Goal: Task Accomplishment & Management: Contribute content

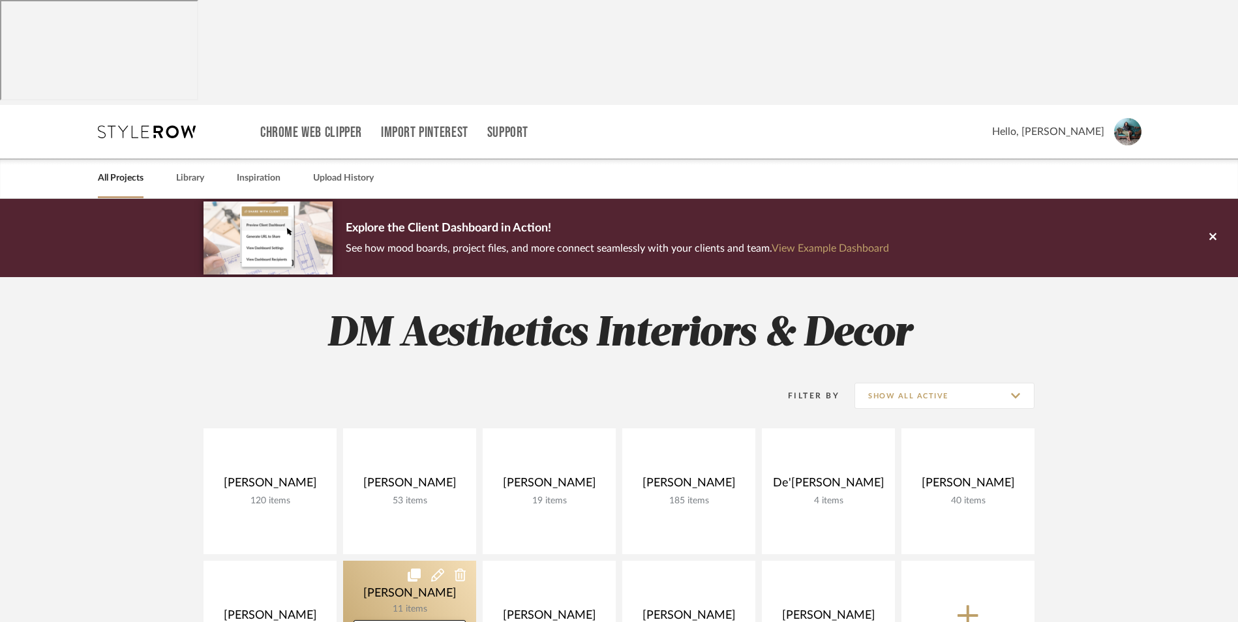
click at [408, 561] on link at bounding box center [409, 624] width 133 height 126
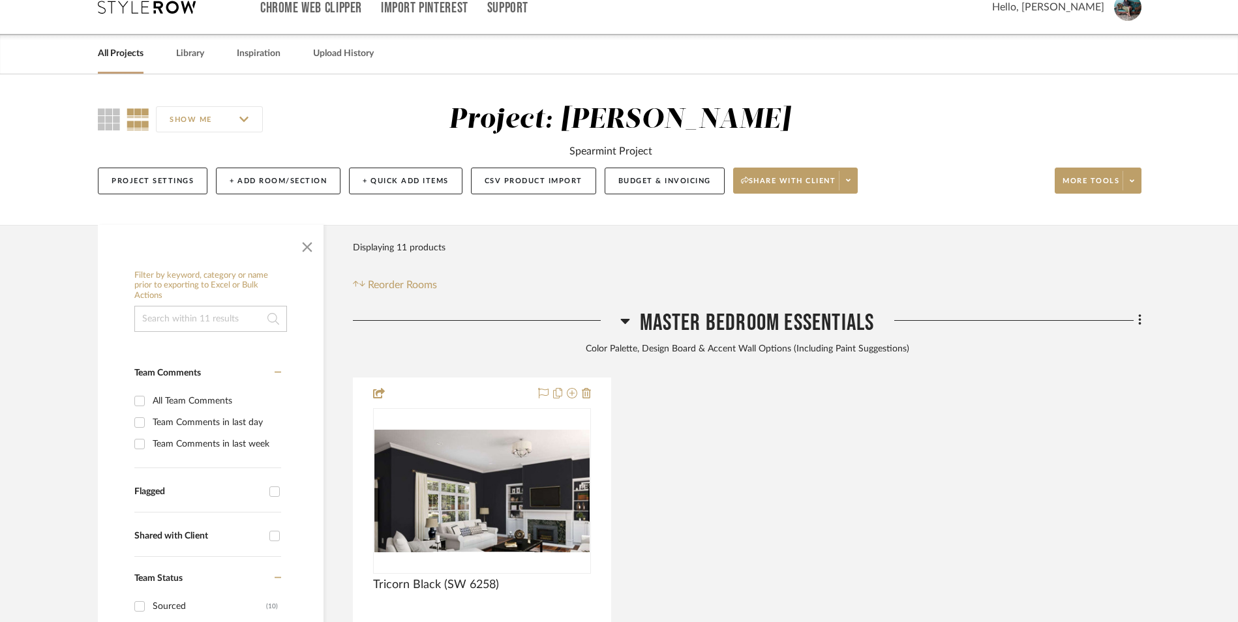
scroll to position [130, 0]
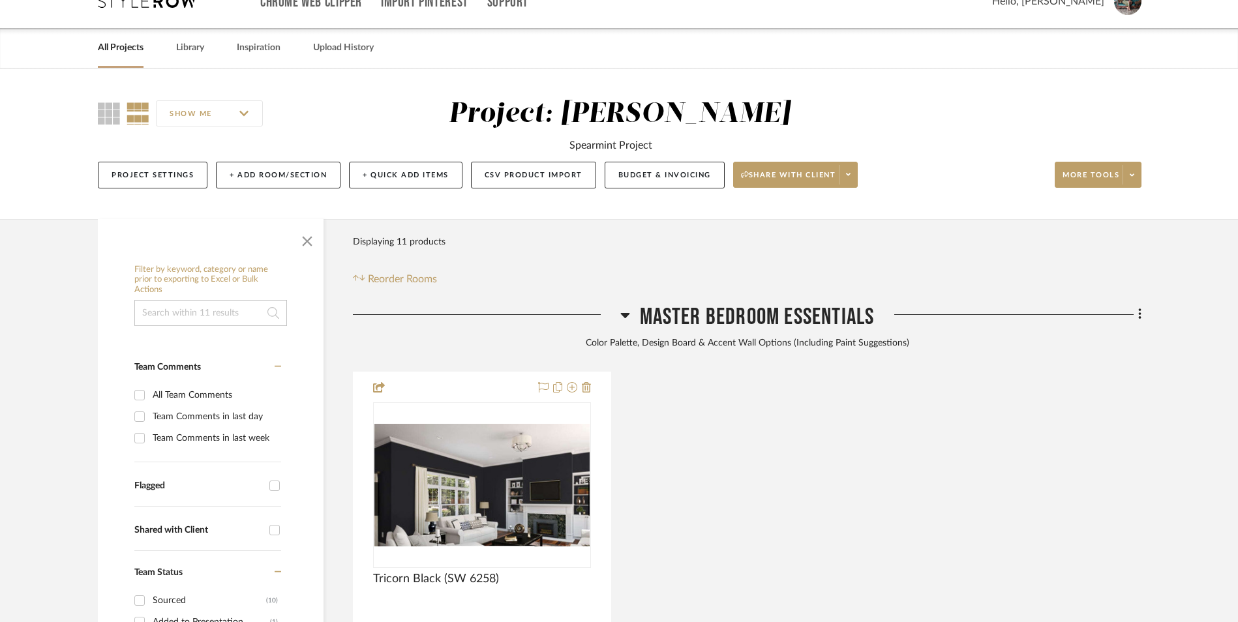
click at [623, 313] on icon at bounding box center [624, 315] width 9 height 5
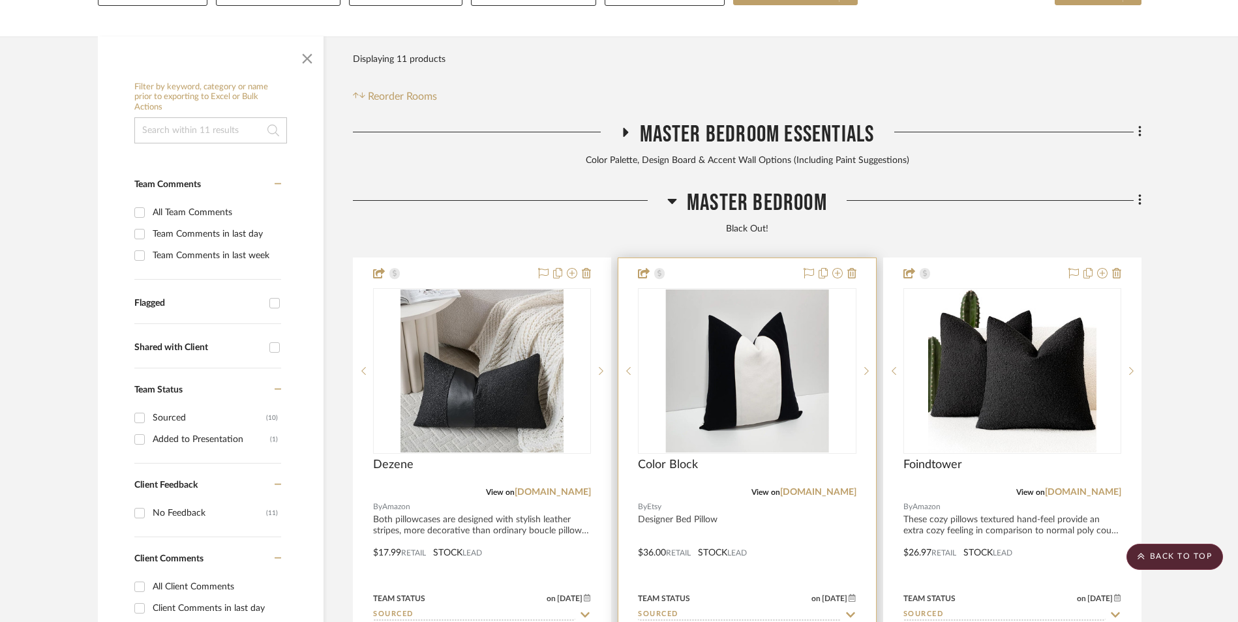
scroll to position [326, 0]
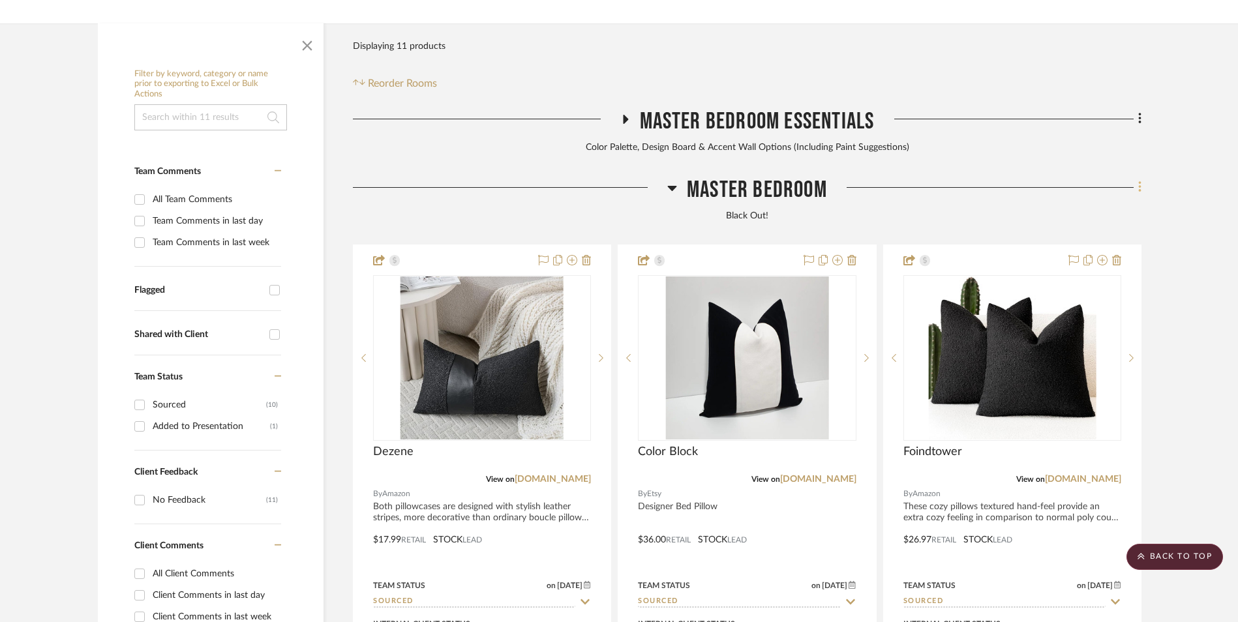
click at [1138, 180] on icon at bounding box center [1140, 187] width 4 height 14
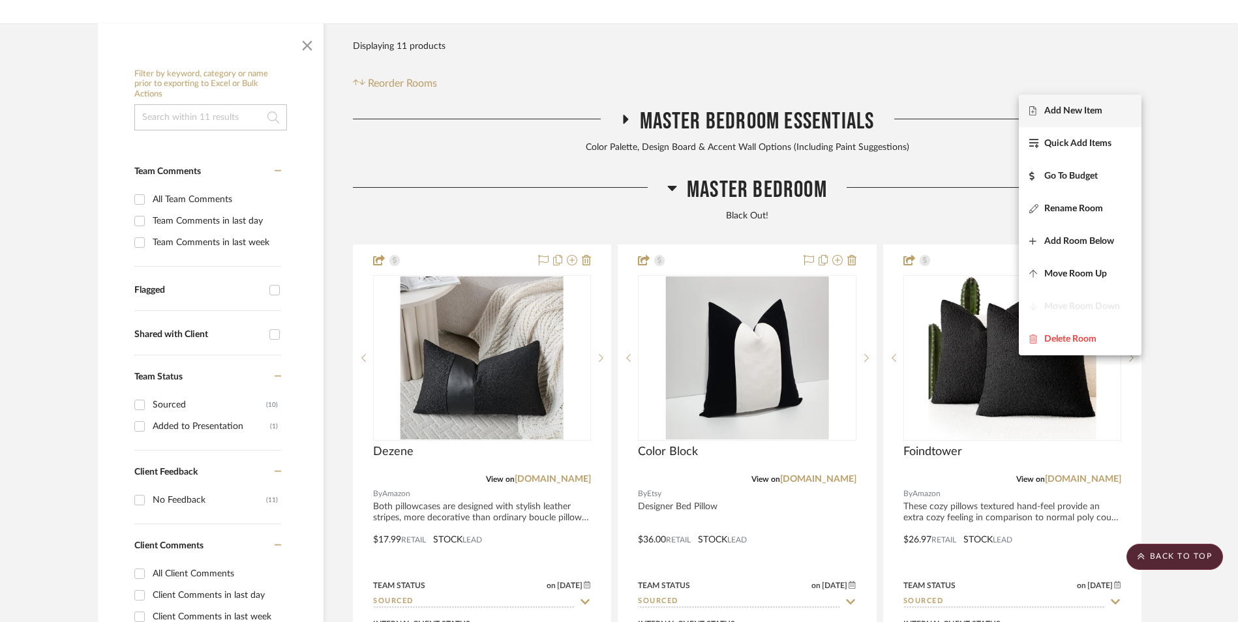
click at [1104, 108] on span "Add New Item" at bounding box center [1080, 110] width 102 height 11
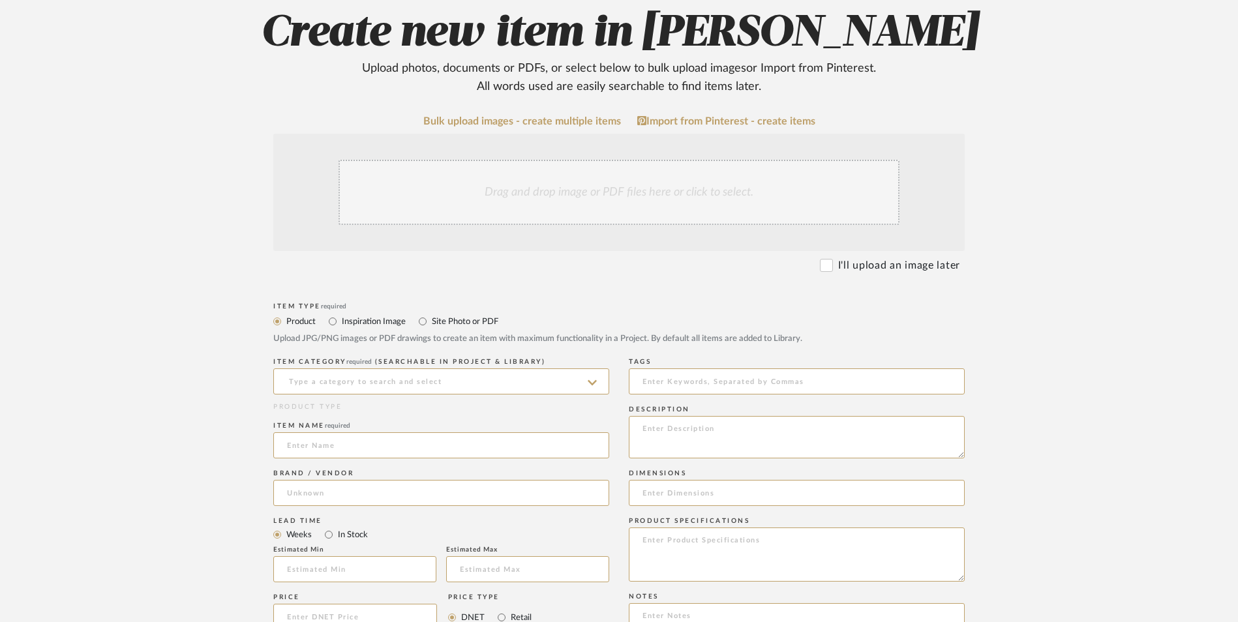
scroll to position [261, 0]
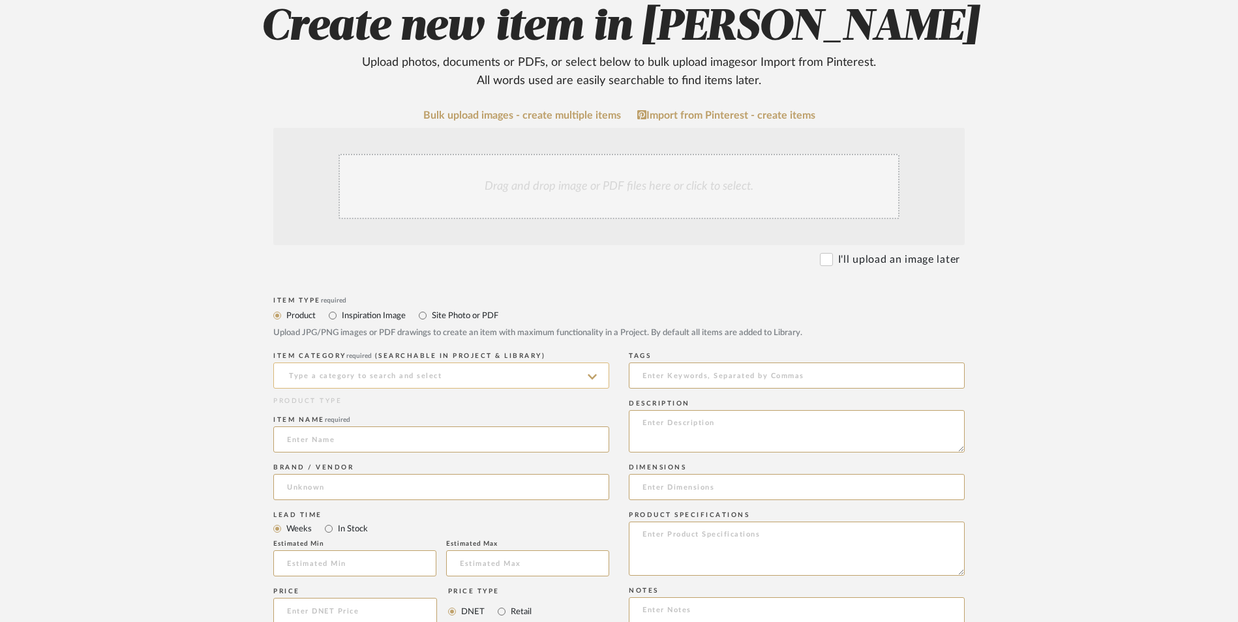
click at [320, 363] on input at bounding box center [441, 376] width 336 height 26
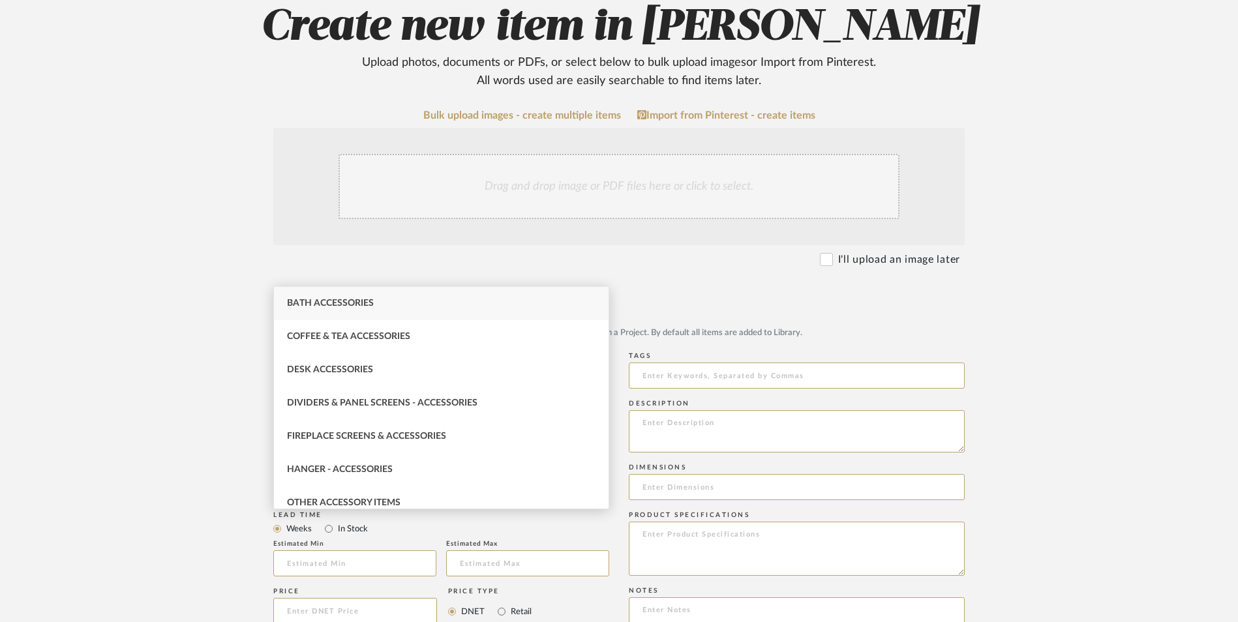
type input "a"
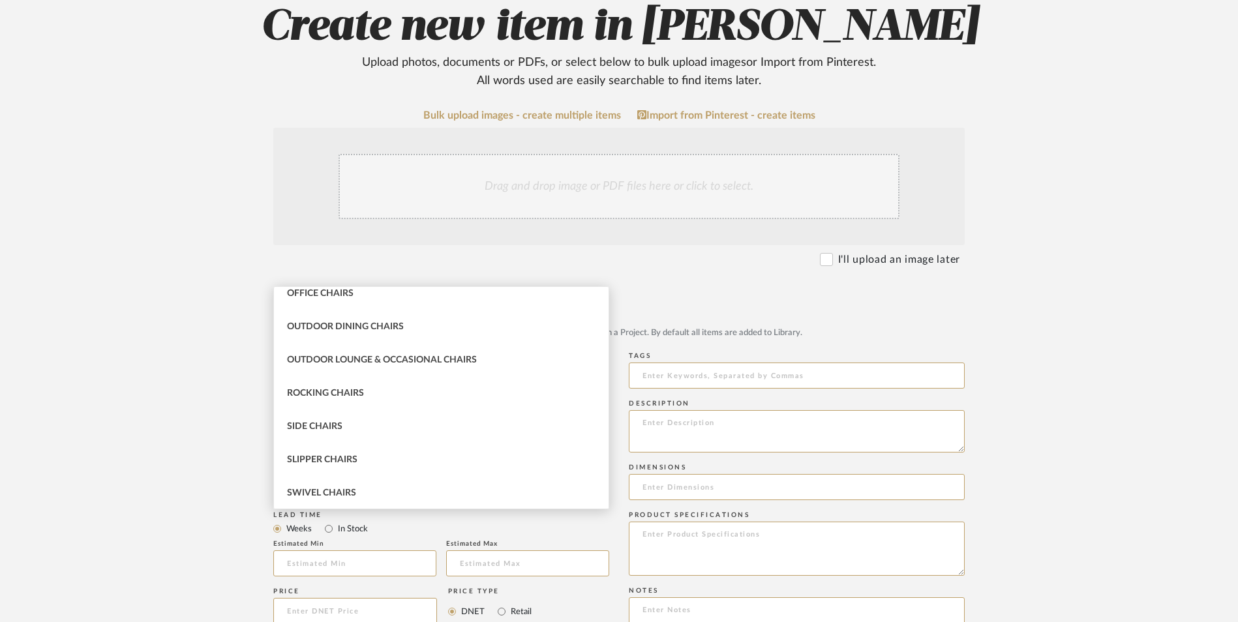
scroll to position [196, 0]
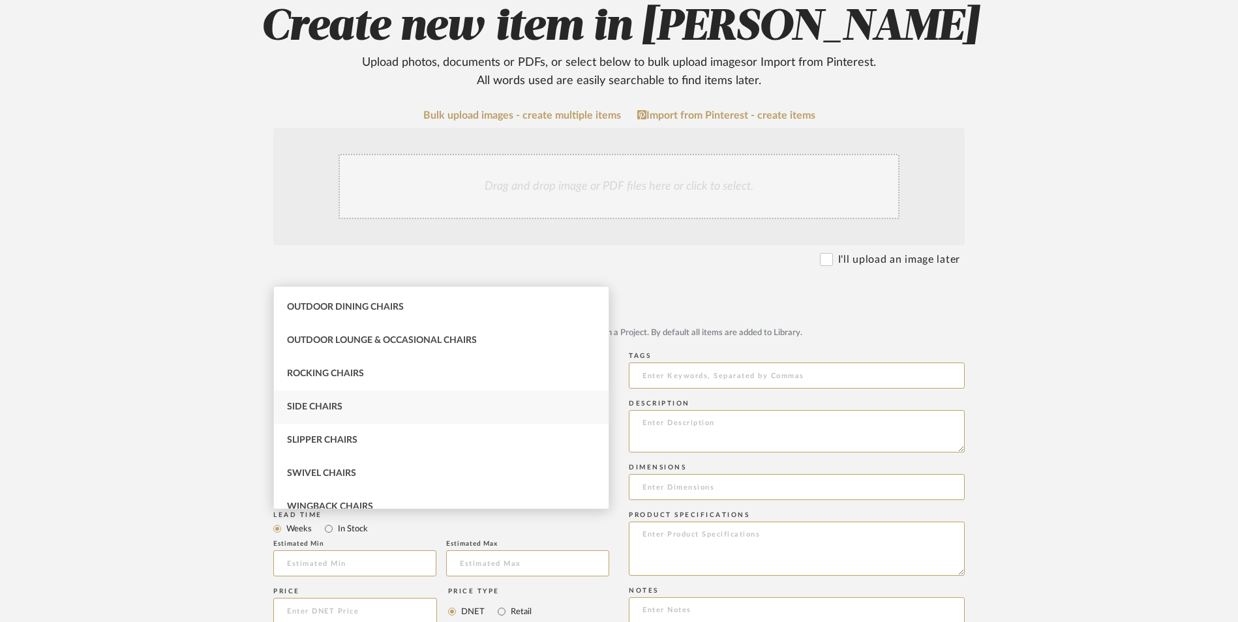
click at [356, 413] on div "Side Chairs" at bounding box center [441, 407] width 335 height 33
type input "Side Chairs"
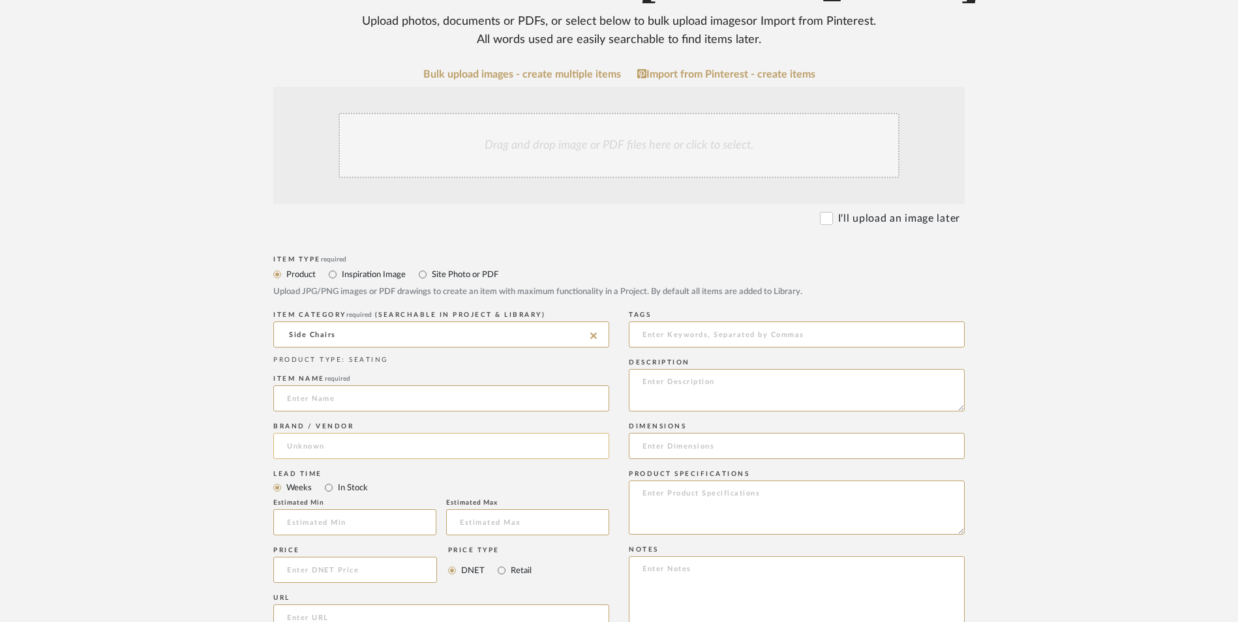
scroll to position [391, 0]
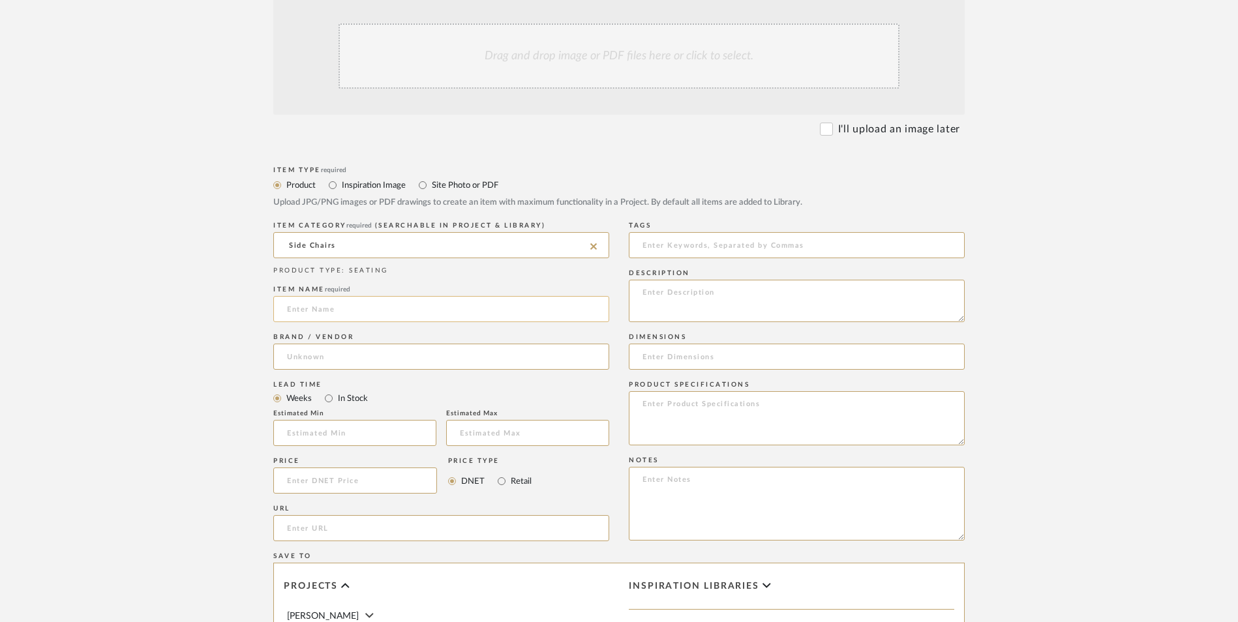
click at [353, 296] on input at bounding box center [441, 309] width 336 height 26
click at [385, 296] on input at bounding box center [441, 309] width 336 height 26
type input "[PERSON_NAME]"
click at [359, 344] on input at bounding box center [441, 357] width 336 height 26
click at [358, 293] on mat-option "Wayfair" at bounding box center [441, 285] width 335 height 33
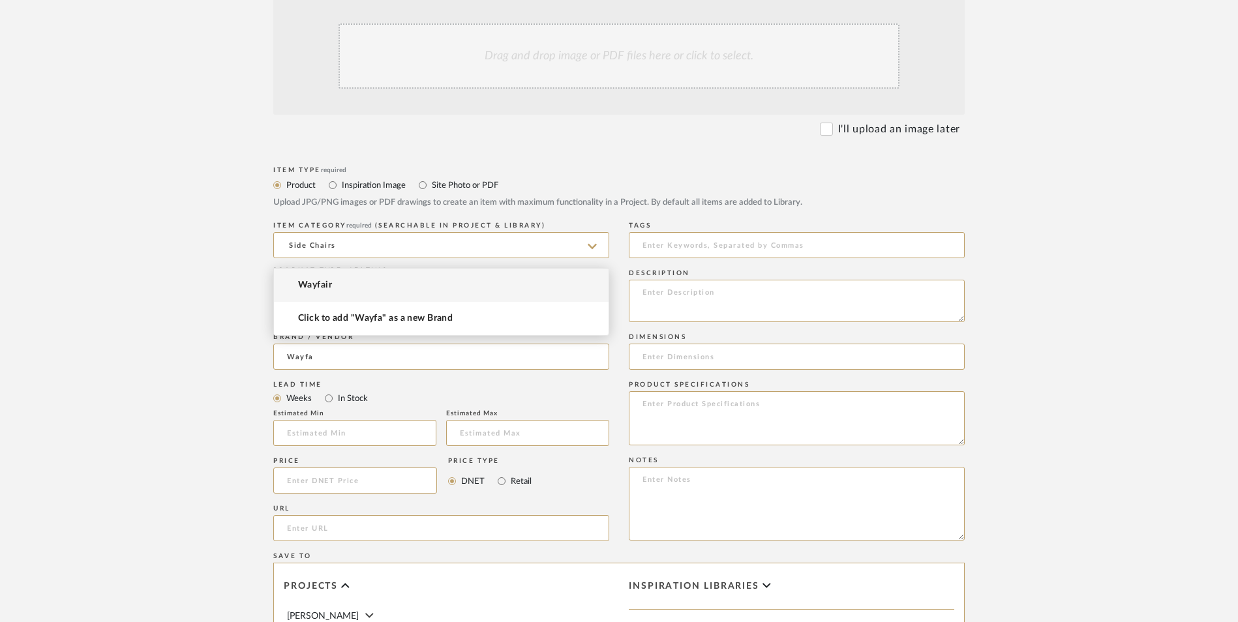
type input "Wayfair"
click at [327, 391] on input "In Stock" at bounding box center [329, 399] width 16 height 16
radio input "true"
drag, startPoint x: 498, startPoint y: 379, endPoint x: 375, endPoint y: 380, distance: 122.6
click at [490, 468] on mat-radio-group "DNET Retail" at bounding box center [489, 481] width 83 height 26
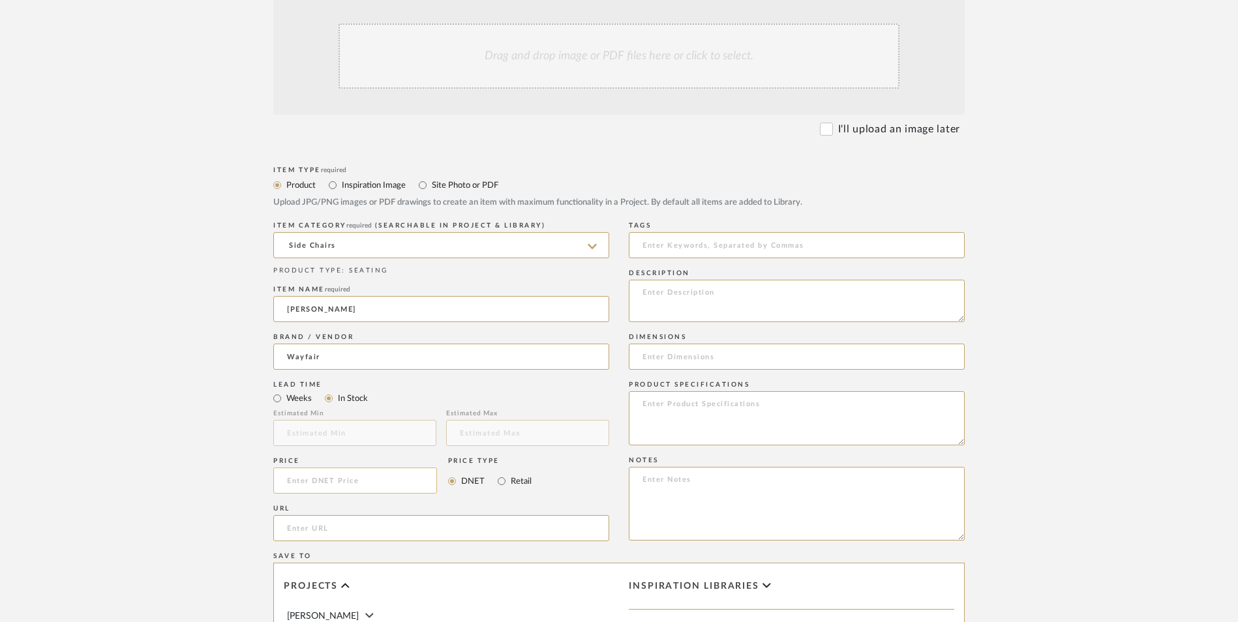
click at [374, 468] on input at bounding box center [355, 481] width 164 height 26
type input "$189.99"
click at [150, 361] on upload-items "Create new item in LaMarion Patterson Upload photos, documents or PDFs, or sele…" at bounding box center [619, 383] width 1238 height 1150
click at [318, 515] on input "url" at bounding box center [441, 528] width 336 height 26
paste input "https://www.wayfair.com/furniture/pdp/mercer41-upholstered-swivel-accent-chair-…"
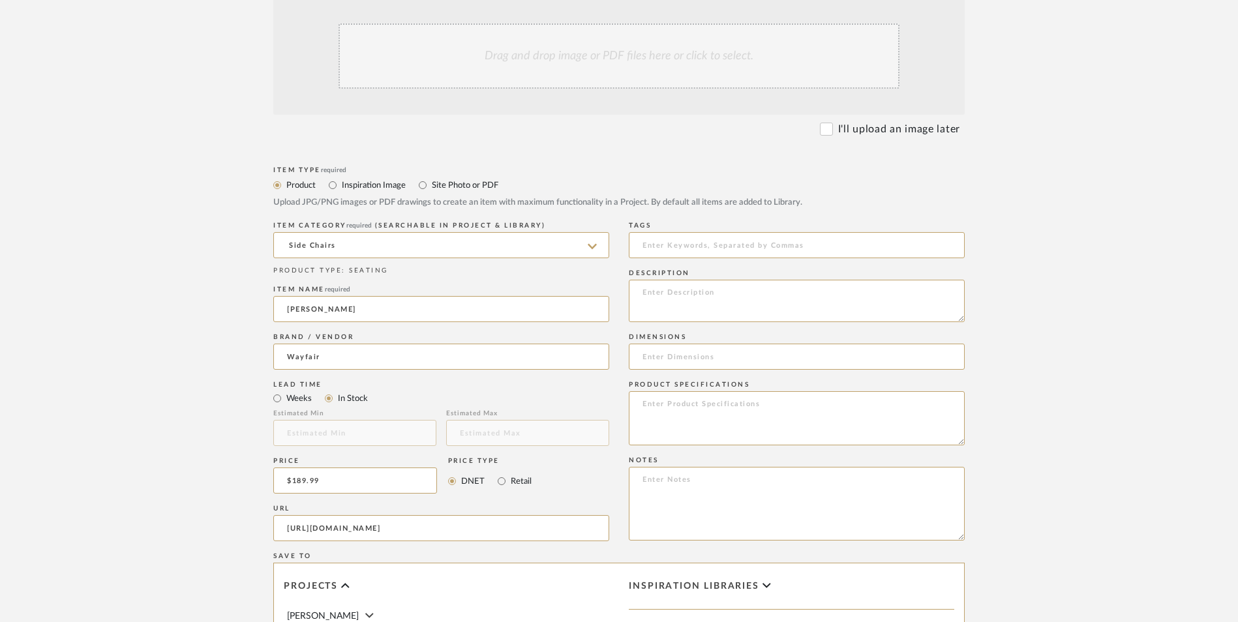
scroll to position [0, 294]
type input "https://www.wayfair.com/furniture/pdp/mercer41-upholstered-swivel-accent-chair-…"
drag, startPoint x: 164, startPoint y: 347, endPoint x: 173, endPoint y: 349, distance: 9.3
click at [164, 348] on upload-items "Create new item in LaMarion Patterson Upload photos, documents or PDFs, or sele…" at bounding box center [619, 383] width 1238 height 1150
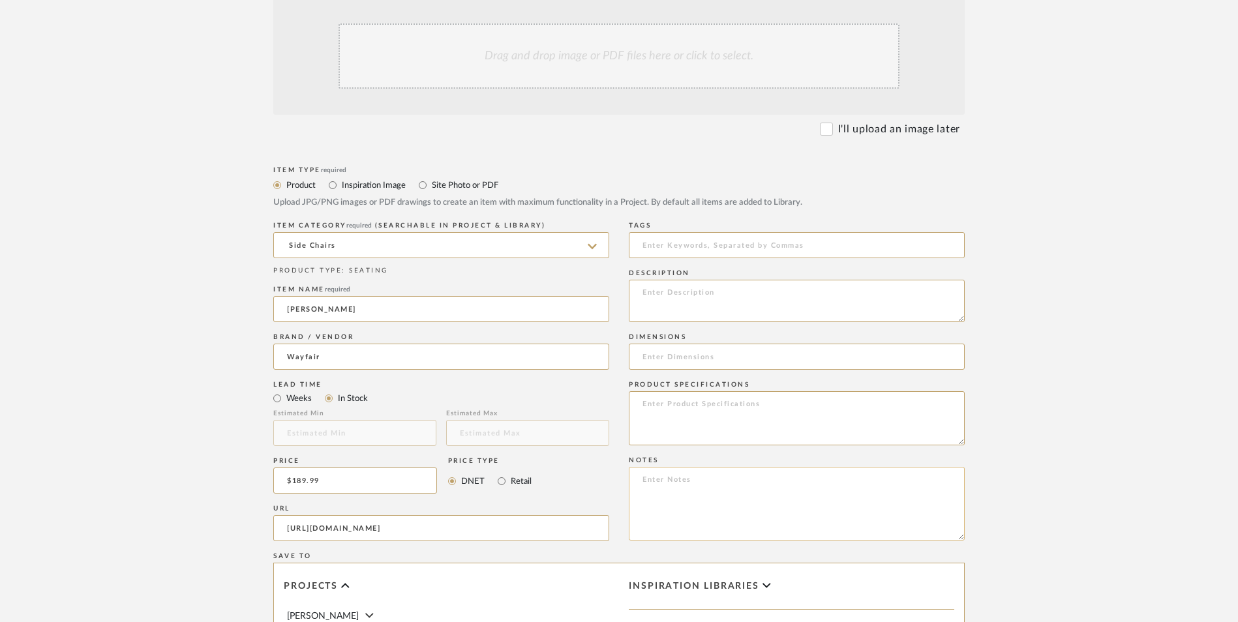
click at [709, 467] on textarea at bounding box center [797, 504] width 336 height 74
paste textarea "Option 1: ETA: SKU: Reviews - Stars Return | Refund Policy:"
click at [691, 467] on textarea "Option 1: ETA: SKU: Reviews - Stars Return | Refund Policy: 30 Days From Delive…" at bounding box center [797, 504] width 336 height 74
drag, startPoint x: 734, startPoint y: 373, endPoint x: 685, endPoint y: 374, distance: 48.9
click at [685, 467] on textarea "Option 1: Black Velvet - Select: Black Velvet + 2 ETA: SKU: Reviews - Stars Ret…" at bounding box center [797, 504] width 336 height 74
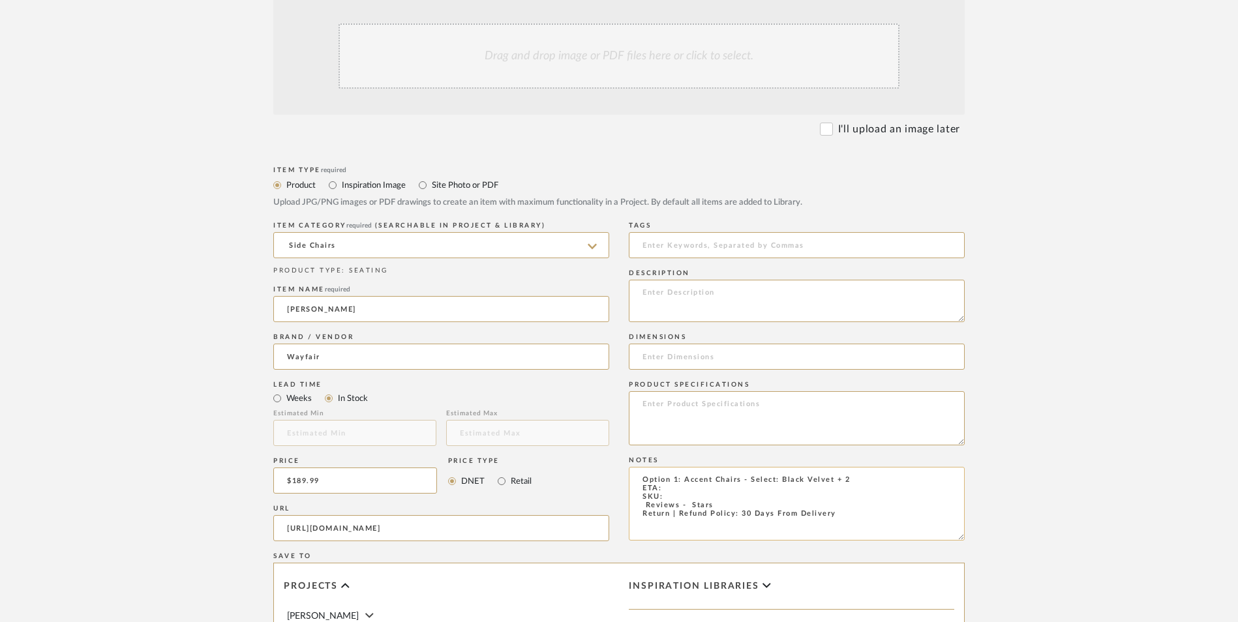
click at [640, 467] on textarea "Option 1: Accent Chairs - Select: Black Velvet + 2 ETA: SKU: Reviews - Stars Re…" at bounding box center [797, 504] width 336 height 74
click at [672, 467] on textarea "Option 1: Accent Chairs - Select: Black Velvet + 2 ETA: SKU: 17 Reviews - 4.7 S…" at bounding box center [797, 504] width 336 height 74
paste textarea "W113980920"
click at [663, 467] on textarea "Option 1: Accent Chairs - Select: Black Velvet + 2 ETA: SKU: W113980920 17 Revi…" at bounding box center [797, 504] width 336 height 74
click at [678, 467] on textarea "Option 1: Accent Chairs - Select: Black Velvet + 2 ETA: SKU: W113980920 17 Revi…" at bounding box center [797, 504] width 336 height 74
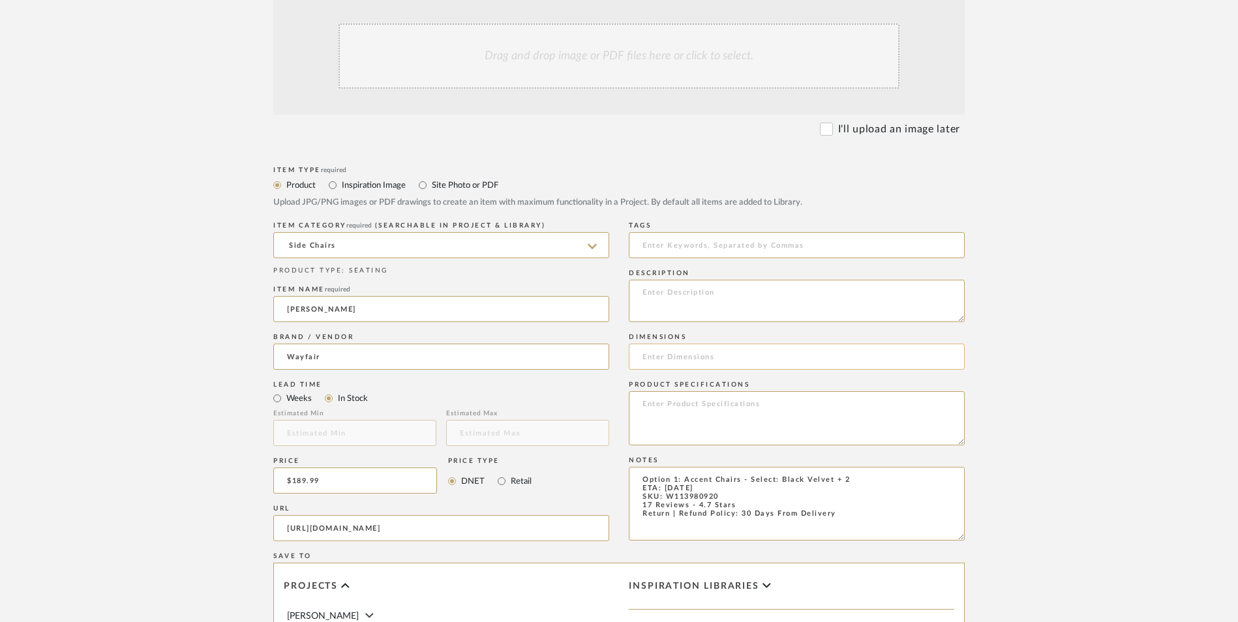
type textarea "Option 1: Accent Chairs - Select: Black Velvet + 2 ETA: 9.8.2025 SKU: W11398092…"
click at [688, 344] on input at bounding box center [797, 357] width 336 height 26
paste input "27.6'' H X 30.3'' W X 26.4'' D"
type input "27.6'' H X 30.3'' W X 26.4'' D"
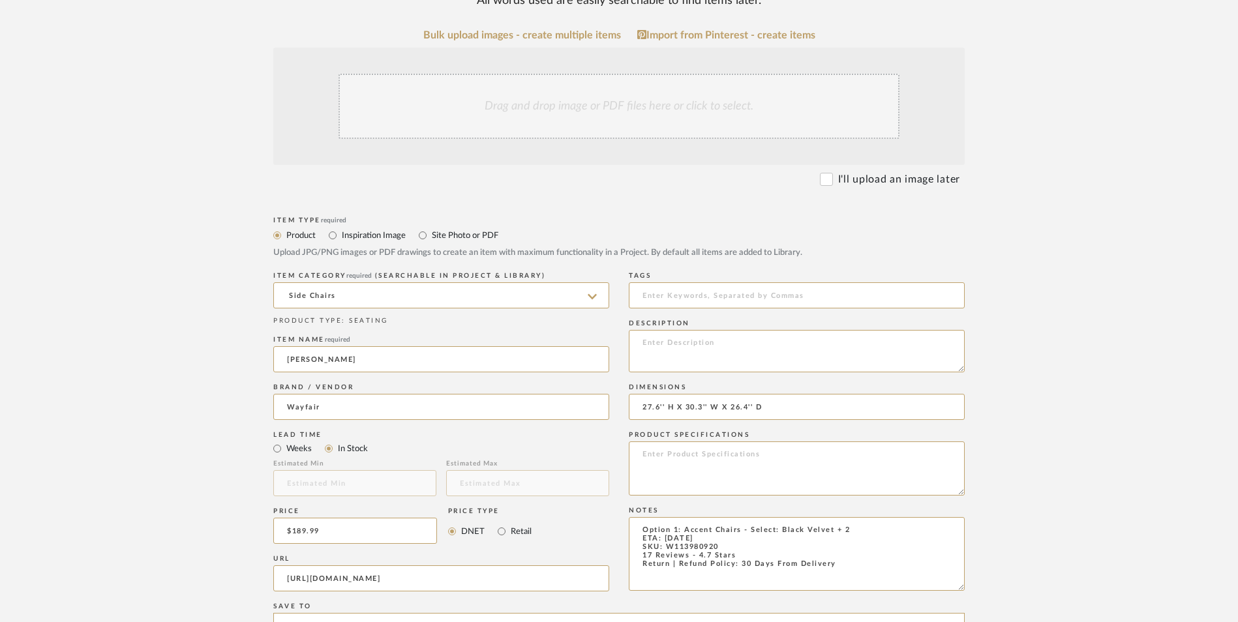
scroll to position [326, 0]
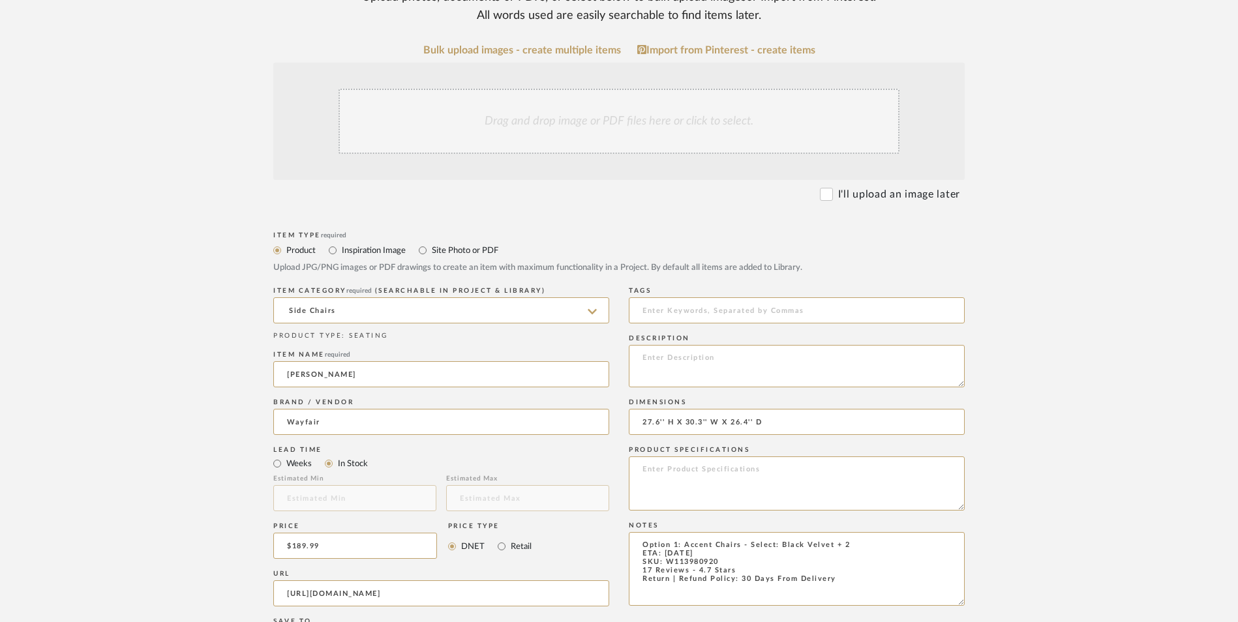
click at [614, 89] on div "Drag and drop image or PDF files here or click to select." at bounding box center [619, 121] width 561 height 65
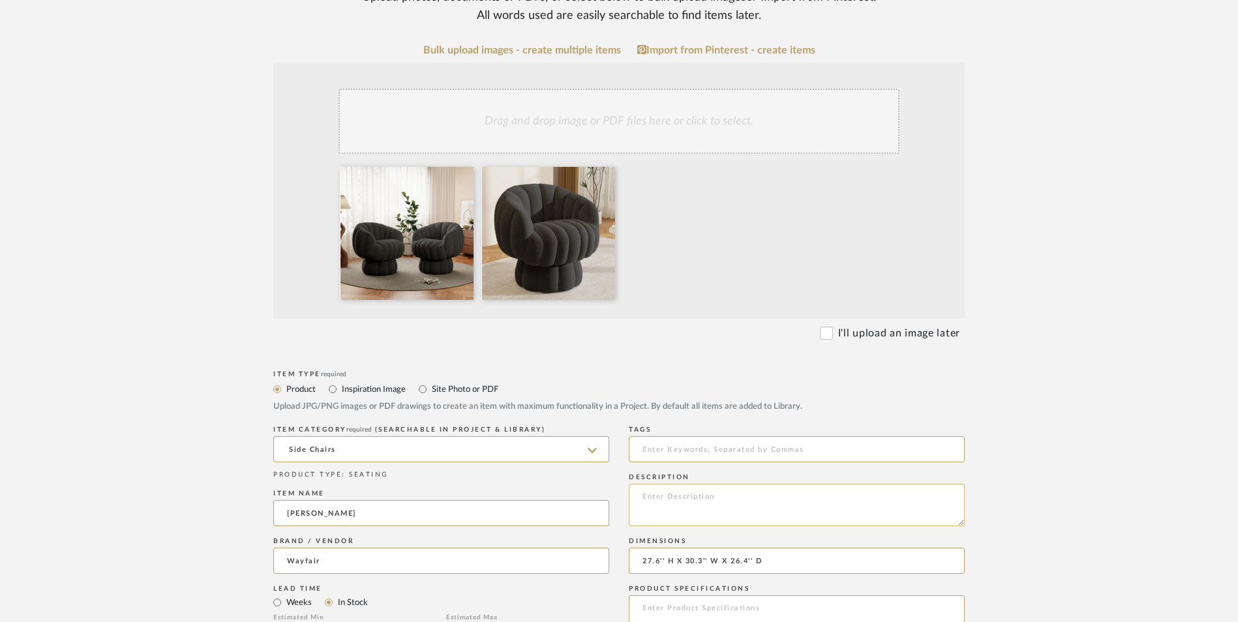
click at [736, 484] on textarea at bounding box center [797, 505] width 336 height 42
paste textarea "Introducing our stylish and comfortable Swivel Accent Chair. A stylish and func…"
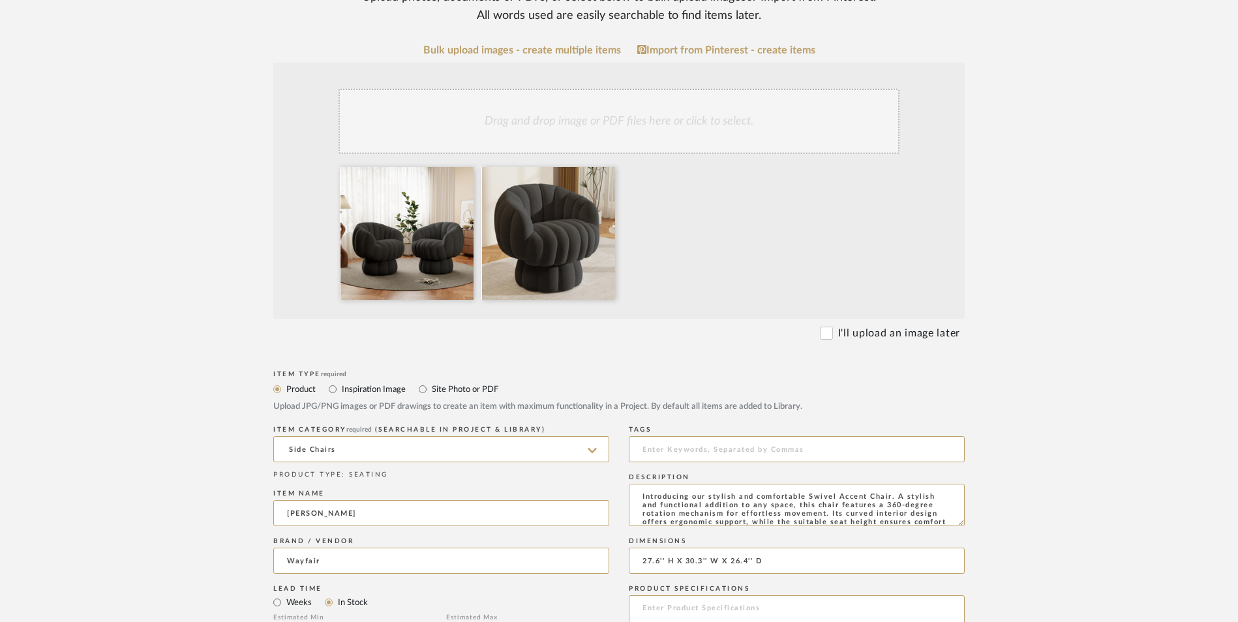
scroll to position [26, 0]
type textarea "Introducing our stylish and comfortable Swivel Accent Chair. A stylish and func…"
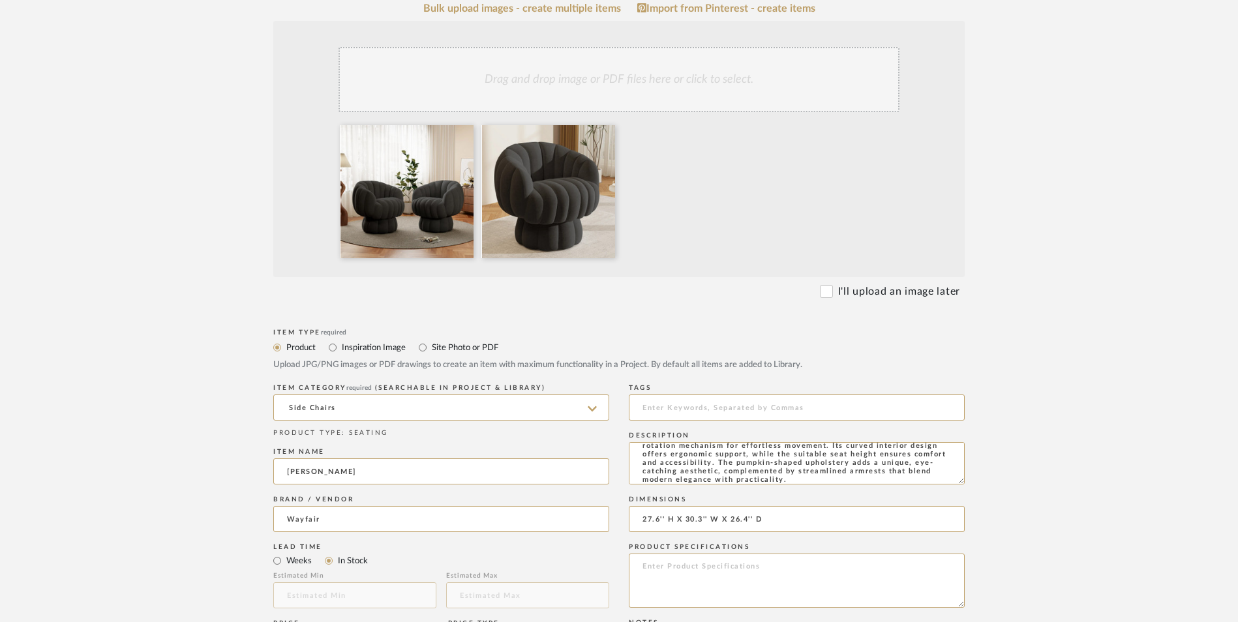
scroll to position [391, 0]
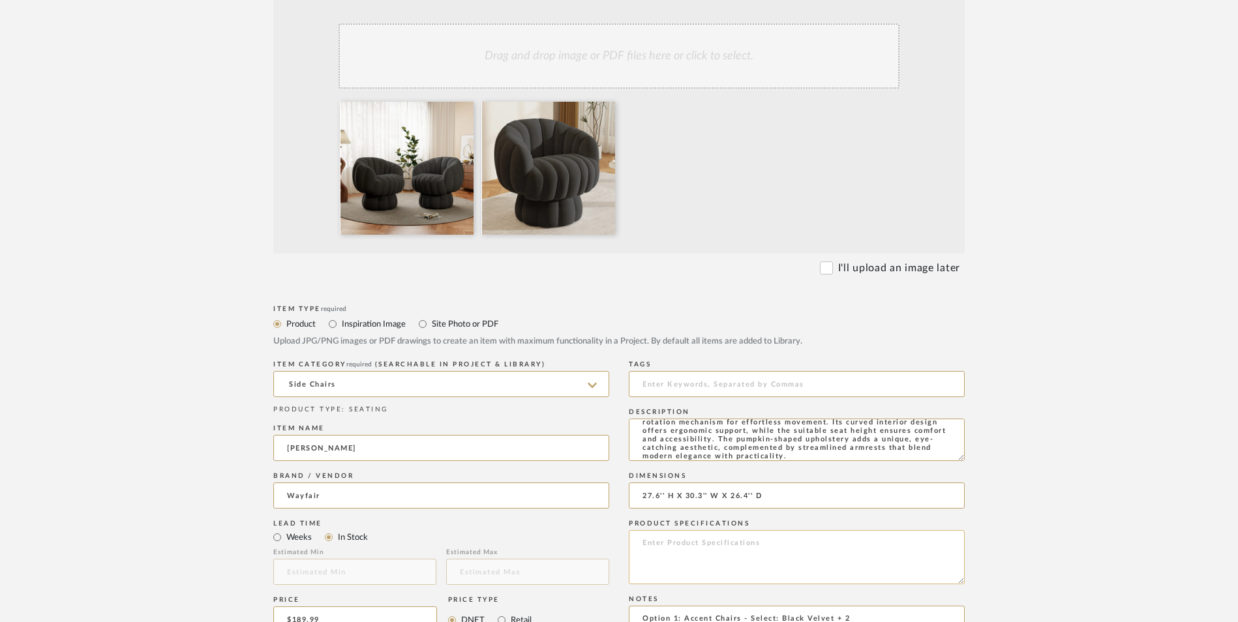
click at [719, 530] on textarea at bounding box center [797, 557] width 336 height 54
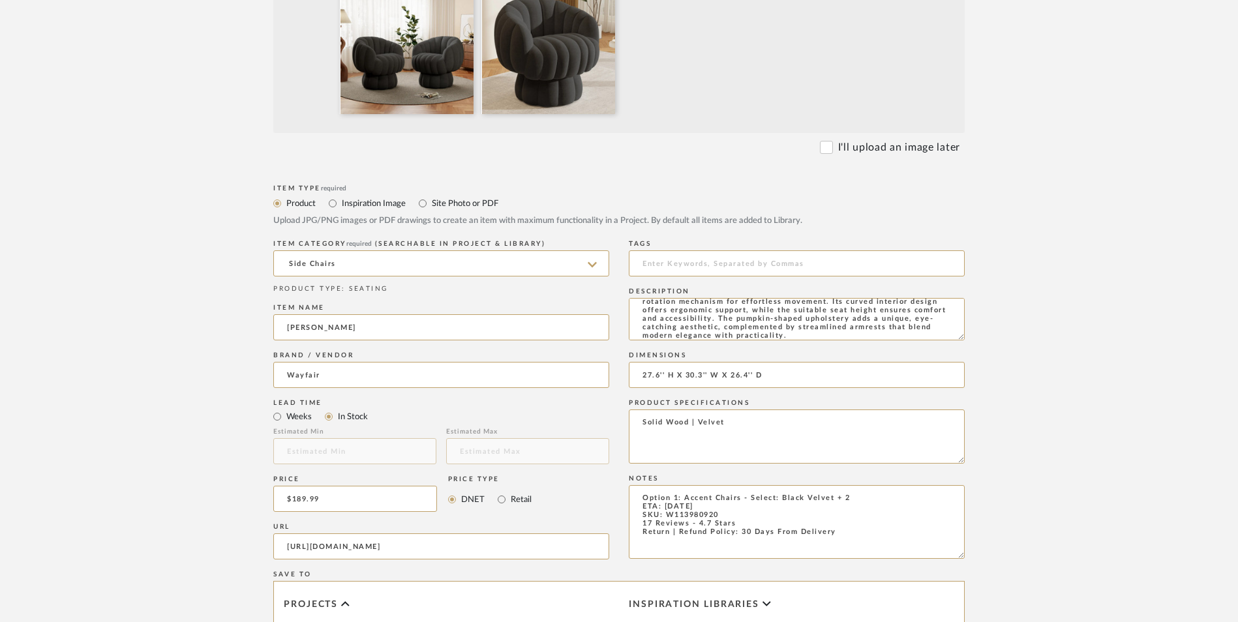
scroll to position [717, 0]
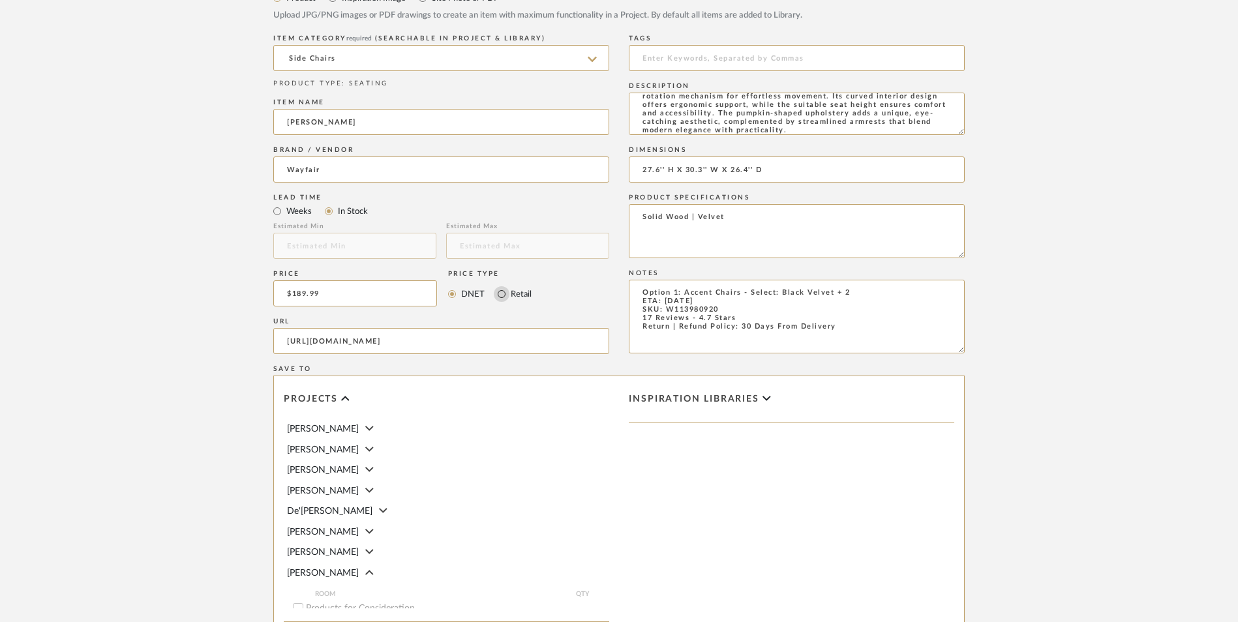
type textarea "Solid Wood | Velvet"
drag, startPoint x: 504, startPoint y: 188, endPoint x: 625, endPoint y: 237, distance: 130.0
click at [504, 286] on input "Retail" at bounding box center [502, 294] width 16 height 16
radio input "true"
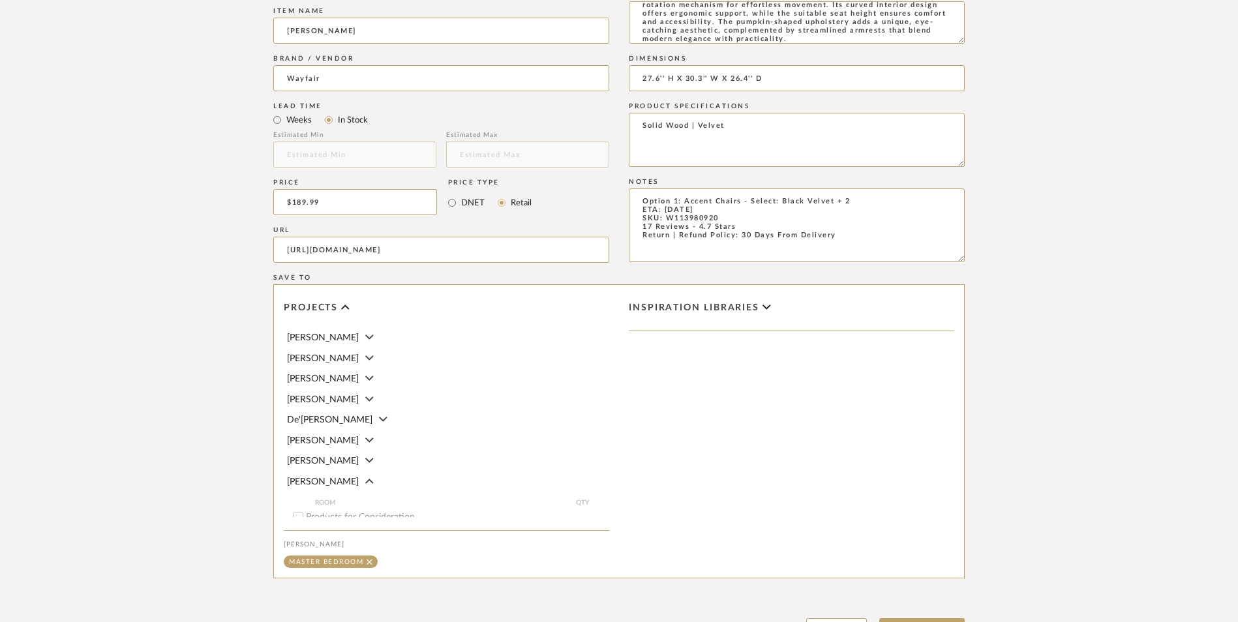
scroll to position [821, 0]
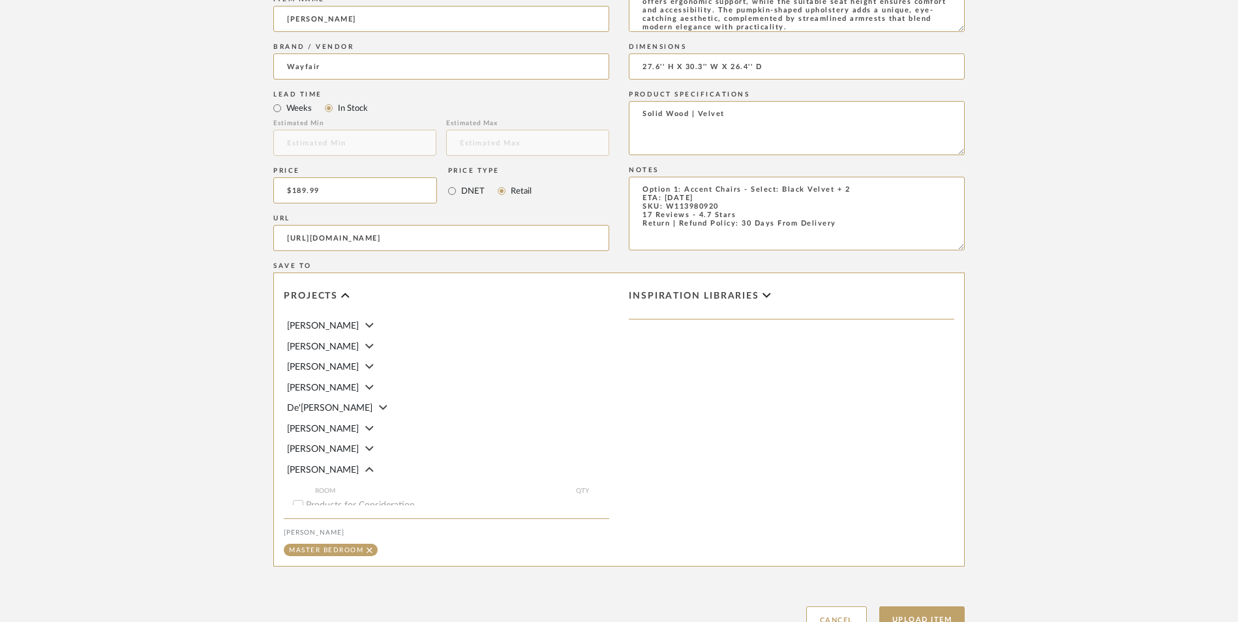
click at [938, 607] on button "Upload Item" at bounding box center [922, 620] width 86 height 27
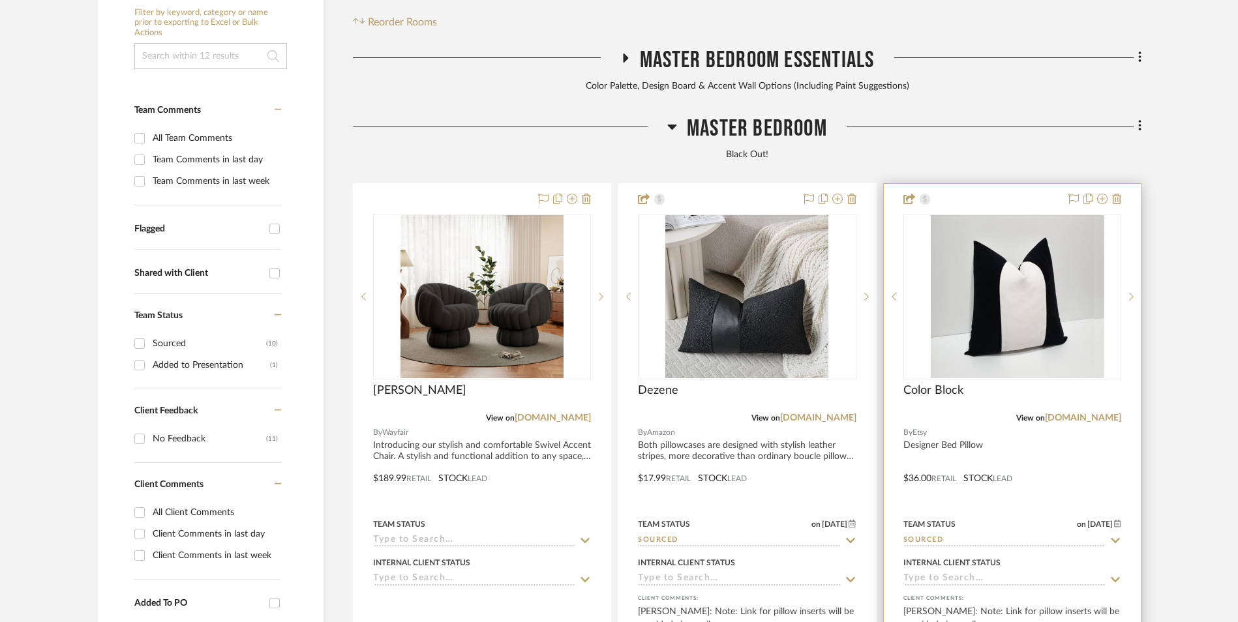
scroll to position [397, 0]
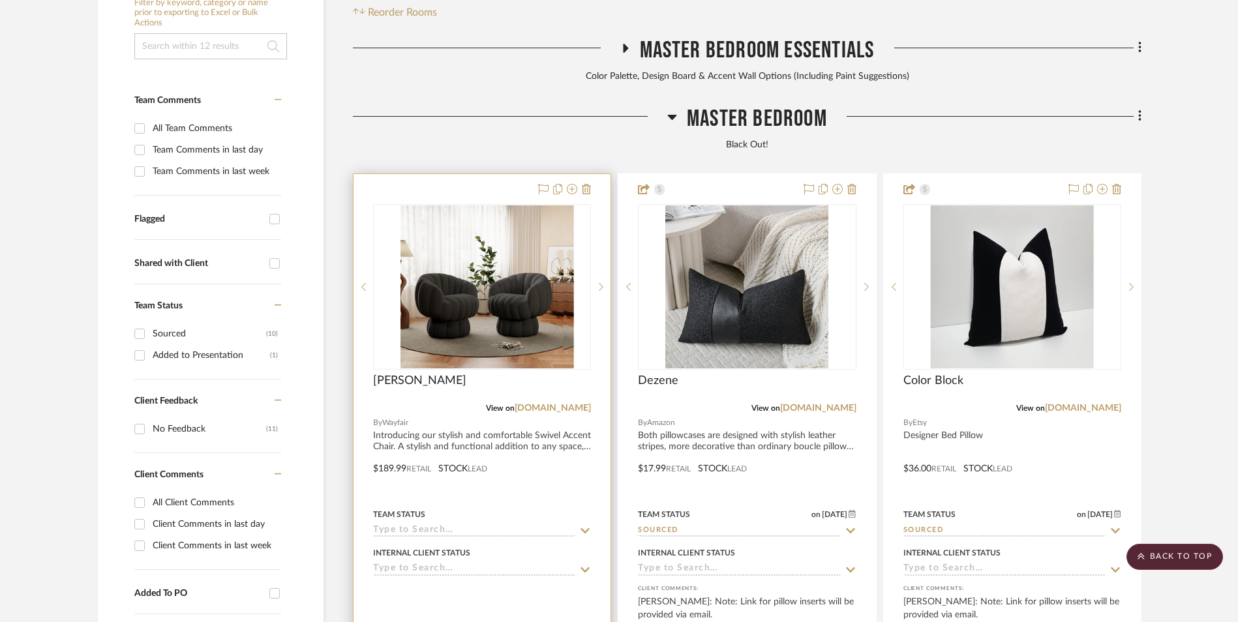
click at [515, 209] on img at bounding box center [481, 286] width 163 height 163
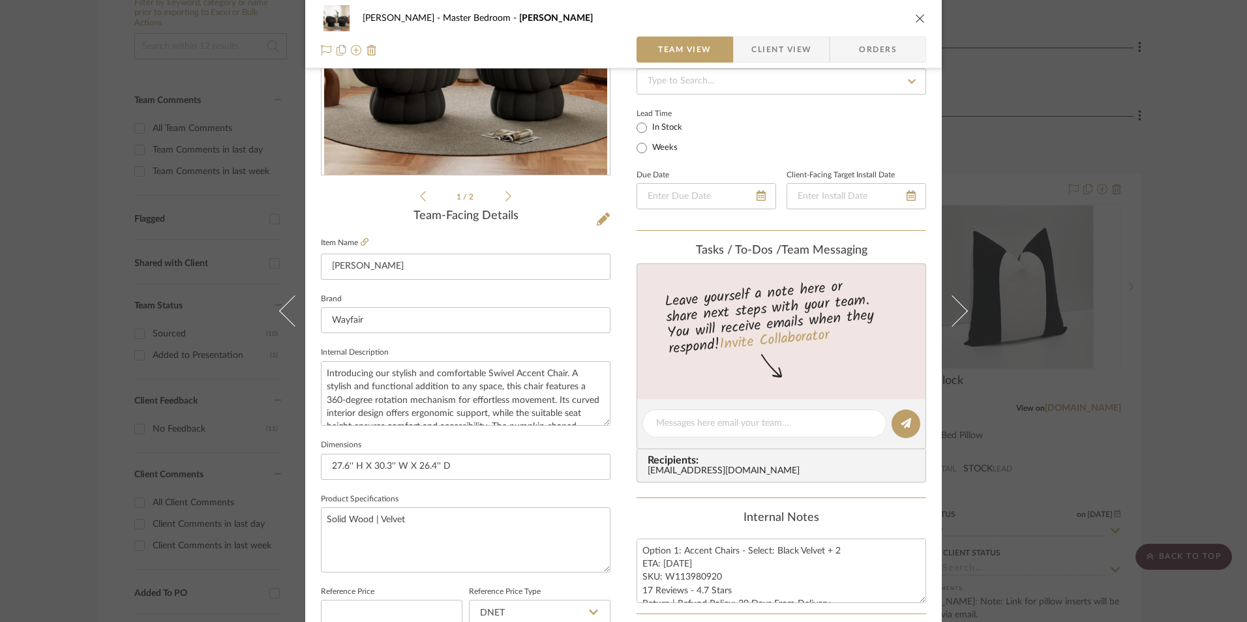
scroll to position [391, 0]
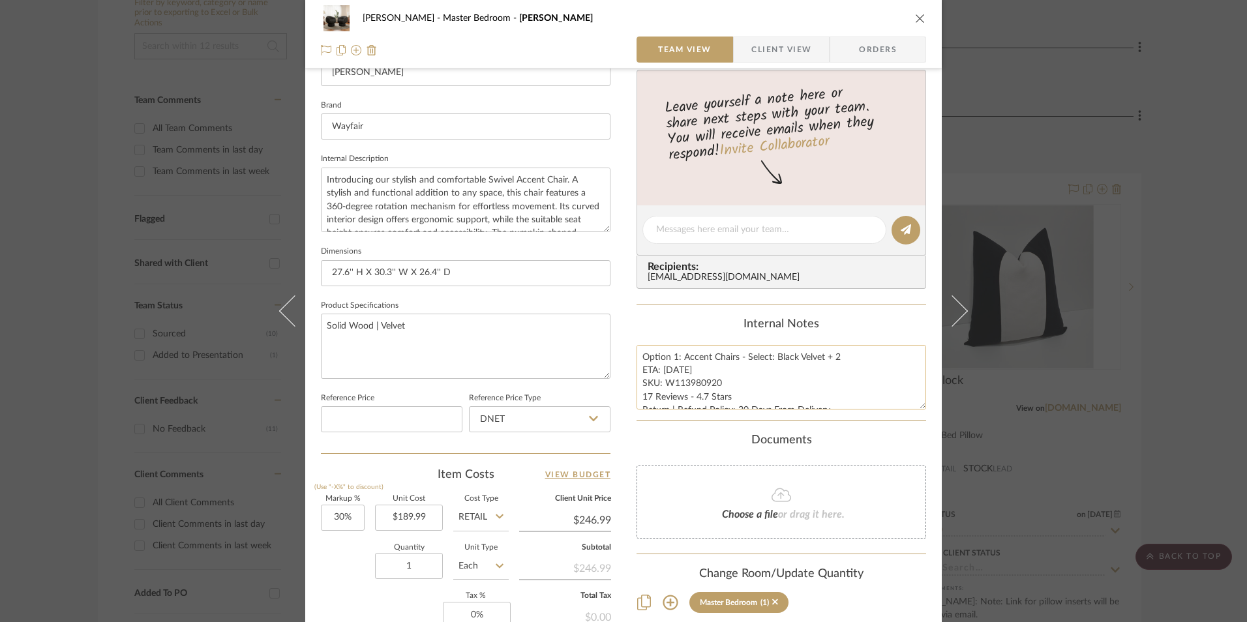
click at [677, 376] on textarea "Option 1: Accent Chairs - Select: Black Velvet + 2 ETA: 9.8.2025 SKU: W11398092…" at bounding box center [782, 377] width 290 height 65
drag, startPoint x: 716, startPoint y: 382, endPoint x: 662, endPoint y: 383, distance: 54.2
click at [662, 383] on textarea "Option 1: Accent Chairs - Select: Black Velvet + 2 ETA: 9.8.2025 SKU: W11398092…" at bounding box center [782, 377] width 290 height 65
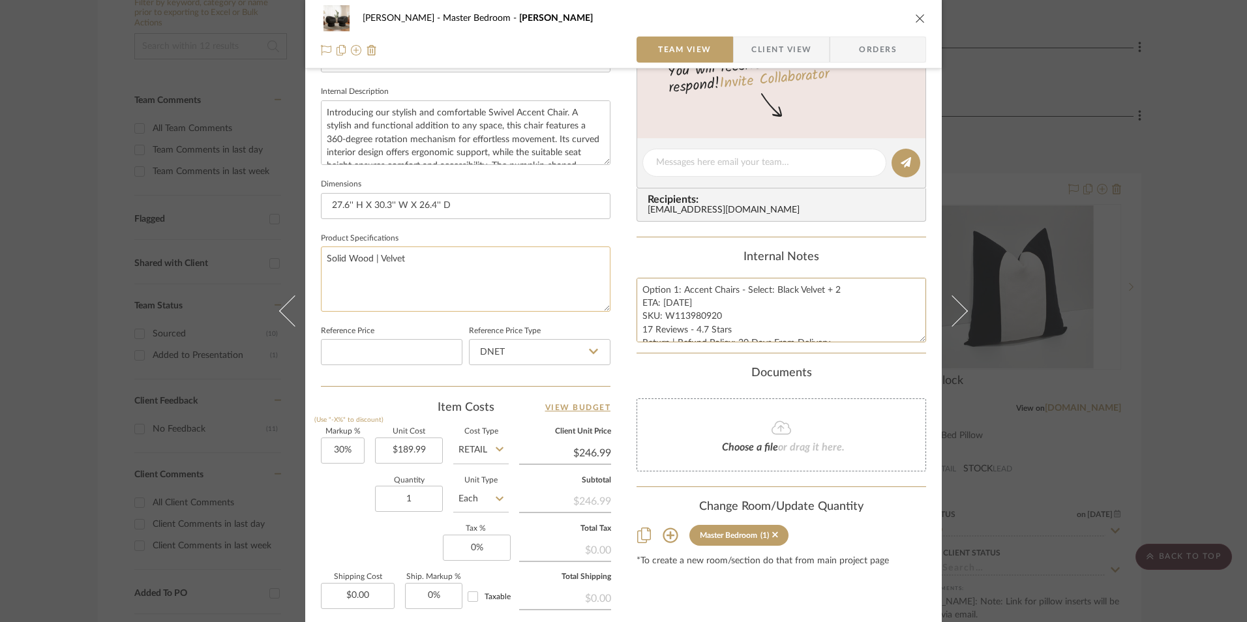
scroll to position [522, 0]
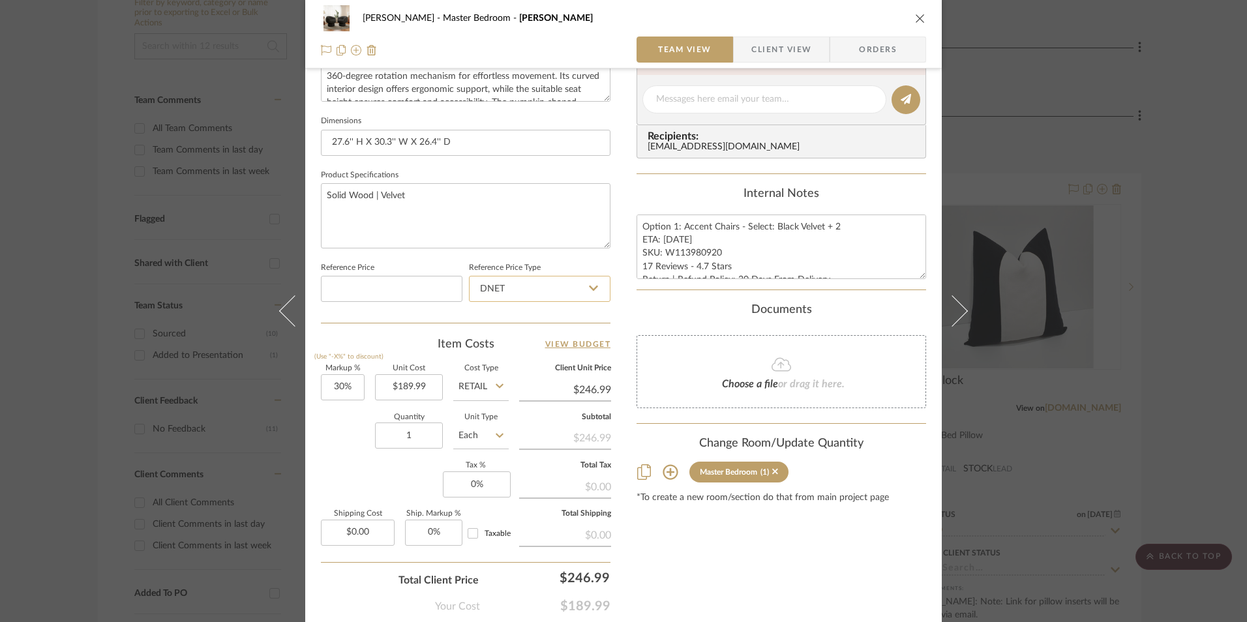
click at [536, 295] on input "DNET" at bounding box center [540, 289] width 142 height 26
click at [527, 352] on div "Retail" at bounding box center [545, 355] width 161 height 33
type input "Retail"
type input "30"
click at [341, 380] on input "30" at bounding box center [343, 387] width 44 height 26
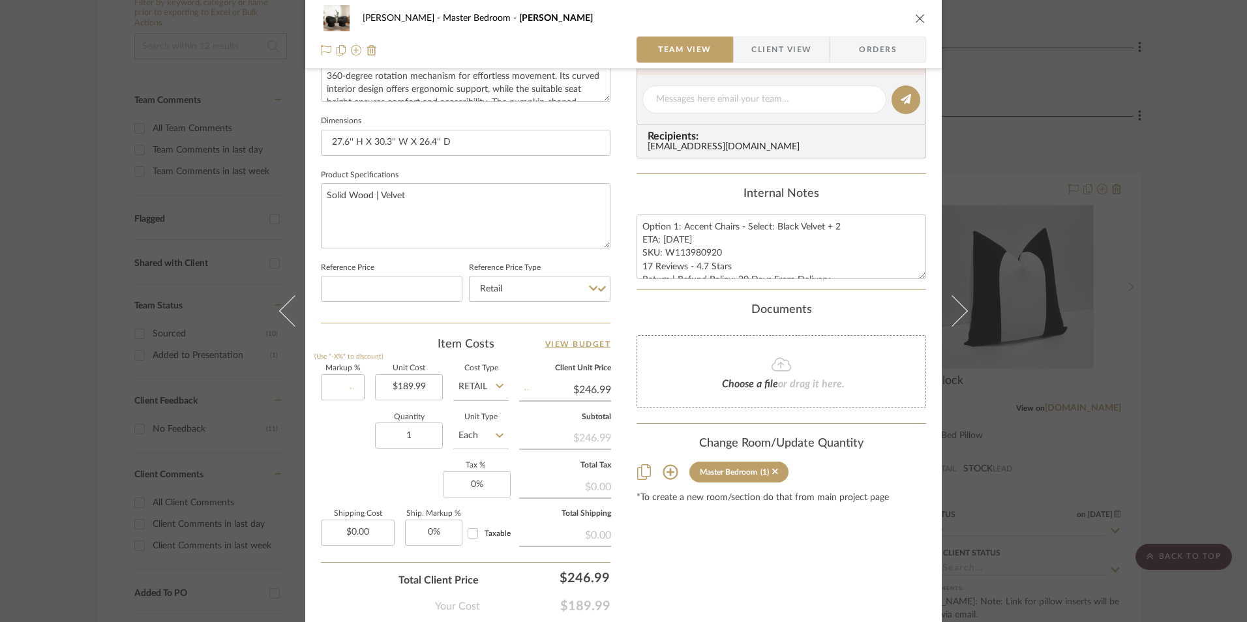
click at [344, 466] on div "Markup % (Use "-X%" to discount) Unit Cost $189.99 Cost Type Retail Client Unit…" at bounding box center [466, 460] width 290 height 190
type input "0%"
type input "$189.99"
click at [407, 436] on input "1" at bounding box center [409, 436] width 68 height 26
type input "2"
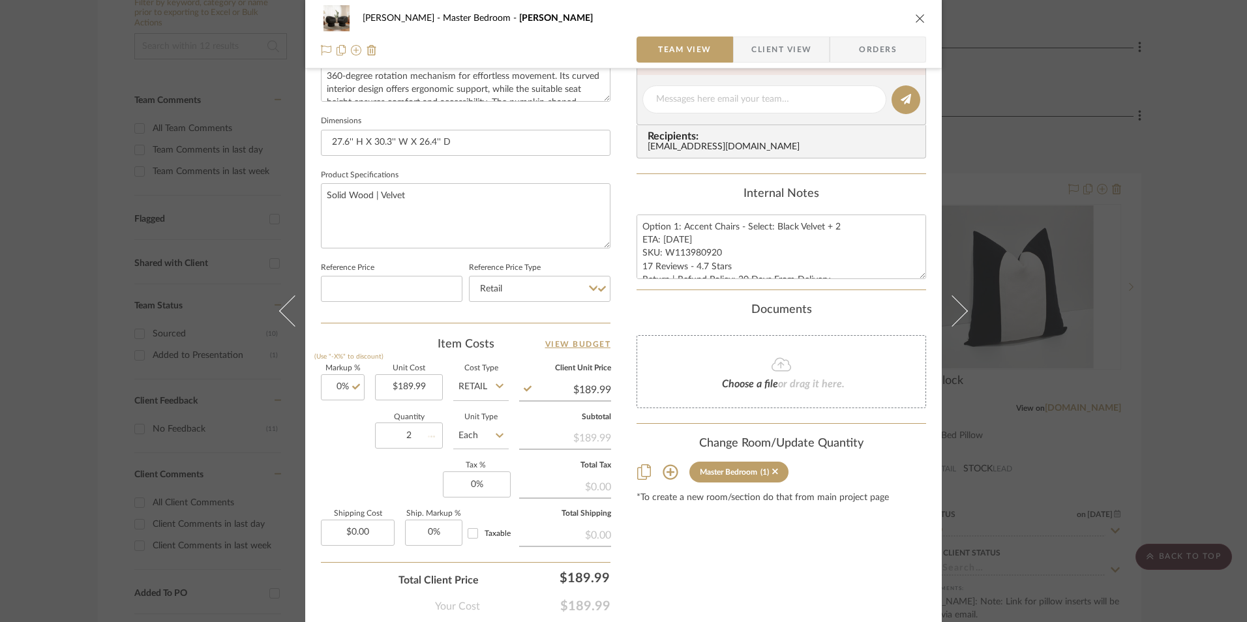
click at [363, 460] on div "Quantity 2 Unit Type Each" at bounding box center [415, 437] width 188 height 46
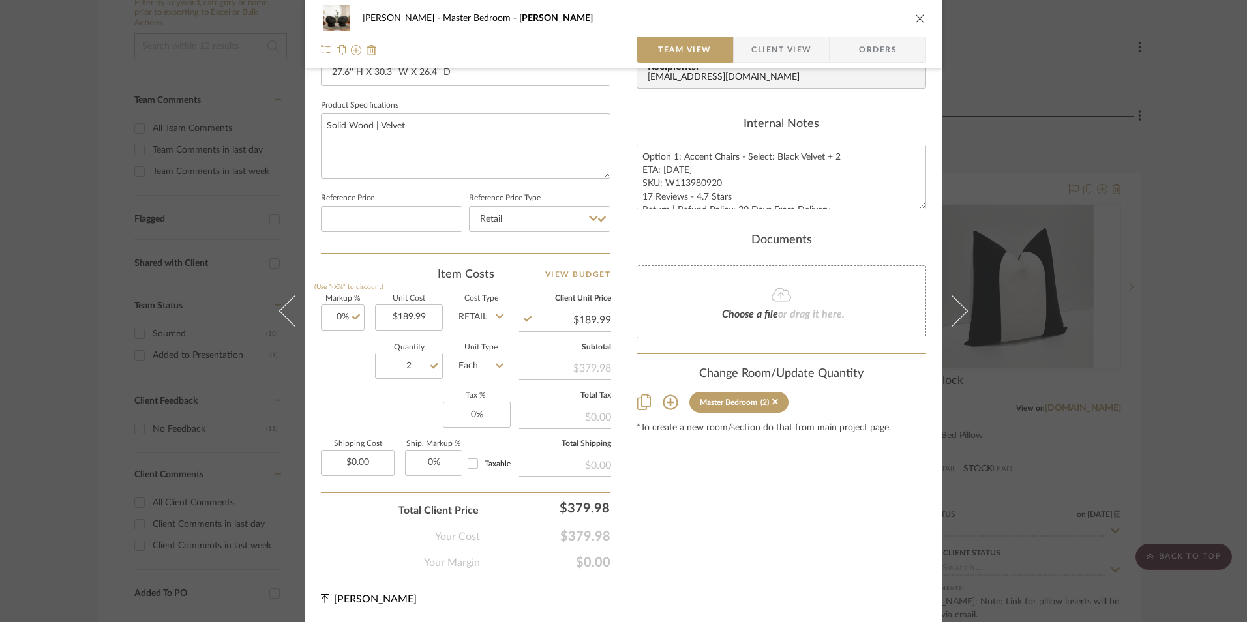
scroll to position [592, 0]
click at [487, 413] on input "0" at bounding box center [477, 414] width 68 height 26
type input "8.25%"
click at [690, 471] on div "Content here copies to Client View - confirm visibility there. Show in Client D…" at bounding box center [782, 33] width 290 height 1074
click at [861, 52] on span "Orders" at bounding box center [878, 50] width 67 height 26
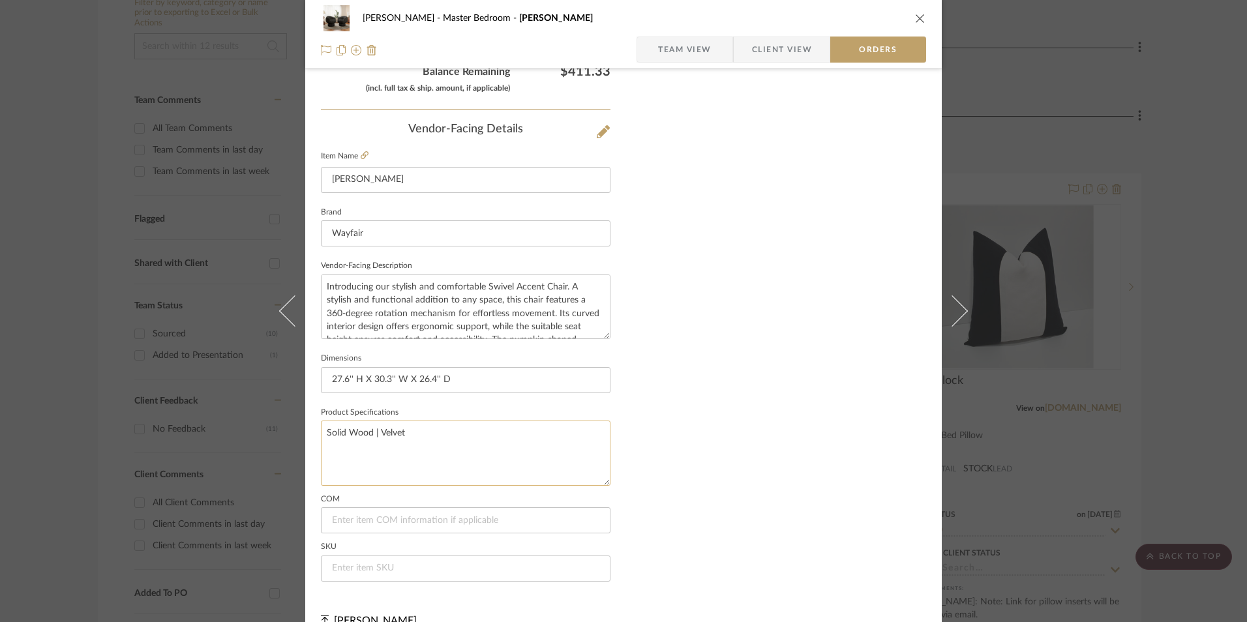
scroll to position [765, 0]
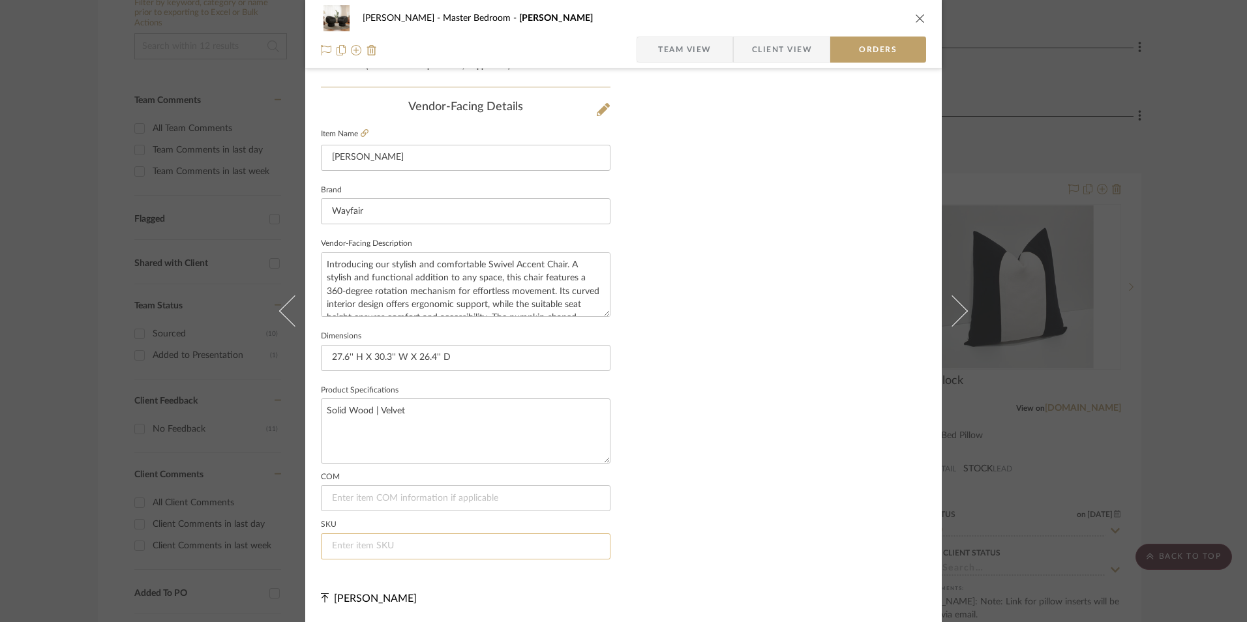
click at [394, 543] on input at bounding box center [466, 547] width 290 height 26
paste input "W113980920"
type input "W113980920"
click at [919, 21] on icon "close" at bounding box center [920, 18] width 10 height 10
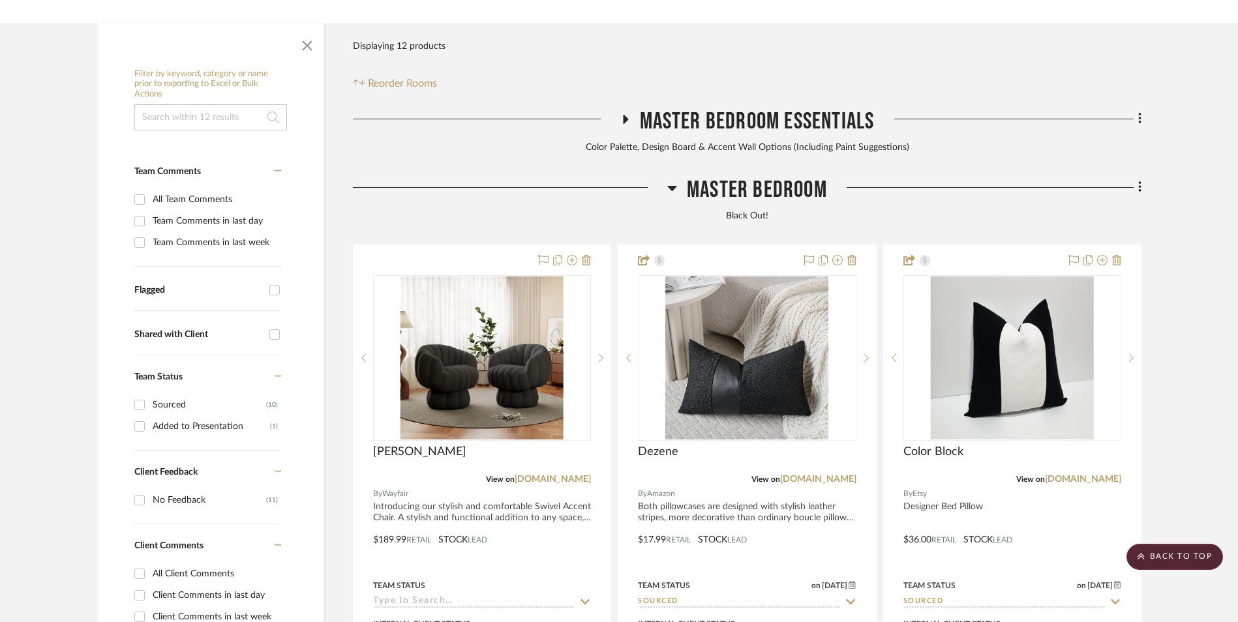
scroll to position [267, 0]
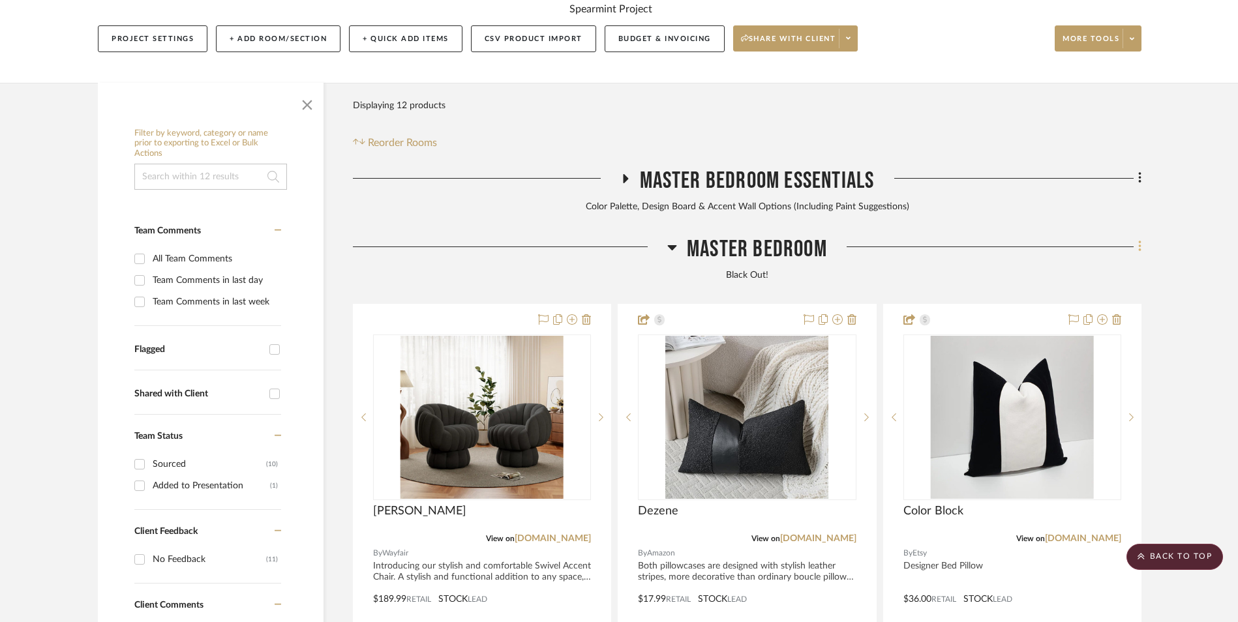
click at [1135, 237] on fa-icon at bounding box center [1138, 248] width 8 height 22
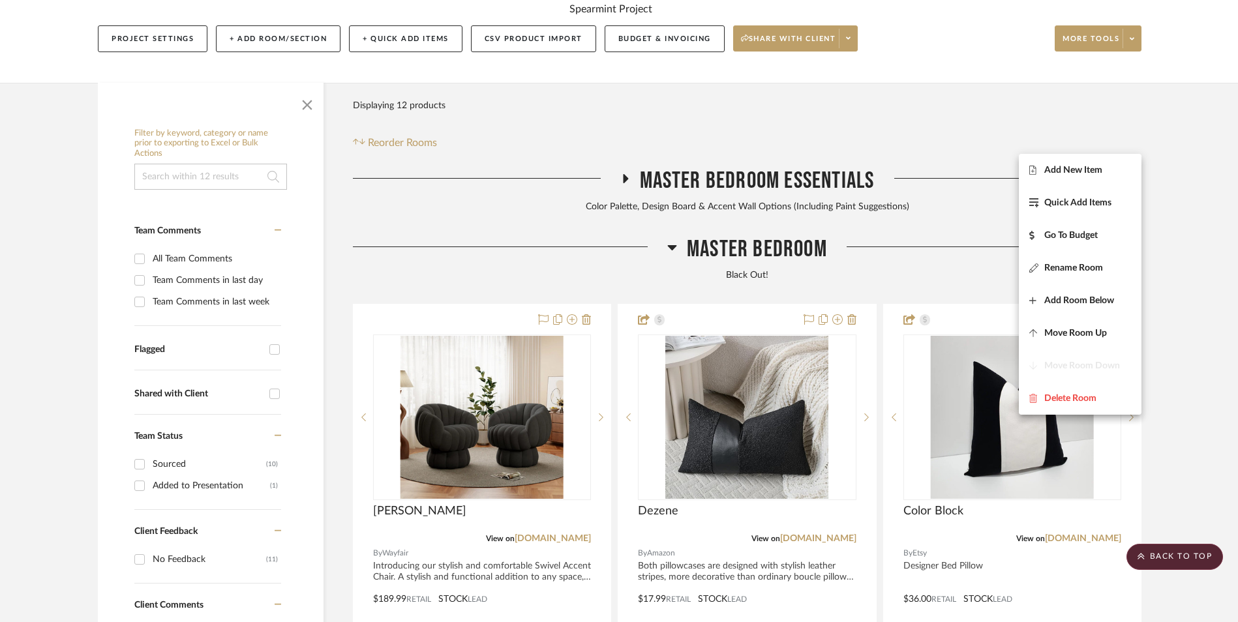
click at [1051, 170] on span "Add New Item" at bounding box center [1073, 169] width 58 height 11
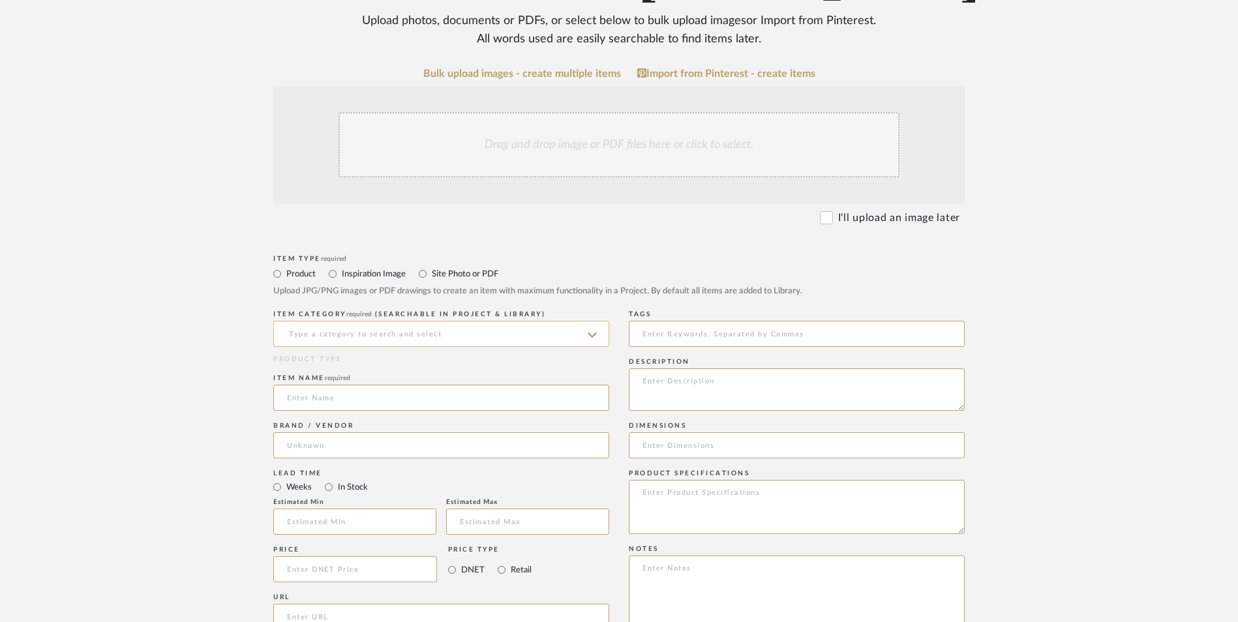
scroll to position [326, 0]
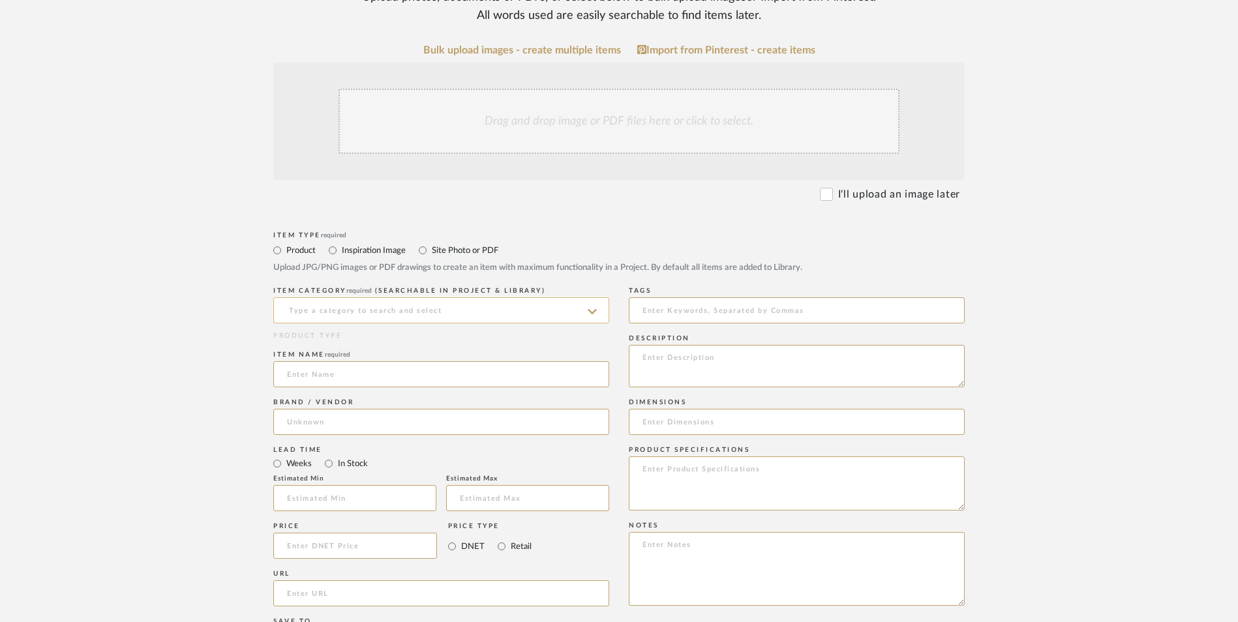
click at [359, 297] on input at bounding box center [441, 310] width 336 height 26
click at [356, 236] on div "Side Chairs" at bounding box center [441, 238] width 335 height 33
type input "Side Chairs"
click at [317, 409] on input at bounding box center [441, 422] width 336 height 26
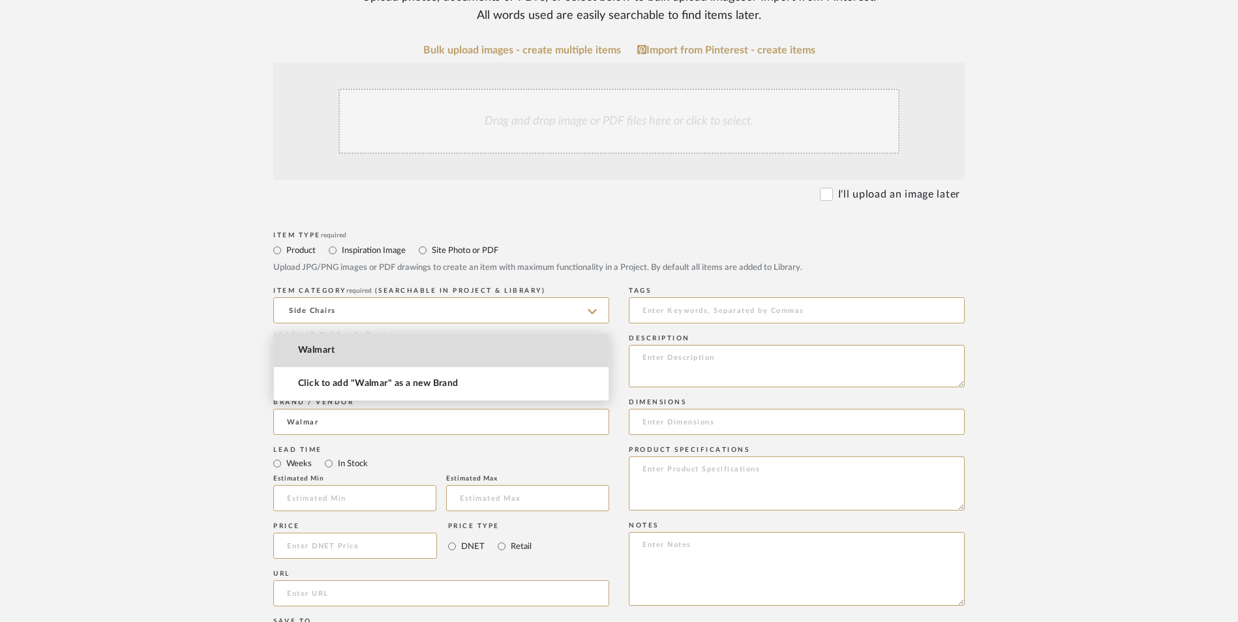
click at [333, 354] on span "Walmart" at bounding box center [316, 350] width 37 height 11
type input "Walmart"
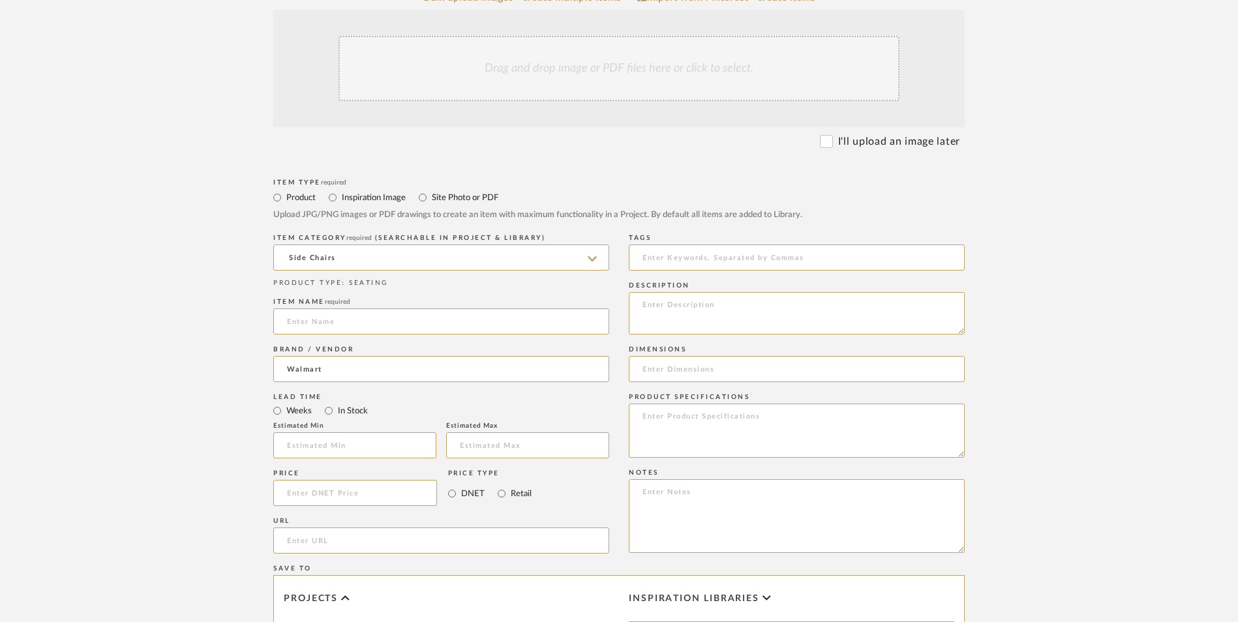
scroll to position [457, 0]
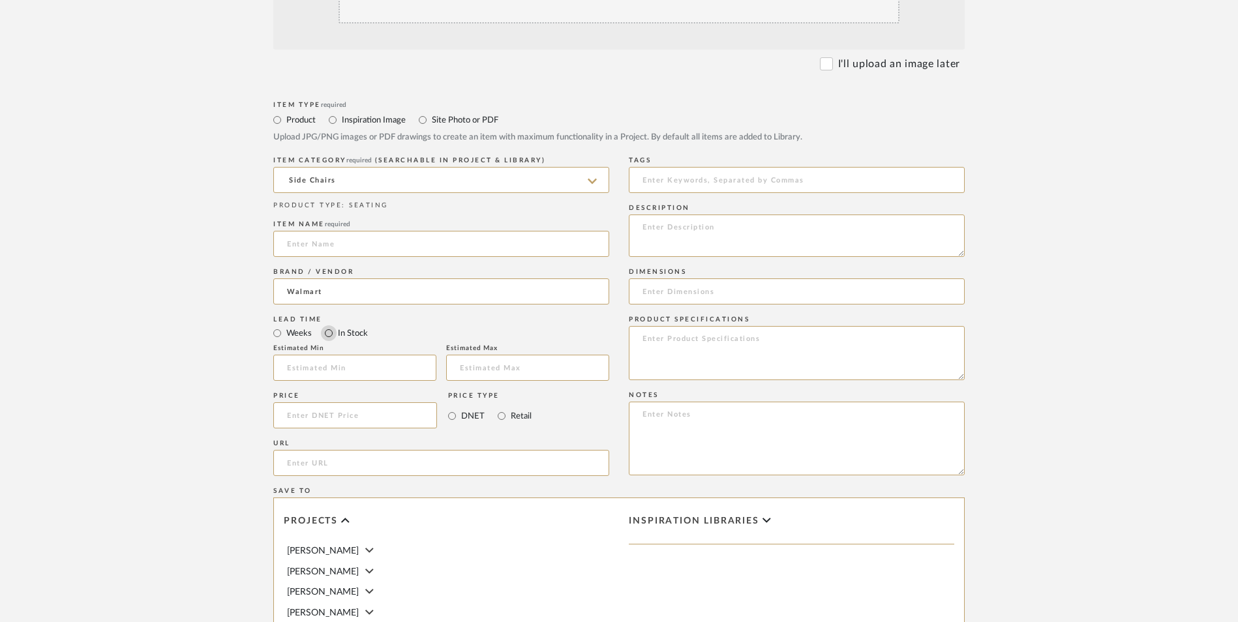
click at [329, 325] on input "In Stock" at bounding box center [329, 333] width 16 height 16
radio input "true"
click at [501, 408] on input "Retail" at bounding box center [502, 416] width 16 height 16
radio input "true"
click at [706, 402] on textarea at bounding box center [797, 439] width 336 height 74
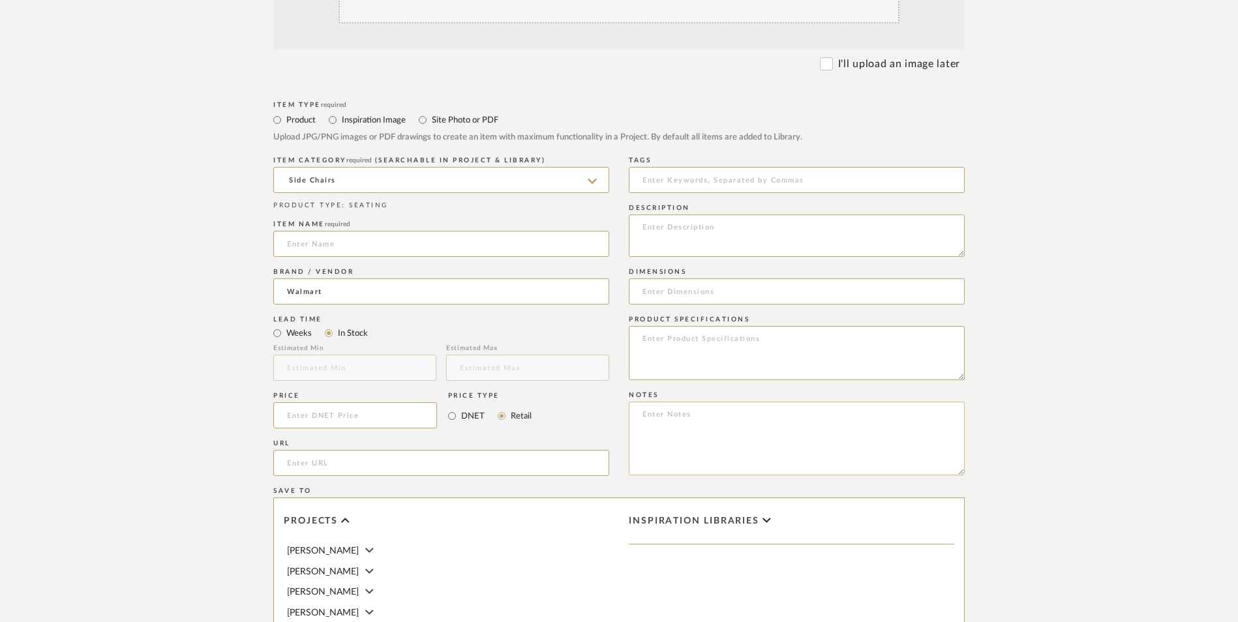
paste textarea "Option 1: ETA: SKU: Reviews - Stars Return | Refund Policy:"
click at [708, 402] on textarea "Option 1: ETA: SKU: Reviews - Stars Return | Refund Policy: 30 Days From Delive…" at bounding box center [797, 439] width 336 height 74
type textarea "Option 1: Accent Chairs (Set of 2) ETA: SKU: Reviews - Stars Return | Refund Po…"
click at [395, 402] on input at bounding box center [355, 415] width 164 height 26
type input "$204.99"
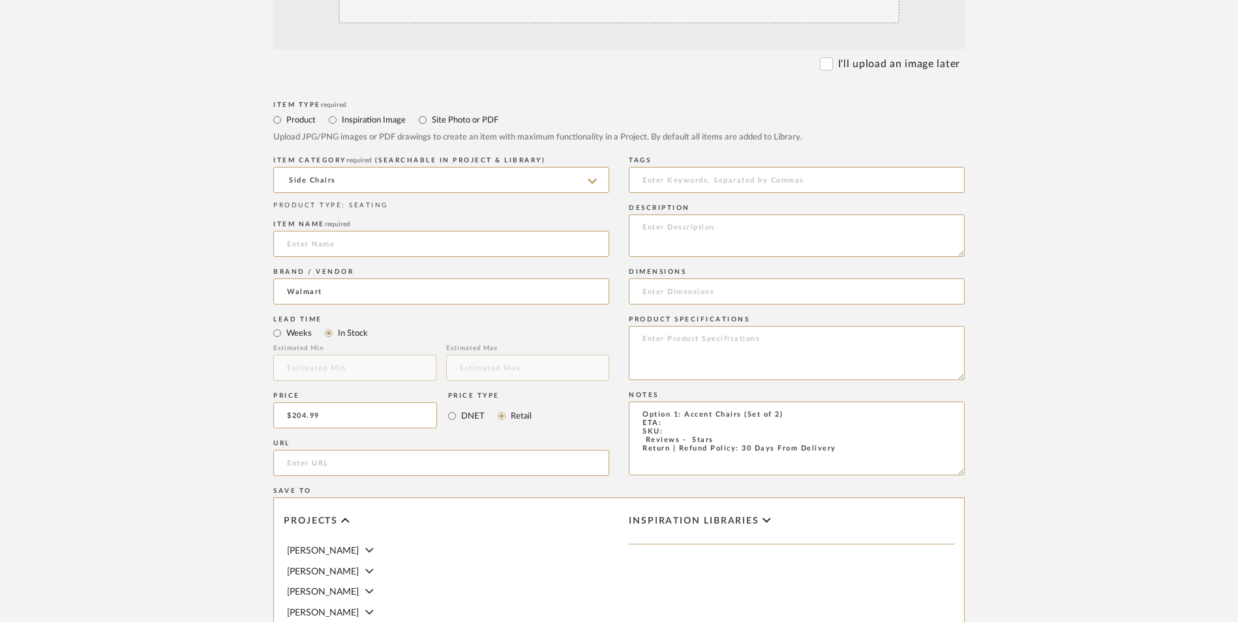
drag, startPoint x: 208, startPoint y: 316, endPoint x: 354, endPoint y: 310, distance: 146.2
click at [222, 314] on form "Bulk upload images - create multiple items Import from Pinterest - create items…" at bounding box center [618, 387] width 831 height 946
click at [359, 231] on input at bounding box center [441, 244] width 336 height 26
type input "Jins"
click at [668, 402] on textarea "Option 1: Accent Chairs (Set of 2) ETA: SKU: Reviews - Stars Return | Refund Po…" at bounding box center [797, 439] width 336 height 74
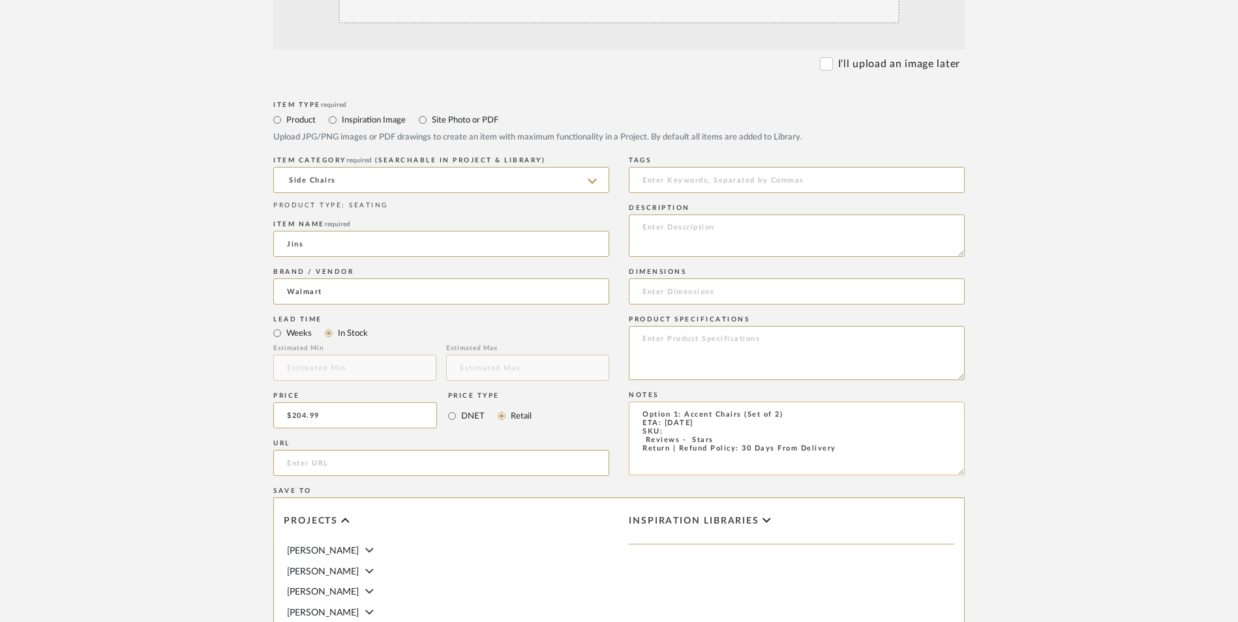
click at [742, 402] on textarea "Option 1: Accent Chairs (Set of 2) ETA: 9.12.2025 SKU: Reviews - Stars Return |…" at bounding box center [797, 439] width 336 height 74
type textarea "Option 1: Accent Chairs - Select: Black (Set of 2) ETA: 9.12.2025 SKU: Reviews …"
click at [700, 215] on textarea at bounding box center [797, 236] width 336 height 42
paste textarea "Set of 2 barrel chairs set of 2 features a curved circular backrest and elephan…"
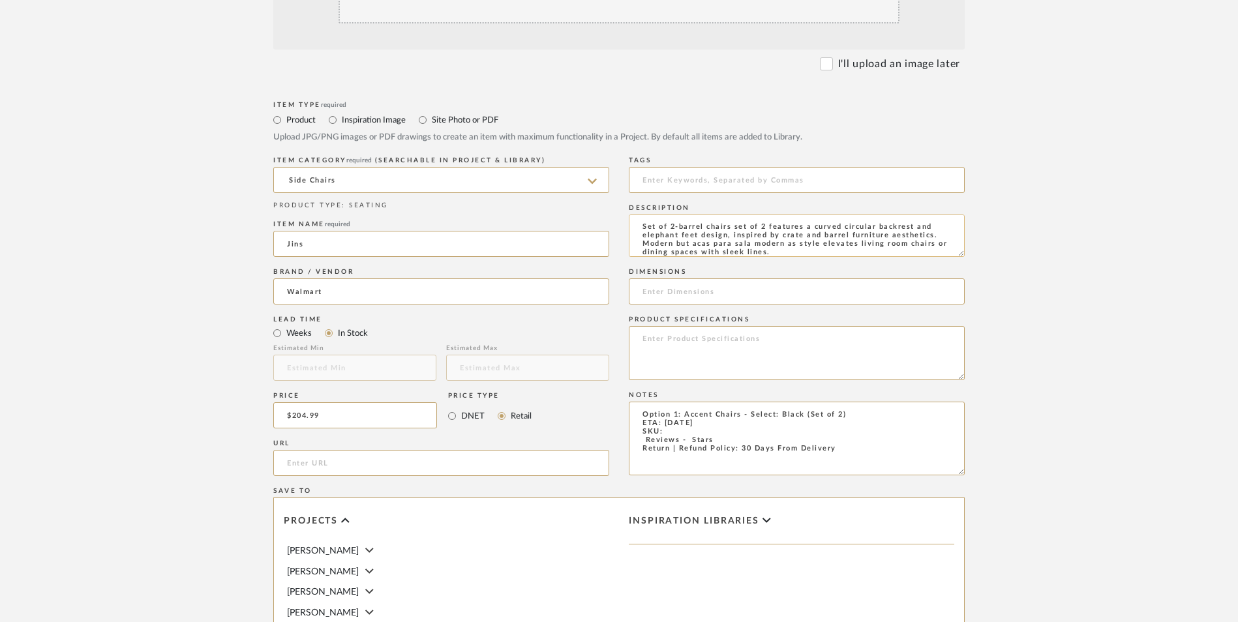
click at [723, 215] on textarea "Set of 2-barrel chairs set of 2 features a curved circular backrest and elephan…" at bounding box center [797, 236] width 336 height 42
click at [791, 215] on textarea "Set of 2-barrel chairs set of 2 features a curved circular backrest and elephan…" at bounding box center [797, 236] width 336 height 42
type textarea "Set of 2-barrel chairs set of 2 features a curved circular backrest and elephan…"
click at [725, 279] on input at bounding box center [797, 292] width 336 height 26
click at [717, 279] on input "29.53" L x" at bounding box center [797, 292] width 336 height 26
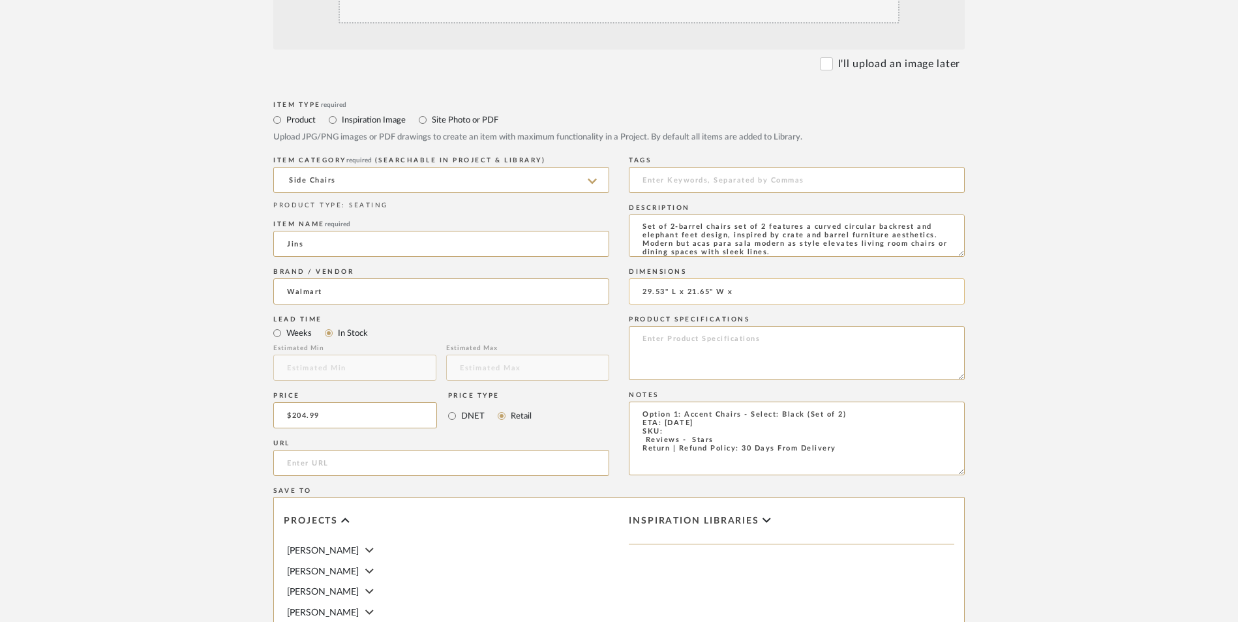
click at [790, 279] on input "29.53" L x 21.65" W x" at bounding box center [797, 292] width 336 height 26
type input "29.53" L x 21.65" W x 19.69" H"
click at [763, 326] on textarea at bounding box center [797, 353] width 336 height 54
type textarea "Teddy"
click at [414, 450] on input "url" at bounding box center [441, 463] width 336 height 26
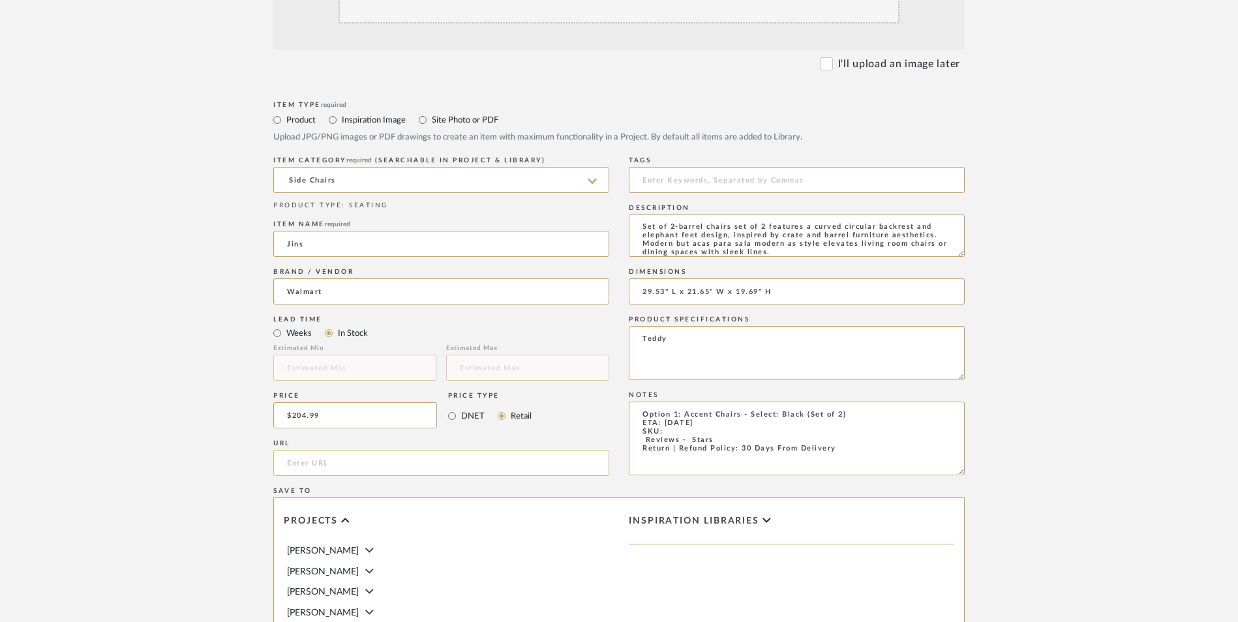
paste input "https://www.walmart.com/ip/seort/17170462736"
type input "https://www.walmart.com/ip/seort/17170462736"
click at [994, 322] on form "Bulk upload images - create multiple items Import from Pinterest - create items…" at bounding box center [618, 387] width 831 height 946
click at [693, 402] on textarea "Option 1: Accent Chairs - Select: Black (Set of 2) ETA: 9.12.2025 SKU: Reviews …" at bounding box center [797, 439] width 336 height 74
drag, startPoint x: 672, startPoint y: 335, endPoint x: 634, endPoint y: 326, distance: 38.8
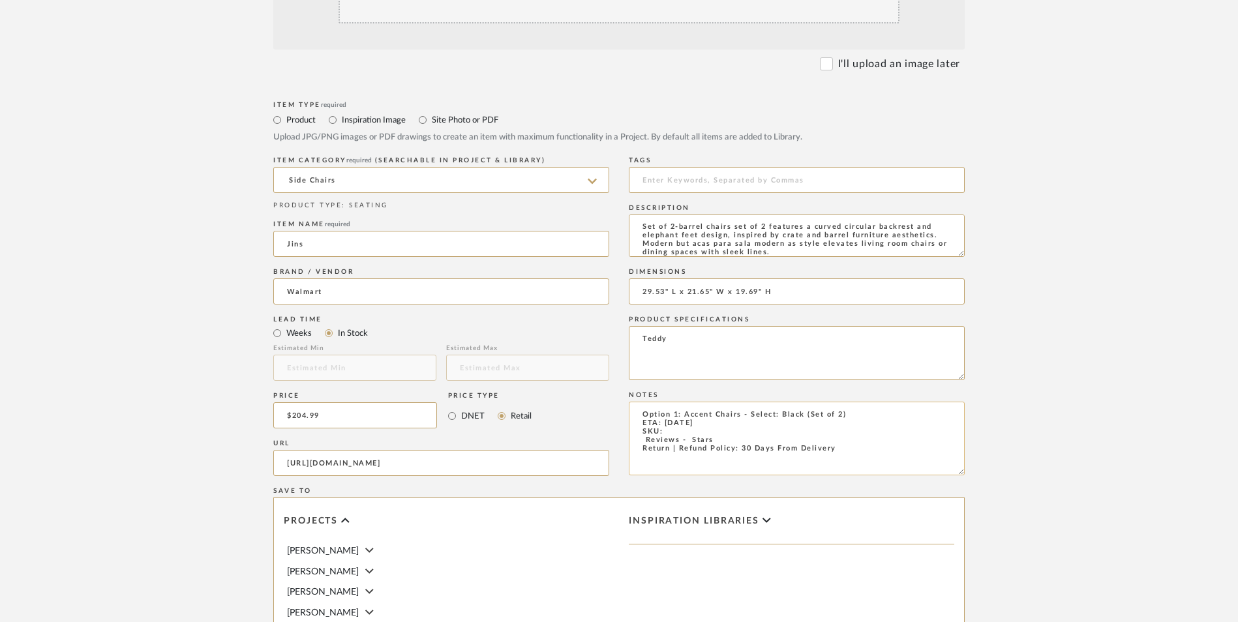
click at [634, 402] on textarea "Option 1: Accent Chairs - Select: Black (Set of 2) ETA: 9.12.2025 SKU: Reviews …" at bounding box center [797, 439] width 336 height 74
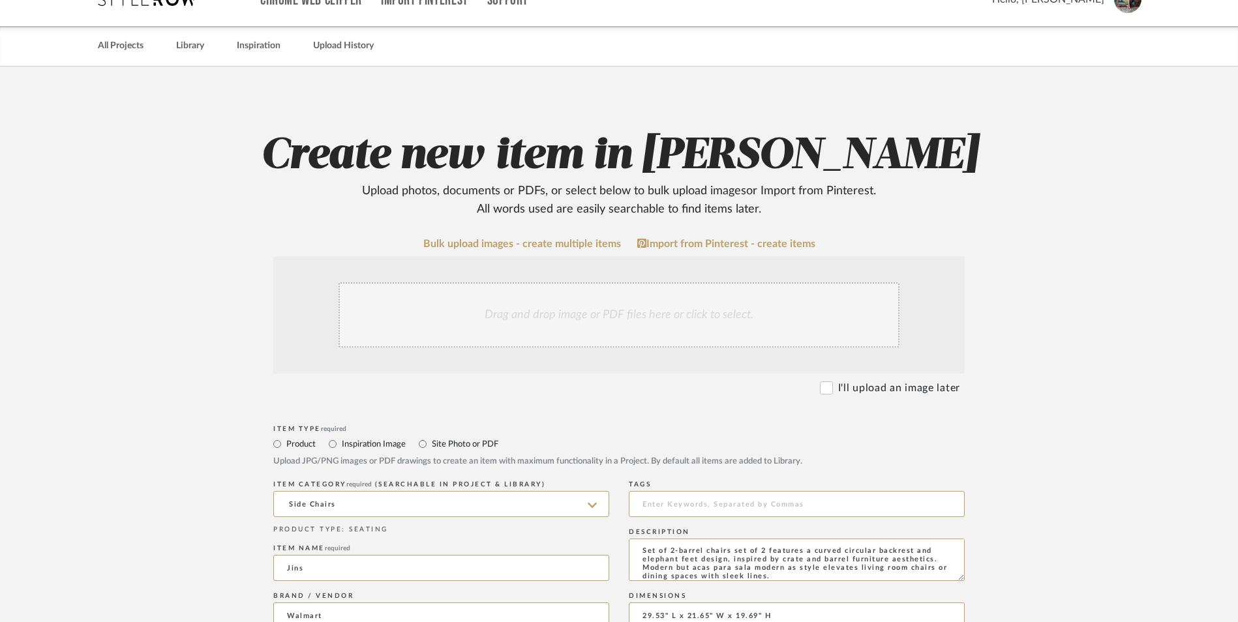
scroll to position [130, 0]
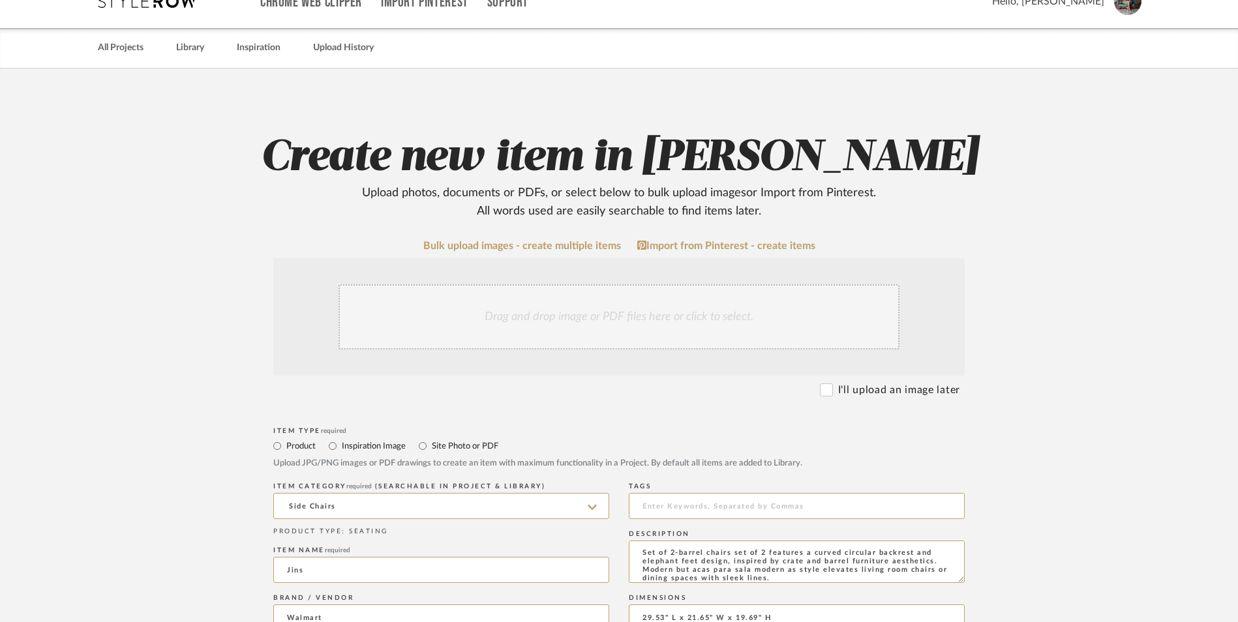
type textarea "Option 1: Accent Chairs - Select: Black (Set of 2) ETA: 9.12.2025 Return | Refu…"
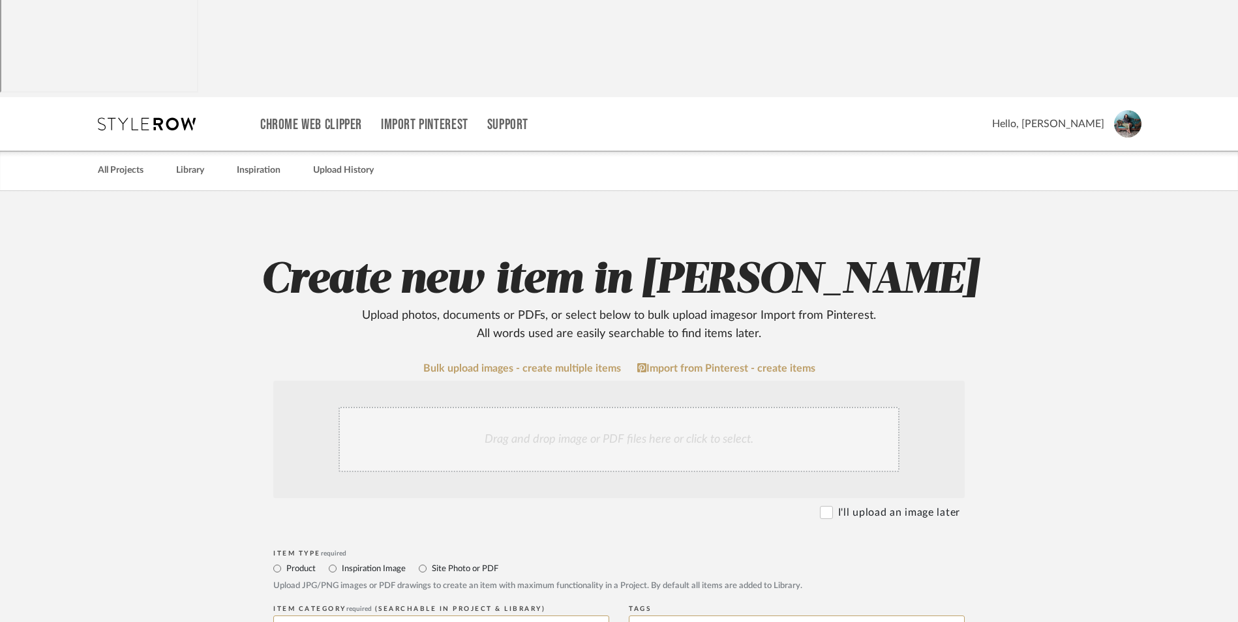
scroll to position [0, 0]
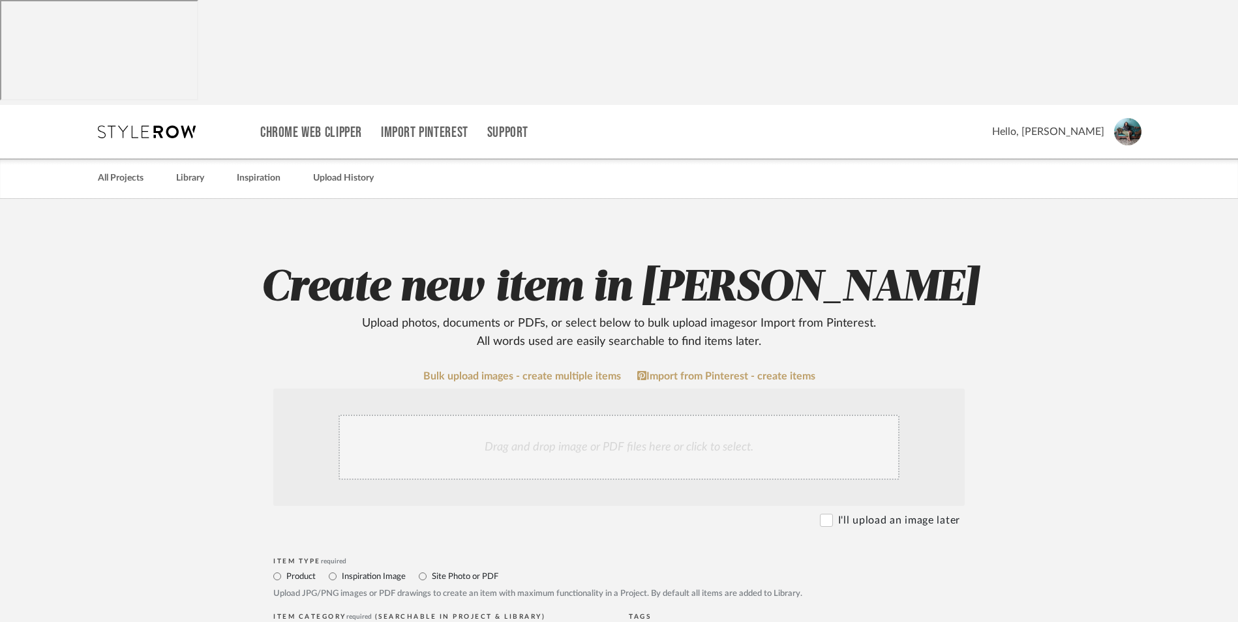
click at [544, 415] on div "Drag and drop image or PDF files here or click to select." at bounding box center [619, 447] width 561 height 65
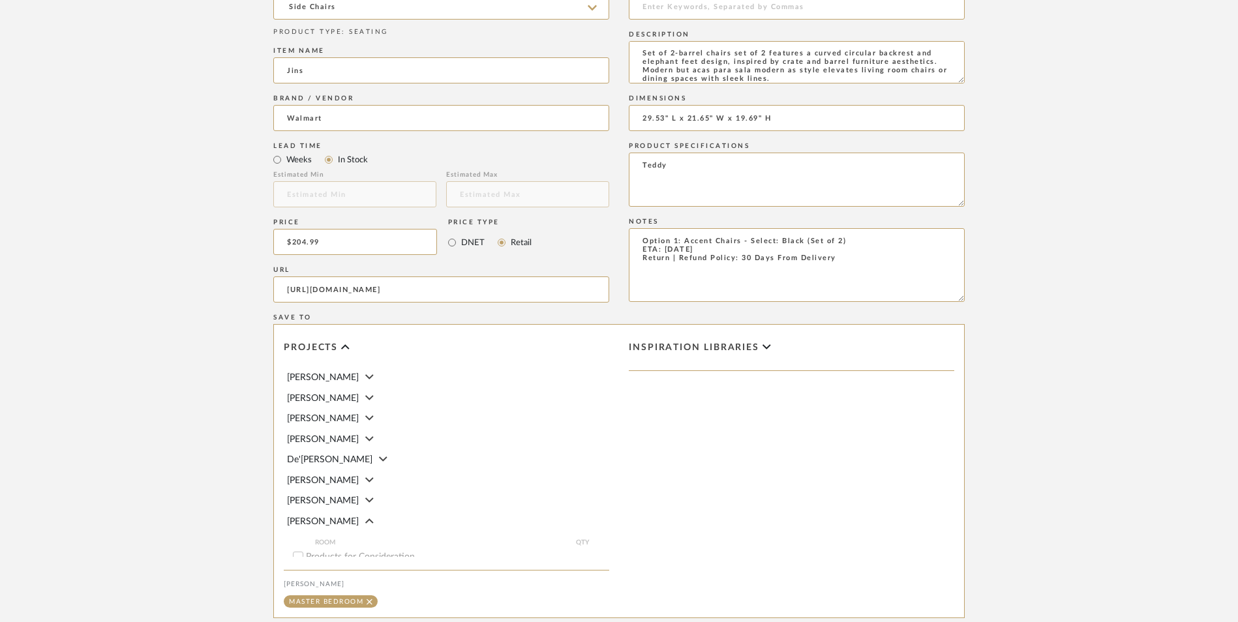
scroll to position [783, 0]
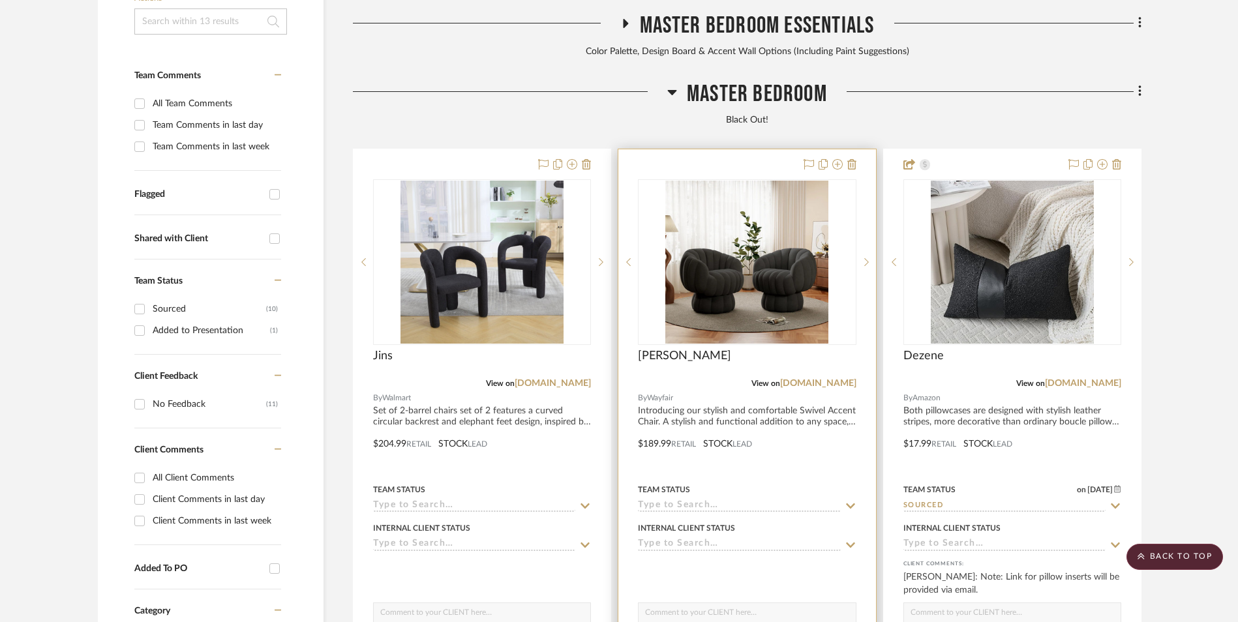
scroll to position [397, 0]
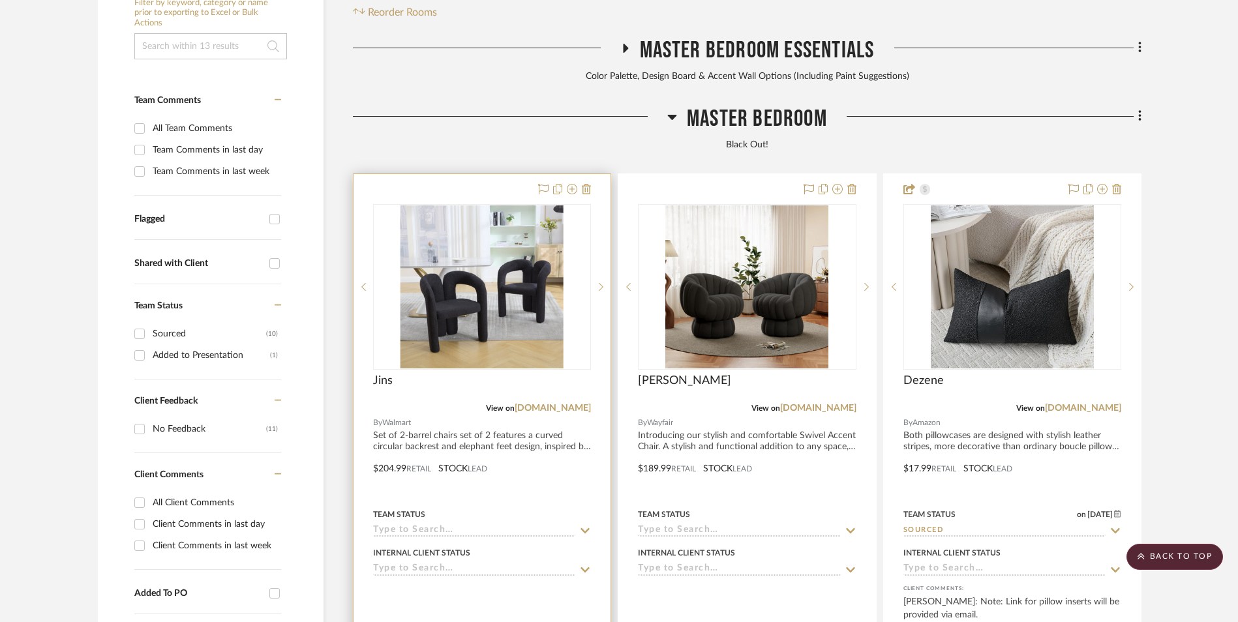
click at [472, 205] on img "0" at bounding box center [481, 286] width 163 height 163
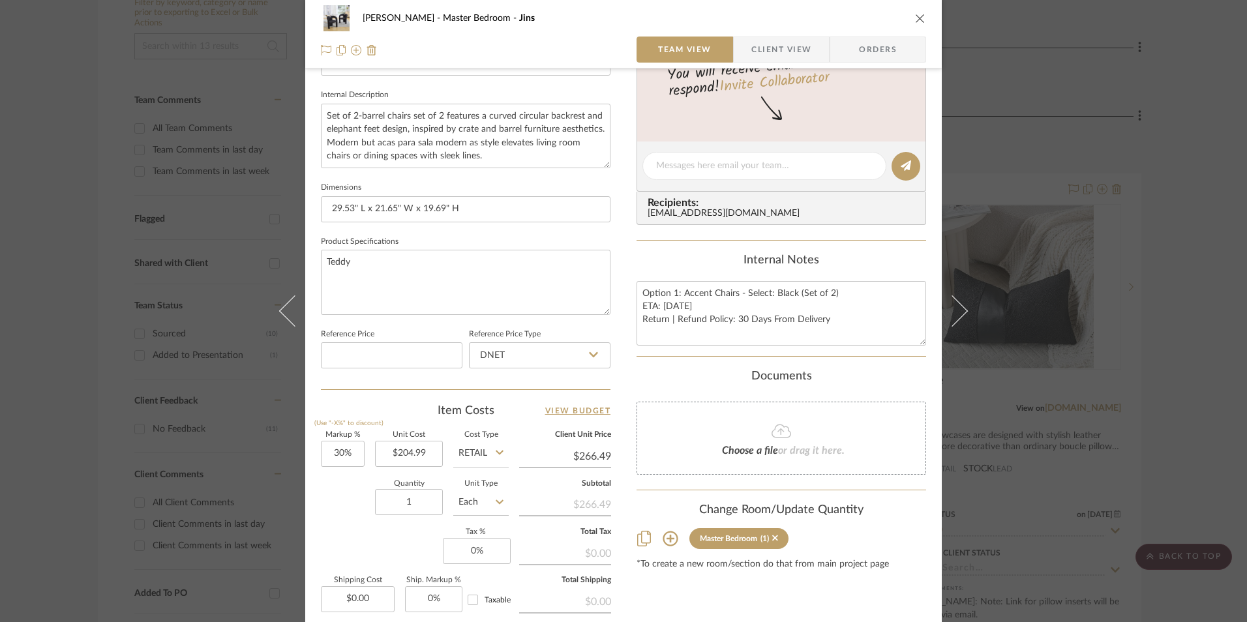
scroll to position [457, 0]
drag, startPoint x: 539, startPoint y: 352, endPoint x: 534, endPoint y: 359, distance: 8.8
click at [539, 352] on input "DNET" at bounding box center [540, 354] width 142 height 26
drag, startPoint x: 506, startPoint y: 421, endPoint x: 554, endPoint y: 387, distance: 59.4
click at [505, 421] on div "Retail" at bounding box center [545, 420] width 161 height 33
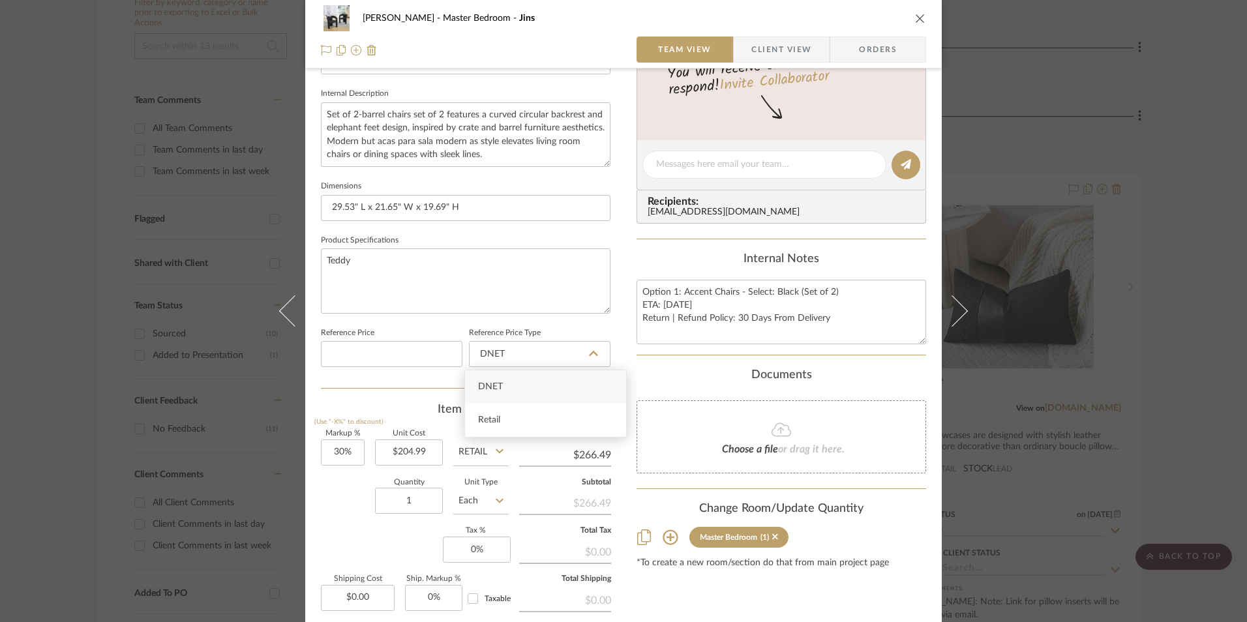
type input "Retail"
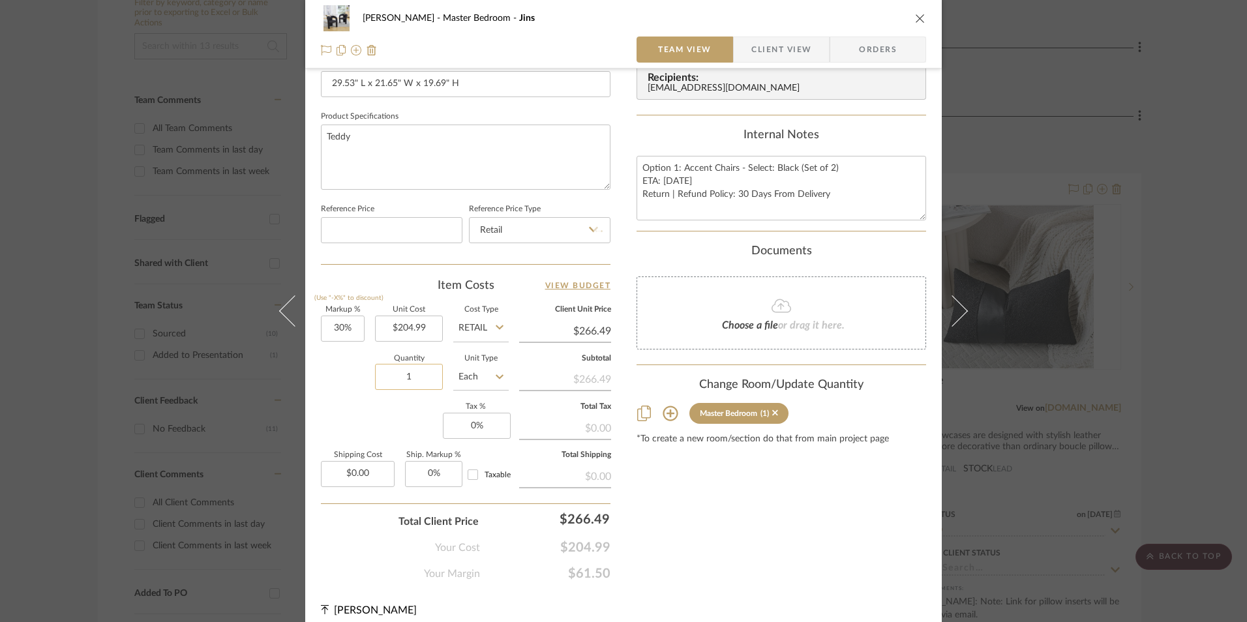
scroll to position [592, 0]
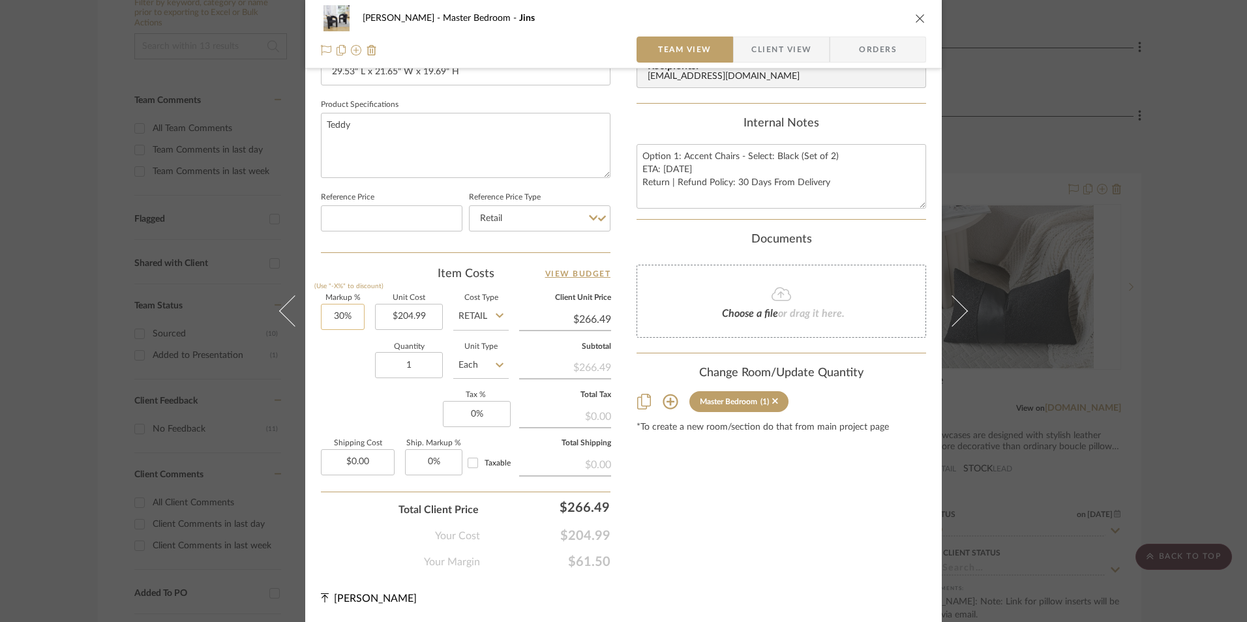
type input "30"
click at [336, 317] on input "30" at bounding box center [343, 317] width 44 height 26
click at [363, 418] on div "Markup % (Use "-X%" to discount) Unit Cost $204.99 Cost Type Retail Client Unit…" at bounding box center [466, 390] width 290 height 190
type input "0%"
type input "$204.99"
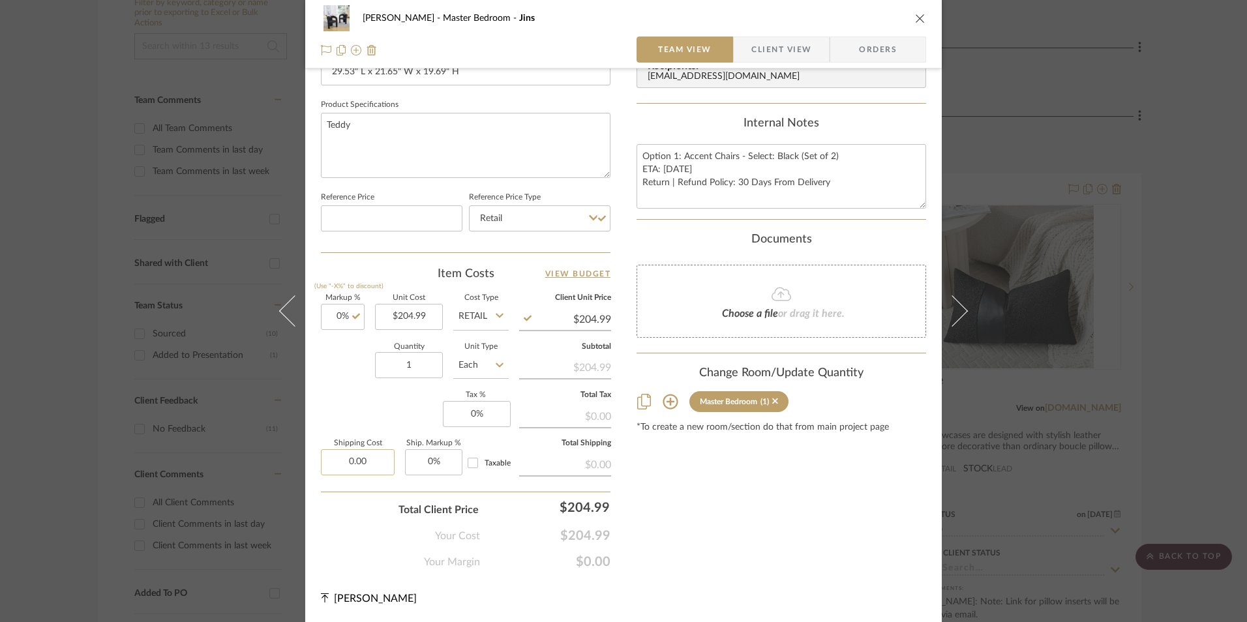
click at [373, 459] on input "0.00" at bounding box center [358, 462] width 74 height 26
type input "$70.00"
click at [878, 558] on div "Content here copies to Client View - confirm visibility there. Show in Client D…" at bounding box center [782, 33] width 290 height 1074
click at [476, 412] on input "0" at bounding box center [477, 414] width 68 height 26
type input "8.25%"
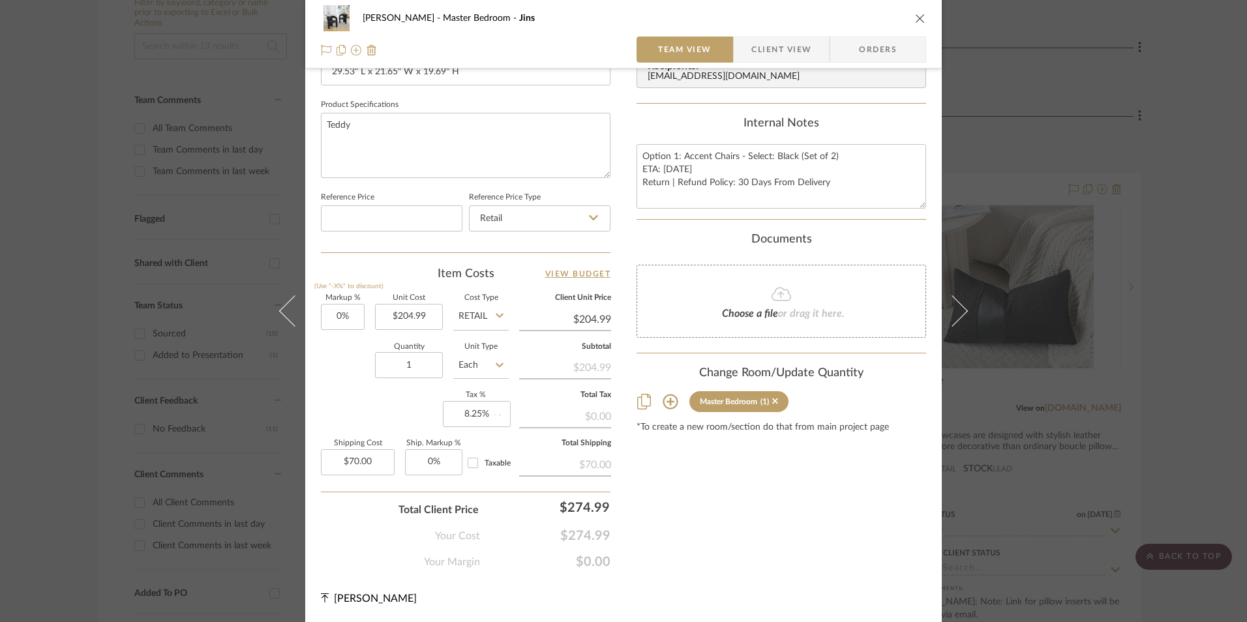
click at [715, 526] on div "Content here copies to Client View - confirm visibility there. Show in Client D…" at bounding box center [782, 33] width 290 height 1074
click at [468, 411] on input "8.25" at bounding box center [477, 414] width 68 height 26
type input "10.25%"
click at [724, 488] on div "Content here copies to Client View - confirm visibility there. Show in Client D…" at bounding box center [782, 33] width 290 height 1074
click at [470, 420] on input "10.25" at bounding box center [477, 414] width 68 height 26
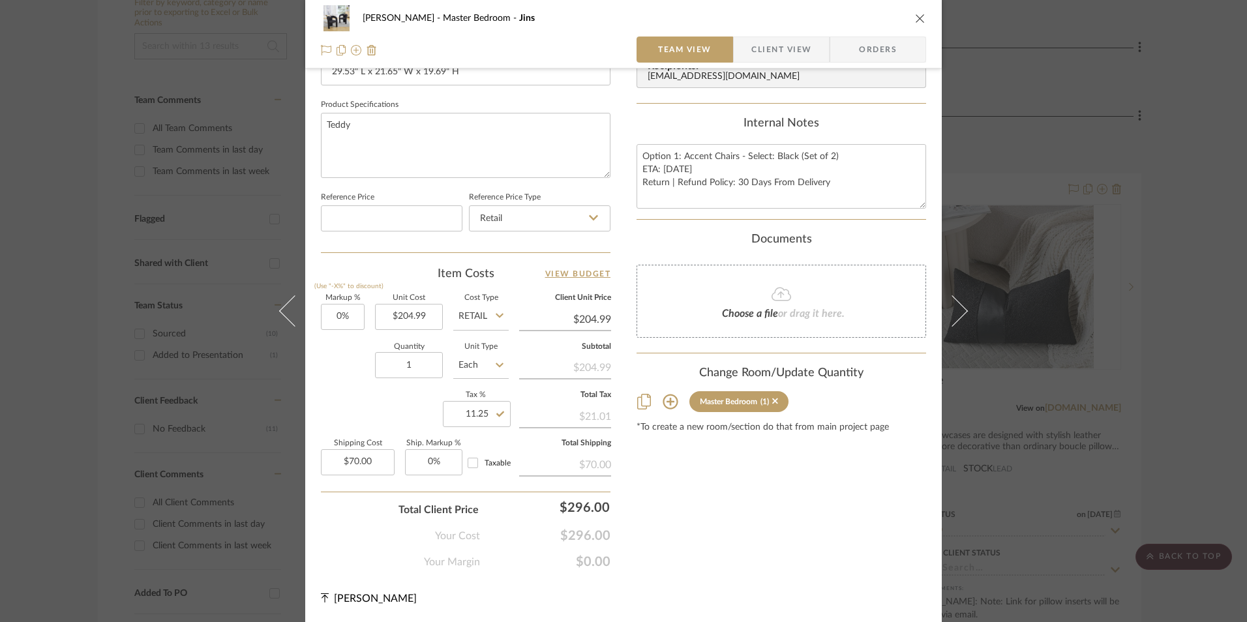
type input "11.25%"
click at [711, 500] on div "Content here copies to Client View - confirm visibility there. Show in Client D…" at bounding box center [782, 33] width 290 height 1074
click at [474, 412] on input "11.25" at bounding box center [477, 414] width 68 height 26
type input "11%"
click at [796, 472] on div "Content here copies to Client View - confirm visibility there. Show in Client D…" at bounding box center [782, 33] width 290 height 1074
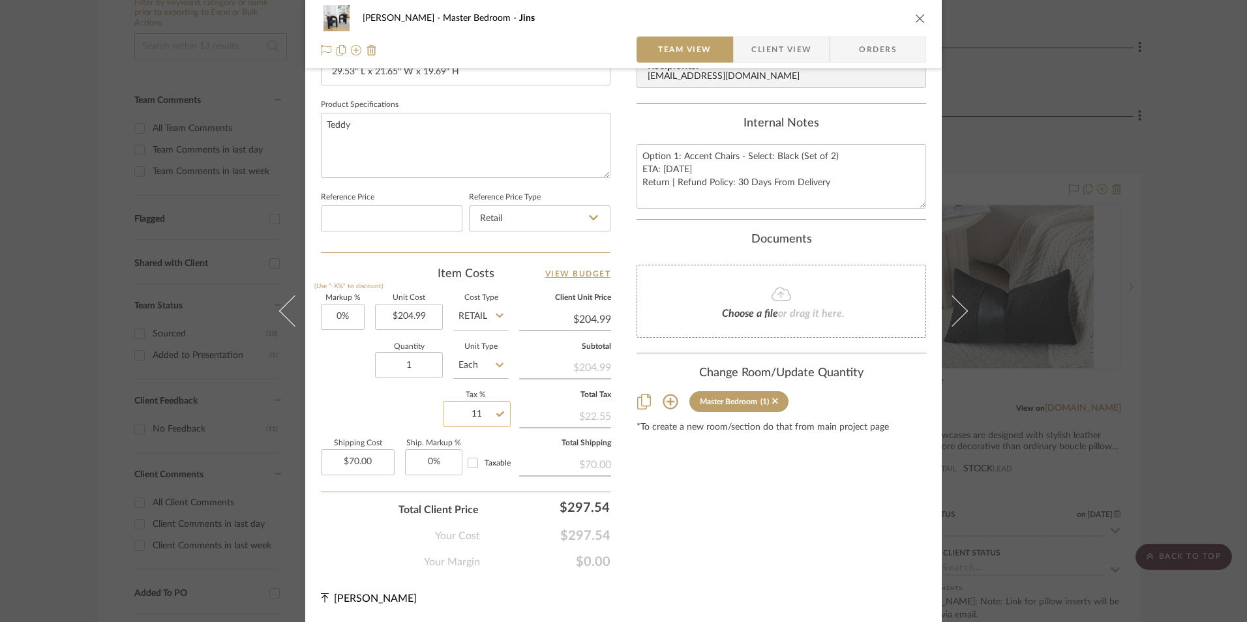
click at [466, 408] on input "11" at bounding box center [477, 414] width 68 height 26
type input "11.1%"
click at [678, 480] on div "Content here copies to Client View - confirm visibility there. Show in Client D…" at bounding box center [782, 33] width 290 height 1074
click at [474, 415] on input "11.1" at bounding box center [477, 414] width 68 height 26
type input "11.08%"
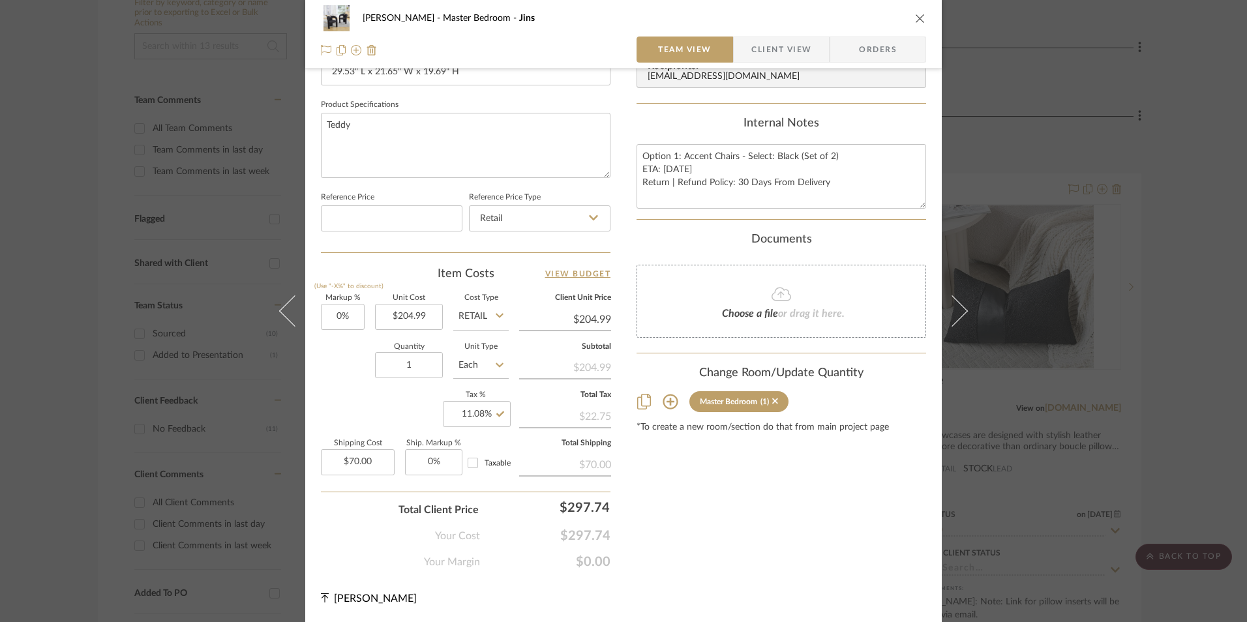
click at [684, 468] on div "Content here copies to Client View - confirm visibility there. Show in Client D…" at bounding box center [782, 33] width 290 height 1074
click at [861, 55] on span "Orders" at bounding box center [878, 50] width 67 height 26
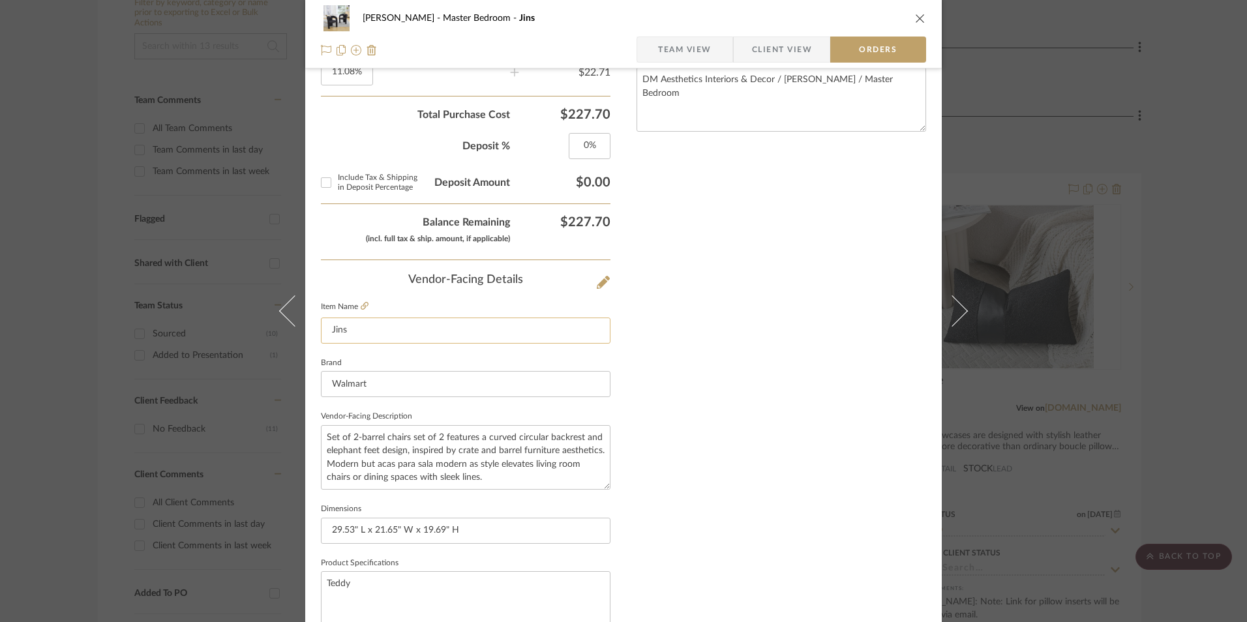
scroll to position [765, 0]
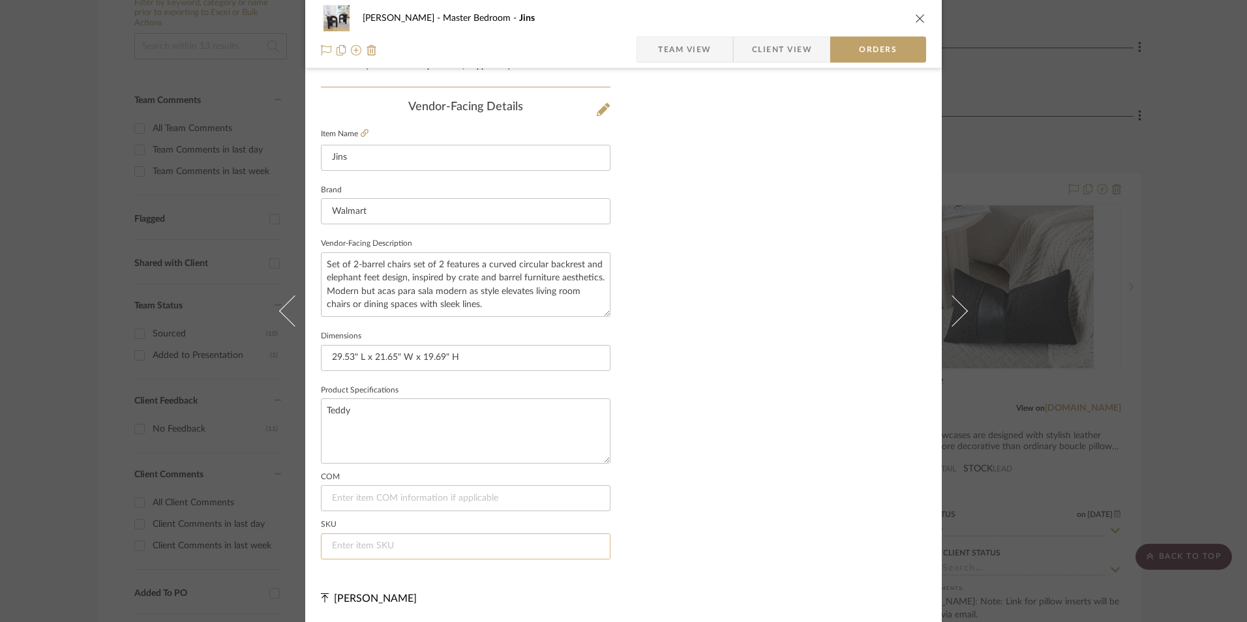
click at [388, 547] on input at bounding box center [466, 547] width 290 height 26
type input "NA"
drag, startPoint x: 690, startPoint y: 389, endPoint x: 712, endPoint y: 382, distance: 22.7
click at [710, 41] on span "Team View" at bounding box center [684, 50] width 95 height 26
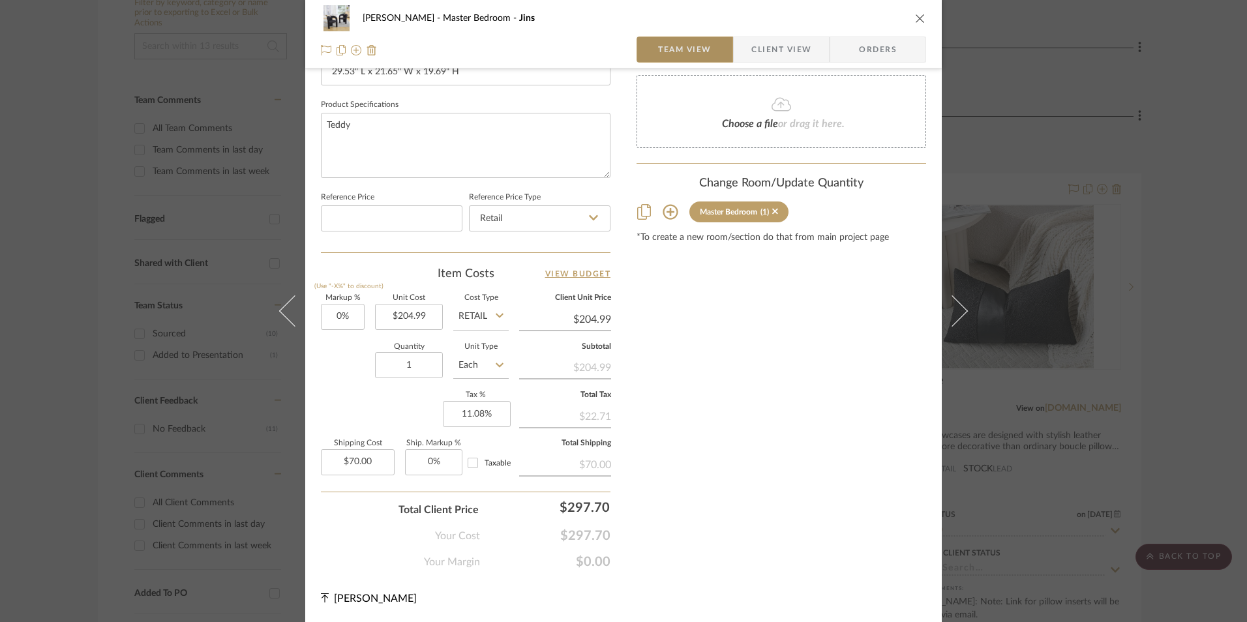
scroll to position [592, 0]
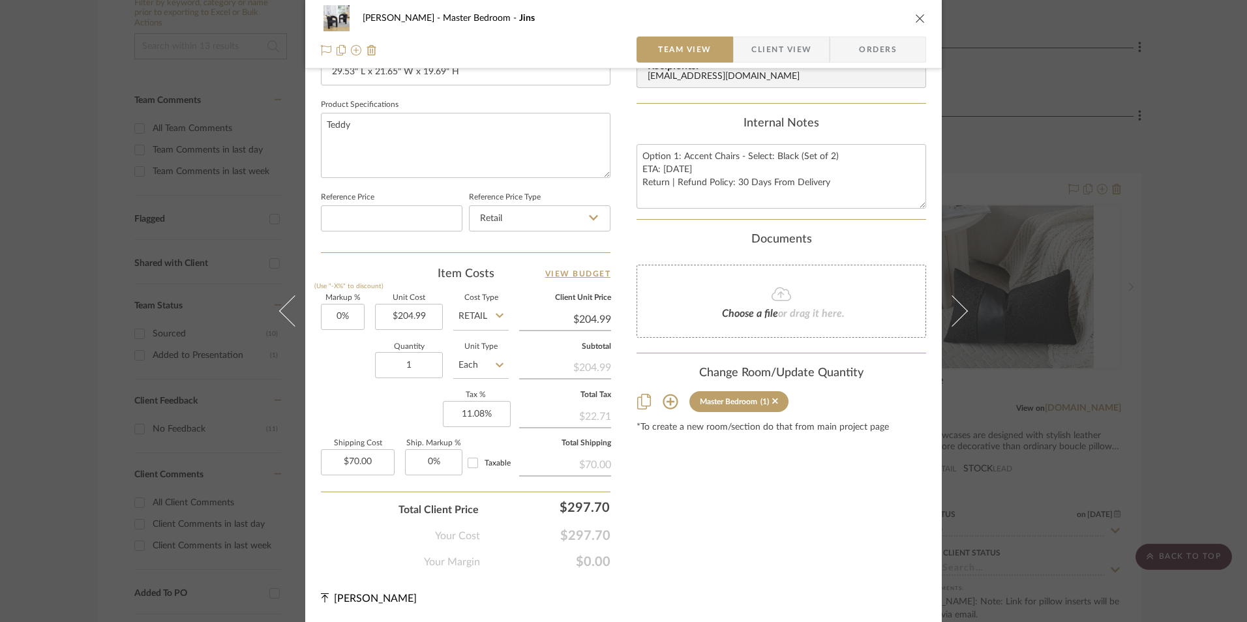
click at [1186, 170] on div "LaMarion Patterson Master Bedroom Jins Team View Client View Orders 1 / 3 Team-…" at bounding box center [623, 311] width 1247 height 622
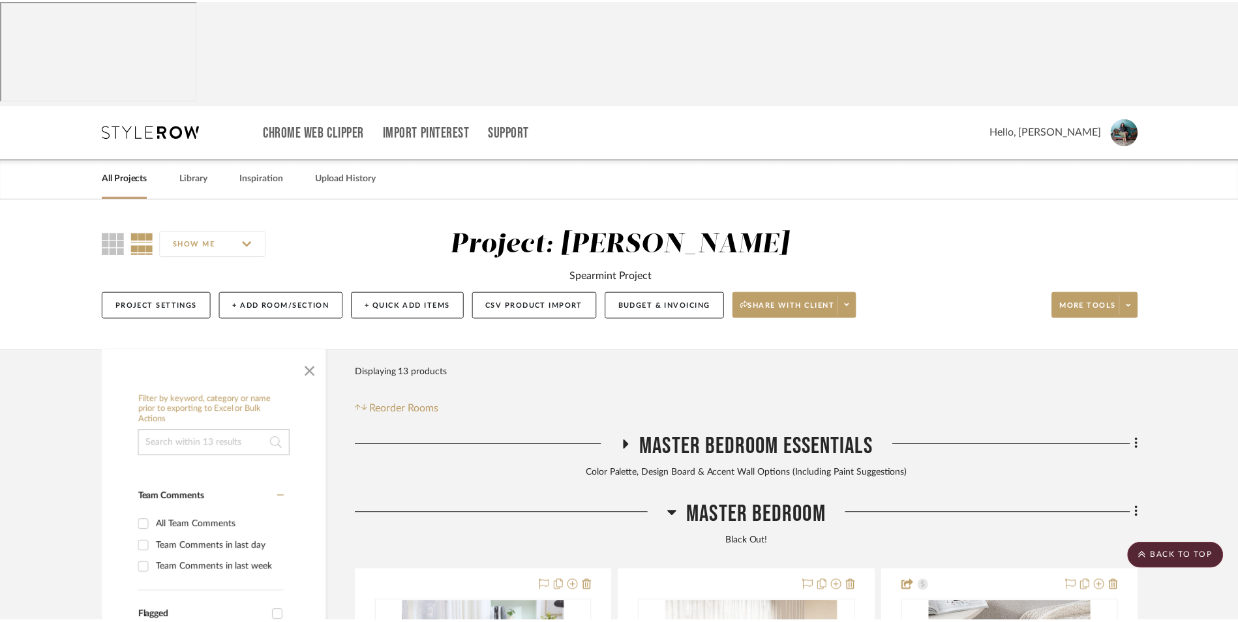
scroll to position [397, 0]
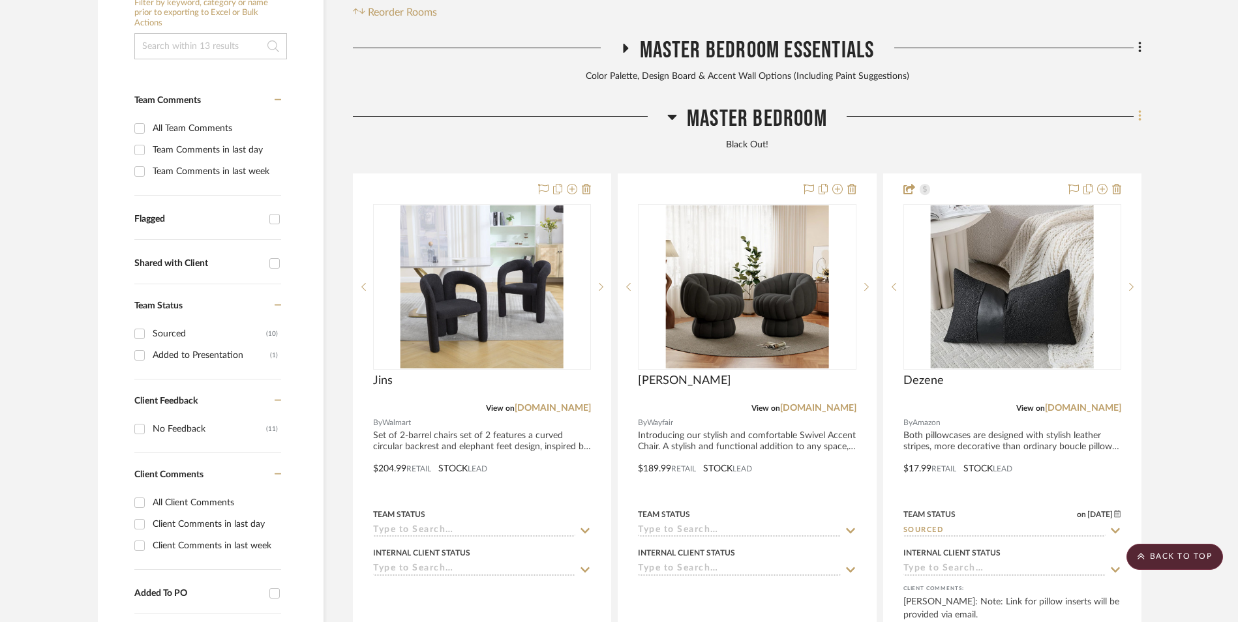
click at [1136, 107] on fa-icon at bounding box center [1138, 118] width 8 height 22
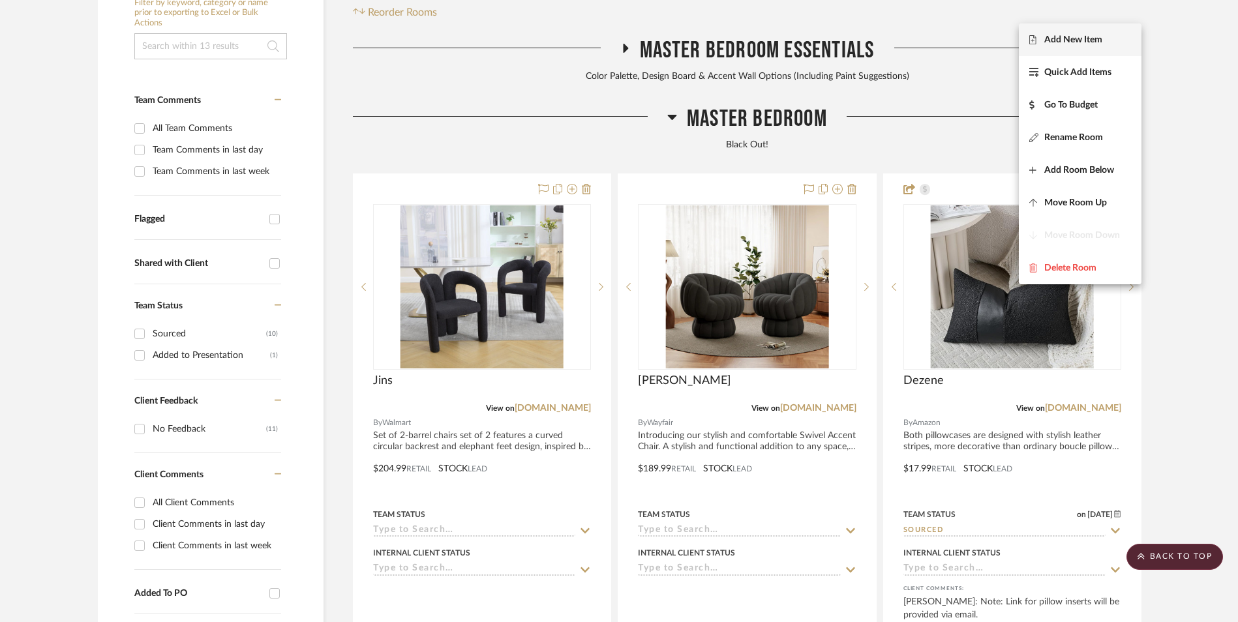
click at [1074, 41] on span "Add New Item" at bounding box center [1073, 40] width 58 height 11
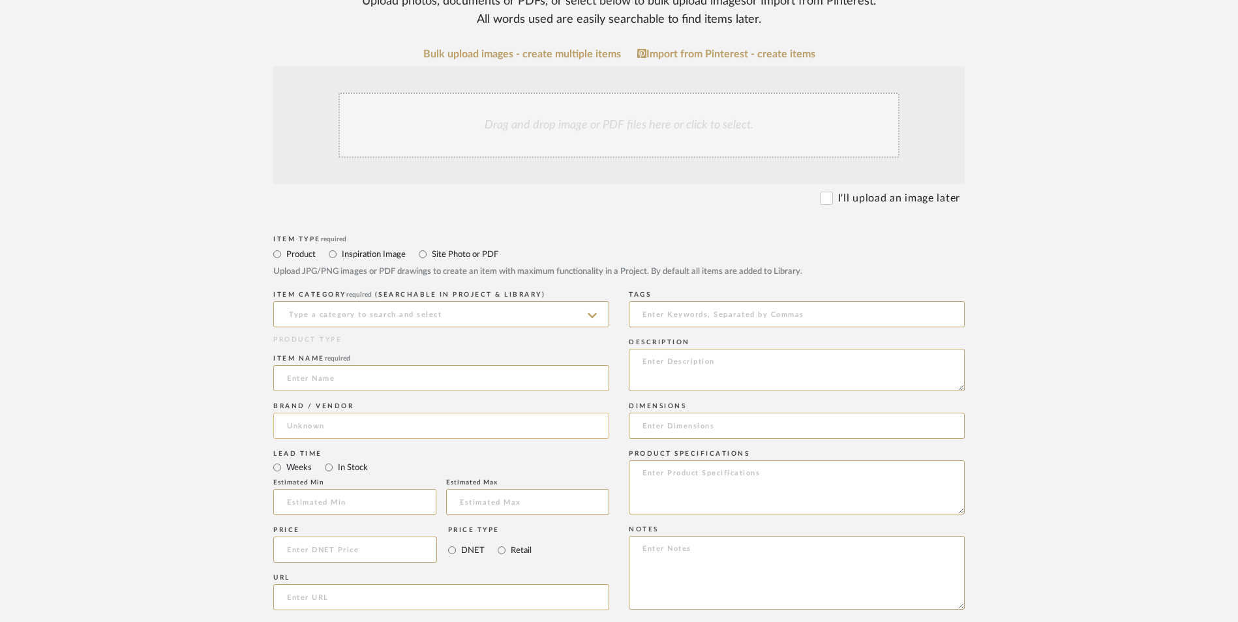
scroll to position [326, 0]
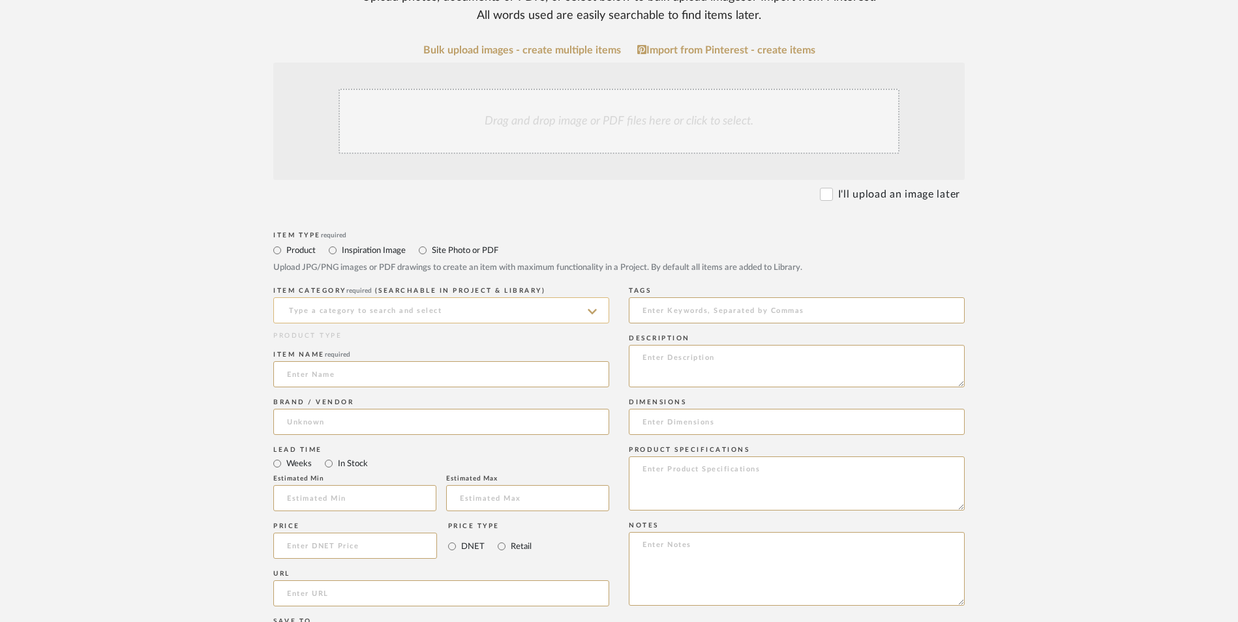
click at [353, 297] on input at bounding box center [441, 310] width 336 height 26
click at [359, 235] on div "Side Chairs" at bounding box center [441, 238] width 335 height 33
type input "Side Chairs"
click at [339, 361] on input at bounding box center [441, 374] width 336 height 26
type input "[PERSON_NAME]"
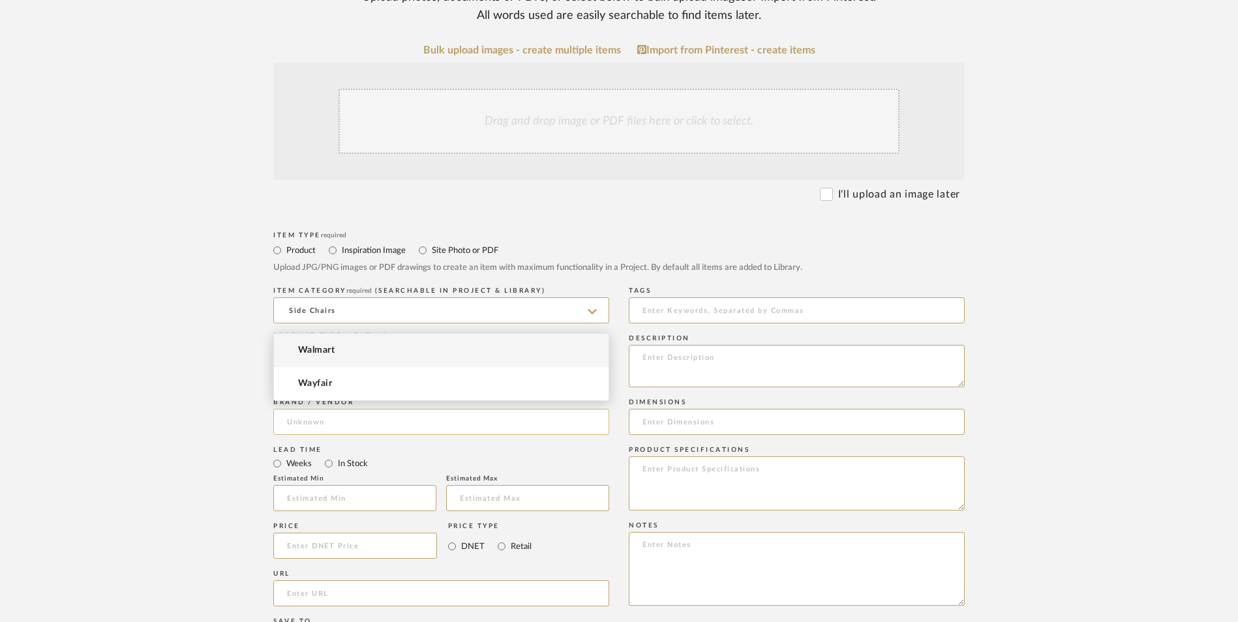
click at [329, 409] on input at bounding box center [441, 422] width 336 height 26
click at [333, 378] on mat-option "Wayfair" at bounding box center [441, 383] width 335 height 33
type input "Wayfair"
click at [329, 456] on input "In Stock" at bounding box center [329, 464] width 16 height 16
radio input "true"
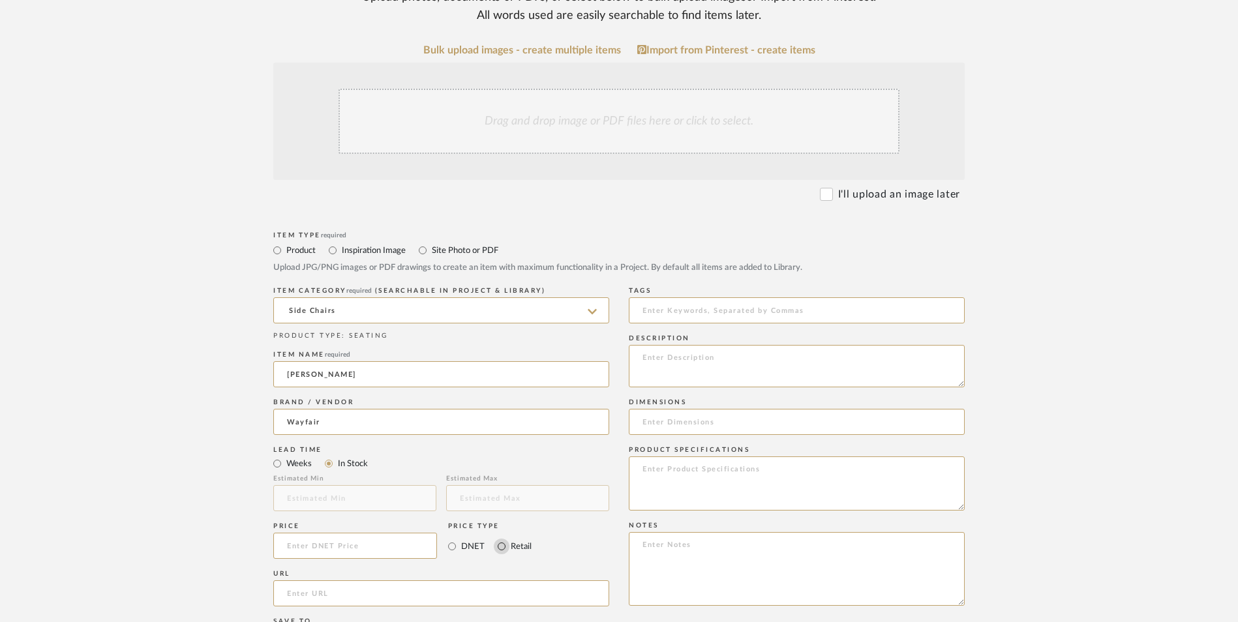
click at [504, 539] on input "Retail" at bounding box center [502, 547] width 16 height 16
radio input "true"
click at [410, 533] on input at bounding box center [355, 546] width 164 height 26
type input "$244.99"
click at [234, 396] on form "Bulk upload images - create multiple items Import from Pinterest - create items…" at bounding box center [618, 517] width 831 height 946
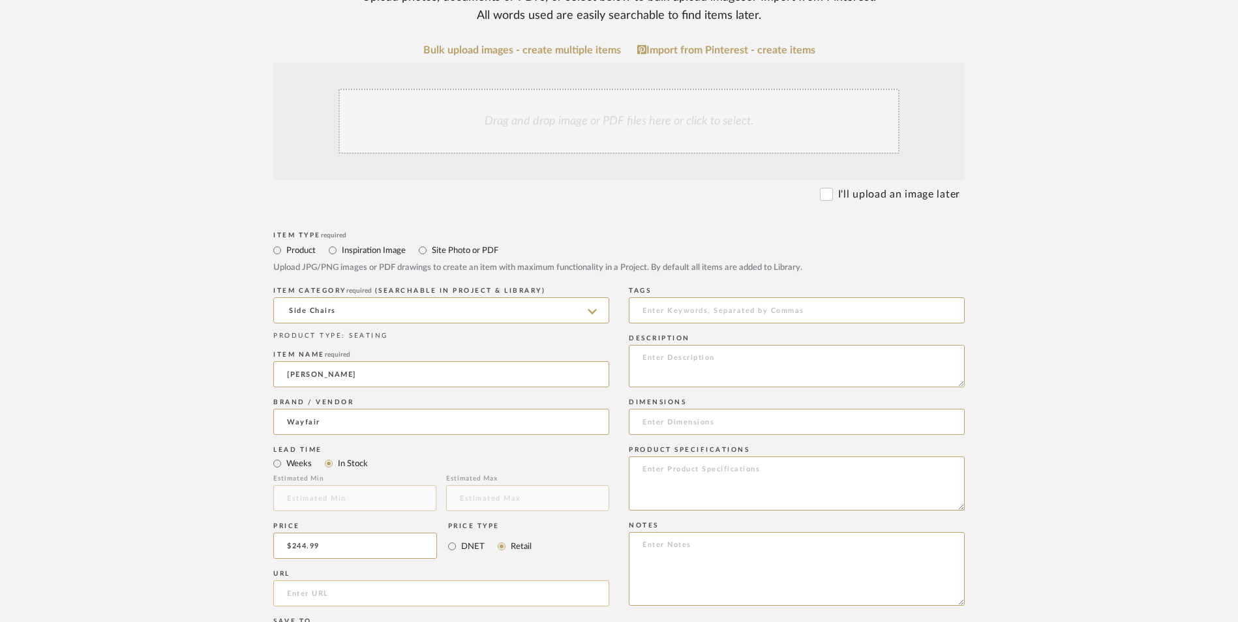
click at [334, 580] on input "url" at bounding box center [441, 593] width 336 height 26
paste input "https://www.wayfair.com/furniture/pdp/mercer41-bogle-285w-modern-upholstered-ar…"
type input "https://www.wayfair.com/furniture/pdp/mercer41-bogle-285w-modern-upholstered-ar…"
drag, startPoint x: 198, startPoint y: 388, endPoint x: 680, endPoint y: 607, distance: 530.1
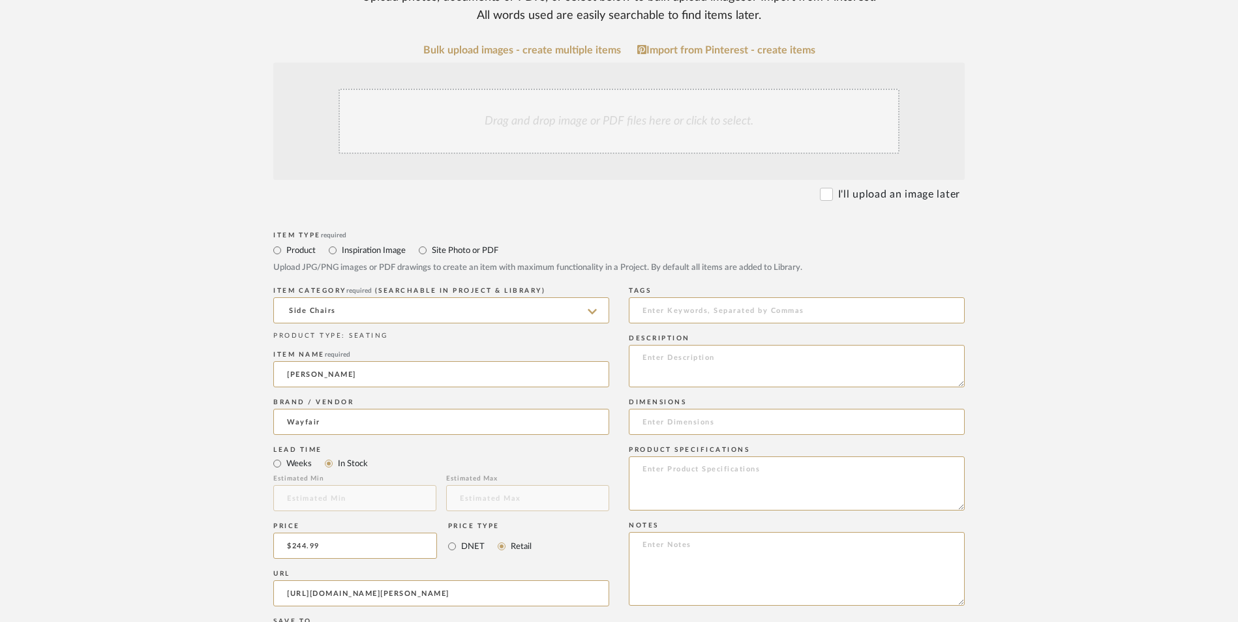
click at [200, 388] on upload-items "Create new item in LaMarion Patterson Upload photos, documents or PDFs, or sele…" at bounding box center [619, 448] width 1238 height 1150
click at [691, 532] on textarea at bounding box center [797, 569] width 336 height 74
paste textarea "Option 1: ETA: SKU: Reviews - Stars Return | Refund Policy:"
click at [704, 532] on textarea "Option 1: ETA: SKU: Reviews - Stars Return | Refund Policy: 30 Days From Delive…" at bounding box center [797, 569] width 336 height 74
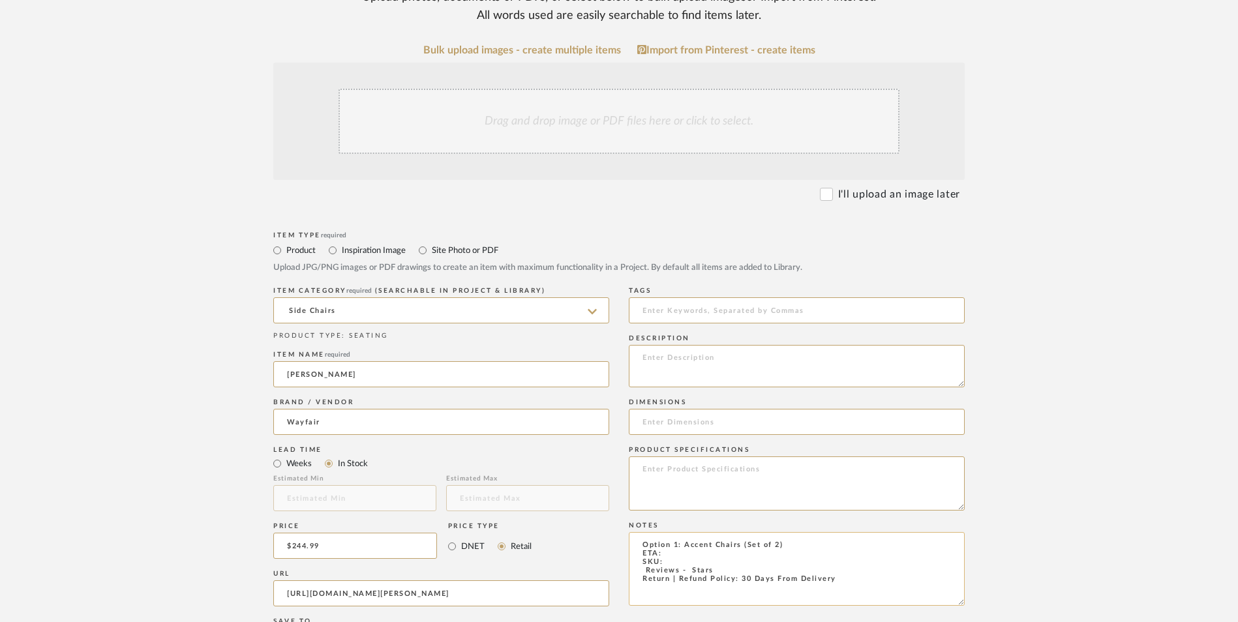
click at [685, 532] on textarea "Option 1: Accent Chairs (Set of 2) ETA: SKU: Reviews - Stars Return | Refund Po…" at bounding box center [797, 569] width 336 height 74
click at [641, 532] on textarea "Option 1: Accent Chairs (Set of 2) ETA: 9.7.2025 SKU: Reviews - Stars Return | …" at bounding box center [797, 569] width 336 height 74
click at [637, 532] on textarea "Option 1: Accent Chairs (Set of 2) ETA: 9.7.2025 SKU: Reviews - Stars Return | …" at bounding box center [797, 569] width 336 height 74
click at [681, 532] on textarea "Option 1: Accent Chairs (Set of 2) ETA: 9.7.2025 SKU: 9 Reviews - 4.9 Stars Ret…" at bounding box center [797, 569] width 336 height 74
paste textarea "W112439853"
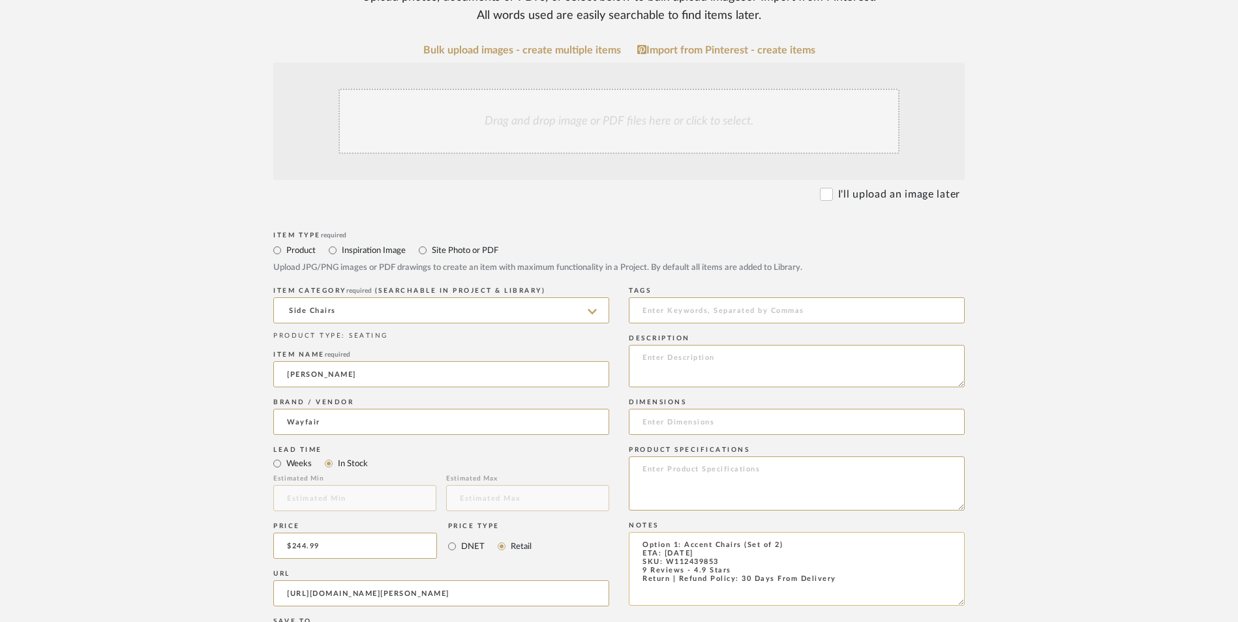
click at [740, 532] on textarea "Option 1: Accent Chairs (Set of 2) ETA: 9.7.2025 SKU: W112439853 9 Reviews - 4.…" at bounding box center [797, 569] width 336 height 74
drag, startPoint x: 732, startPoint y: 466, endPoint x: 833, endPoint y: 493, distance: 104.7
click at [732, 532] on textarea "Option 1: Accent Chairs - Select: Black Polyester (Set of 2) ETA: 9.7.2025 SKU:…" at bounding box center [797, 569] width 336 height 74
type textarea "Option 1: Accent Chairs - Select: Black Polyester (Set of 2) ETA: 9.7.2025 SKU:…"
click at [591, 89] on div "Drag and drop image or PDF files here or click to select." at bounding box center [619, 121] width 561 height 65
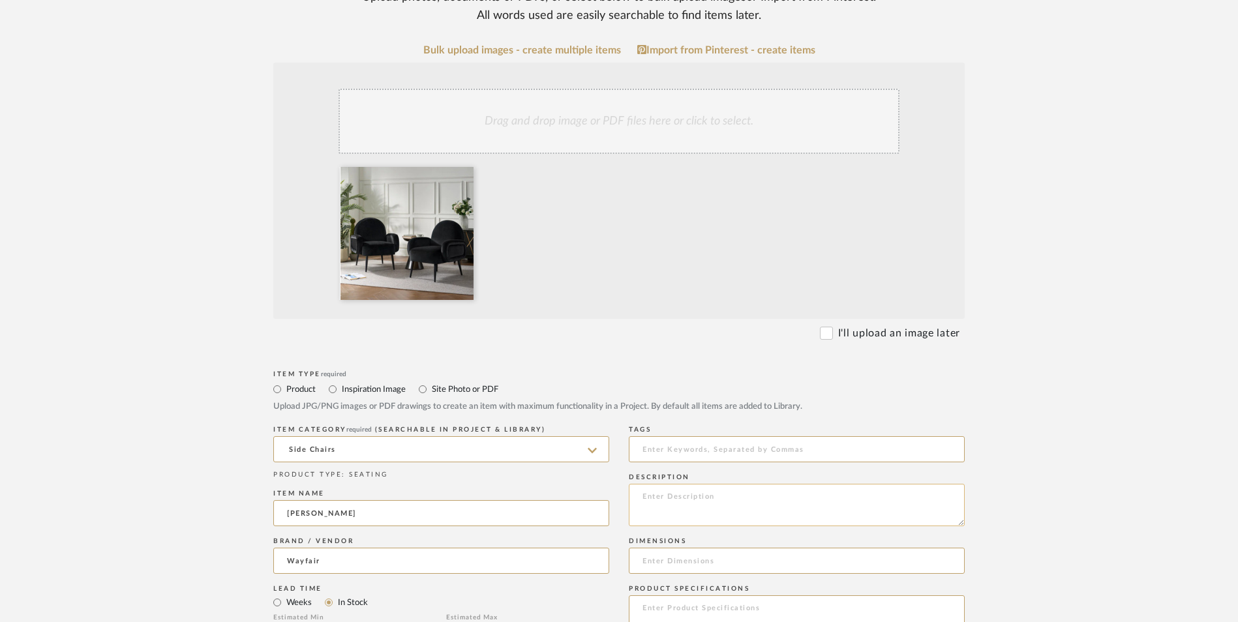
click at [726, 484] on textarea at bounding box center [797, 505] width 336 height 42
paste textarea "The chair set offers a comfortable seating experience, suitable for any living …"
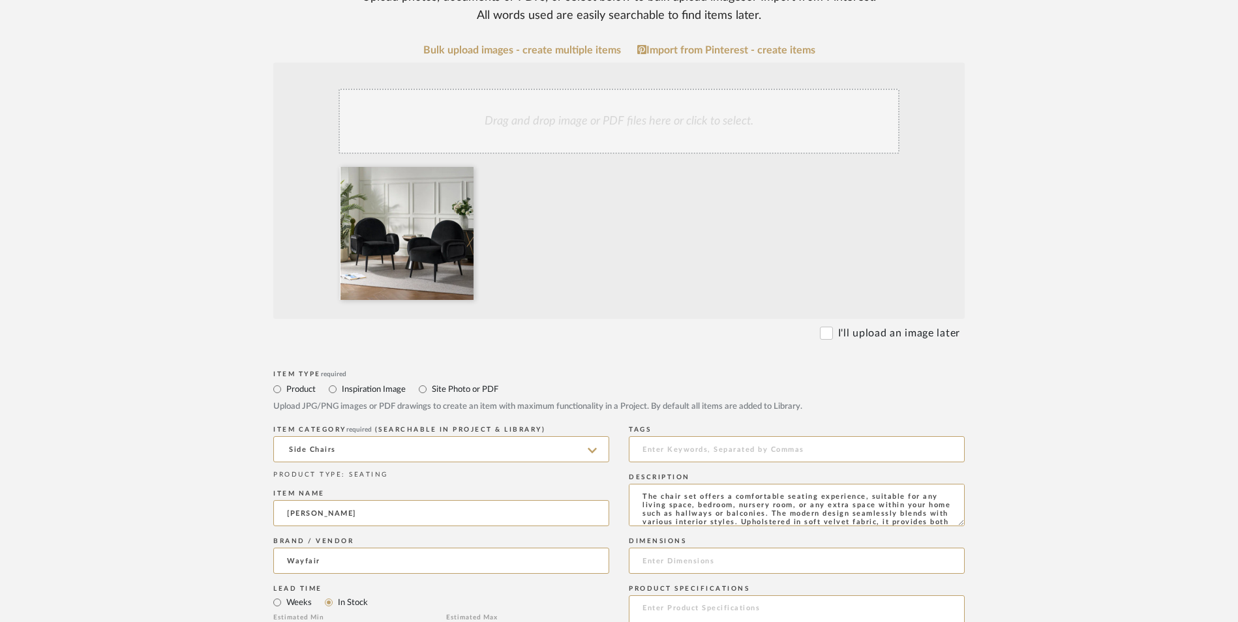
scroll to position [52, 0]
type textarea "The chair set offers a comfortable seating experience, suitable for any living …"
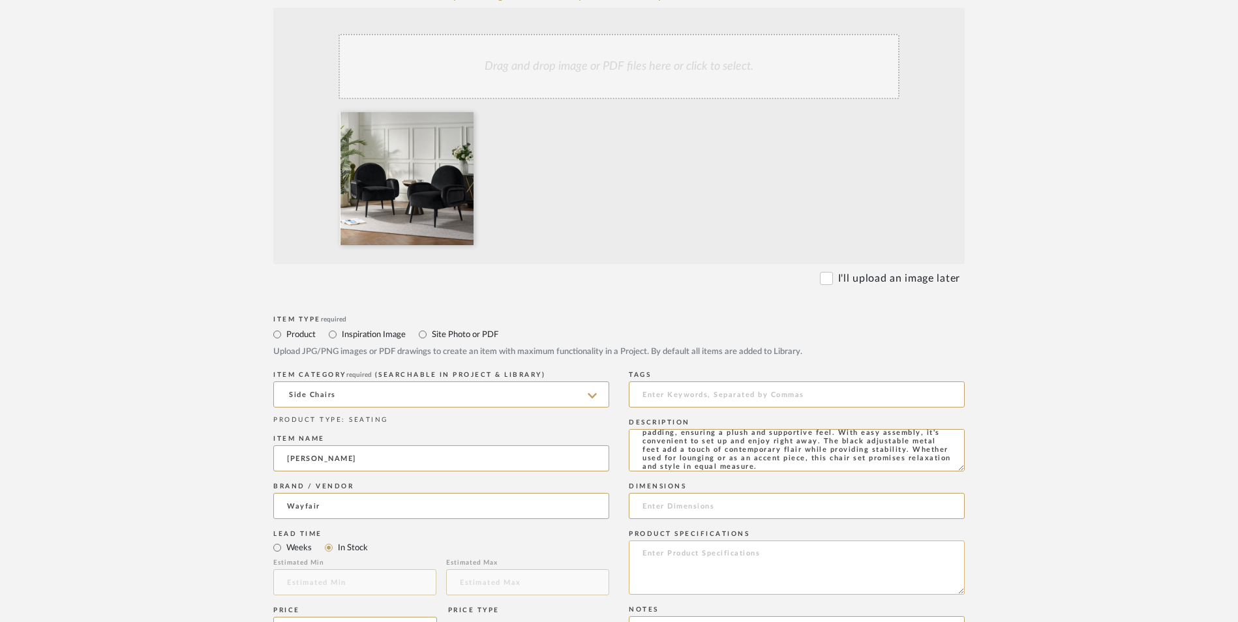
scroll to position [457, 0]
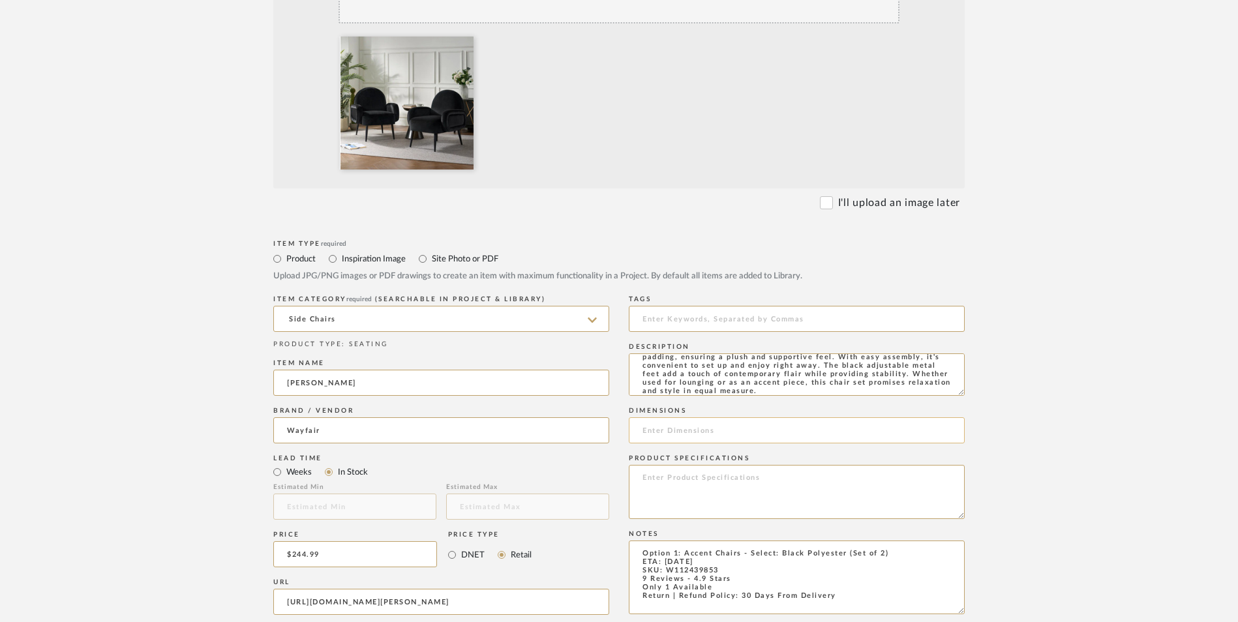
click at [684, 417] on input at bounding box center [797, 430] width 336 height 26
paste input "33'' H X 28.5'' W X 29.5'' D"
type input "33'' H X 28.5'' W X 29.5'' D"
drag, startPoint x: 681, startPoint y: 402, endPoint x: 714, endPoint y: 406, distance: 33.5
click at [682, 465] on textarea at bounding box center [797, 492] width 336 height 54
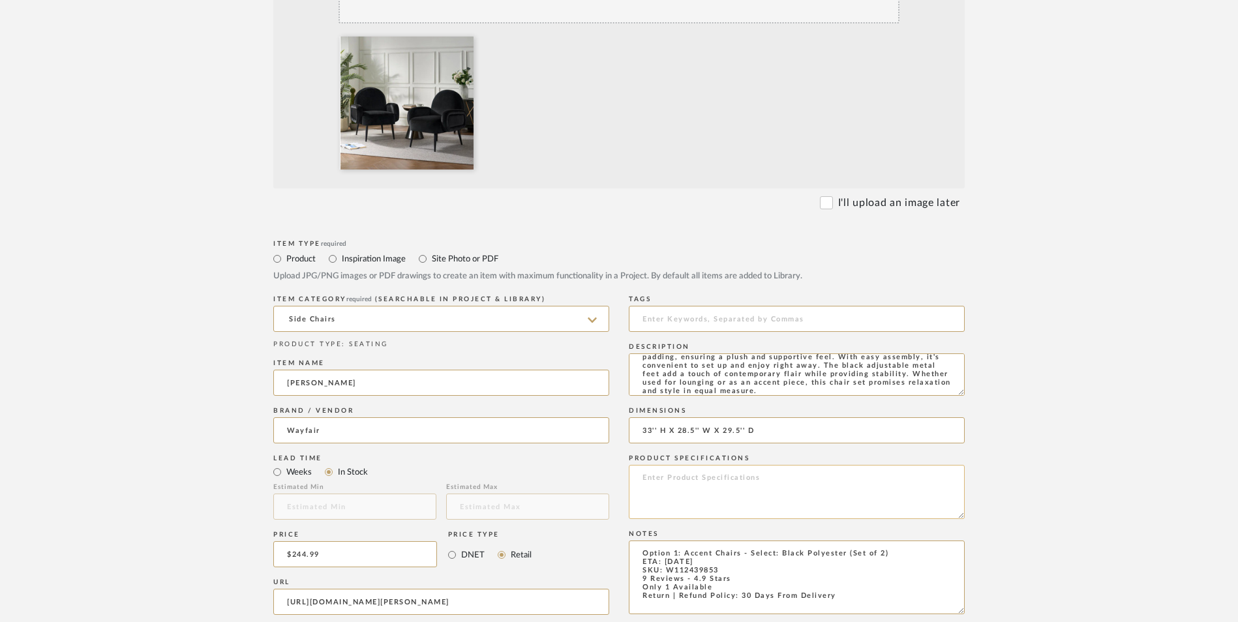
type textarea "a"
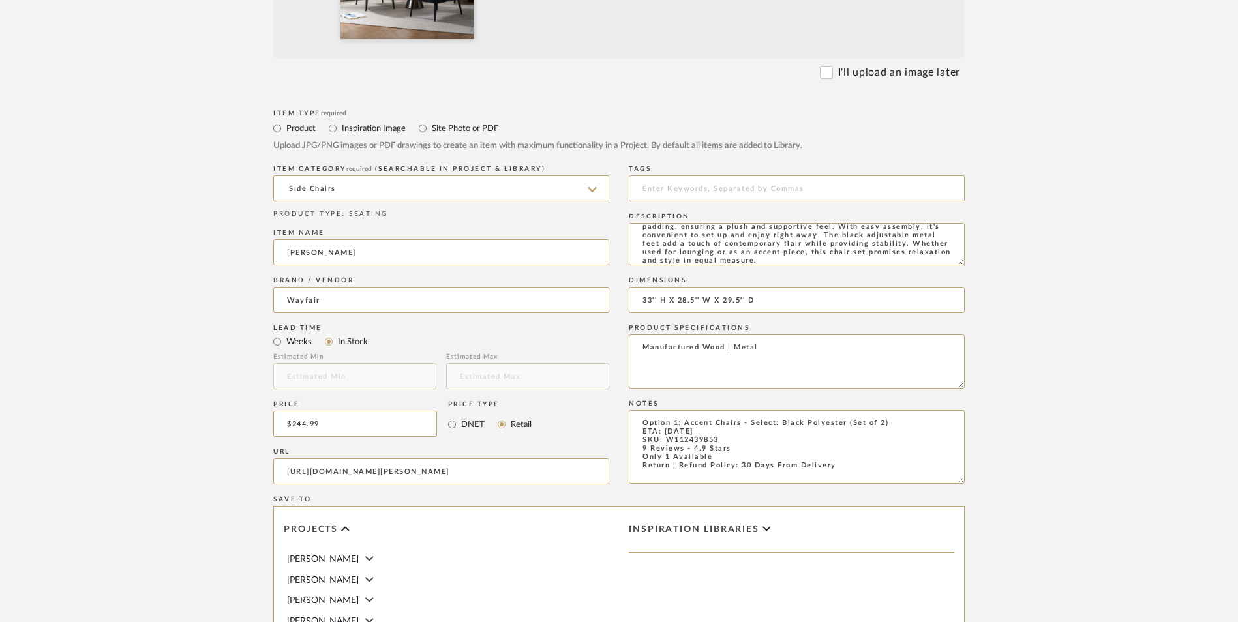
type textarea "Manufactured Wood | Metal"
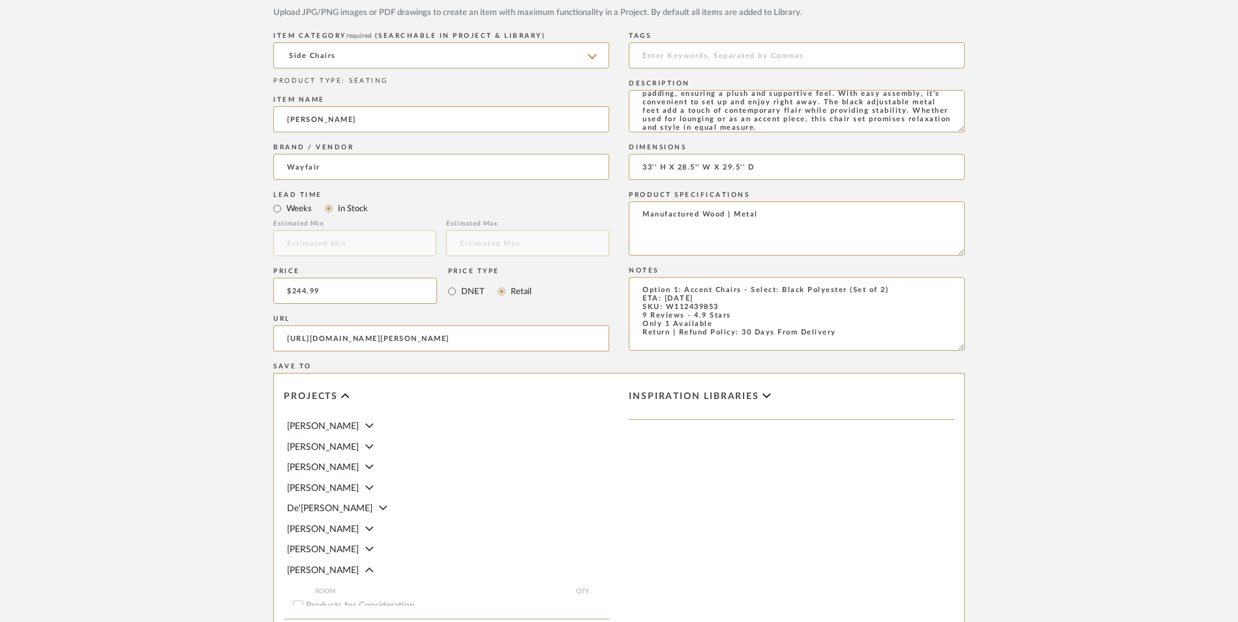
scroll to position [821, 0]
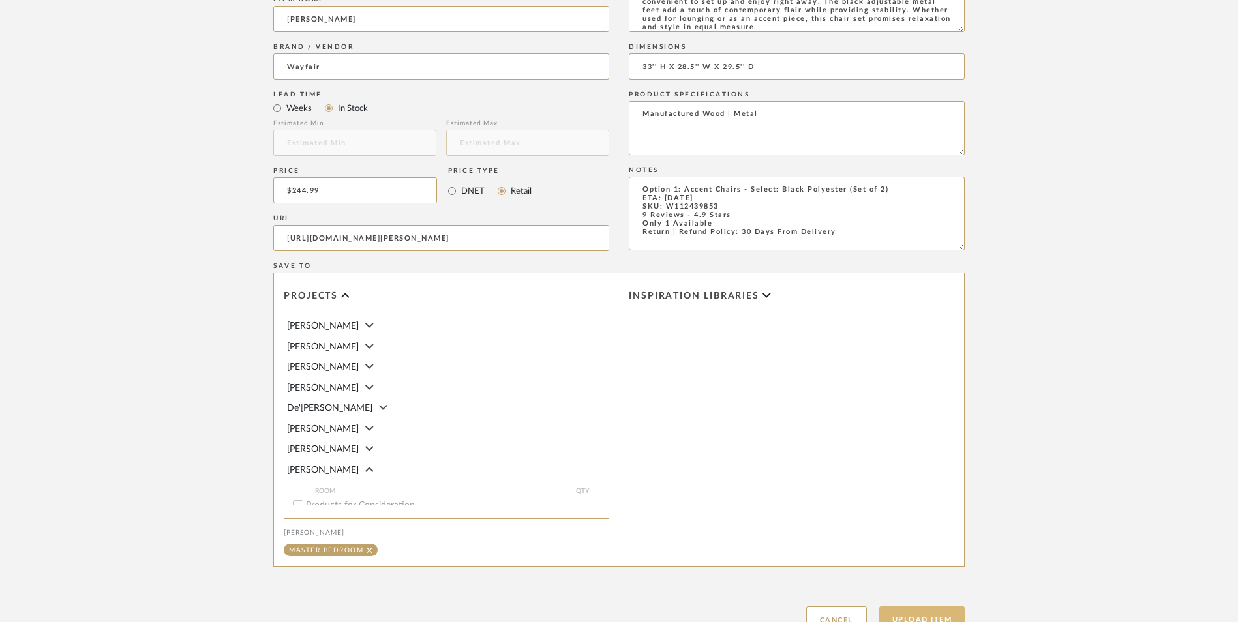
click at [909, 607] on button "Upload Item" at bounding box center [922, 620] width 86 height 27
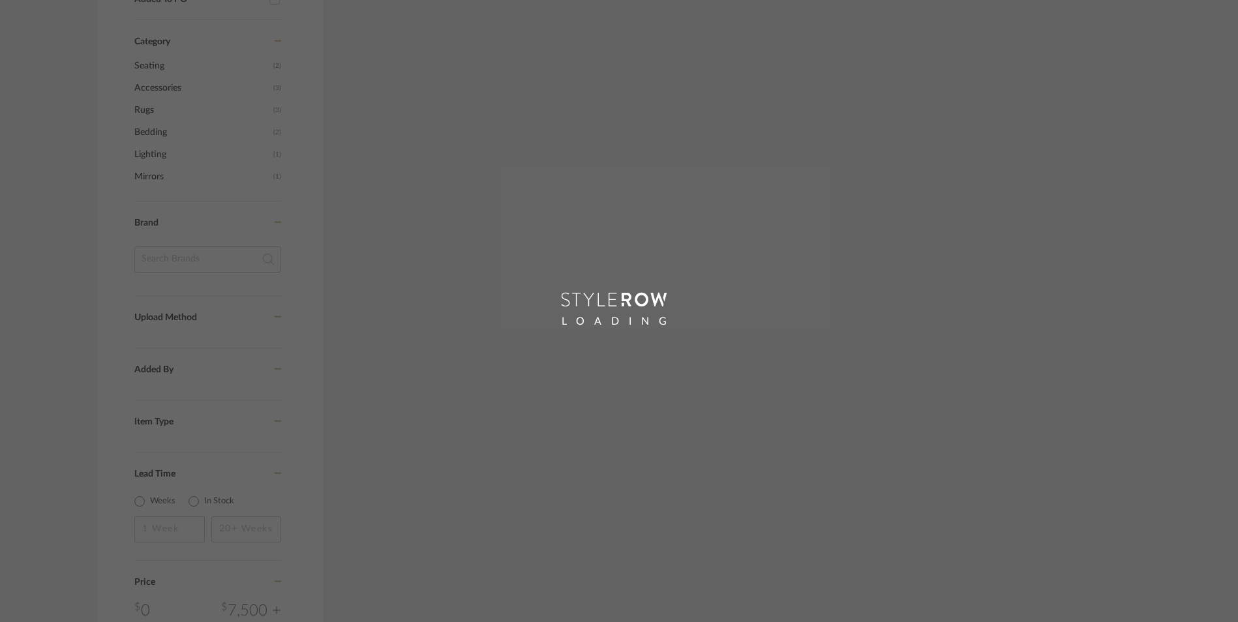
scroll to position [626, 0]
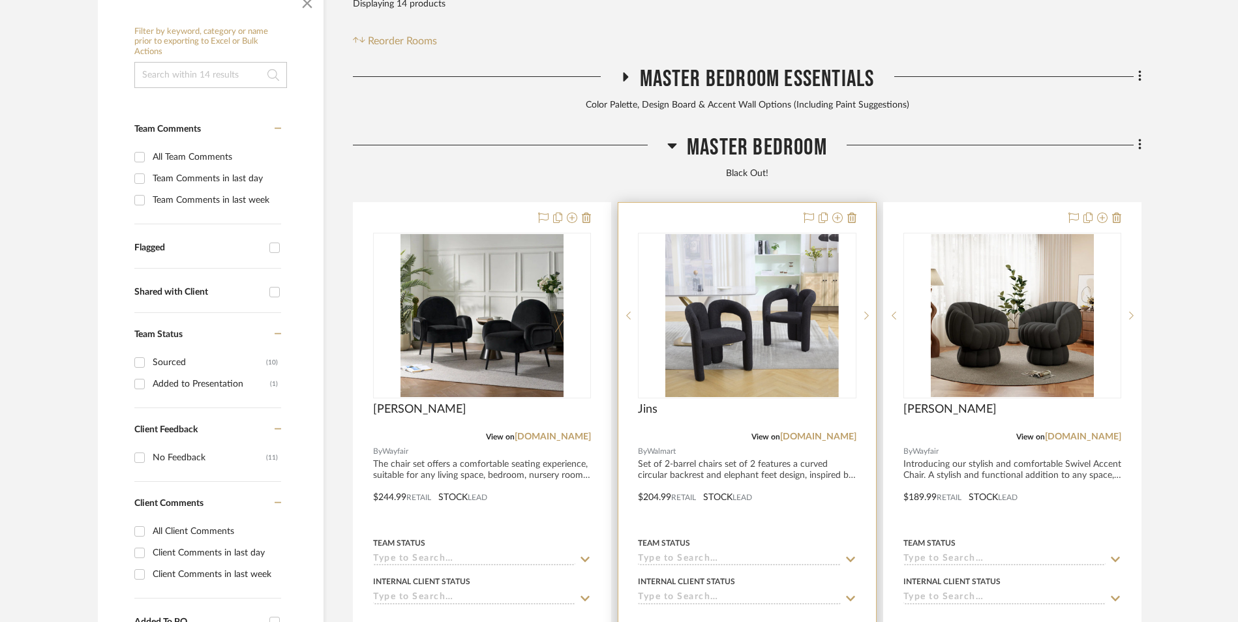
scroll to position [397, 0]
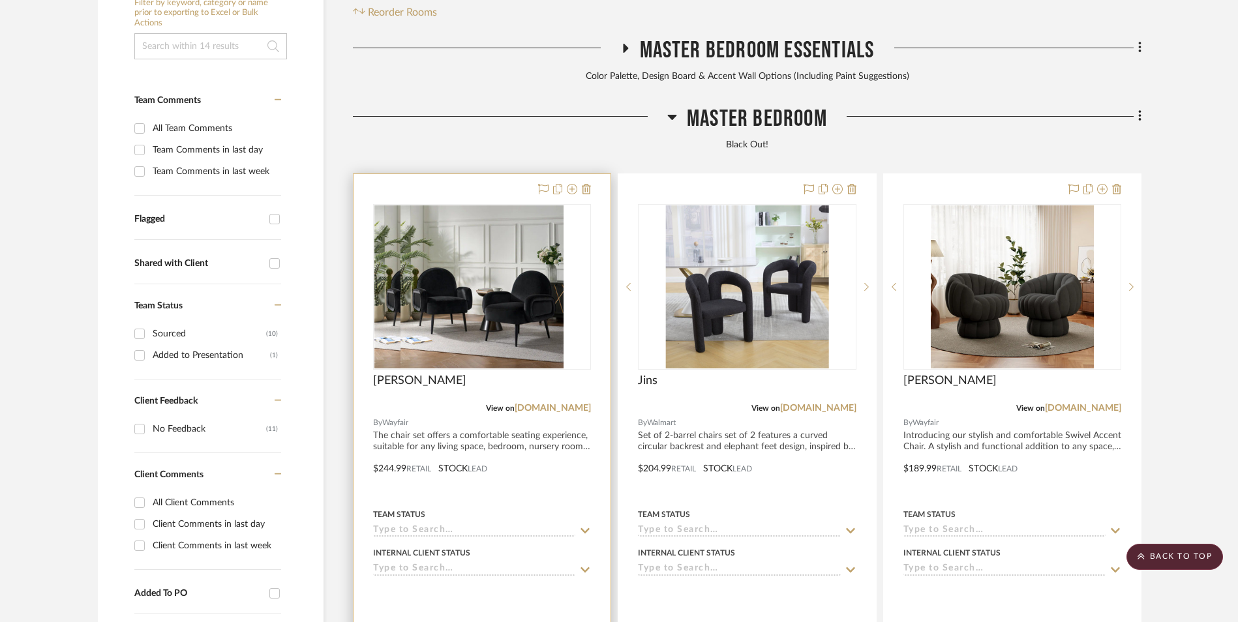
click at [491, 205] on img at bounding box center [481, 286] width 163 height 163
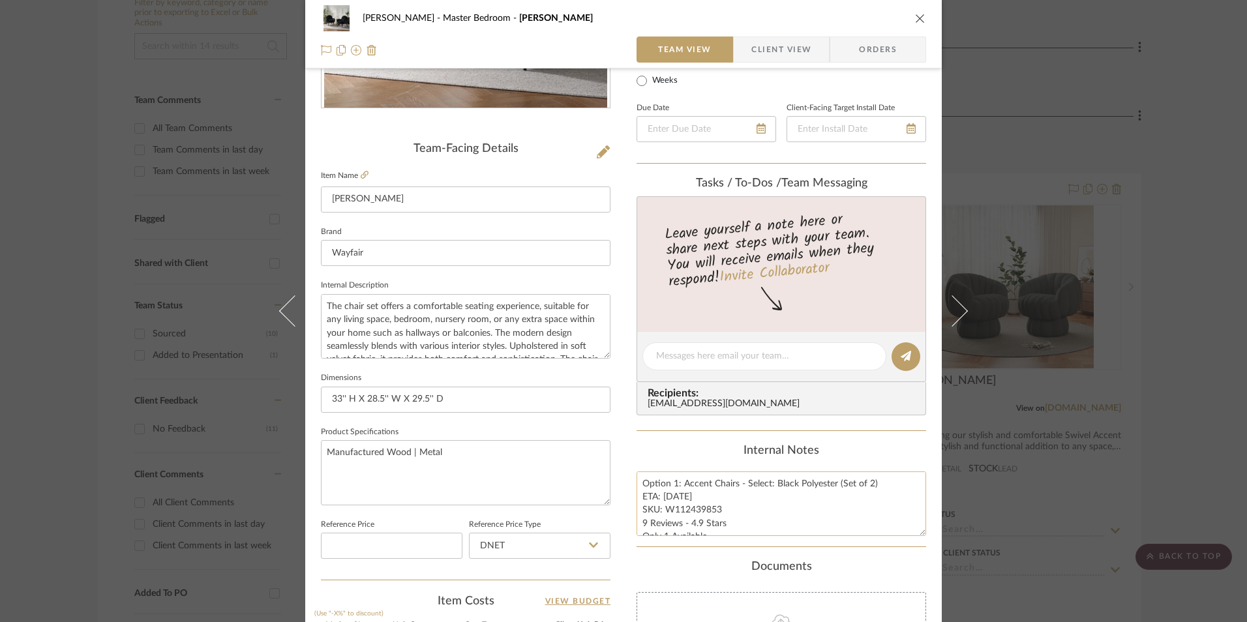
scroll to position [457, 0]
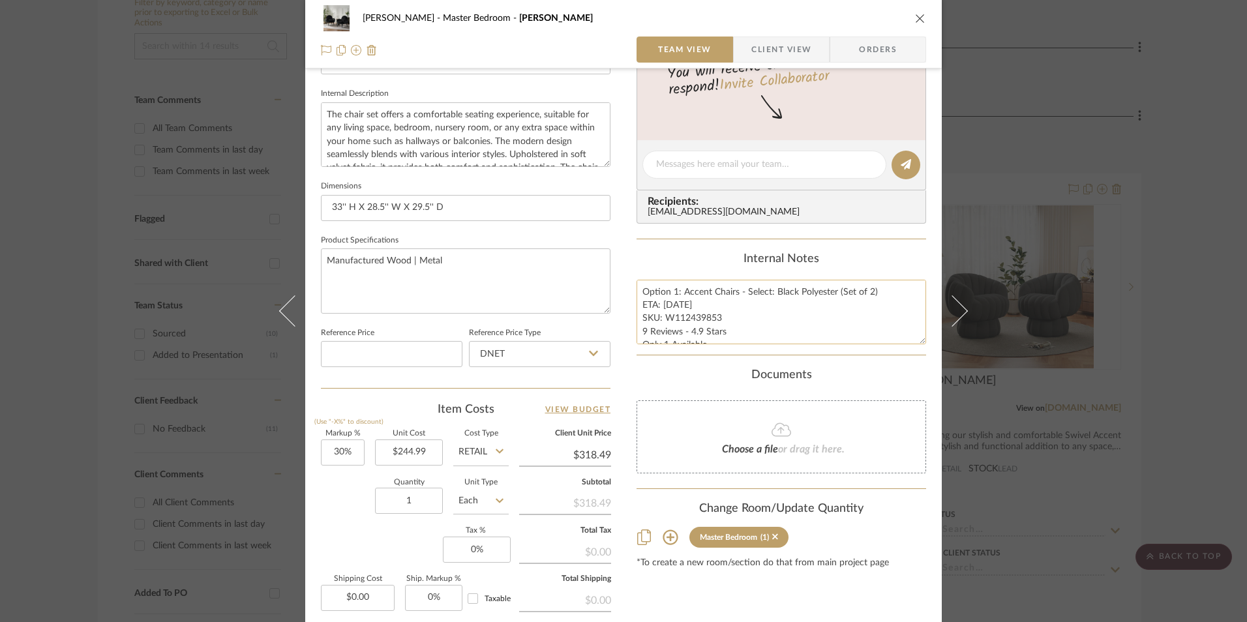
click at [678, 324] on textarea "Option 1: Accent Chairs - Select: Black Polyester (Set of 2) ETA: 9.7.2025 SKU:…" at bounding box center [782, 312] width 290 height 65
drag, startPoint x: 716, startPoint y: 318, endPoint x: 663, endPoint y: 318, distance: 52.8
click at [663, 318] on textarea "Option 1: Accent Chairs - Select: Black Polyester (Set of 2) ETA: 9.7.2025 SKU:…" at bounding box center [782, 312] width 290 height 65
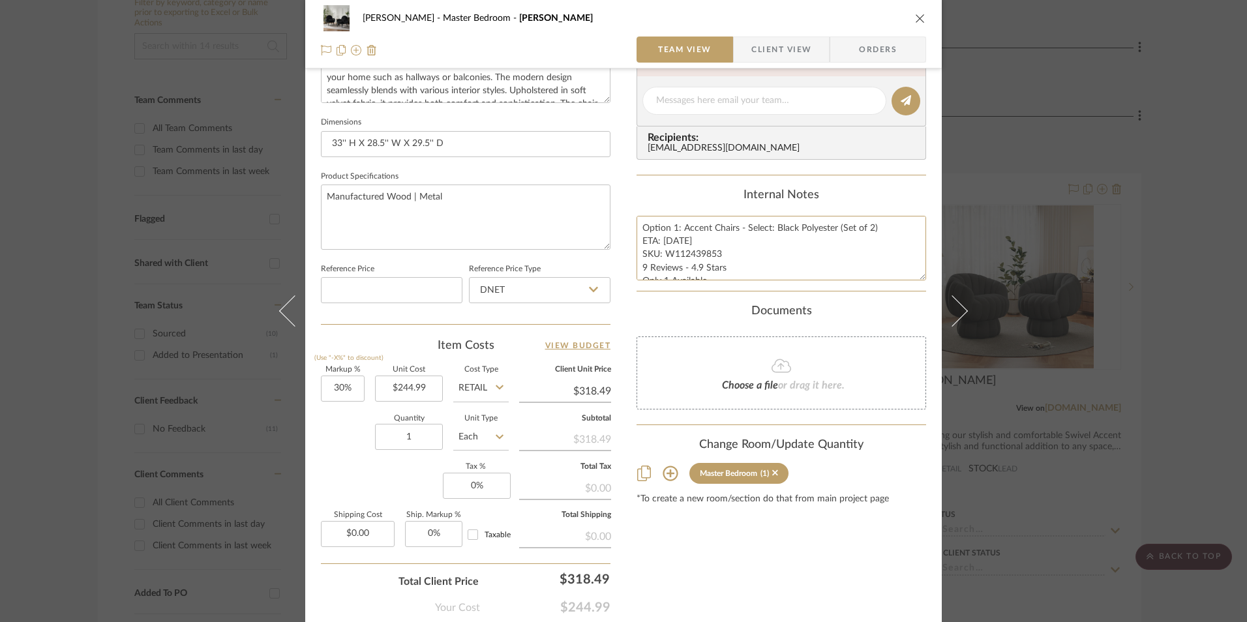
scroll to position [592, 0]
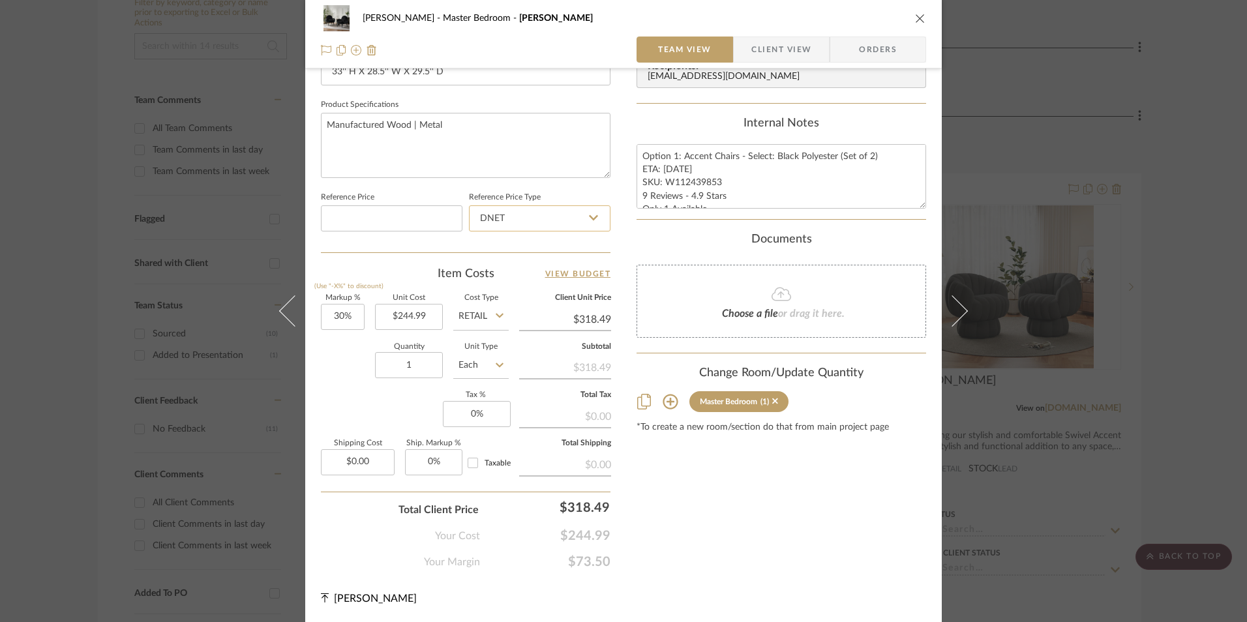
click at [516, 222] on input "DNET" at bounding box center [540, 218] width 142 height 26
click at [528, 276] on div "Retail" at bounding box center [545, 284] width 161 height 33
type input "Retail"
type input "30"
click at [339, 315] on input "30" at bounding box center [343, 317] width 44 height 26
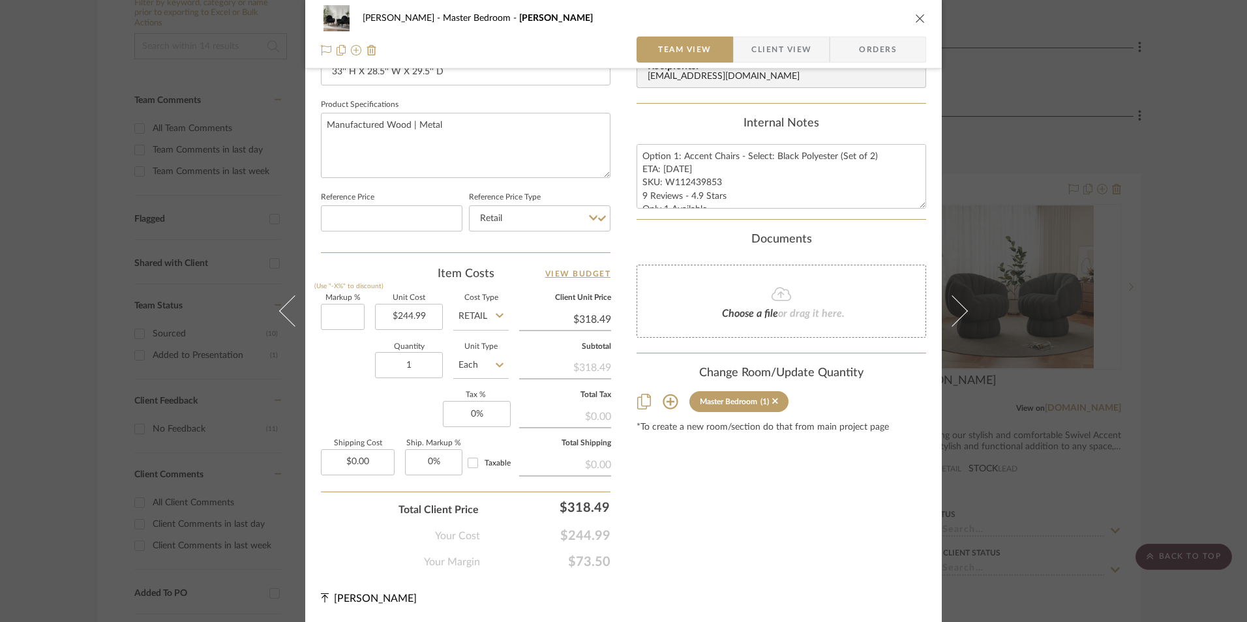
drag, startPoint x: 349, startPoint y: 369, endPoint x: 365, endPoint y: 369, distance: 16.3
click at [350, 369] on div "Quantity 1 Unit Type Each" at bounding box center [415, 367] width 188 height 46
type input "0%"
type input "$244.99"
click at [401, 360] on input "1" at bounding box center [409, 365] width 68 height 26
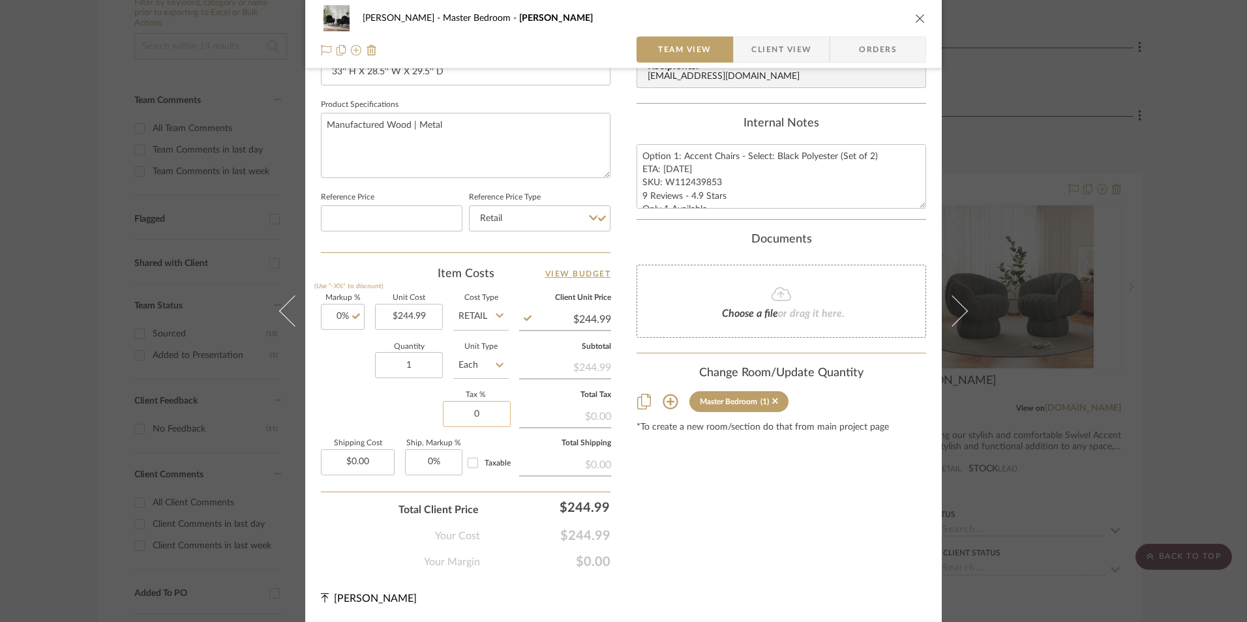
click at [474, 414] on input "0" at bounding box center [477, 414] width 68 height 26
type input "8.25%"
click at [689, 489] on div "Content here copies to Client View - confirm visibility there. Show in Client D…" at bounding box center [782, 33] width 290 height 1074
click at [879, 50] on span "Orders" at bounding box center [878, 50] width 67 height 26
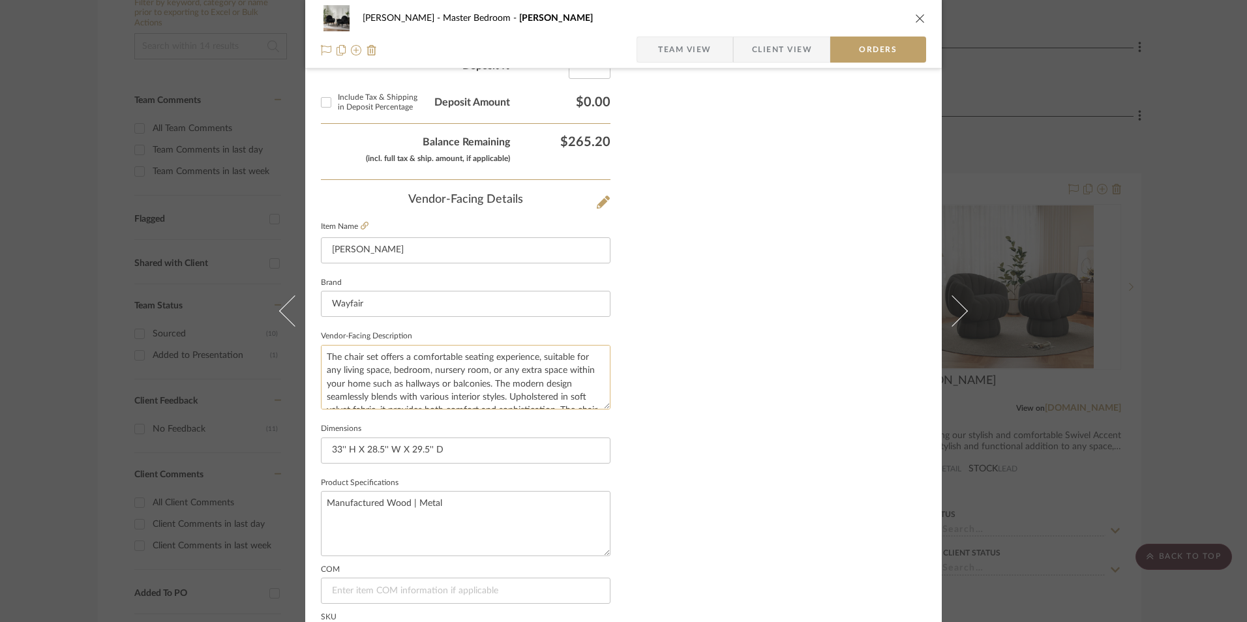
scroll to position [765, 0]
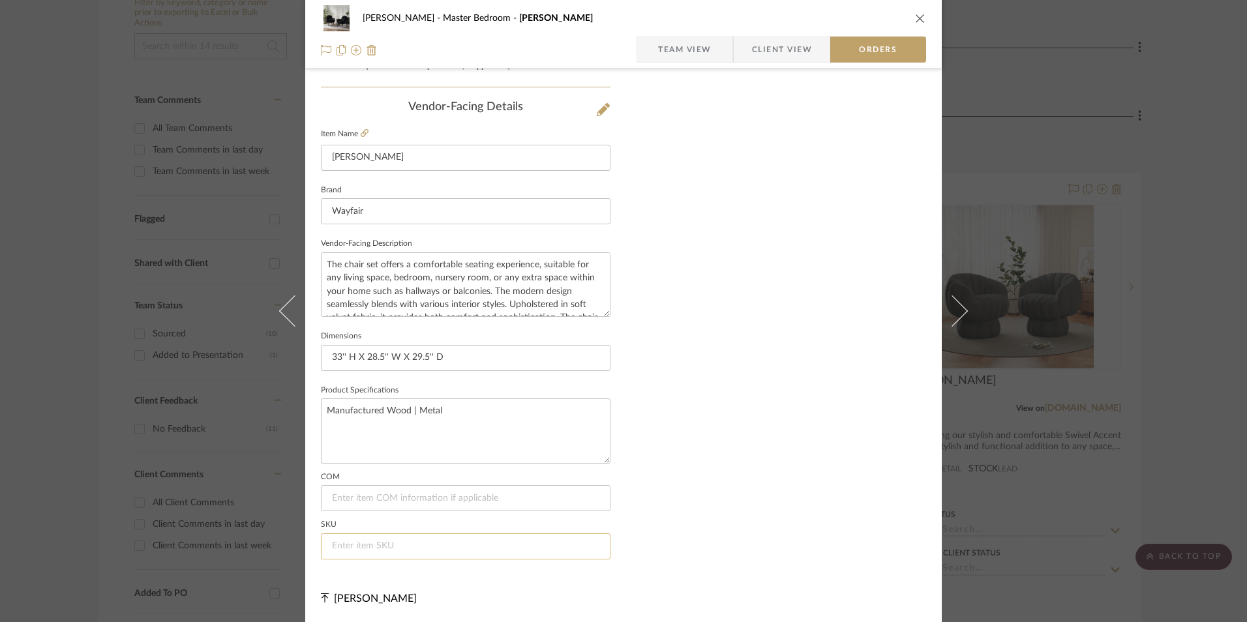
click at [382, 537] on input at bounding box center [466, 547] width 290 height 26
paste input "W112439853"
type input "W112439853"
click at [916, 19] on icon "close" at bounding box center [920, 18] width 10 height 10
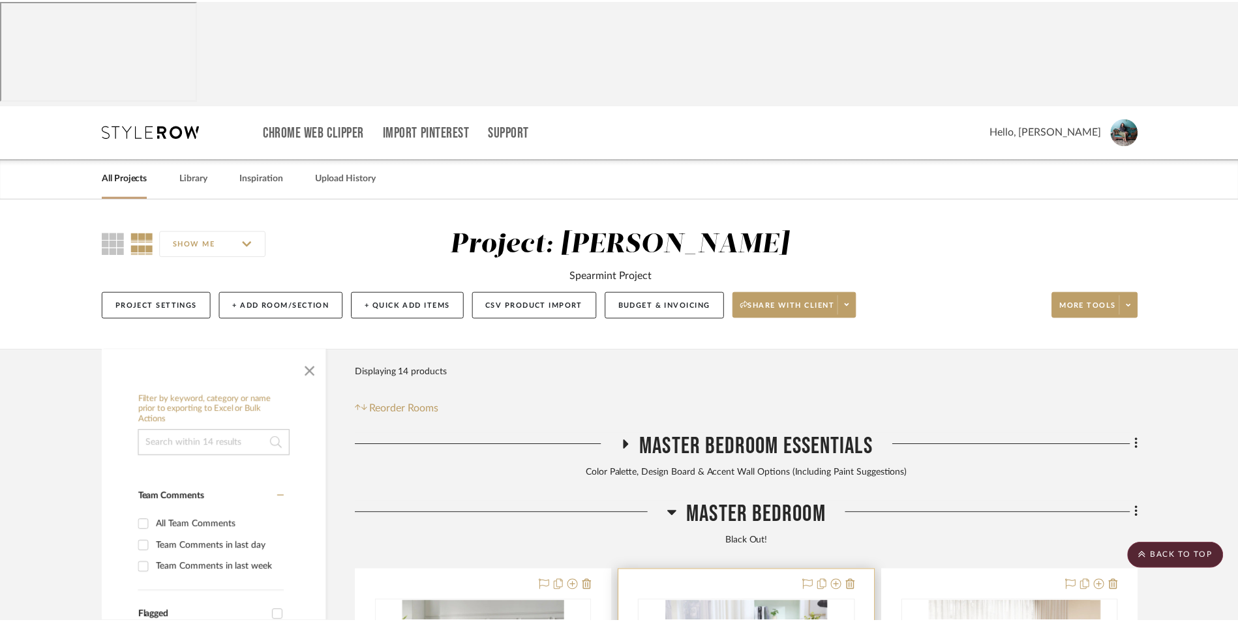
scroll to position [397, 0]
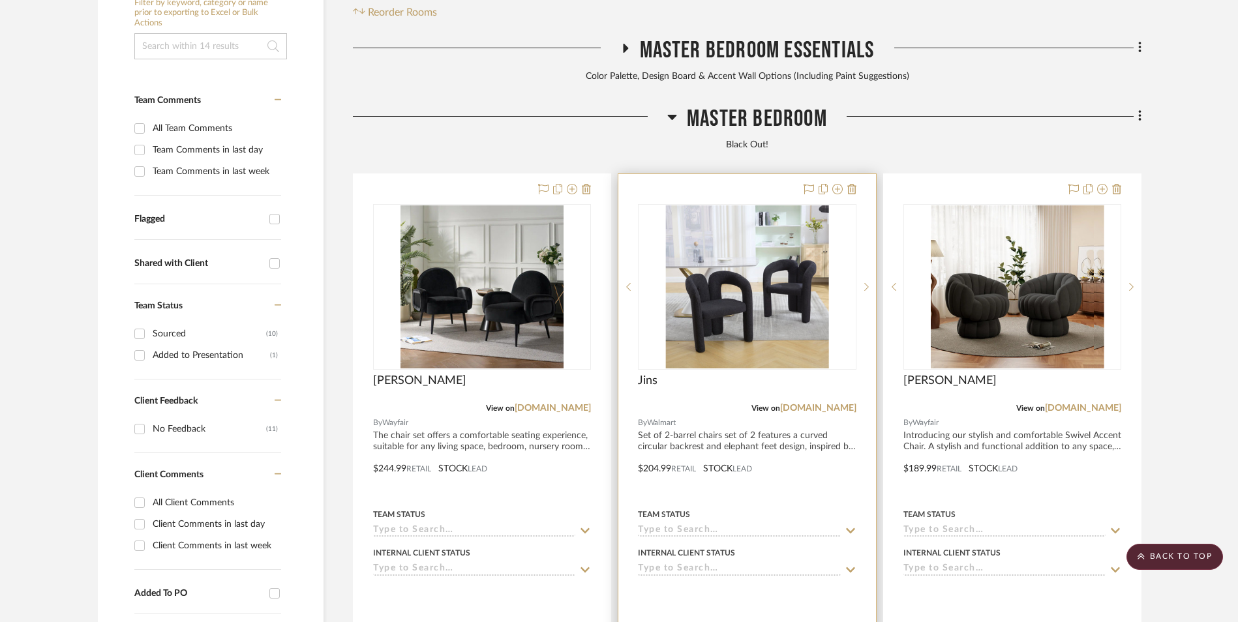
click at [746, 205] on img "0" at bounding box center [746, 286] width 163 height 163
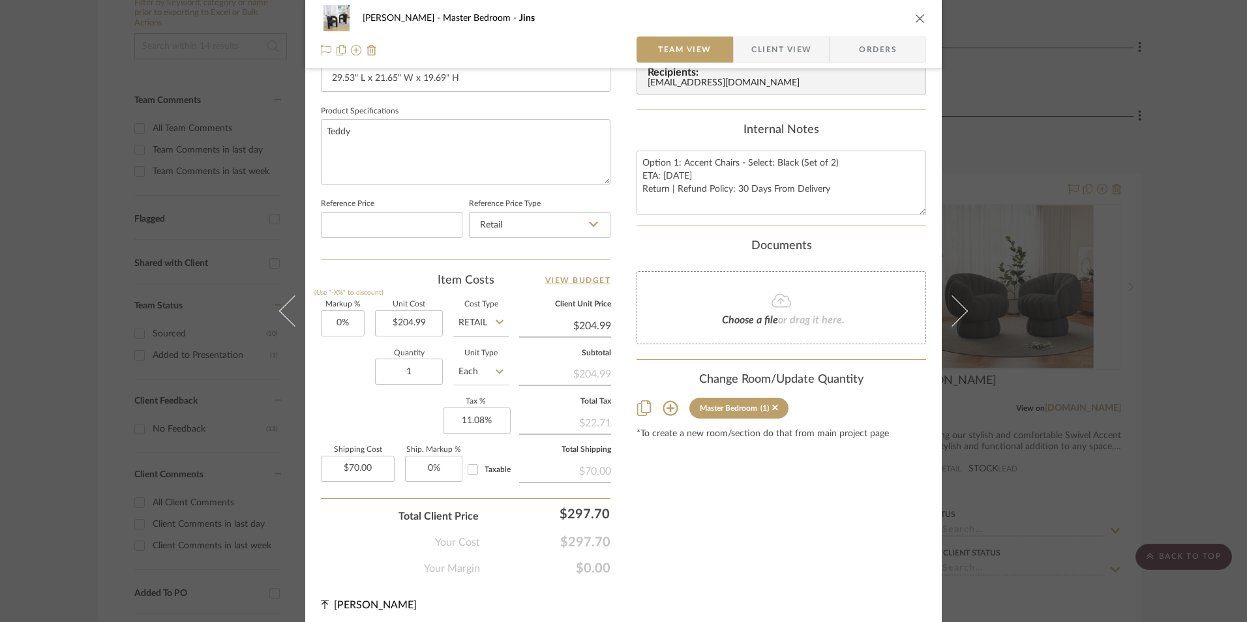
scroll to position [587, 0]
click at [916, 19] on icon "close" at bounding box center [920, 18] width 10 height 10
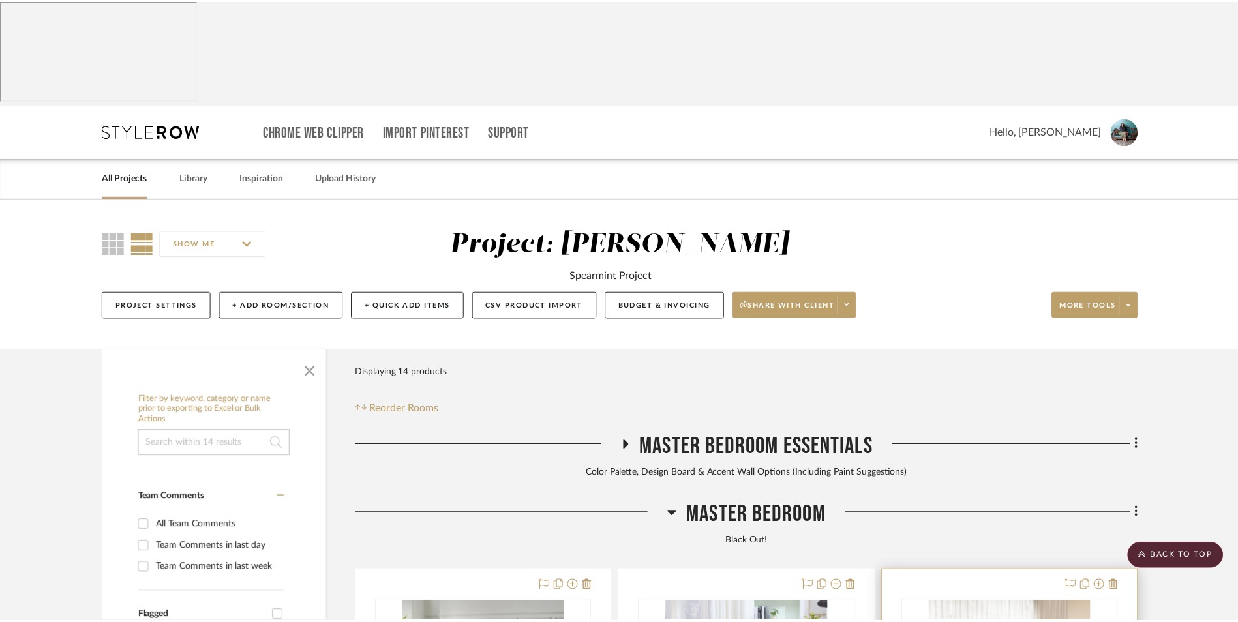
scroll to position [397, 0]
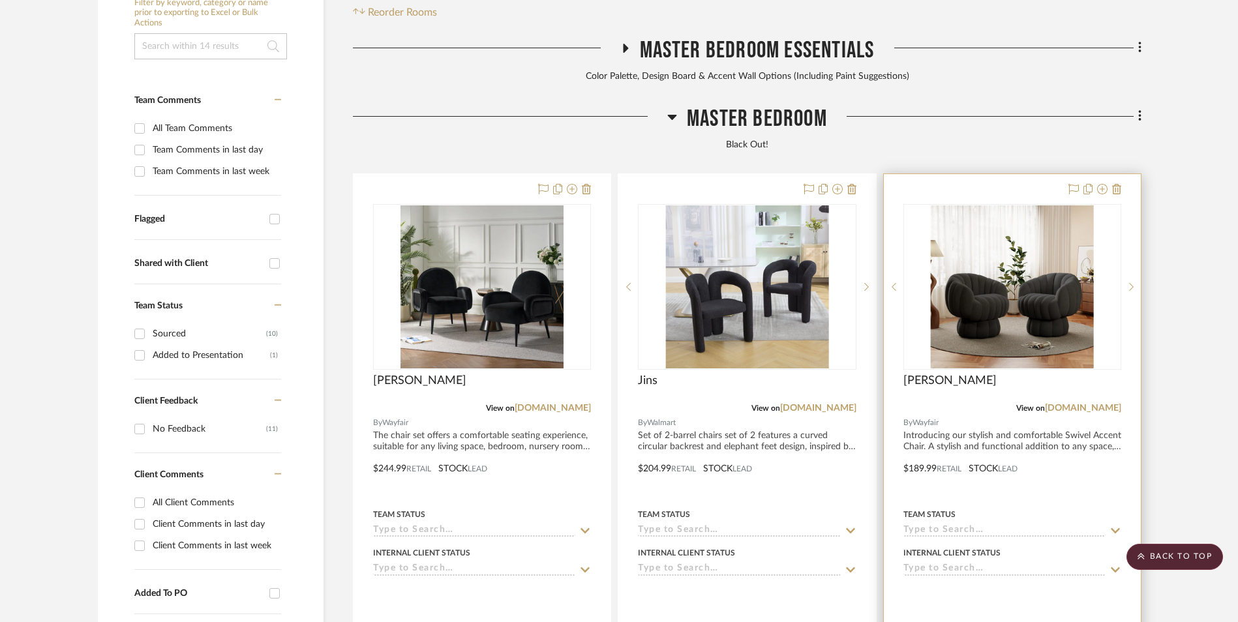
click at [1010, 216] on img "0" at bounding box center [1012, 286] width 163 height 163
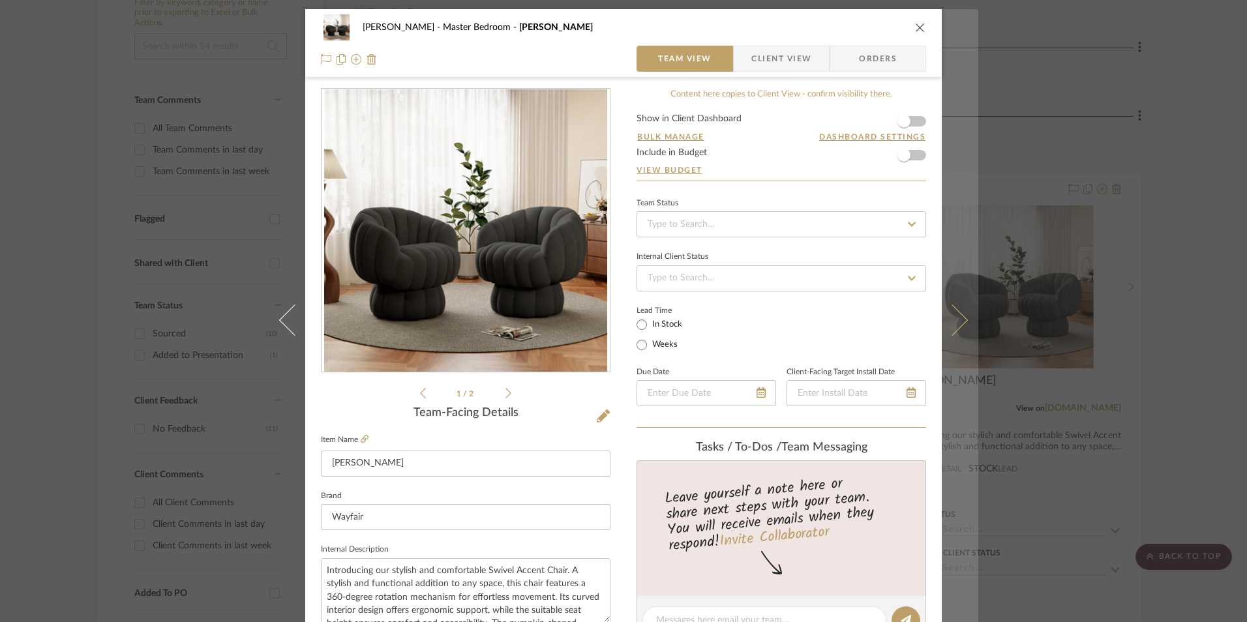
scroll to position [0, 0]
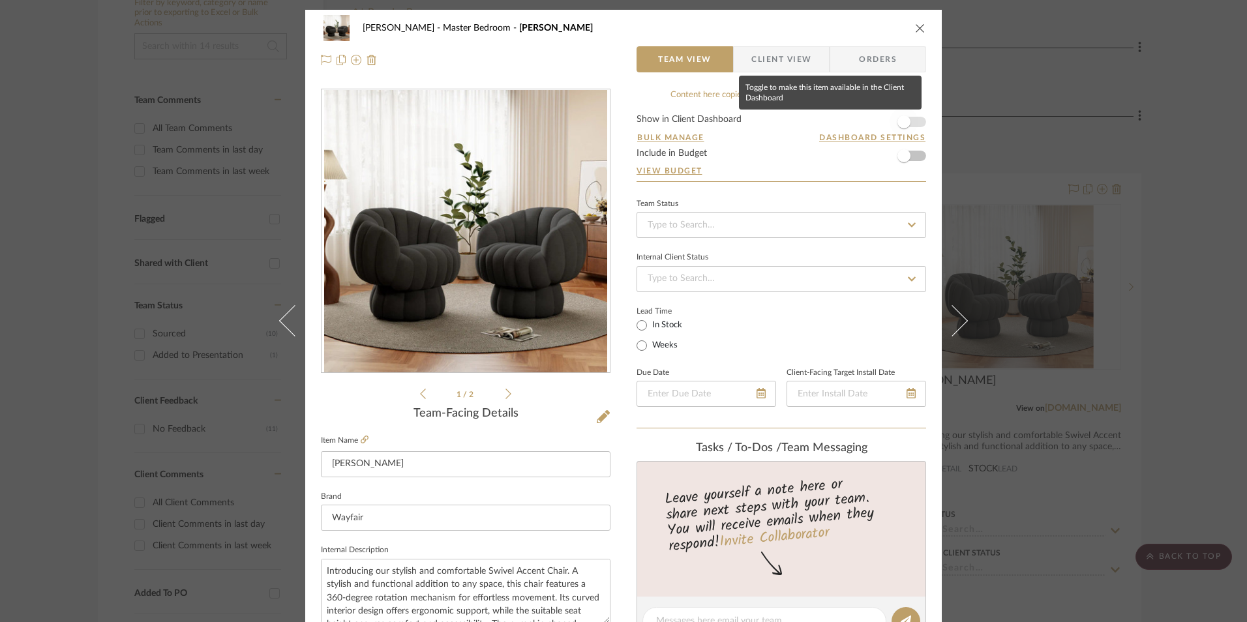
click at [907, 123] on span "button" at bounding box center [904, 122] width 29 height 29
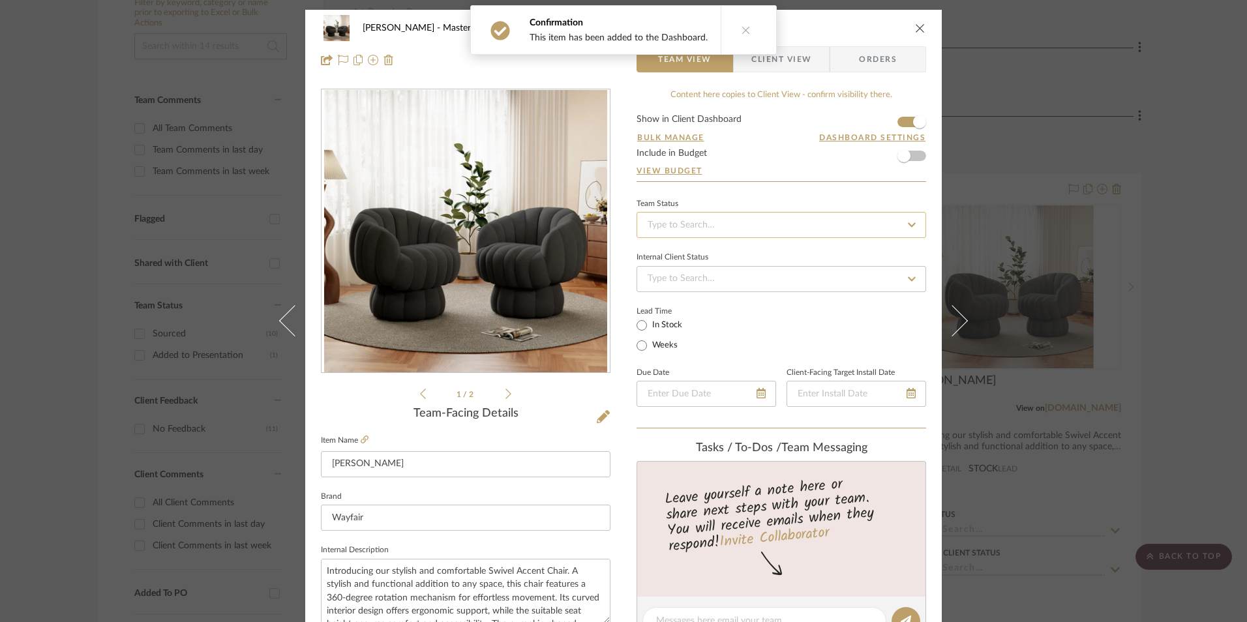
click at [750, 217] on input at bounding box center [782, 225] width 290 height 26
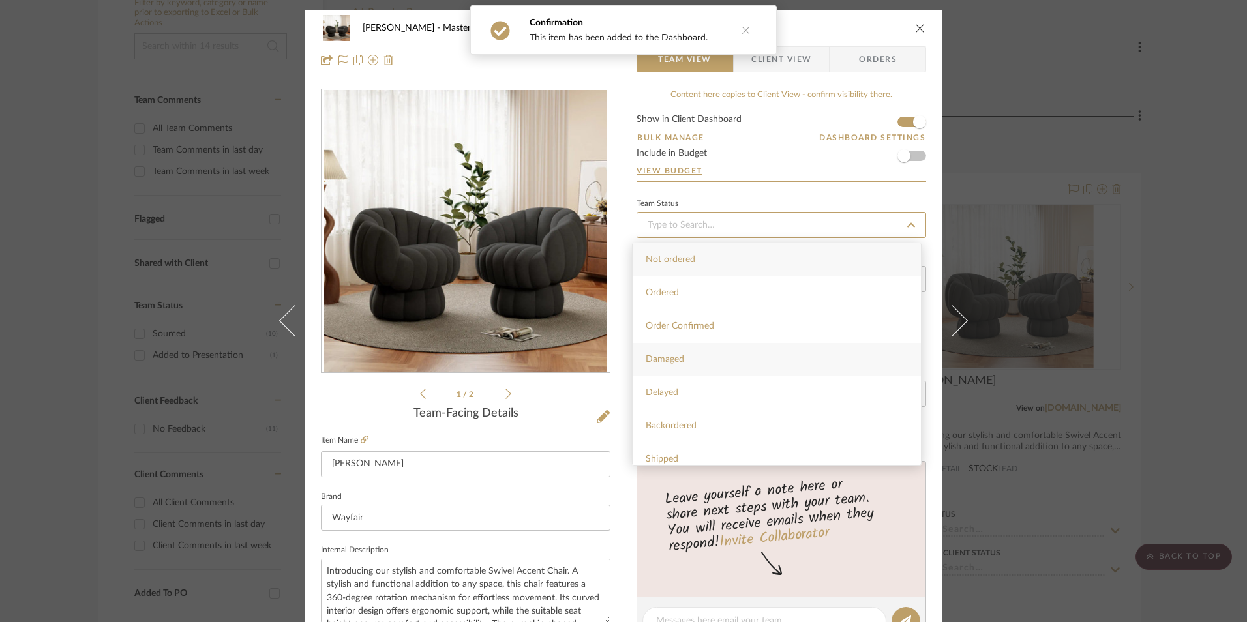
scroll to position [326, 0]
click at [680, 363] on div "Sourced" at bounding box center [777, 366] width 288 height 33
type input "[DATE]"
type input "Sourced"
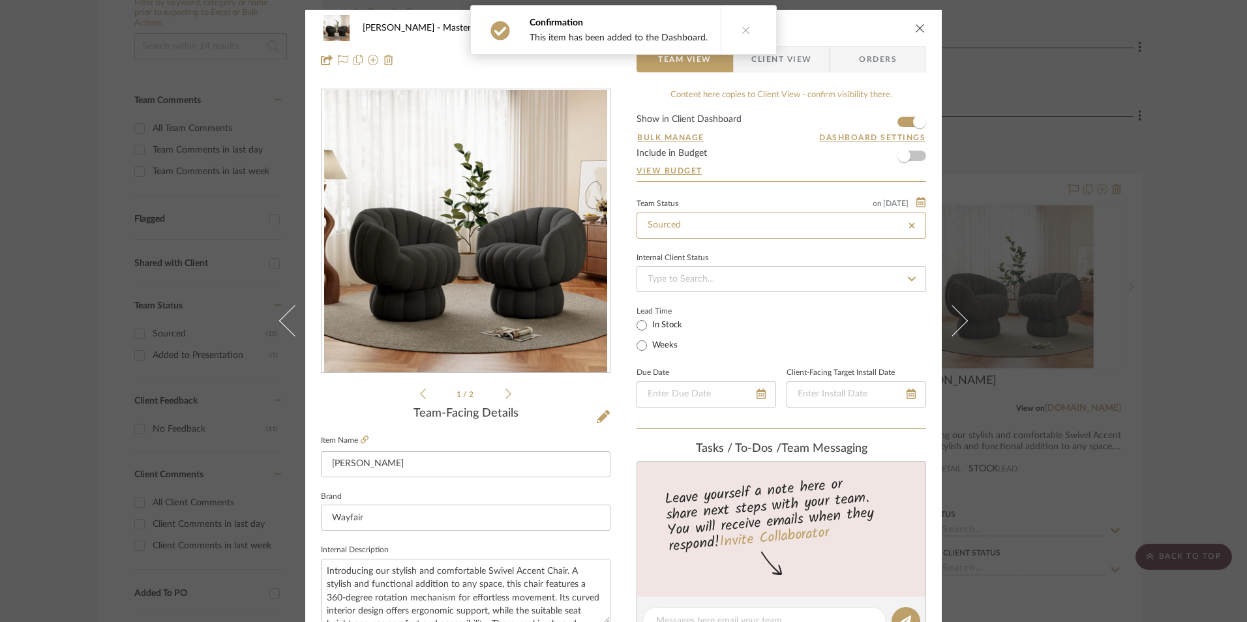
type input "[DATE]"
type input "Sourced"
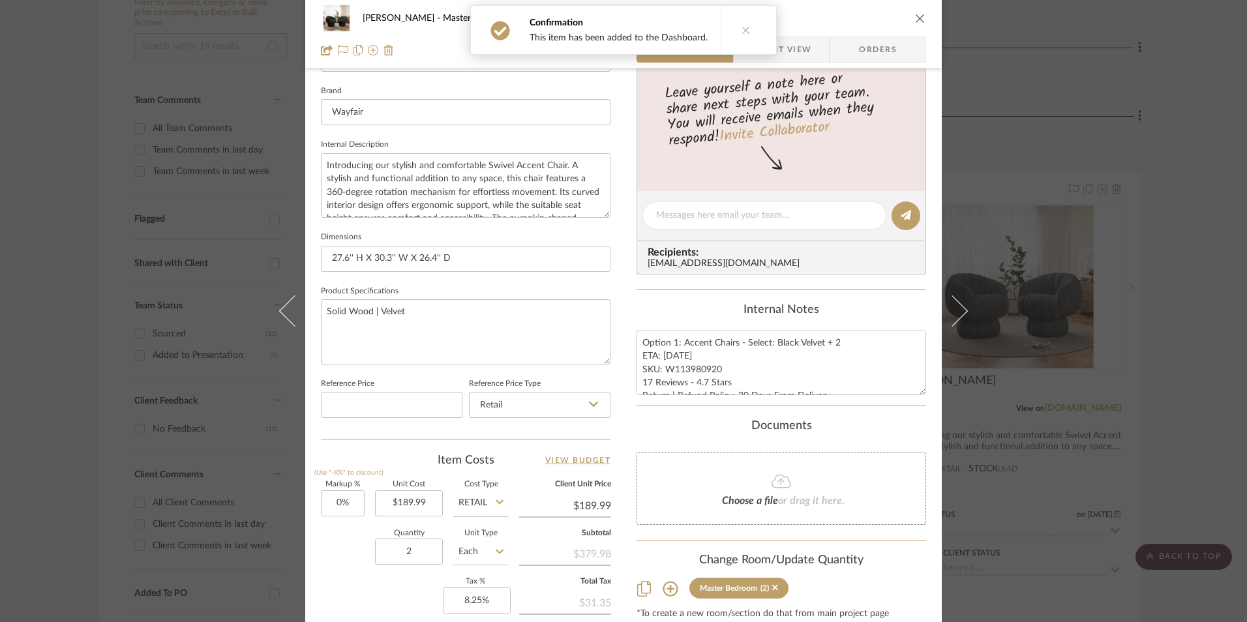
scroll to position [522, 0]
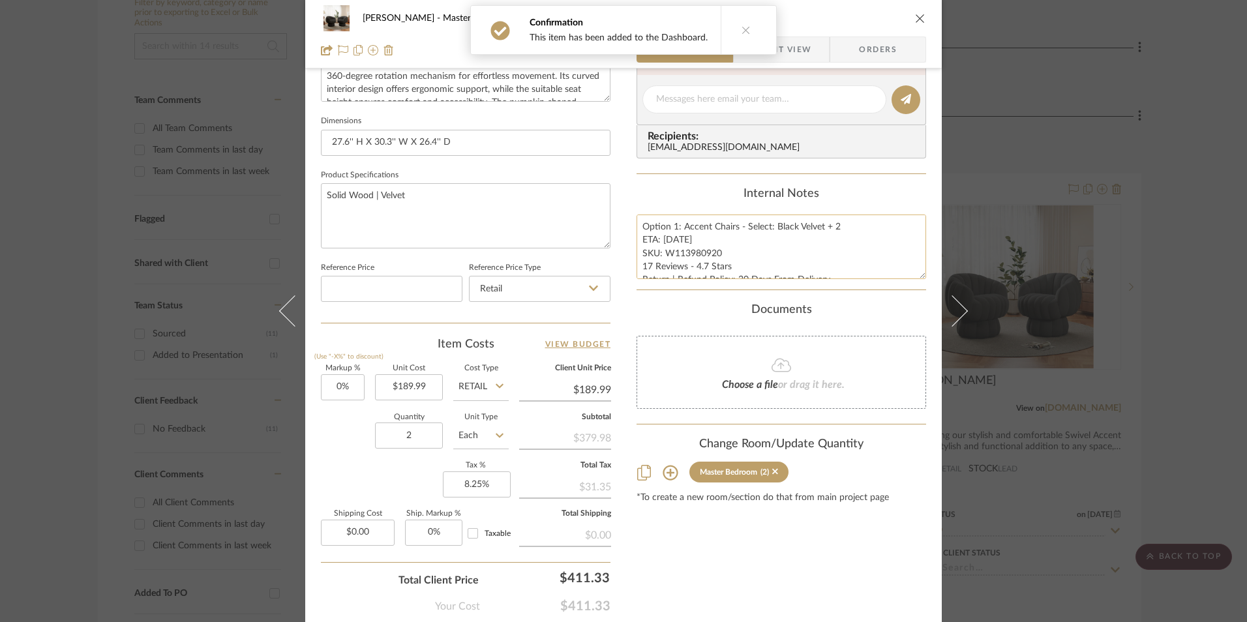
click at [672, 226] on textarea "Option 1: Accent Chairs - Select: Black Velvet + 2 ETA: 9.8.2025 SKU: W11398092…" at bounding box center [782, 247] width 290 height 65
type textarea "Option 3: Accent Chairs - Select: Black Velvet + 2 ETA: 9.8.2025 SKU: W11398092…"
click at [701, 194] on div "Internal Notes" at bounding box center [782, 194] width 290 height 14
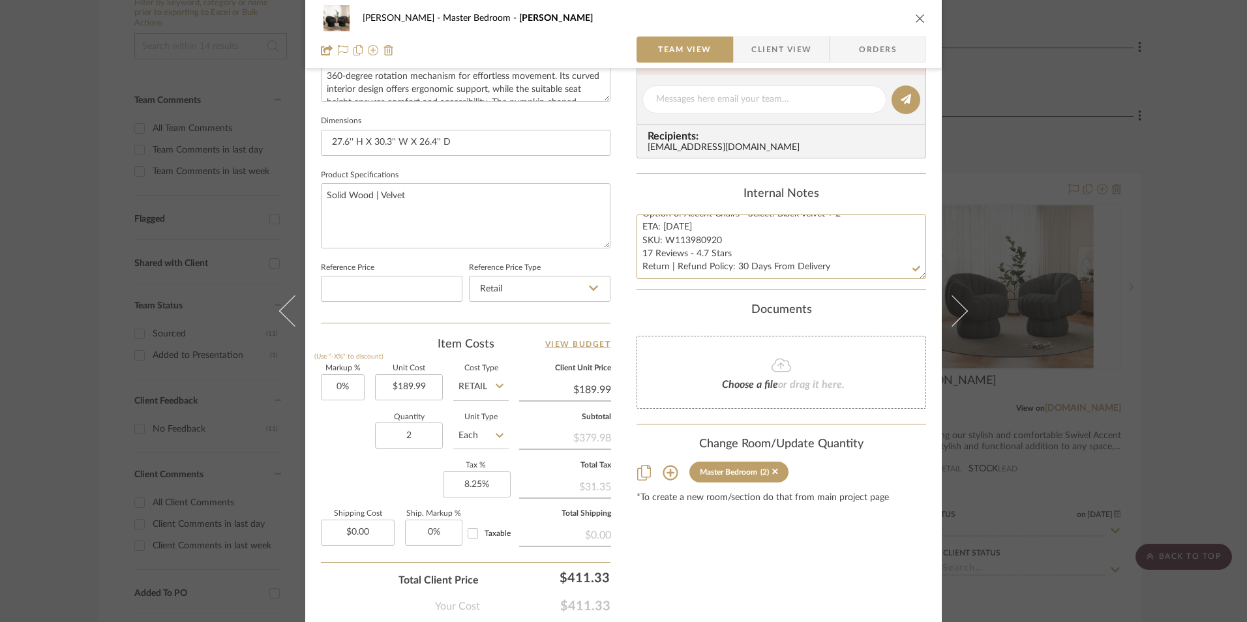
drag, startPoint x: 639, startPoint y: 225, endPoint x: 884, endPoint y: 316, distance: 261.5
click at [884, 316] on div "Content here copies to Client View - confirm visibility there. Show in Client D…" at bounding box center [782, 104] width 290 height 1074
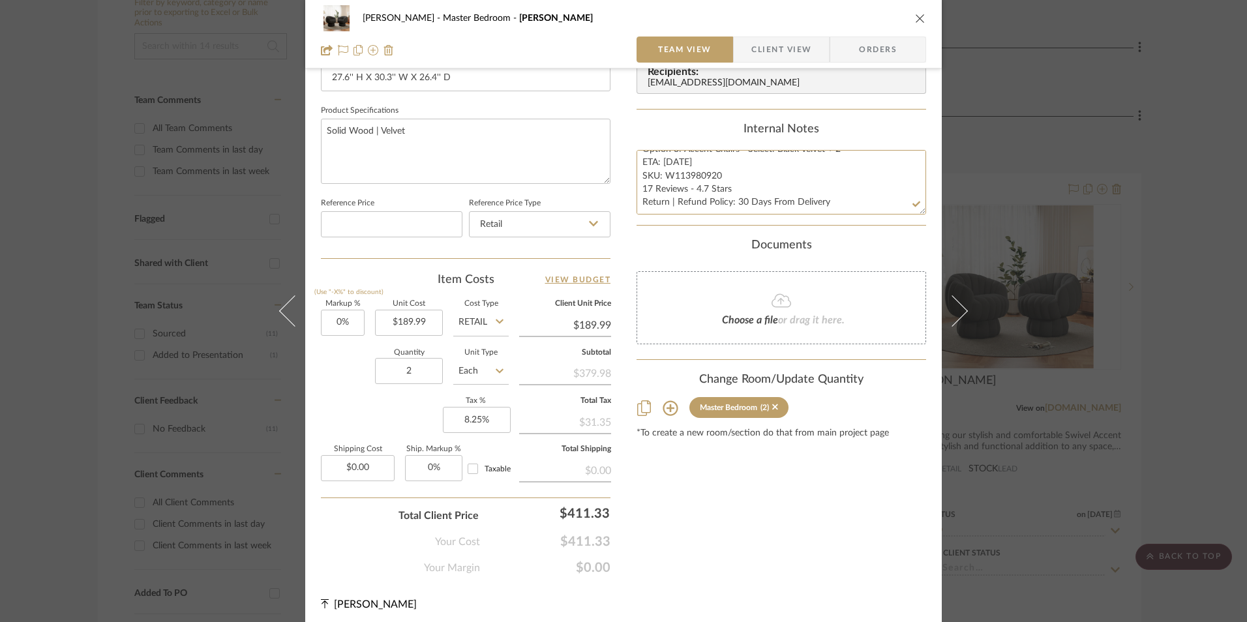
scroll to position [592, 0]
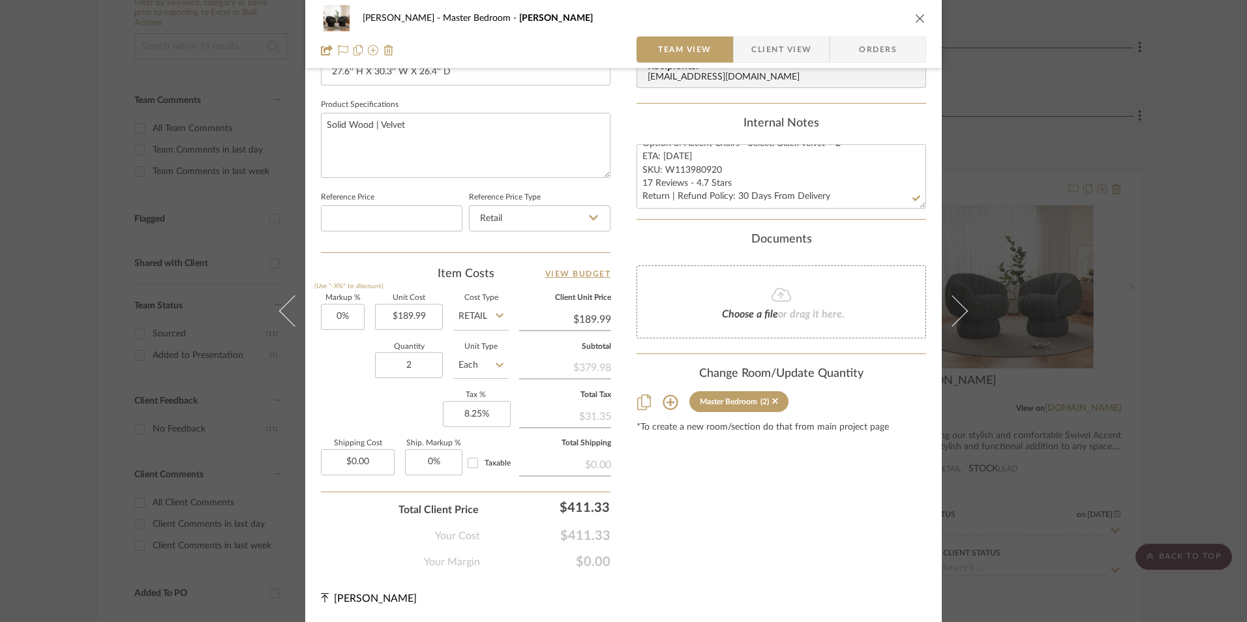
click at [872, 47] on span "Orders" at bounding box center [878, 50] width 67 height 26
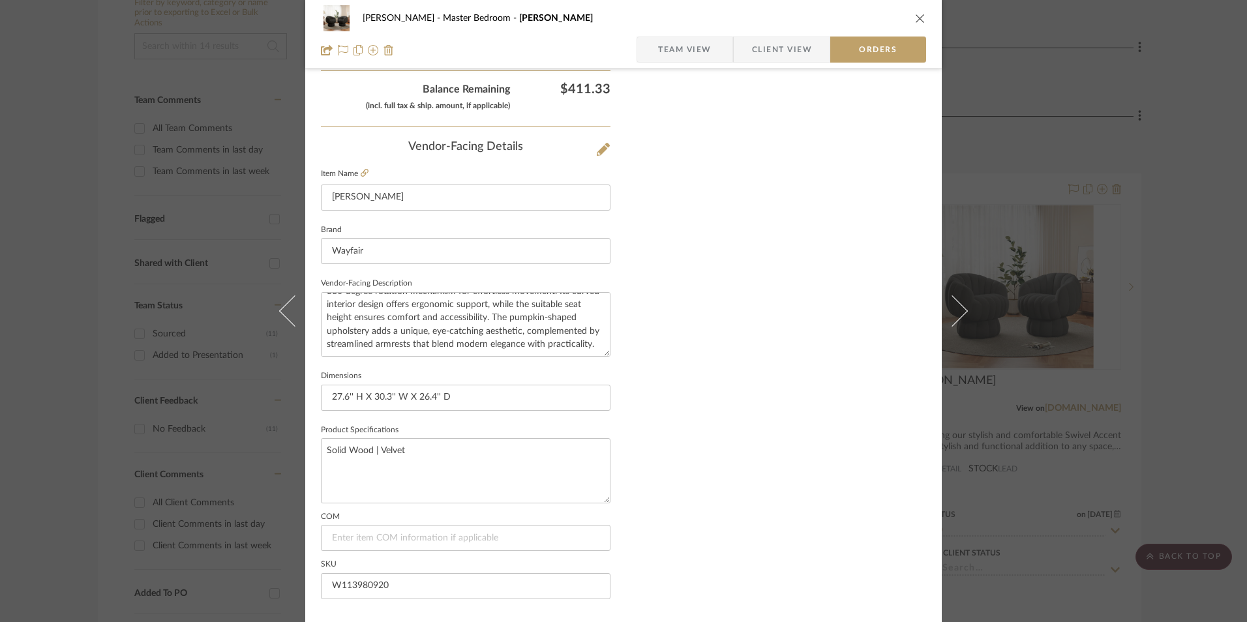
scroll to position [765, 0]
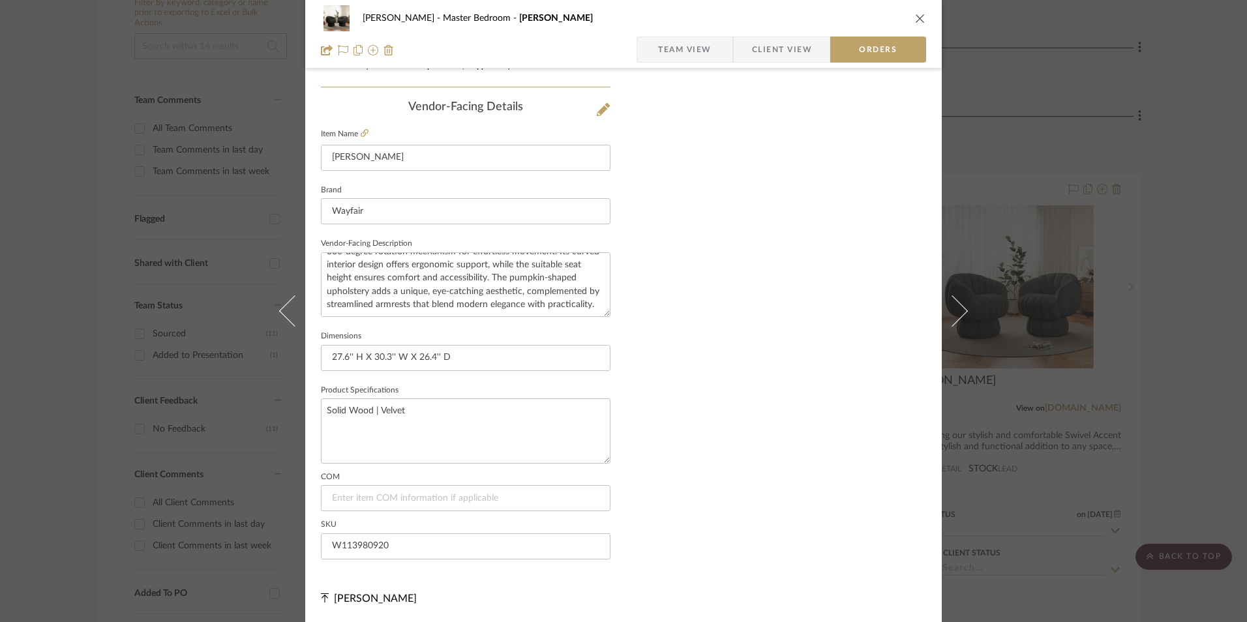
click at [770, 48] on span "Client View" at bounding box center [782, 50] width 60 height 26
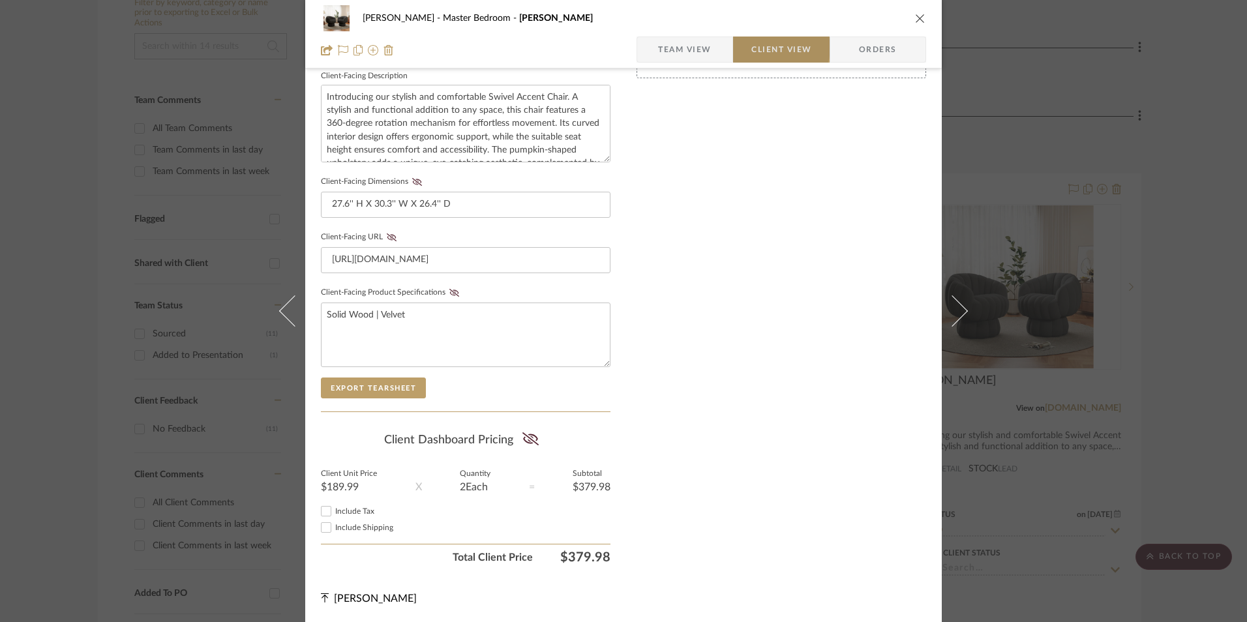
scroll to position [474, 0]
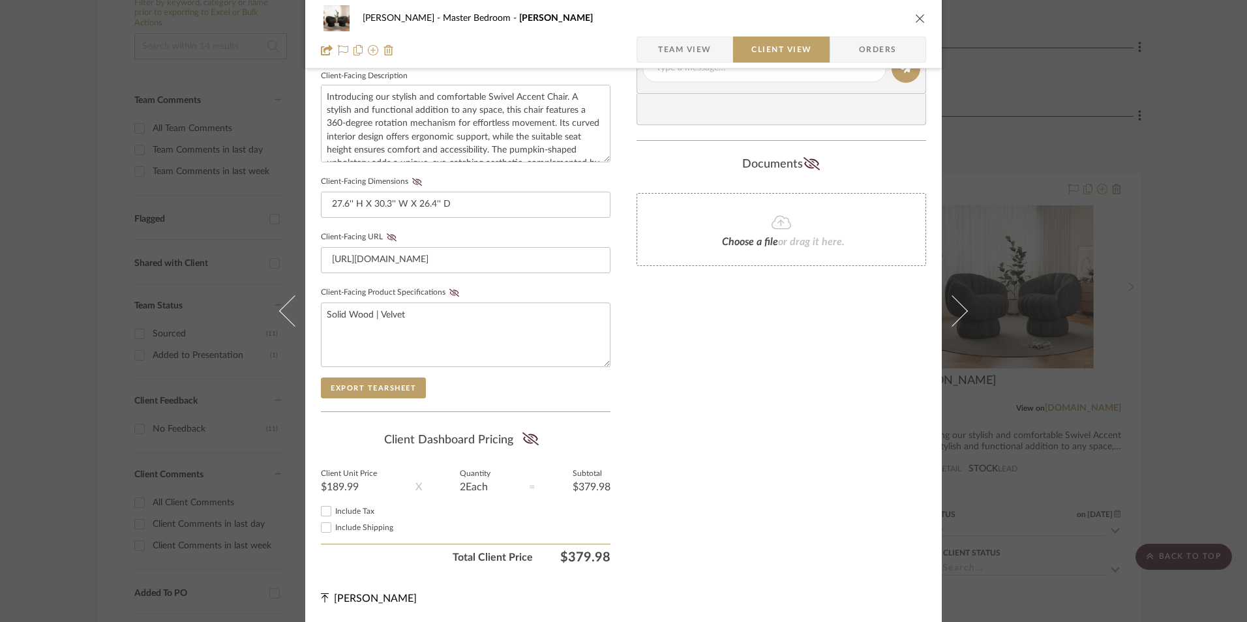
drag, startPoint x: 325, startPoint y: 509, endPoint x: 524, endPoint y: 430, distance: 213.8
click at [326, 505] on input "Include Tax" at bounding box center [326, 512] width 16 height 16
checkbox input "true"
click at [526, 440] on icon at bounding box center [530, 438] width 16 height 13
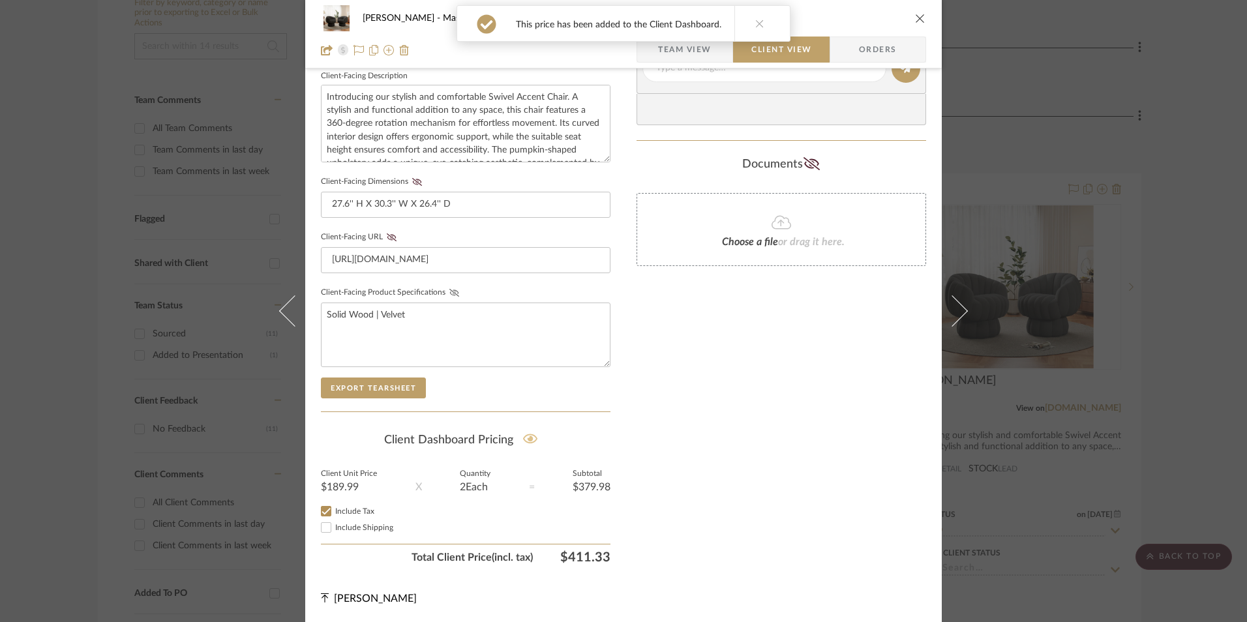
click at [445, 288] on button "Client-Facing Product Specifications" at bounding box center [454, 292] width 18 height 9
click at [387, 233] on icon at bounding box center [392, 237] width 10 height 8
click at [417, 183] on icon at bounding box center [417, 182] width 10 height 8
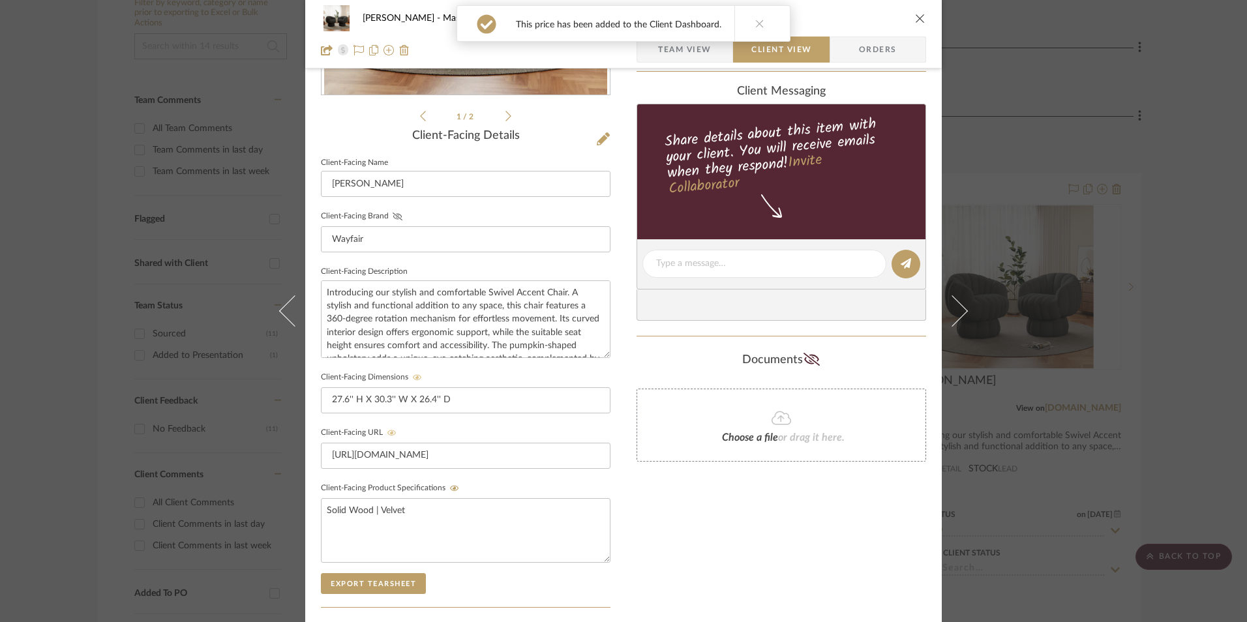
click at [389, 212] on button "Client-Facing Brand" at bounding box center [398, 216] width 18 height 9
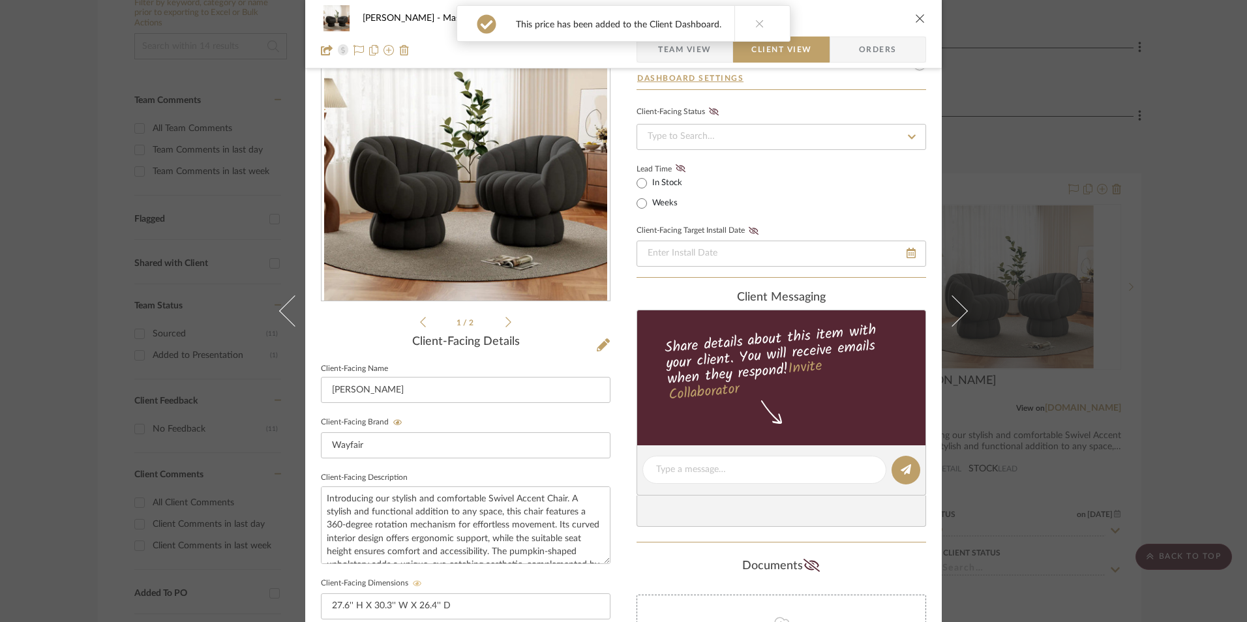
scroll to position [17, 0]
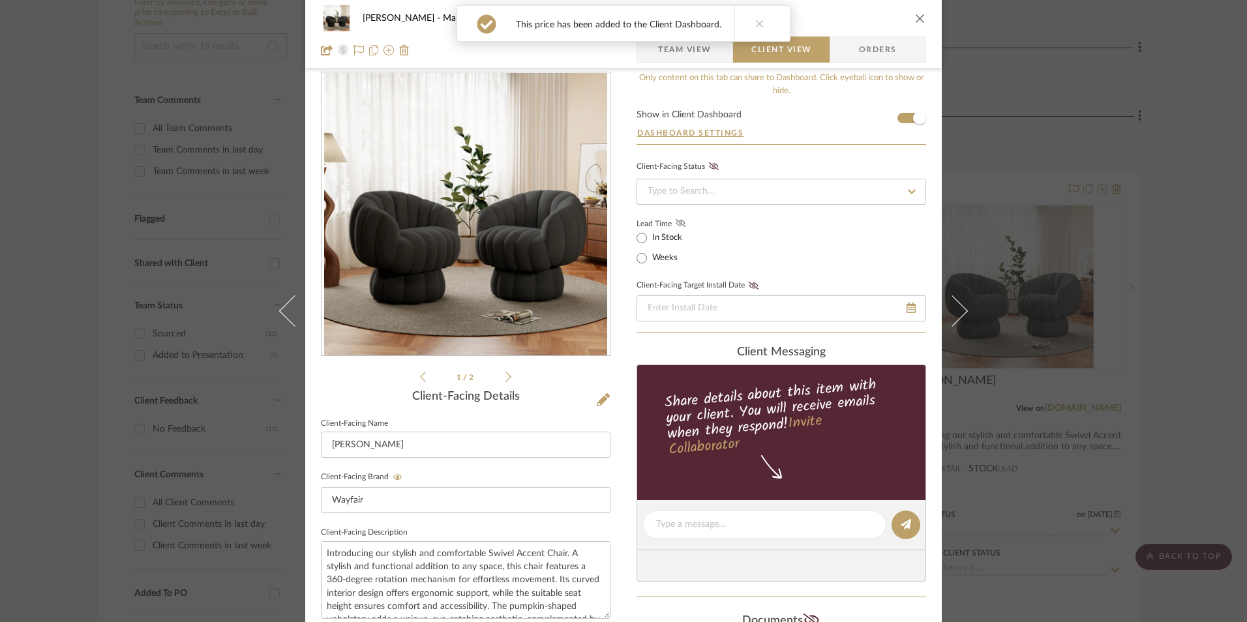
click at [677, 224] on icon at bounding box center [681, 223] width 10 height 8
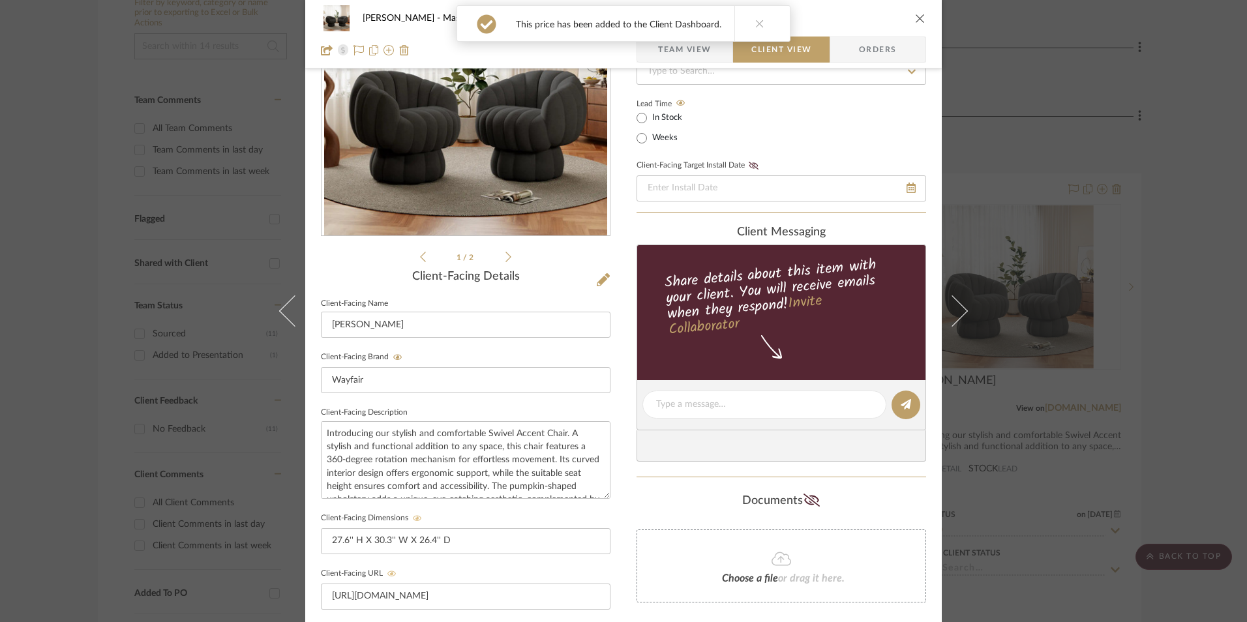
scroll to position [278, 0]
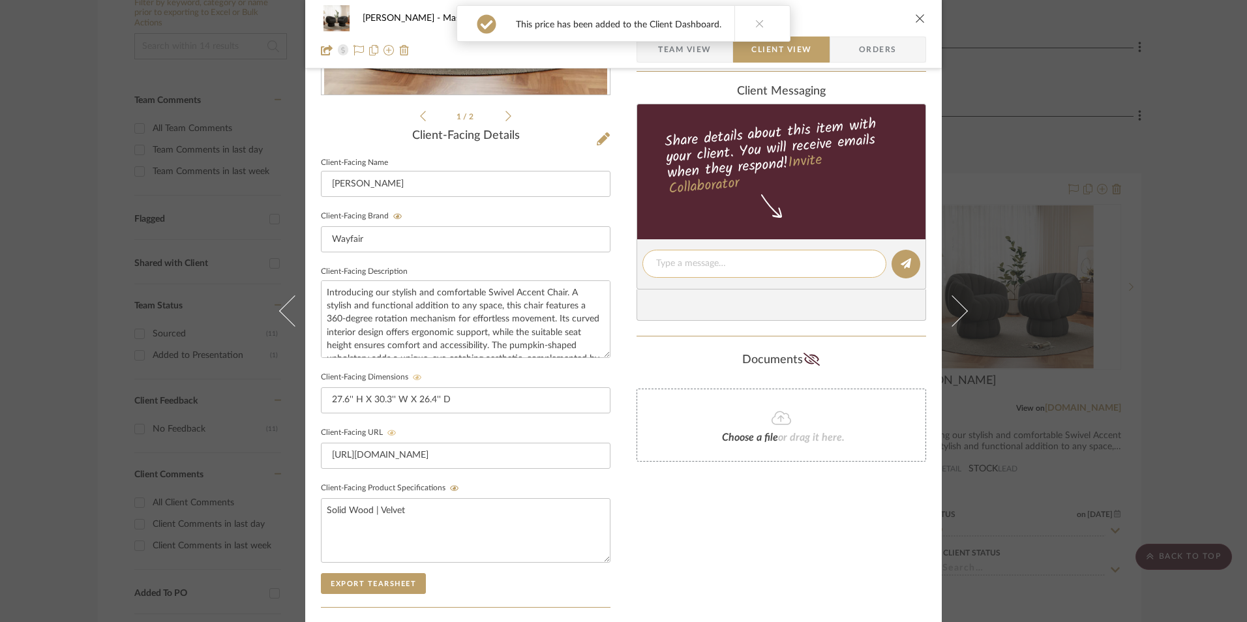
click at [711, 268] on textarea at bounding box center [764, 264] width 217 height 14
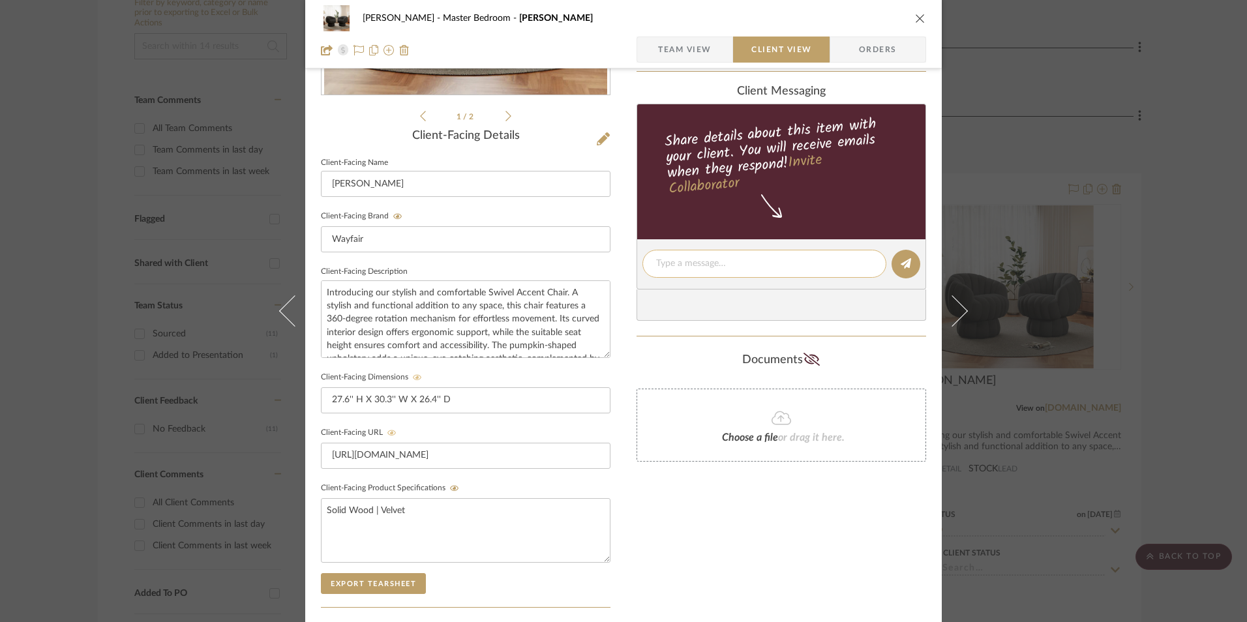
paste textarea "Option 3: Accent Chairs - Select: Black Velvet + 2 ETA: 9.8.2025 SKU: W11398092…"
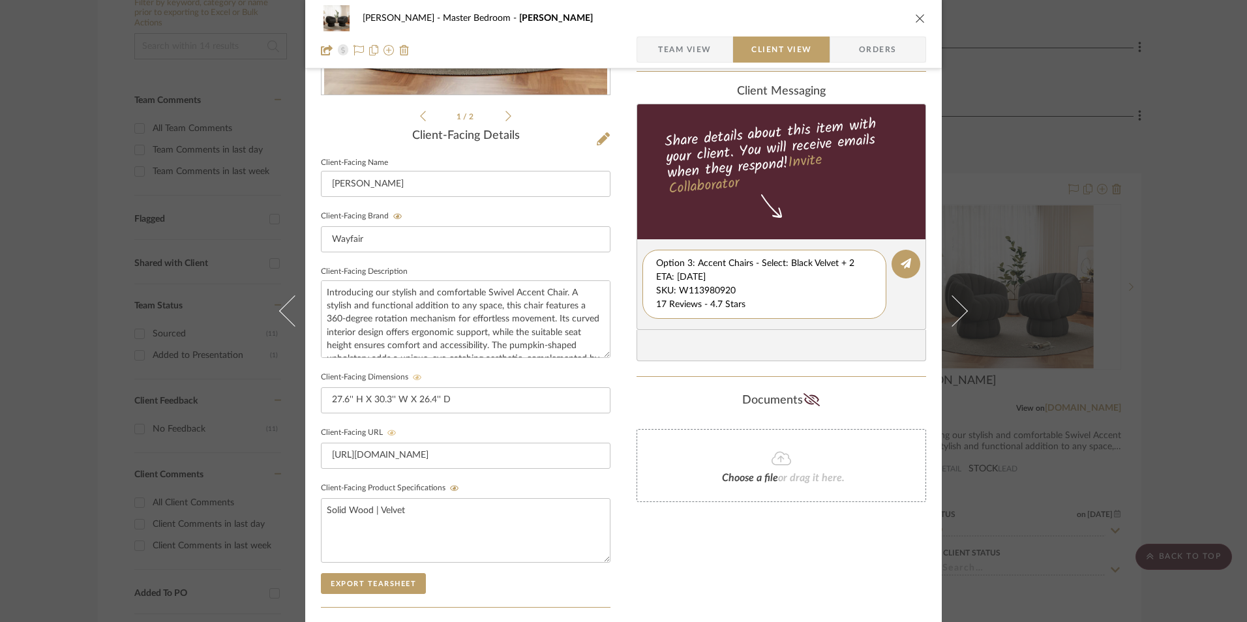
scroll to position [14, 0]
drag, startPoint x: 830, startPoint y: 324, endPoint x: 851, endPoint y: 327, distance: 21.1
click at [851, 327] on editor-of-message "Option 3: Accent Chairs - Select: Black Velvet + 2 ETA: 9.8.2025 SKU: W11398092…" at bounding box center [782, 284] width 290 height 91
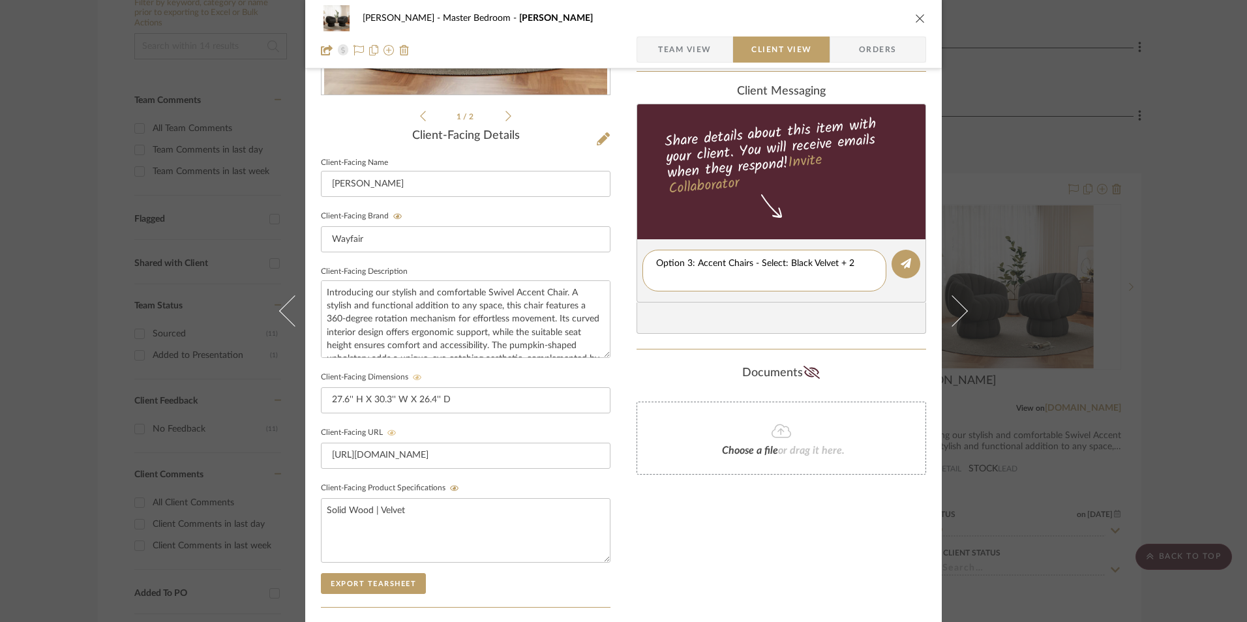
scroll to position [0, 0]
type textarea "Option 3: Accent Chairs - Select: Black Velvet + 2"
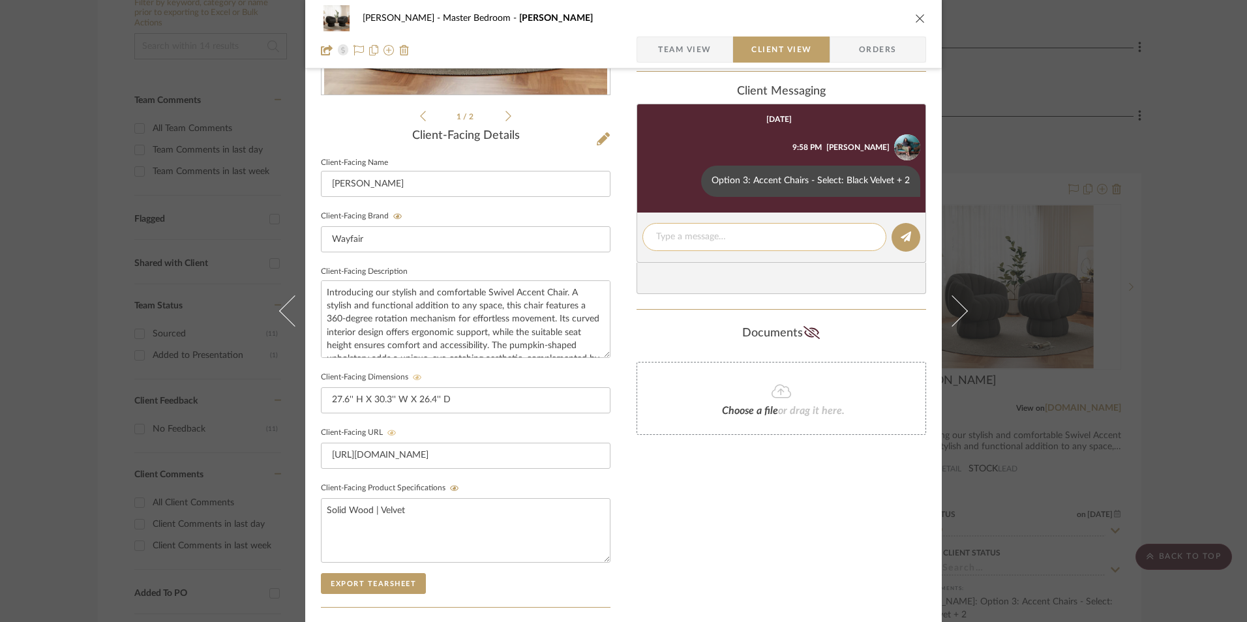
click at [676, 243] on textarea at bounding box center [764, 237] width 217 height 14
paste textarea "ETA: 9.8.2025 SKU: W113980920 17 Reviews - 4.7 Stars Return | Refund Policy: 30…"
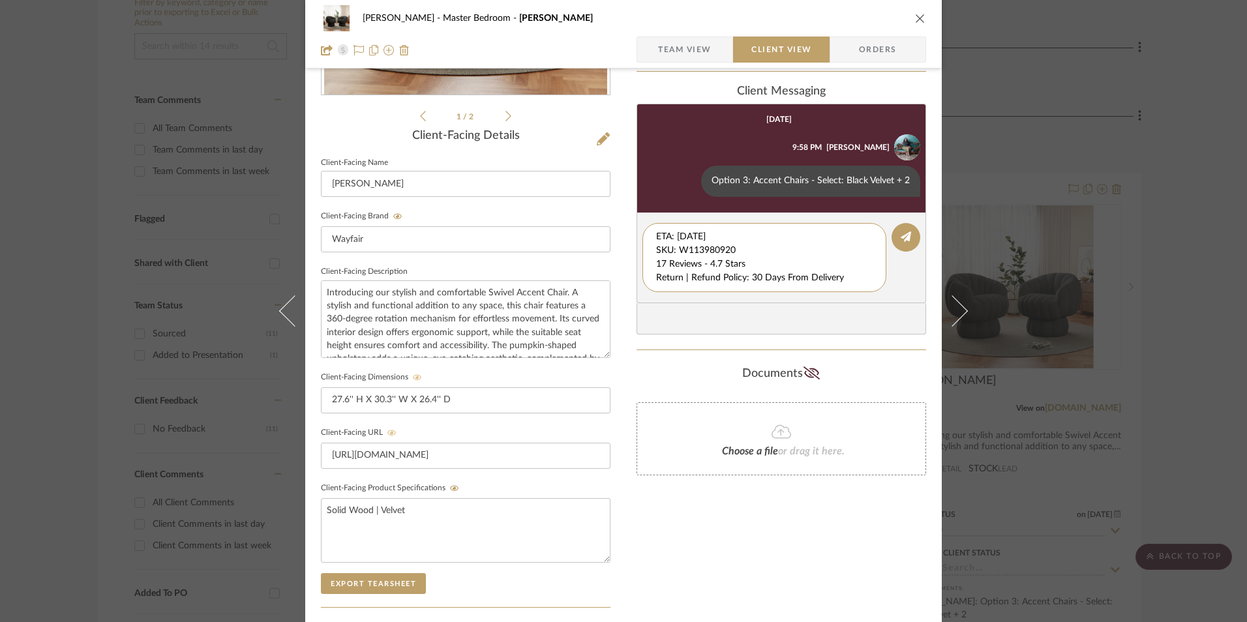
drag, startPoint x: 742, startPoint y: 254, endPoint x: 618, endPoint y: 220, distance: 127.9
click at [618, 220] on div "LaMarion Patterson Master Bedroom Mercer Team View Client View Orders 1 / 2 Cli…" at bounding box center [623, 275] width 637 height 1086
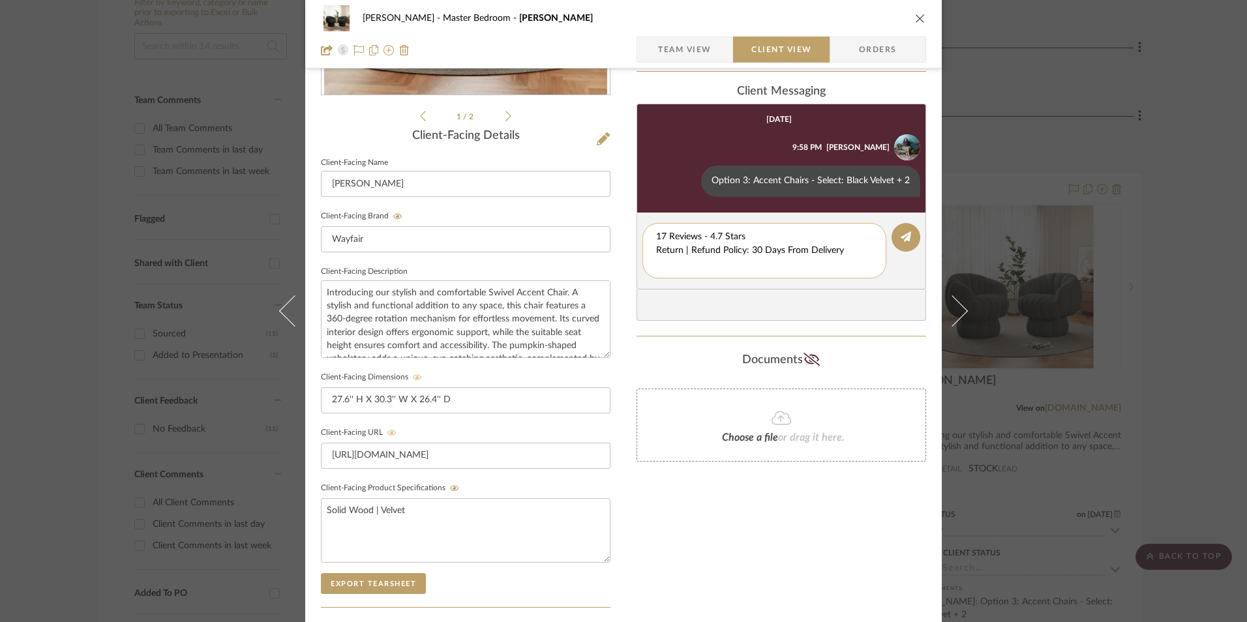
click at [650, 252] on div "17 Reviews - 4.7 Stars Return | Refund Policy: 30 Days From Delivery" at bounding box center [764, 250] width 244 height 55
click at [656, 250] on textarea "17 Reviews - 4.7 Stars Return | Refund Policy: 30 Days From Delivery" at bounding box center [764, 250] width 217 height 41
drag, startPoint x: 848, startPoint y: 253, endPoint x: 618, endPoint y: 252, distance: 229.6
click at [618, 252] on div "LaMarion Patterson Master Bedroom Mercer Team View Client View Orders 1 / 2 Cli…" at bounding box center [623, 275] width 637 height 1086
type textarea "17 Reviews - 4.7 Stars"
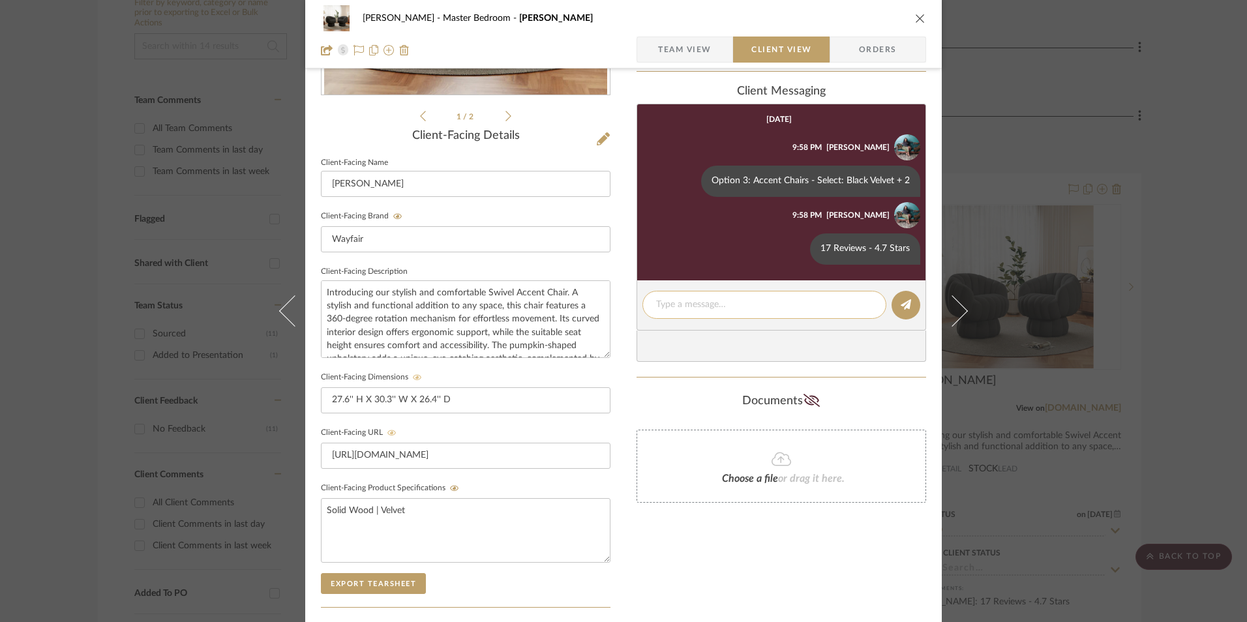
click at [685, 303] on textarea at bounding box center [764, 305] width 217 height 14
paste textarea "Return | Refund Policy: 30 Days From Delivery"
type textarea "Return | Refund Policy: 30 Days From Delivery"
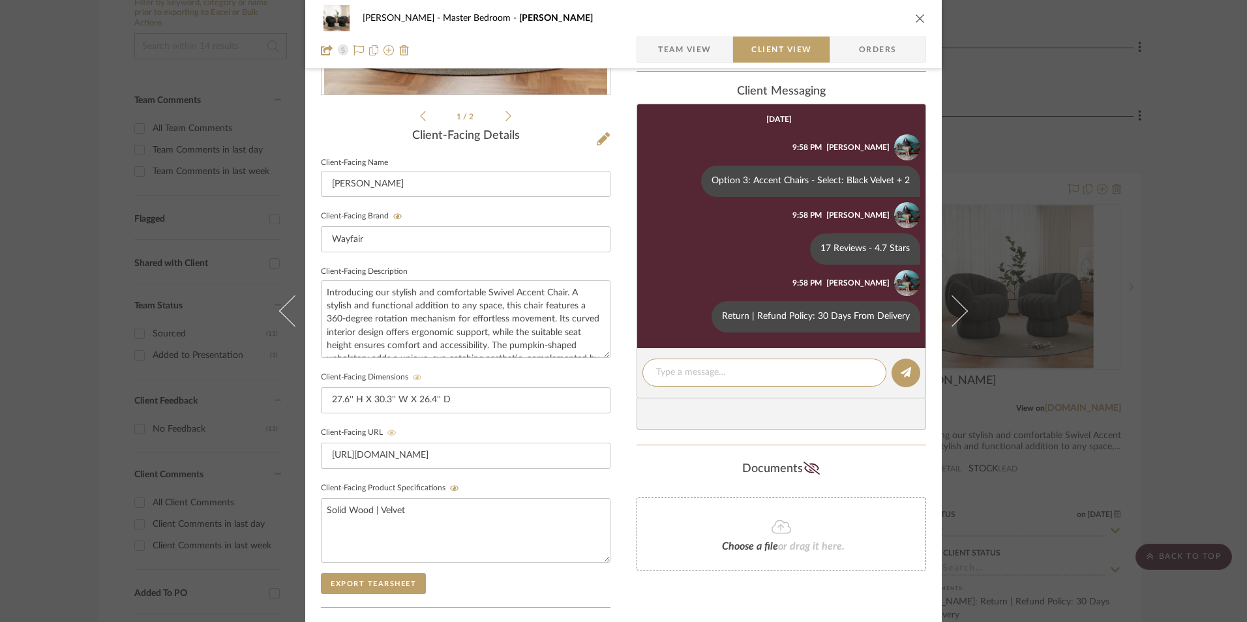
click at [916, 15] on icon "close" at bounding box center [920, 18] width 10 height 10
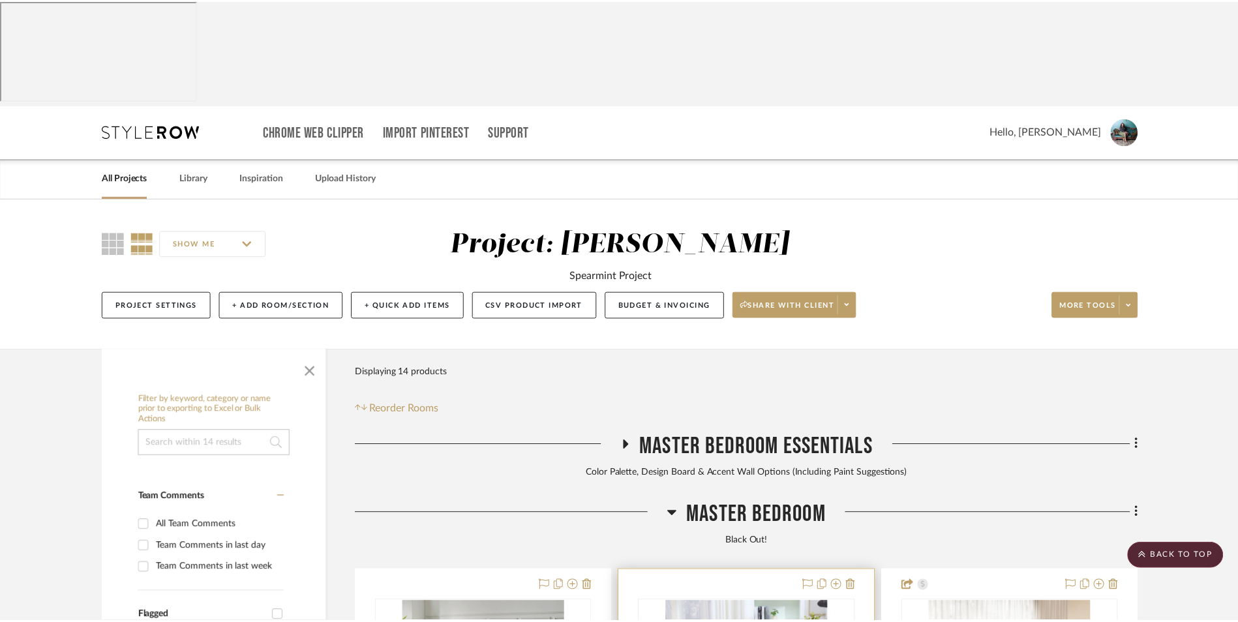
scroll to position [397, 0]
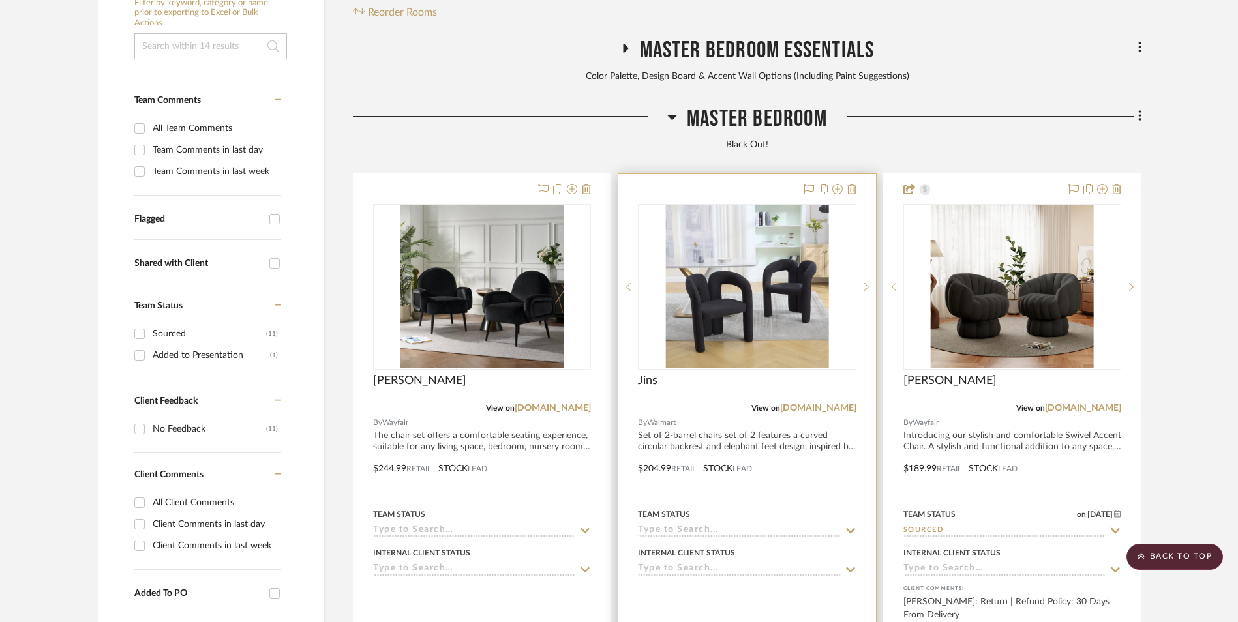
click at [719, 205] on img "0" at bounding box center [746, 286] width 163 height 163
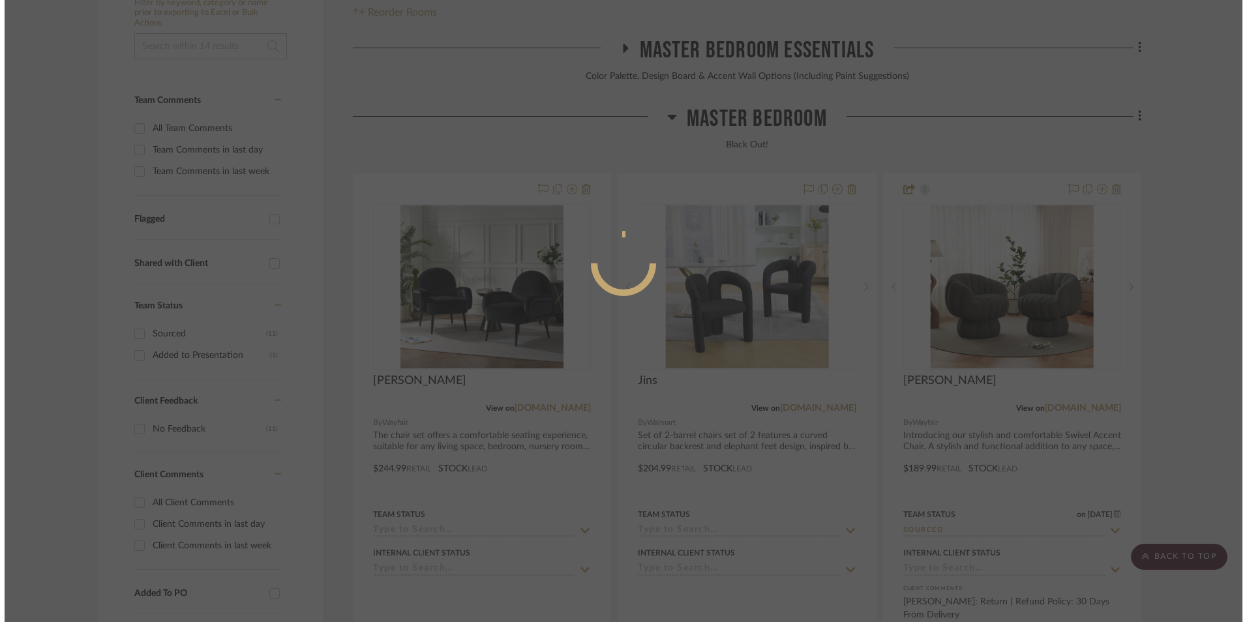
scroll to position [0, 0]
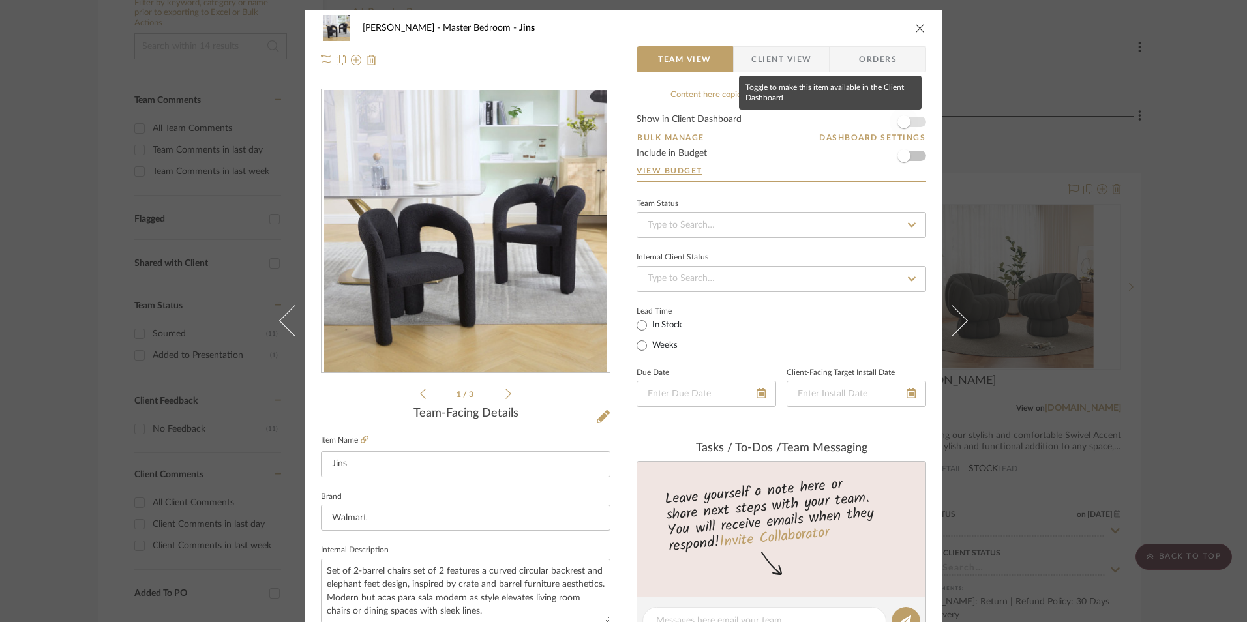
click at [907, 118] on span "button" at bounding box center [904, 122] width 29 height 29
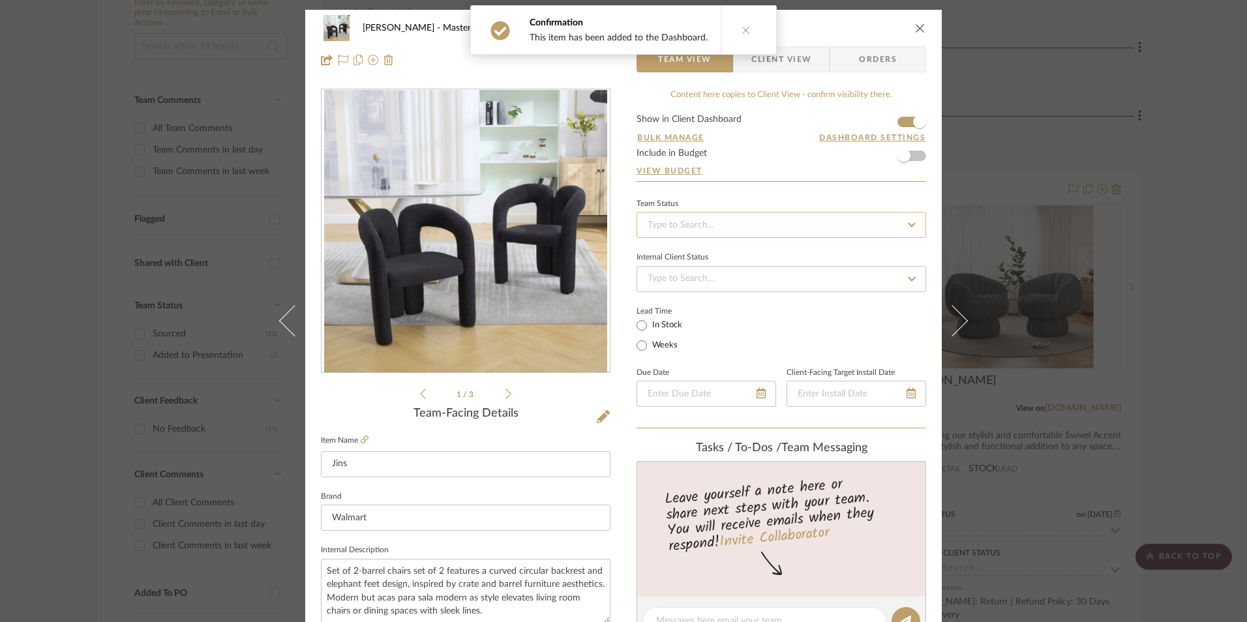
click at [729, 223] on input at bounding box center [782, 225] width 290 height 26
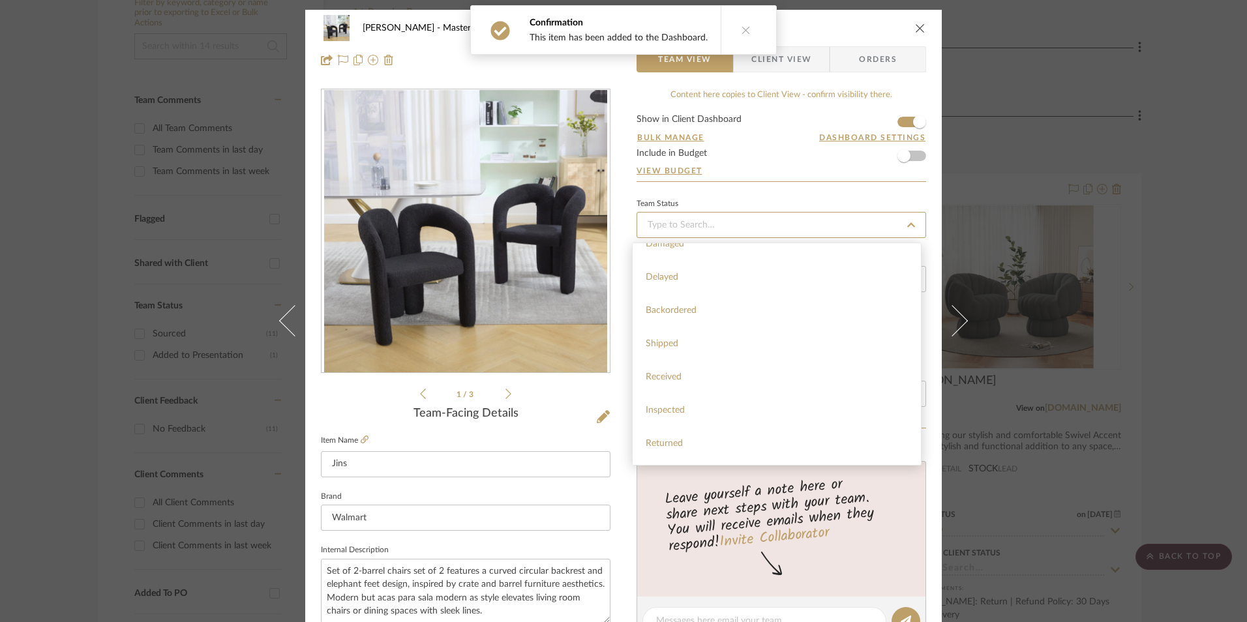
scroll to position [326, 0]
click at [682, 364] on div "Sourced" at bounding box center [777, 366] width 288 height 33
type input "[DATE]"
type input "Sourced"
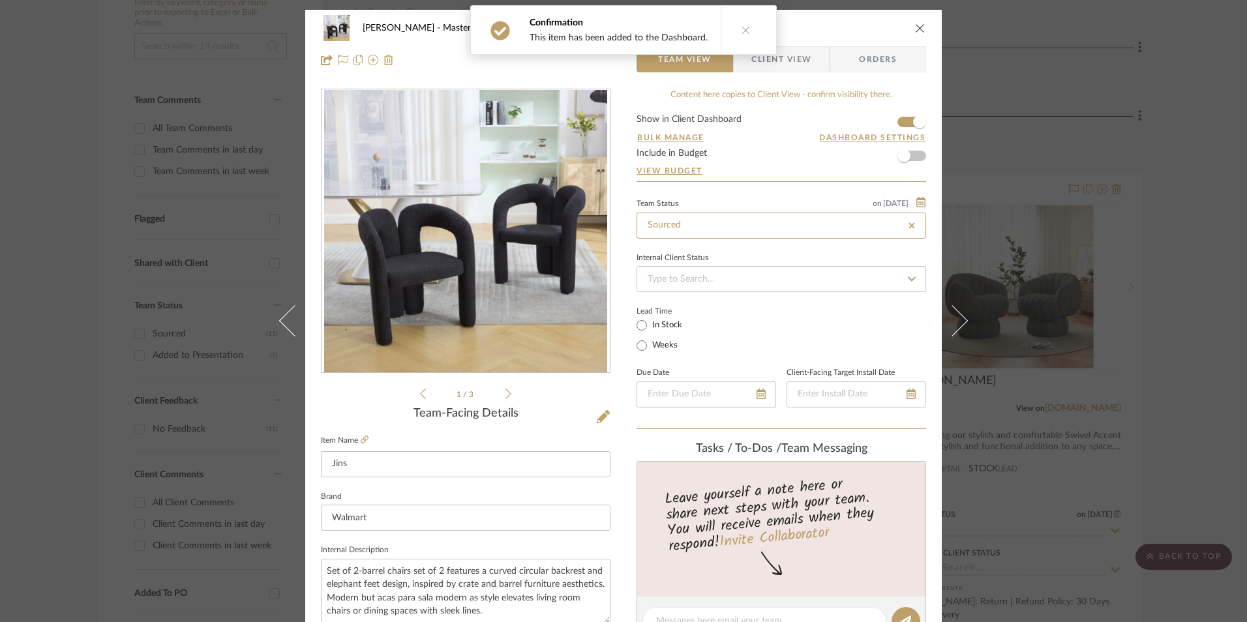
type input "[DATE]"
type input "Sourced"
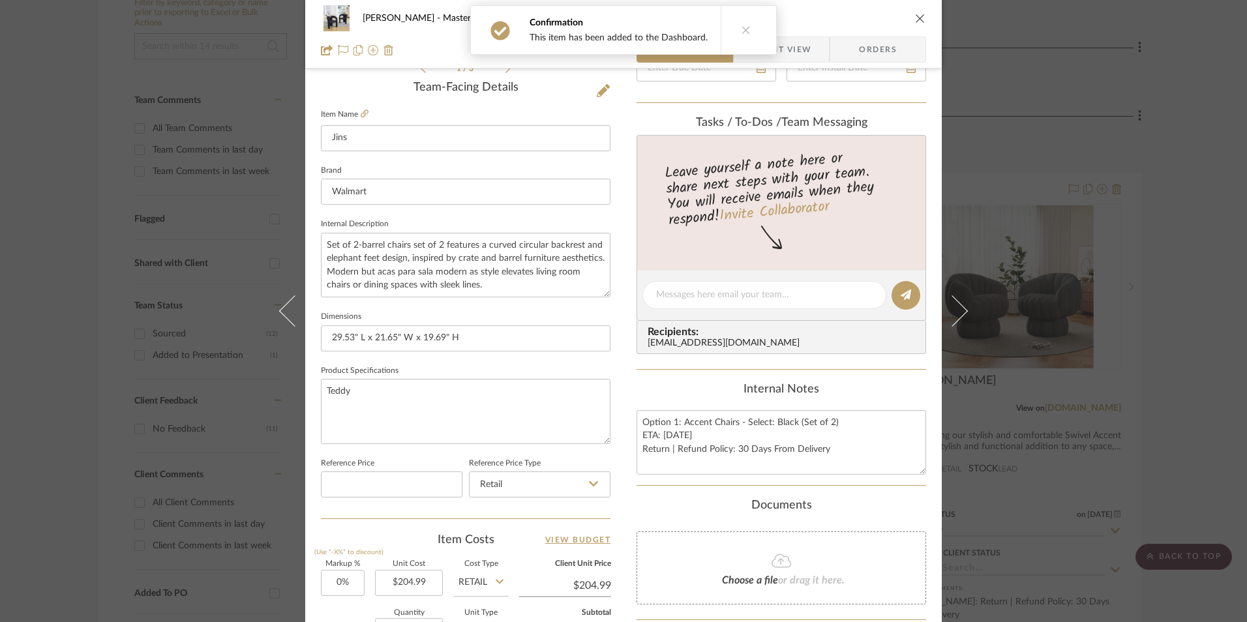
scroll to position [0, 0]
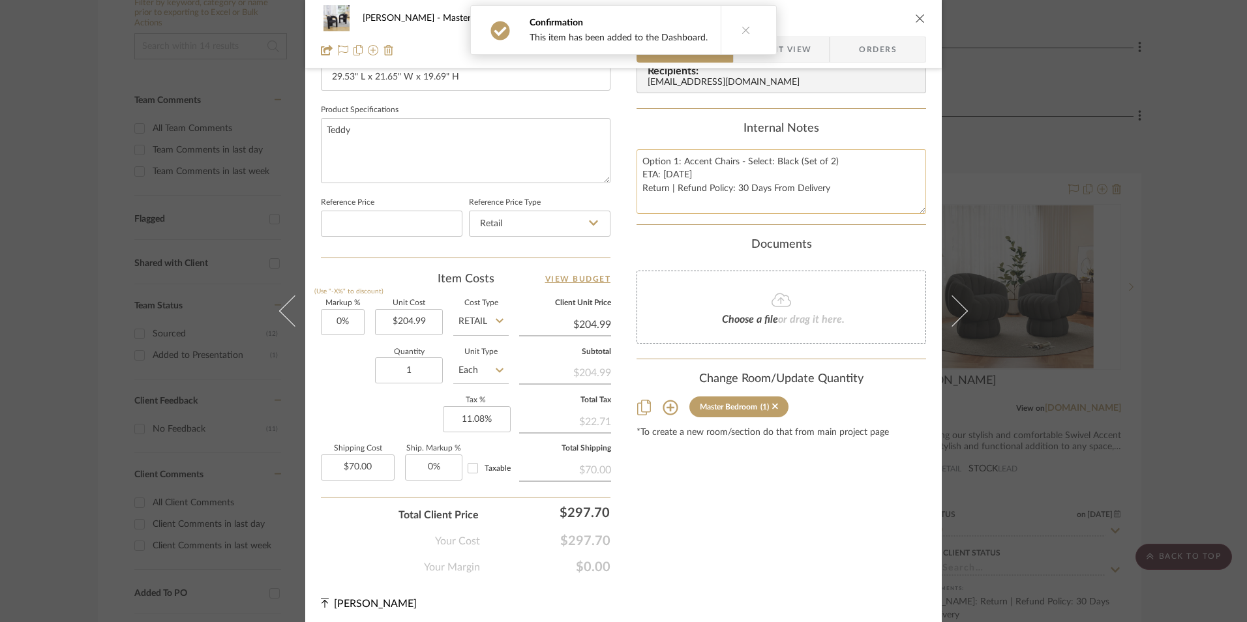
drag, startPoint x: 682, startPoint y: 172, endPoint x: 670, endPoint y: 164, distance: 14.5
click at [680, 172] on textarea "Option 1: Accent Chairs - Select: Black (Set of 2) ETA: 9.12.2025 Return | Refu…" at bounding box center [782, 181] width 290 height 65
click at [672, 161] on textarea "Option 1: Accent Chairs - Select: Black (Set of 2) ETA: 9.12.2025 Return | Refu…" at bounding box center [782, 181] width 290 height 65
type textarea "Option 2: Accent Chairs - Select: Black (Set of 2) ETA: 9.12.2025 Return | Refu…"
click at [683, 128] on div "Internal Notes" at bounding box center [782, 129] width 290 height 14
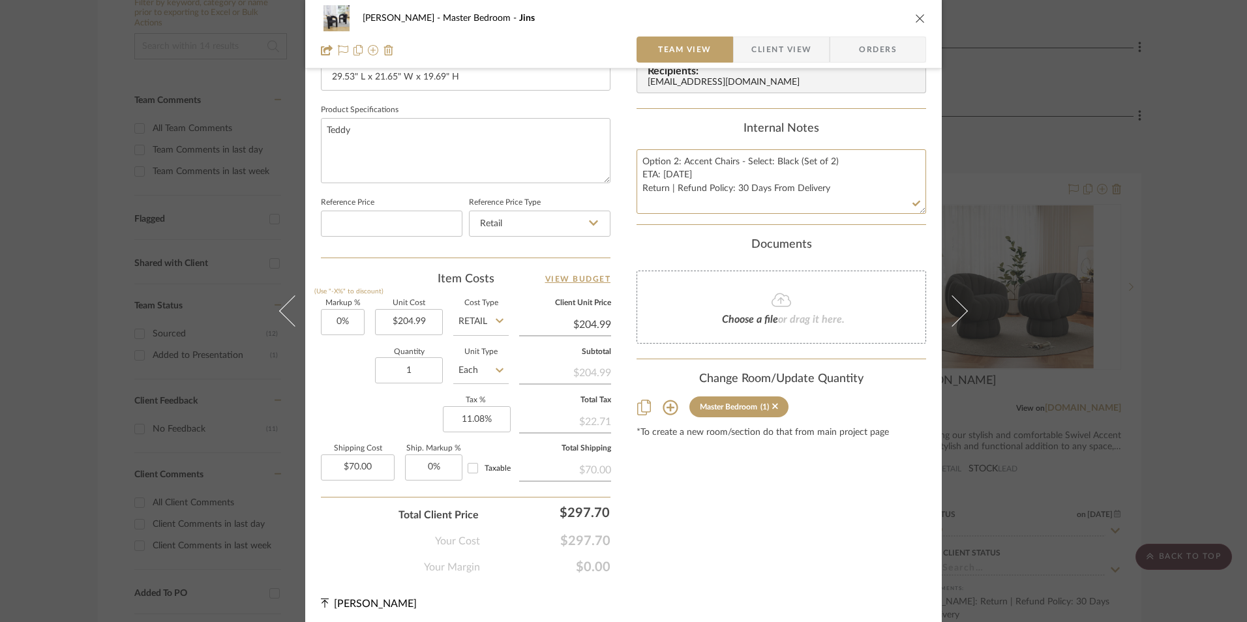
drag, startPoint x: 639, startPoint y: 158, endPoint x: 881, endPoint y: 225, distance: 251.8
click at [888, 228] on div "Content here copies to Client View - confirm visibility there. Show in Client D…" at bounding box center [782, 39] width 290 height 1074
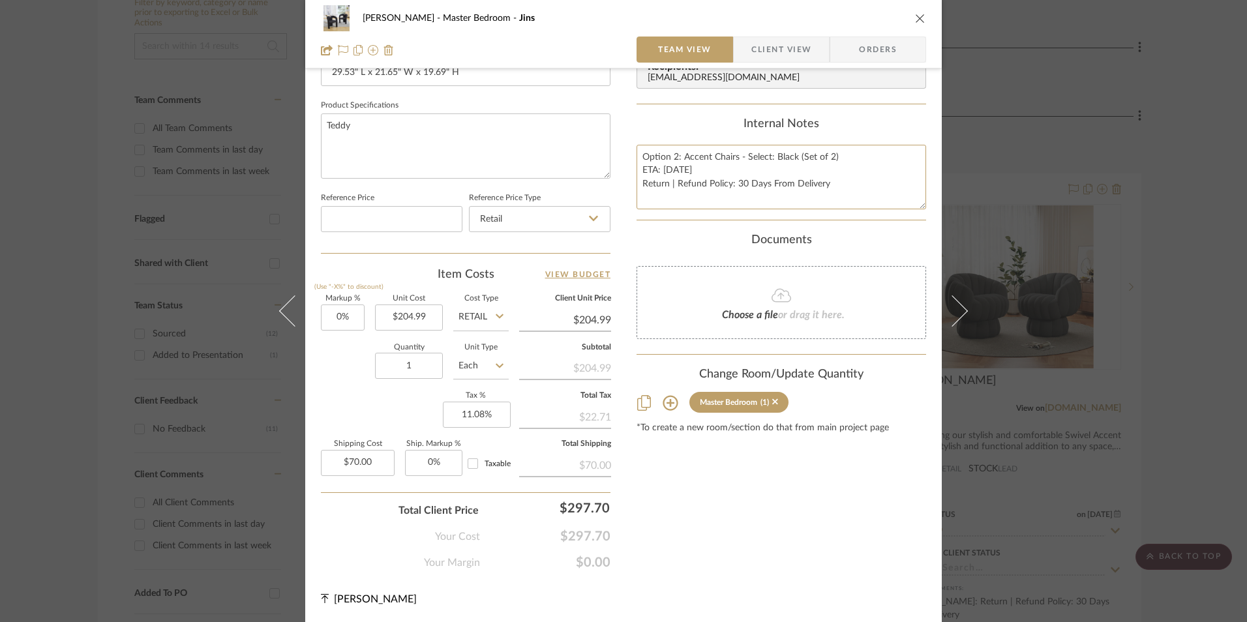
scroll to position [592, 0]
click at [876, 43] on span "Orders" at bounding box center [878, 50] width 67 height 26
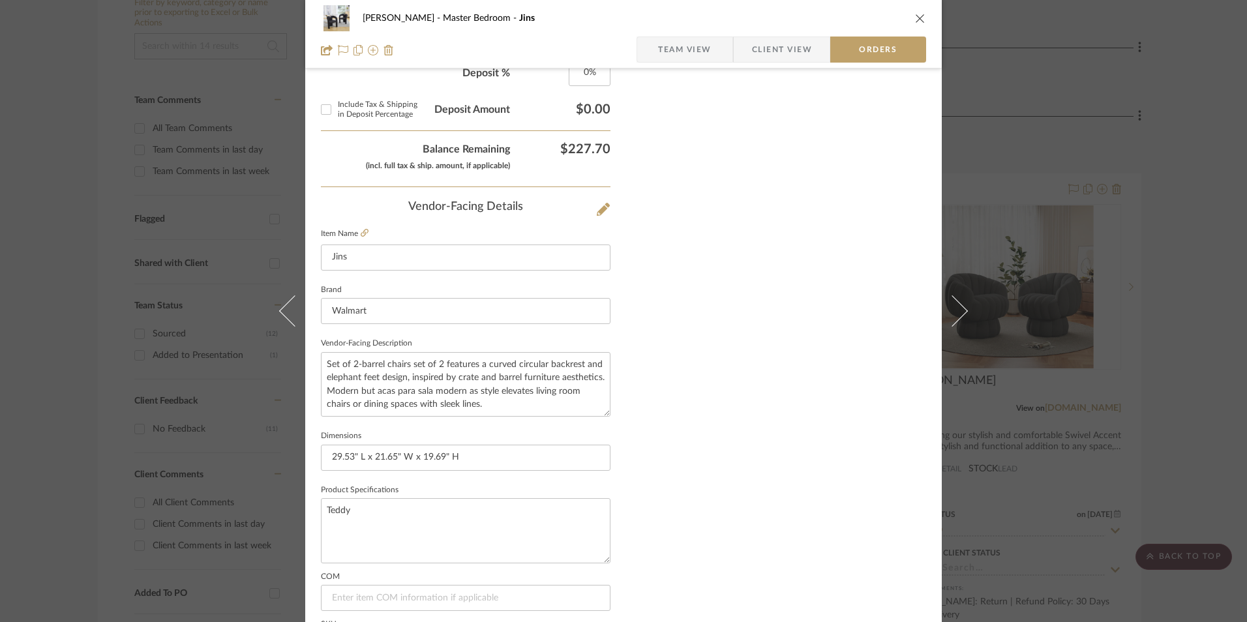
scroll to position [765, 0]
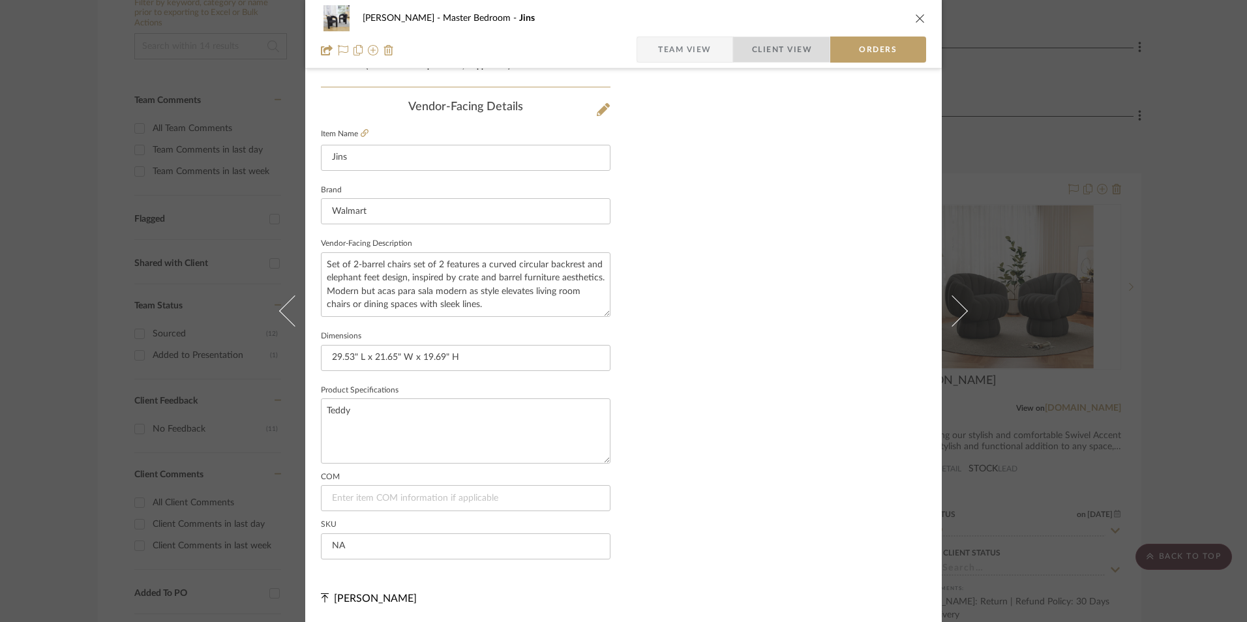
click at [766, 50] on span "Client View" at bounding box center [782, 50] width 60 height 26
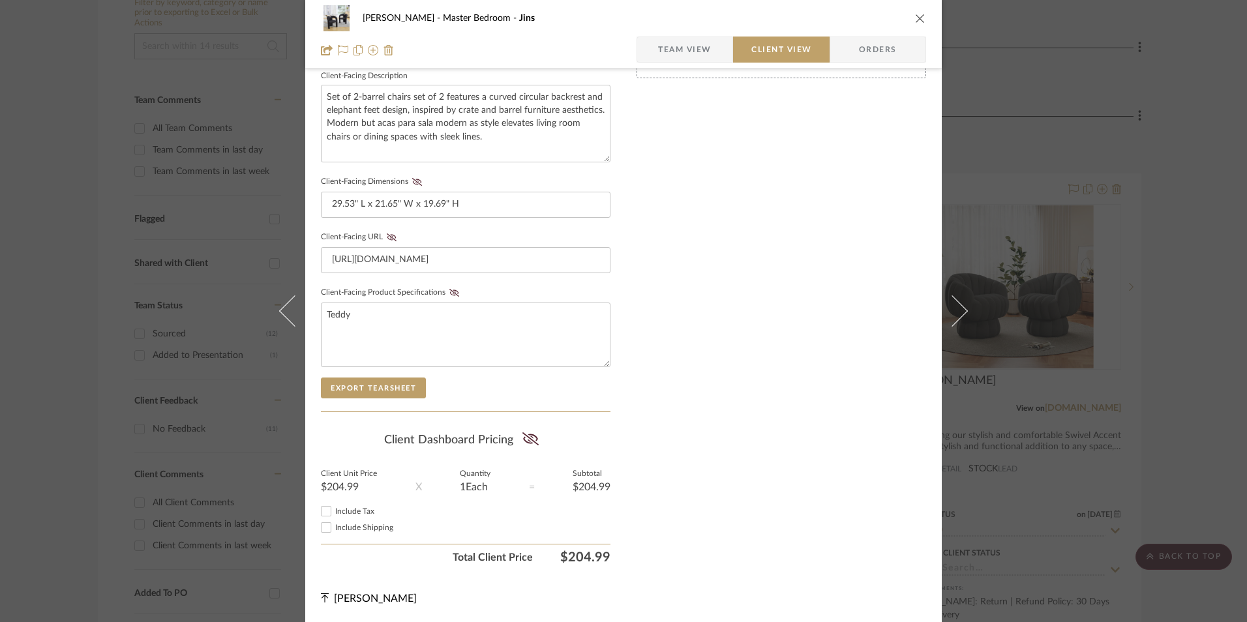
scroll to position [474, 0]
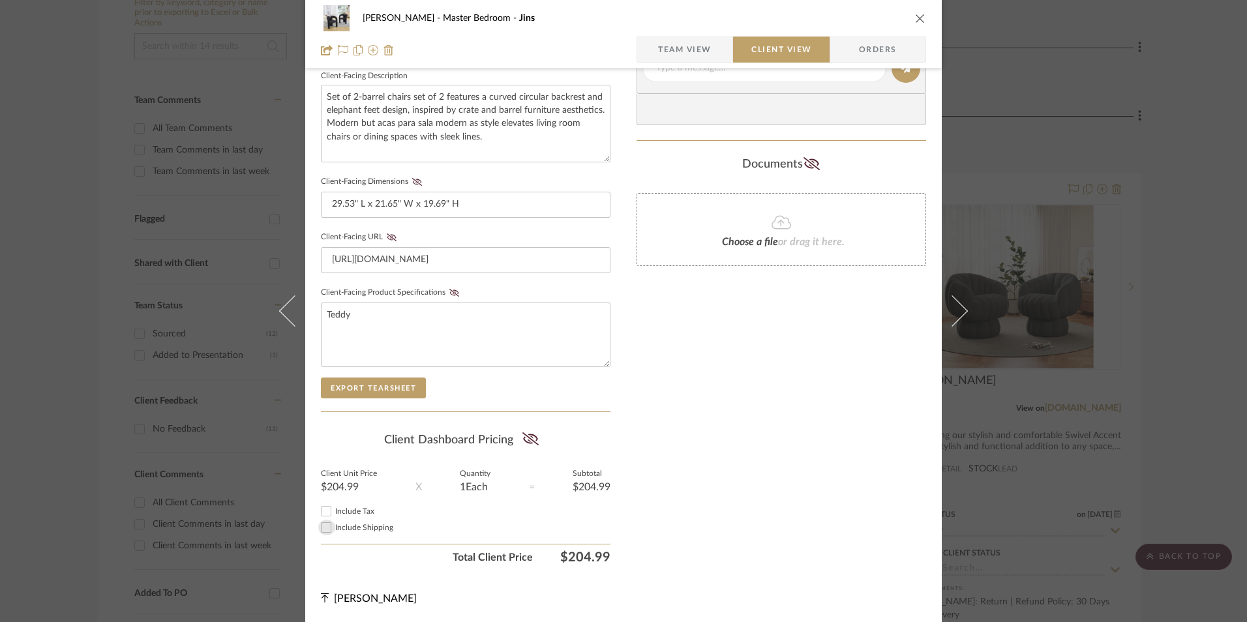
drag, startPoint x: 322, startPoint y: 528, endPoint x: 325, endPoint y: 507, distance: 21.1
click at [322, 524] on input "Include Shipping" at bounding box center [326, 528] width 16 height 16
checkbox input "true"
click at [325, 507] on input "Include Tax" at bounding box center [326, 512] width 16 height 16
checkbox input "true"
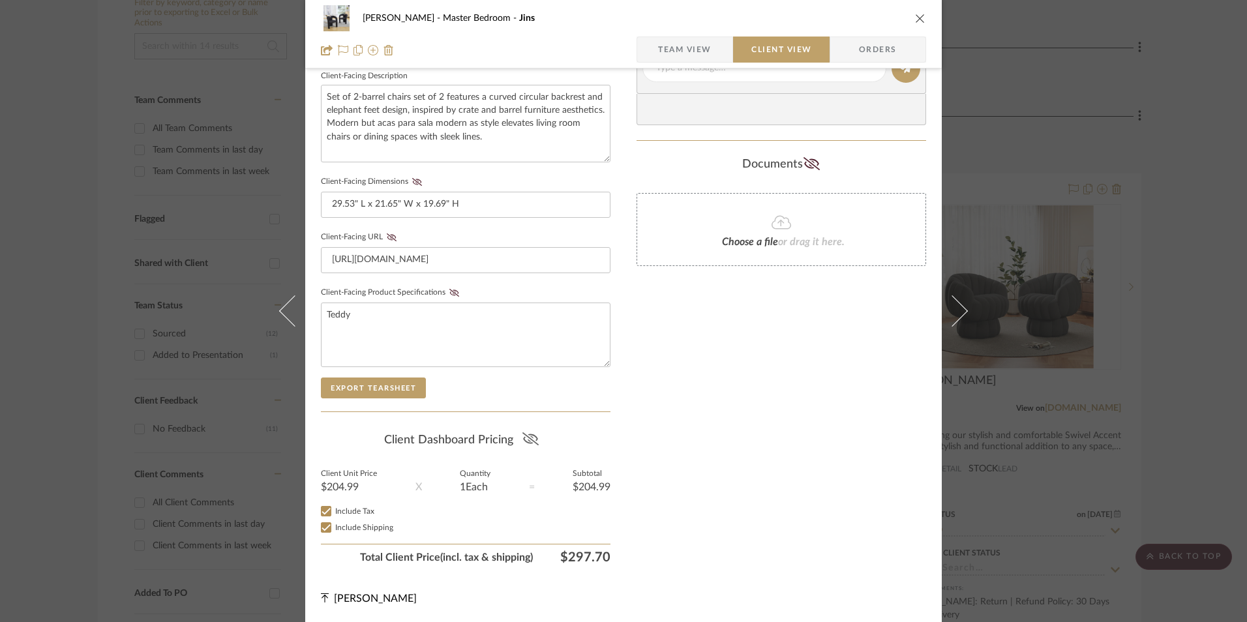
click at [524, 439] on icon at bounding box center [530, 438] width 16 height 13
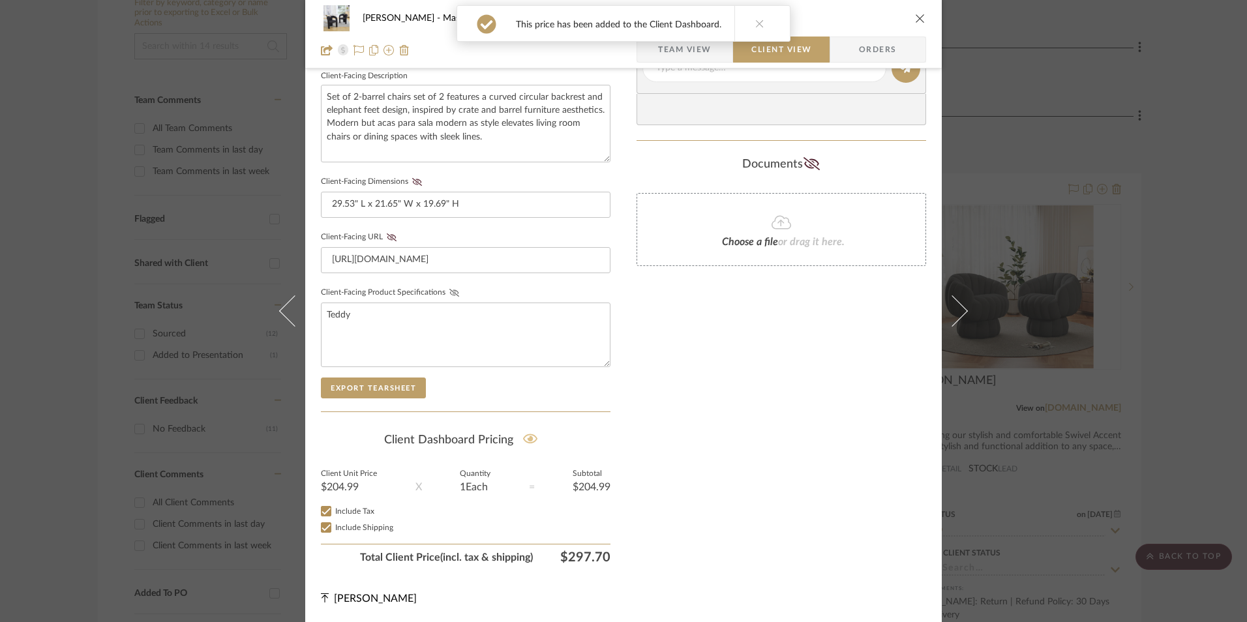
click at [449, 294] on icon at bounding box center [454, 293] width 10 height 8
click at [387, 236] on icon at bounding box center [392, 237] width 10 height 8
click at [415, 182] on icon at bounding box center [417, 182] width 10 height 8
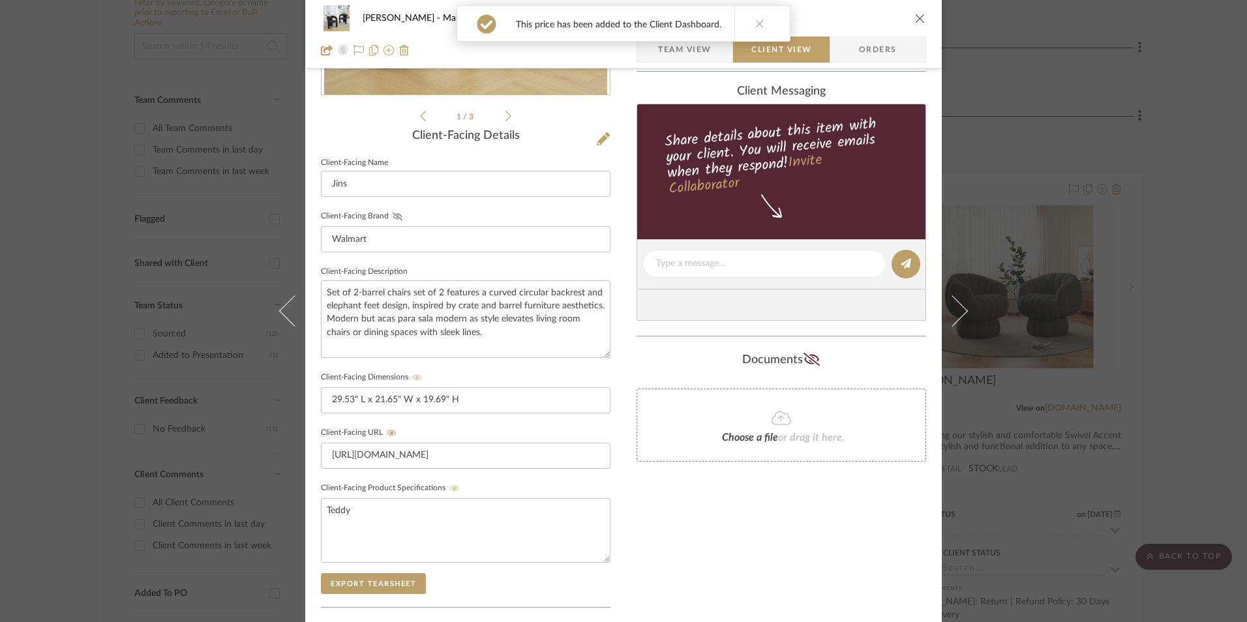
click at [393, 214] on icon at bounding box center [398, 217] width 10 height 8
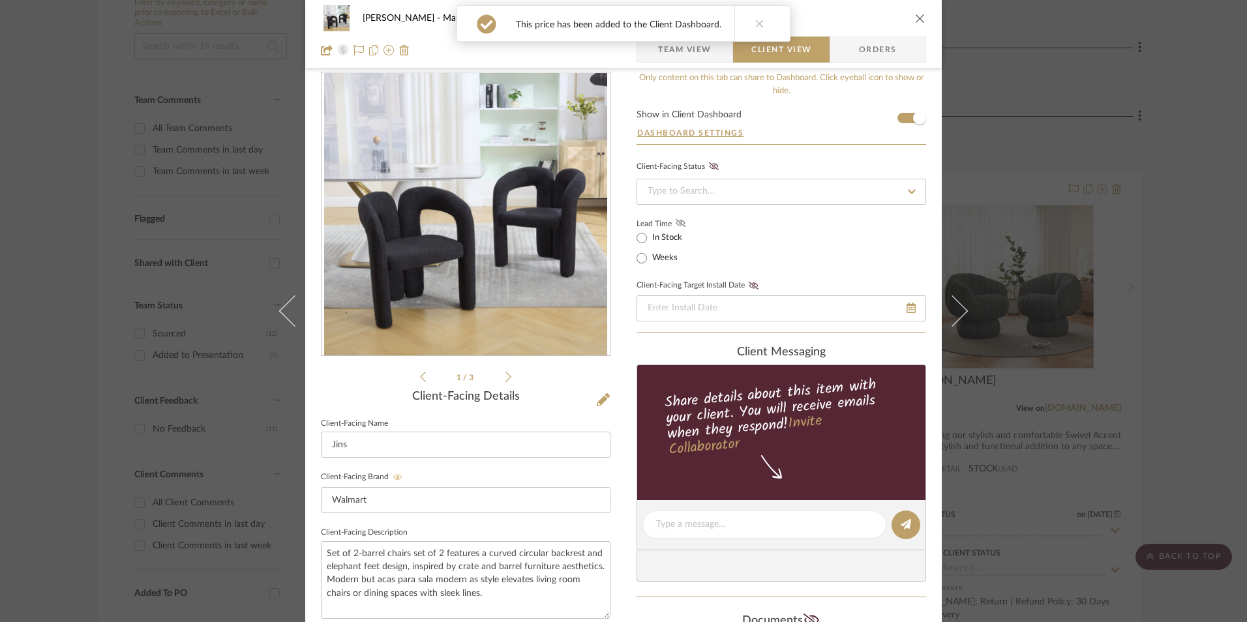
click at [680, 224] on icon at bounding box center [681, 223] width 10 height 8
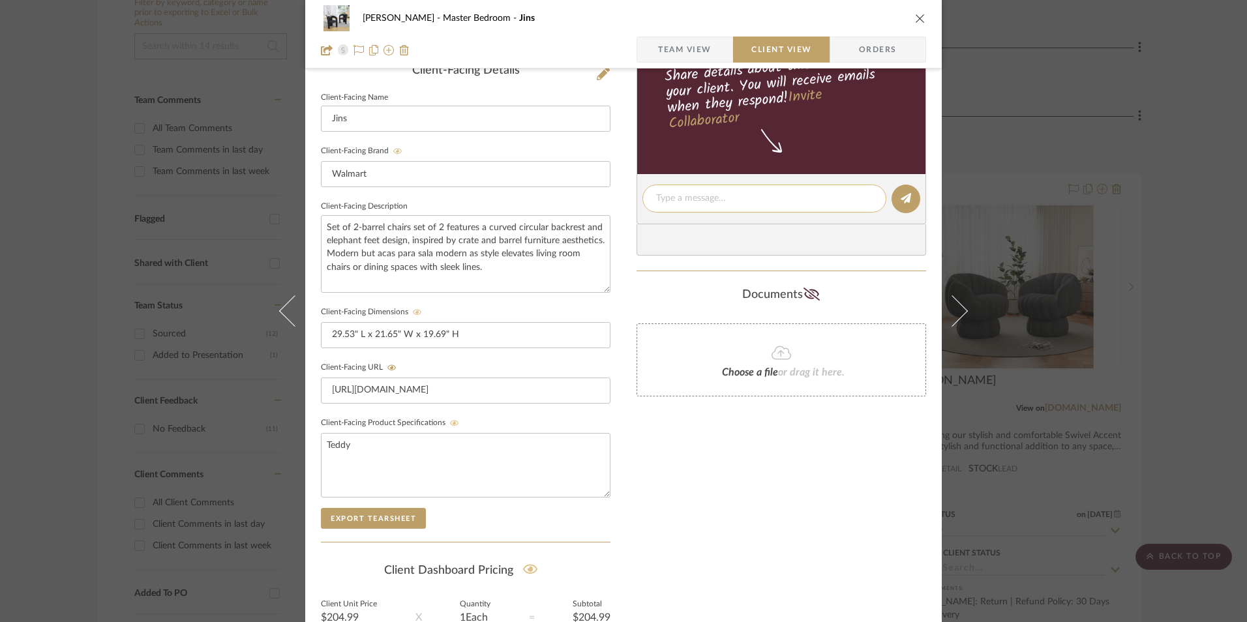
click at [716, 203] on textarea at bounding box center [764, 199] width 217 height 14
paste textarea "Option 2: Accent Chairs - Select: Black (Set of 2) ETA: 9.12.2025 Return | Refu…"
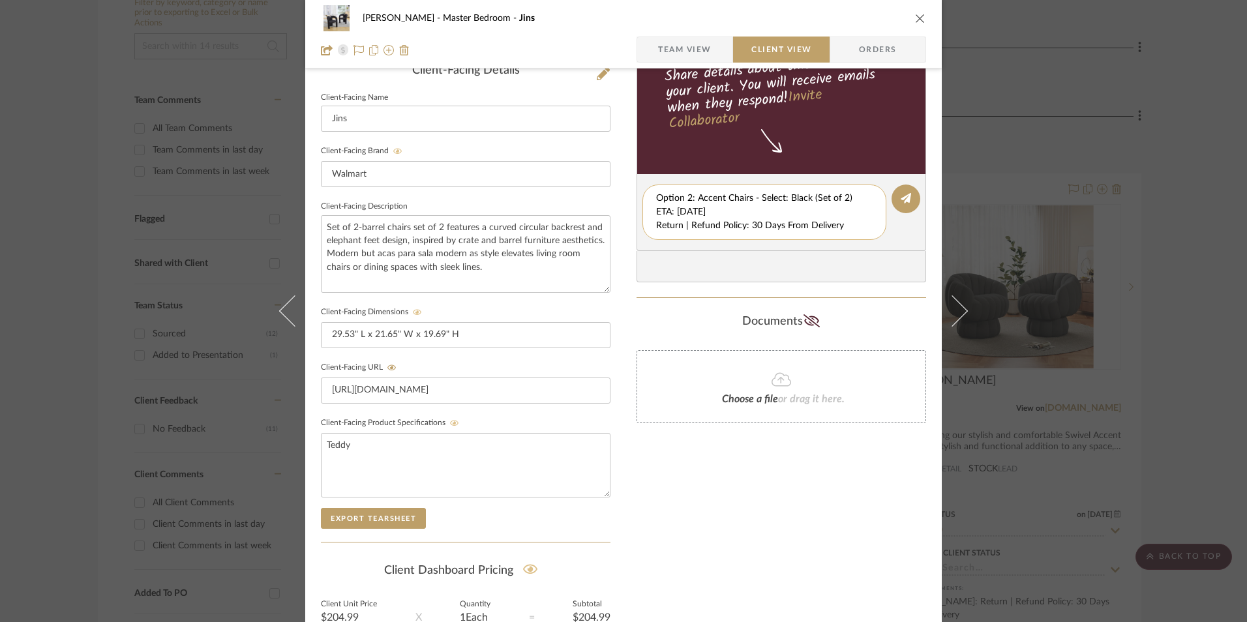
drag, startPoint x: 652, startPoint y: 210, endPoint x: 690, endPoint y: 227, distance: 41.5
click at [871, 235] on div "Option 2: Accent Chairs - Select: Black (Set of 2) ETA: 9.12.2025 Return | Refu…" at bounding box center [764, 212] width 244 height 55
type textarea "Option 2: Accent Chairs - Select: Black (Set of 2)"
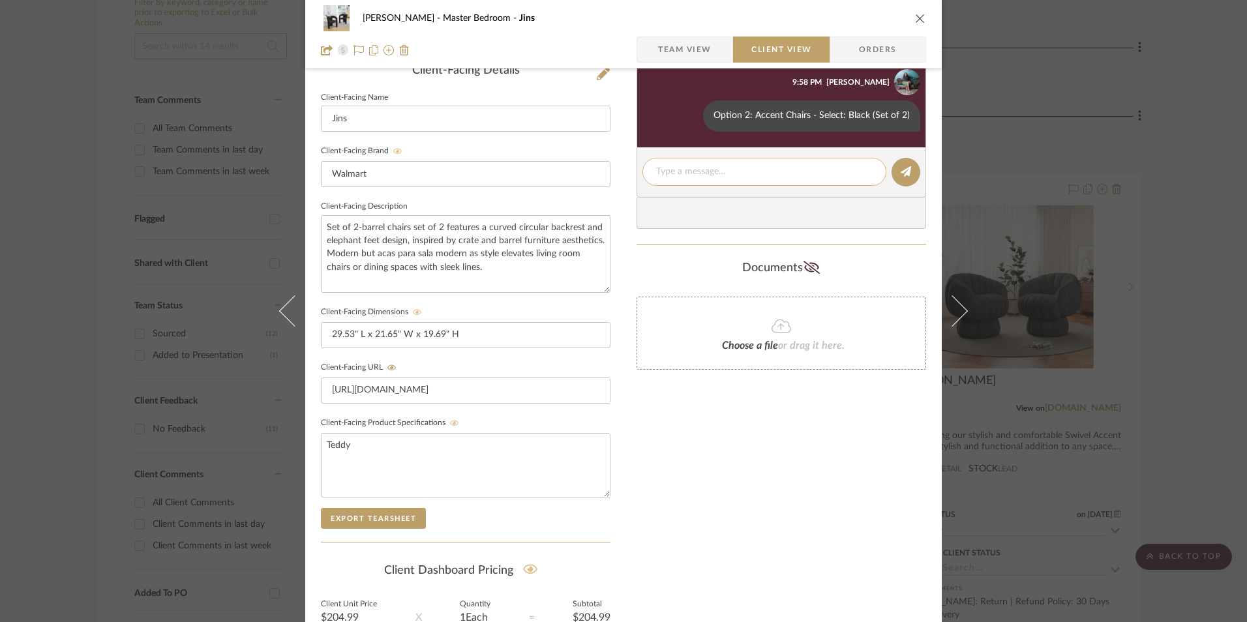
click at [706, 175] on textarea at bounding box center [764, 172] width 217 height 14
paste textarea "ETA: 9.12.2025 Return | Refund Policy: 30 Days From Delivery"
drag, startPoint x: 732, startPoint y: 171, endPoint x: 614, endPoint y: 162, distance: 119.0
click at [584, 166] on div "LaMarion Patterson Master Bedroom Jins Team View Client View Orders 1 / 3 Clien…" at bounding box center [623, 210] width 637 height 1086
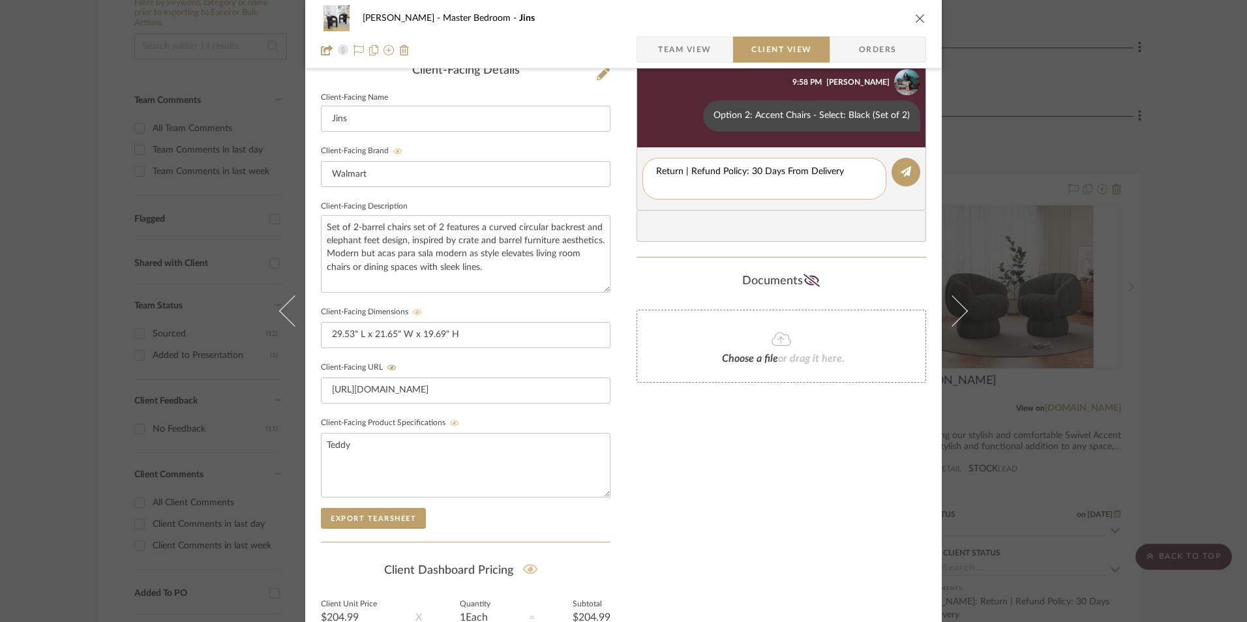
click at [656, 184] on textarea "Return | Refund Policy: 30 Days From Delivery" at bounding box center [764, 178] width 217 height 27
type textarea "Return | Refund Policy: 30 Days From Delivery"
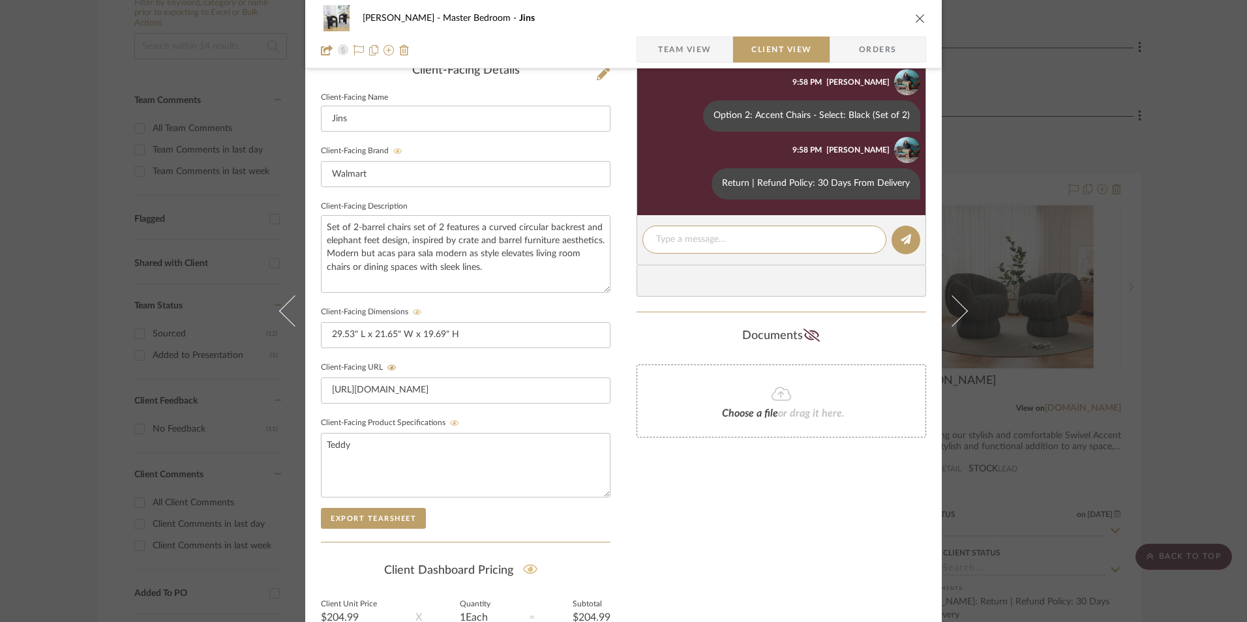
click at [915, 14] on icon "close" at bounding box center [920, 18] width 10 height 10
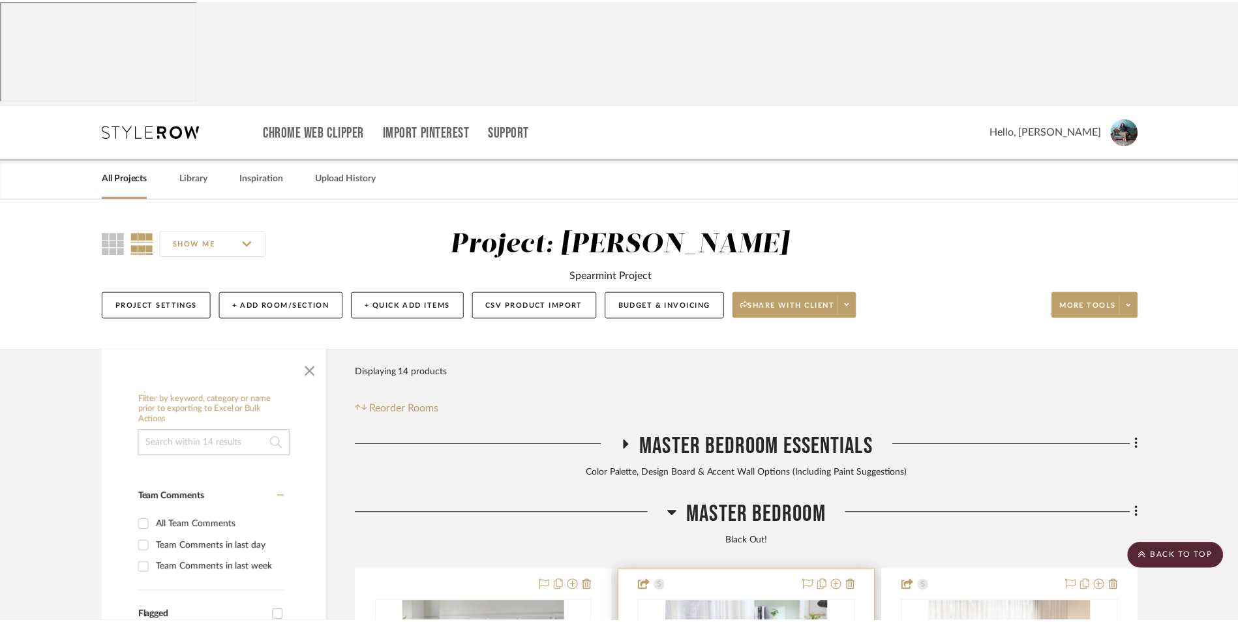
scroll to position [397, 0]
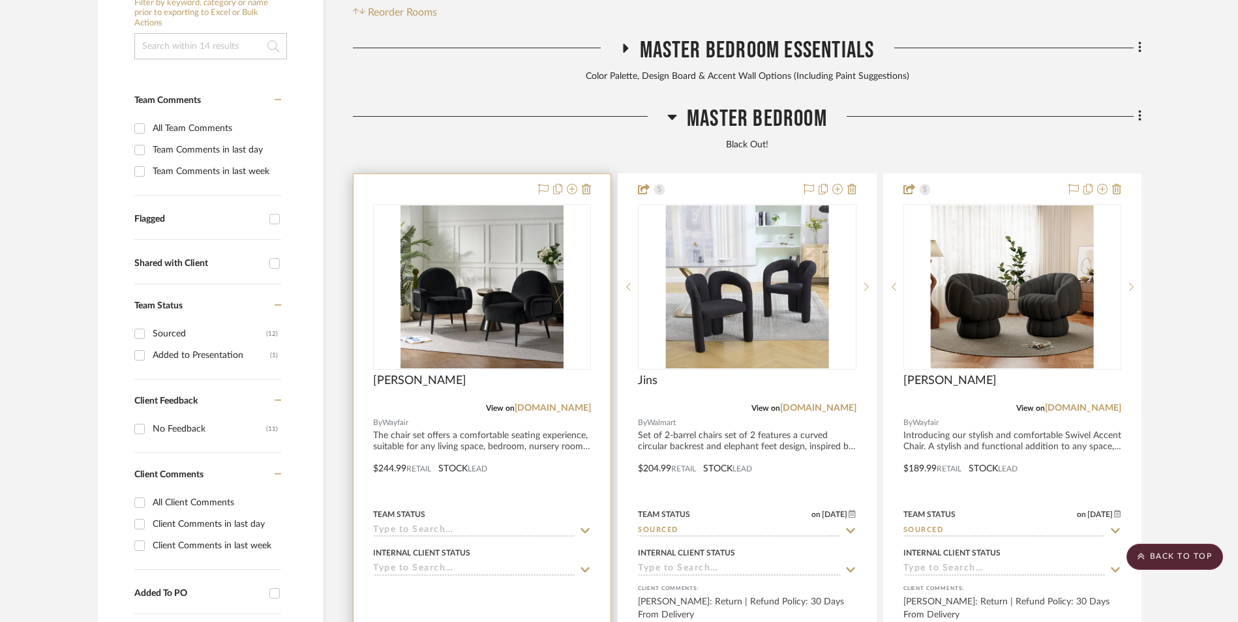
click at [483, 205] on img "0" at bounding box center [481, 286] width 163 height 163
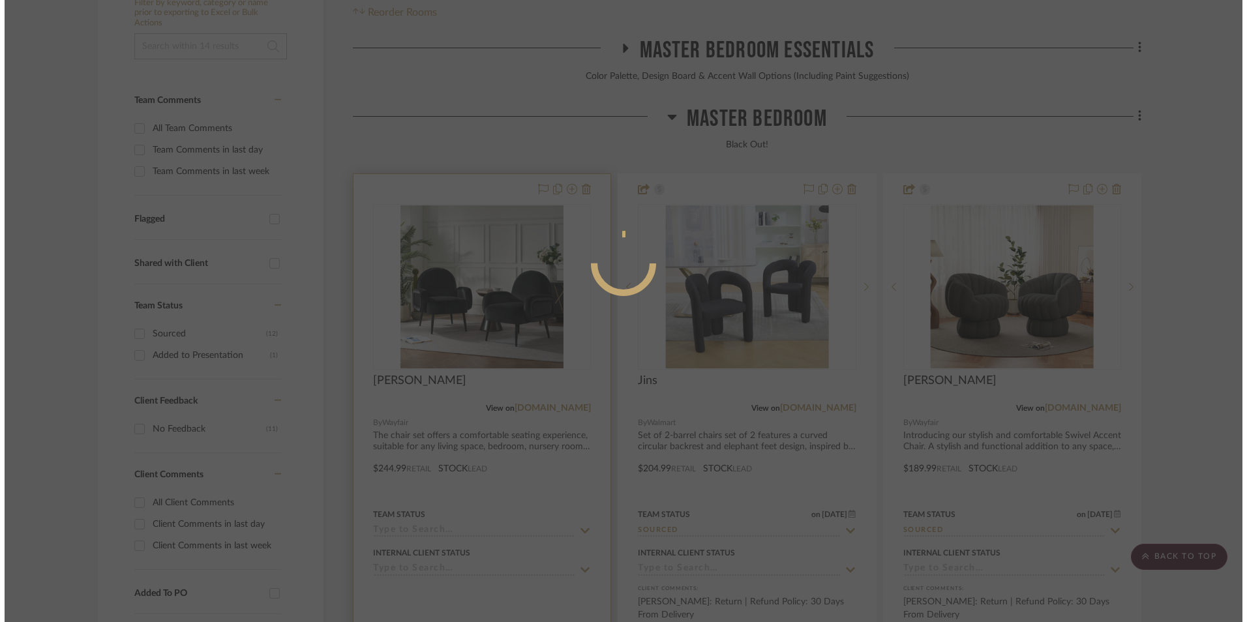
scroll to position [0, 0]
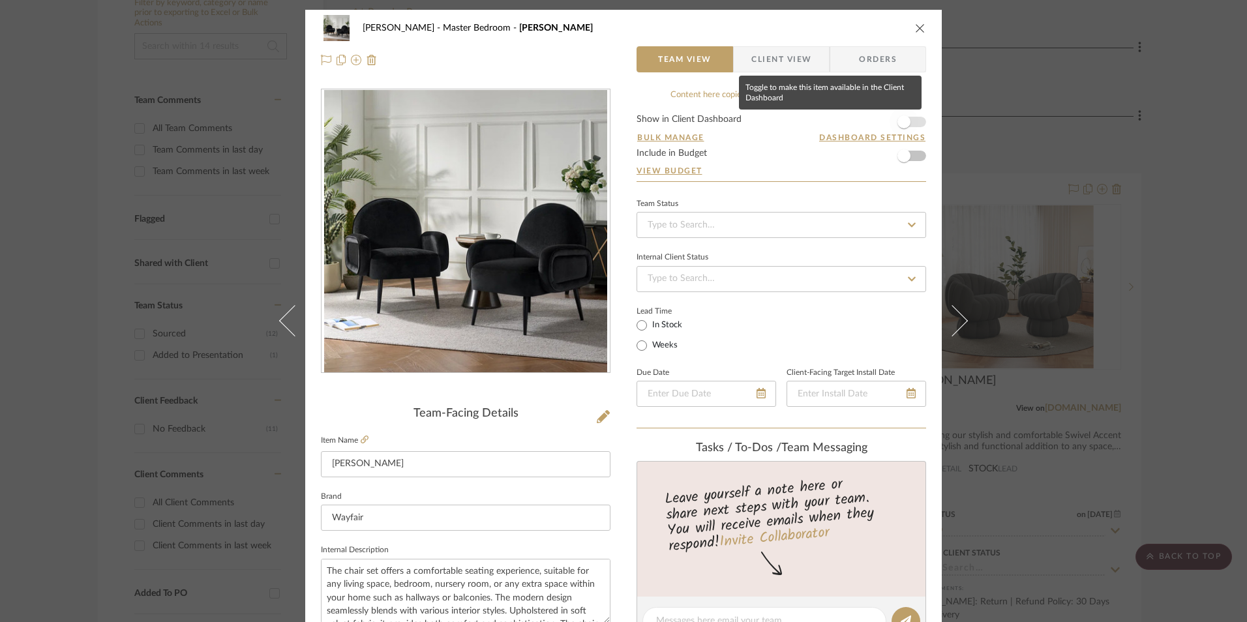
click at [910, 121] on span "button" at bounding box center [904, 122] width 29 height 29
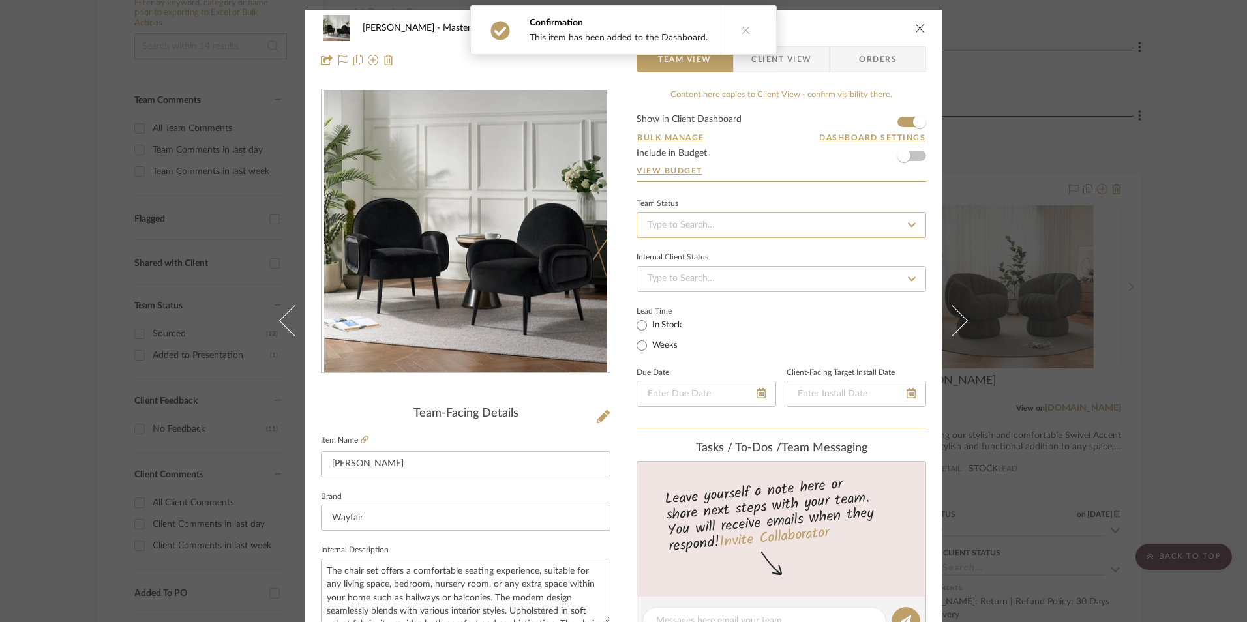
click at [727, 232] on input at bounding box center [782, 225] width 290 height 26
click at [683, 361] on div "Sourced" at bounding box center [777, 366] width 288 height 33
type input "[DATE]"
type input "Sourced"
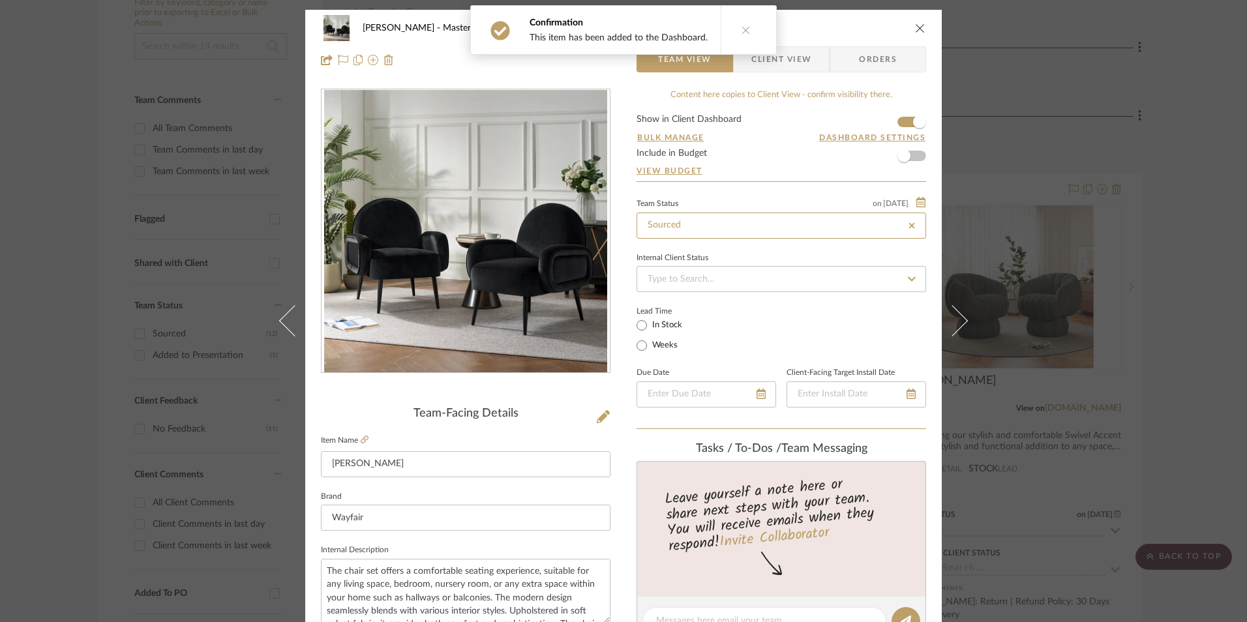
type input "[DATE]"
type input "Sourced"
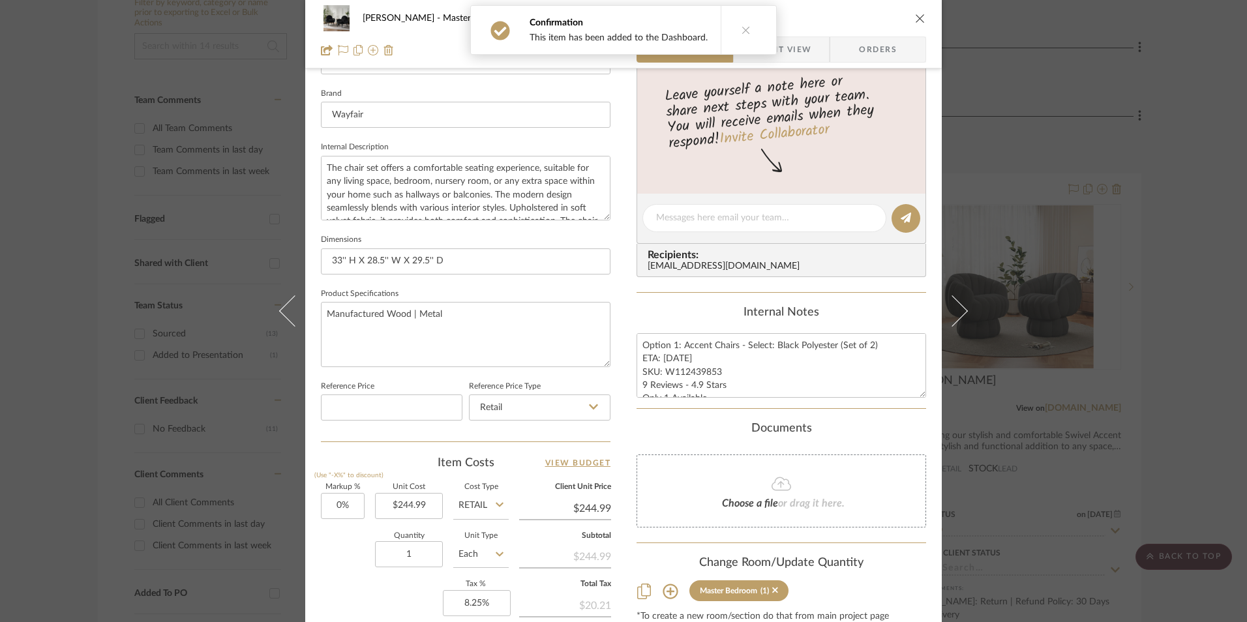
scroll to position [522, 0]
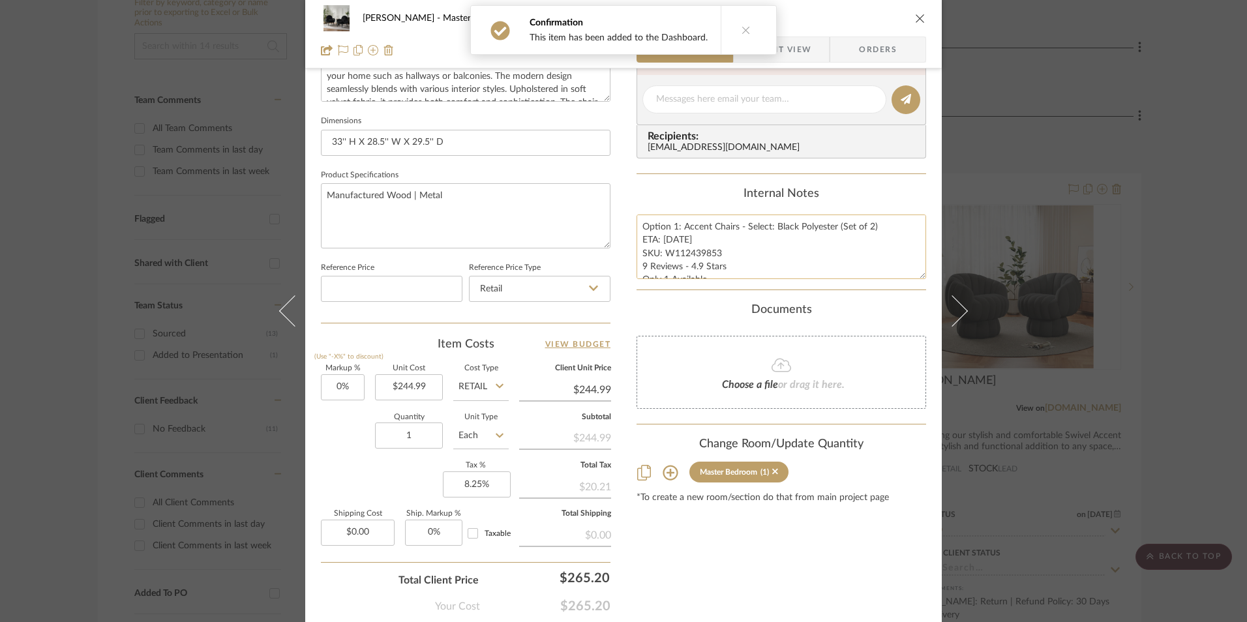
click at [665, 249] on textarea "Option 1: Accent Chairs - Select: Black Polyester (Set of 2) ETA: 9.7.2025 SKU:…" at bounding box center [782, 247] width 290 height 65
drag, startPoint x: 638, startPoint y: 225, endPoint x: 924, endPoint y: 312, distance: 298.7
click at [924, 312] on div "LaMarion Patterson Master Bedroom Bogle Team View Client View Orders Team-Facin…" at bounding box center [623, 90] width 637 height 1205
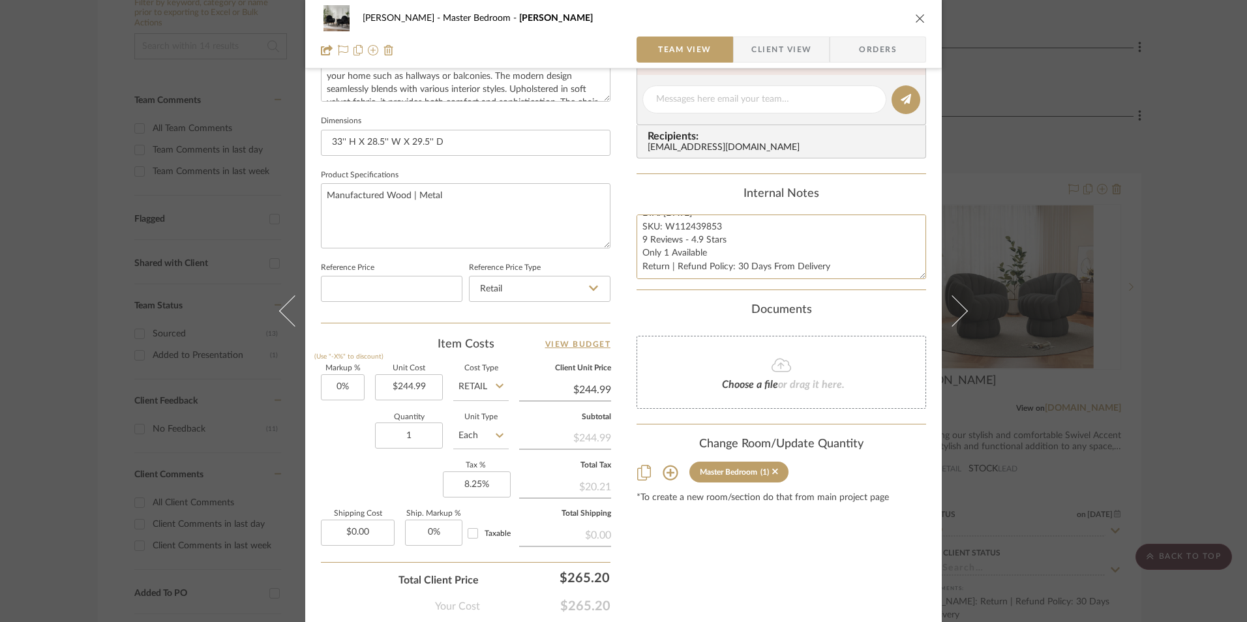
scroll to position [592, 0]
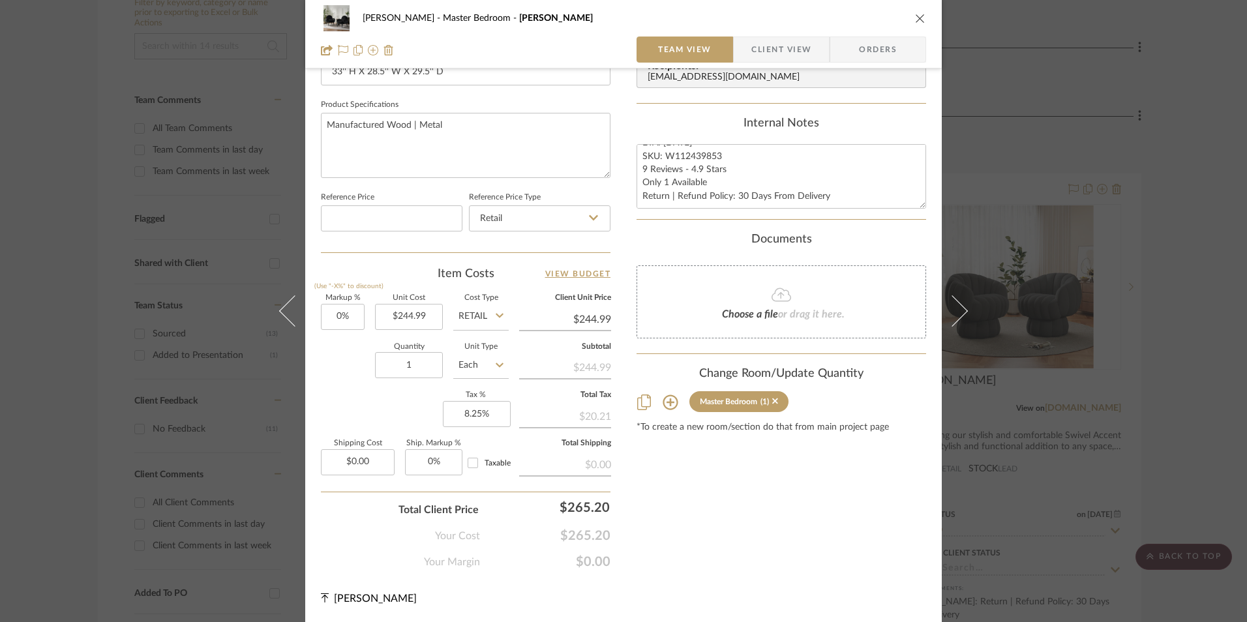
click at [873, 34] on div "LaMarion Patterson Master Bedroom Bogle Team View Client View Orders" at bounding box center [623, 34] width 637 height 68
click at [866, 50] on span "Orders" at bounding box center [878, 50] width 67 height 26
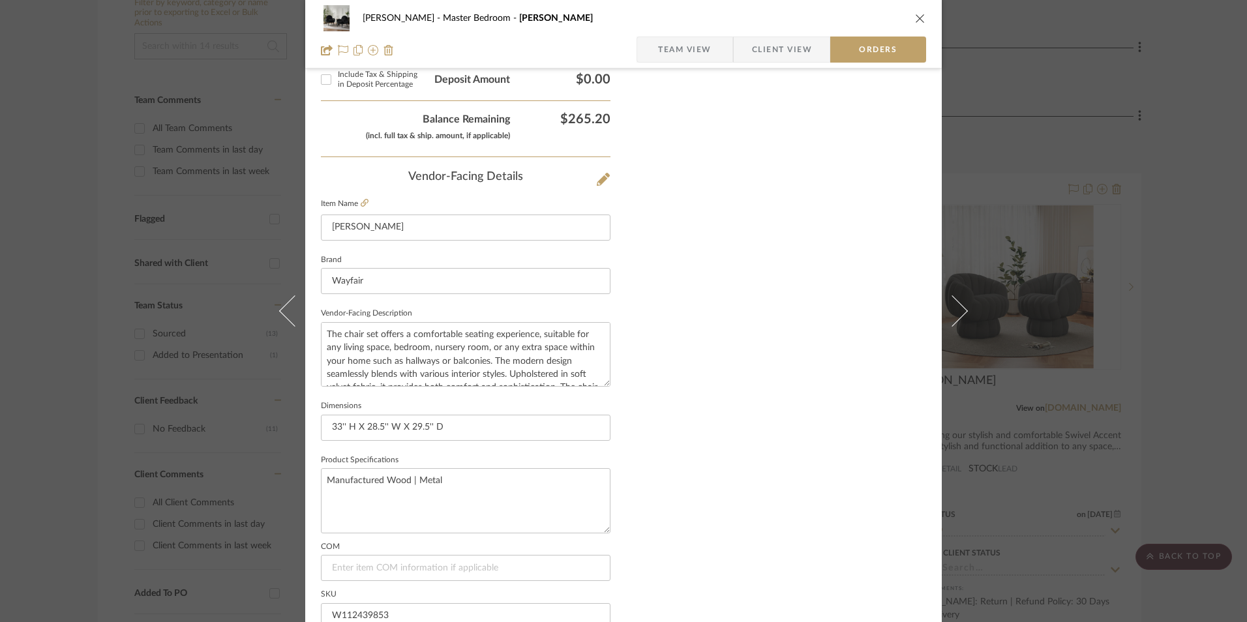
scroll to position [765, 0]
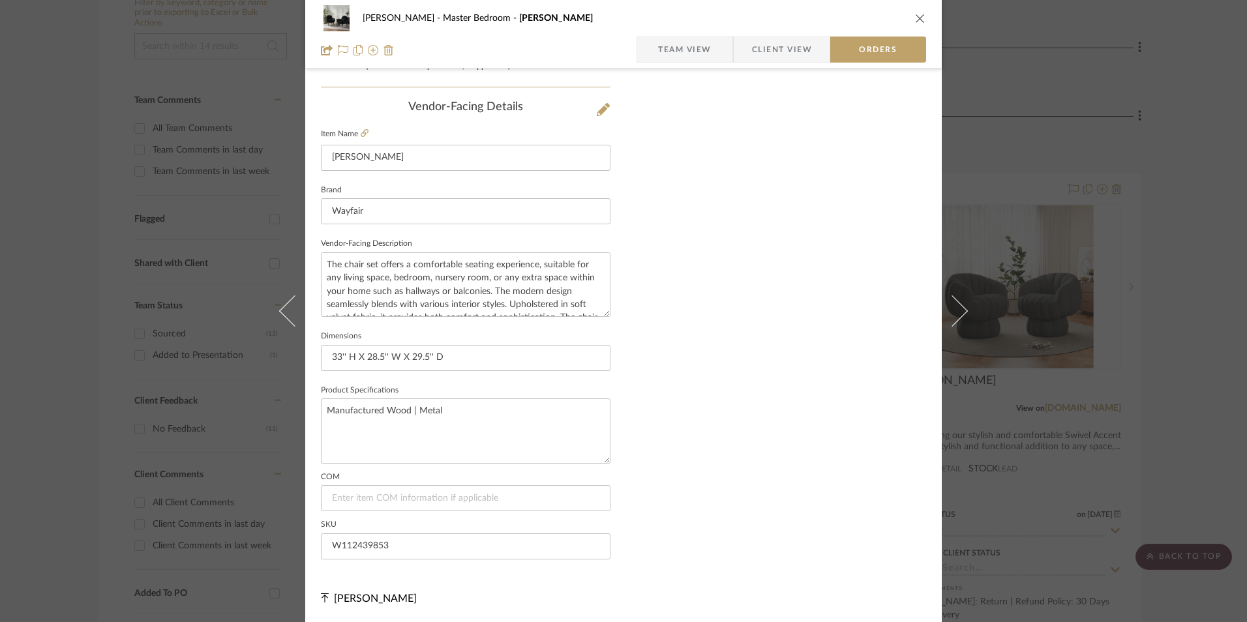
click at [776, 59] on span "Client View" at bounding box center [782, 50] width 60 height 26
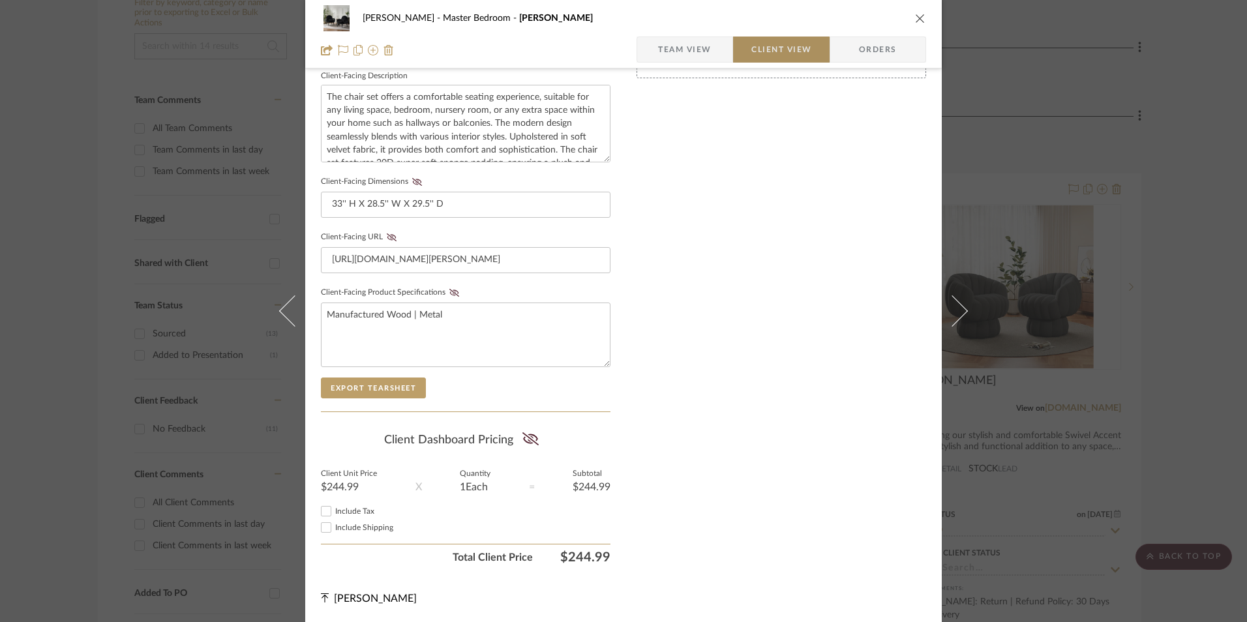
scroll to position [474, 0]
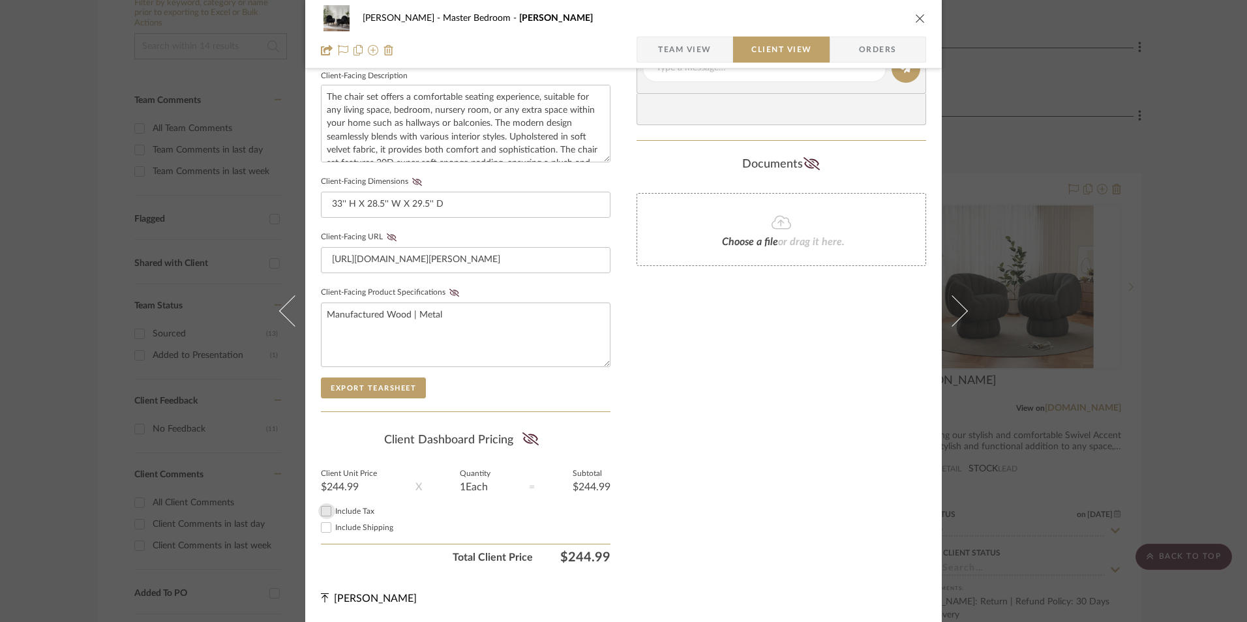
drag, startPoint x: 322, startPoint y: 511, endPoint x: 337, endPoint y: 507, distance: 15.7
click at [322, 511] on input "Include Tax" at bounding box center [326, 512] width 16 height 16
checkbox input "true"
click at [528, 434] on icon at bounding box center [530, 438] width 16 height 13
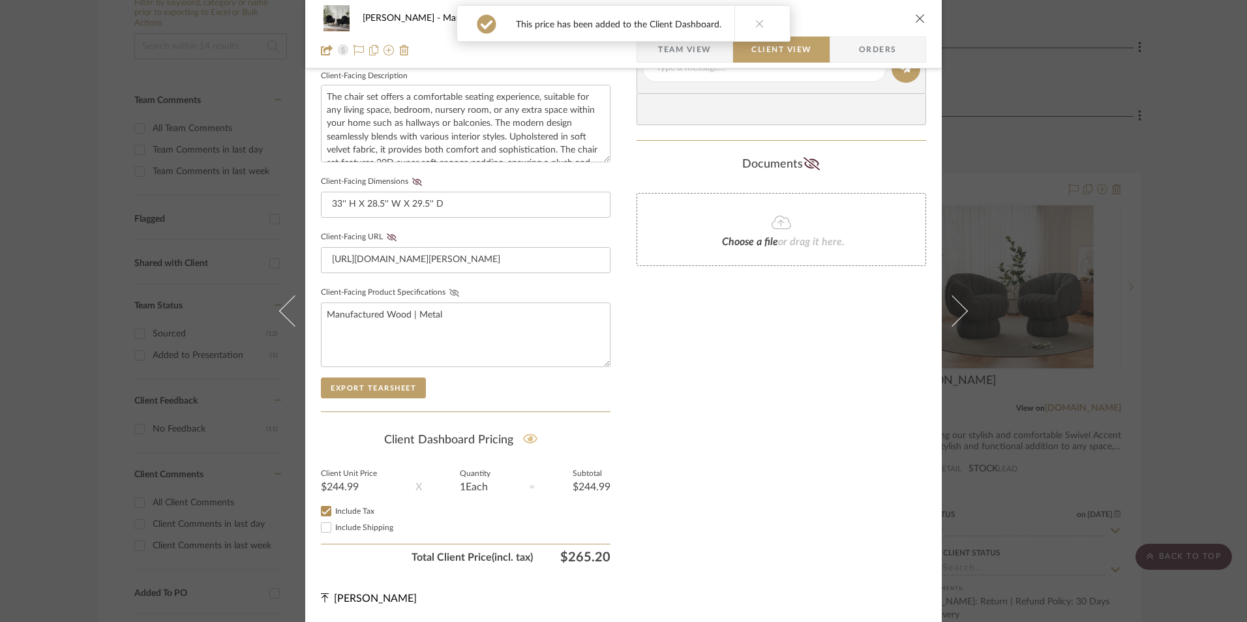
click at [449, 294] on icon at bounding box center [454, 293] width 10 height 8
click at [387, 239] on icon at bounding box center [392, 237] width 10 height 8
click at [415, 181] on icon at bounding box center [417, 182] width 10 height 8
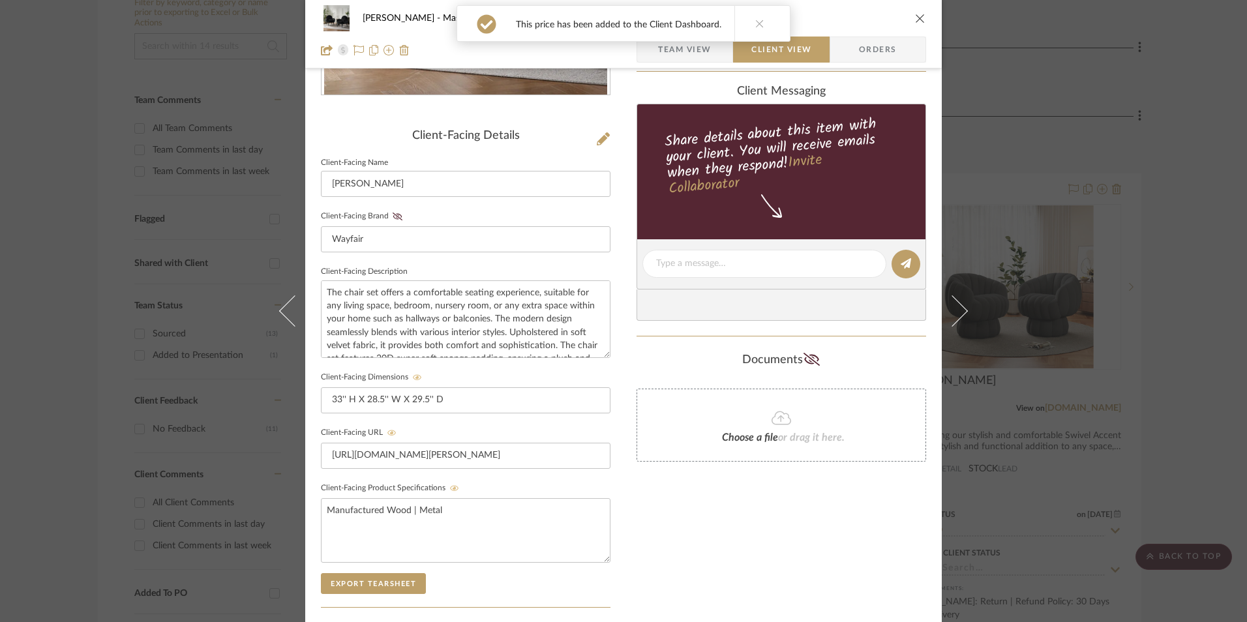
click at [393, 217] on icon at bounding box center [398, 217] width 10 height 8
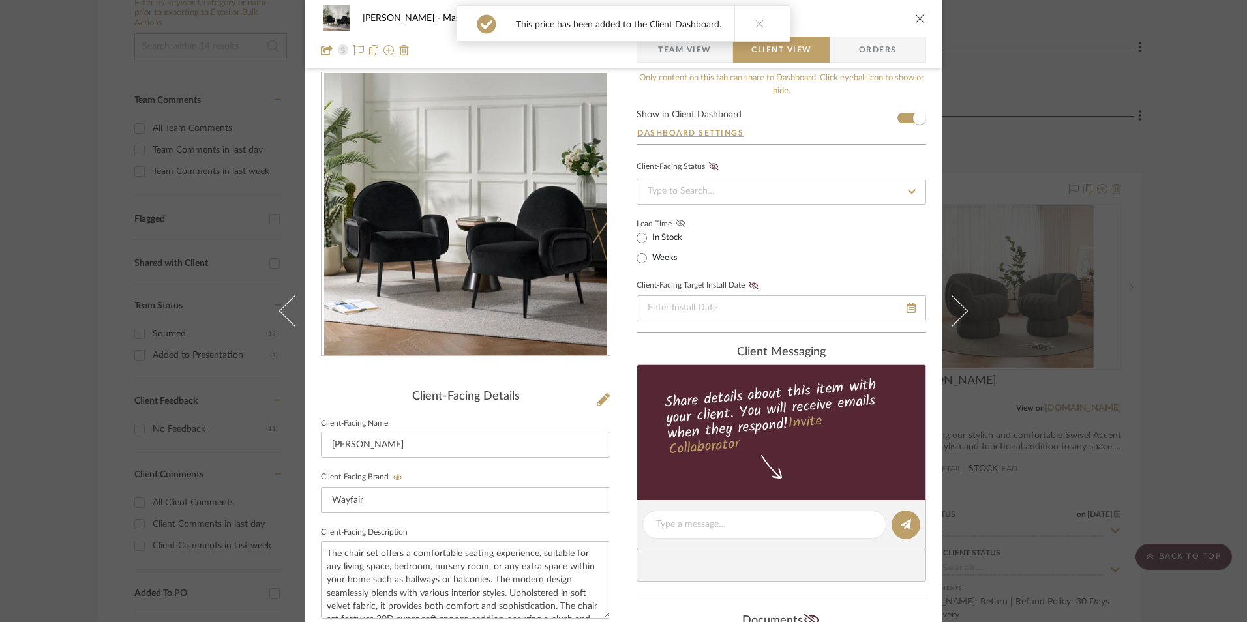
click at [676, 220] on icon at bounding box center [681, 223] width 10 height 8
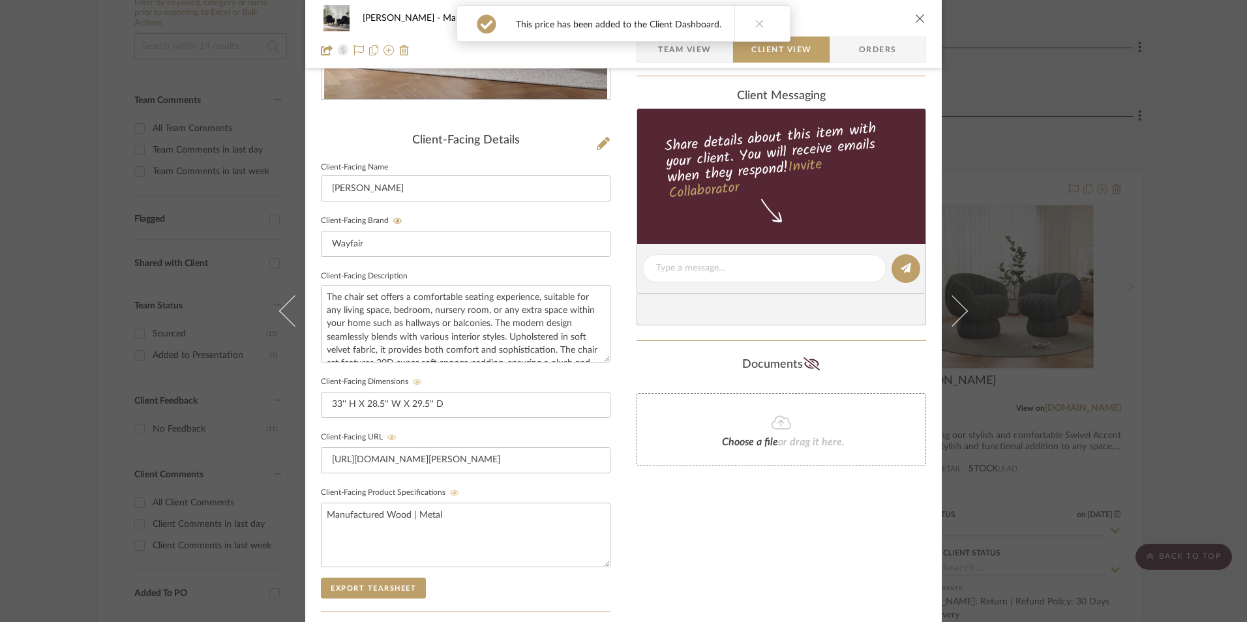
scroll to position [278, 0]
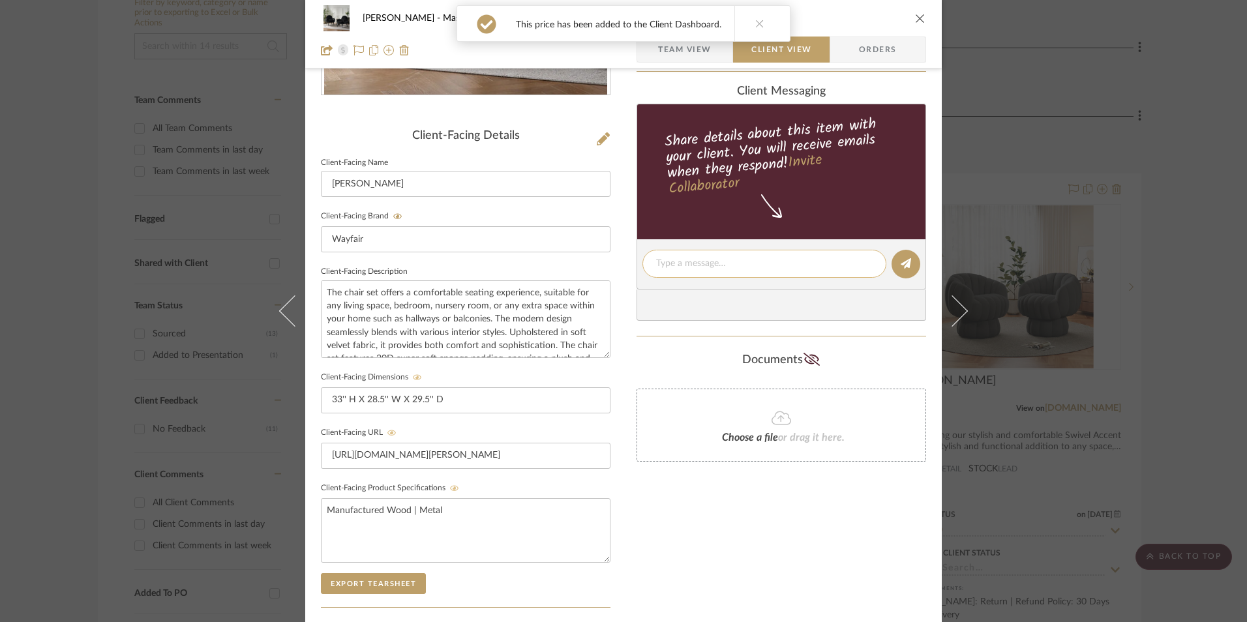
click at [703, 266] on textarea at bounding box center [764, 264] width 217 height 14
paste textarea "Option 1: Accent Chairs - Select: Black Polyester (Set of 2) ETA: 9.7.2025 SKU:…"
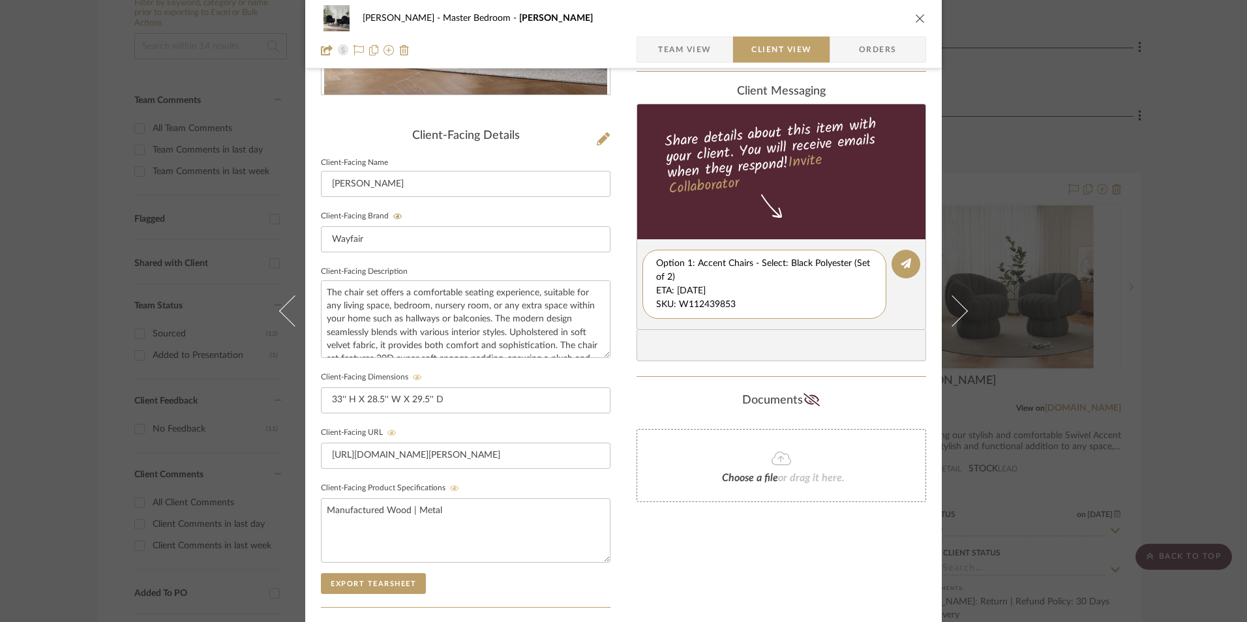
scroll to position [41, 0]
drag, startPoint x: 652, startPoint y: 291, endPoint x: 865, endPoint y: 337, distance: 217.6
click at [865, 337] on div "client Messaging Share details about this item with your client. You will recei…" at bounding box center [782, 223] width 290 height 277
type textarea "Option 1: Accent Chairs - Select: Black Polyester (Set of 2)"
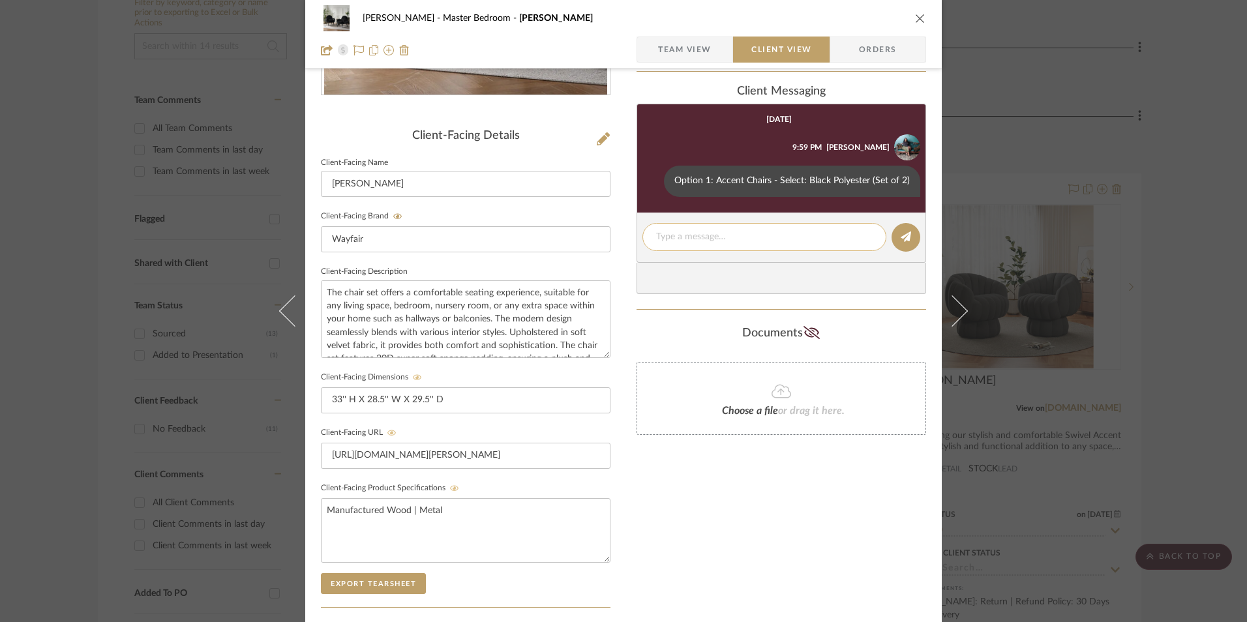
click at [677, 237] on textarea at bounding box center [764, 237] width 217 height 14
paste textarea "ETA: 9.7.2025 SKU: W112439853 9 Reviews - 4.9 Stars Only 1 Available Return | R…"
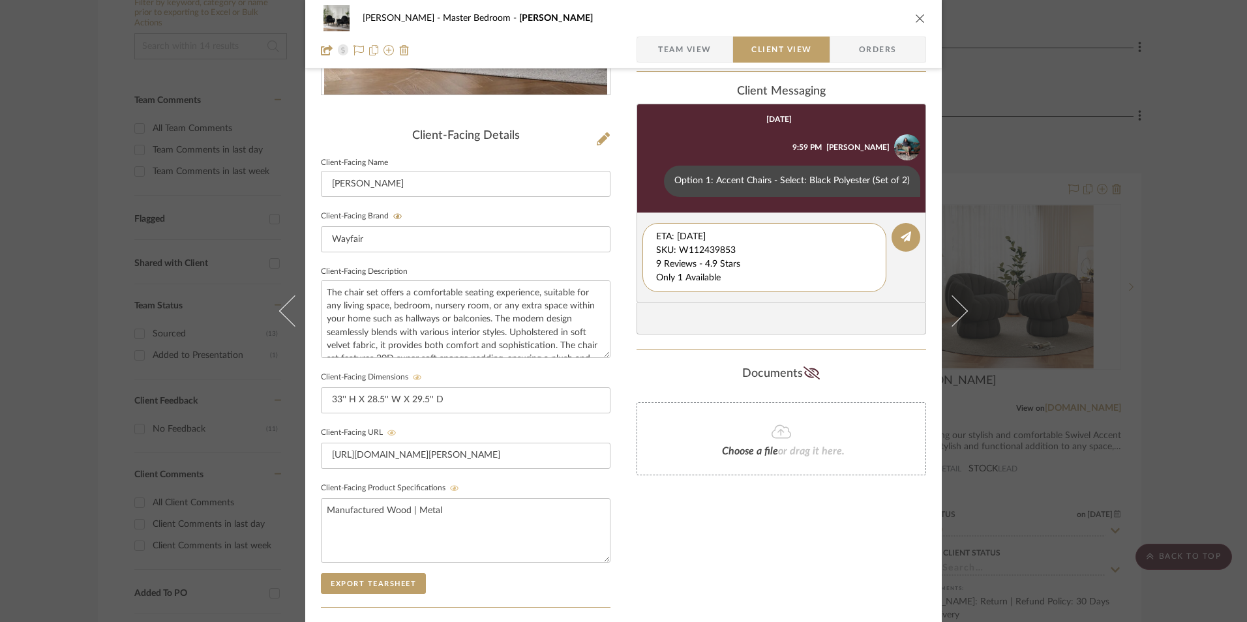
drag, startPoint x: 745, startPoint y: 237, endPoint x: 617, endPoint y: 232, distance: 127.9
click at [617, 232] on div "LaMarion Patterson Master Bedroom Bogle Team View Client View Orders Client-Fac…" at bounding box center [623, 275] width 637 height 1086
click at [656, 248] on textarea "9 Reviews - 4.9 Stars Only 1 Available Return | Refund Policy: 30 Days From Del…" at bounding box center [764, 257] width 217 height 55
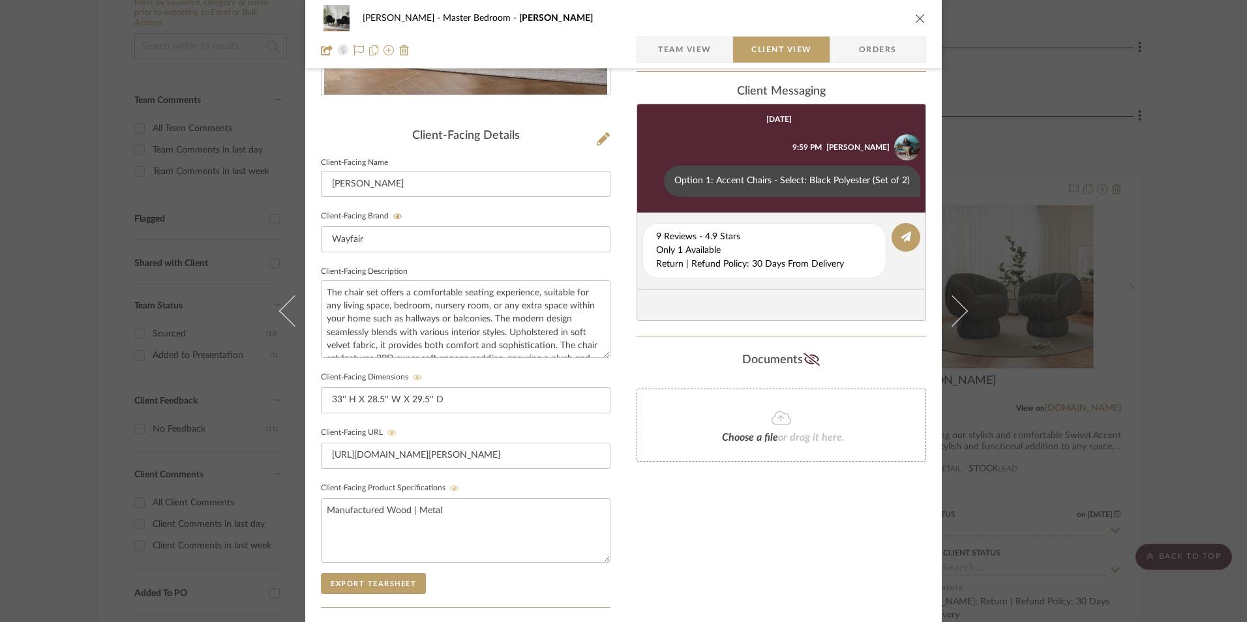
drag, startPoint x: 651, startPoint y: 249, endPoint x: 856, endPoint y: 287, distance: 208.3
click at [856, 287] on editor-of-message "9 Reviews - 4.9 Stars Only 1 Available Return | Refund Policy: 30 Days From Del…" at bounding box center [782, 251] width 290 height 77
click at [710, 262] on textarea "9 Reviews - 4.9 Stars Only 1 Available Return | Refund Policy: 30 Days From Del…" at bounding box center [764, 250] width 217 height 41
drag, startPoint x: 652, startPoint y: 249, endPoint x: 845, endPoint y: 277, distance: 195.1
click at [845, 277] on div "9 Reviews - 4.9 Stars Only 1 Available Return | Refund Policy: 30 Days From Del…" at bounding box center [764, 250] width 244 height 55
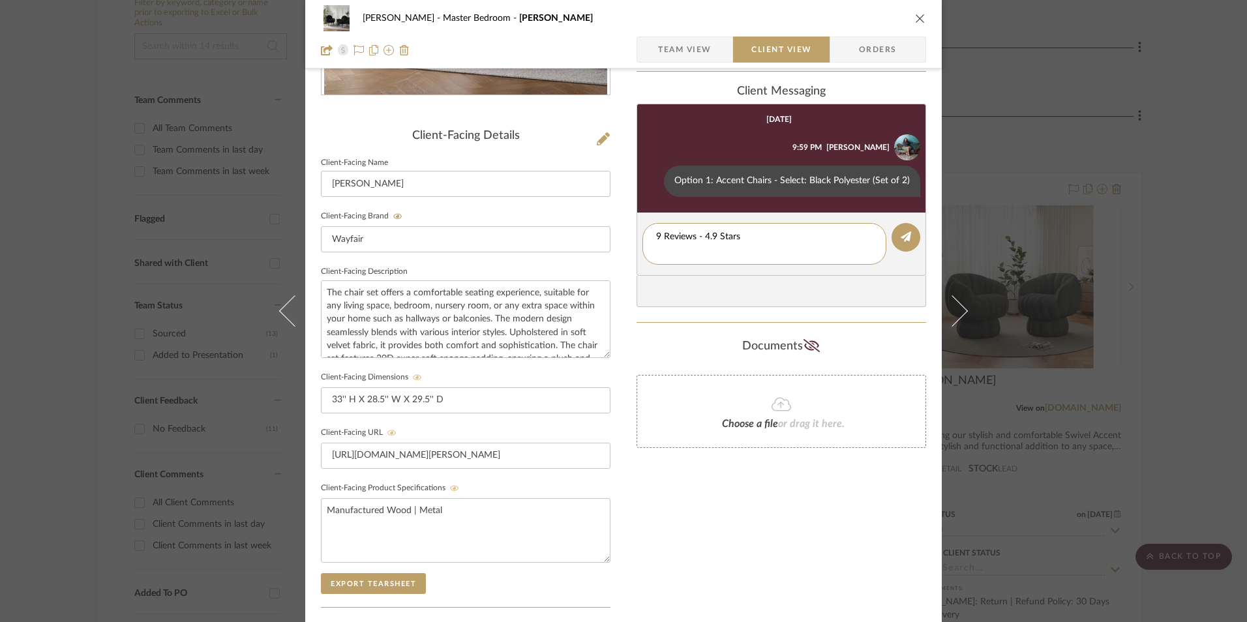
type textarea "9 Reviews - 4.9 Stars"
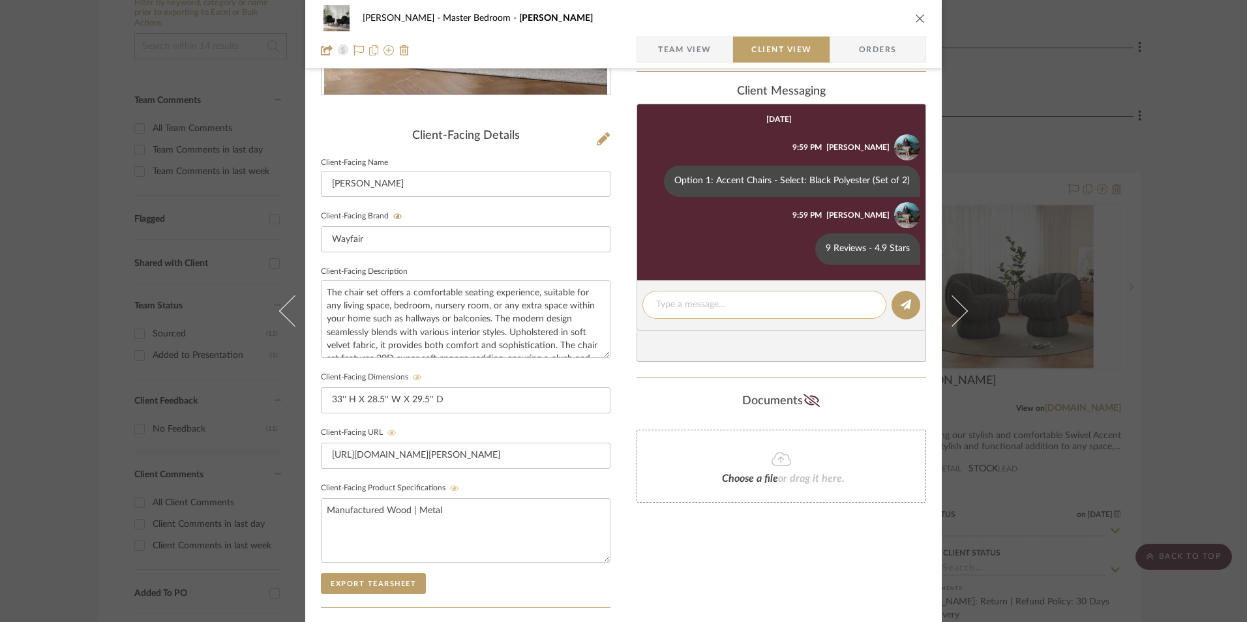
click at [699, 302] on textarea at bounding box center [764, 305] width 217 height 14
paste textarea "Only 1 Available Return | Refund Policy: 30 Days From Delivery"
drag, startPoint x: 845, startPoint y: 317, endPoint x: 646, endPoint y: 325, distance: 199.1
click at [646, 325] on div "Only 1 Available Return | Refund Policy: 30 Days From Delivery" at bounding box center [764, 312] width 244 height 42
type textarea "Only 1 Available"
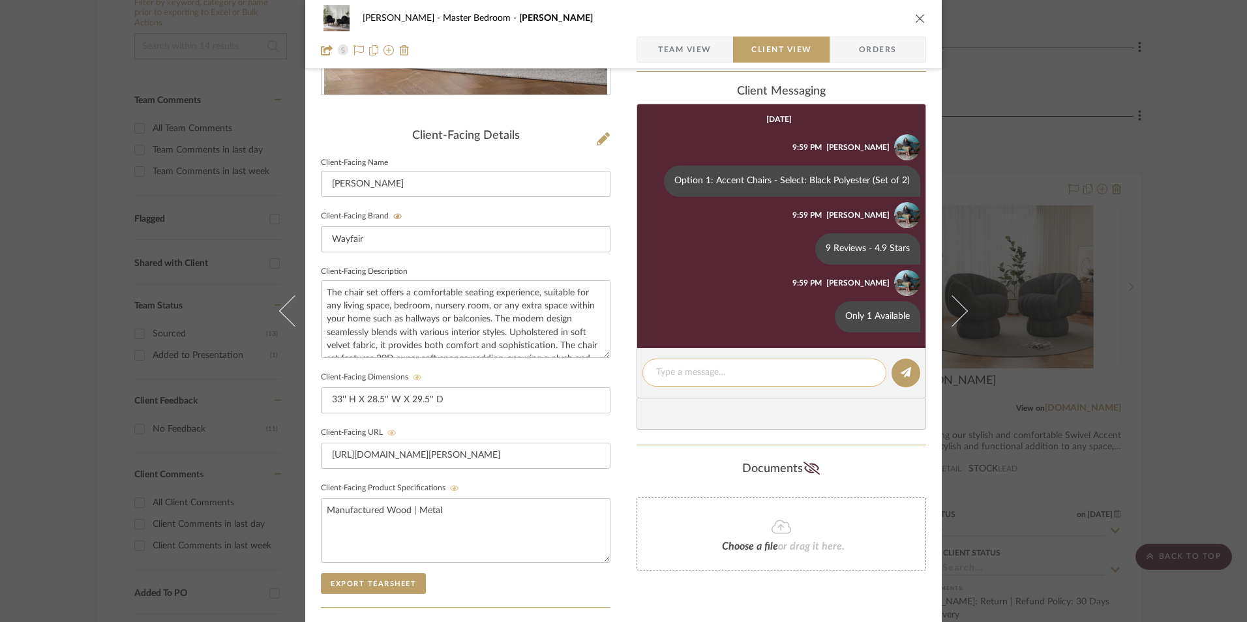
click at [676, 383] on div at bounding box center [764, 373] width 244 height 28
click at [676, 376] on textarea at bounding box center [764, 373] width 217 height 14
paste textarea "Return | Refund Policy: 30 Days From Delivery"
type textarea "Return | Refund Policy: 30 Days From Delivery"
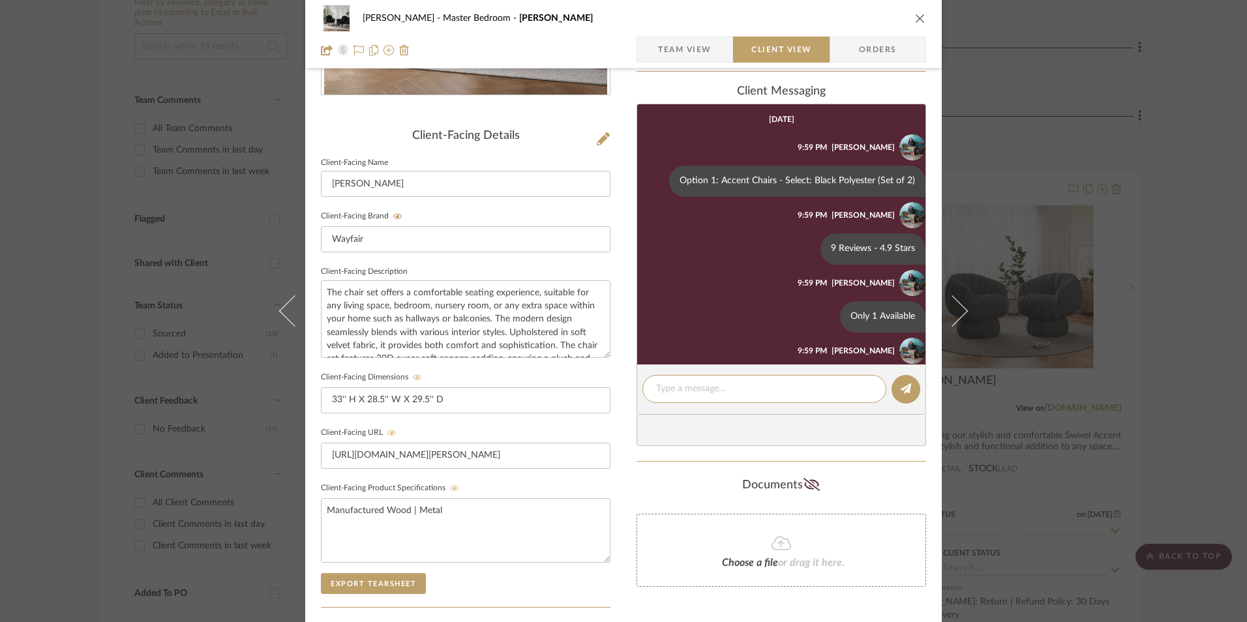
scroll to position [52, 0]
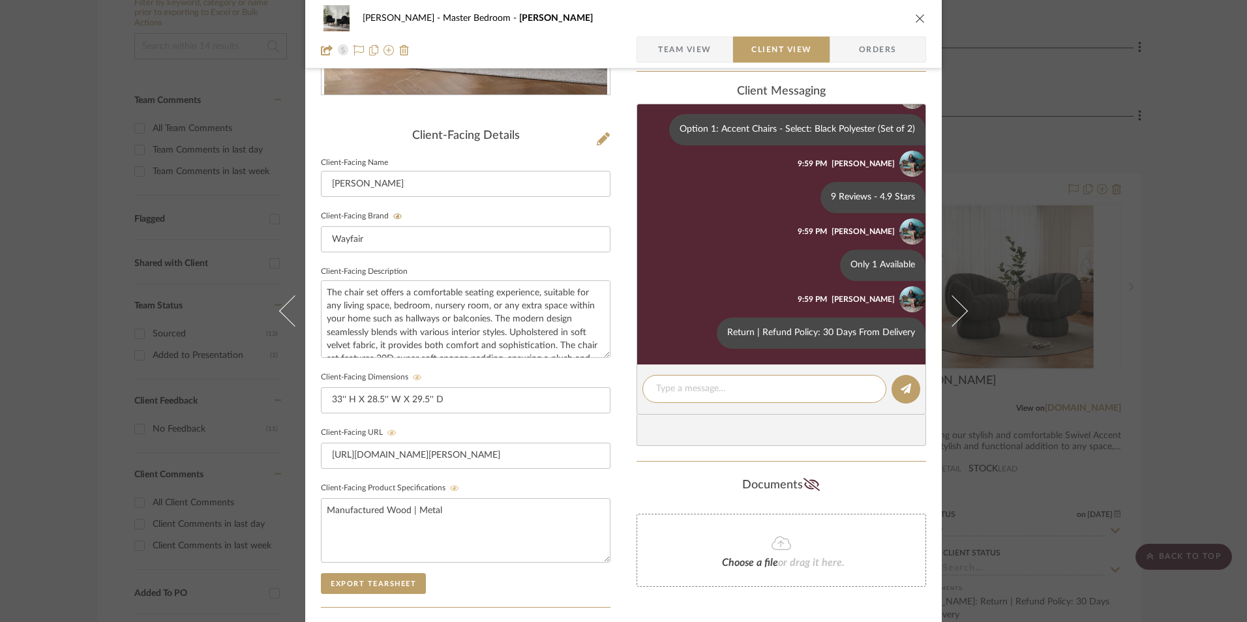
click at [915, 14] on icon "close" at bounding box center [920, 18] width 10 height 10
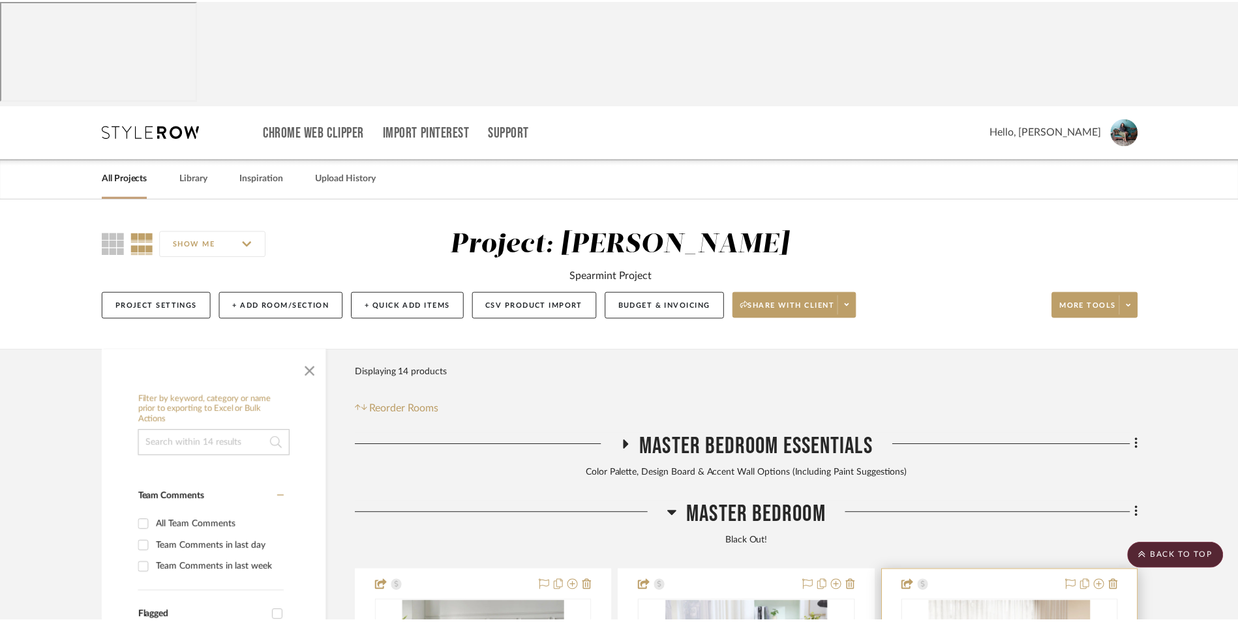
scroll to position [397, 0]
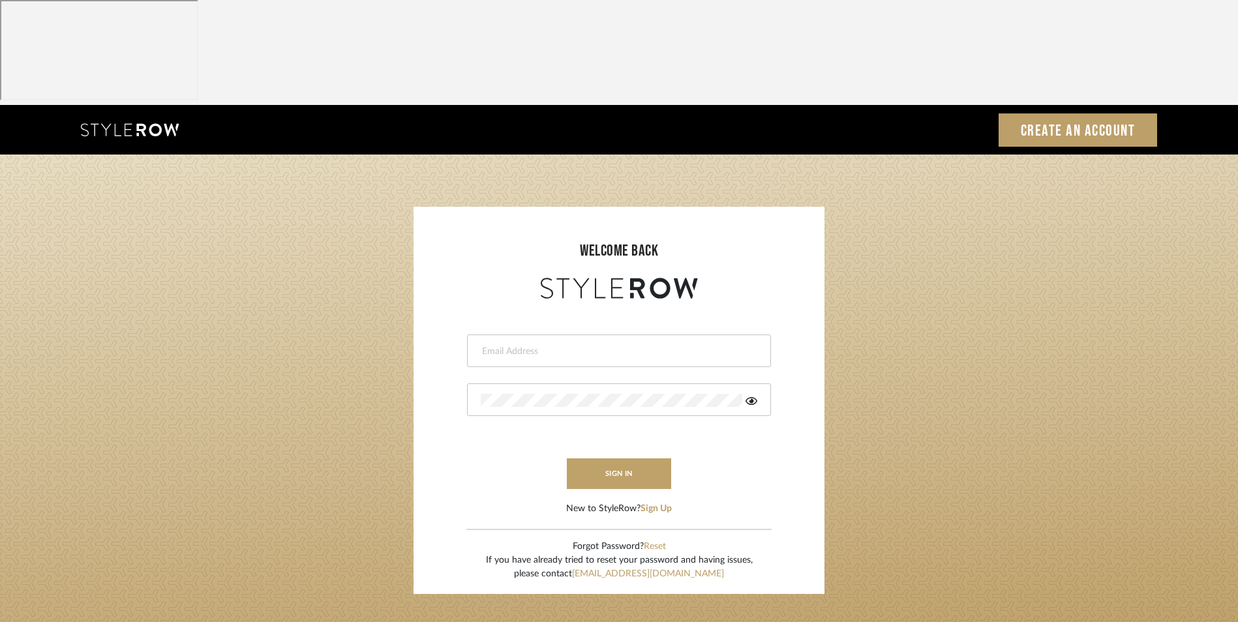
click at [648, 345] on input "email" at bounding box center [617, 351] width 273 height 13
type input "info@dmaestheticsdecor.com"
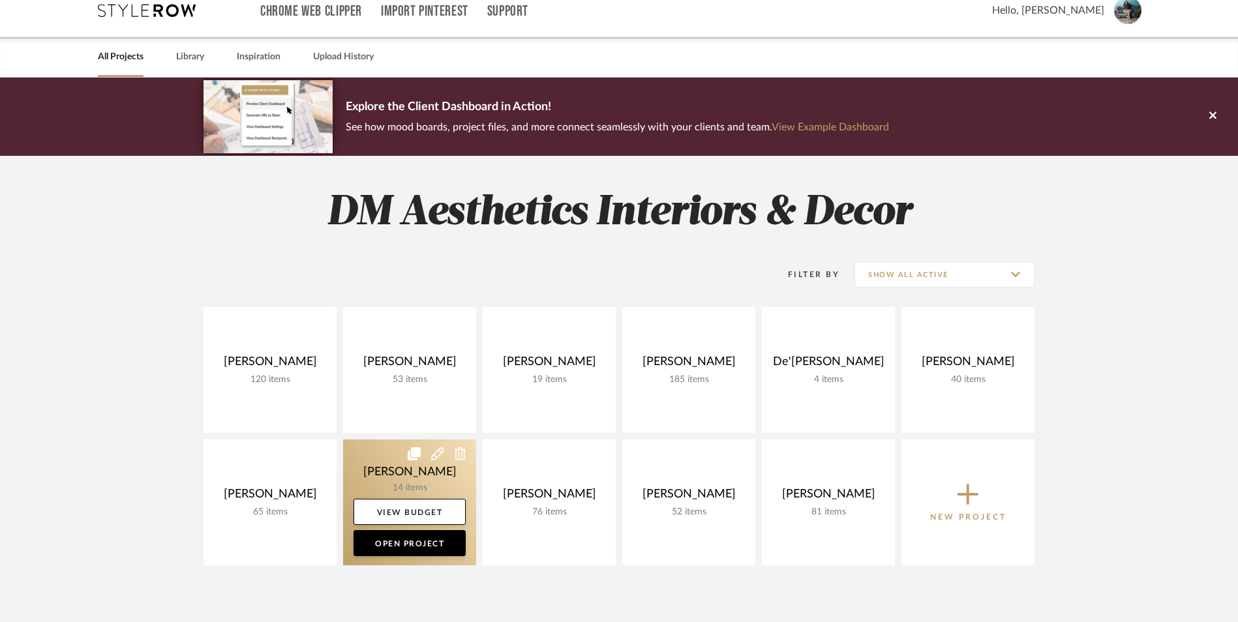
scroll to position [130, 0]
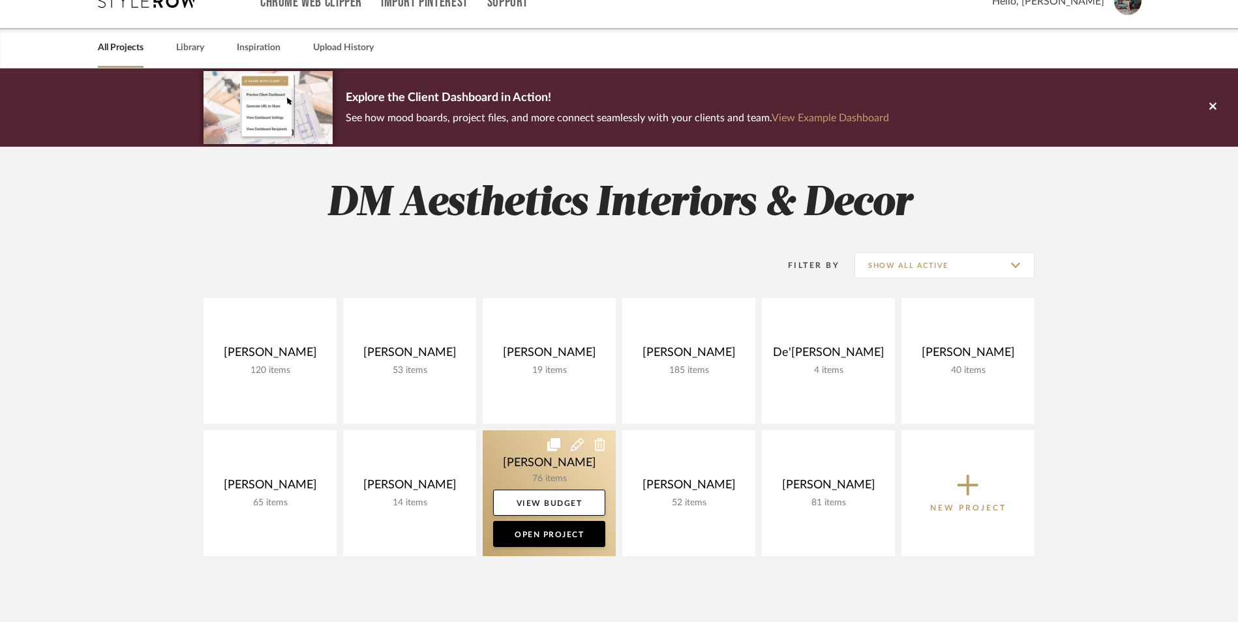
click at [0, 0] on link at bounding box center [0, 0] width 0 height 0
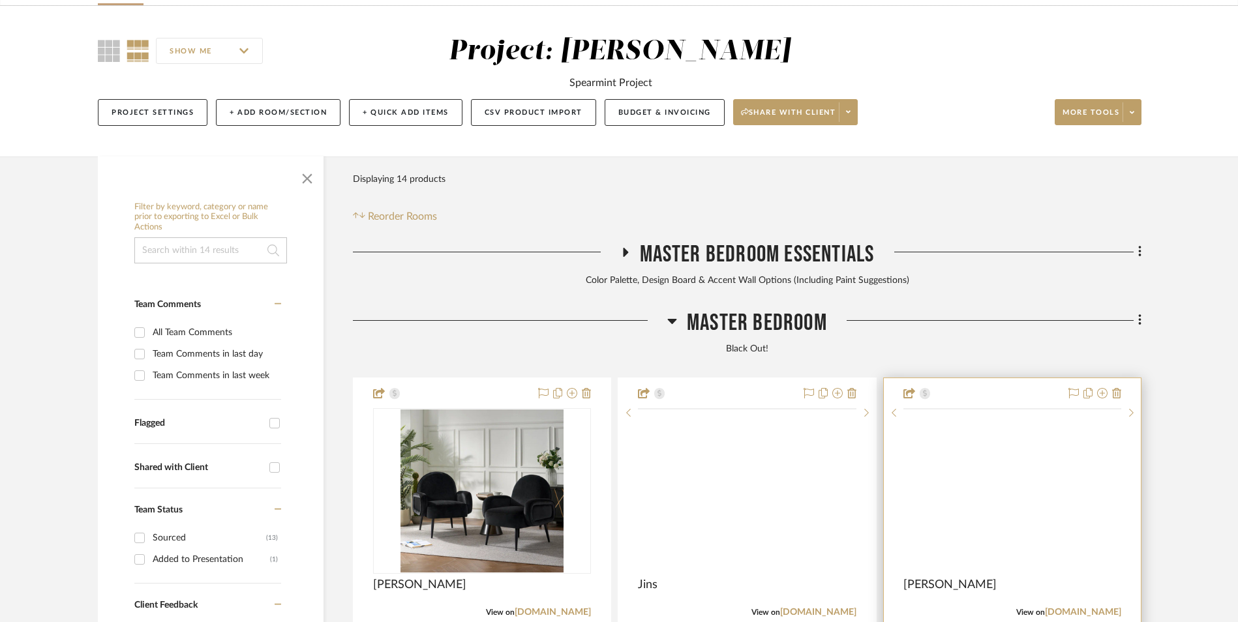
scroll to position [196, 0]
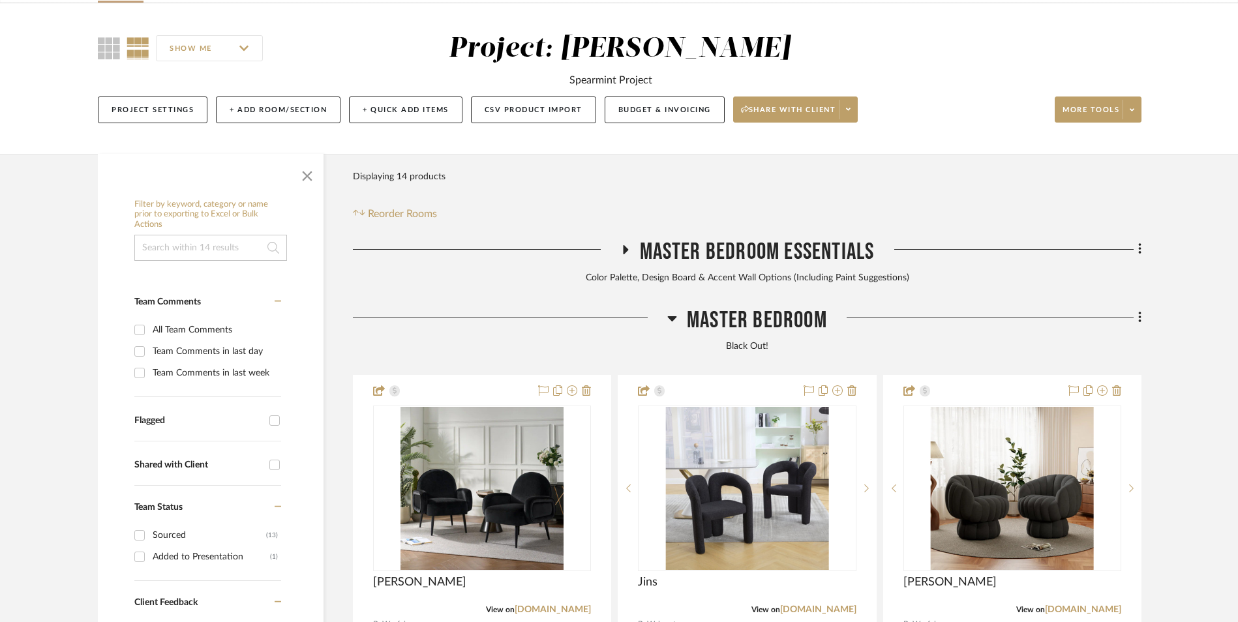
click at [1136, 309] on fa-icon at bounding box center [1138, 320] width 8 height 22
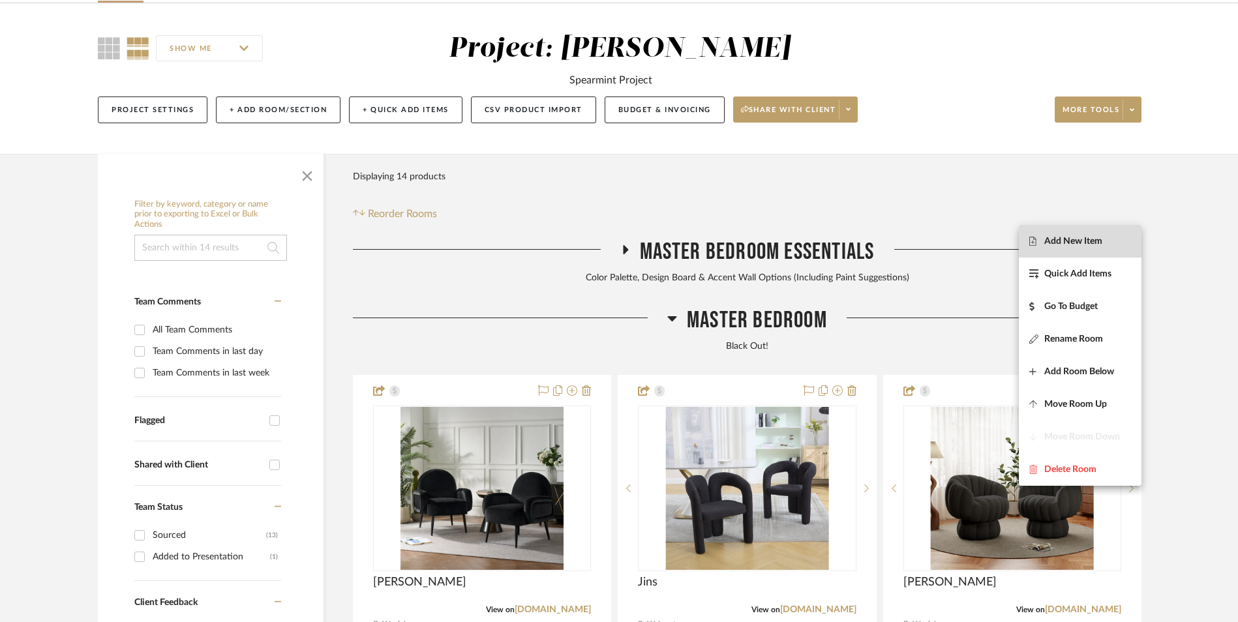
click at [1092, 244] on span "Add New Item" at bounding box center [1073, 240] width 58 height 11
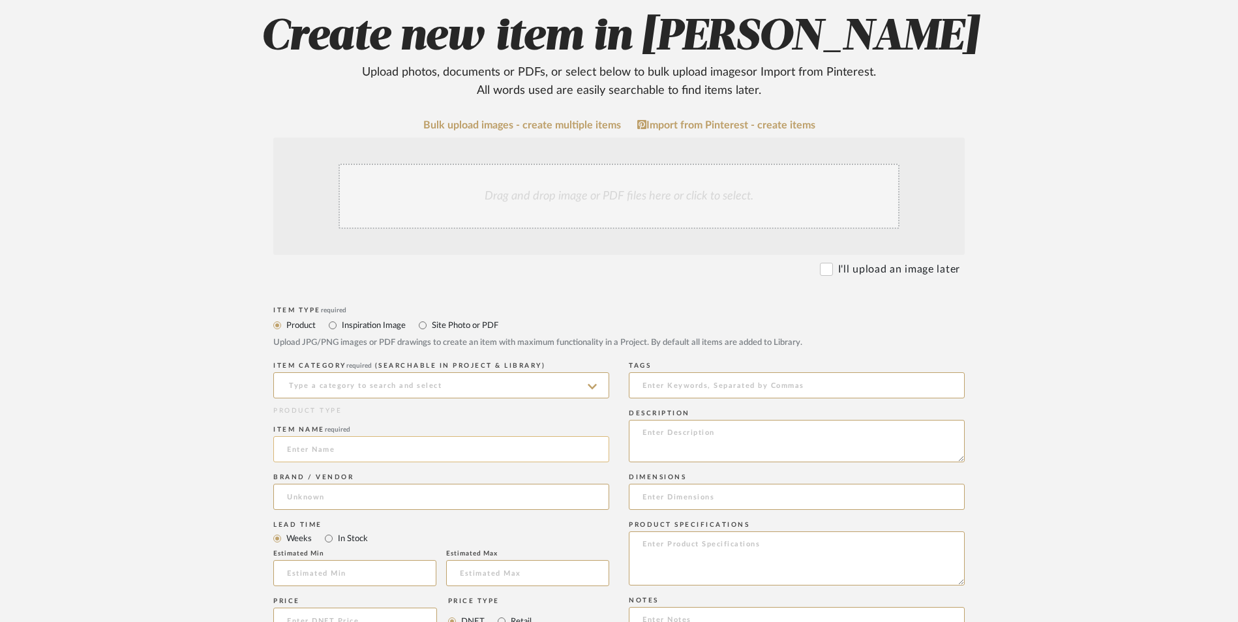
scroll to position [261, 0]
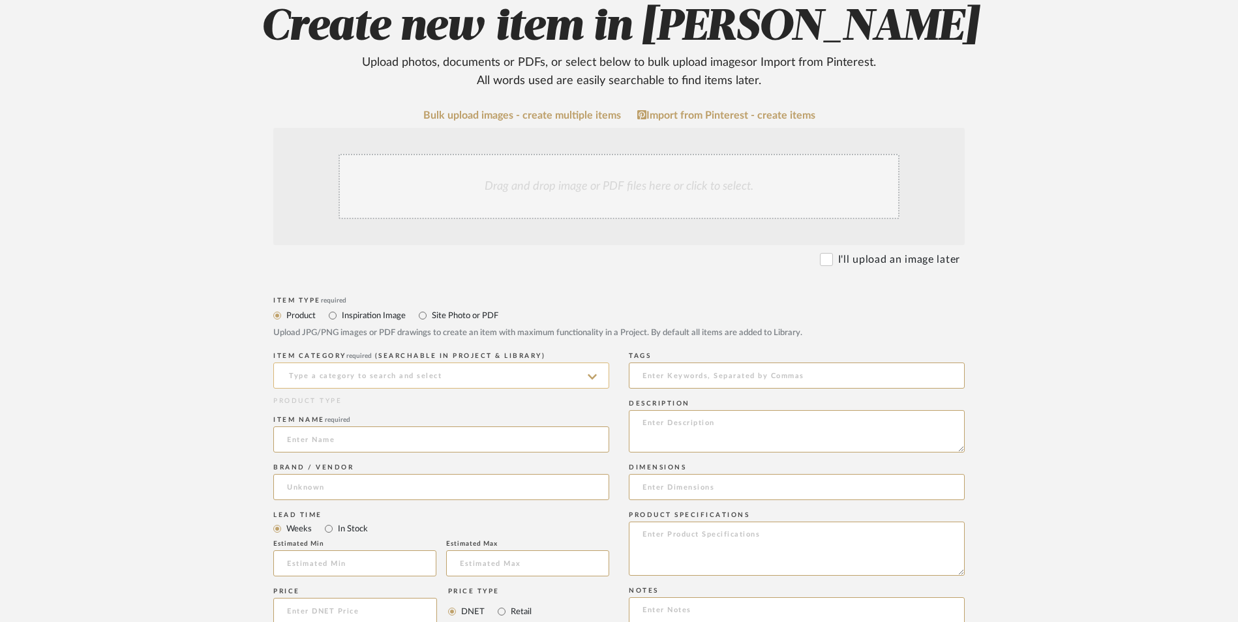
click at [396, 363] on input at bounding box center [441, 376] width 336 height 26
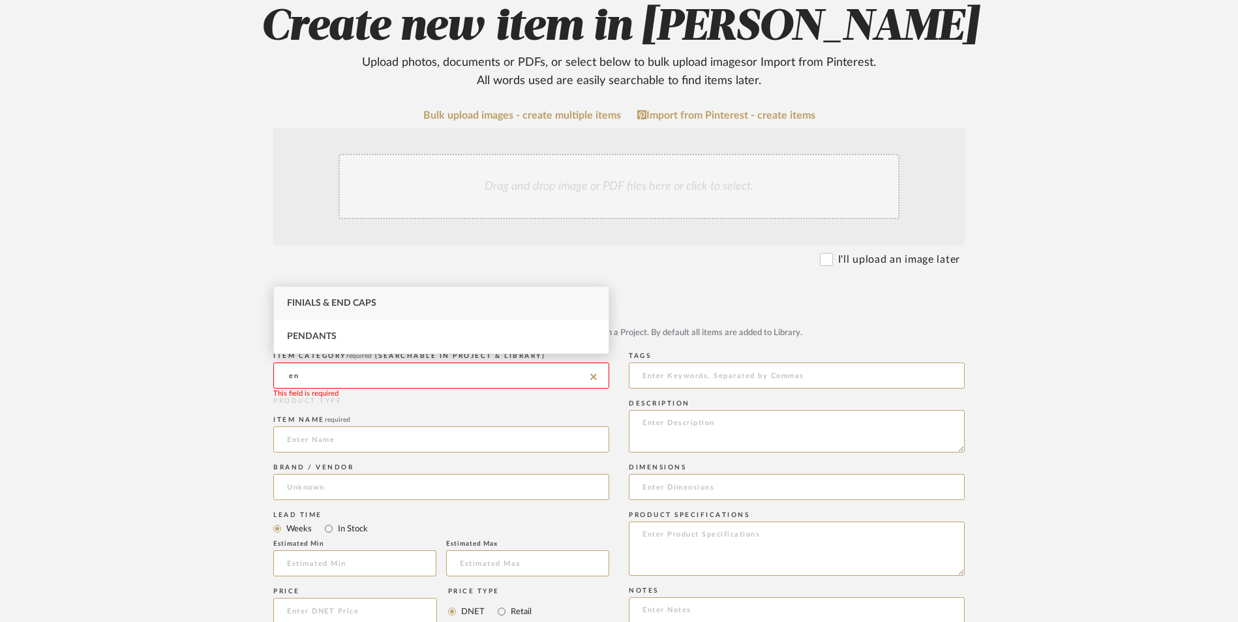
type input "e"
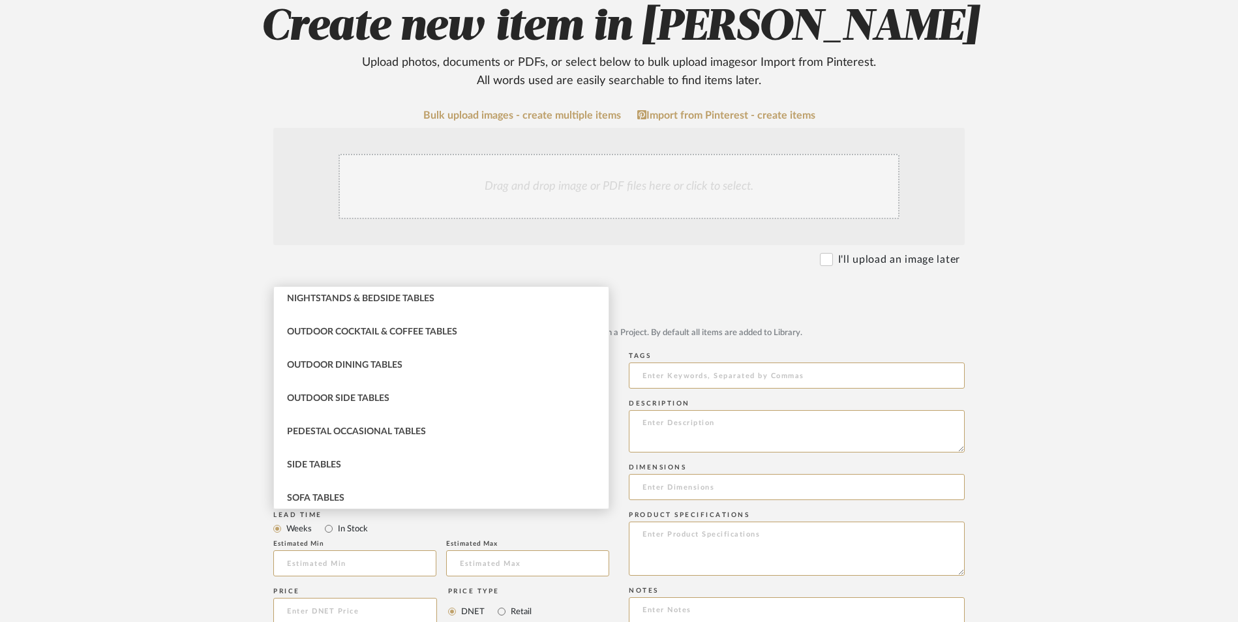
scroll to position [457, 0]
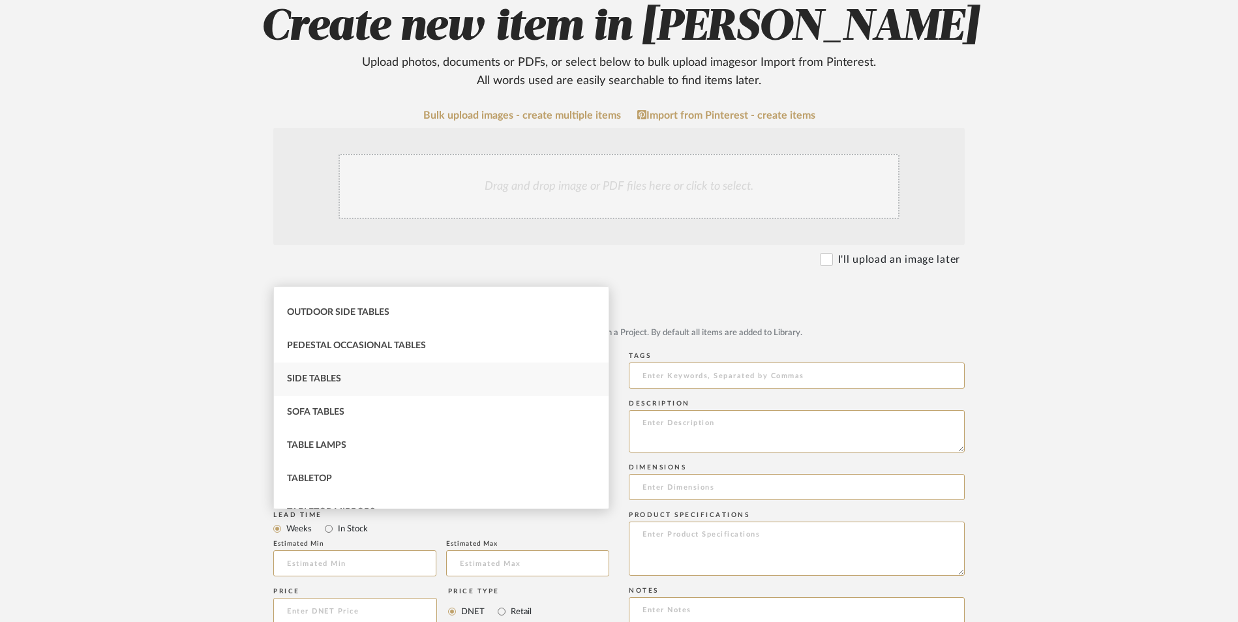
click at [338, 382] on span "Side Tables" at bounding box center [314, 378] width 54 height 9
type input "Side Tables"
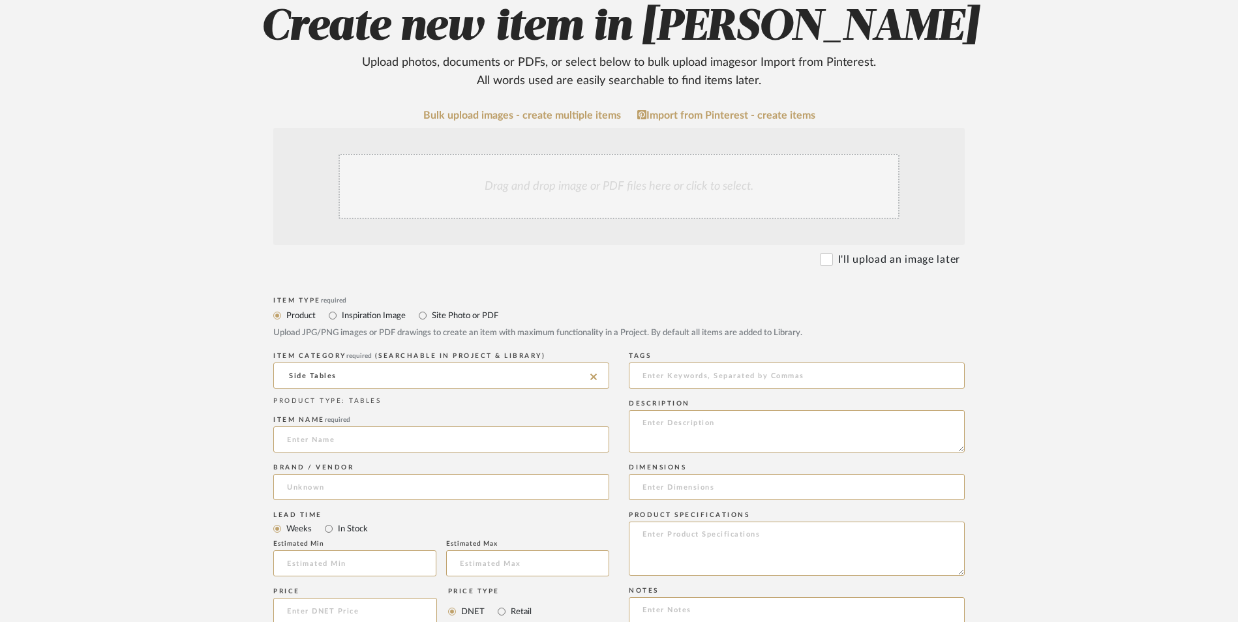
scroll to position [326, 0]
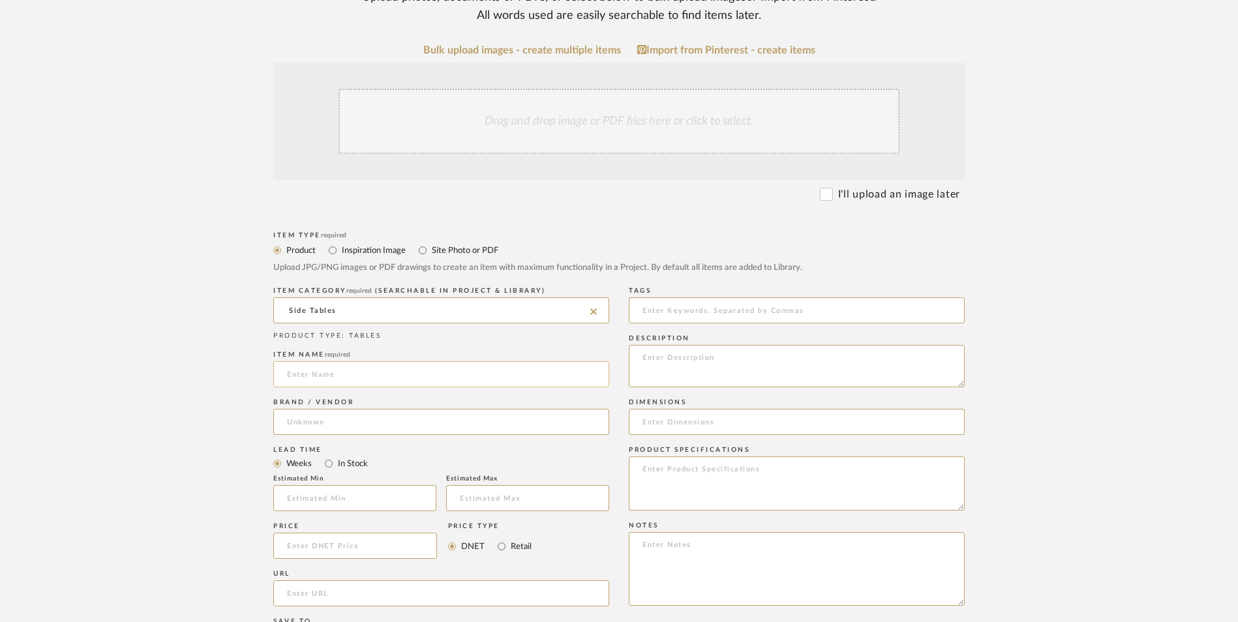
click at [368, 361] on input at bounding box center [441, 374] width 336 height 26
type input "Marble"
click at [344, 409] on input at bounding box center [441, 422] width 336 height 26
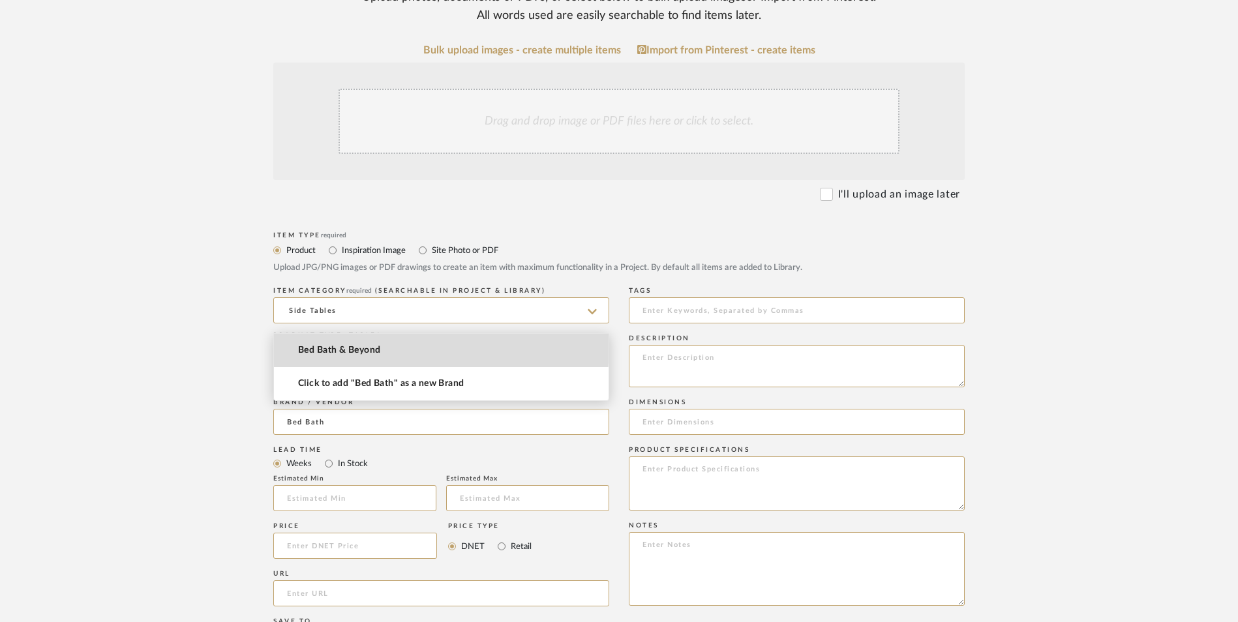
click at [340, 345] on span "Bed Bath & Beyond" at bounding box center [339, 350] width 82 height 11
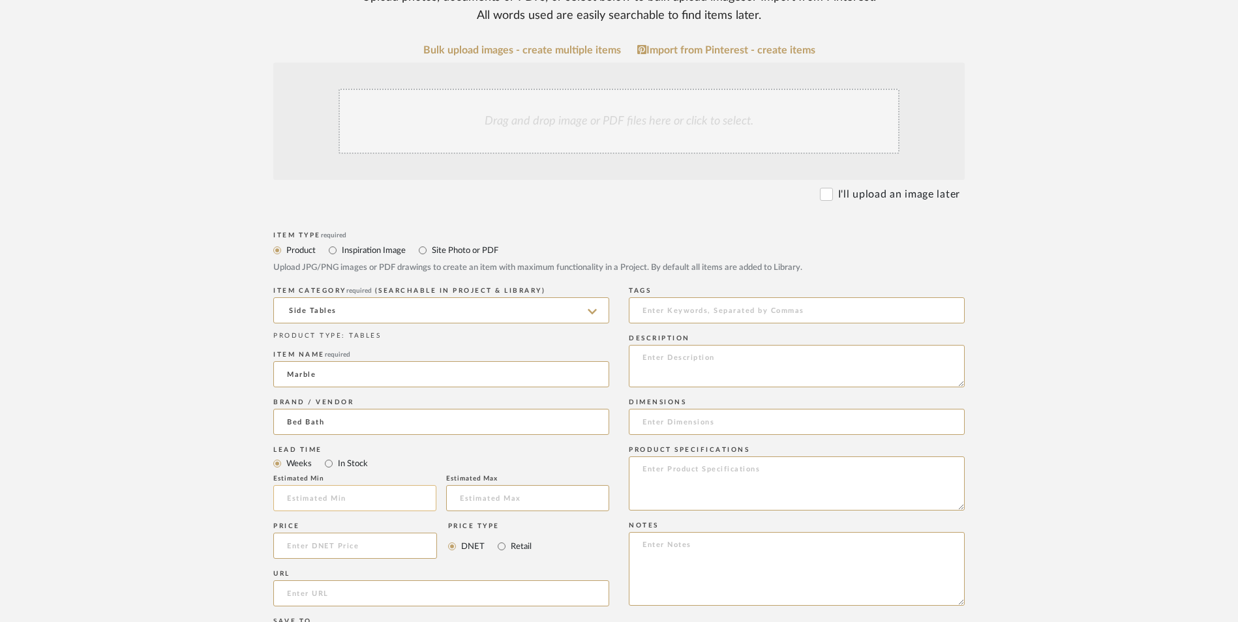
type input "Bed Bath & Beyond"
click at [327, 456] on input "In Stock" at bounding box center [329, 464] width 16 height 16
radio input "true"
click at [504, 539] on input "Retail" at bounding box center [502, 547] width 16 height 16
radio input "true"
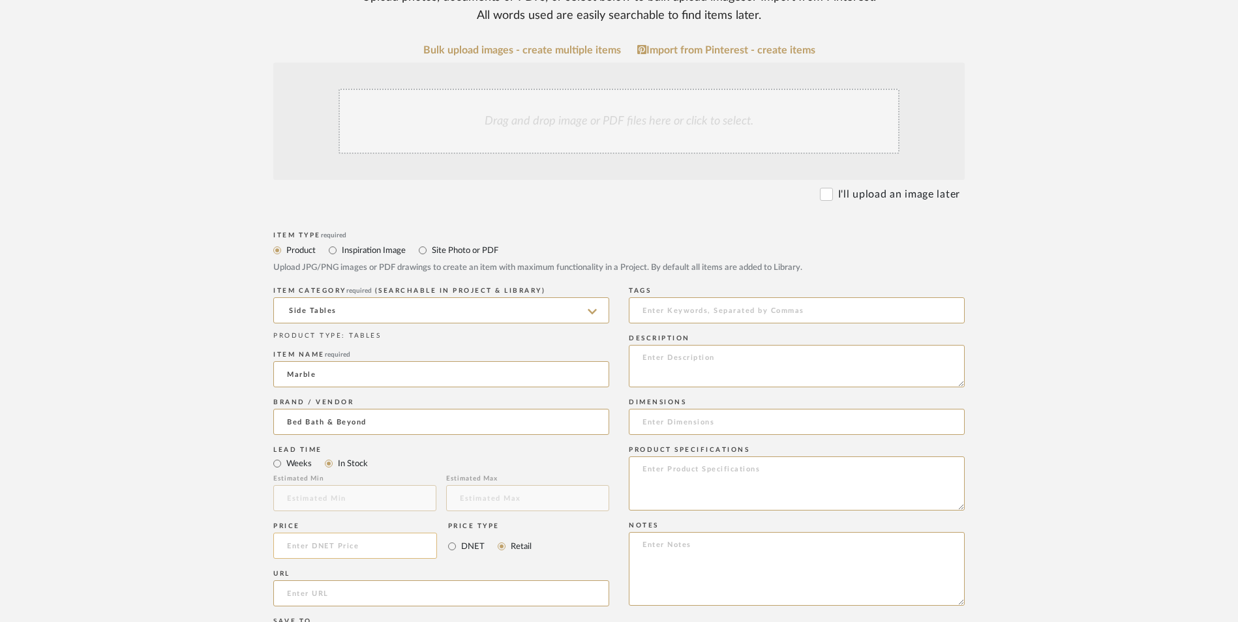
click at [399, 533] on input at bounding box center [355, 546] width 164 height 26
type input "$187.99"
click at [96, 421] on upload-items "Create new item in [PERSON_NAME] Upload photos, documents or PDFs, or select be…" at bounding box center [619, 448] width 1238 height 1150
click at [379, 580] on input "url" at bounding box center [441, 593] width 336 height 26
paste input "[URL][DOMAIN_NAME]"
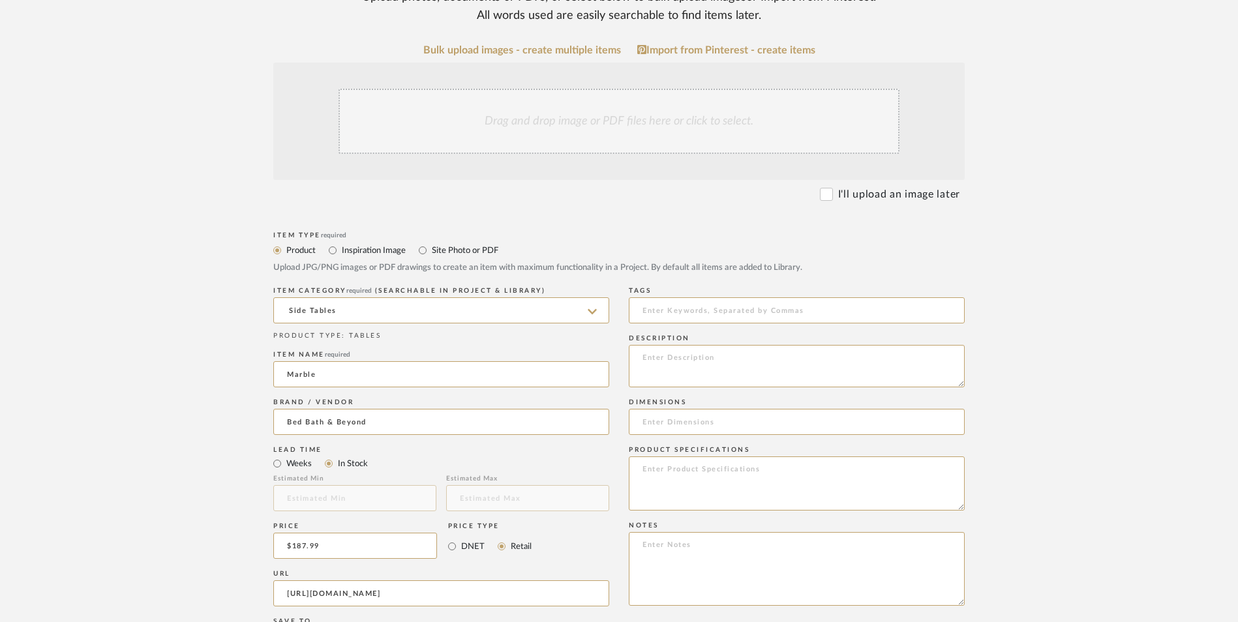
scroll to position [0, 275]
click at [155, 373] on upload-items "Create new item in [PERSON_NAME] Upload photos, documents or PDFs, or select be…" at bounding box center [619, 448] width 1238 height 1150
type input "[URL][DOMAIN_NAME]"
click at [764, 532] on textarea at bounding box center [797, 569] width 336 height 74
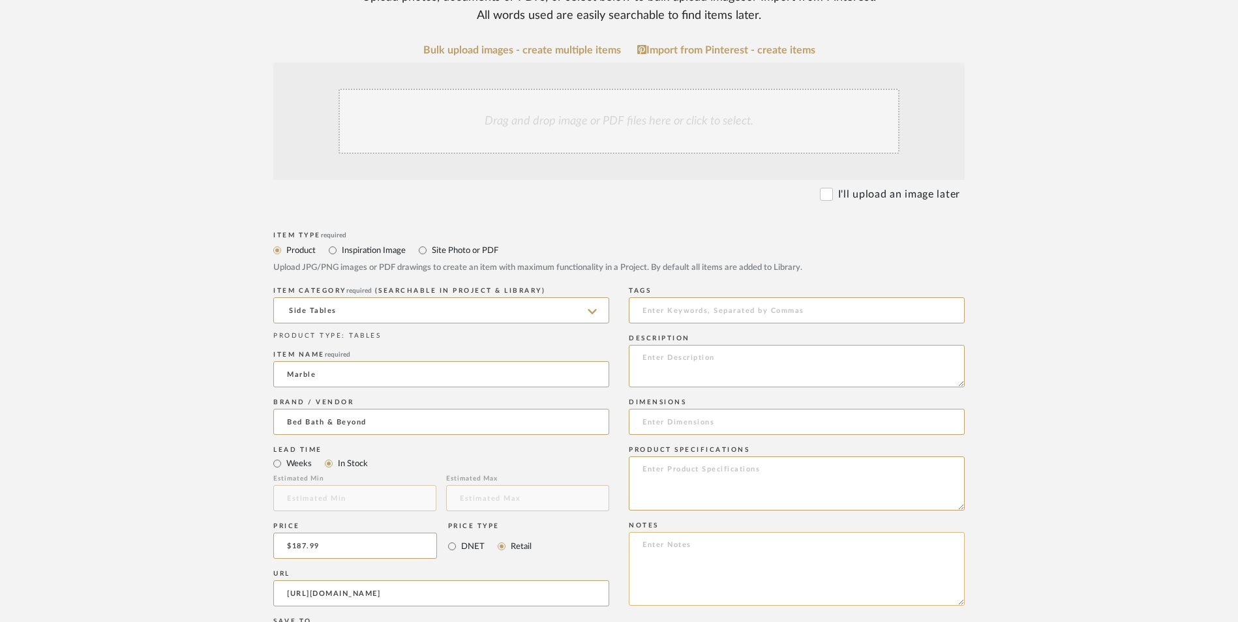
paste textarea "Option 1: ETA: SKU: Reviews - Stars Return | Refund Policy:"
click at [721, 532] on textarea "Option 1: ETA: SKU: Reviews - Stars Return | Refund Policy: 30 Days From Receipt" at bounding box center [797, 569] width 336 height 74
click at [672, 532] on textarea "Option 1: End Tables - Select: ETA: SKU: Reviews - Stars Return | Refund Policy…" at bounding box center [797, 569] width 336 height 74
click at [779, 532] on textarea "Option 1: End Tables - Select: ETA: [DATE] SKU: Reviews - Stars Return | Refund…" at bounding box center [797, 569] width 336 height 74
type textarea "Option 1: End Tables - Select: Round | Black ETA: [DATE] SKU: Reviews - Stars R…"
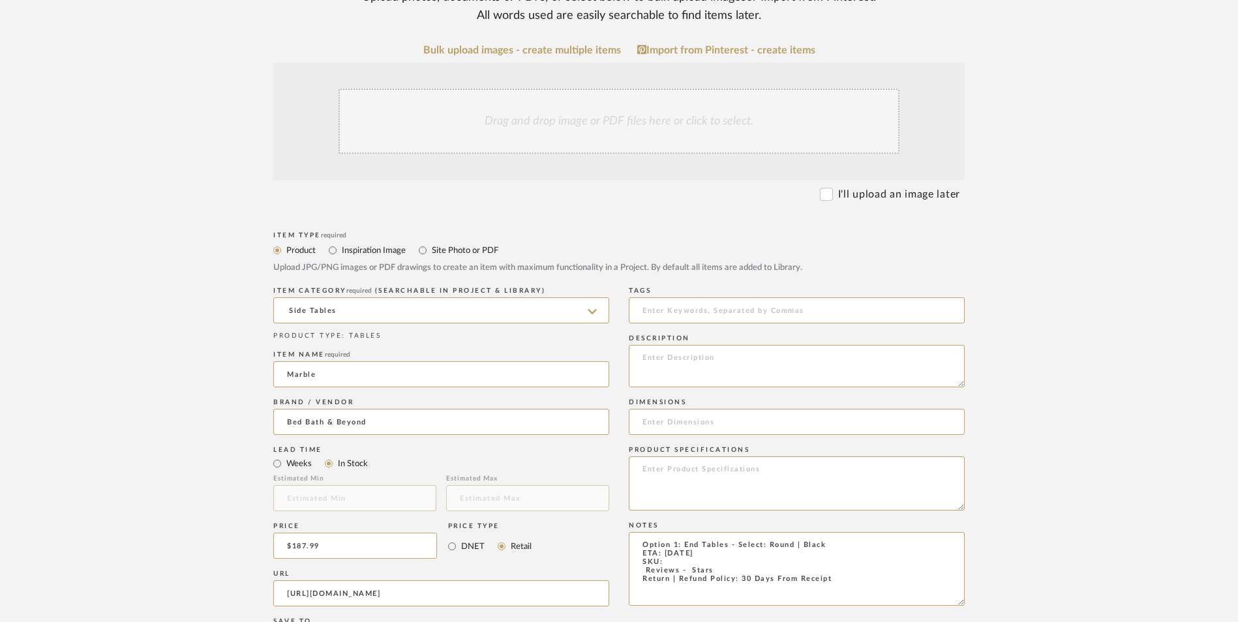
click at [590, 89] on div "Drag and drop image or PDF files here or click to select." at bounding box center [619, 121] width 561 height 65
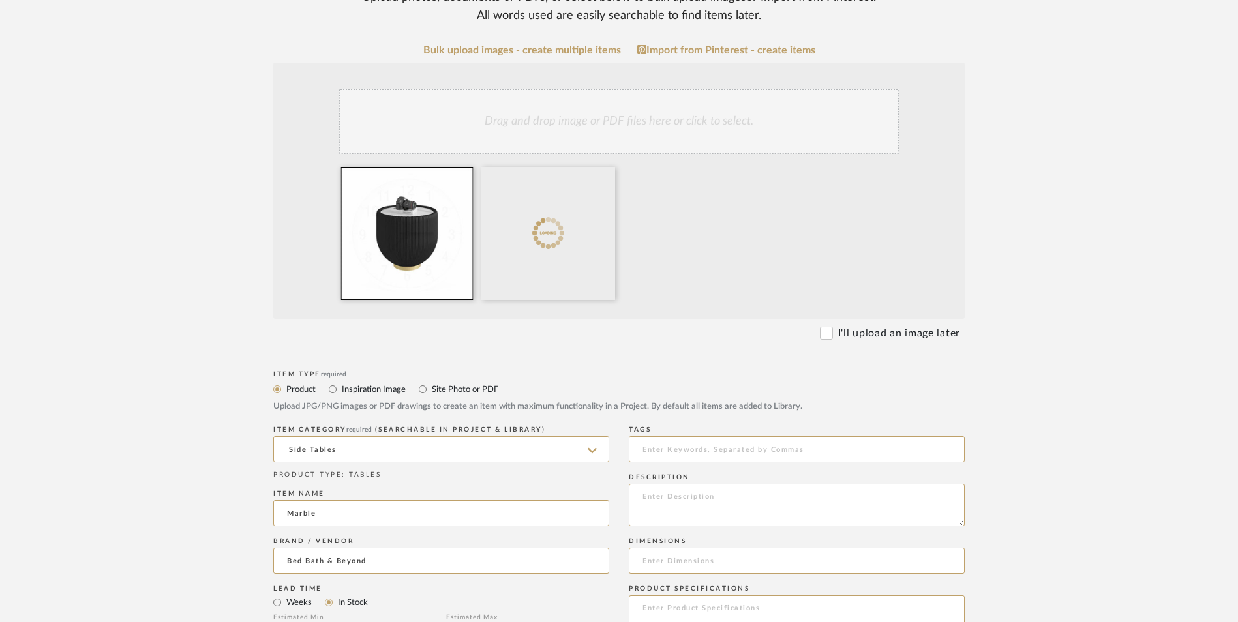
scroll to position [391, 0]
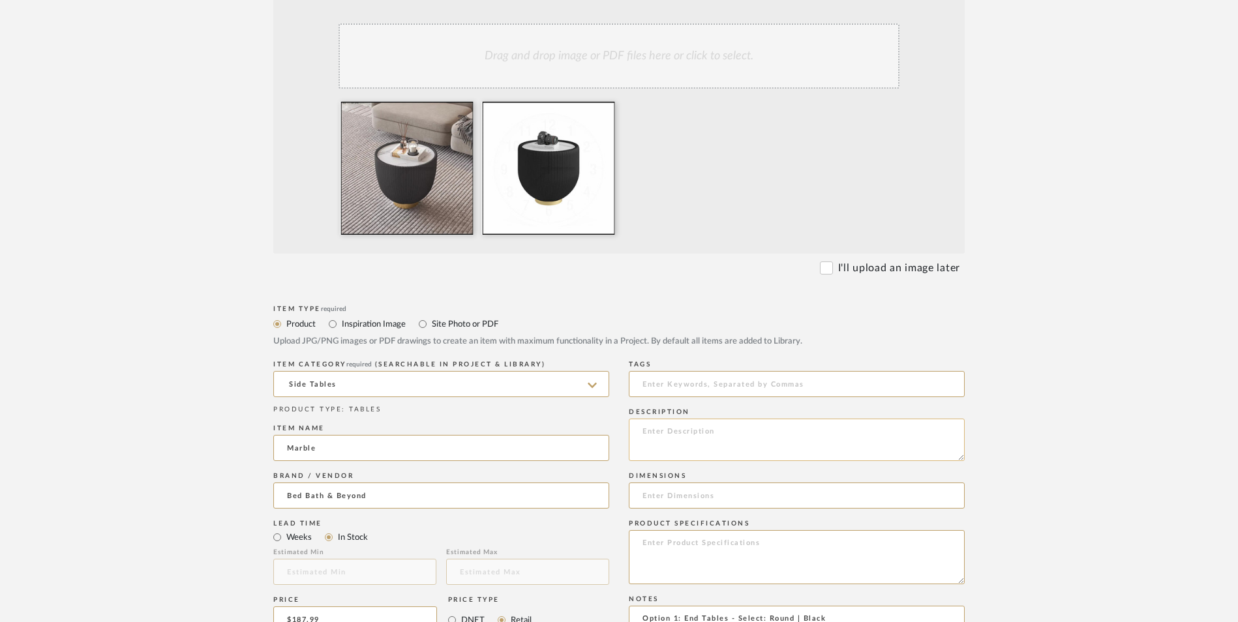
click at [684, 419] on textarea at bounding box center [797, 440] width 336 height 42
paste textarea "This goose egg-shaped coffee table is made up of top-quality material, top marb…"
type textarea "This goose egg-shaped coffee table is made up of top-quality material, top marb…"
click at [699, 530] on textarea at bounding box center [797, 557] width 336 height 54
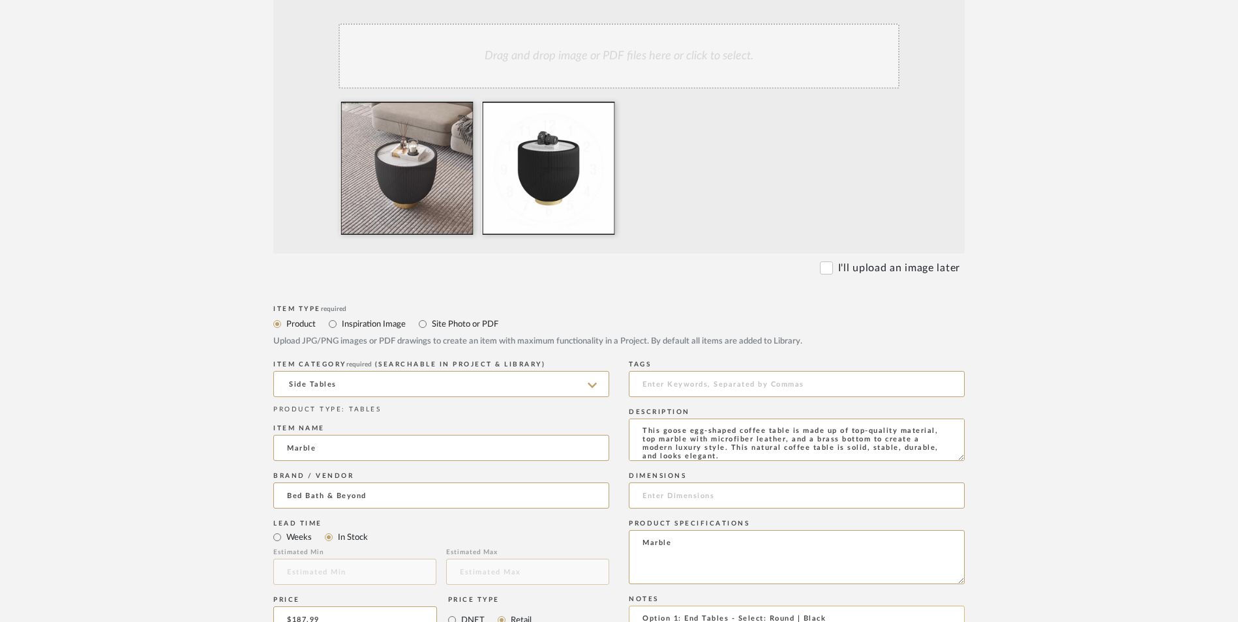
type textarea "Marble"
paste textarea "46300699"
drag, startPoint x: 711, startPoint y: 539, endPoint x: 631, endPoint y: 540, distance: 80.2
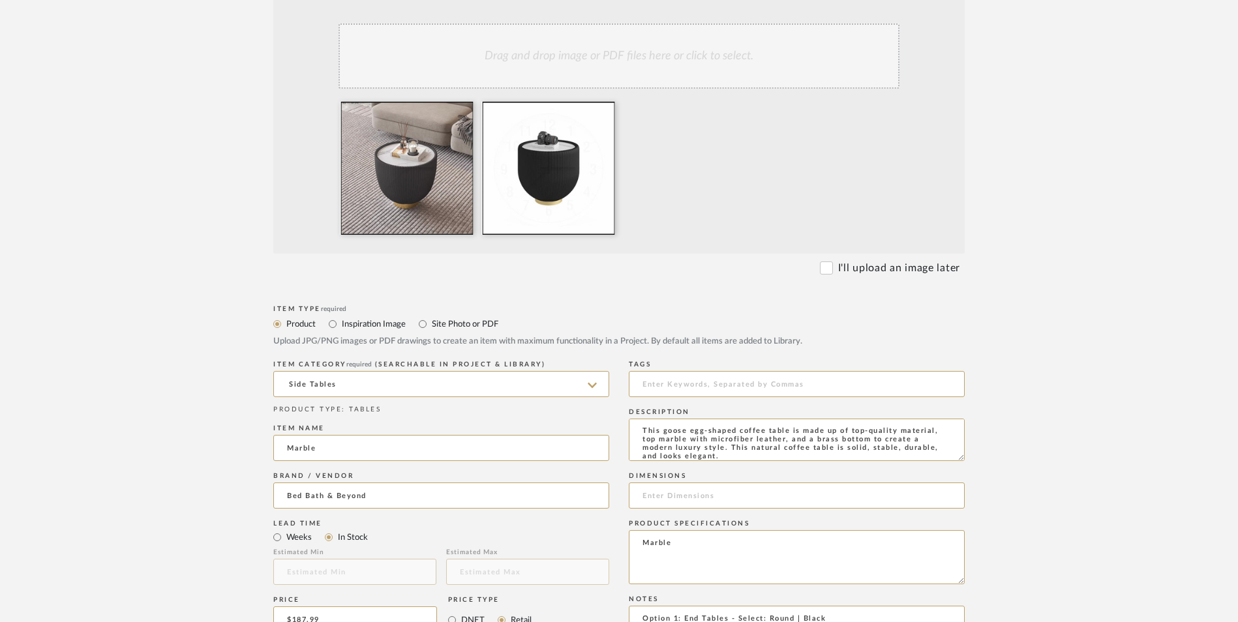
type textarea "Option 1: End Tables - Select: Round | Black ETA: [DATE] SKU: 46300699 Return |…"
click at [710, 483] on input at bounding box center [797, 496] width 336 height 26
paste input "19.69 in. W X 19.69 in. L X 16.93 in. H"
type input "19.69 in. W X 19.69 in. L X 16.93 in. H"
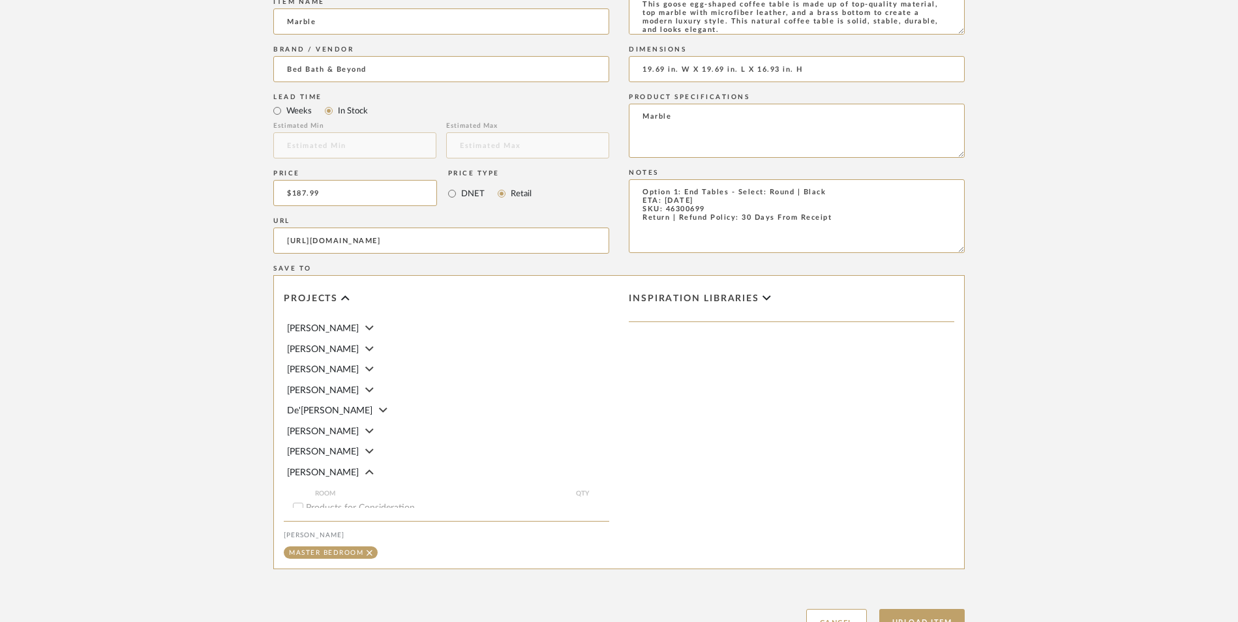
scroll to position [821, 0]
click at [918, 607] on button "Upload Item" at bounding box center [922, 620] width 86 height 27
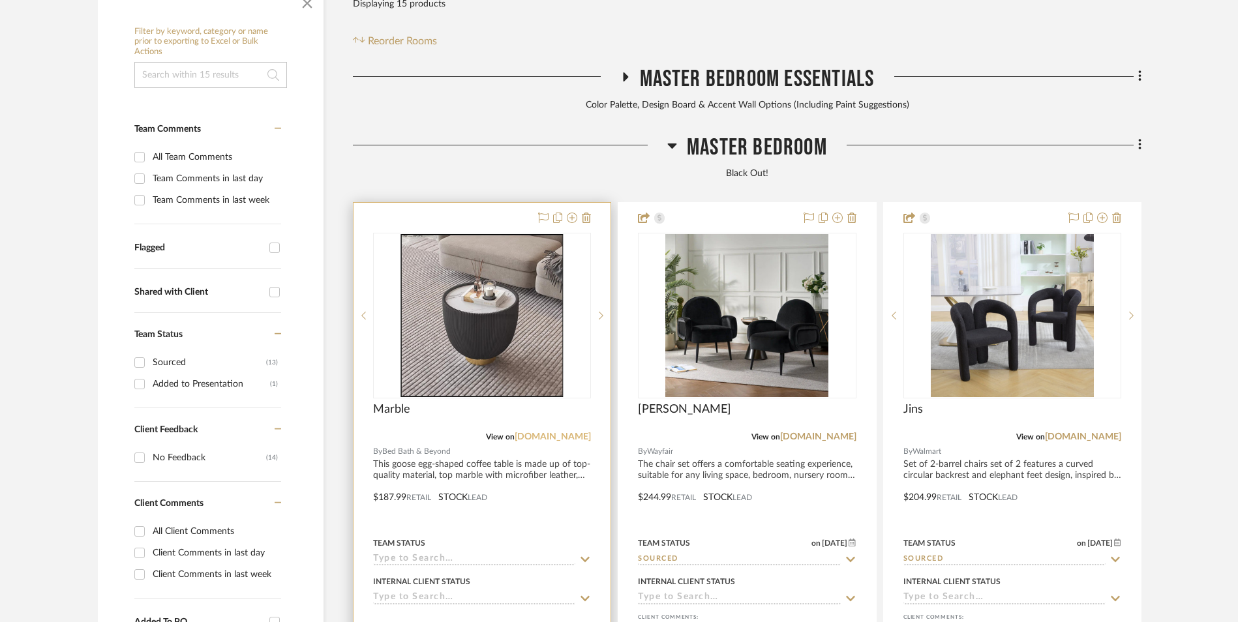
scroll to position [391, 0]
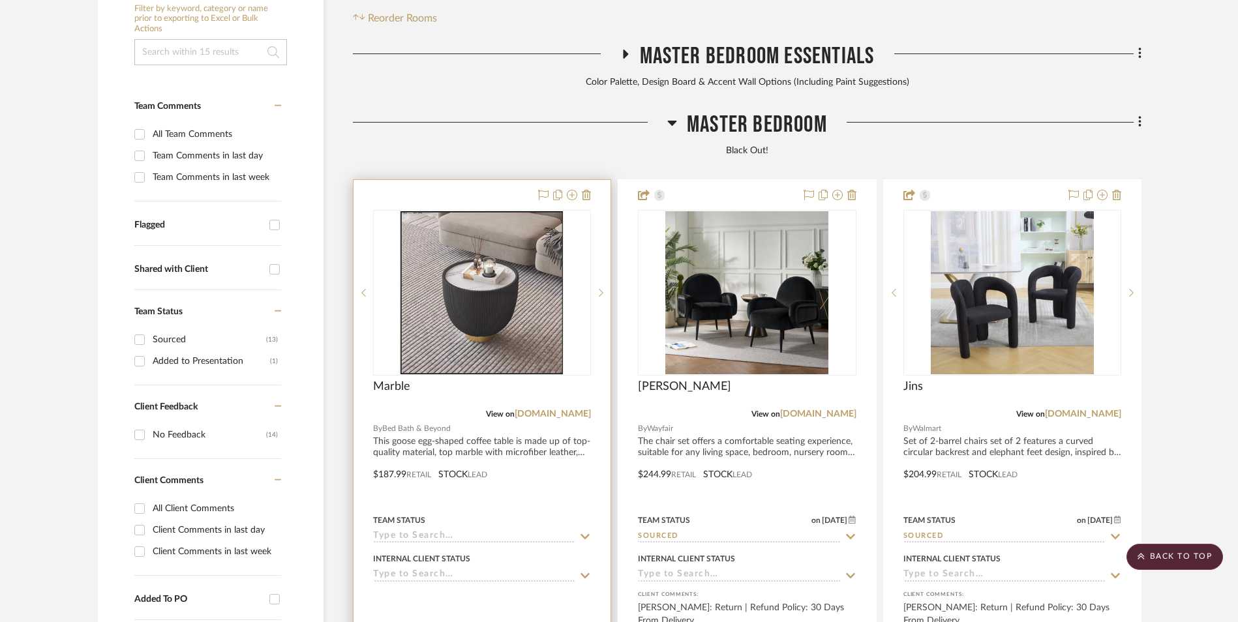
click at [0, 0] on img at bounding box center [0, 0] width 0 height 0
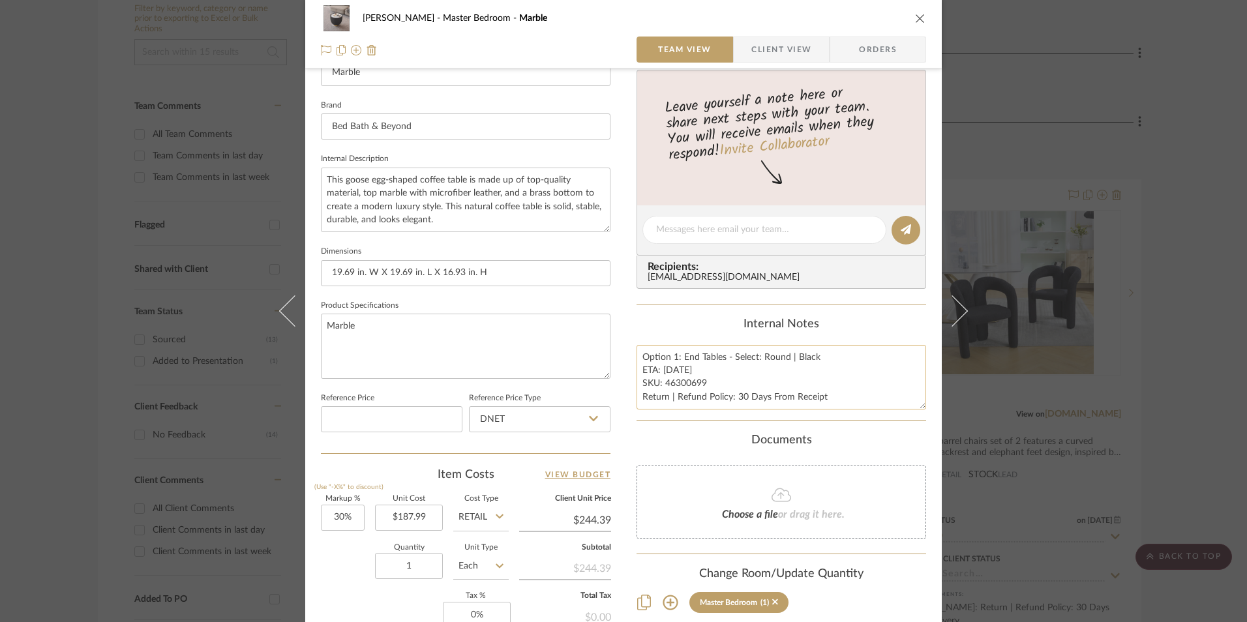
click at [681, 381] on textarea "Option 1: End Tables - Select: Round | Black ETA: [DATE] SKU: 46300699 Return |…" at bounding box center [782, 377] width 290 height 65
drag, startPoint x: 702, startPoint y: 382, endPoint x: 663, endPoint y: 385, distance: 39.3
click at [663, 385] on textarea "Option 1: End Tables - Select: Round | Black ETA: [DATE] SKU: 46300699 Return |…" at bounding box center [782, 377] width 290 height 65
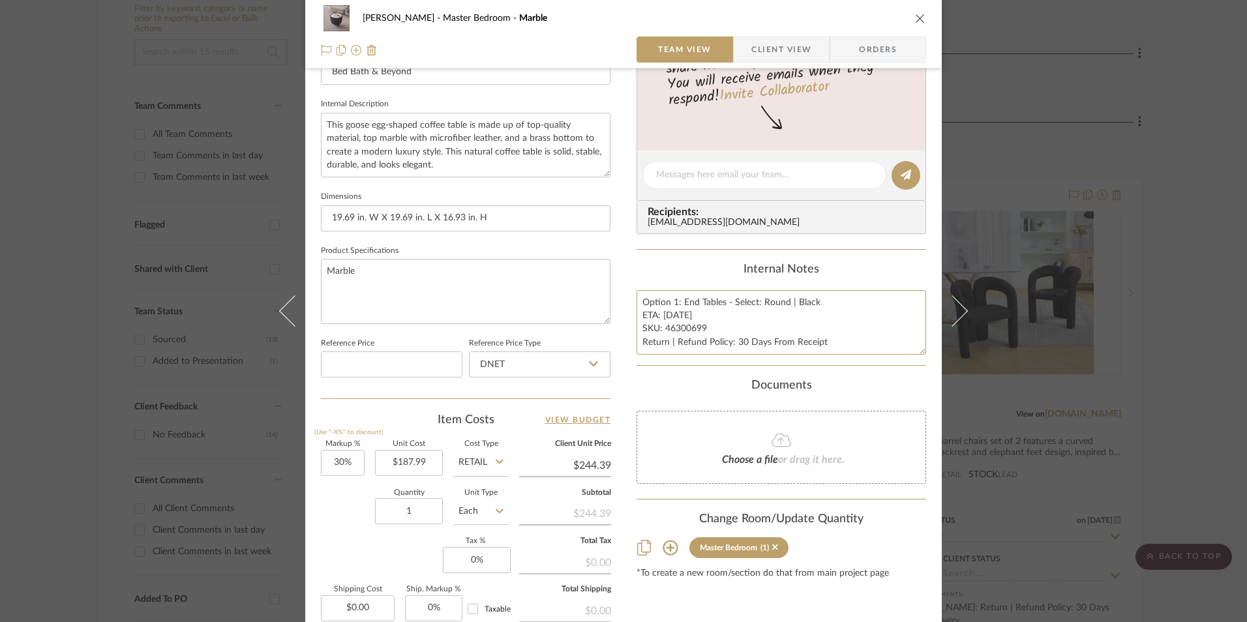
scroll to position [522, 0]
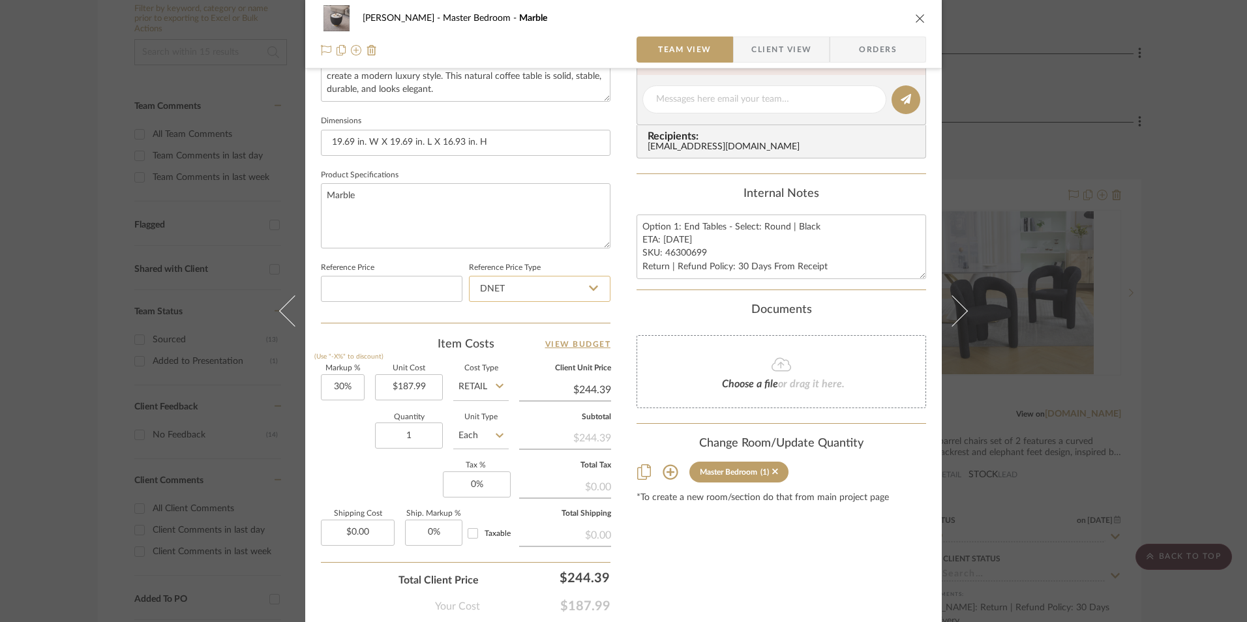
click at [522, 293] on input "DNET" at bounding box center [540, 289] width 142 height 26
click at [522, 351] on div "Retail" at bounding box center [545, 355] width 161 height 33
type input "Retail"
type input "30"
click at [340, 391] on input "30" at bounding box center [343, 387] width 44 height 26
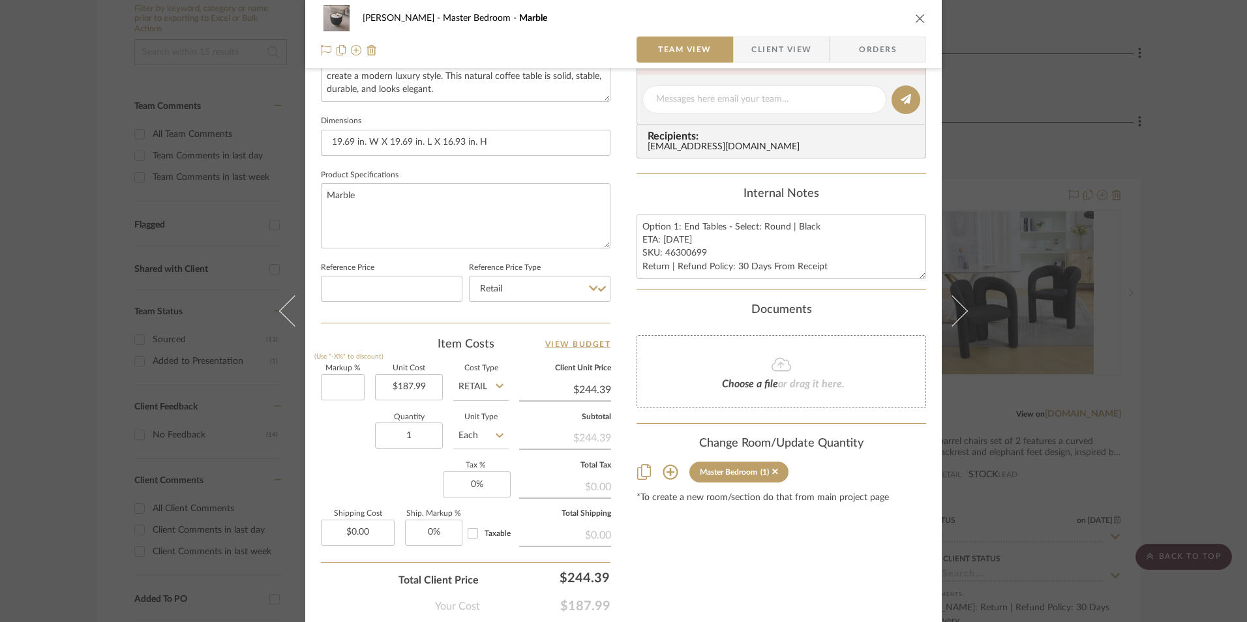
click at [338, 437] on div "Quantity 1 Unit Type Each" at bounding box center [415, 437] width 188 height 46
type input "0%"
type input "$187.99"
click at [481, 481] on input "0" at bounding box center [477, 485] width 68 height 26
type input "8.25%"
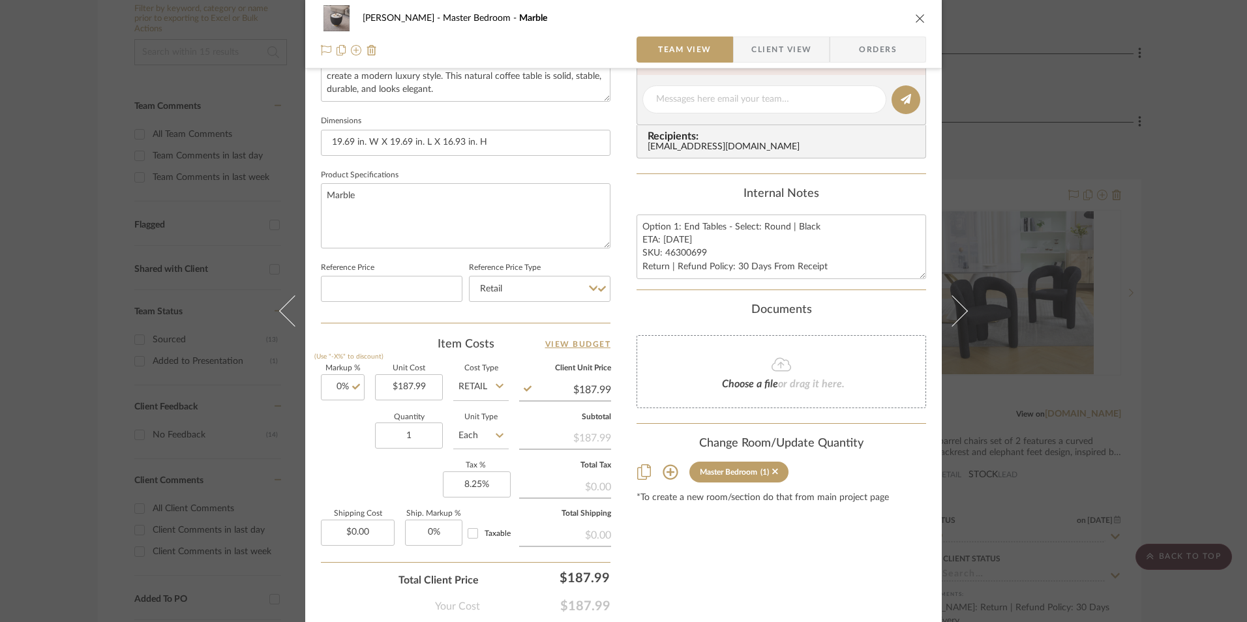
click at [687, 528] on div "Content here copies to Client View - confirm visibility there. Show in Client D…" at bounding box center [782, 104] width 290 height 1074
click at [883, 47] on span "Orders" at bounding box center [878, 50] width 67 height 26
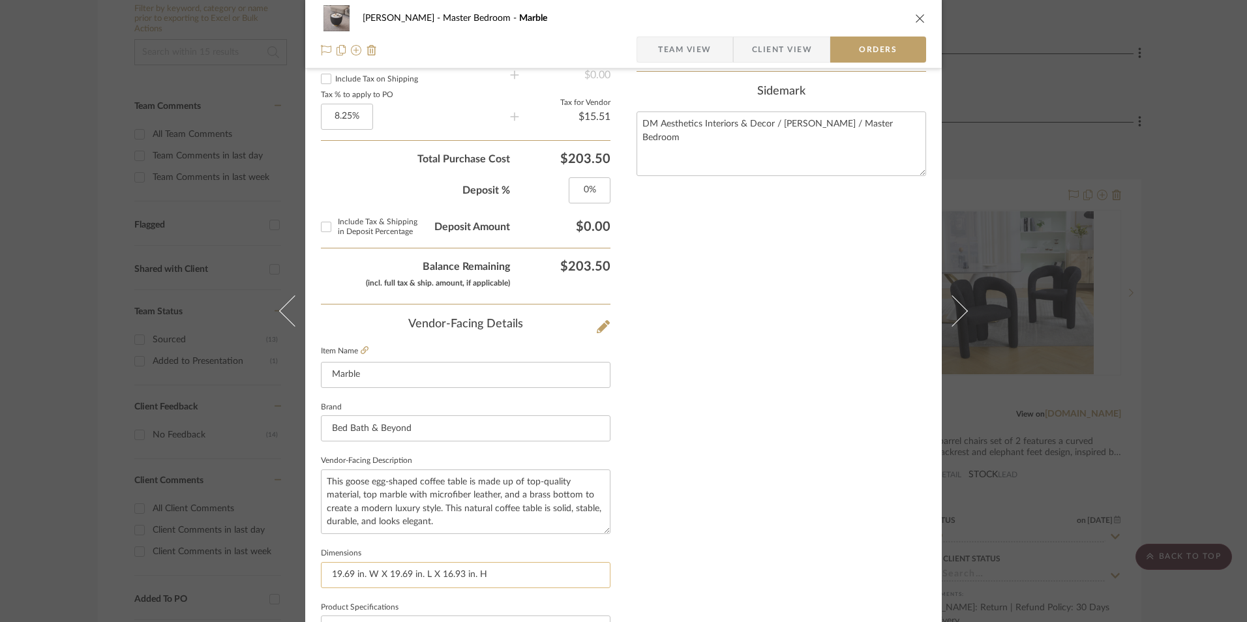
scroll to position [765, 0]
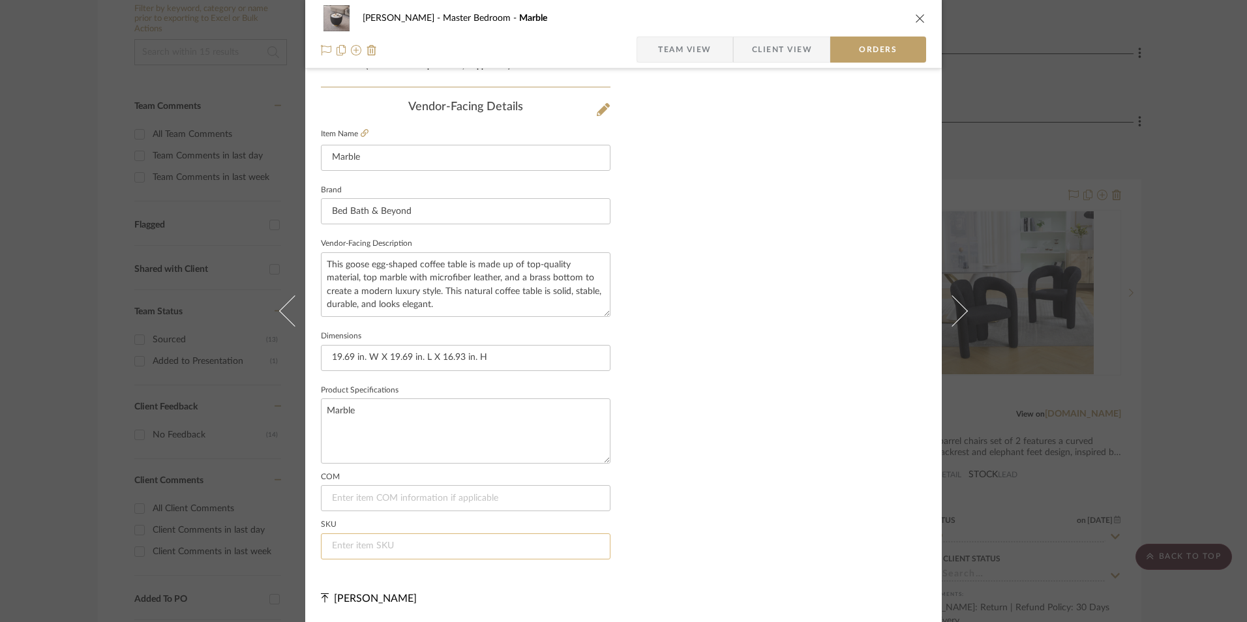
click at [414, 552] on input at bounding box center [466, 547] width 290 height 26
paste input "46300699"
type input "46300699"
drag, startPoint x: 914, startPoint y: 17, endPoint x: 906, endPoint y: 1, distance: 18.4
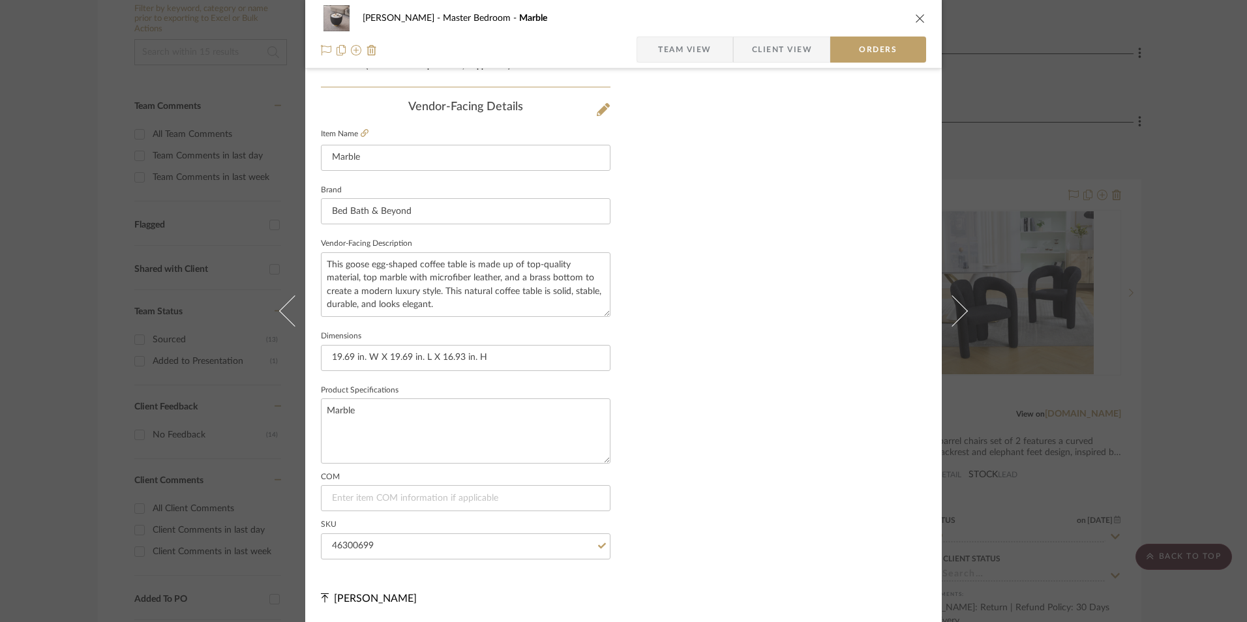
click at [915, 17] on icon "close" at bounding box center [920, 18] width 10 height 10
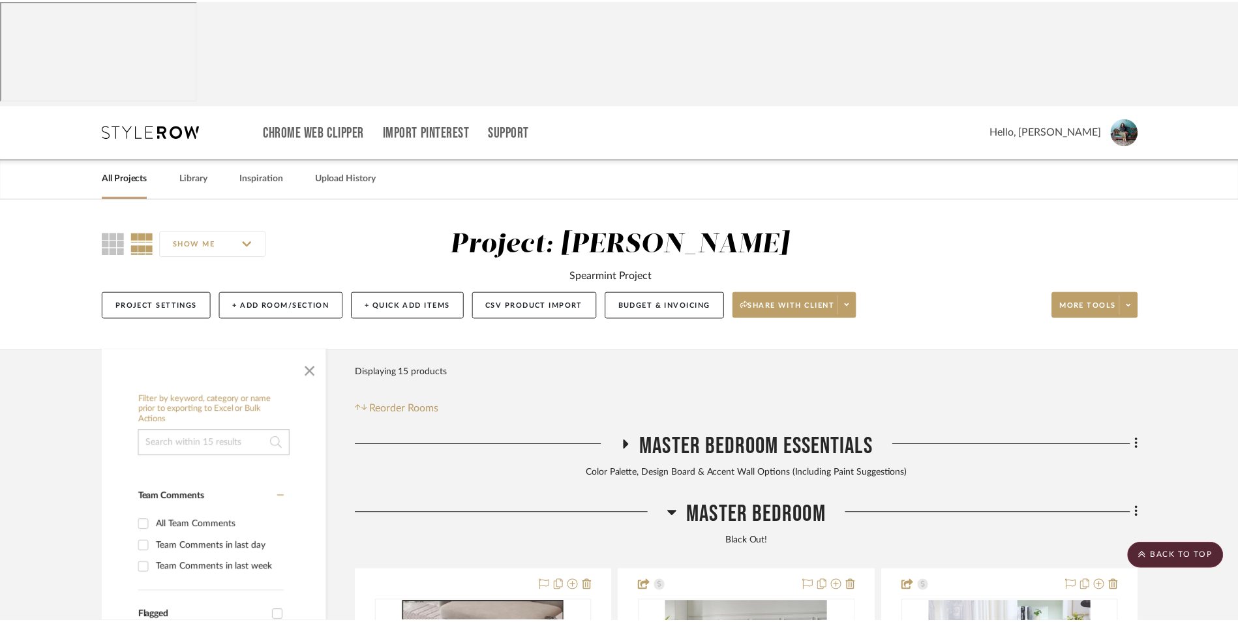
scroll to position [391, 0]
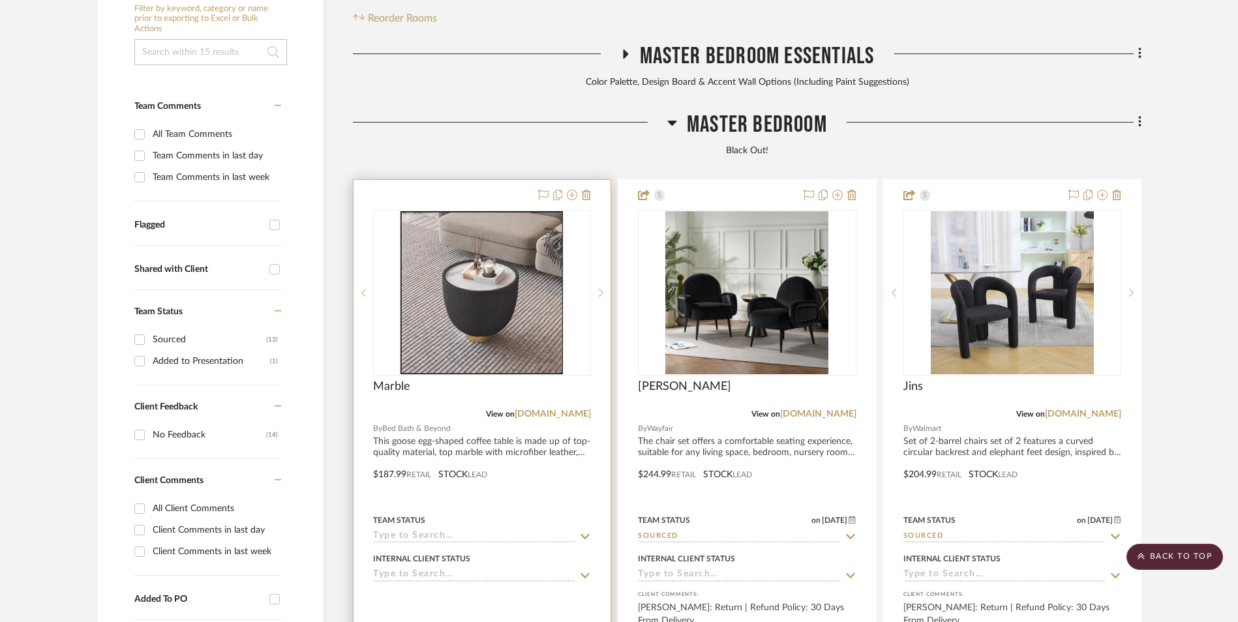
click at [505, 235] on img "0" at bounding box center [481, 292] width 163 height 163
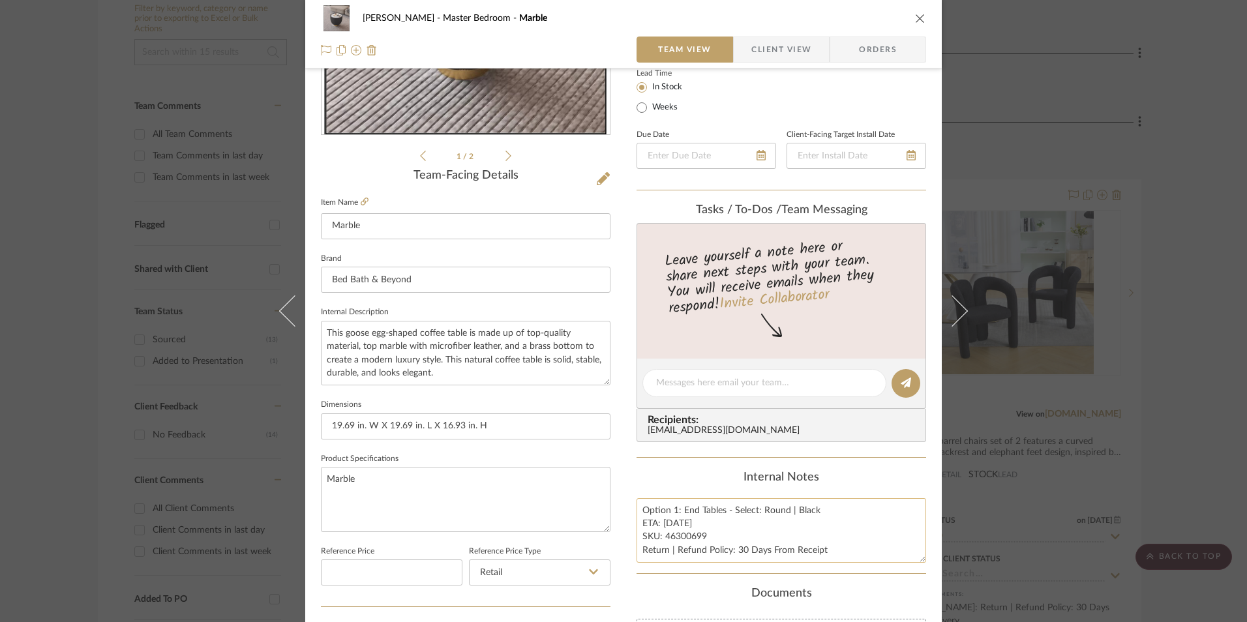
scroll to position [261, 0]
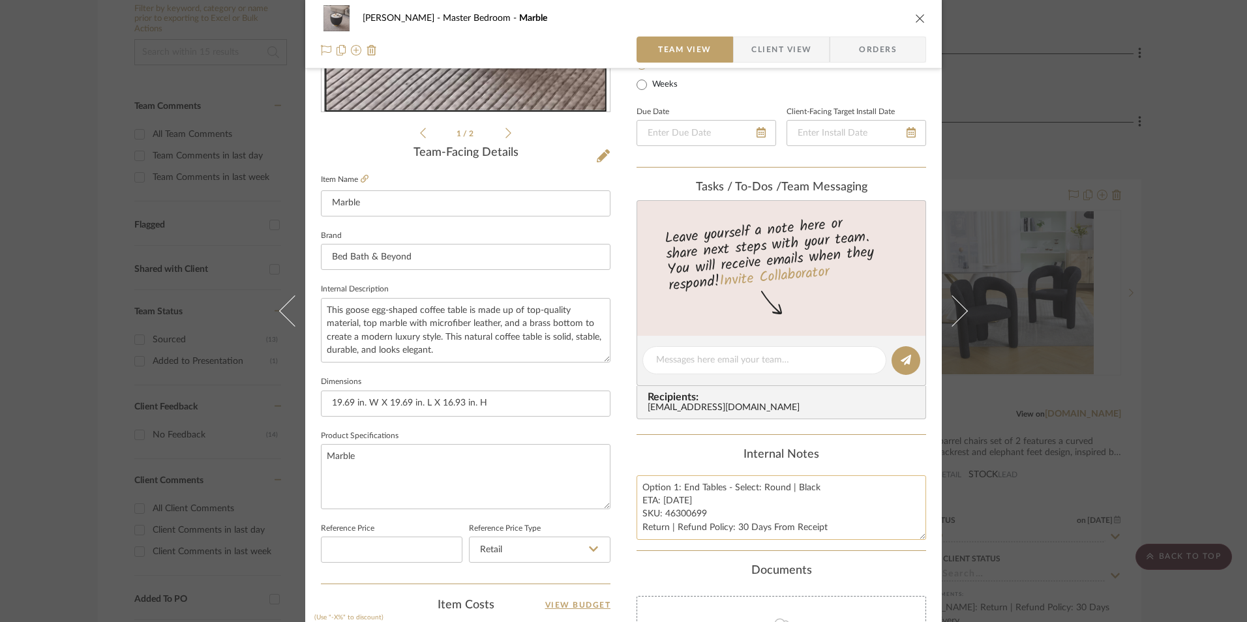
click at [672, 490] on textarea "Option 1: End Tables - Select: Round | Black ETA: [DATE] SKU: 46300699 Return |…" at bounding box center [782, 507] width 290 height 65
type textarea "Option 2: End Tables - Select: Round | Black ETA: [DATE] SKU: 46300699 Return |…"
click at [676, 455] on div "Internal Notes" at bounding box center [782, 455] width 290 height 14
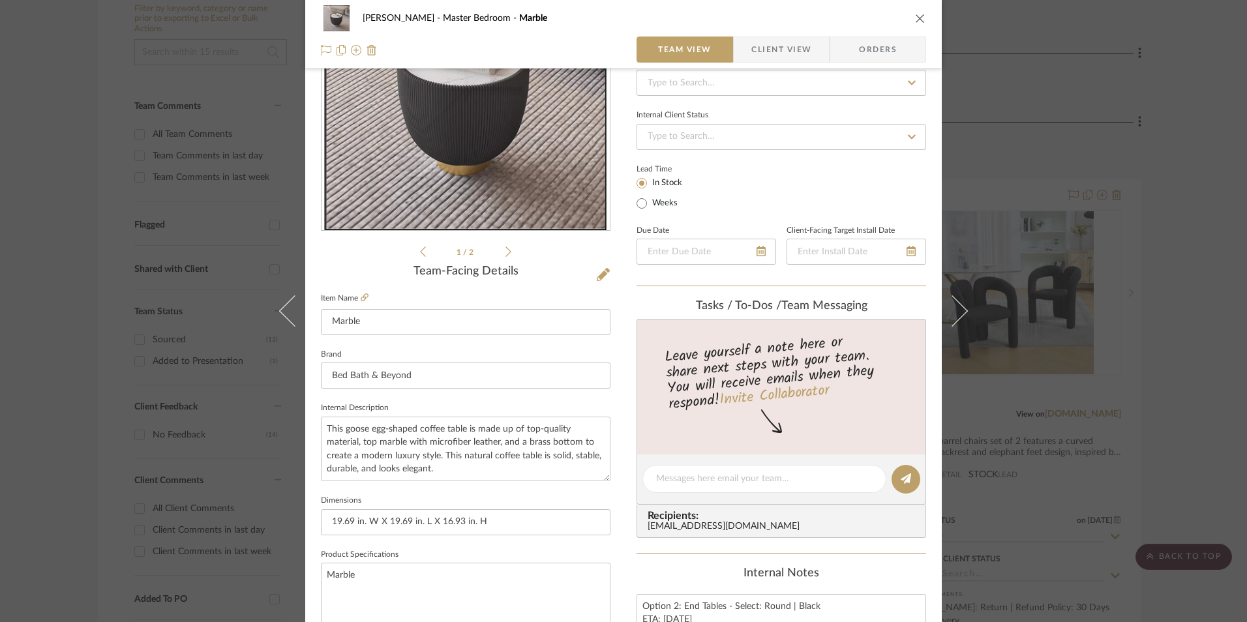
scroll to position [0, 0]
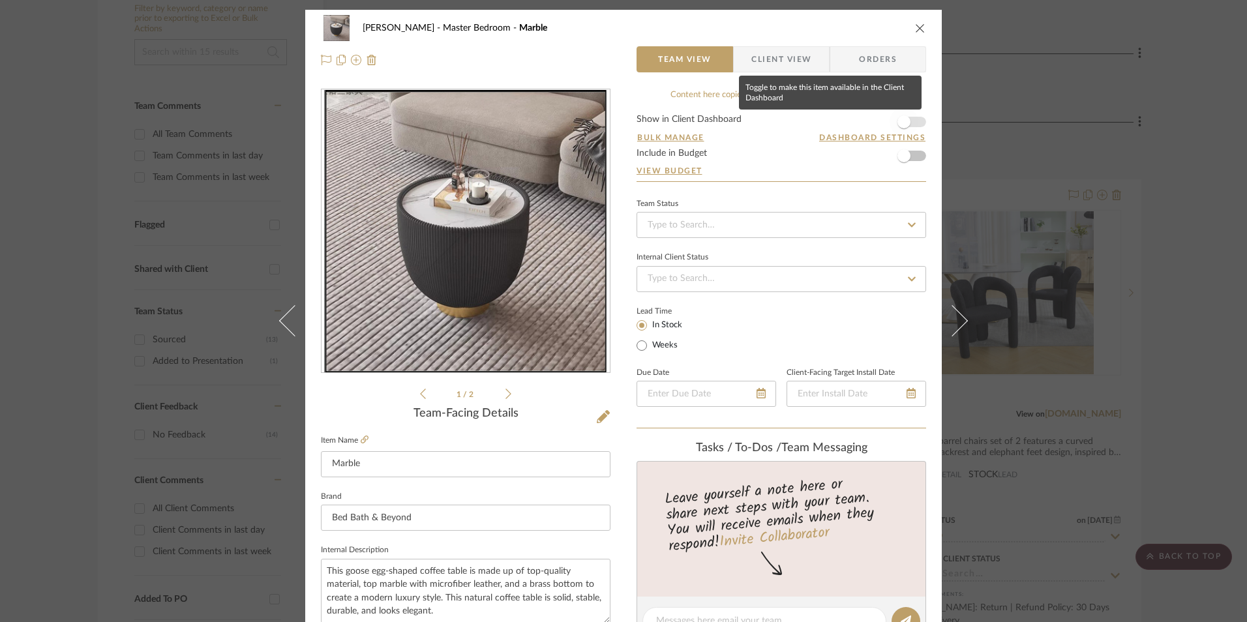
click at [905, 123] on span "button" at bounding box center [903, 121] width 13 height 13
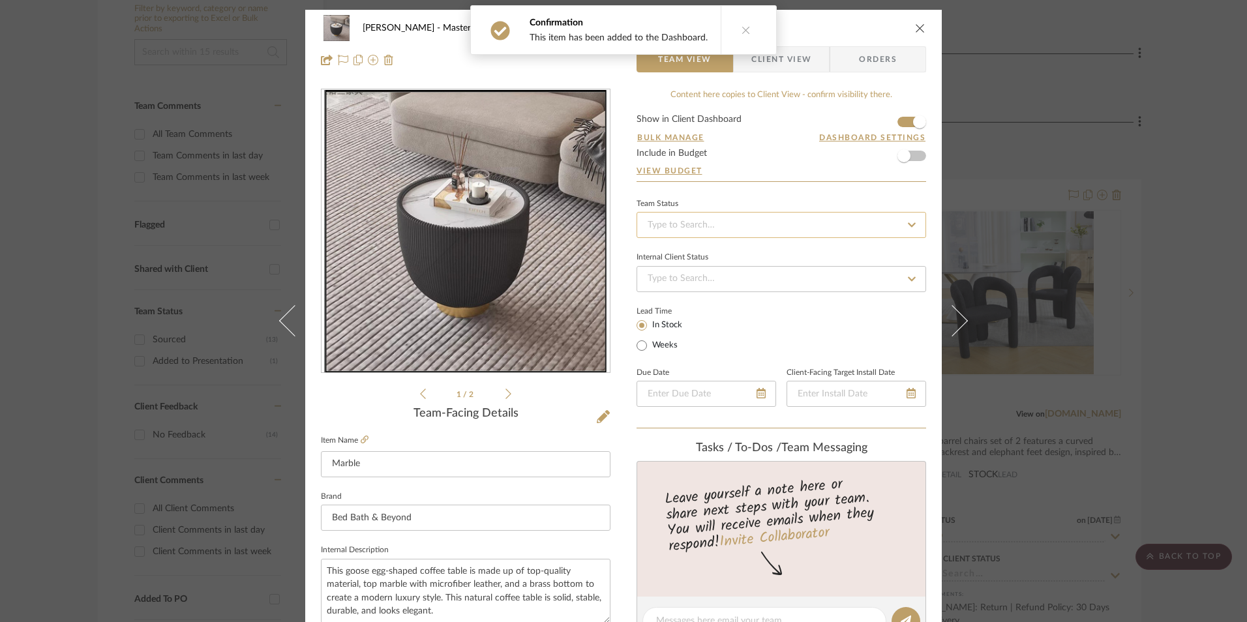
click at [724, 230] on input at bounding box center [782, 225] width 290 height 26
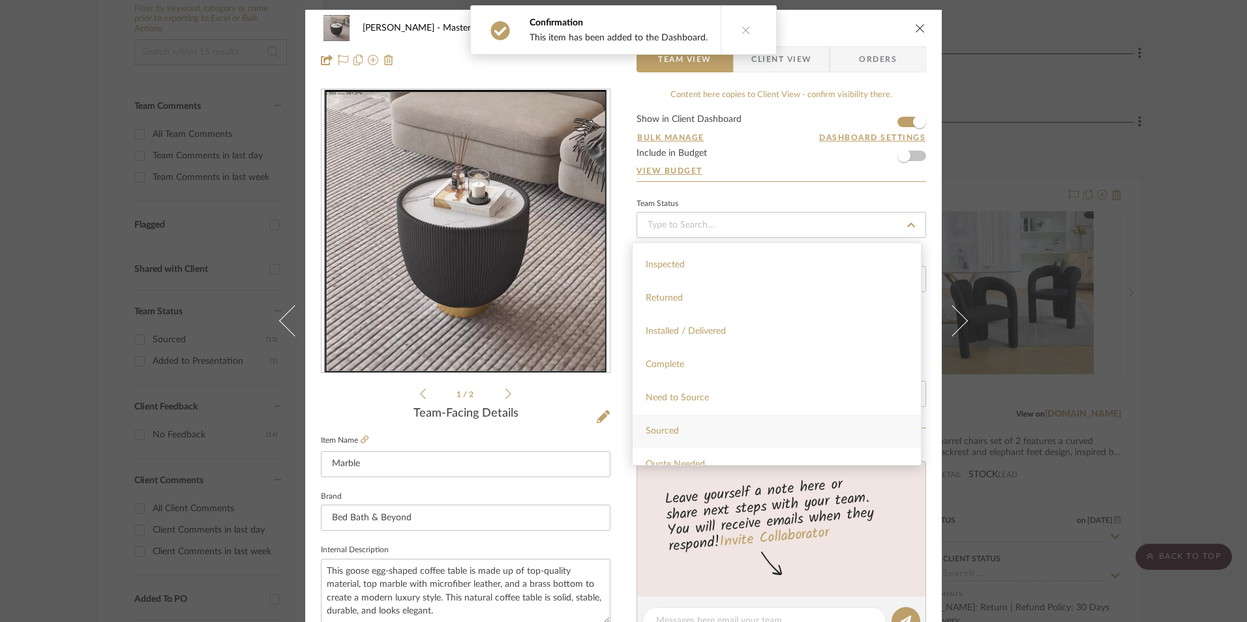
click at [684, 441] on div "Sourced" at bounding box center [777, 431] width 288 height 33
type input "[DATE]"
type input "Sourced"
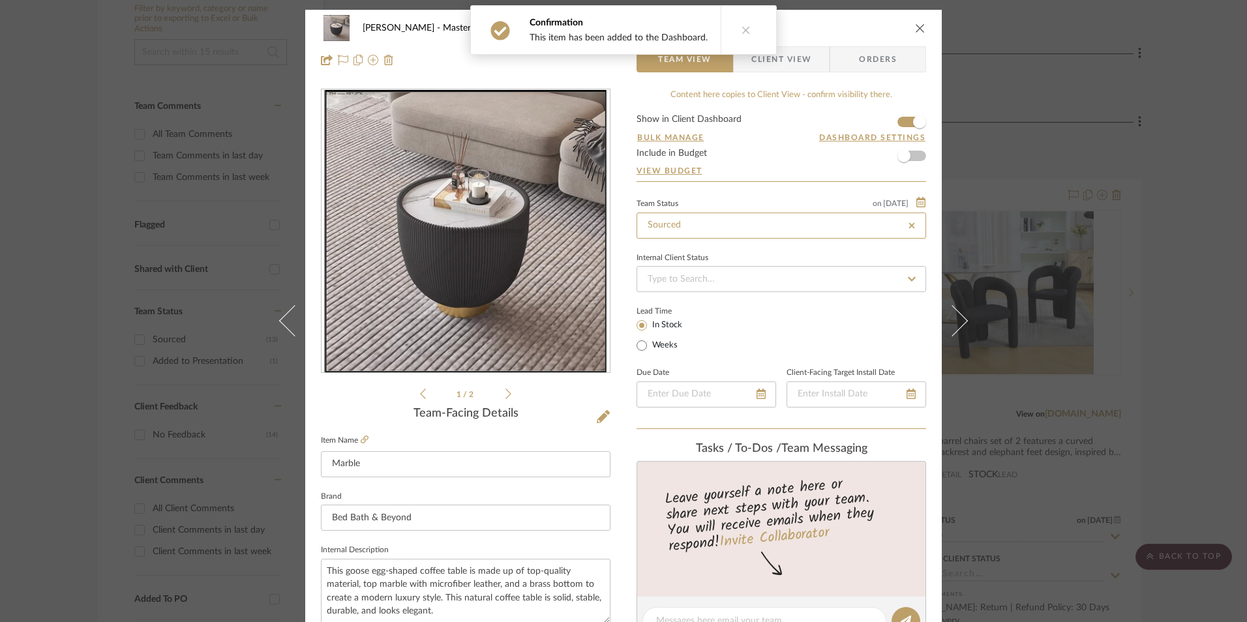
type input "[DATE]"
type input "Sourced"
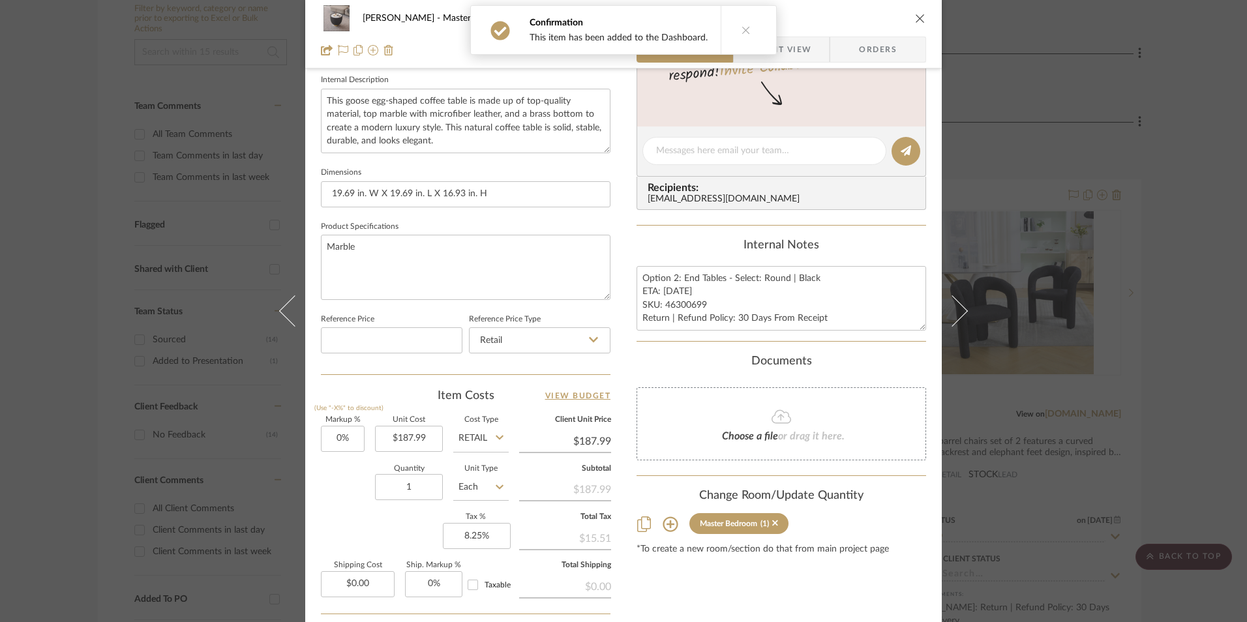
scroll to position [587, 0]
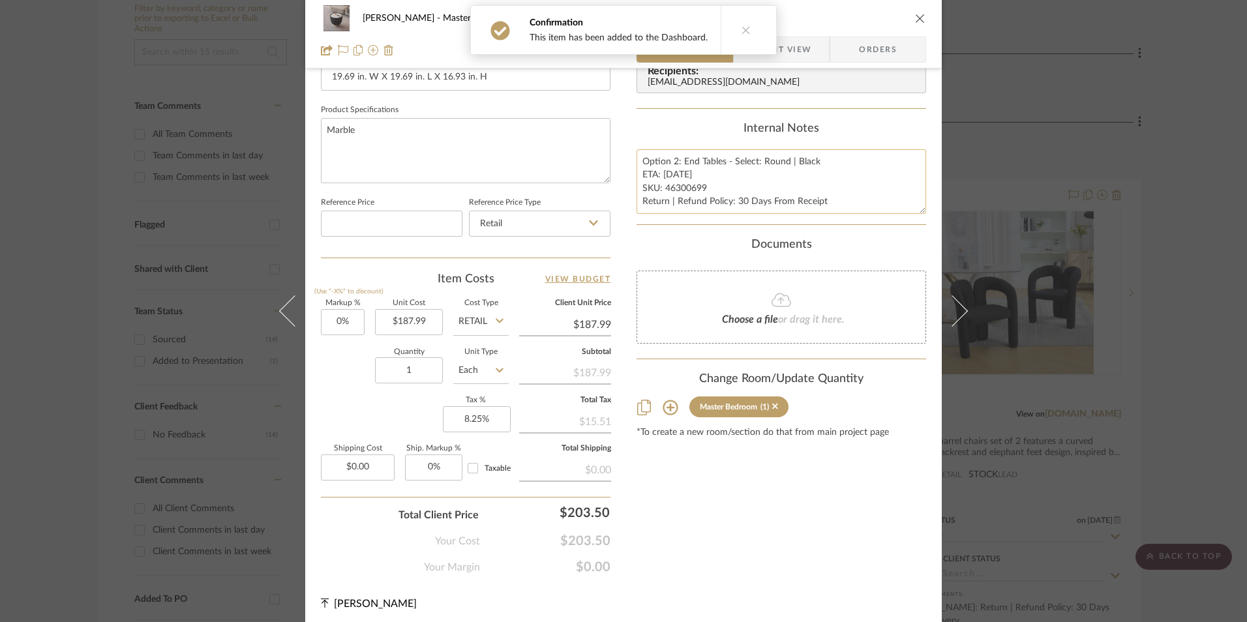
click at [669, 184] on textarea "Option 2: End Tables - Select: Round | Black ETA: [DATE] SKU: 46300699 Return |…" at bounding box center [782, 181] width 290 height 65
drag, startPoint x: 639, startPoint y: 159, endPoint x: 667, endPoint y: 187, distance: 39.7
click at [910, 215] on summary-project-notes "Internal Notes Option 2: End Tables - Select: Round | Black ETA: [DATE] SKU: 46…" at bounding box center [782, 173] width 290 height 103
click at [875, 60] on span "Orders" at bounding box center [878, 50] width 67 height 26
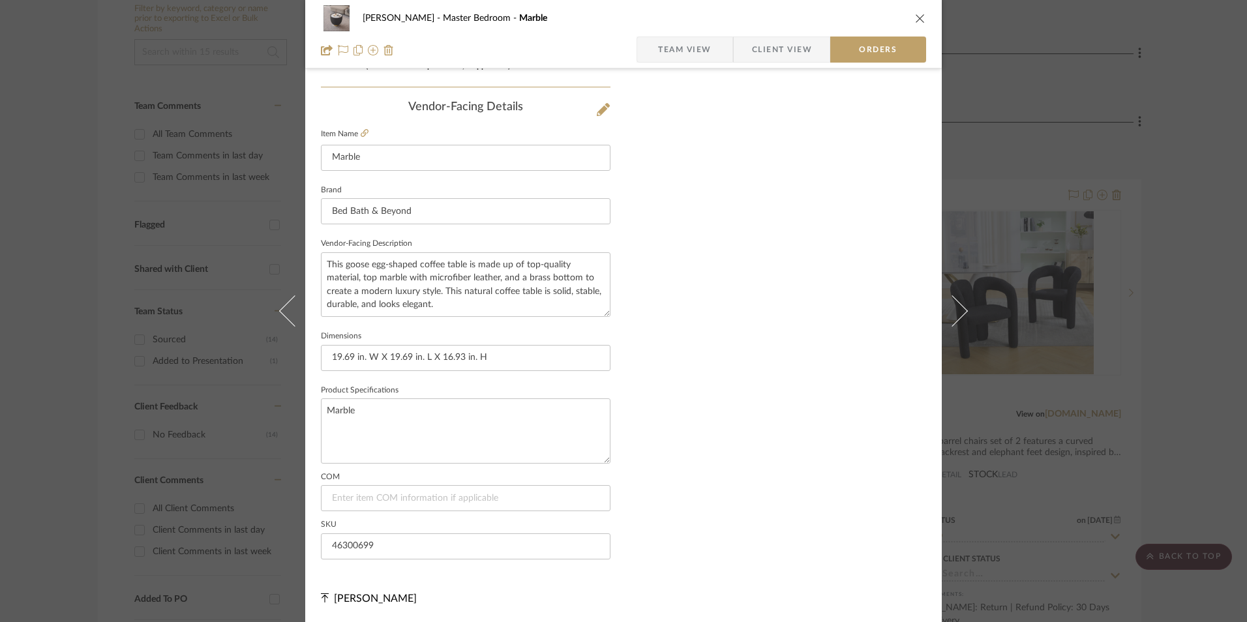
click at [761, 55] on span "Client View" at bounding box center [782, 50] width 60 height 26
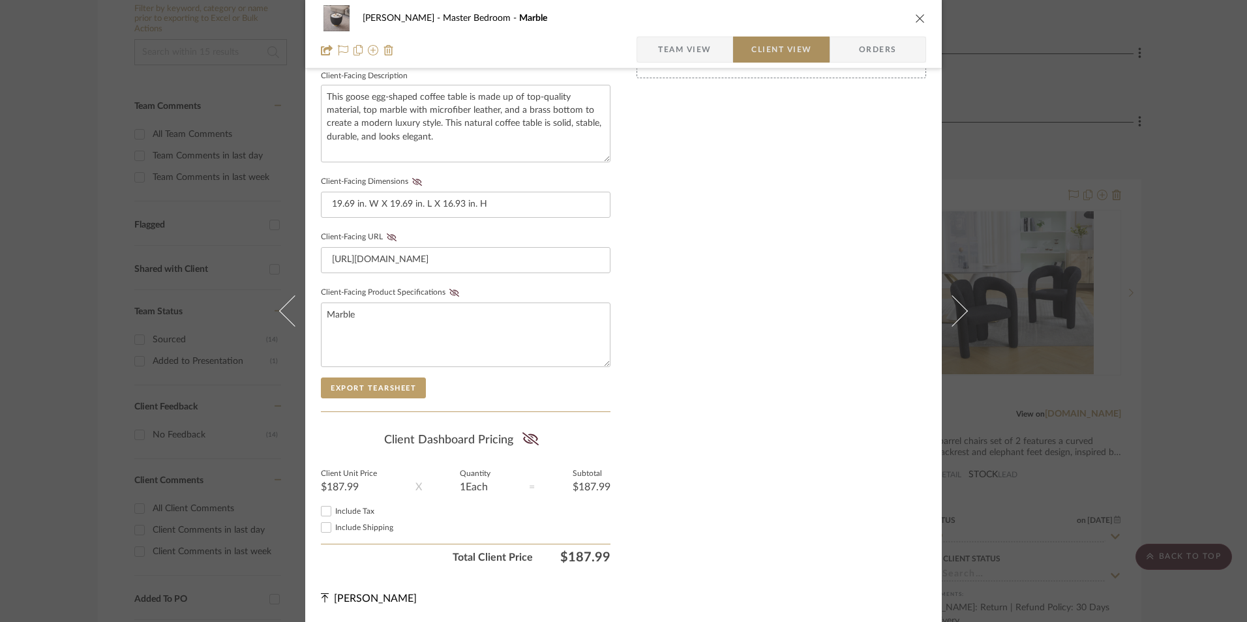
scroll to position [474, 0]
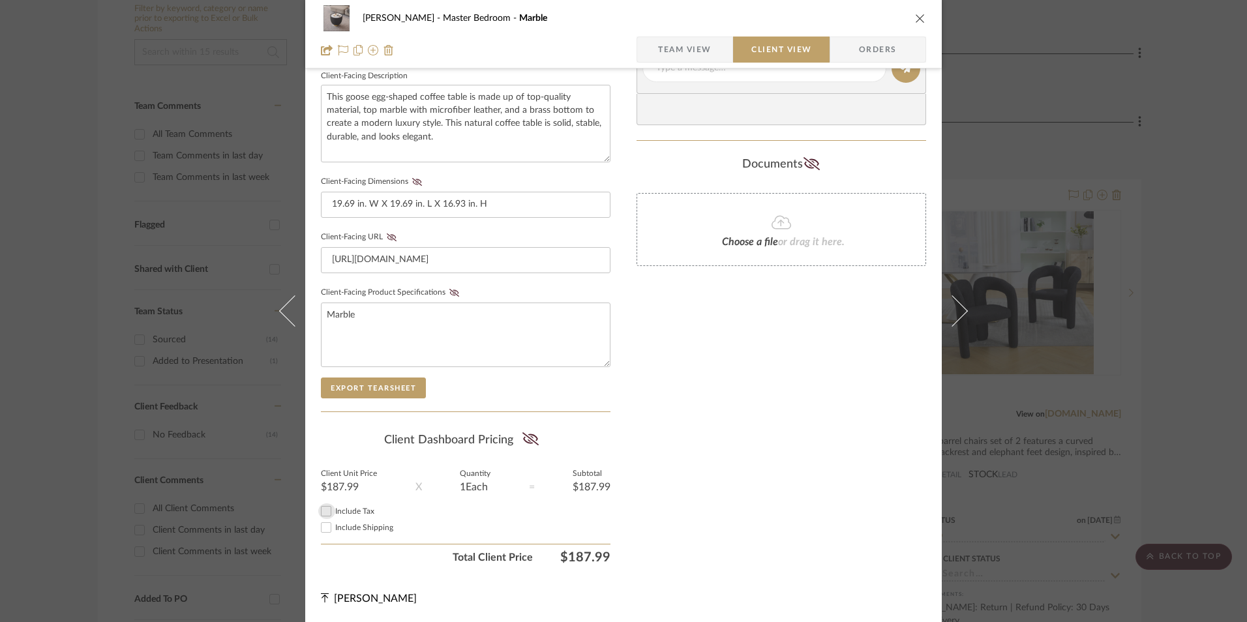
click at [324, 511] on input "Include Tax" at bounding box center [326, 512] width 16 height 16
checkbox input "true"
click at [526, 440] on icon at bounding box center [530, 438] width 16 height 13
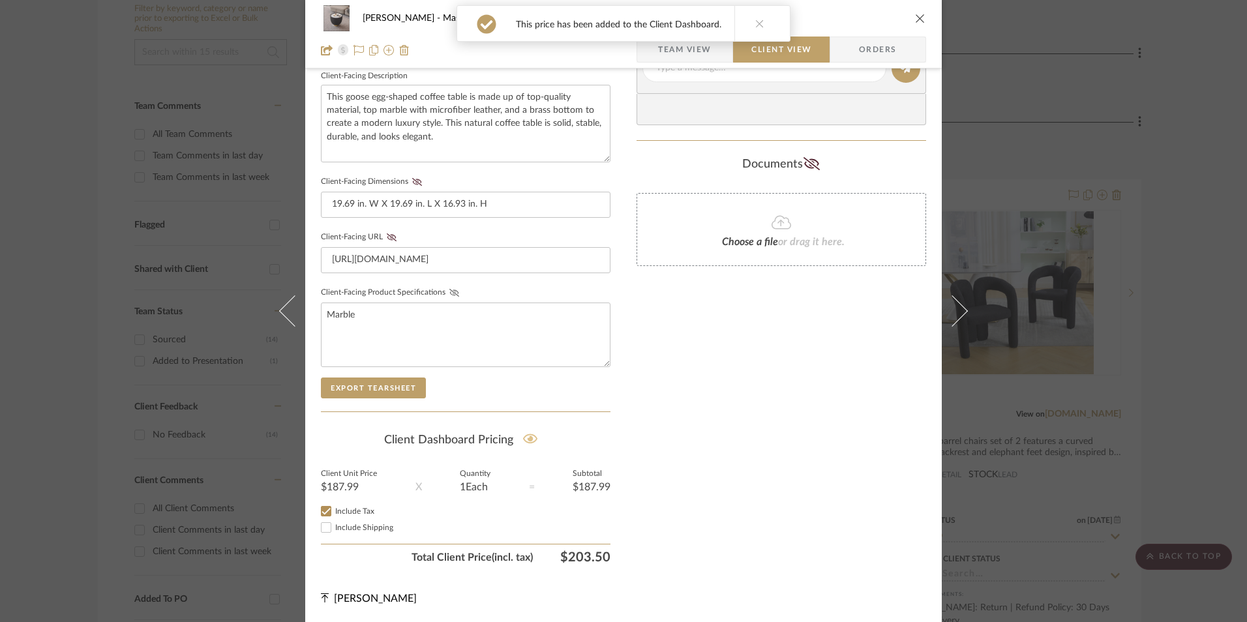
click at [449, 290] on icon at bounding box center [454, 293] width 10 height 8
click at [388, 238] on icon at bounding box center [392, 237] width 10 height 8
click at [412, 181] on icon at bounding box center [417, 182] width 10 height 8
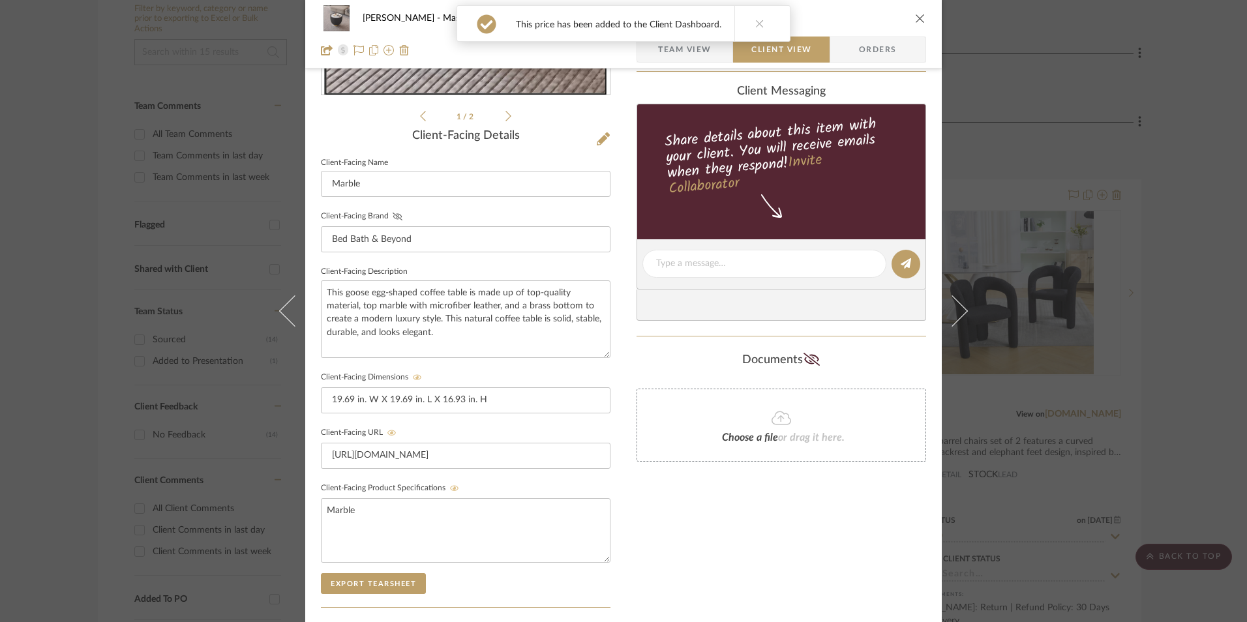
click at [393, 216] on icon at bounding box center [398, 217] width 10 height 8
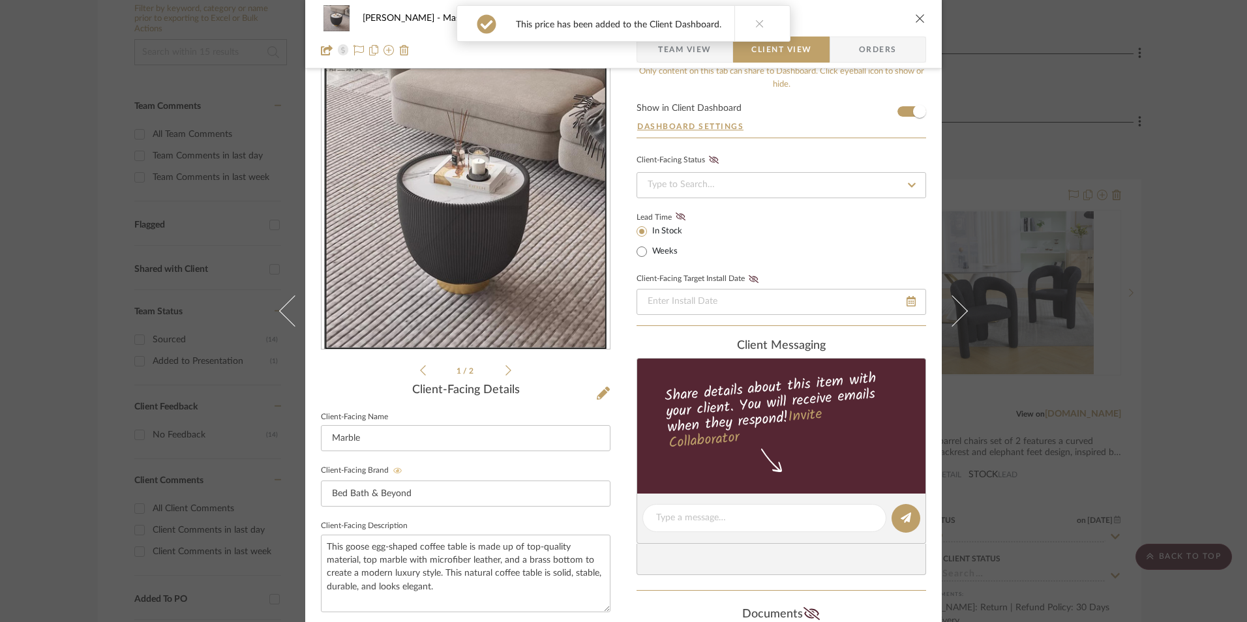
scroll to position [17, 0]
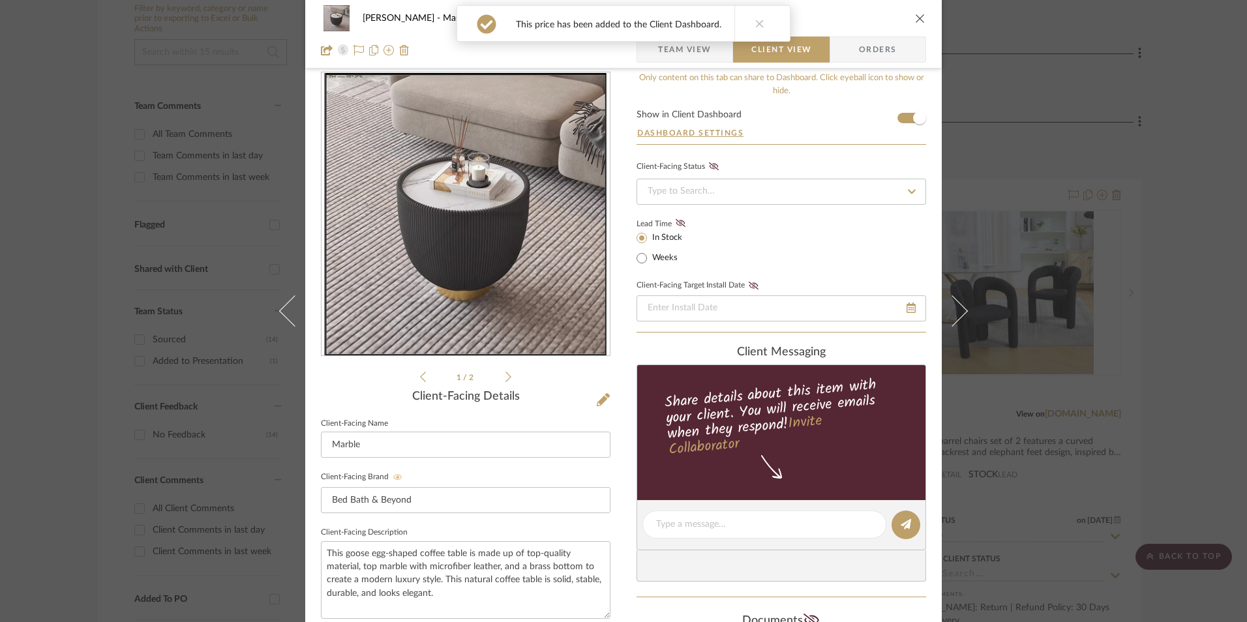
drag, startPoint x: 678, startPoint y: 223, endPoint x: 697, endPoint y: 224, distance: 18.3
click at [678, 223] on icon at bounding box center [681, 223] width 10 height 8
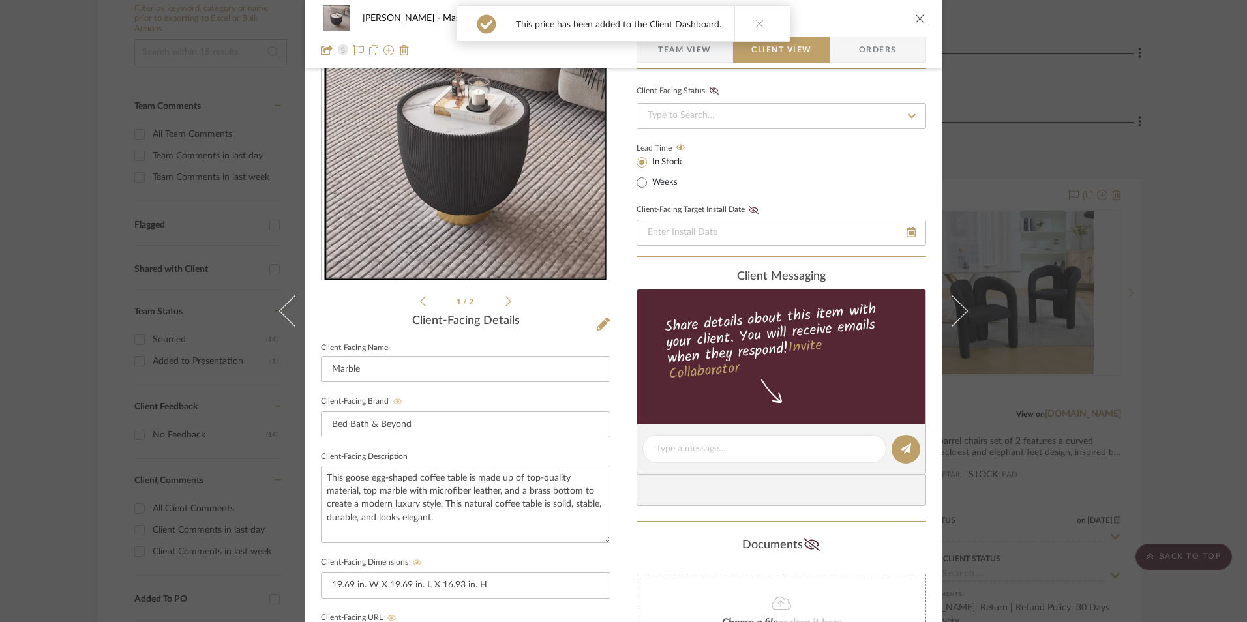
scroll to position [278, 0]
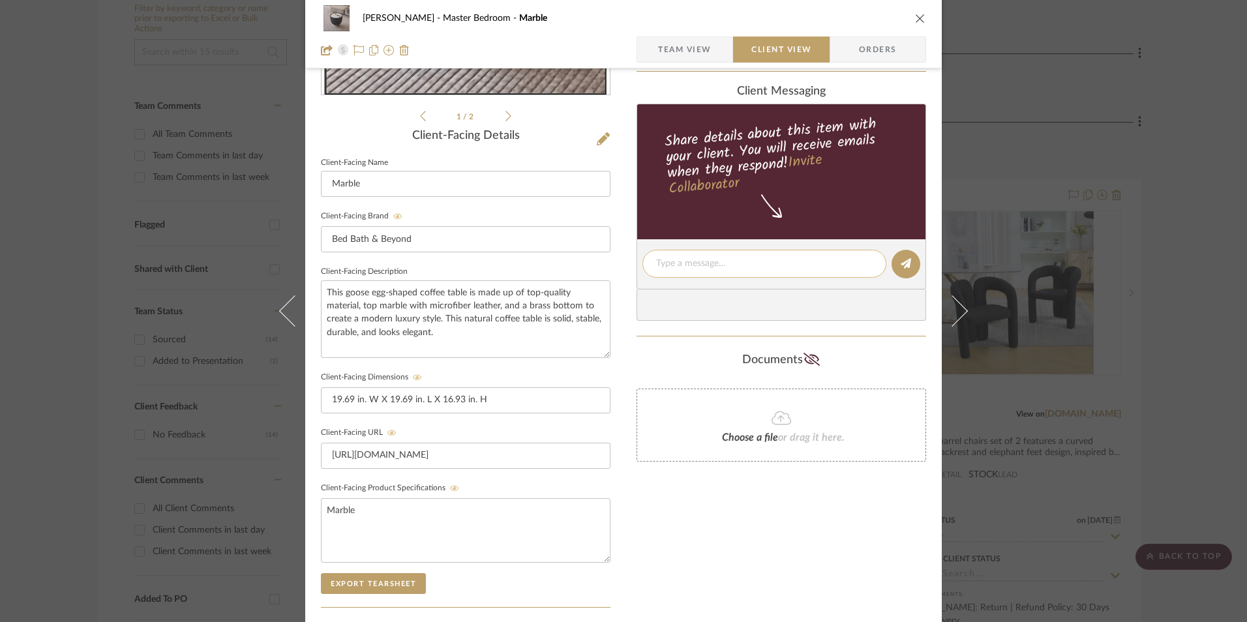
click at [712, 268] on textarea at bounding box center [764, 264] width 217 height 14
paste textarea "Option 2: End Tables - Select: Round | Black ETA: [DATE] SKU: 46300699 Return |…"
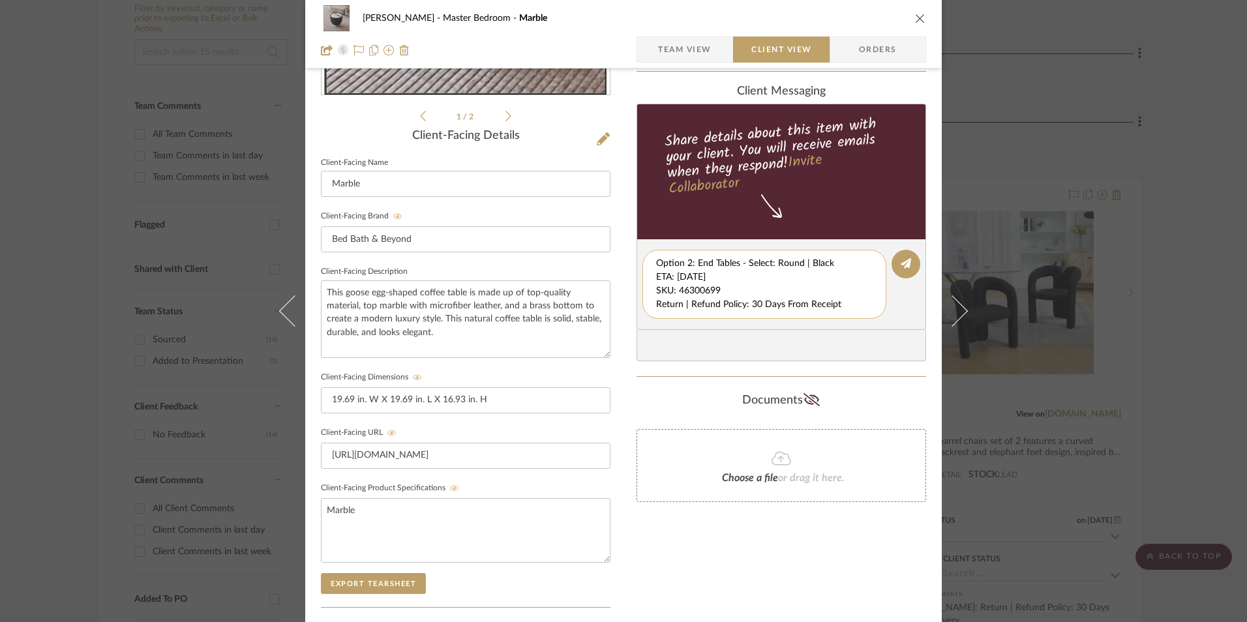
scroll to position [0, 0]
drag, startPoint x: 654, startPoint y: 277, endPoint x: 843, endPoint y: 307, distance: 192.2
click at [843, 307] on textarea "Option 2: End Tables - Select: Round | Black ETA: [DATE] SKU: 46300699 Return |…" at bounding box center [764, 284] width 217 height 55
type textarea "Option 2: End Tables - Select: Round | Black"
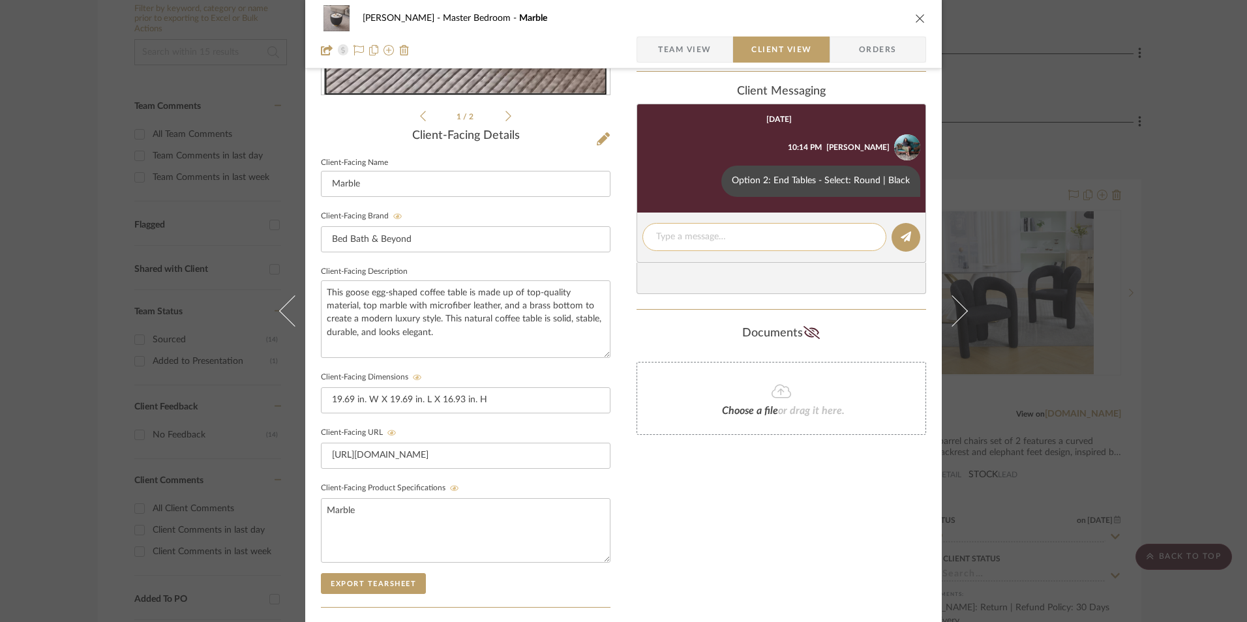
click at [688, 239] on textarea at bounding box center [764, 237] width 217 height 14
paste textarea "ETA: [DATE] SKU: 46300699 Return | Refund Policy: 30 Days From Receipt"
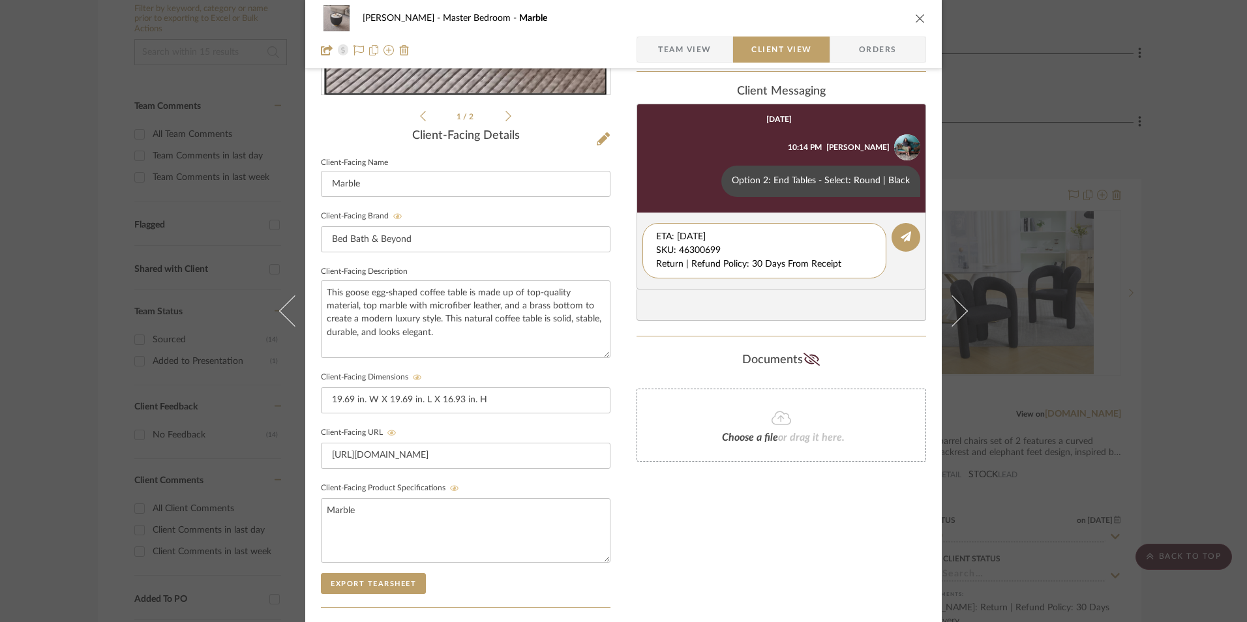
drag, startPoint x: 732, startPoint y: 250, endPoint x: 599, endPoint y: 218, distance: 136.1
click at [596, 222] on div "[PERSON_NAME] Master Bedroom Marble Team View Client View Orders 1 / 2 Client-F…" at bounding box center [623, 275] width 637 height 1086
drag, startPoint x: 654, startPoint y: 249, endPoint x: 676, endPoint y: 260, distance: 24.8
click at [656, 249] on textarea "Return | Refund Policy: 30 Days From Receipt" at bounding box center [764, 243] width 217 height 27
type textarea "Return | Refund Policy: 30 Days From Receipt"
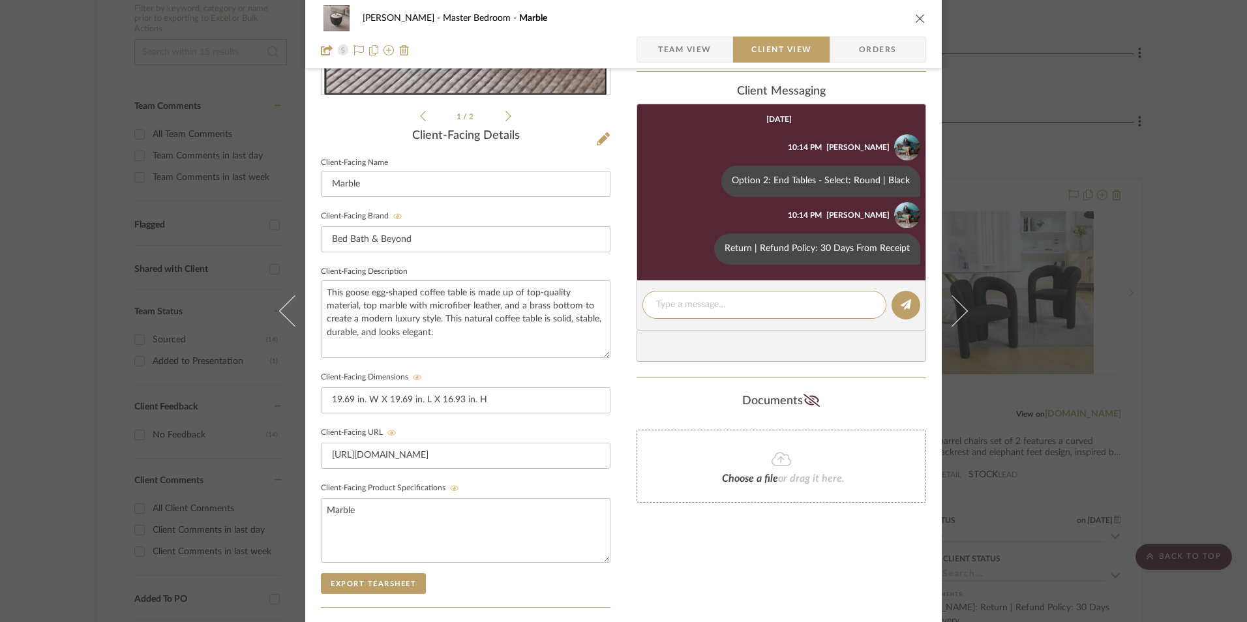
click at [916, 14] on icon "close" at bounding box center [920, 18] width 10 height 10
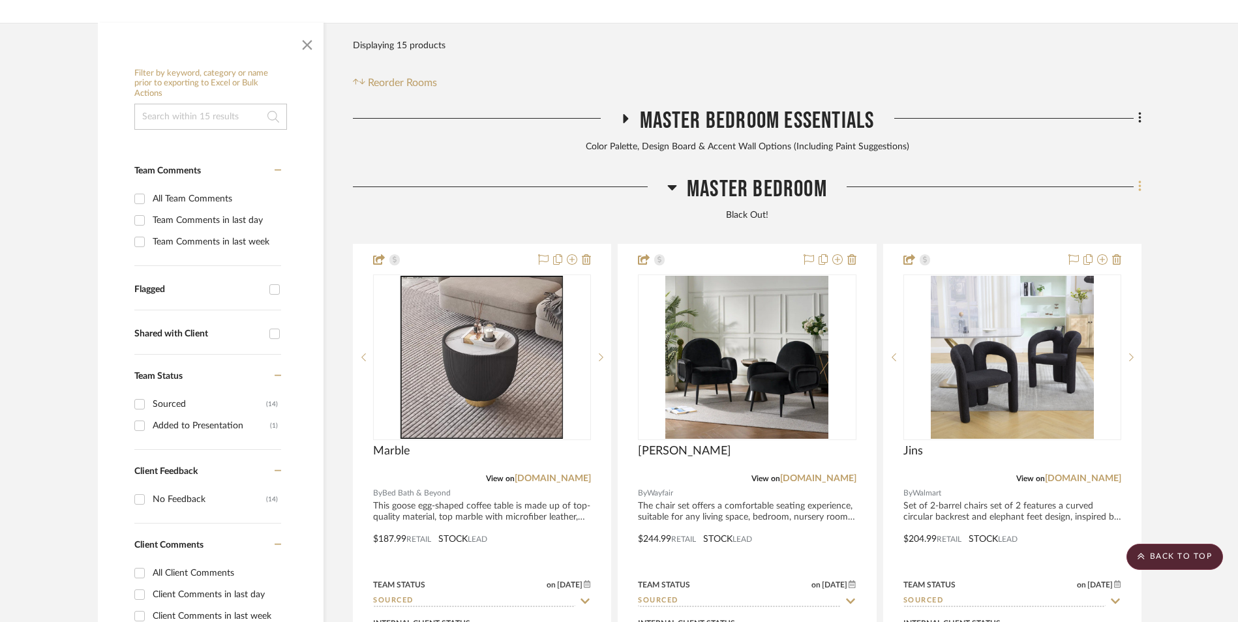
scroll to position [326, 0]
click at [1138, 180] on icon at bounding box center [1140, 187] width 4 height 14
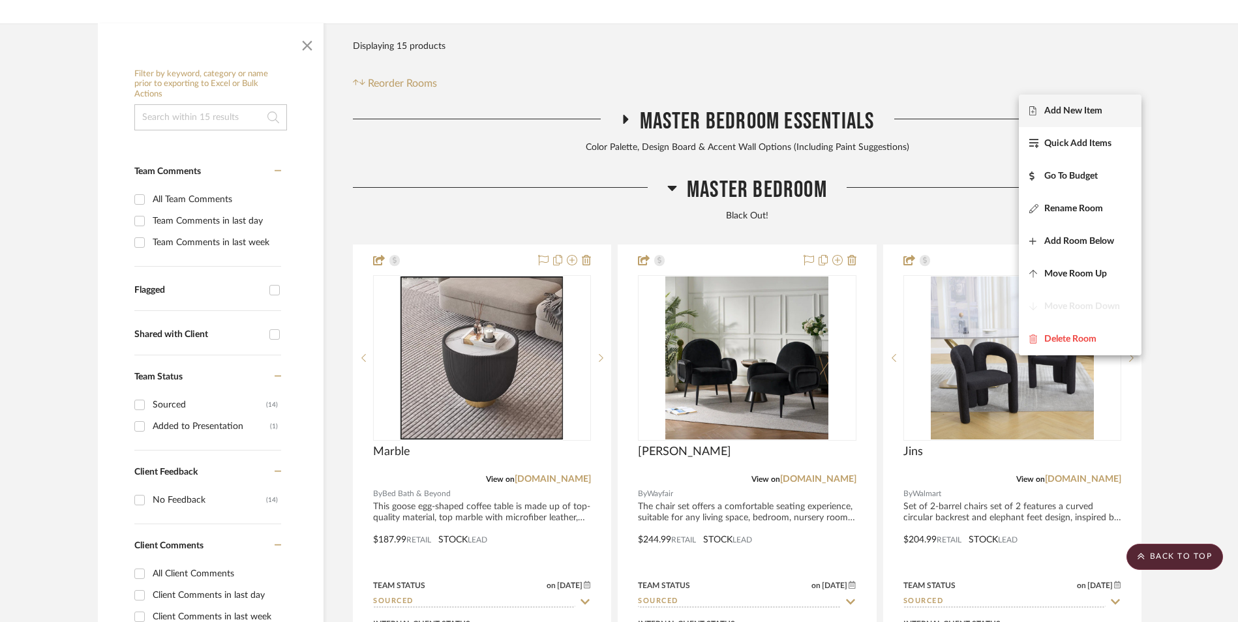
click at [1075, 116] on span "Add New Item" at bounding box center [1073, 110] width 58 height 11
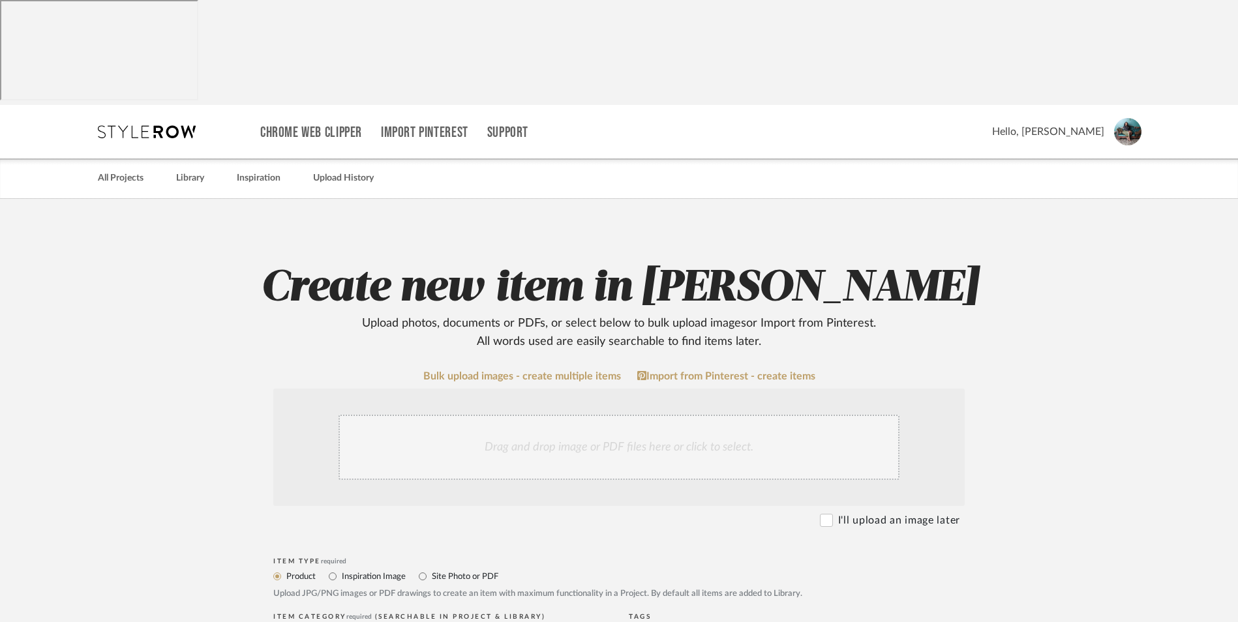
drag, startPoint x: 938, startPoint y: 379, endPoint x: 933, endPoint y: 402, distance: 23.4
click at [938, 389] on div "Drag and drop image or PDF files here or click to select." at bounding box center [618, 447] width 691 height 117
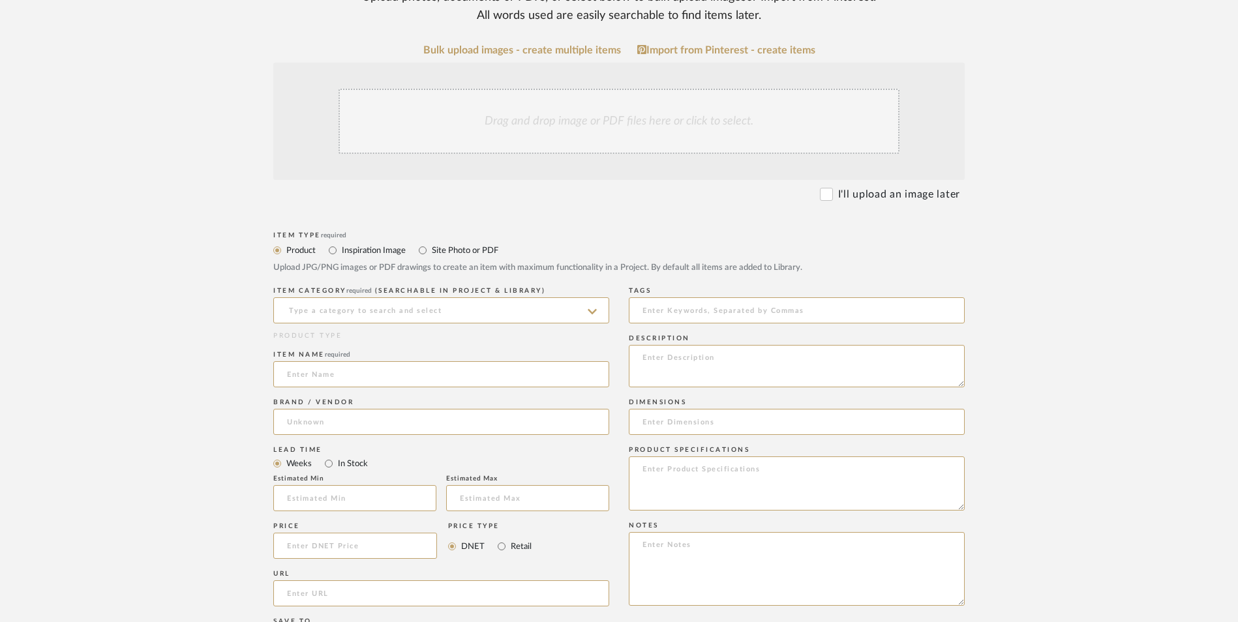
scroll to position [587, 0]
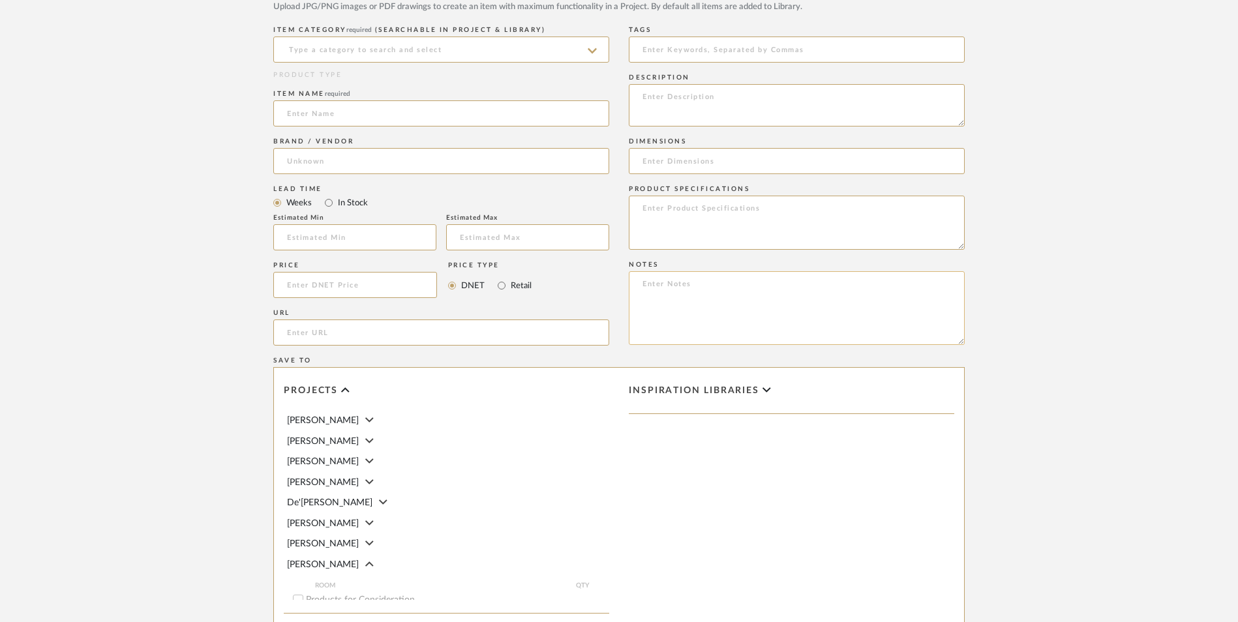
click at [677, 271] on textarea at bounding box center [797, 308] width 336 height 74
paste textarea "Option 1: ETA: SKU: Reviews - Stars Return | Refund Policy:"
click at [698, 271] on textarea "Option 1: ETA: SKU: Reviews - Stars Return | Refund Policy: 30 Days From Delive…" at bounding box center [797, 308] width 336 height 74
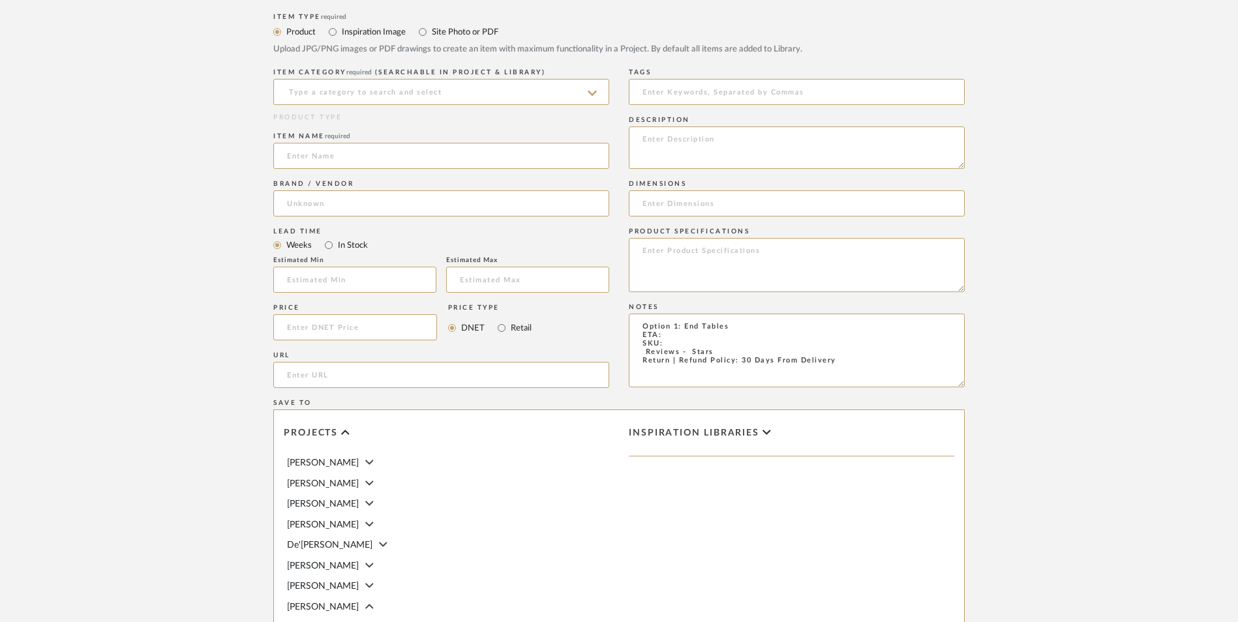
scroll to position [522, 0]
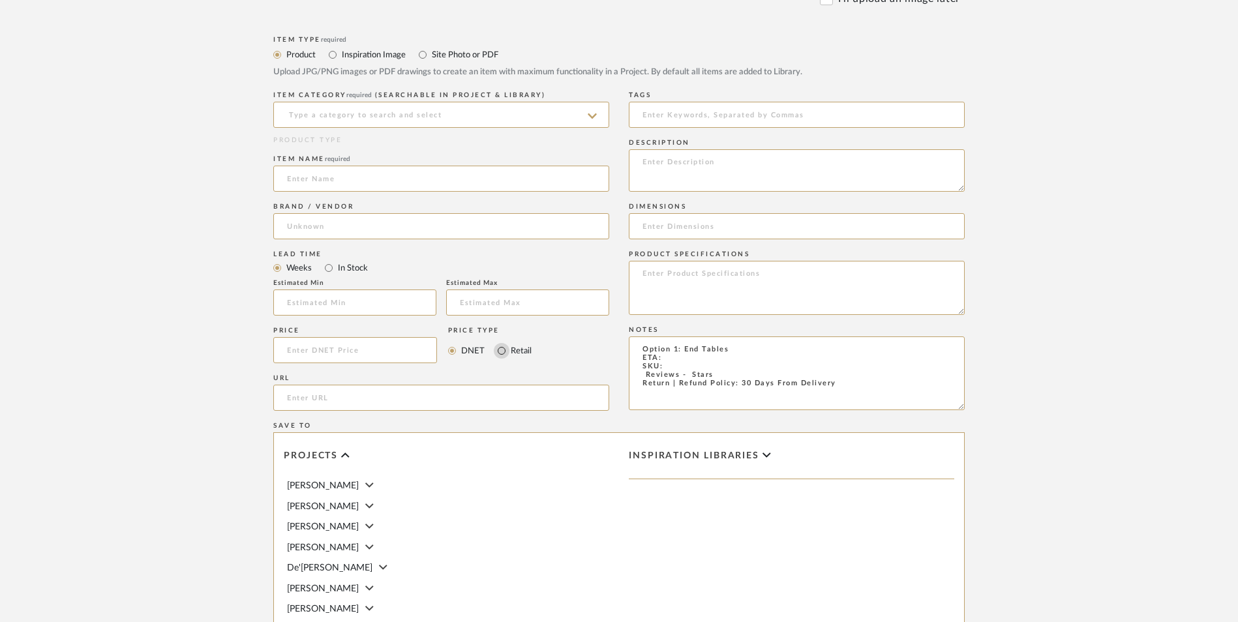
type textarea "Option 1: End Tables ETA: SKU: Reviews - Stars Return | Refund Policy: 30 Days …"
click at [502, 343] on input "Retail" at bounding box center [502, 351] width 16 height 16
radio input "true"
click at [325, 260] on input "In Stock" at bounding box center [329, 268] width 16 height 16
radio input "true"
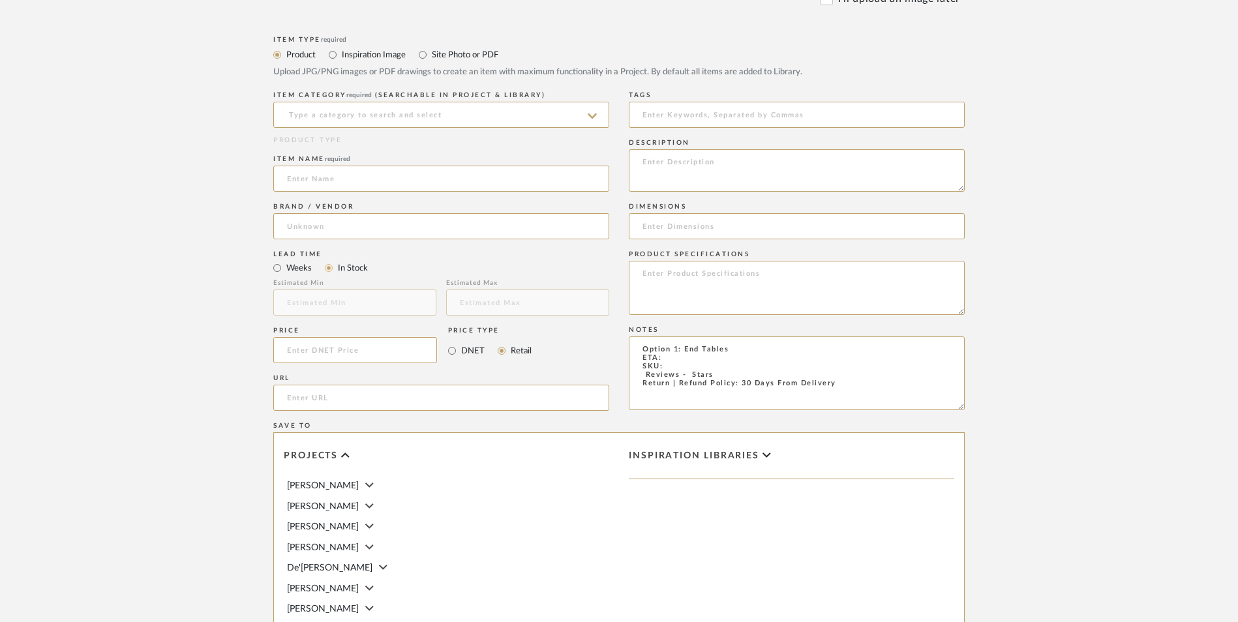
scroll to position [457, 0]
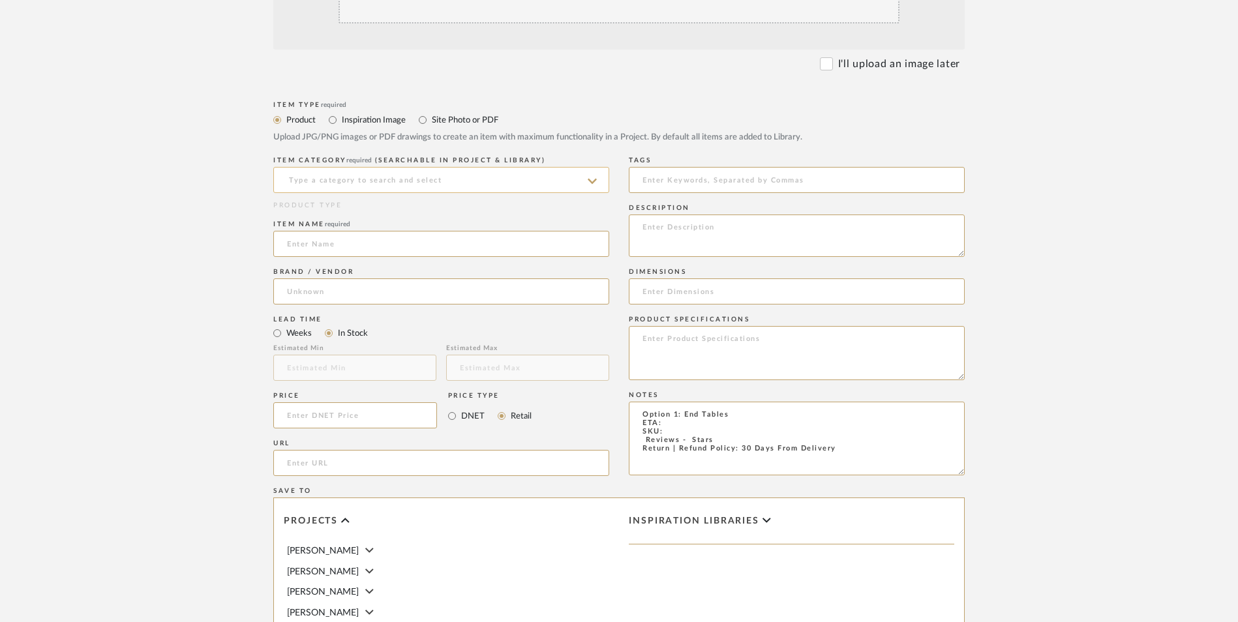
click at [376, 167] on input at bounding box center [441, 180] width 336 height 26
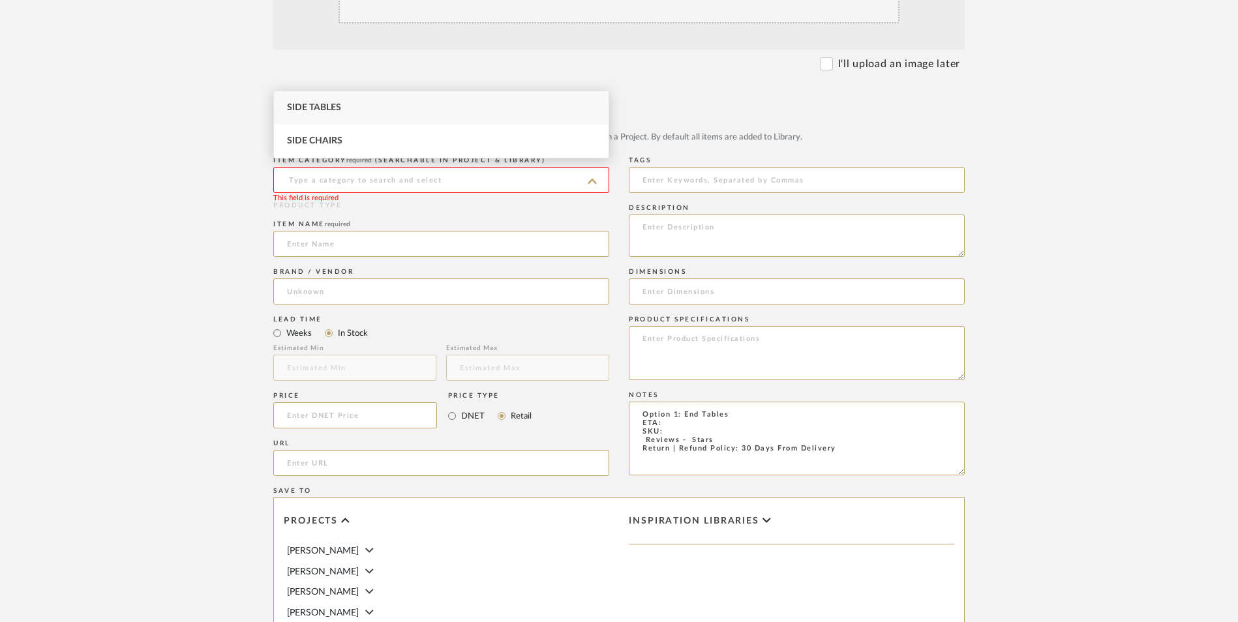
click at [377, 109] on div "Side Tables" at bounding box center [441, 107] width 335 height 33
type input "Side Tables"
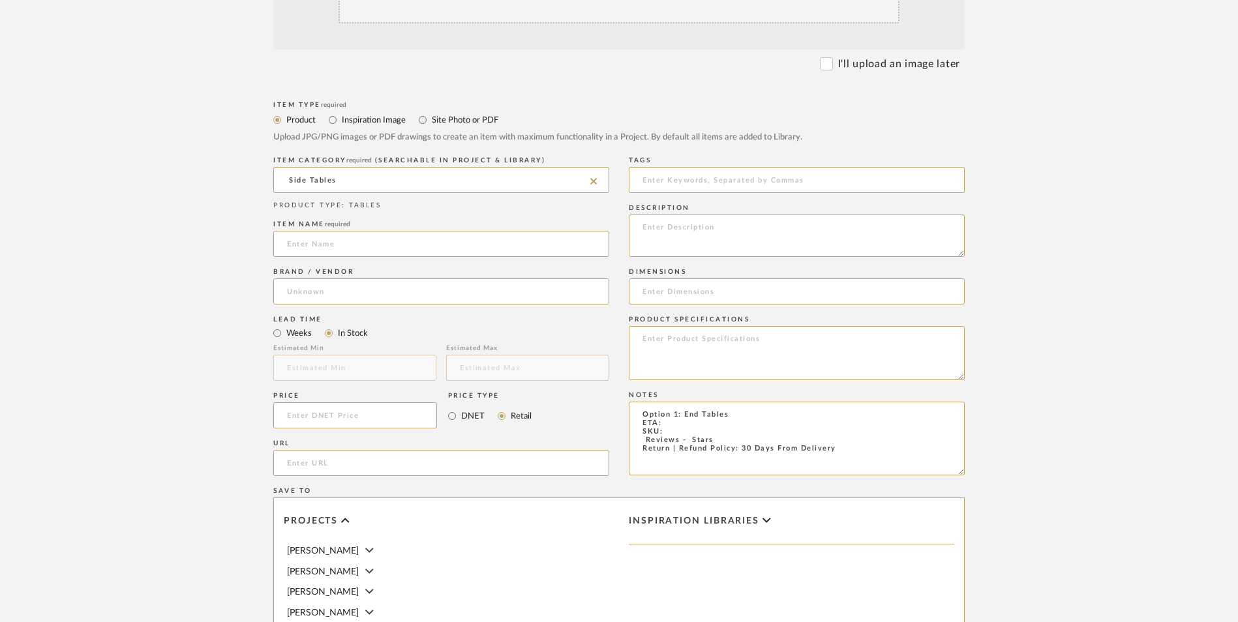
scroll to position [391, 0]
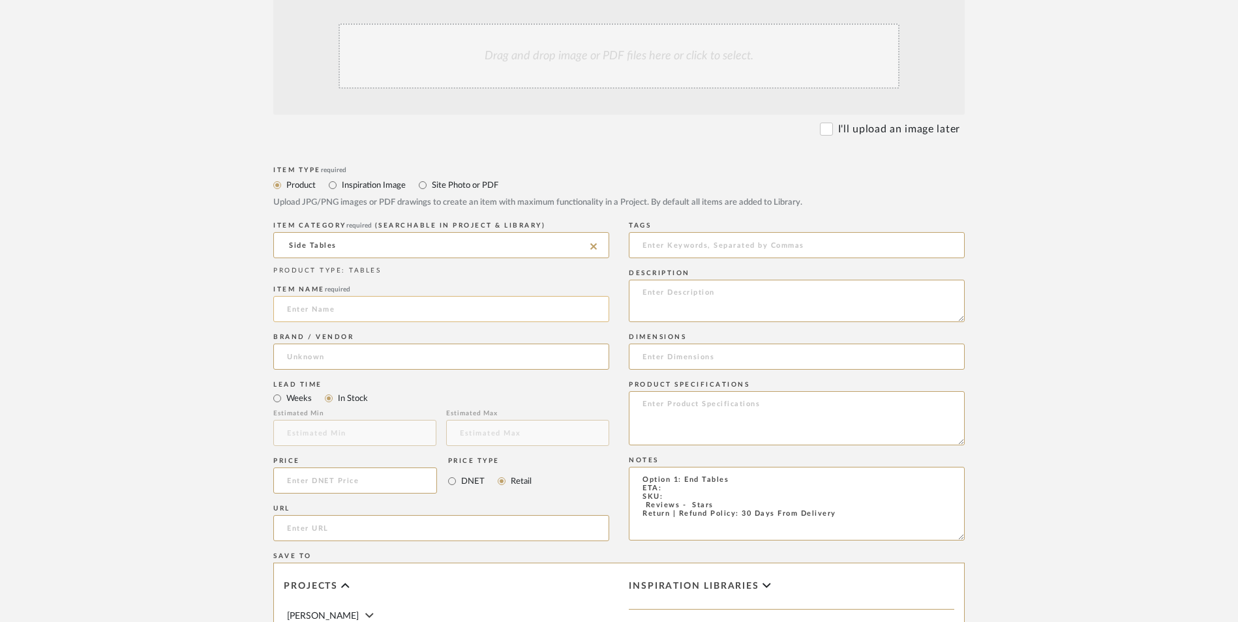
click at [423, 296] on input at bounding box center [441, 309] width 336 height 26
type input "Dareau"
click at [386, 344] on input at bounding box center [441, 357] width 336 height 26
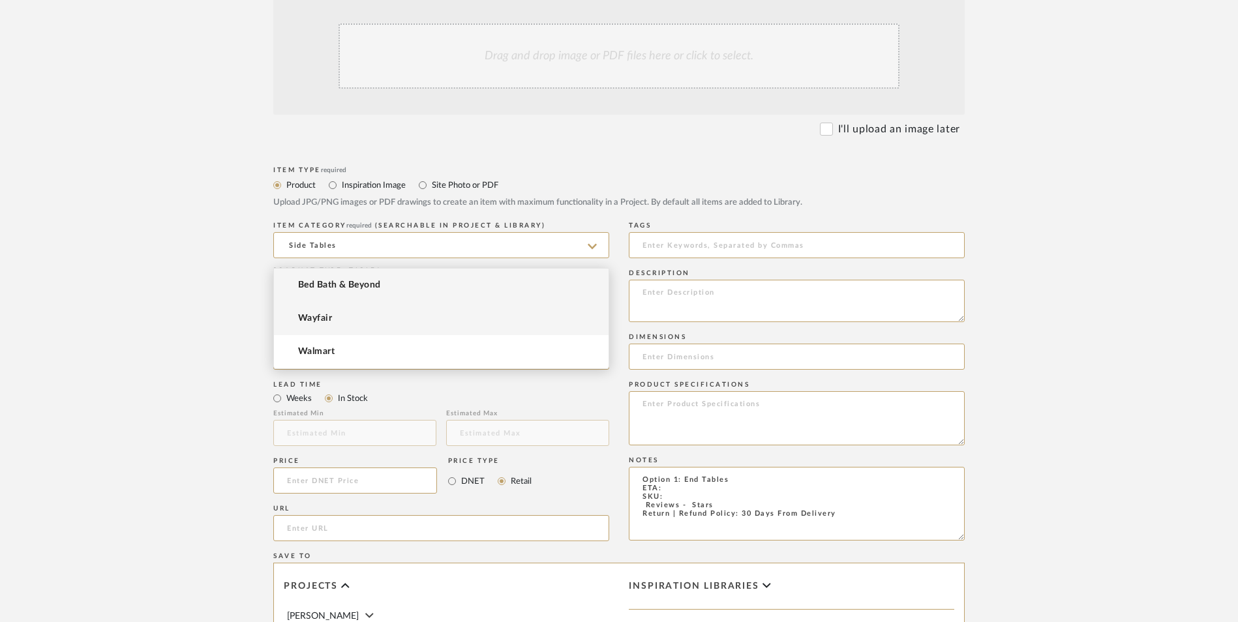
click at [375, 312] on mat-option "Wayfair" at bounding box center [441, 318] width 335 height 33
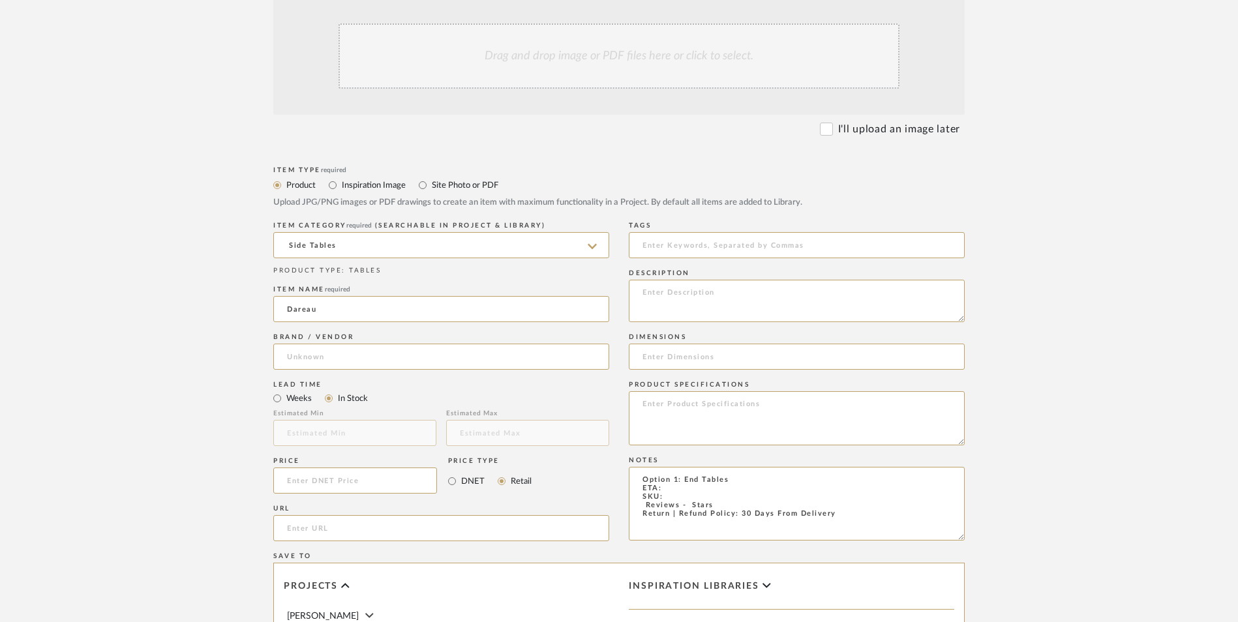
type input "Wayfair"
click at [640, 467] on textarea "Option 1: End Tables ETA: SKU: Reviews - Stars Return | Refund Policy: 30 Days …" at bounding box center [797, 504] width 336 height 74
type textarea "Option 1: End Tables ETA: SKU: 16 Reviews - 4.2 Stars Return | Refund Policy: 3…"
click at [397, 468] on input at bounding box center [355, 481] width 164 height 26
type input "$99.99"
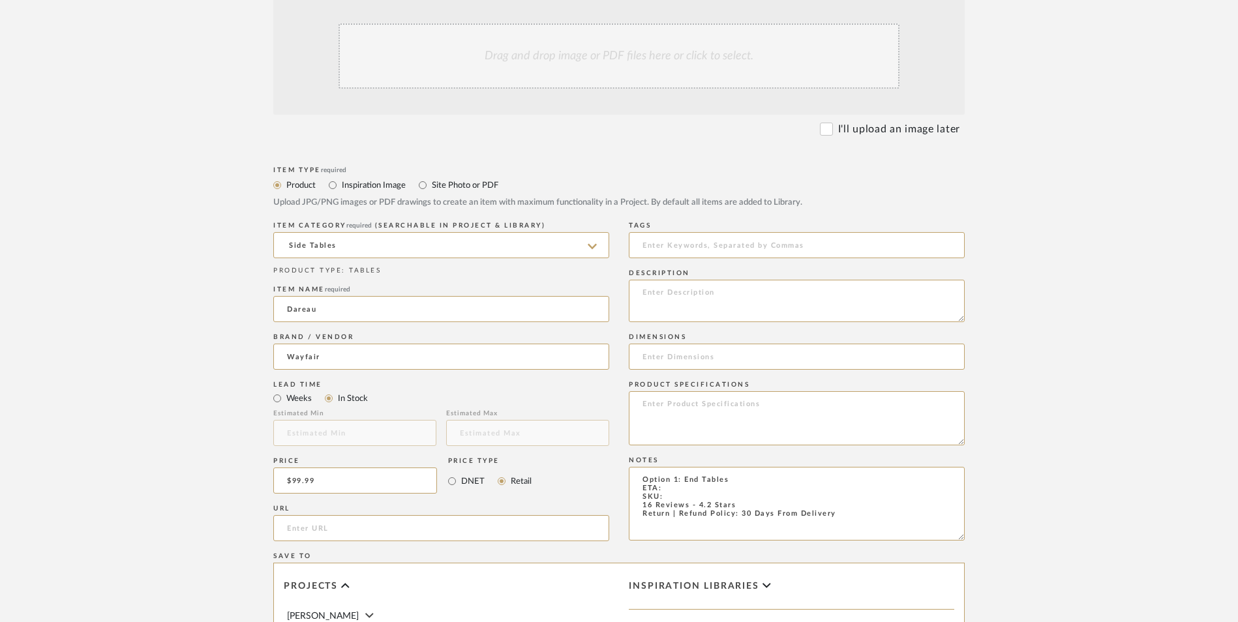
click at [271, 413] on form "Bulk upload images - create multiple items Import from Pinterest - create items…" at bounding box center [618, 452] width 831 height 946
click at [348, 515] on input "url" at bounding box center [441, 528] width 336 height 26
paste input "[URL][DOMAIN_NAME][PERSON_NAME]"
type input "[URL][DOMAIN_NAME][PERSON_NAME]"
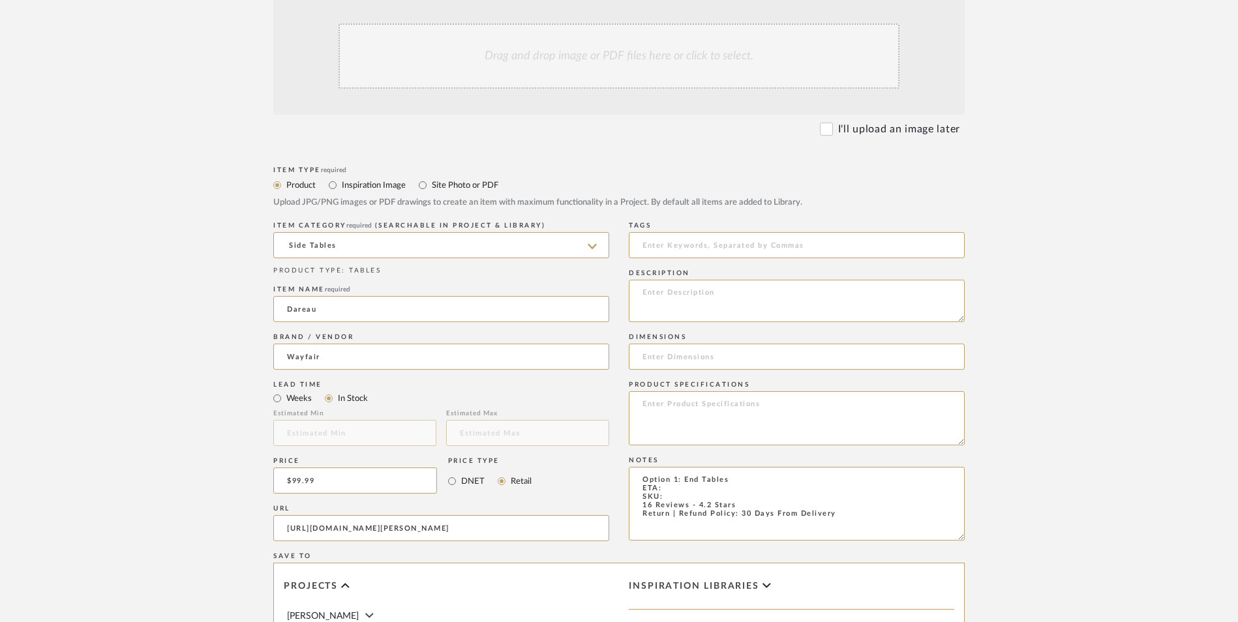
click at [60, 335] on upload-items "Create new item in [PERSON_NAME] Upload photos, documents or PDFs, or select be…" at bounding box center [619, 383] width 1238 height 1150
click at [672, 467] on textarea "Option 1: End Tables ETA: SKU: 16 Reviews - 4.2 Stars Return | Refund Policy: 3…" at bounding box center [797, 504] width 336 height 74
click at [673, 467] on textarea "Option 1: End Tables ETA: [DATE] SKU: 16 Reviews - 4.2 Stars Return | Refund Po…" at bounding box center [797, 504] width 336 height 74
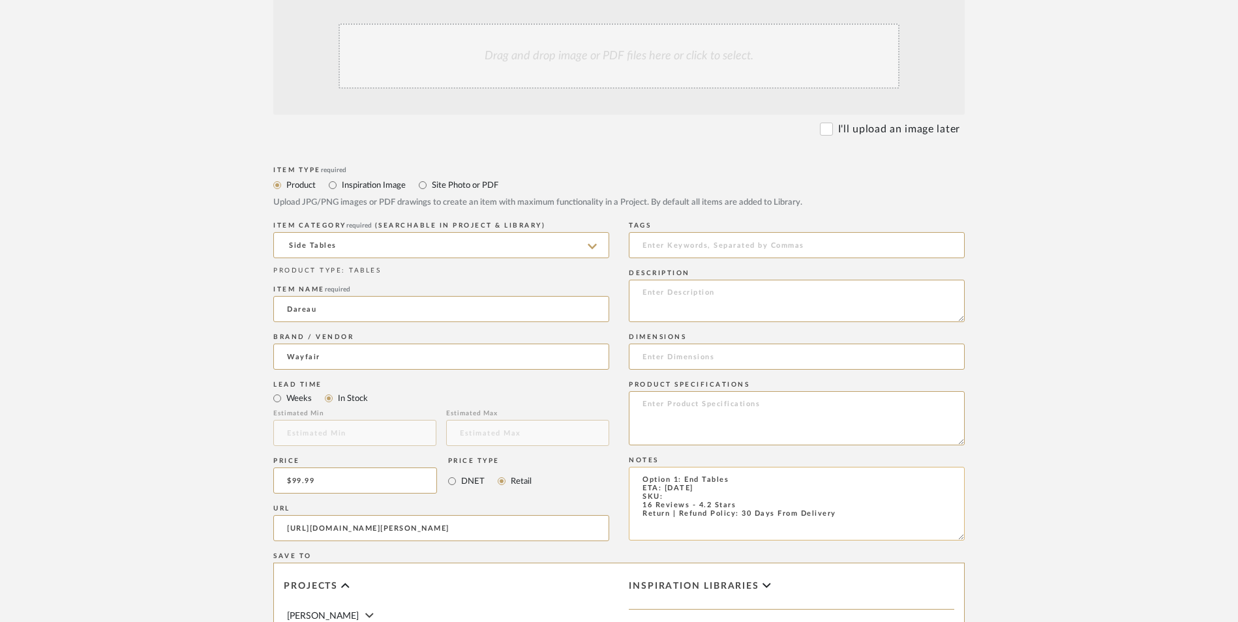
paste textarea "W001766181"
type textarea "Option 1: End Tables ETA: [DATE] SKU: W001766181 16 Reviews - 4.2 Stars Return …"
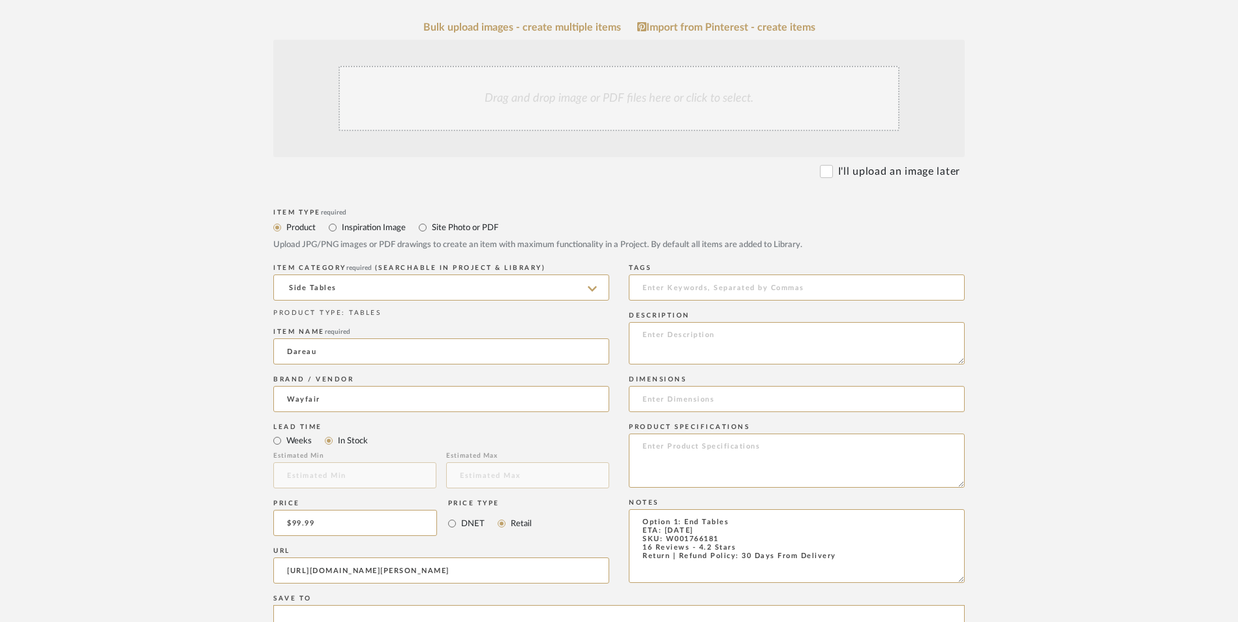
scroll to position [326, 0]
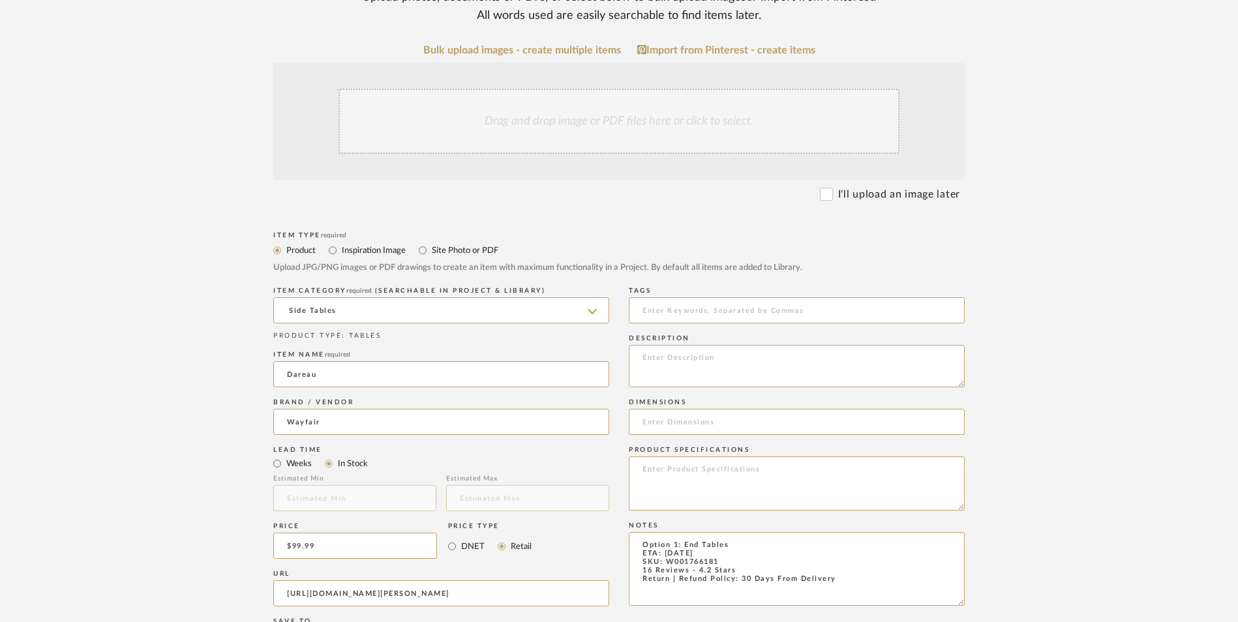
click at [615, 89] on div "Drag and drop image or PDF files here or click to select." at bounding box center [619, 121] width 561 height 65
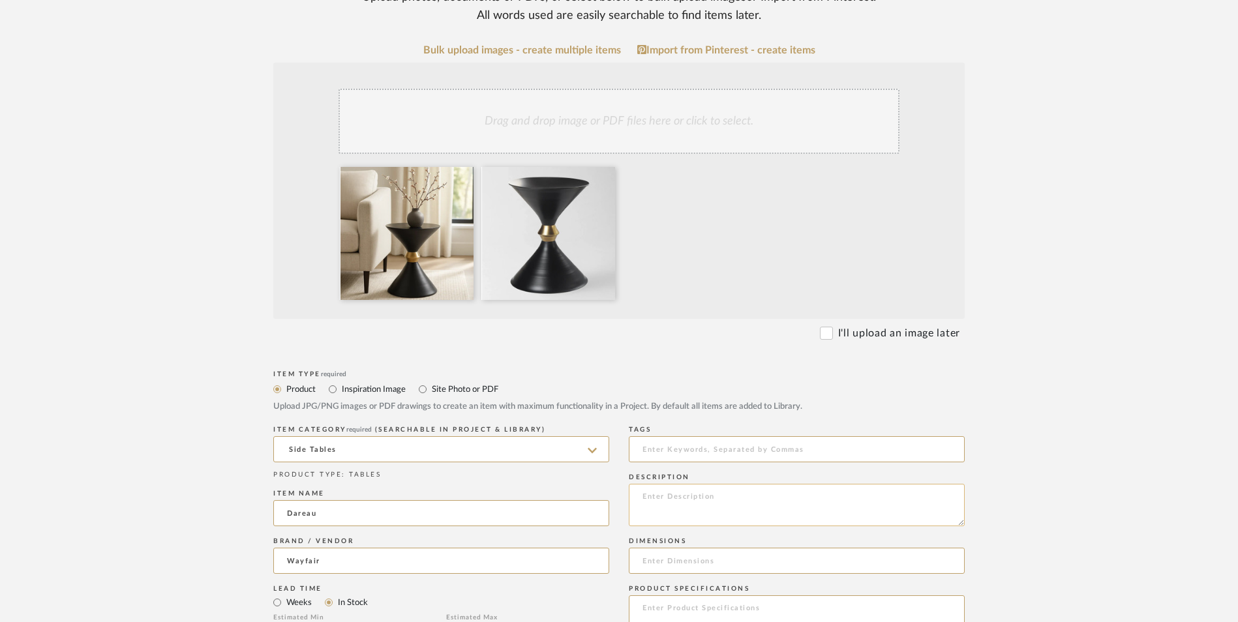
click at [734, 484] on textarea at bounding box center [797, 505] width 336 height 42
paste textarea "Striking in silhouette and refined in detail, this drum side table merges artis…"
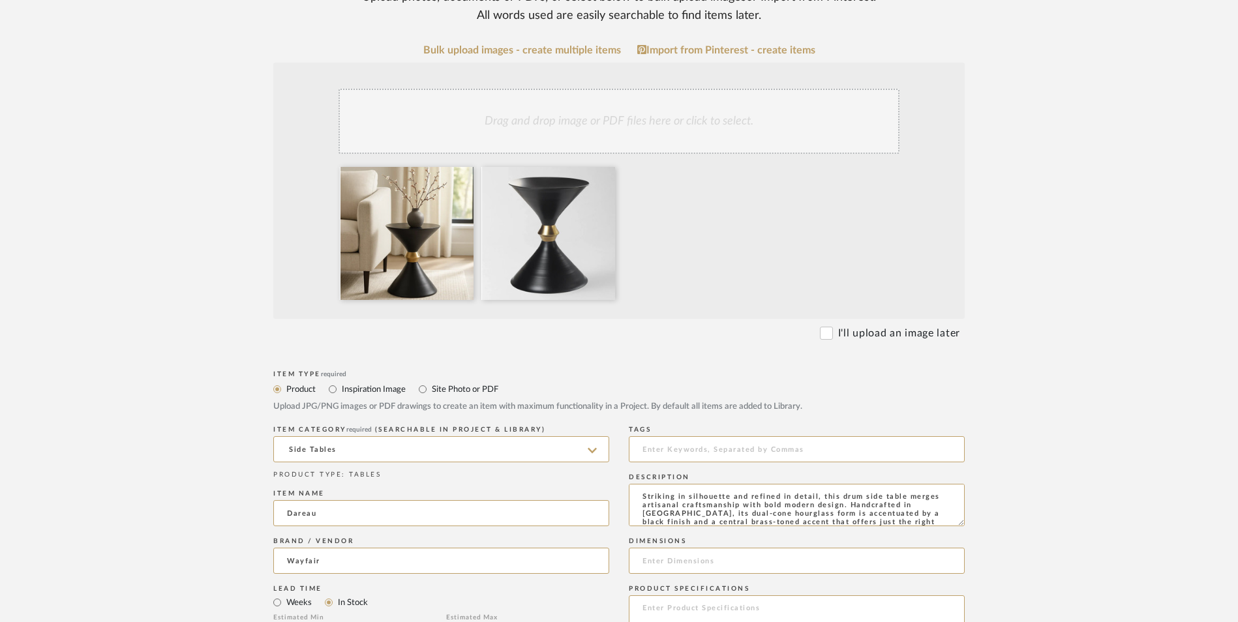
scroll to position [18, 0]
type textarea "Striking in silhouette and refined in detail, this drum side table merges artis…"
click at [705, 595] on textarea at bounding box center [797, 622] width 336 height 54
type textarea "Iron"
click at [710, 548] on input at bounding box center [797, 561] width 336 height 26
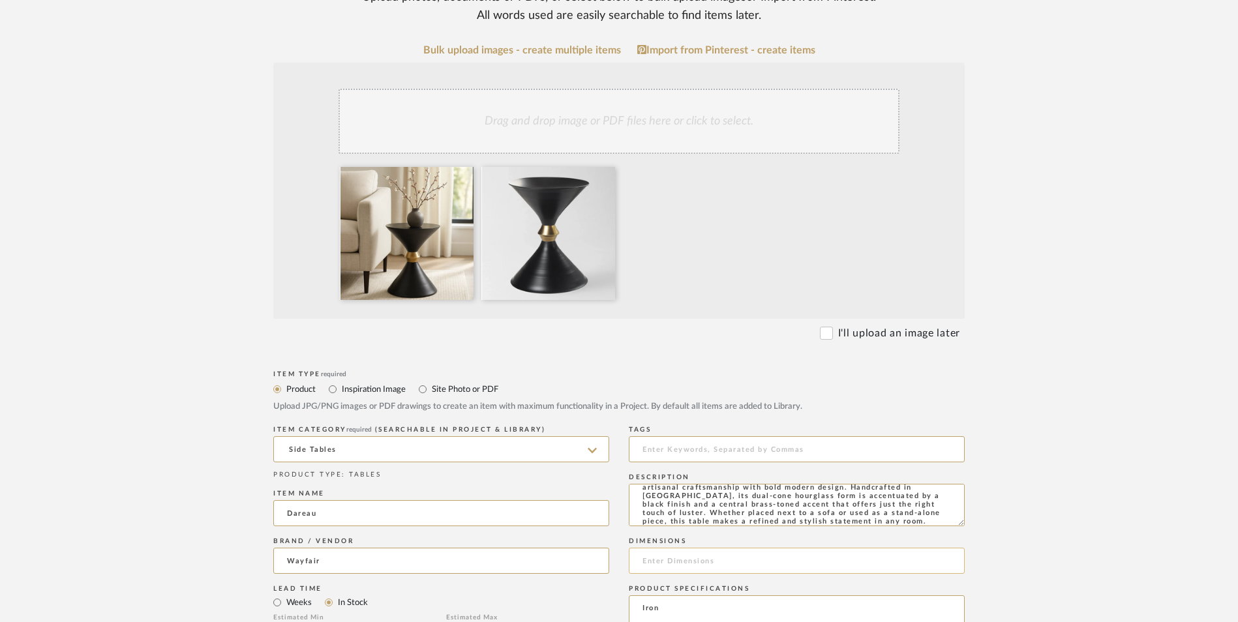
paste input "18'' H X 14'' W X 14'' D"
type input "18'' H X 14'' W X 14'' D"
click at [1035, 354] on upload-items "Create new item in [PERSON_NAME] Upload photos, documents or PDFs, or select be…" at bounding box center [619, 517] width 1238 height 1289
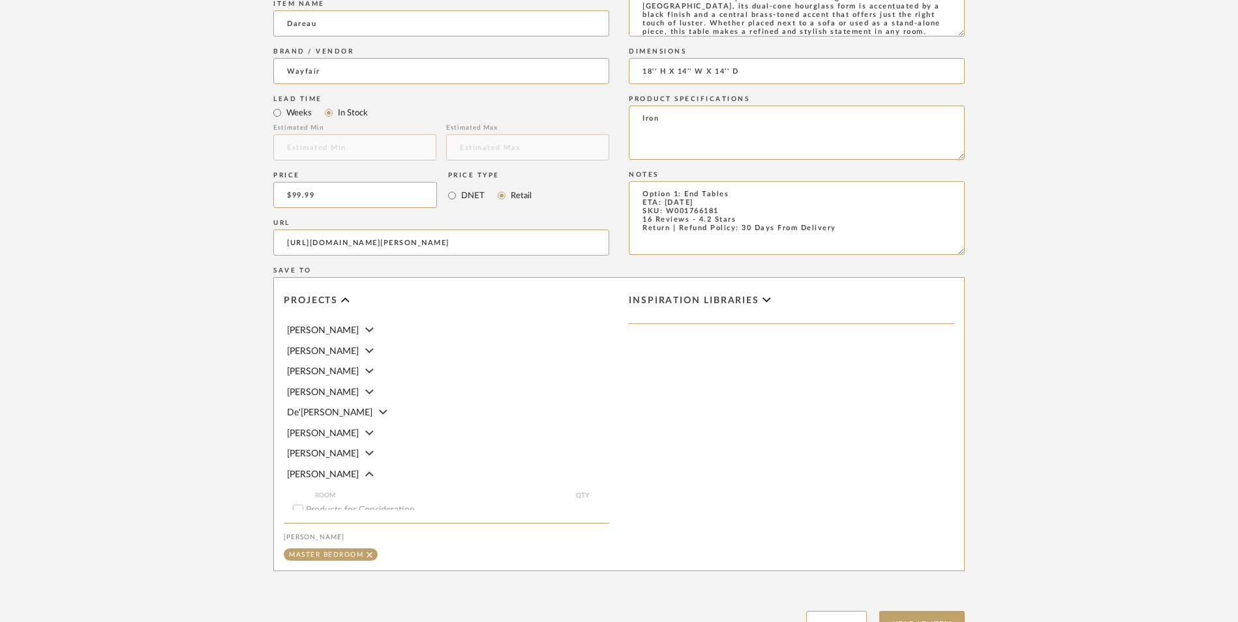
scroll to position [821, 0]
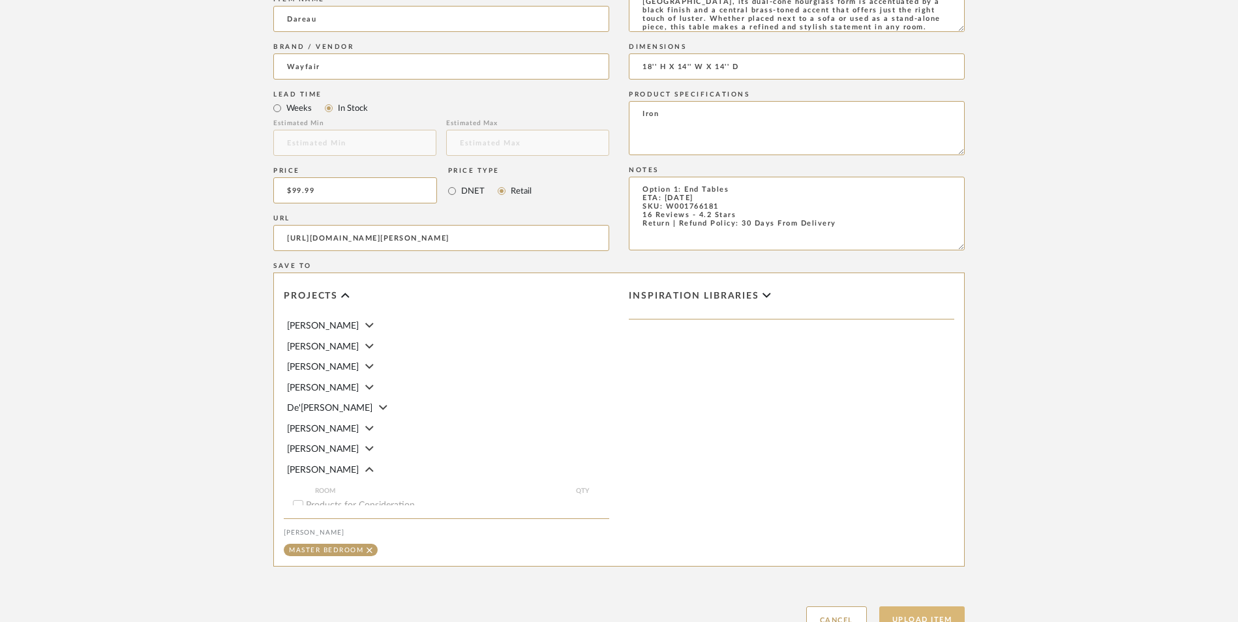
click at [946, 607] on button "Upload Item" at bounding box center [922, 620] width 86 height 27
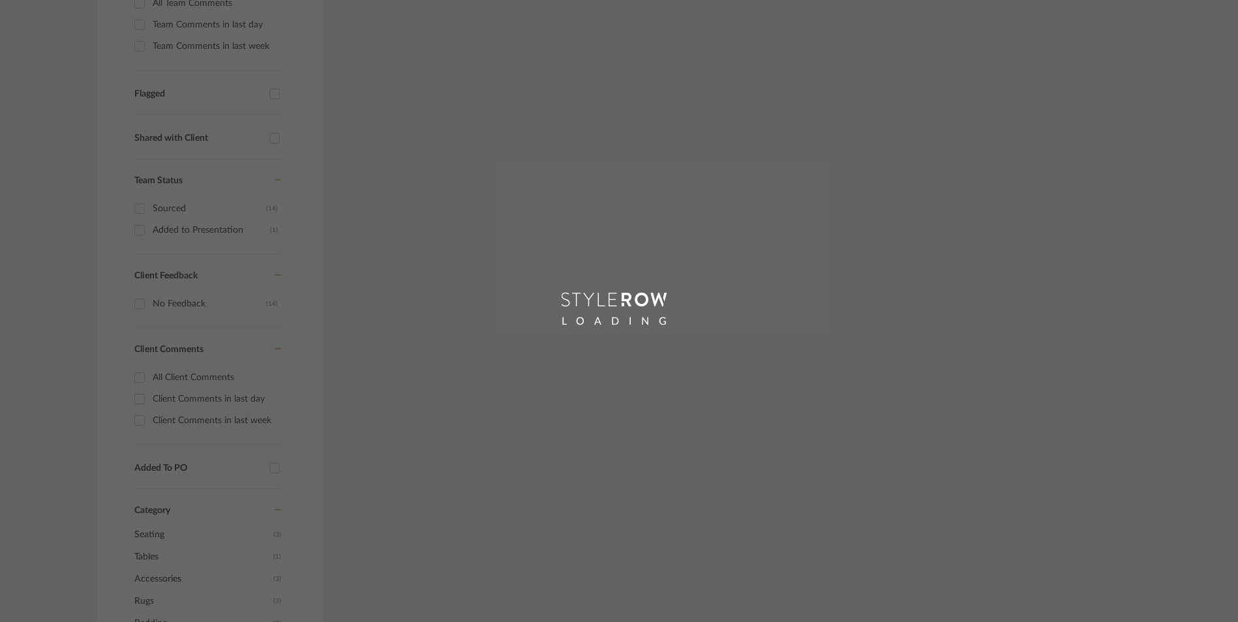
scroll to position [359, 0]
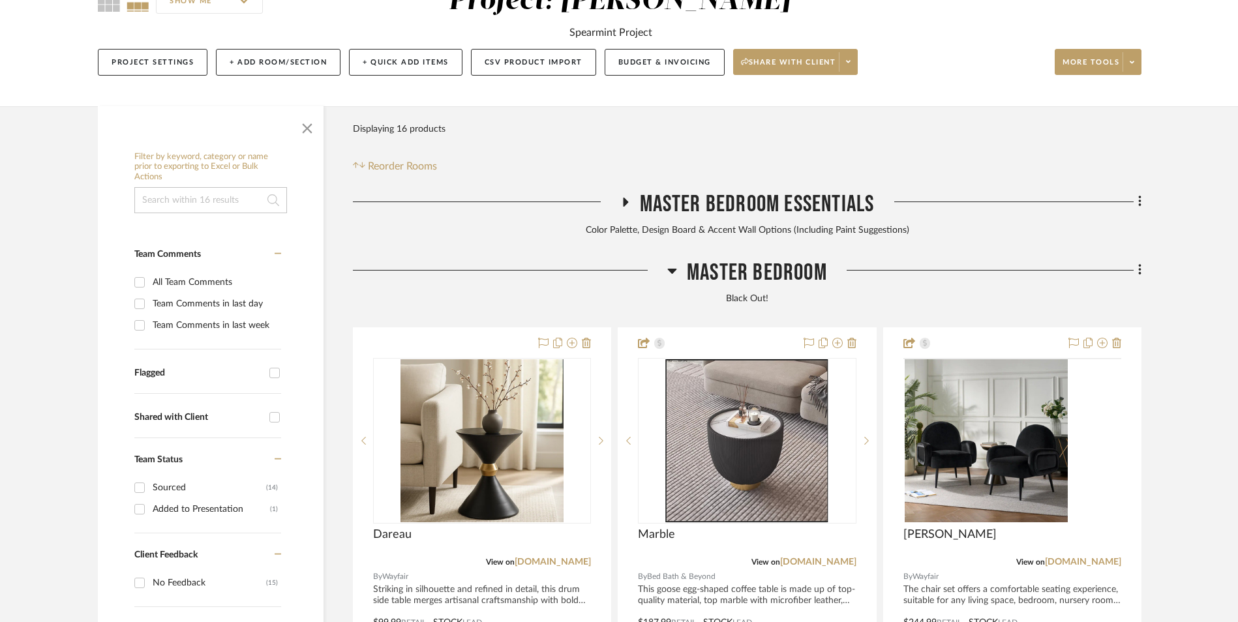
scroll to position [397, 0]
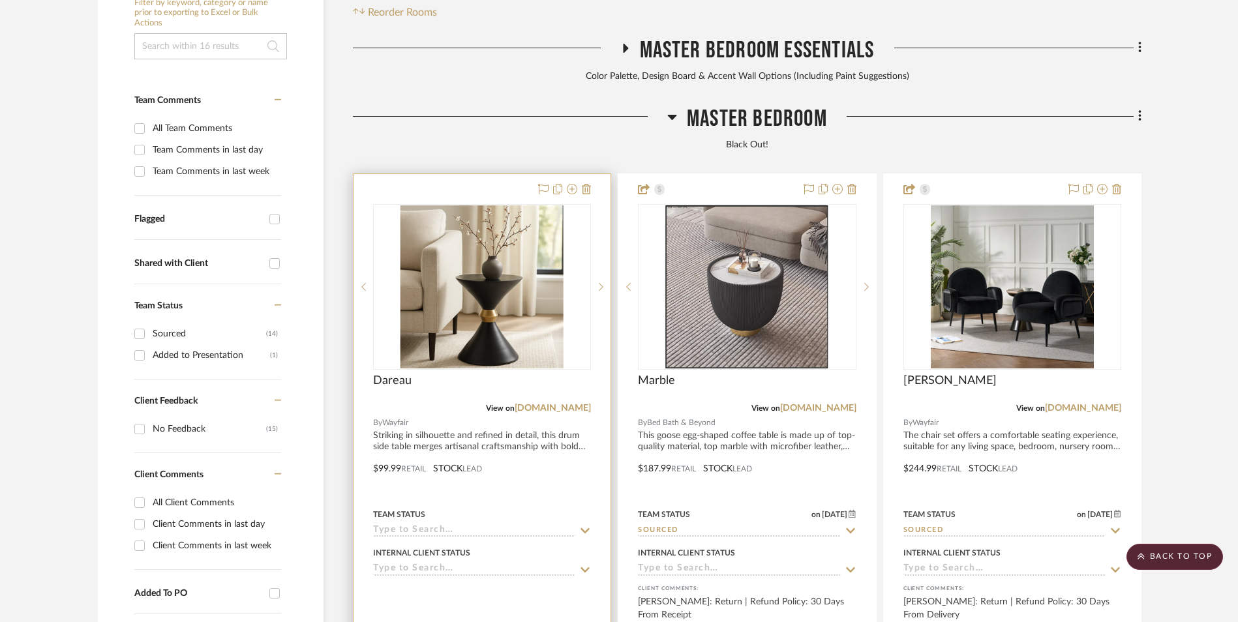
click at [0, 0] on img at bounding box center [0, 0] width 0 height 0
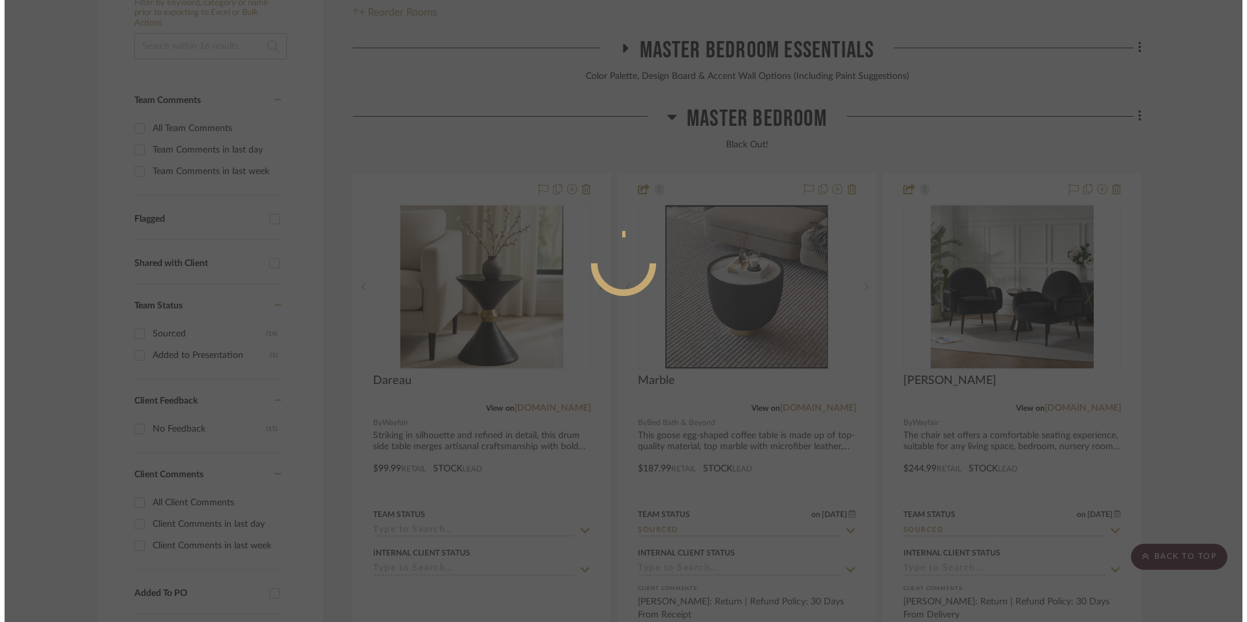
scroll to position [0, 0]
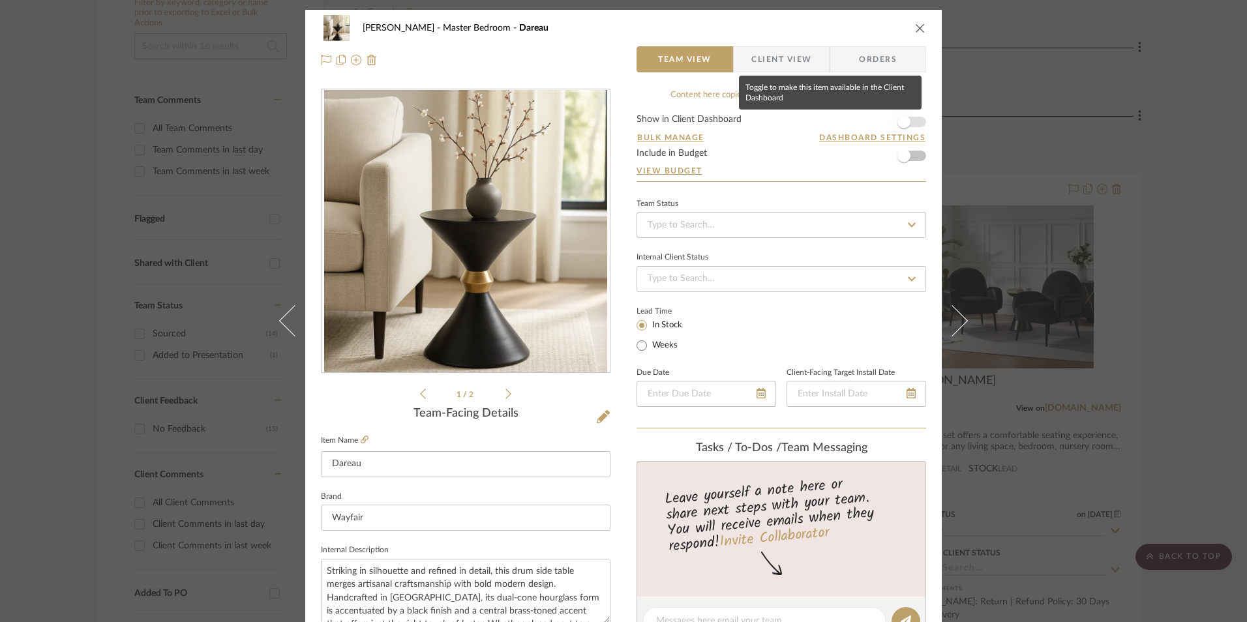
click at [903, 120] on span "button" at bounding box center [903, 121] width 13 height 13
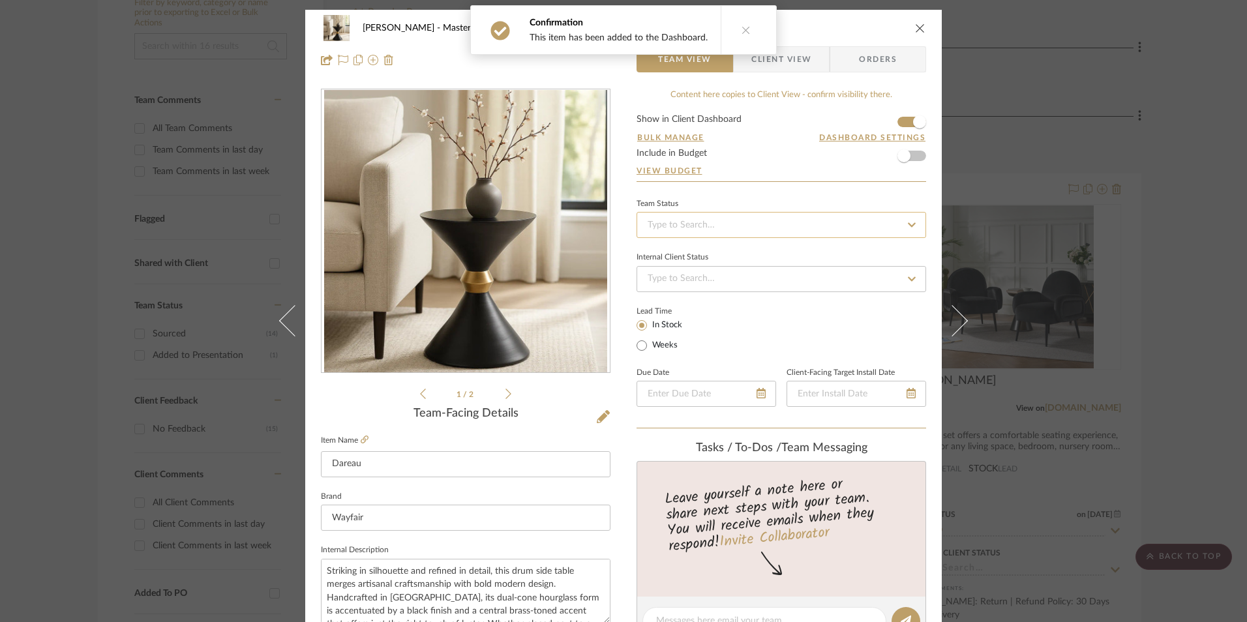
click at [717, 232] on input at bounding box center [782, 225] width 290 height 26
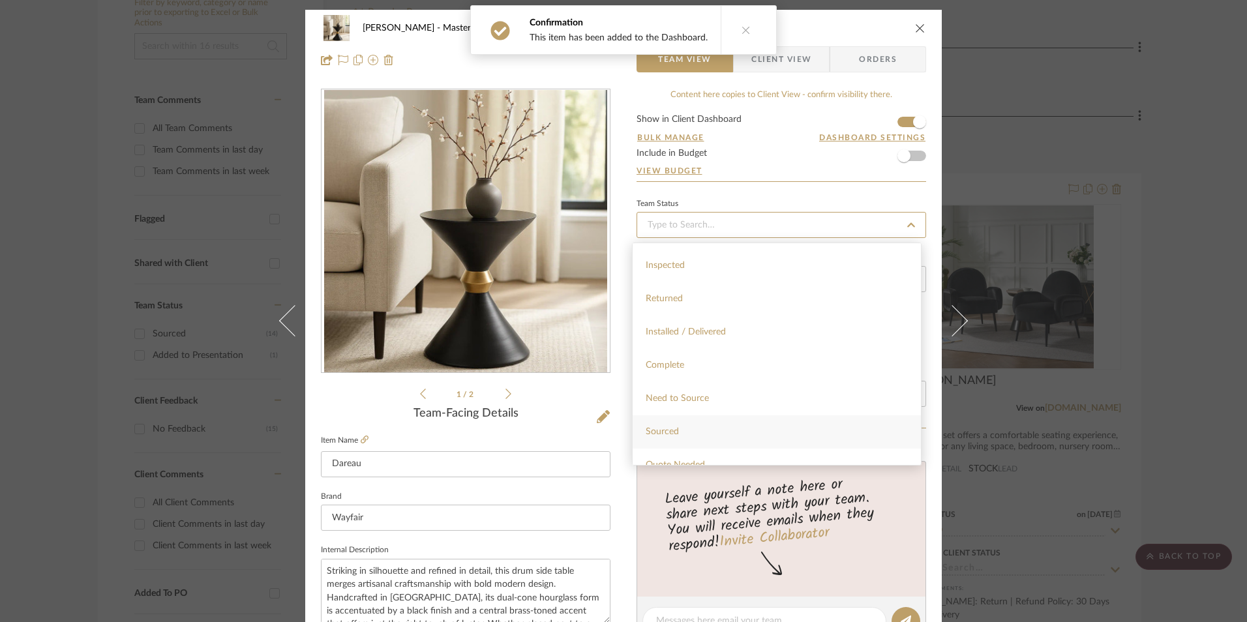
scroll to position [261, 0]
click at [676, 431] on span "Sourced" at bounding box center [662, 431] width 33 height 9
type input "[DATE]"
type input "Sourced"
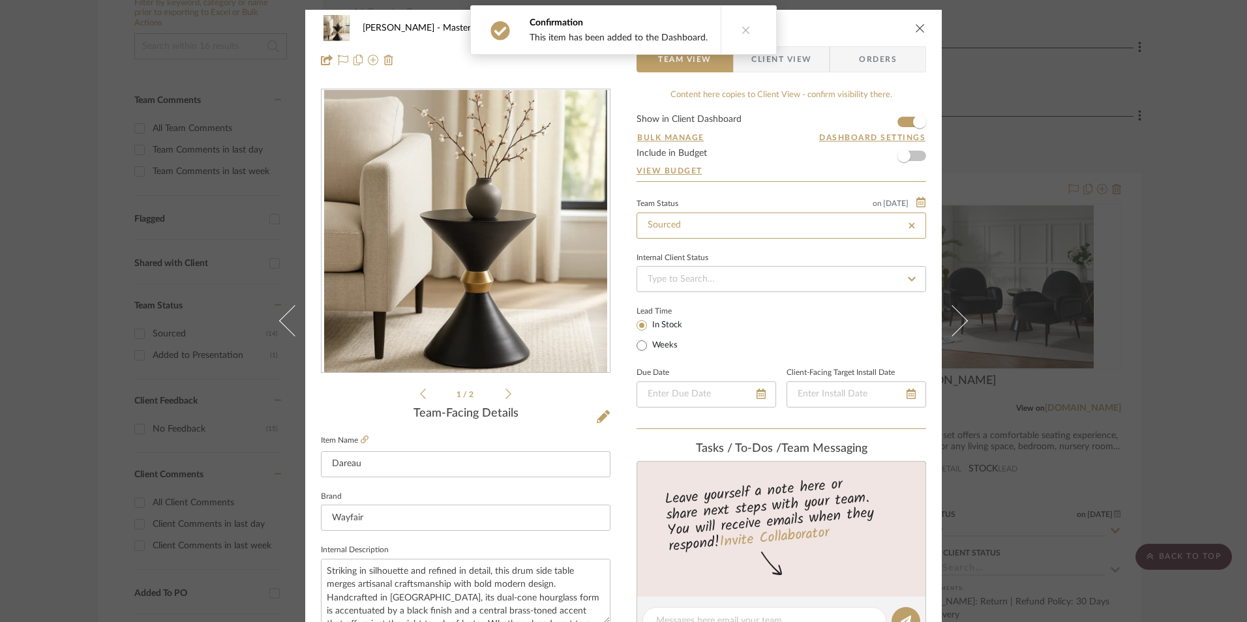
type input "[DATE]"
type input "Sourced"
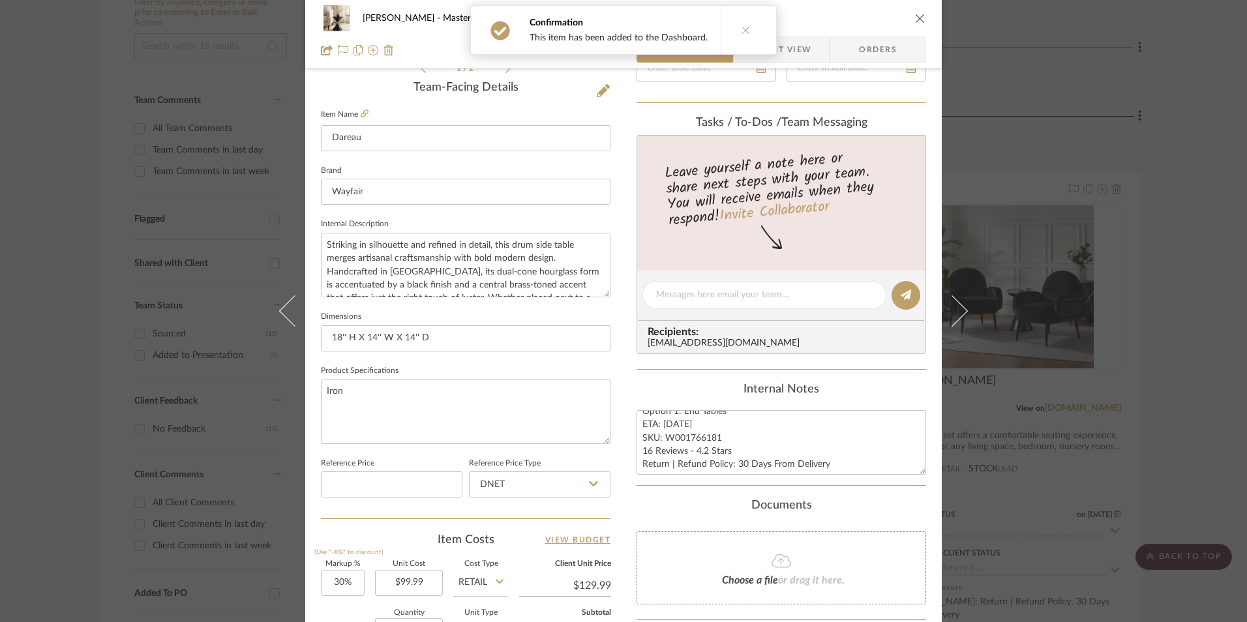
scroll to position [13, 0]
drag, startPoint x: 685, startPoint y: 445, endPoint x: 699, endPoint y: 440, distance: 14.7
click at [687, 444] on textarea "Option 1: End Tables ETA: [DATE] SKU: W001766181 16 Reviews - 4.2 Stars Return …" at bounding box center [782, 442] width 290 height 65
drag, startPoint x: 717, startPoint y: 436, endPoint x: 663, endPoint y: 435, distance: 54.1
click at [663, 435] on textarea "Option 1: End Tables ETA: [DATE] SKU: W001766181 16 Reviews - 4.2 Stars Return …" at bounding box center [782, 442] width 290 height 65
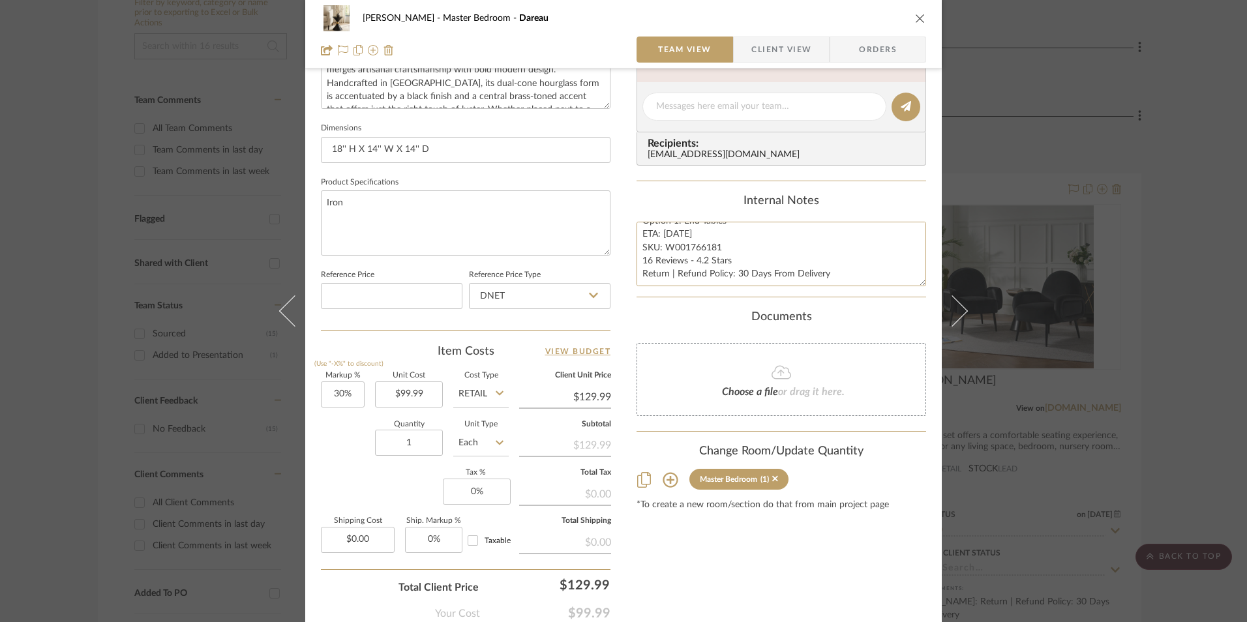
scroll to position [587, 0]
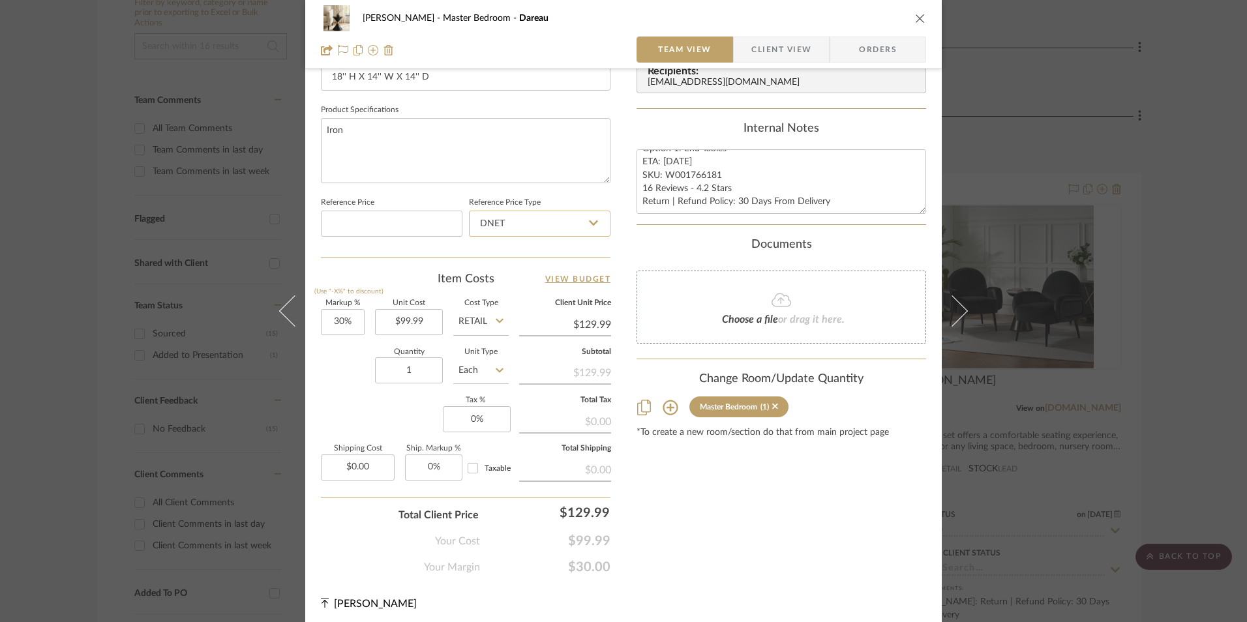
click at [556, 215] on input "DNET" at bounding box center [540, 224] width 142 height 26
click at [536, 286] on div "Retail" at bounding box center [545, 289] width 161 height 33
type input "Retail"
type input "30"
click at [346, 327] on input "30" at bounding box center [343, 322] width 44 height 26
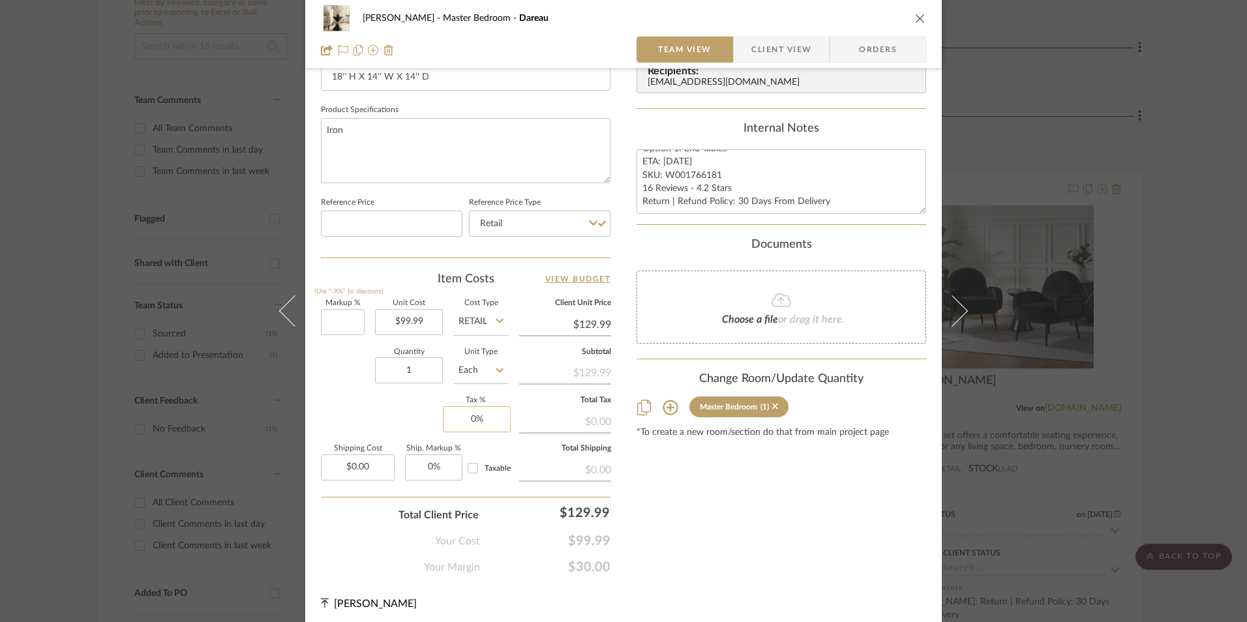
click at [380, 405] on div "Markup % (Use "-X%" to discount) Unit Cost $99.99 Cost Type Retail Client Unit …" at bounding box center [466, 395] width 290 height 190
type input "0%"
type input "$99.99"
type input "8.25%"
click at [670, 522] on div "Content here copies to Client View - confirm visibility there. Show in Client D…" at bounding box center [782, 39] width 290 height 1074
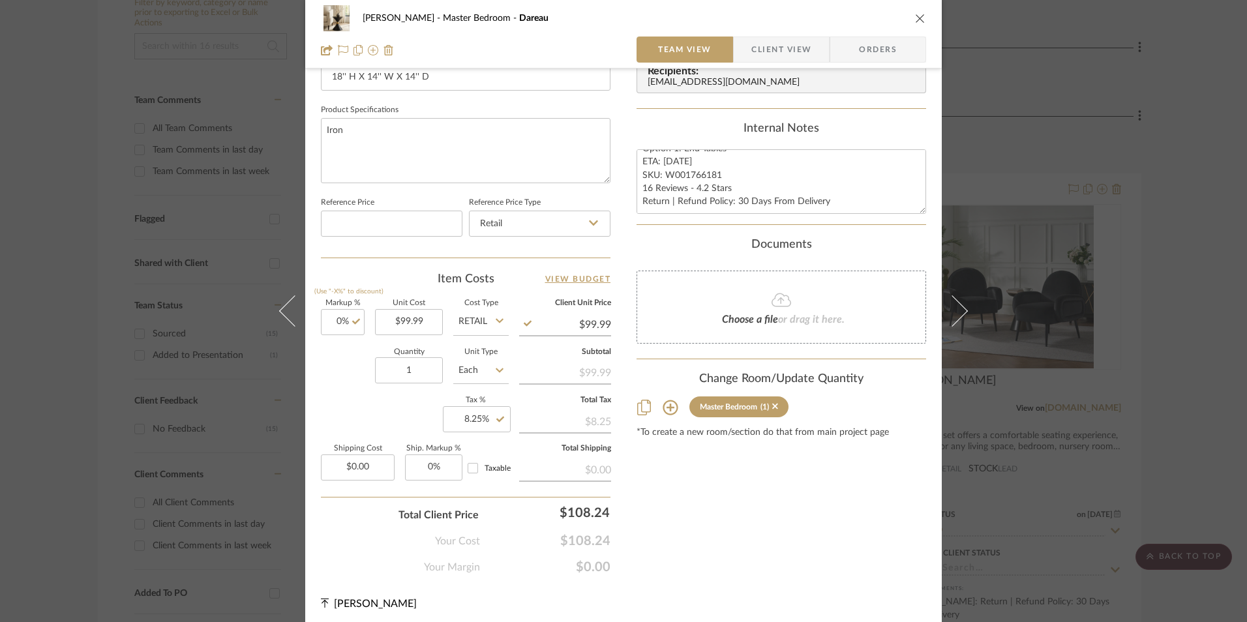
click at [865, 52] on span "Orders" at bounding box center [878, 50] width 67 height 26
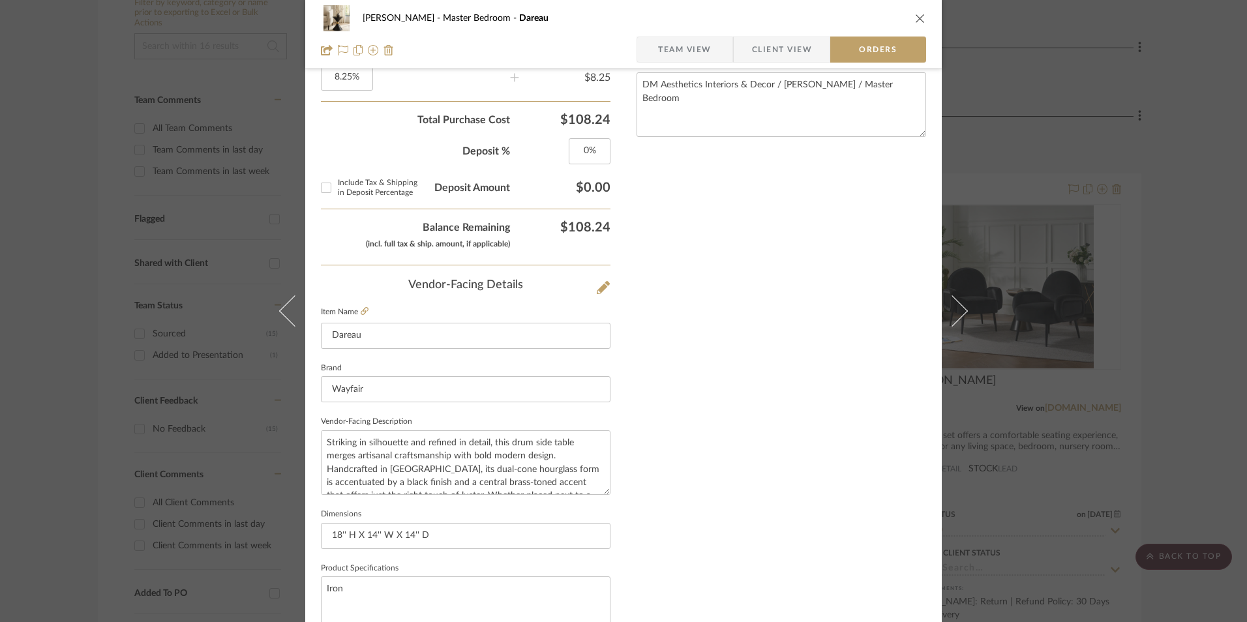
scroll to position [765, 0]
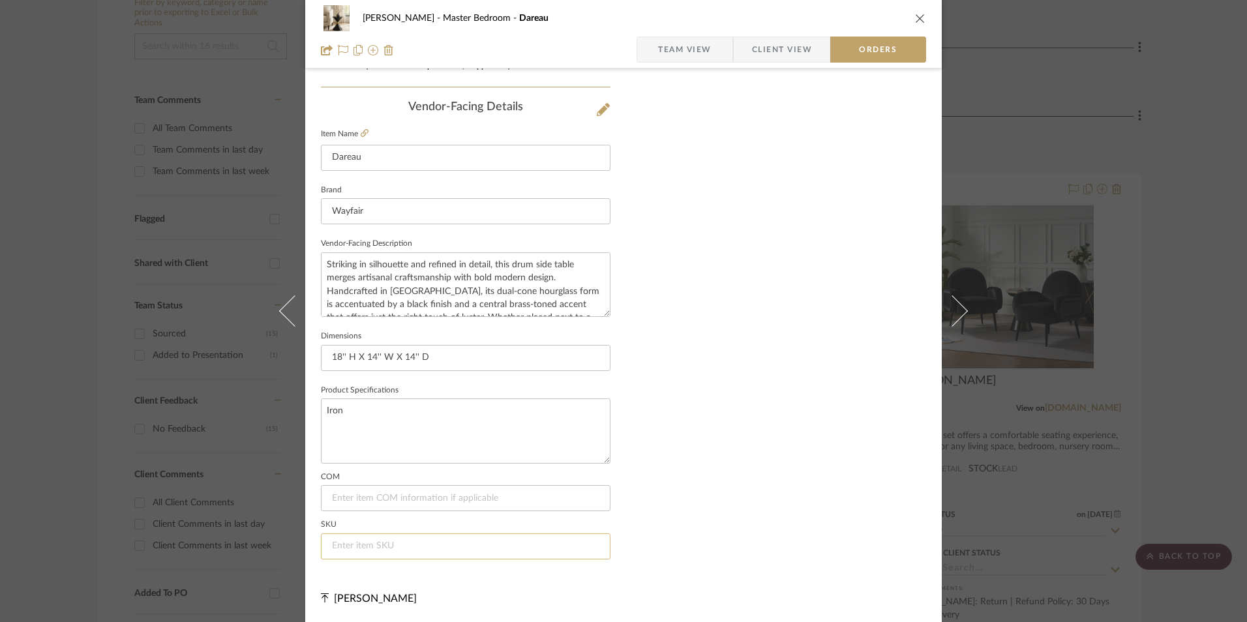
click at [402, 546] on input at bounding box center [466, 547] width 290 height 26
paste input "W001766181"
type input "W001766181"
click at [686, 53] on span "Team View" at bounding box center [684, 50] width 53 height 26
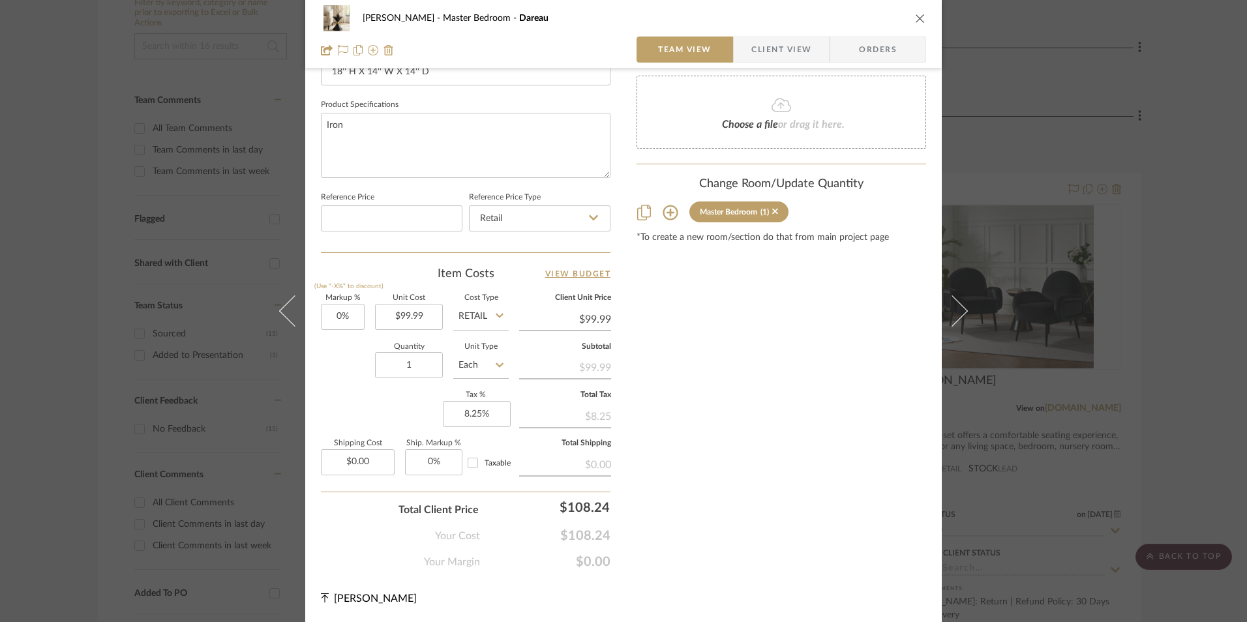
scroll to position [592, 0]
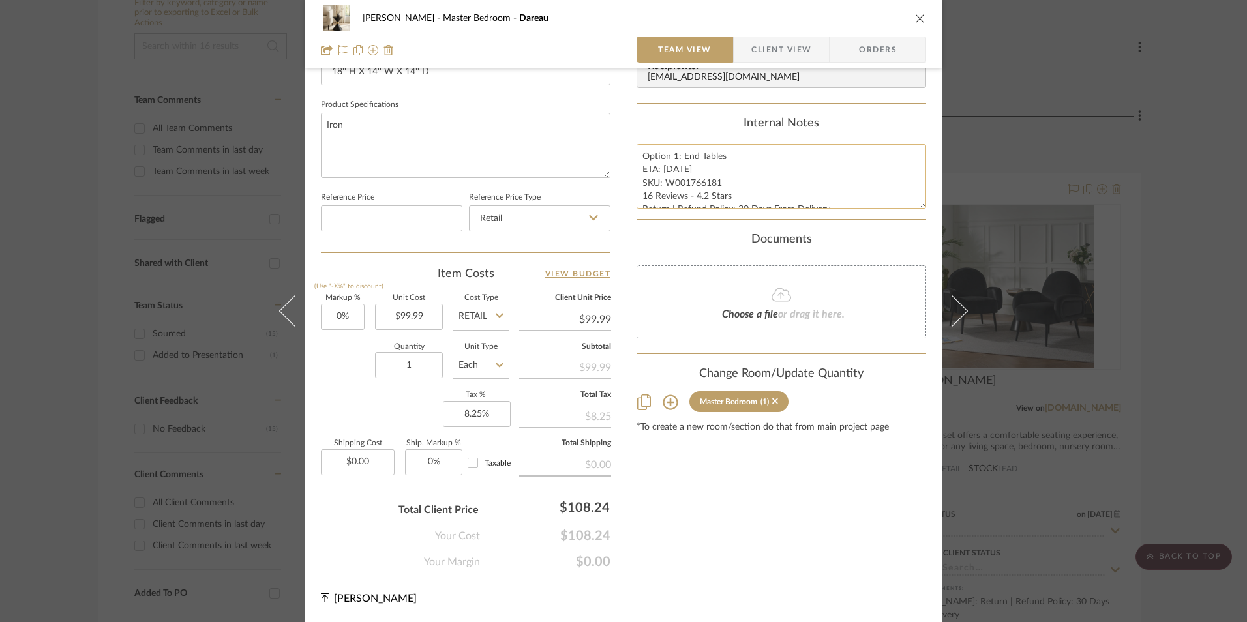
drag, startPoint x: 661, startPoint y: 168, endPoint x: 648, endPoint y: 162, distance: 13.7
click at [659, 168] on textarea "Option 1: End Tables ETA: [DATE] SKU: W001766181 16 Reviews - 4.2 Stars Return …" at bounding box center [782, 176] width 290 height 65
drag, startPoint x: 646, startPoint y: 158, endPoint x: 866, endPoint y: 214, distance: 227.3
click at [866, 214] on summary-project-notes "Internal Notes Option 1: End Tables ETA: [DATE] SKU: W001766181 16 Reviews - 4.…" at bounding box center [782, 168] width 290 height 103
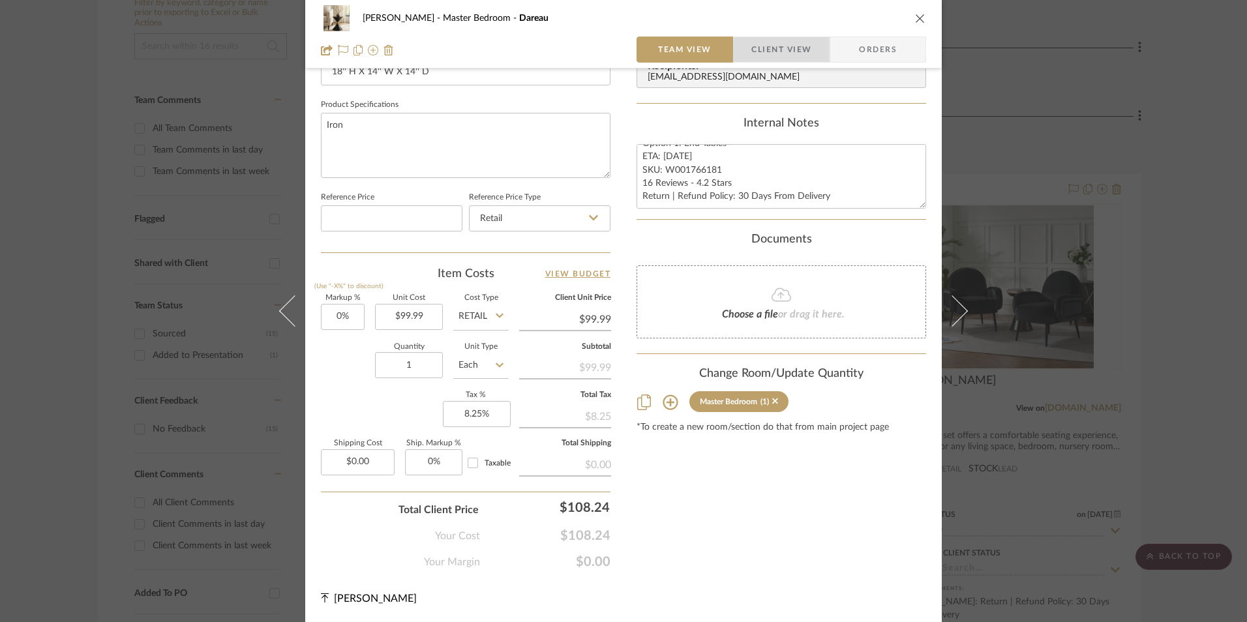
click at [787, 51] on span "Client View" at bounding box center [781, 50] width 60 height 26
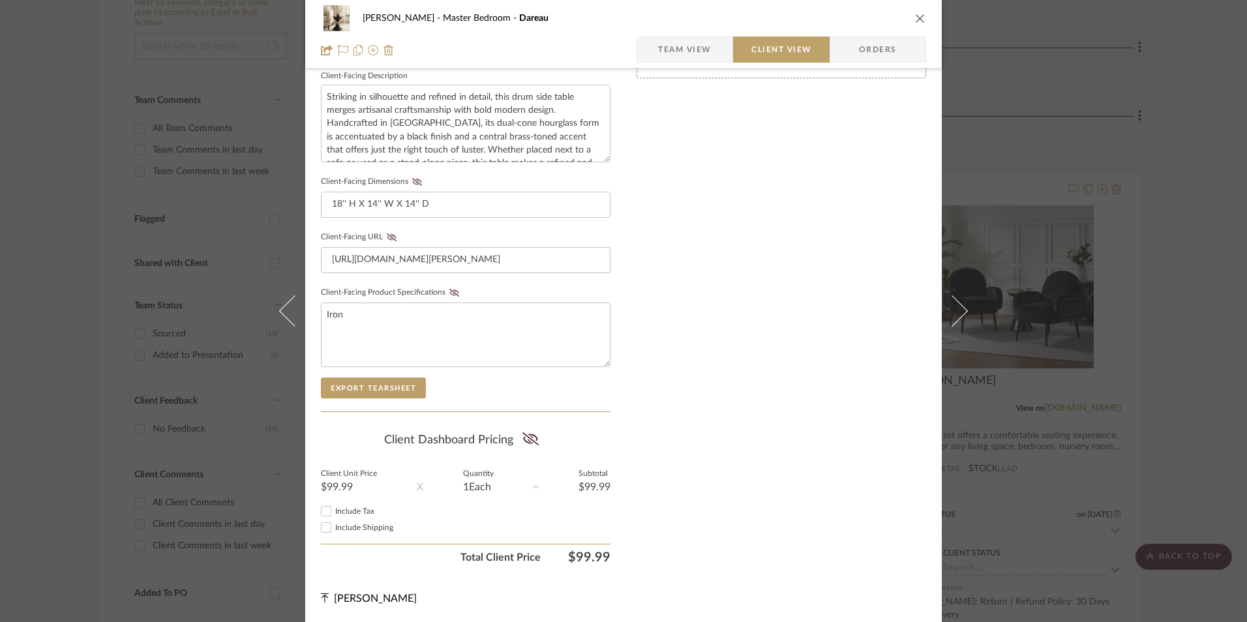
scroll to position [474, 0]
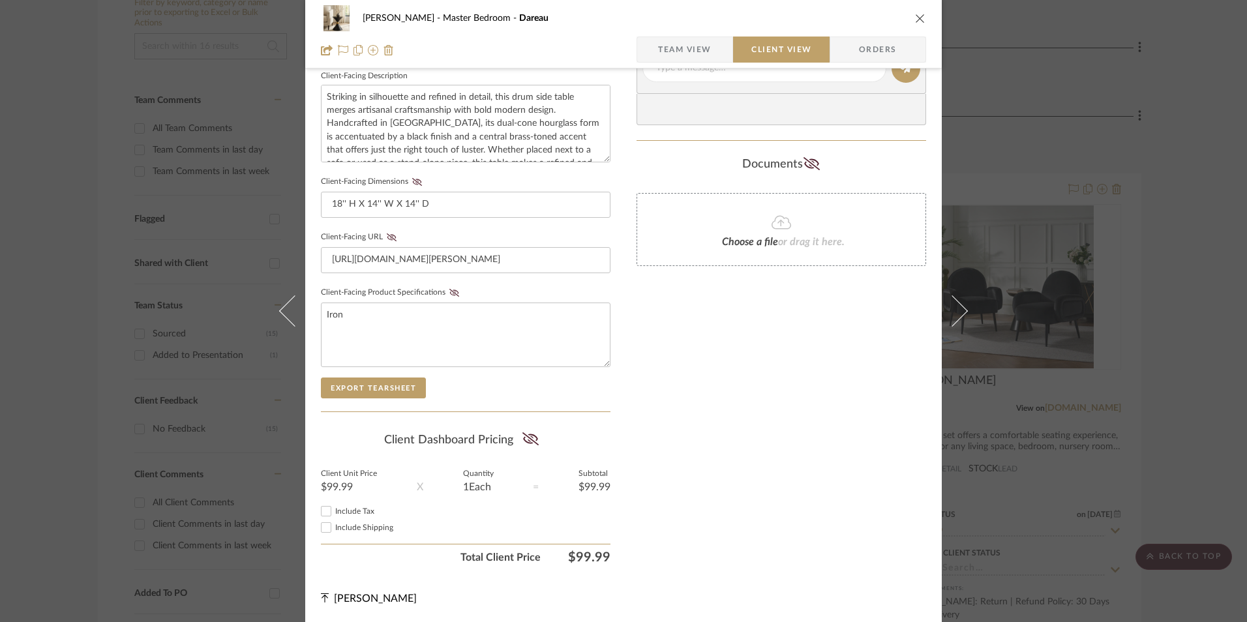
click at [327, 511] on input "Include Tax" at bounding box center [326, 512] width 16 height 16
checkbox input "true"
click at [532, 438] on icon at bounding box center [530, 438] width 16 height 13
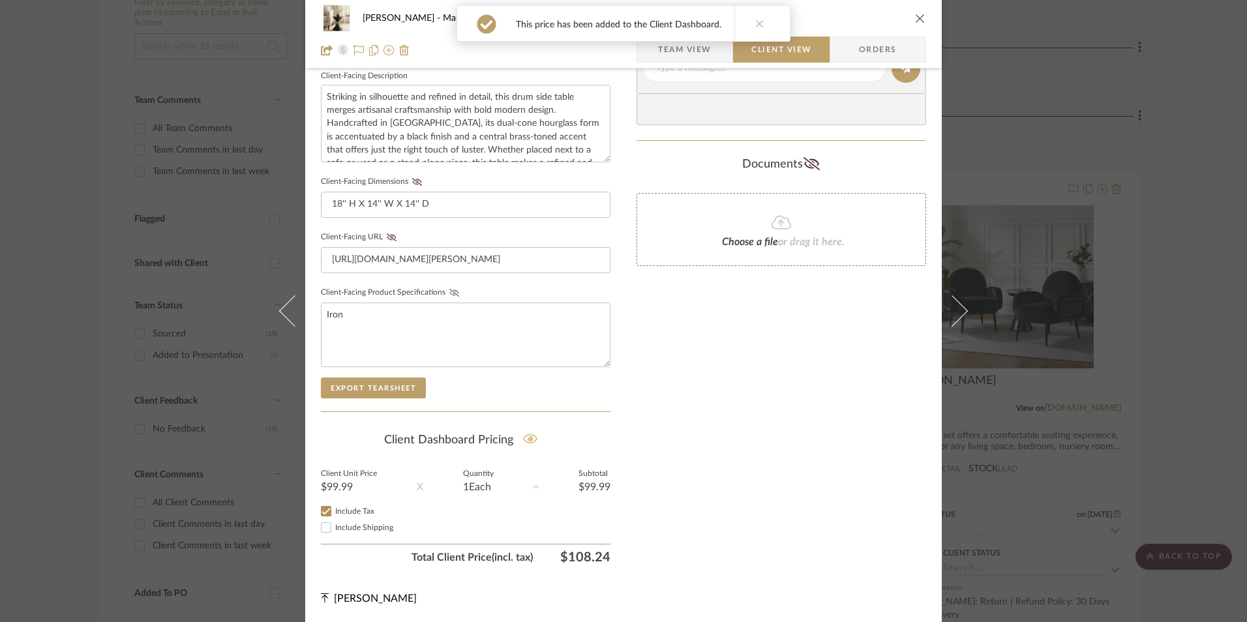
click at [451, 295] on icon at bounding box center [454, 293] width 10 height 8
click at [384, 237] on fa-icon at bounding box center [392, 237] width 16 height 8
click at [414, 183] on icon at bounding box center [417, 182] width 10 height 8
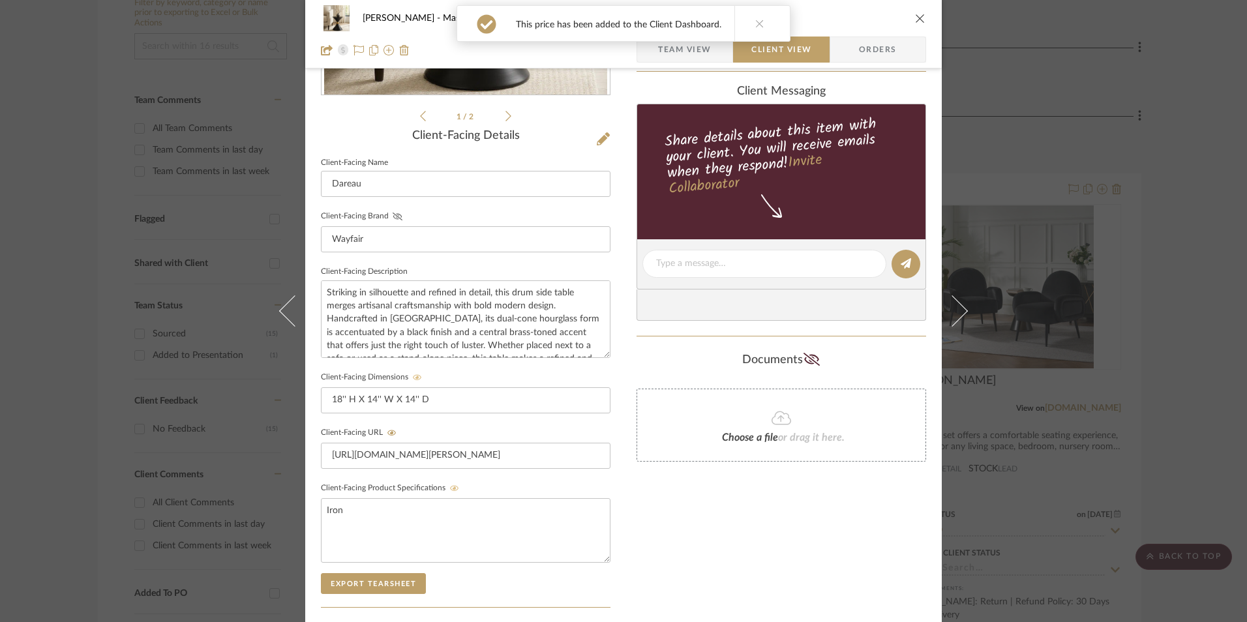
click at [393, 215] on icon at bounding box center [398, 217] width 10 height 8
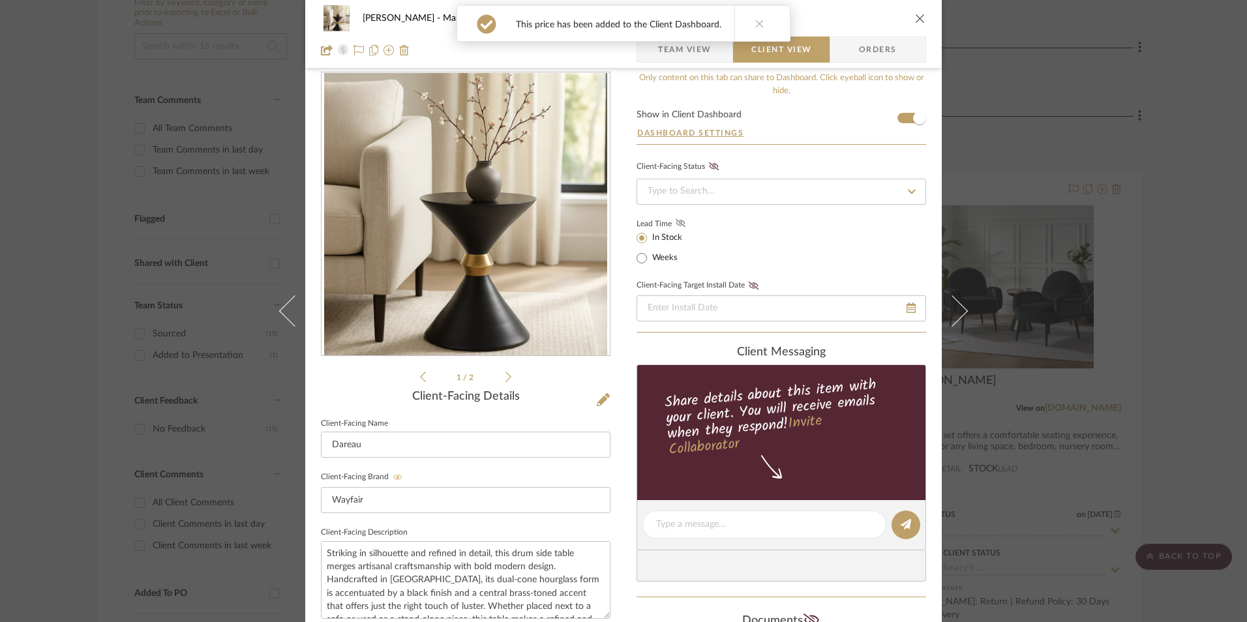
click at [676, 220] on icon at bounding box center [681, 223] width 10 height 8
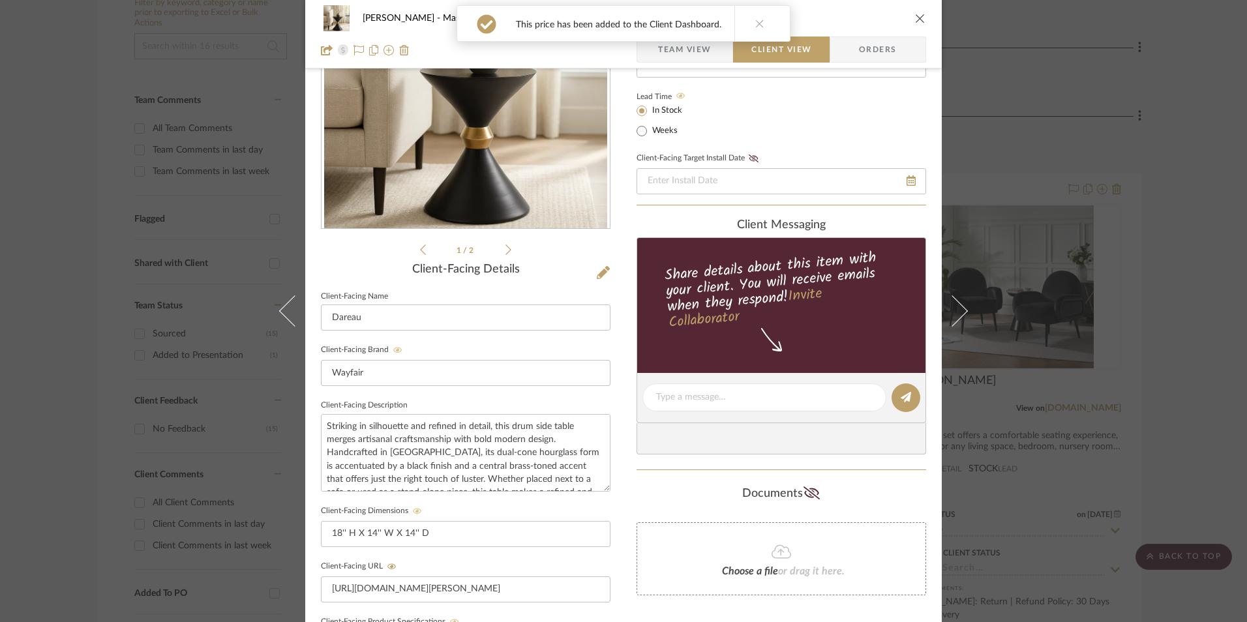
scroll to position [147, 0]
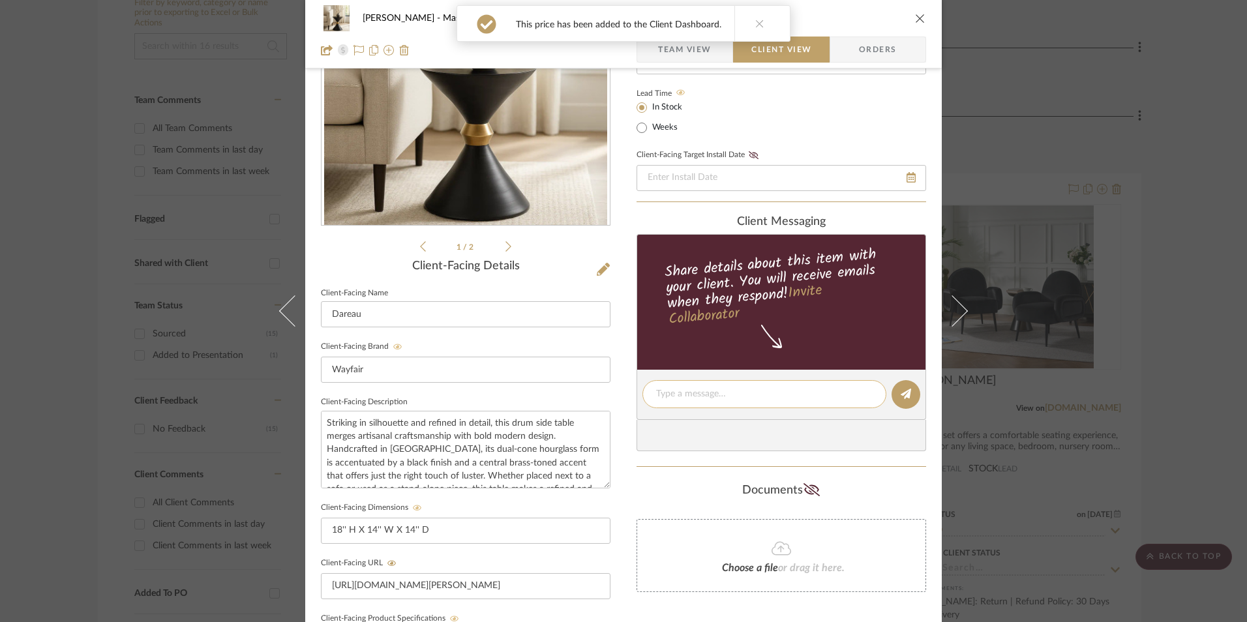
click at [681, 391] on textarea at bounding box center [764, 394] width 217 height 14
paste textarea "Option 1: End Tables ETA: [DATE] SKU: W001766181 16 Reviews - 4.2 Stars Return …"
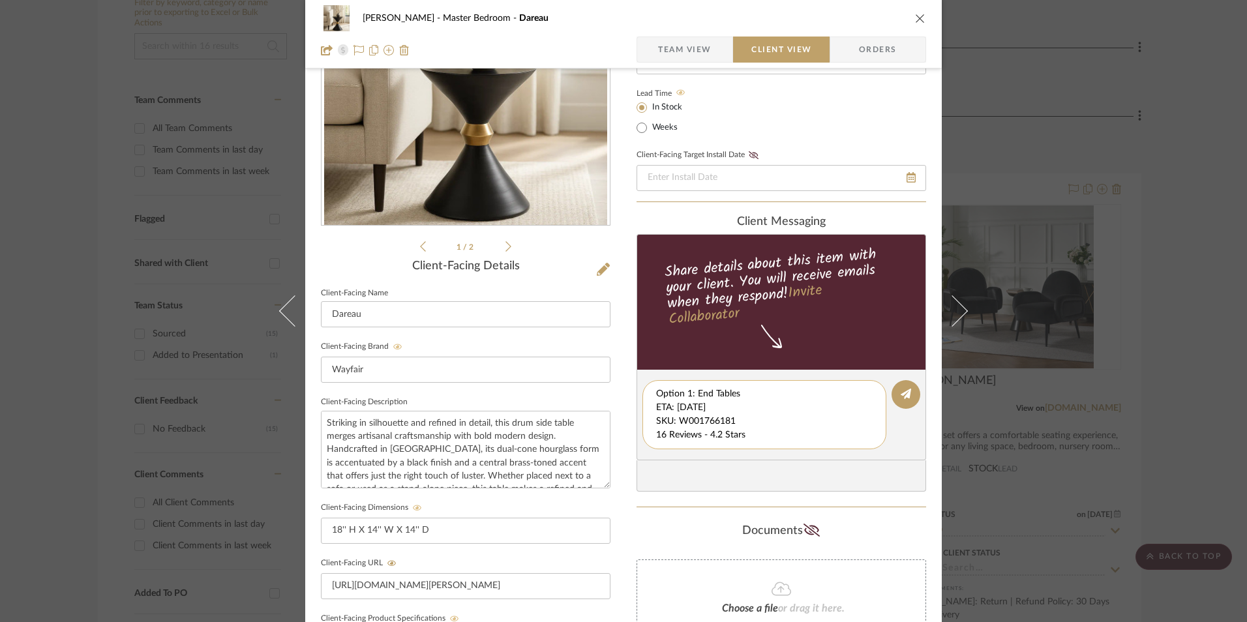
scroll to position [14, 0]
drag, startPoint x: 775, startPoint y: 440, endPoint x: 712, endPoint y: 425, distance: 64.5
click at [884, 468] on div "client Messaging Share details about this item with your client. You will recei…" at bounding box center [782, 353] width 290 height 277
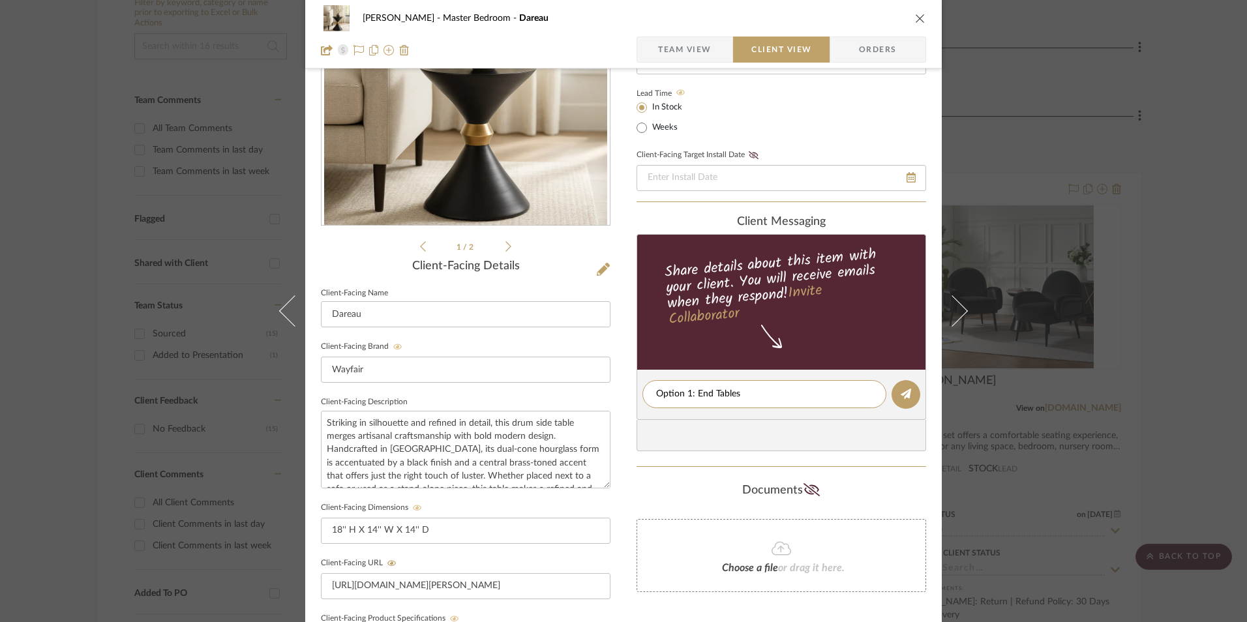
type textarea "Option 1: End Tables"
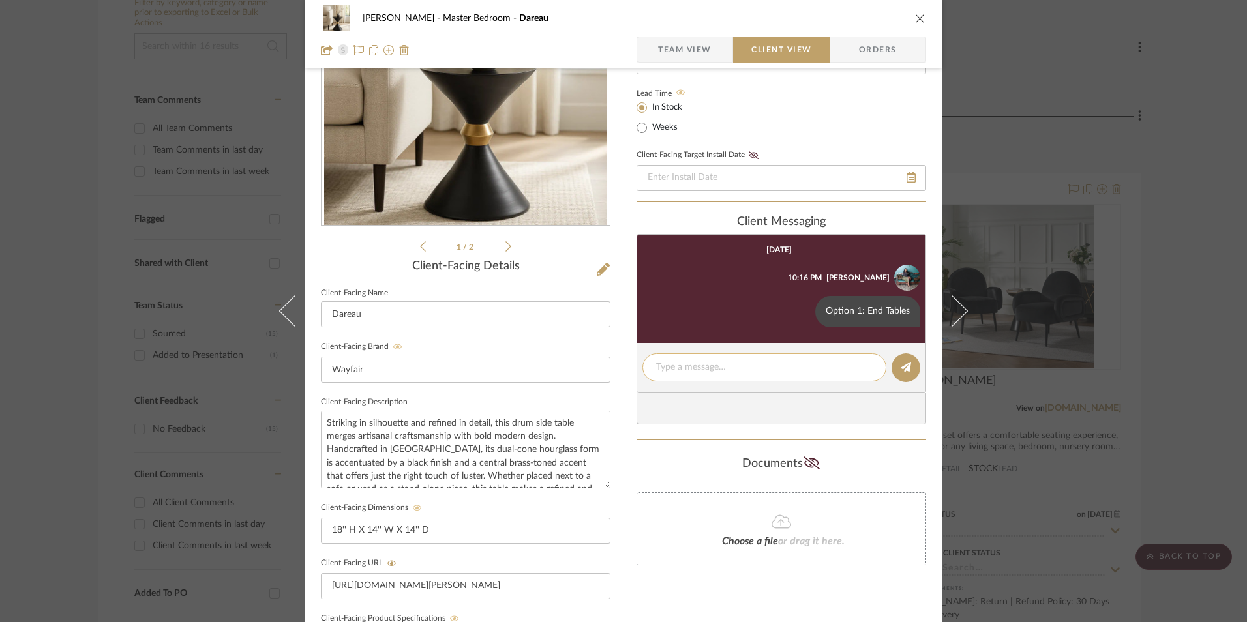
click at [675, 368] on textarea at bounding box center [764, 368] width 217 height 14
paste textarea "ETA: [DATE] SKU: W001766181 16 Reviews - 4.2 Stars Return | Refund Policy: 30 D…"
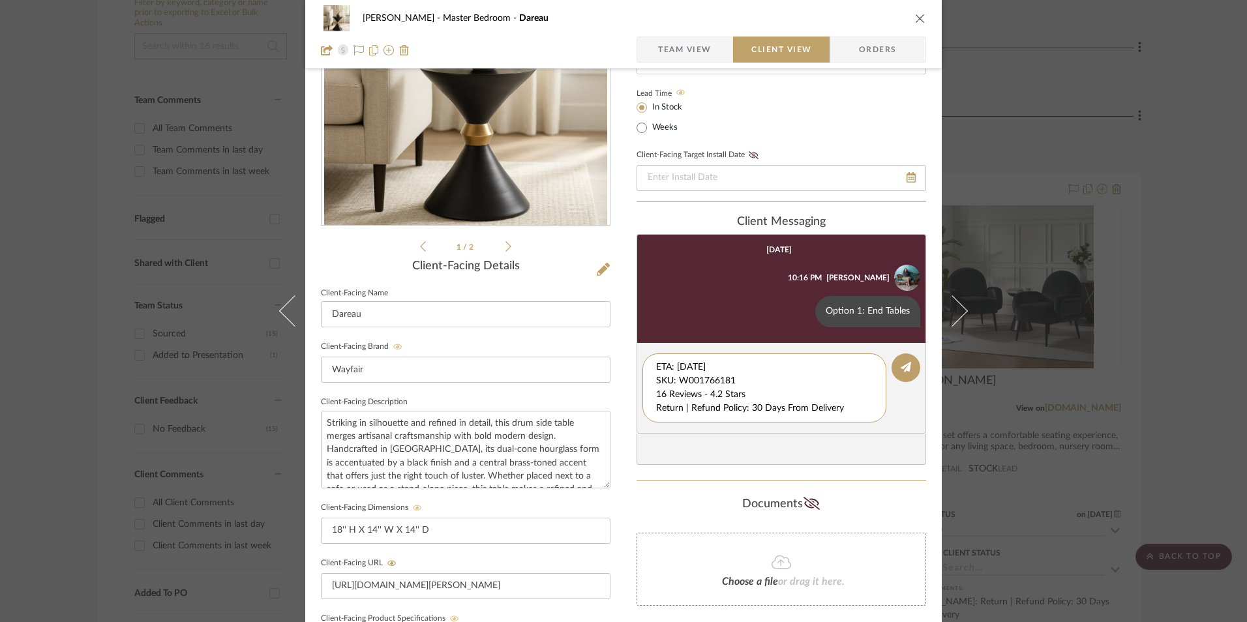
drag, startPoint x: 594, startPoint y: 372, endPoint x: 605, endPoint y: 339, distance: 34.9
click at [594, 342] on div "[PERSON_NAME] Master Bedroom Dareau Team View Client View Orders 1 / 2 Client-F…" at bounding box center [623, 405] width 637 height 1086
click at [656, 380] on textarea "16 Reviews - 4.2 Stars Return | Refund Policy: 30 Days From Delivery" at bounding box center [764, 381] width 217 height 41
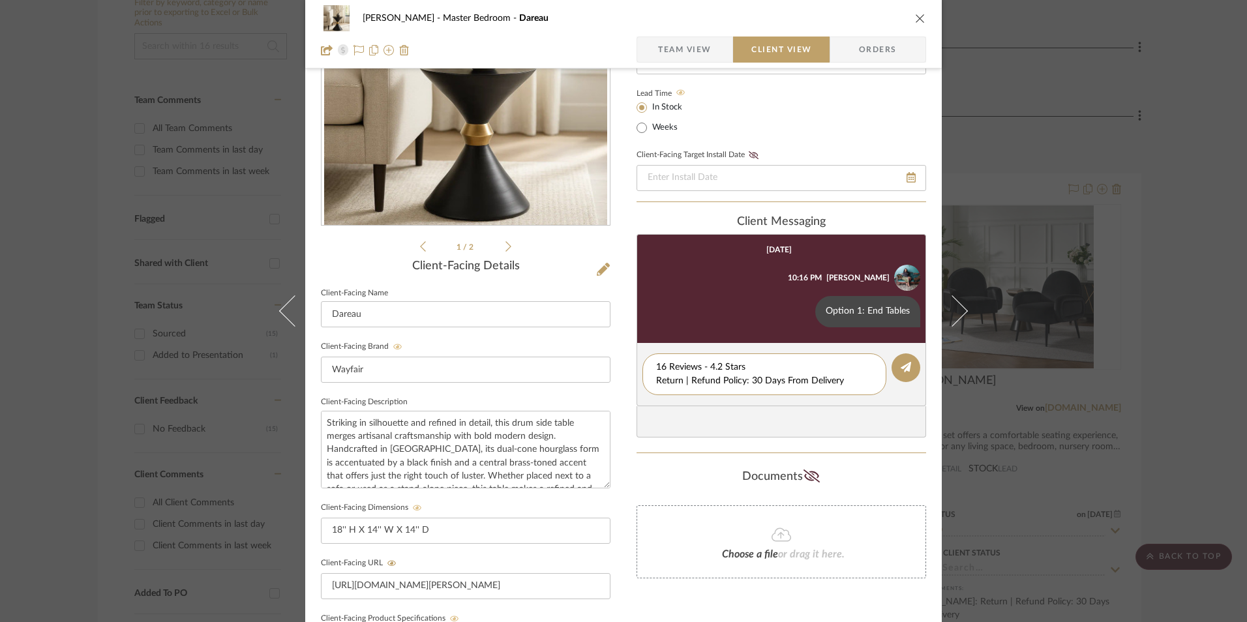
drag, startPoint x: 845, startPoint y: 384, endPoint x: 619, endPoint y: 384, distance: 225.7
click at [605, 386] on div "[PERSON_NAME] Master Bedroom Dareau Team View Client View Orders 1 / 2 Client-F…" at bounding box center [623, 405] width 637 height 1086
drag, startPoint x: 685, startPoint y: 391, endPoint x: 794, endPoint y: 376, distance: 110.0
click at [657, 382] on textarea "16 Reviews - 4.2 Stars Return | Refund Policy: 30 Days From Delivery" at bounding box center [764, 374] width 217 height 27
drag, startPoint x: 838, startPoint y: 381, endPoint x: 676, endPoint y: 381, distance: 161.8
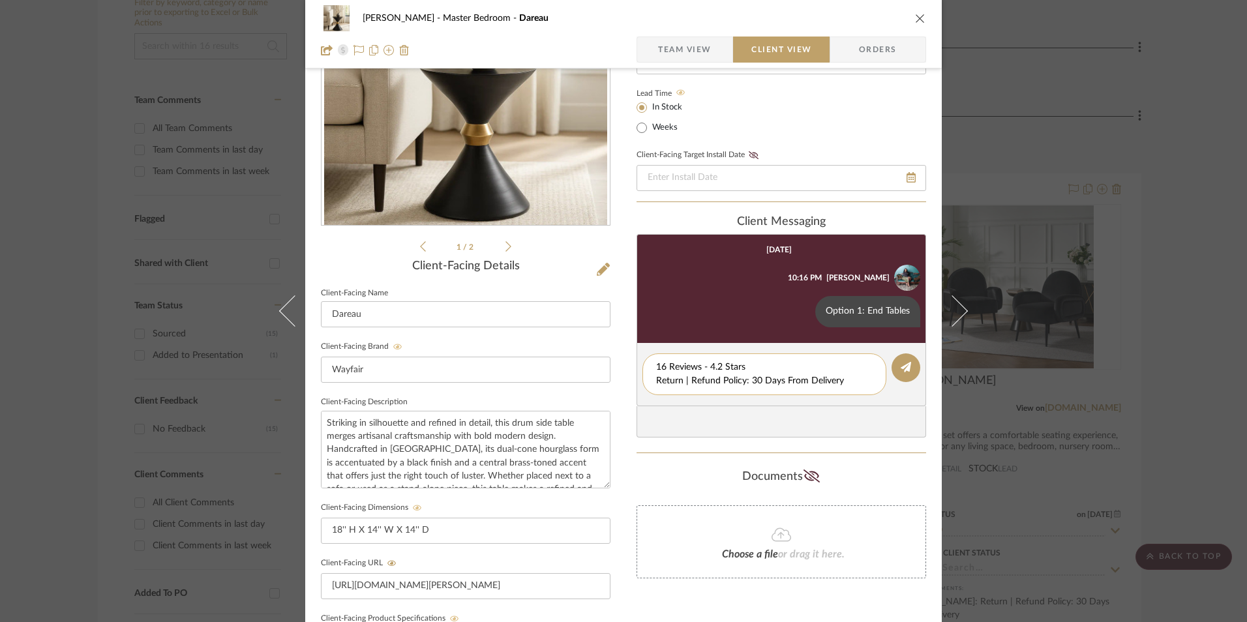
click at [627, 382] on div "[PERSON_NAME] Master Bedroom Dareau Team View Client View Orders 1 / 2 Client-F…" at bounding box center [623, 405] width 637 height 1086
type textarea "16 Reviews - 4.2 Stars"
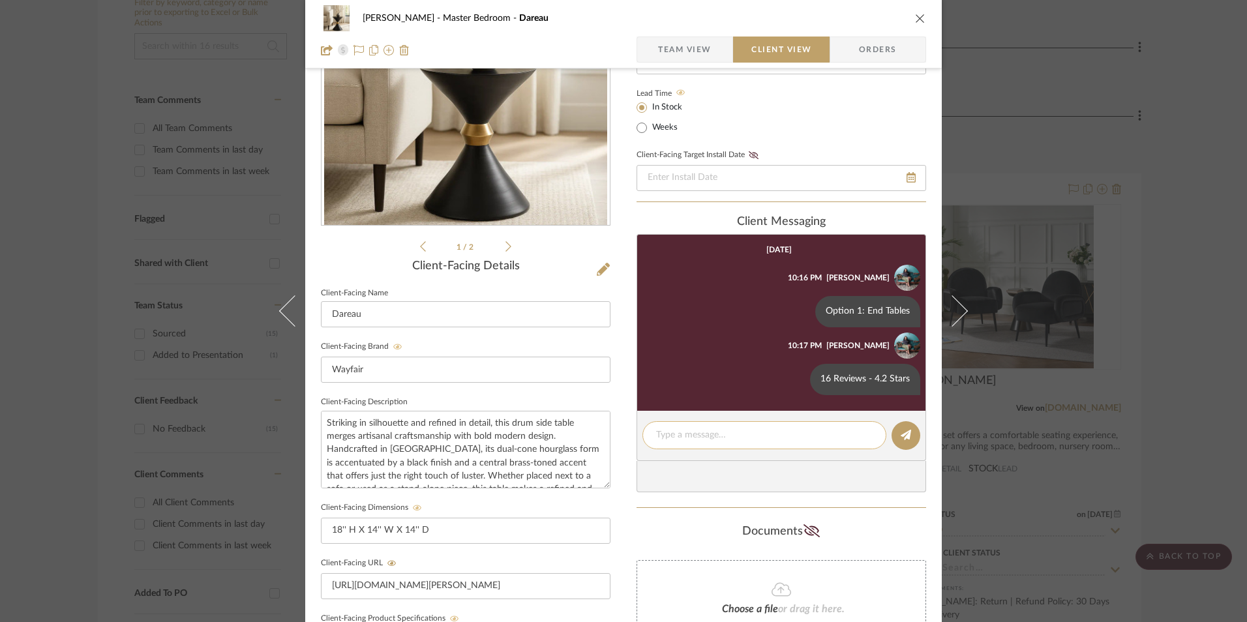
click at [691, 434] on textarea at bounding box center [764, 436] width 217 height 14
paste textarea "Return | Refund Policy: 30 Days From Delivery"
type textarea "Return | Refund Policy: 30 Days From Delivery"
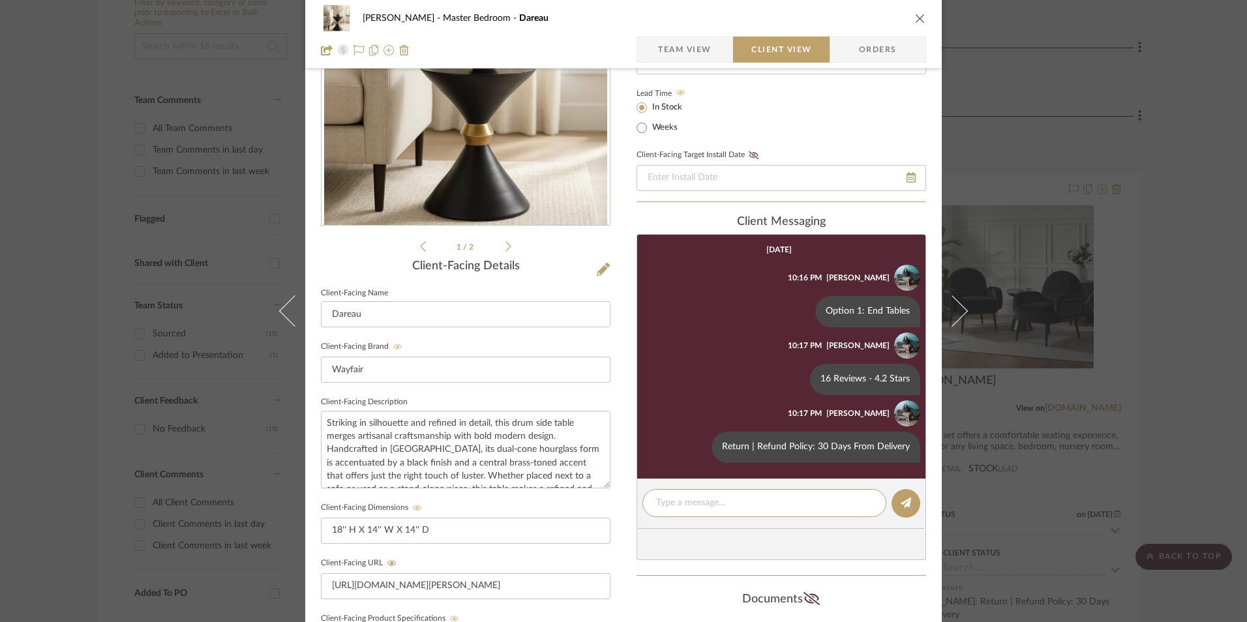
click at [916, 23] on icon "close" at bounding box center [920, 18] width 10 height 10
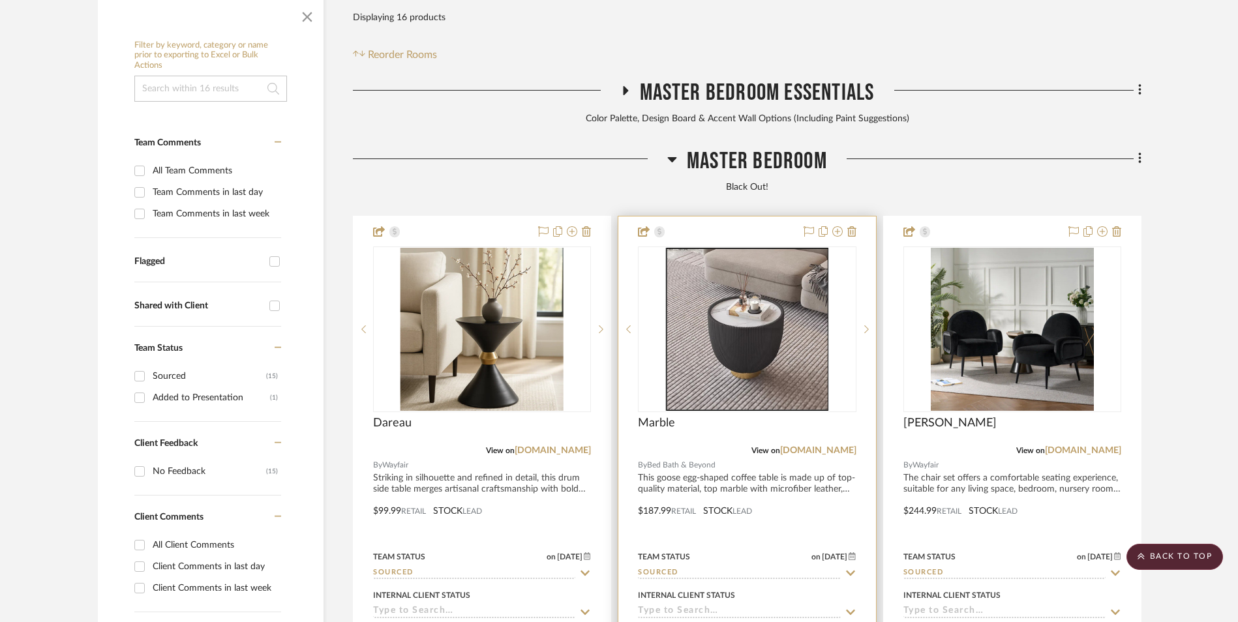
scroll to position [332, 0]
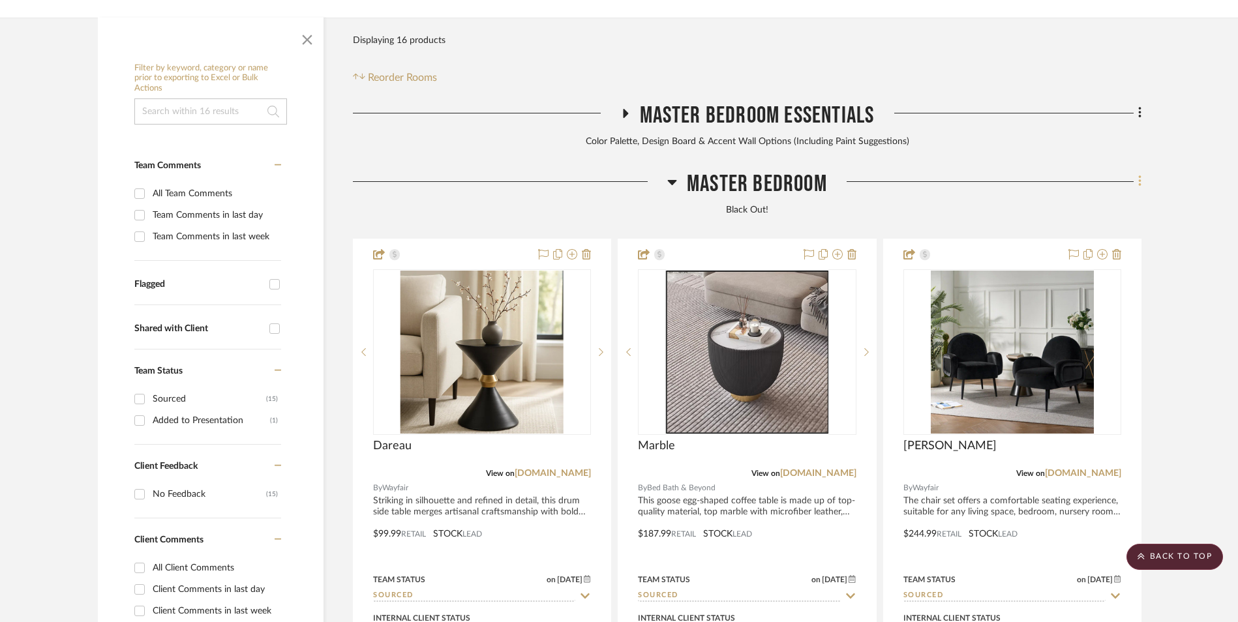
click at [1139, 174] on icon at bounding box center [1140, 181] width 4 height 14
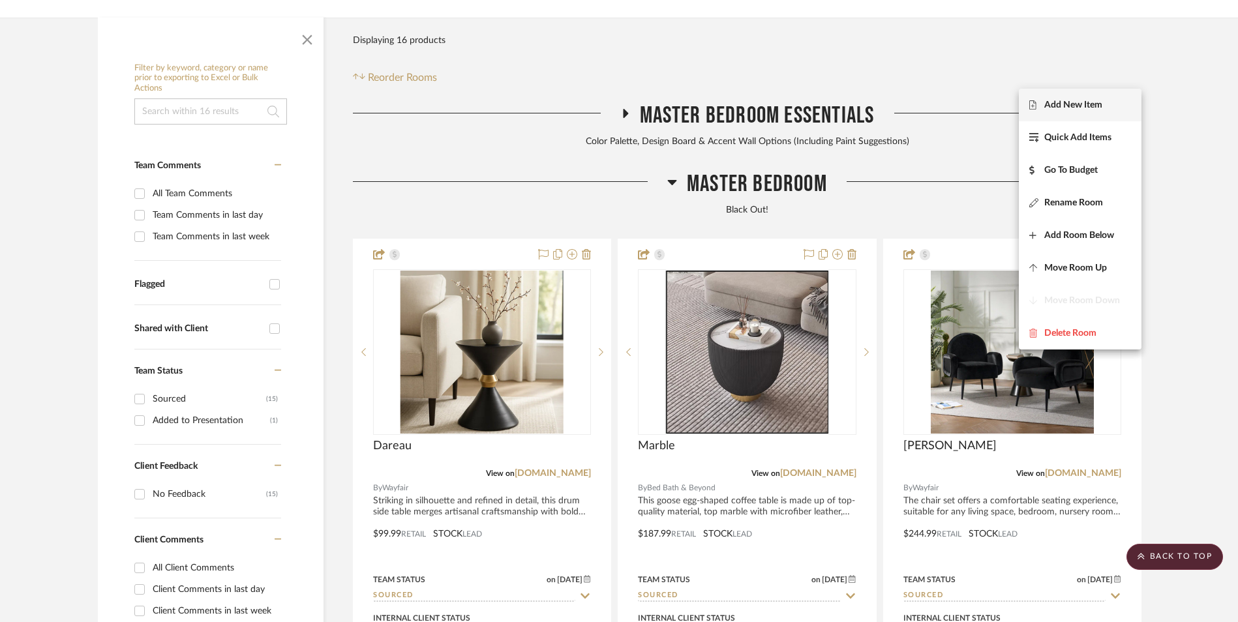
click at [1076, 103] on span "Add New Item" at bounding box center [1073, 104] width 58 height 11
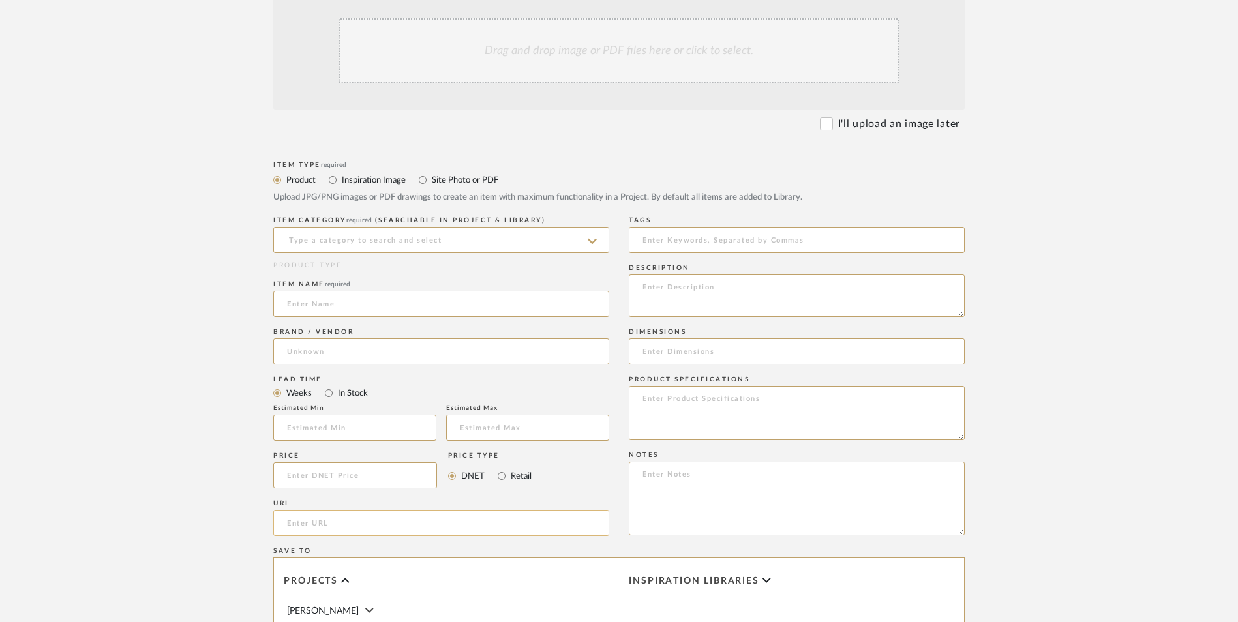
scroll to position [457, 0]
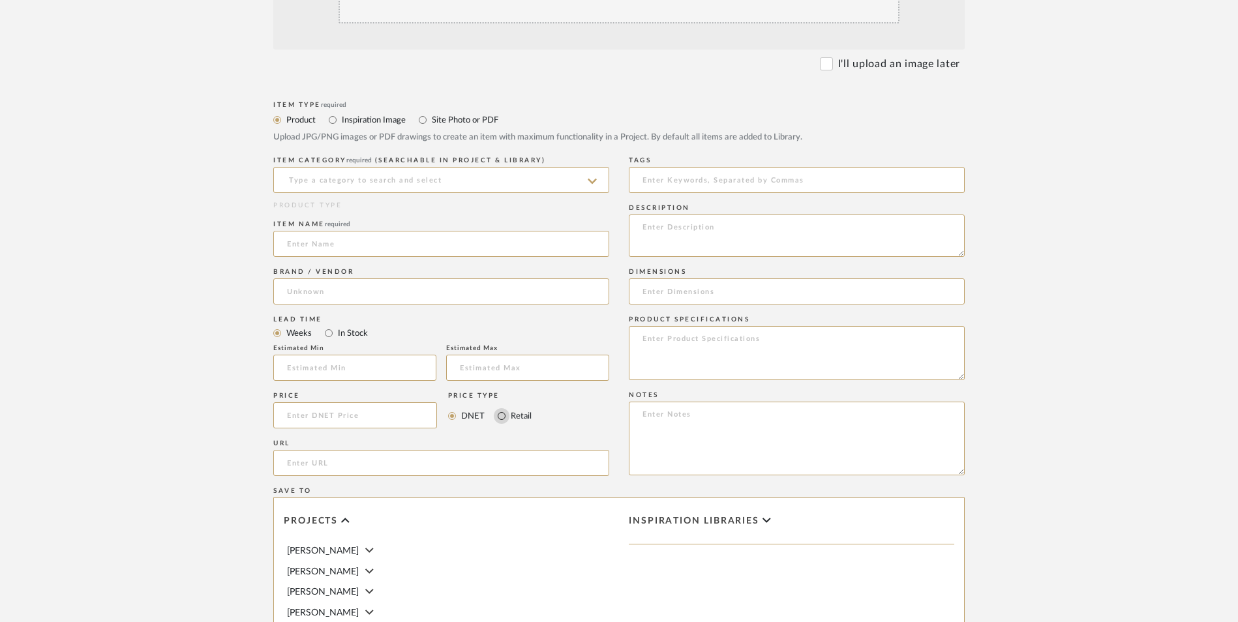
click at [501, 408] on input "Retail" at bounding box center [502, 416] width 16 height 16
radio input "true"
click at [326, 325] on input "In Stock" at bounding box center [329, 333] width 16 height 16
radio input "true"
click at [358, 402] on input at bounding box center [355, 415] width 164 height 26
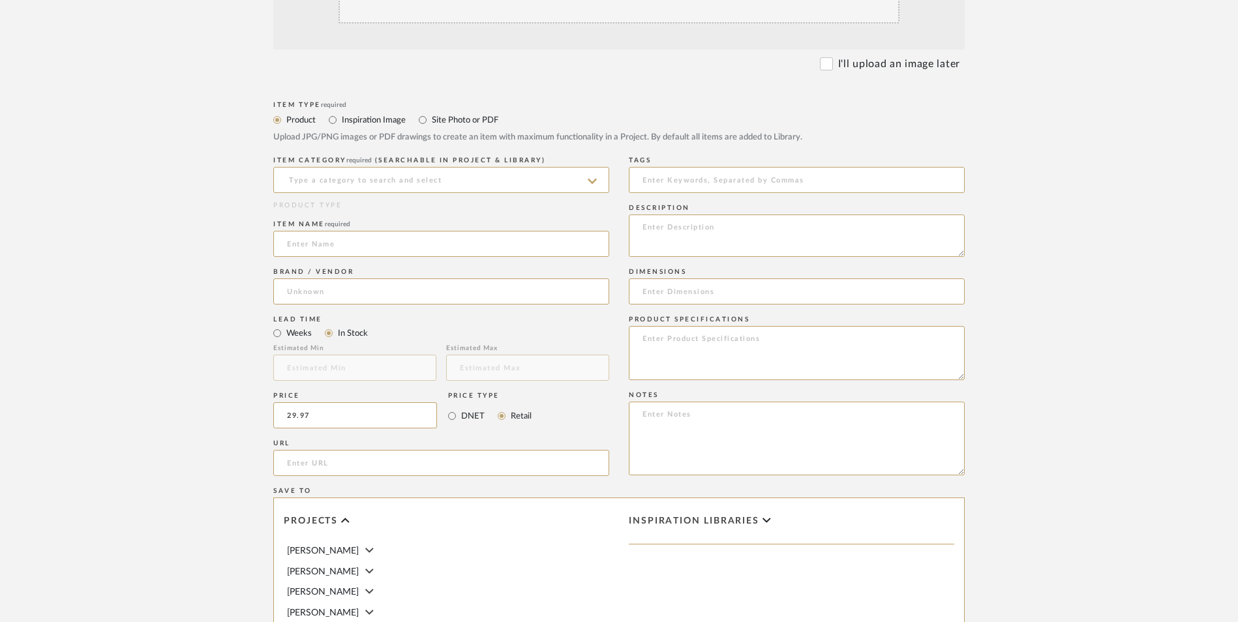
type input "$29.97"
click at [207, 322] on form "Bulk upload images - create multiple items Import from Pinterest - create items…" at bounding box center [618, 387] width 831 height 946
click at [313, 450] on input "url" at bounding box center [441, 463] width 336 height 26
paste input "[URL][DOMAIN_NAME][PERSON_NAME]"
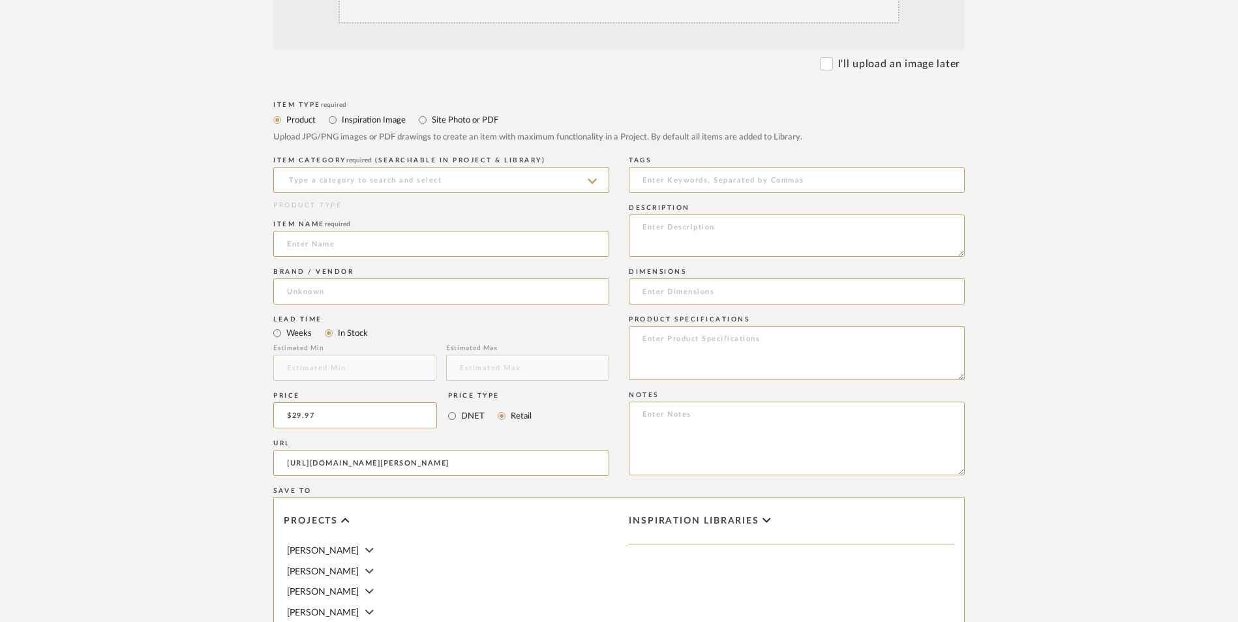
type input "[URL][DOMAIN_NAME][PERSON_NAME]"
drag, startPoint x: 248, startPoint y: 391, endPoint x: 262, endPoint y: 351, distance: 42.7
click at [249, 382] on form "Bulk upload images - create multiple items Import from Pinterest - create items…" at bounding box center [618, 387] width 831 height 946
click at [338, 279] on input at bounding box center [441, 292] width 336 height 26
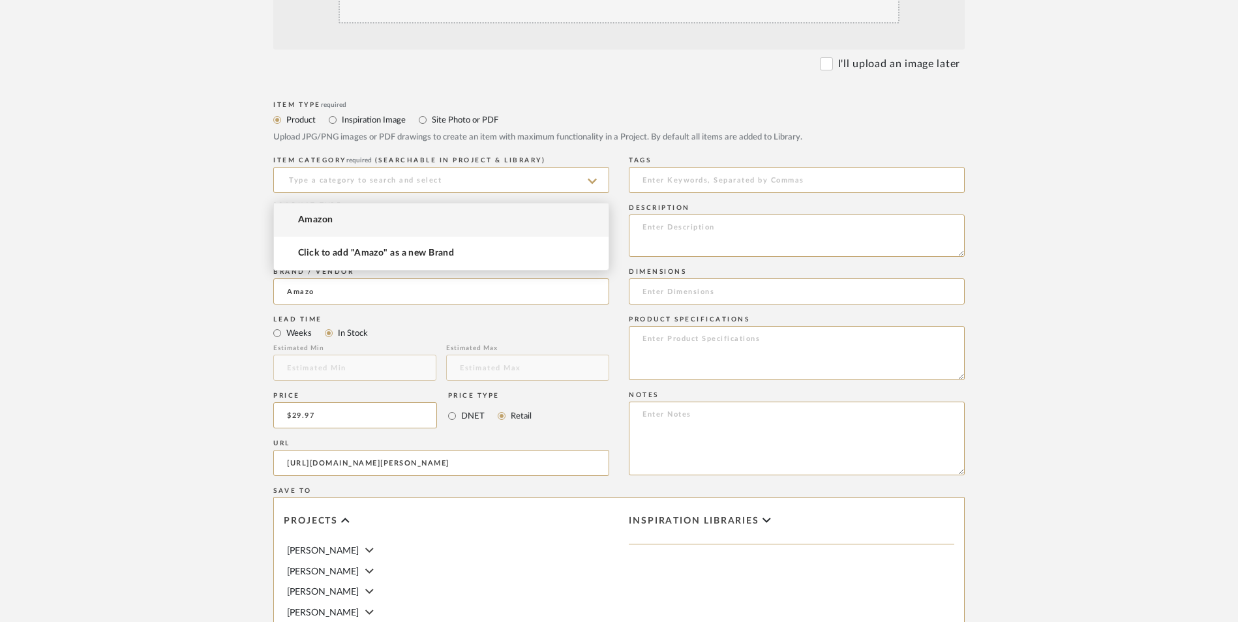
click at [338, 225] on mat-option "Amazon" at bounding box center [441, 219] width 335 height 33
type input "Amazon"
click at [437, 167] on input at bounding box center [441, 180] width 336 height 26
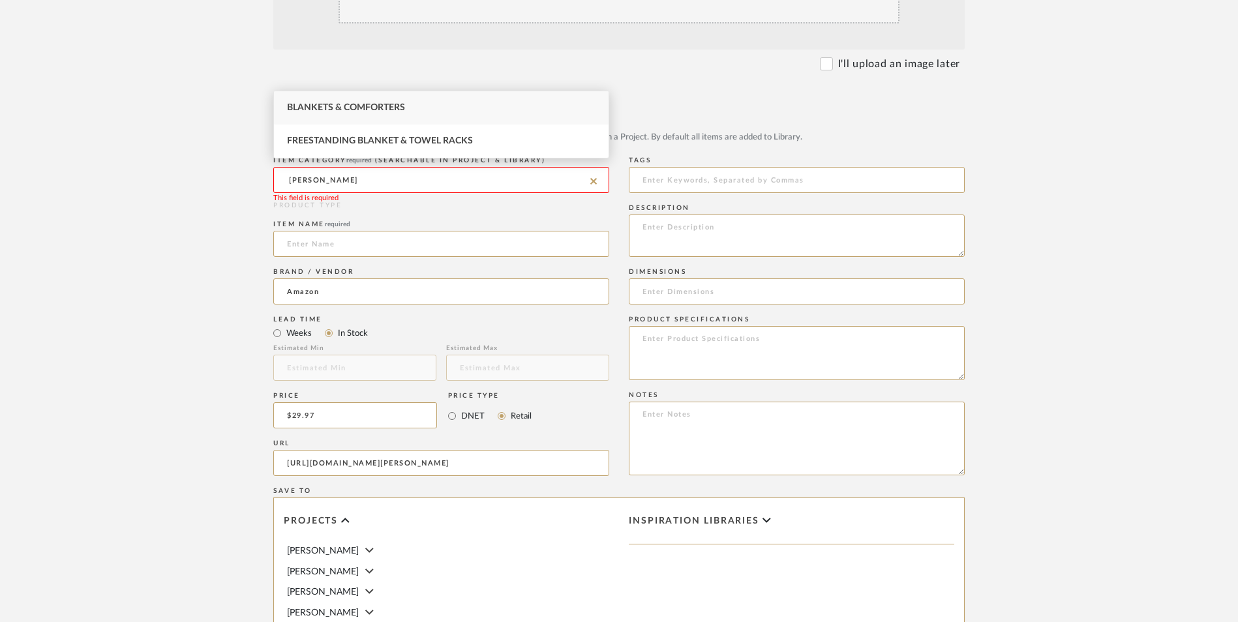
click at [430, 104] on div "Blankets & Comforters" at bounding box center [441, 107] width 335 height 33
type input "Blankets & Comforters"
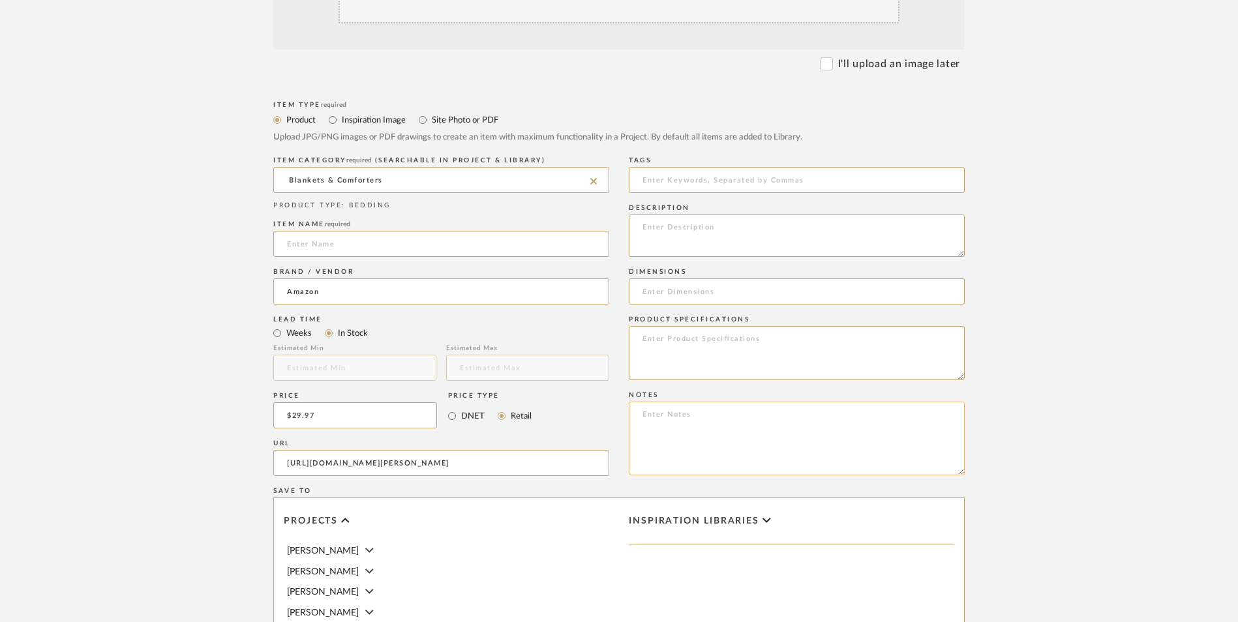
click at [687, 402] on textarea at bounding box center [797, 439] width 336 height 74
paste textarea "Option 1: ETA: SKU: Reviews - Stars Return | Refund Policy:"
click at [762, 402] on textarea "Option 1: ETA: SKU: Reviews - Stars Return | Refund Policy:" at bounding box center [797, 439] width 336 height 74
drag, startPoint x: 684, startPoint y: 310, endPoint x: 622, endPoint y: 312, distance: 62.0
click at [622, 312] on div "Item Type required Product Inspiration Image Site Photo or PDF Upload JPG/PNG i…" at bounding box center [618, 479] width 691 height 762
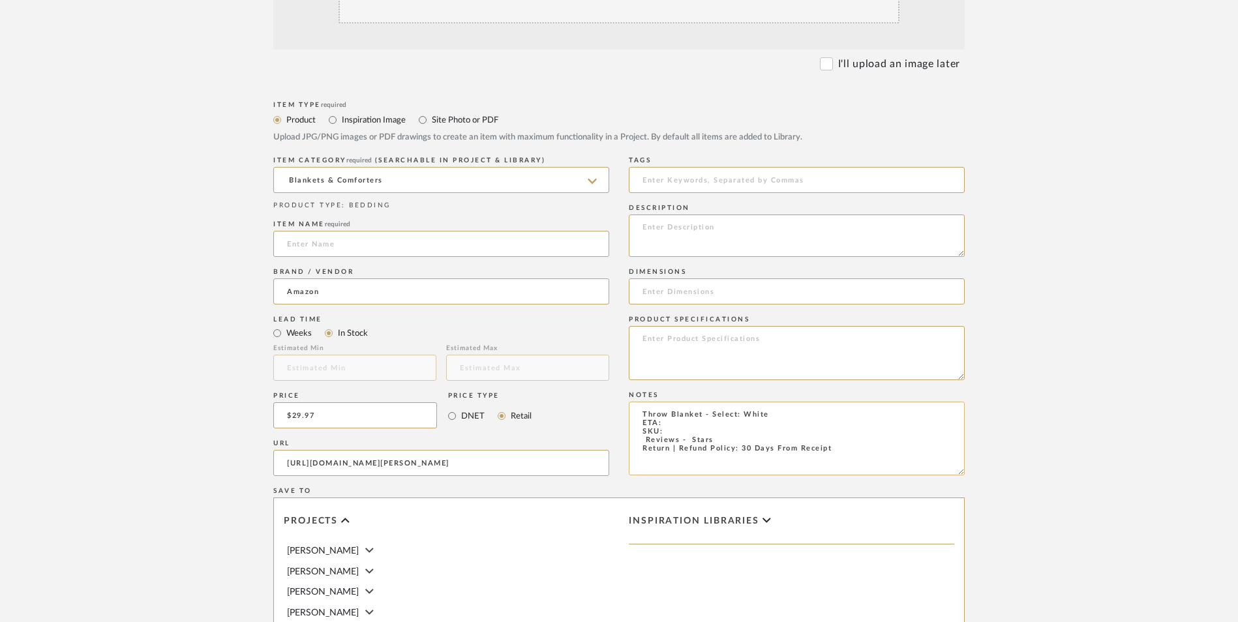
click at [682, 402] on textarea "Throw Blanket - Select: White ETA: SKU: Reviews - Stars Return | Refund Policy:…" at bounding box center [797, 439] width 336 height 74
click at [640, 402] on textarea "Throw Blanket - Select: White ETA: [DATE] SKU: Reviews - Stars Return | Refund …" at bounding box center [797, 439] width 336 height 74
type textarea "Throw Blanket - Select: White ETA: [DATE] SKU: 51 Reviews - 4.8 Stars Return | …"
click at [706, 326] on textarea at bounding box center [797, 353] width 336 height 54
click at [725, 326] on textarea "Faux Fur" at bounding box center [797, 353] width 336 height 54
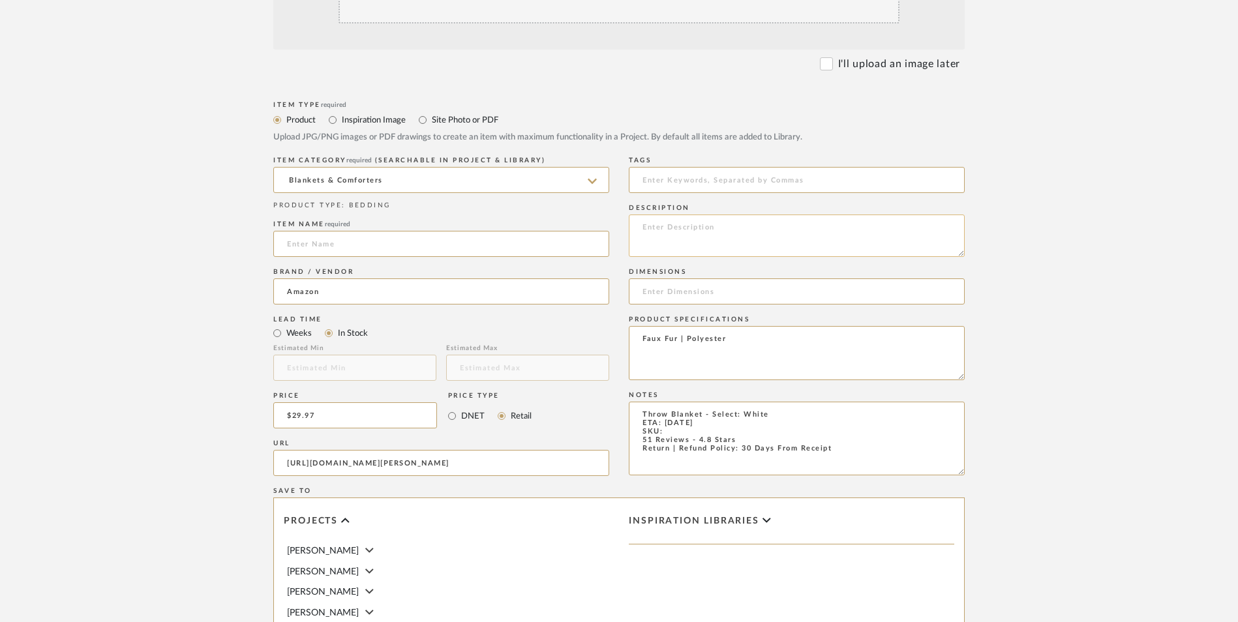
type textarea "Faux Fur | Polyester"
click at [722, 215] on textarea at bounding box center [797, 236] width 336 height 42
paste textarea "Lose yourself in luxury with our Bubble Cuddle Blanket, The thickly plush fabri…"
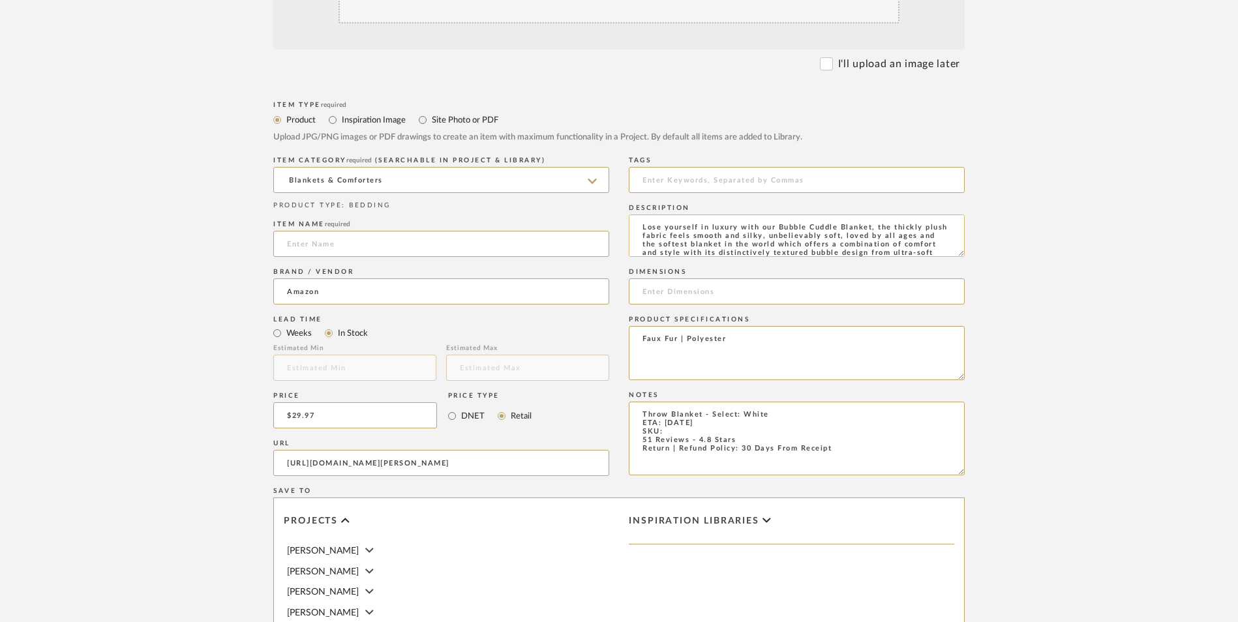
click at [863, 215] on textarea "Lose yourself in luxury with our Bubble Cuddle Blanket, the thickly plush fabri…" at bounding box center [797, 236] width 336 height 42
click at [759, 215] on textarea "Lose yourself in luxury with our Bubble Cuddle Blanket, the thickly plush fabri…" at bounding box center [797, 236] width 336 height 42
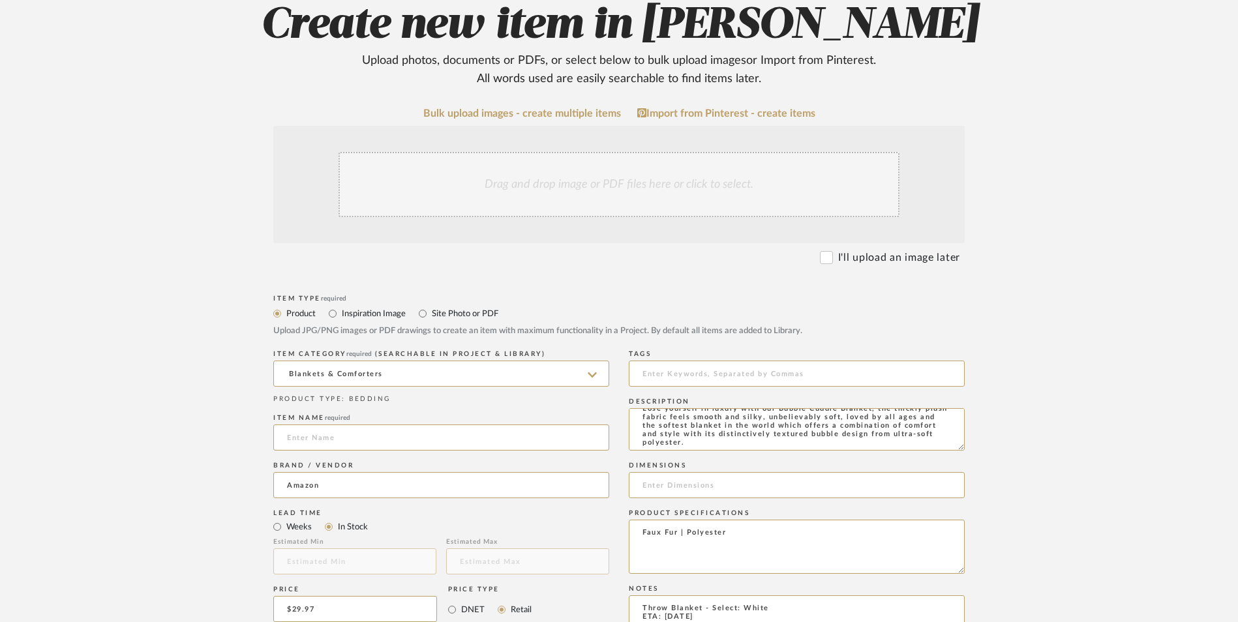
scroll to position [261, 0]
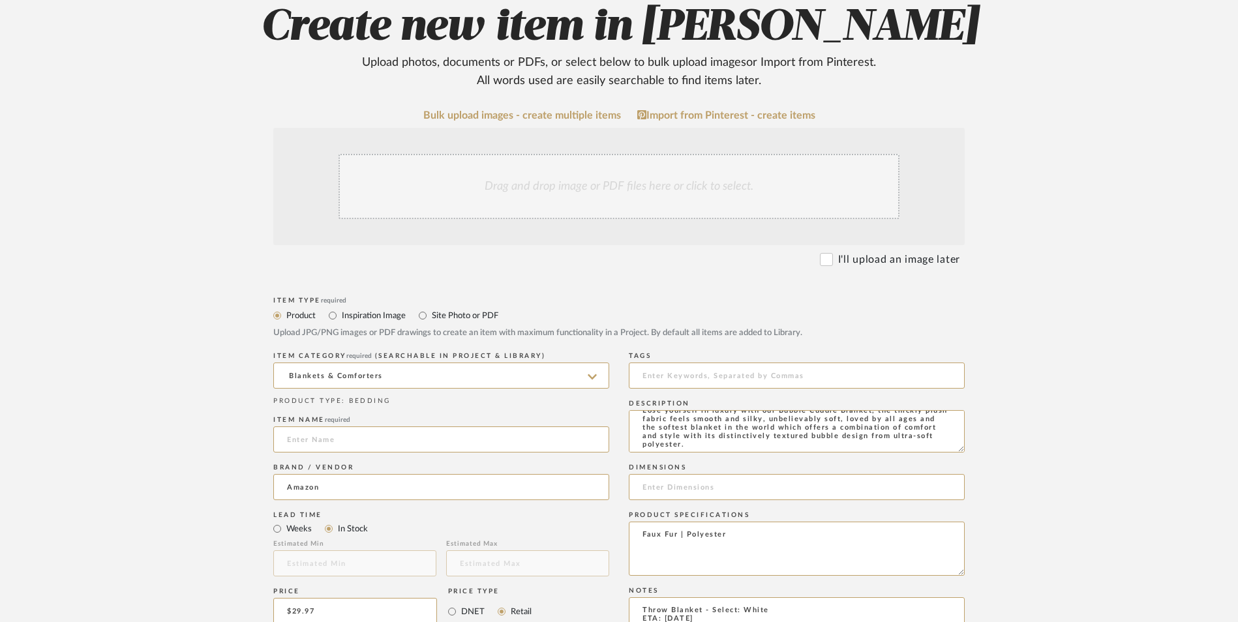
type textarea "Lose yourself in luxury with our Bubble Cuddle Blanket, the thickly plush fabri…"
click at [620, 128] on div "Drag and drop image or PDF files here or click to select." at bounding box center [618, 186] width 691 height 117
click at [574, 154] on div "Drag and drop image or PDF files here or click to select." at bounding box center [619, 186] width 561 height 65
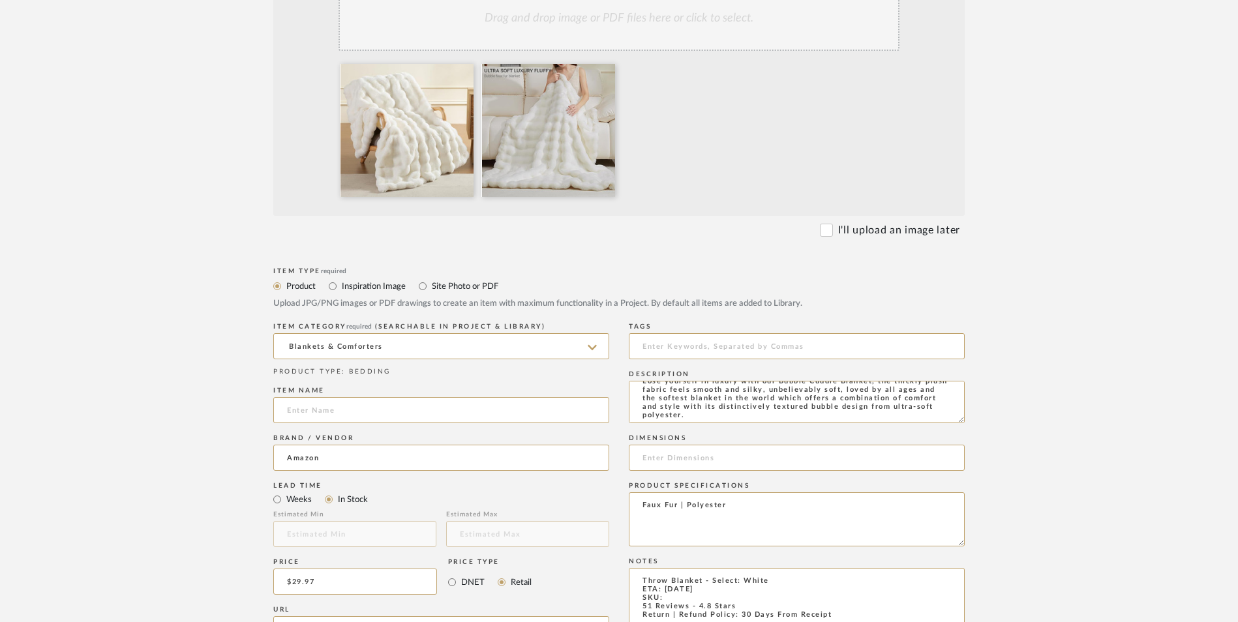
scroll to position [457, 0]
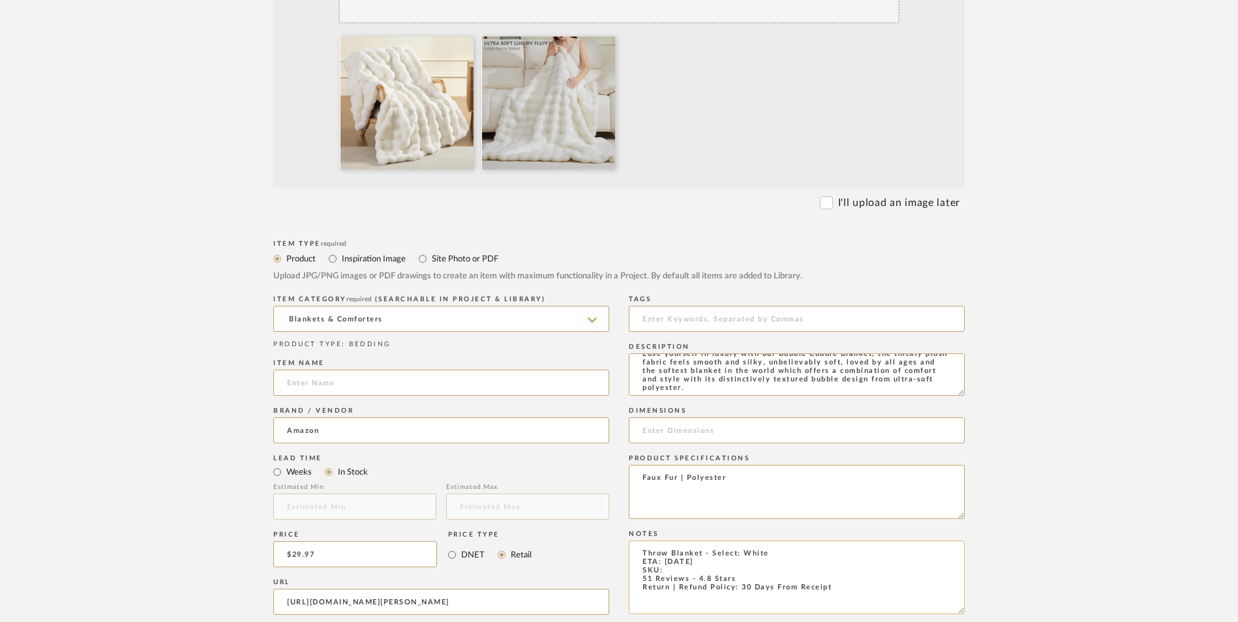
click at [678, 541] on textarea "Throw Blanket - Select: White ETA: [DATE] SKU: 51 Reviews - 4.8 Stars Return | …" at bounding box center [797, 578] width 336 height 74
paste textarea "B0DGPP9Q24"
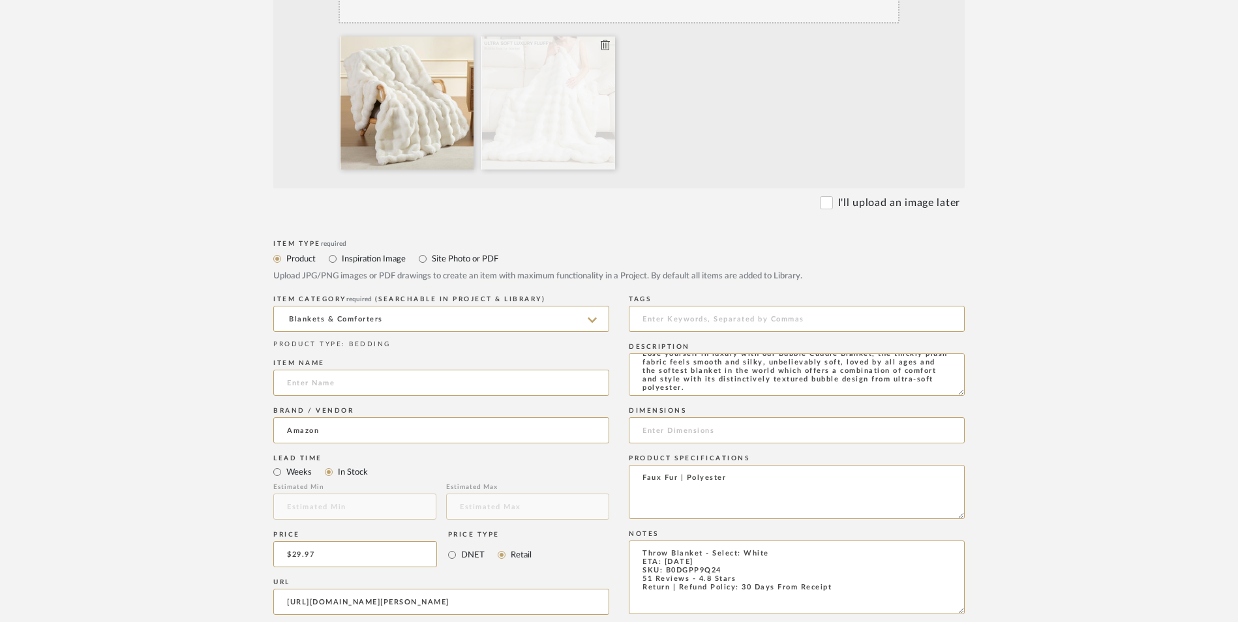
type textarea "Throw Blanket - Select: White ETA: [DATE] SKU: B0DGPP9Q24 51 Reviews - 4.8 Star…"
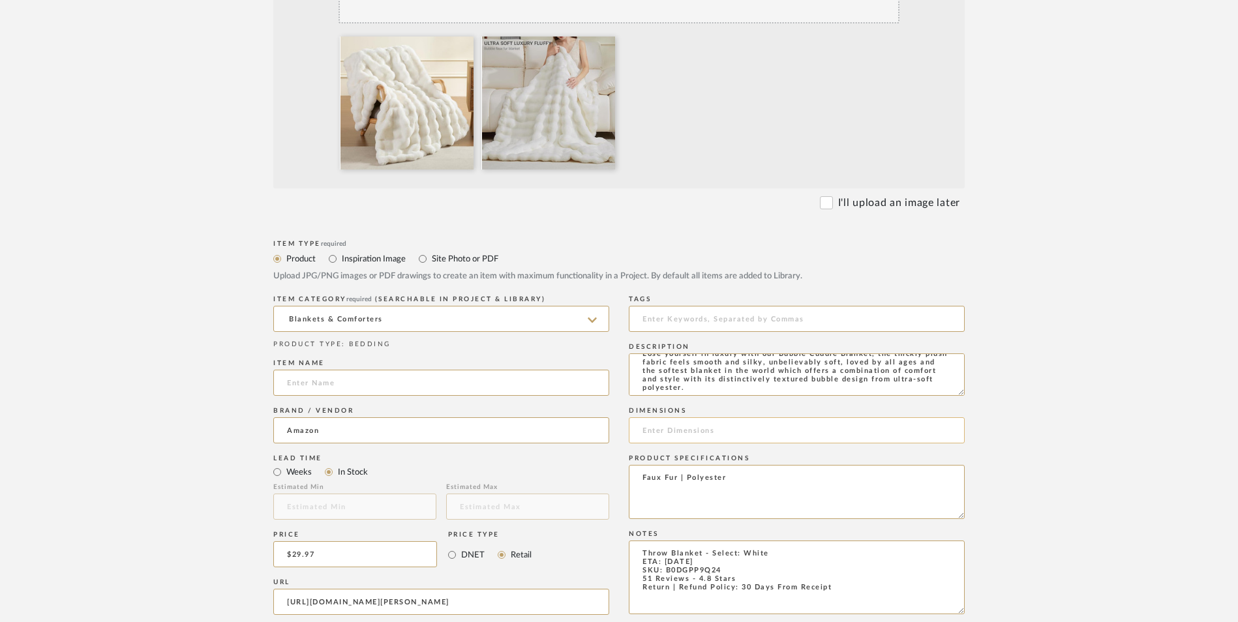
click at [696, 417] on input at bounding box center [797, 430] width 336 height 26
paste input "60"L x 50"W"
click at [655, 417] on input "60"L x 50"W" at bounding box center [797, 430] width 336 height 26
click at [689, 417] on input "60" L x 50"W" at bounding box center [797, 430] width 336 height 26
click at [733, 417] on input "60" L x 50" W" at bounding box center [797, 430] width 336 height 26
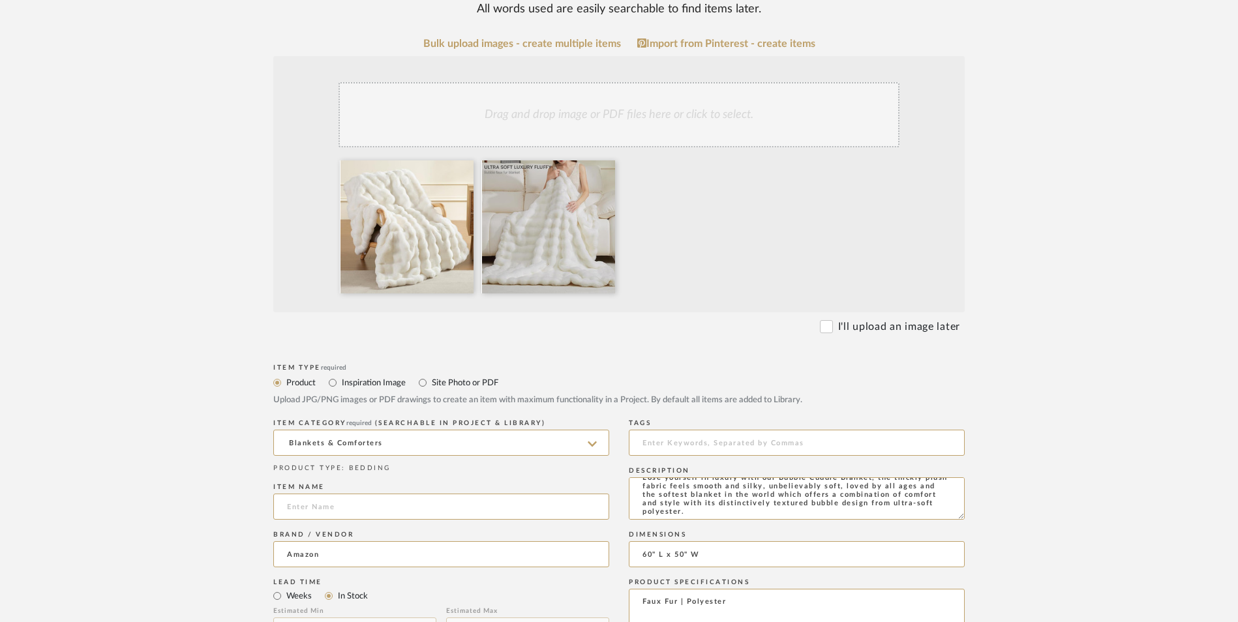
scroll to position [326, 0]
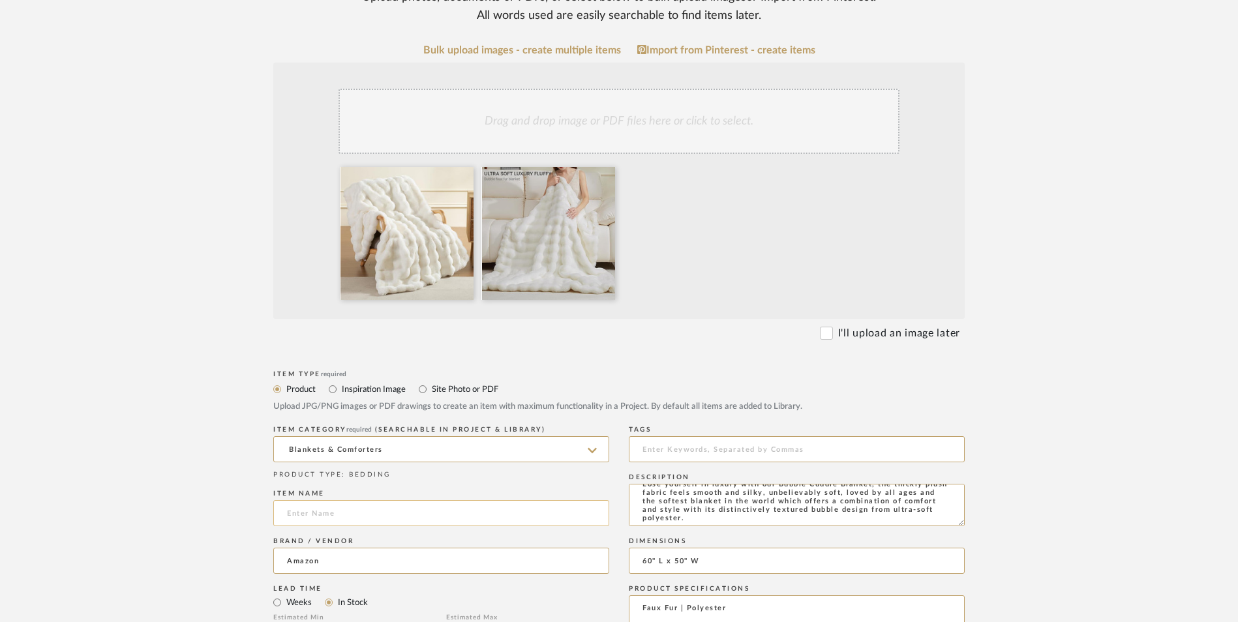
type input "60" L x 50" W"
click at [429, 500] on input at bounding box center [441, 513] width 336 height 26
drag, startPoint x: 316, startPoint y: 412, endPoint x: 219, endPoint y: 397, distance: 98.4
click at [237, 404] on form "Bulk upload images - create multiple items Import from Pinterest - create items…" at bounding box center [618, 586] width 831 height 1085
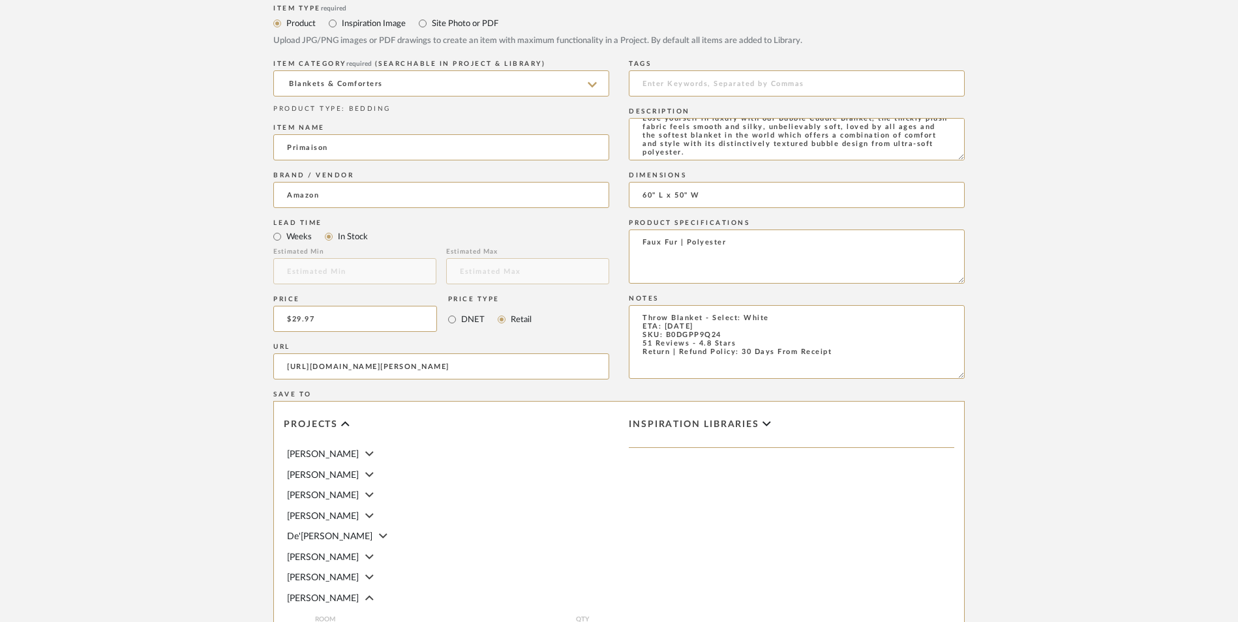
scroll to position [821, 0]
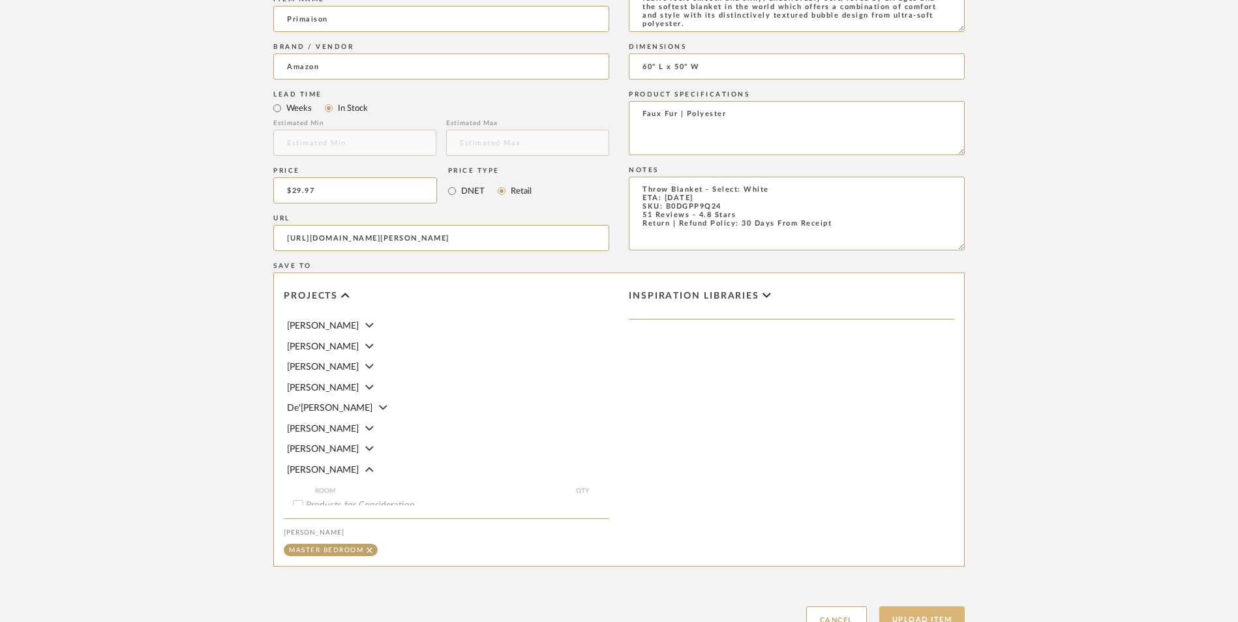
type input "Primaison"
click at [926, 607] on button "Upload Item" at bounding box center [922, 620] width 86 height 27
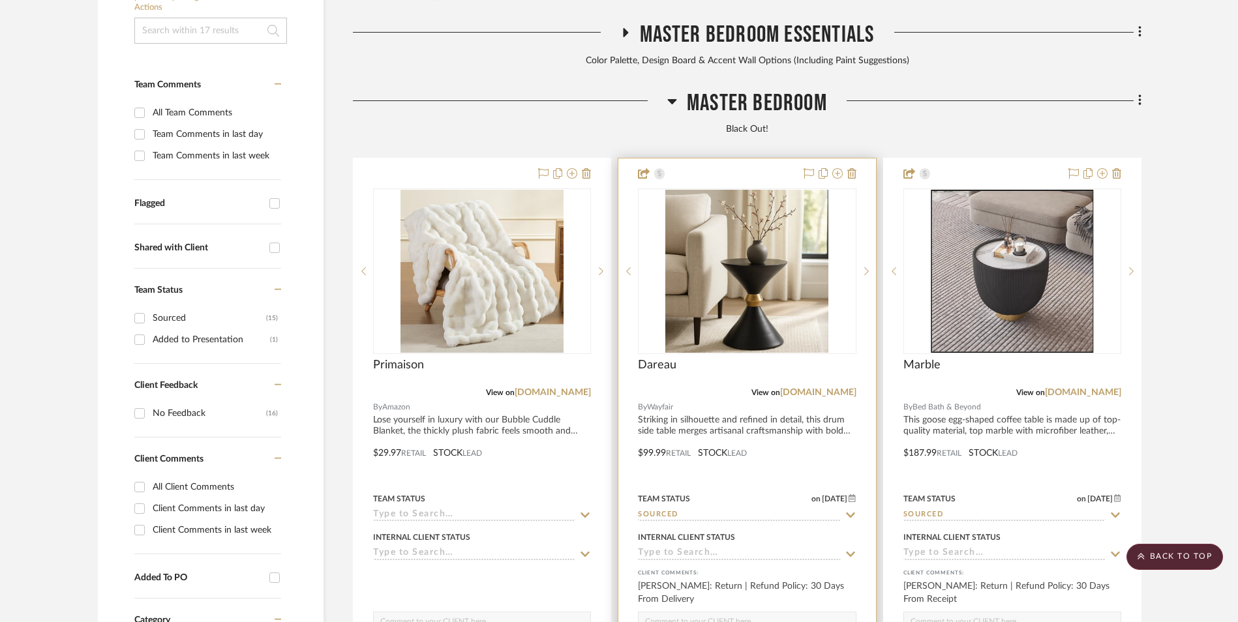
scroll to position [397, 0]
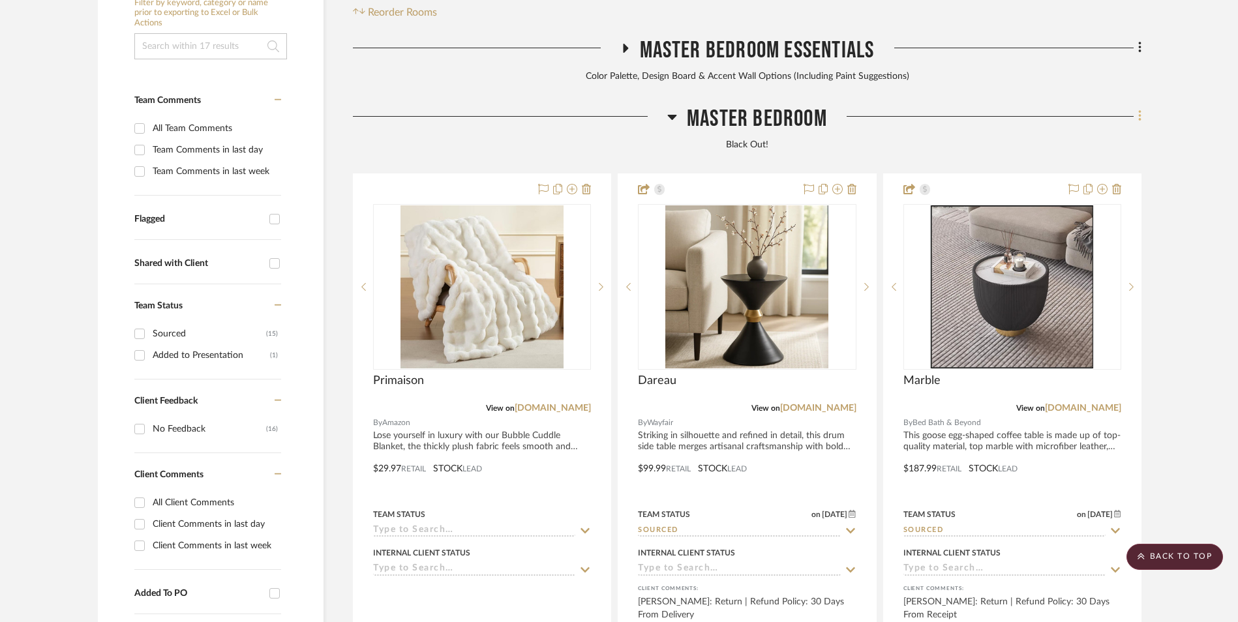
click at [1136, 107] on fa-icon at bounding box center [1138, 118] width 8 height 22
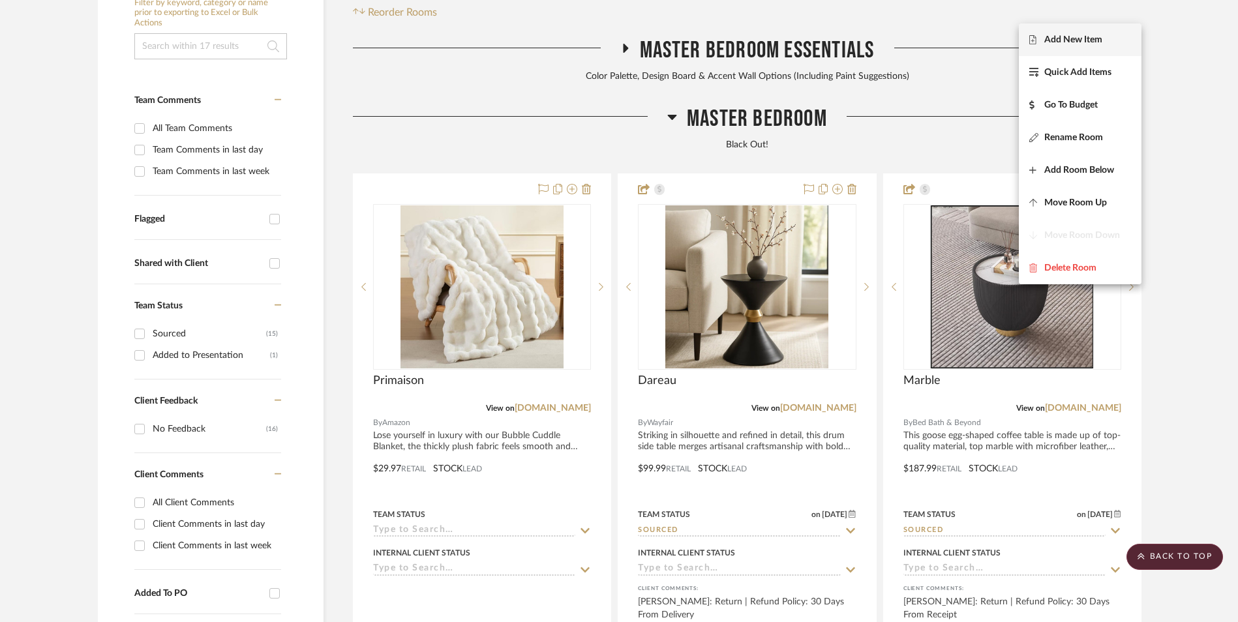
click at [1072, 41] on span "Add New Item" at bounding box center [1073, 40] width 58 height 11
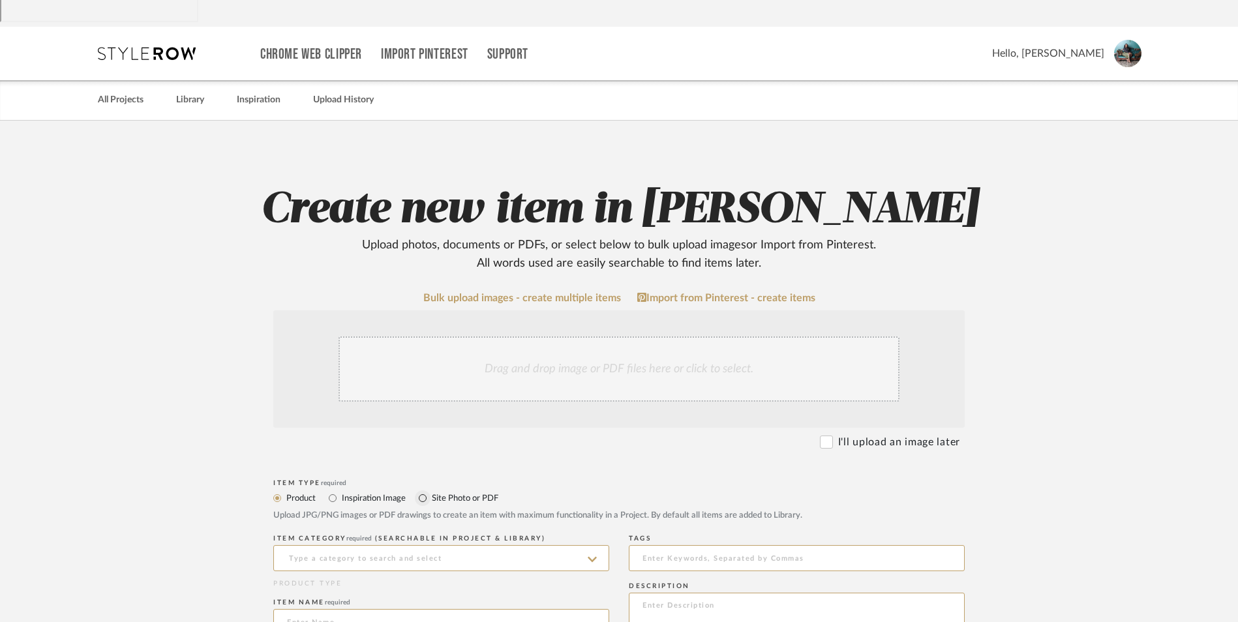
scroll to position [261, 0]
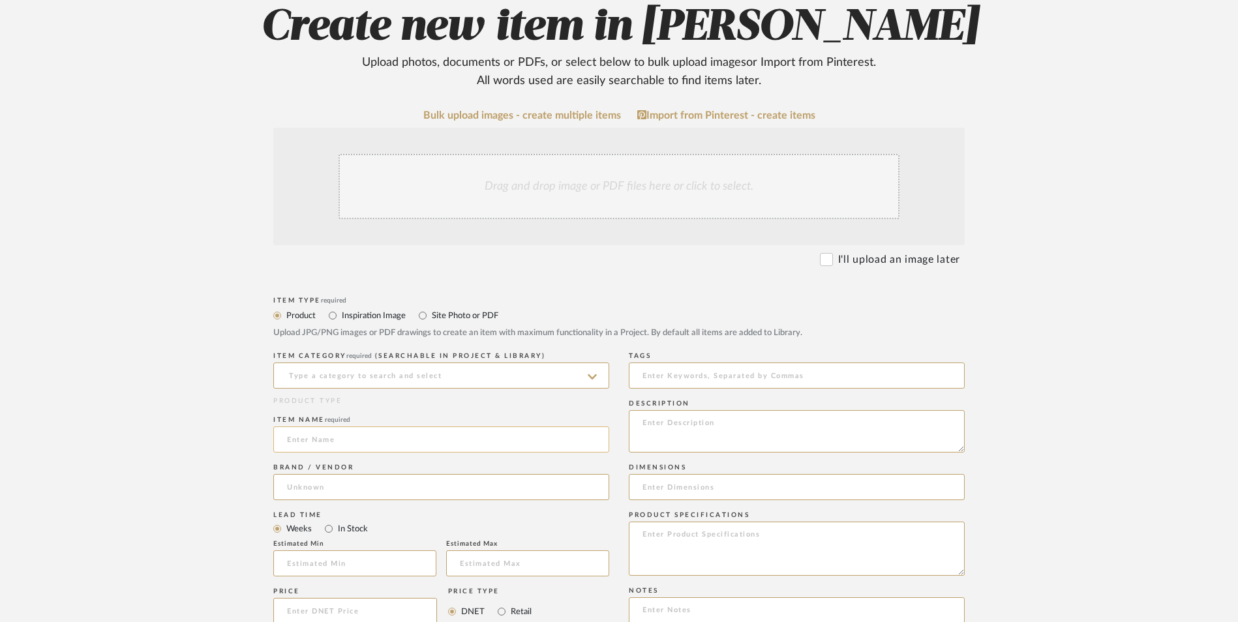
click at [305, 427] on input at bounding box center [441, 440] width 336 height 26
type input "Cast"
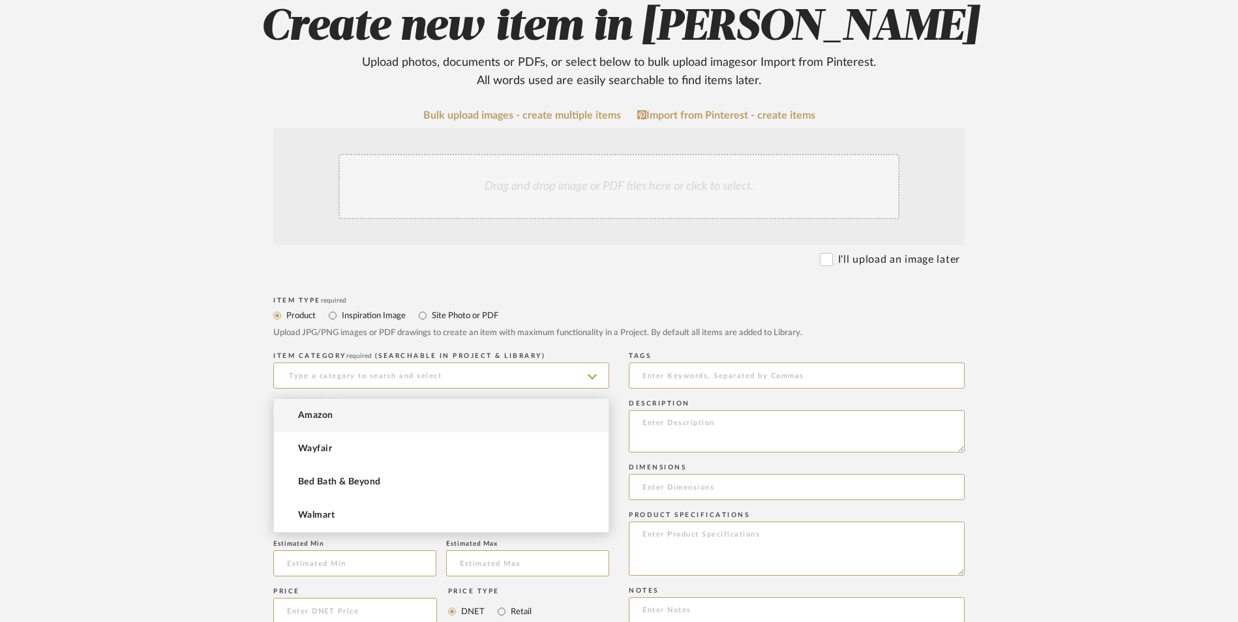
click at [294, 474] on input at bounding box center [441, 487] width 336 height 26
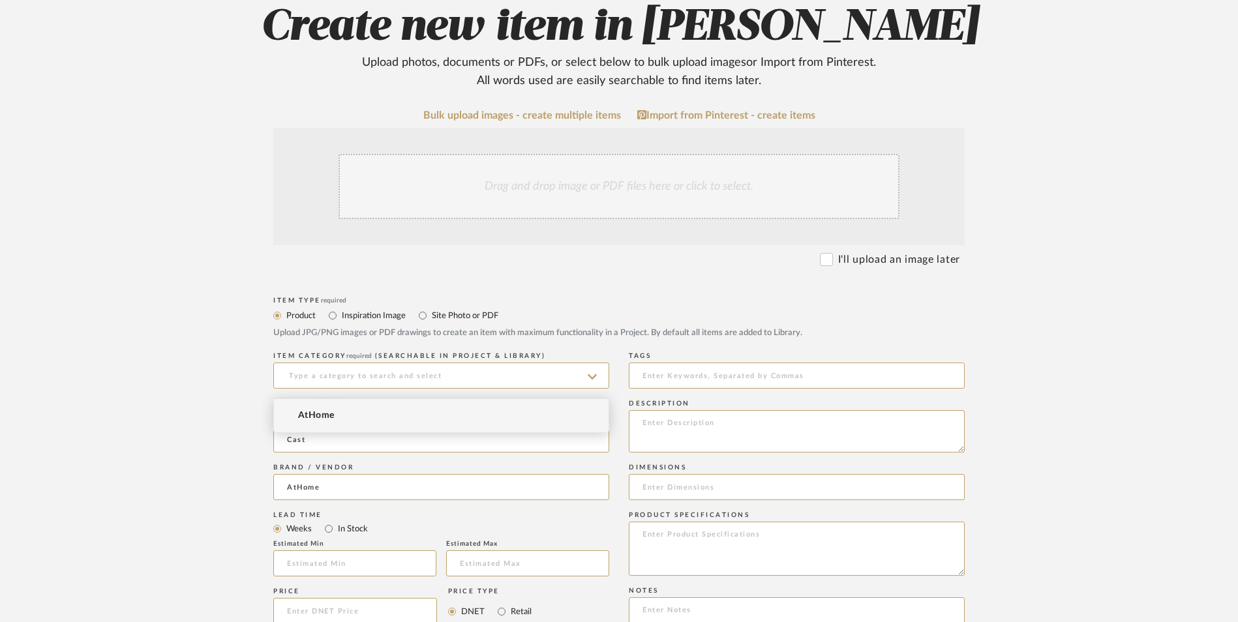
type input "AtHome"
click at [315, 417] on span "AtHome" at bounding box center [316, 415] width 37 height 11
click at [337, 363] on input at bounding box center [441, 376] width 336 height 26
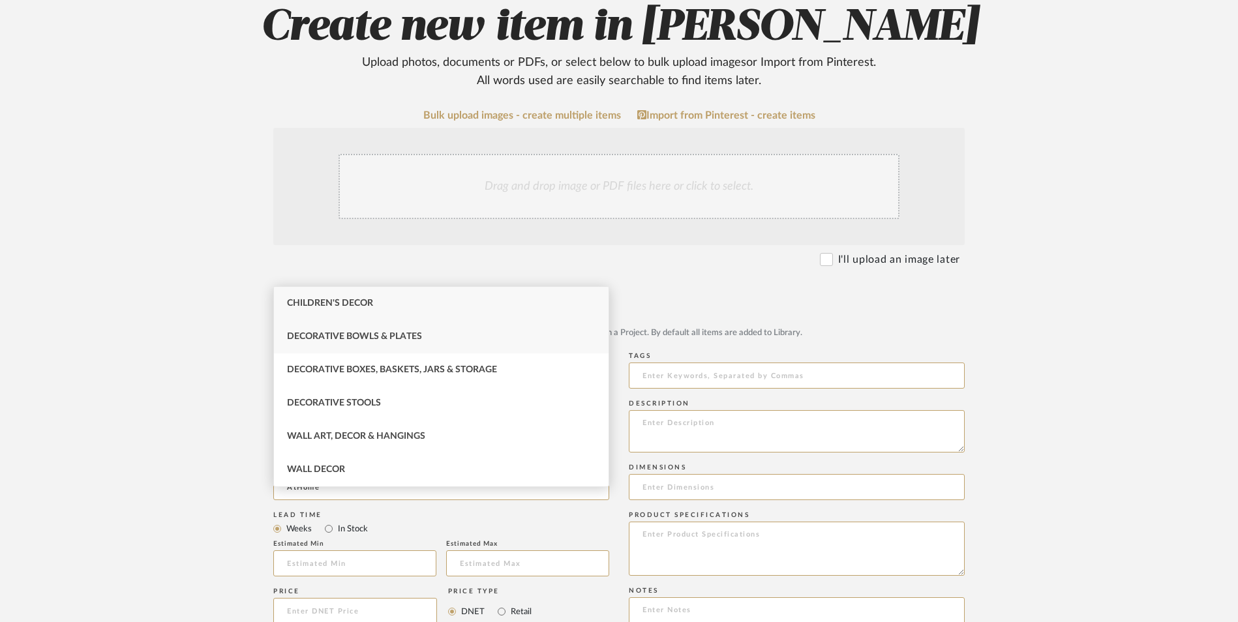
click at [369, 335] on span "Decorative Bowls & Plates" at bounding box center [354, 336] width 135 height 9
type input "Decorative Bowls & Plates"
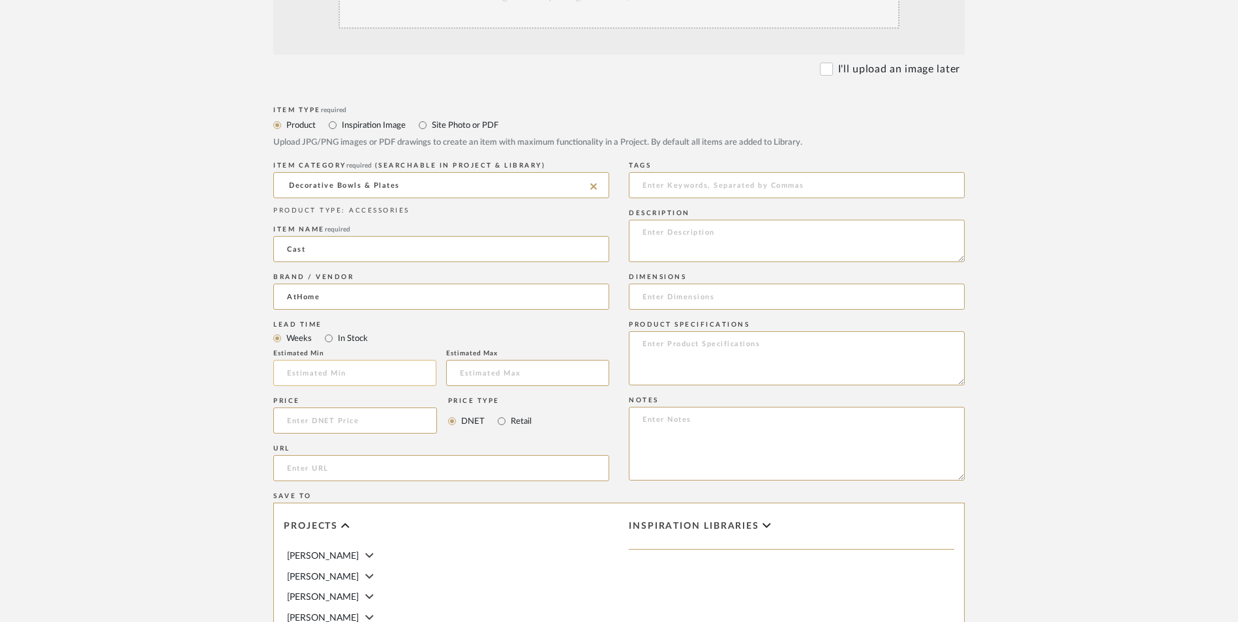
scroll to position [457, 0]
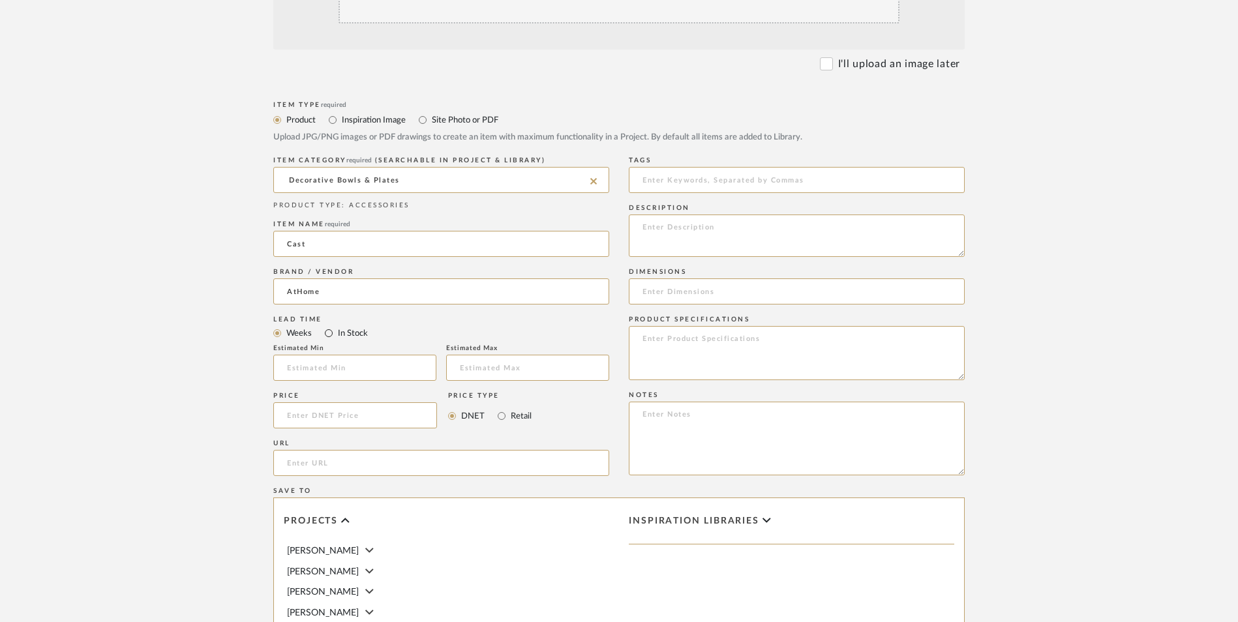
click at [325, 325] on input "In Stock" at bounding box center [329, 333] width 16 height 16
radio input "true"
click at [494, 408] on input "Retail" at bounding box center [502, 416] width 16 height 16
radio input "true"
click at [357, 402] on input at bounding box center [355, 415] width 164 height 26
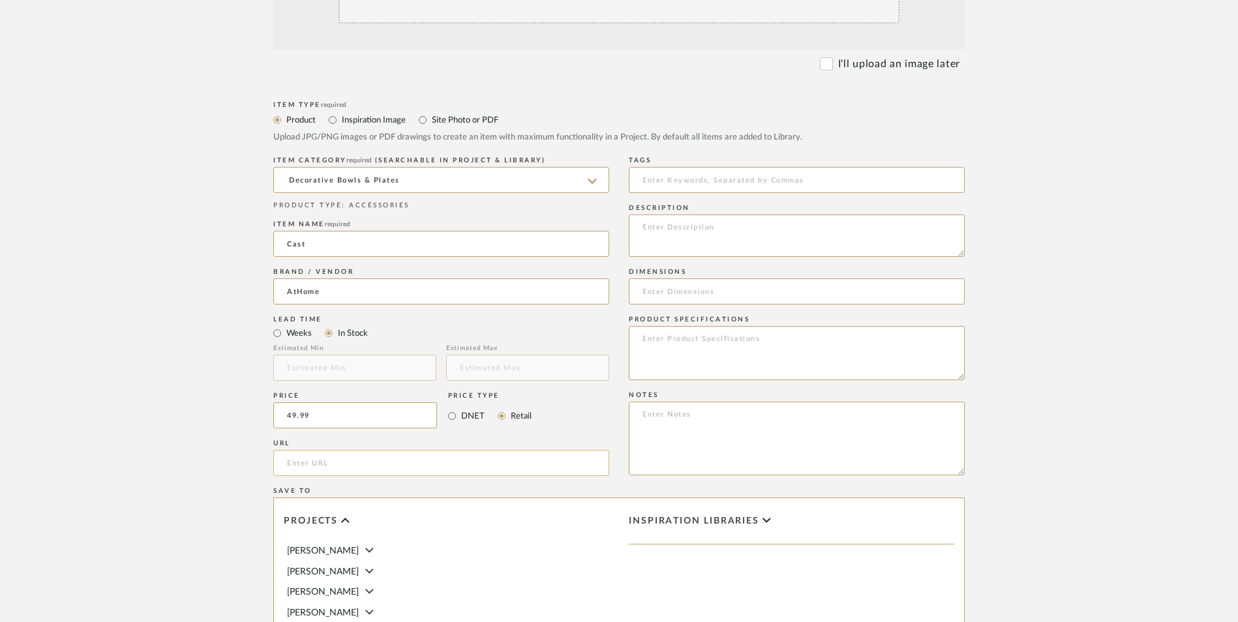
type input "$49.99"
click at [313, 450] on input "url" at bounding box center [441, 463] width 336 height 26
paste input "[URL][DOMAIN_NAME]"
type input "[URL][DOMAIN_NAME]"
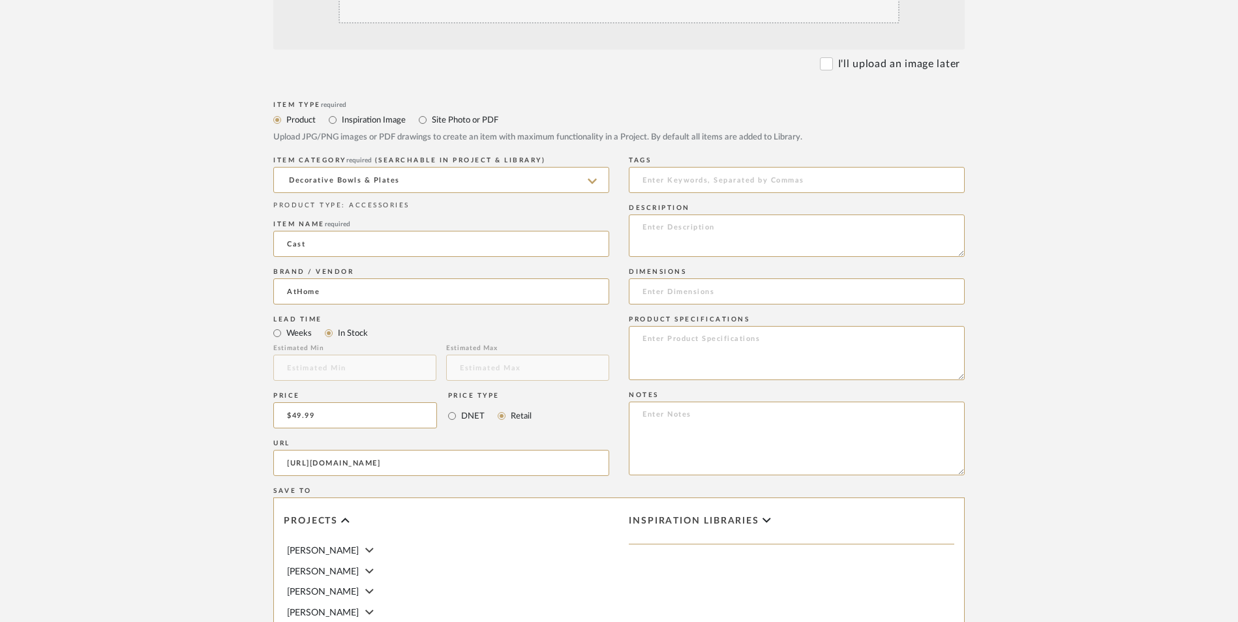
click at [145, 402] on upload-items "Create new item in [PERSON_NAME] Upload photos, documents or PDFs, or select be…" at bounding box center [619, 317] width 1238 height 1150
click at [665, 402] on textarea at bounding box center [797, 439] width 336 height 74
paste textarea "Option 1: ETA: SKU: Reviews - Stars Return | Refund Policy:"
drag, startPoint x: 685, startPoint y: 311, endPoint x: 576, endPoint y: 307, distance: 109.6
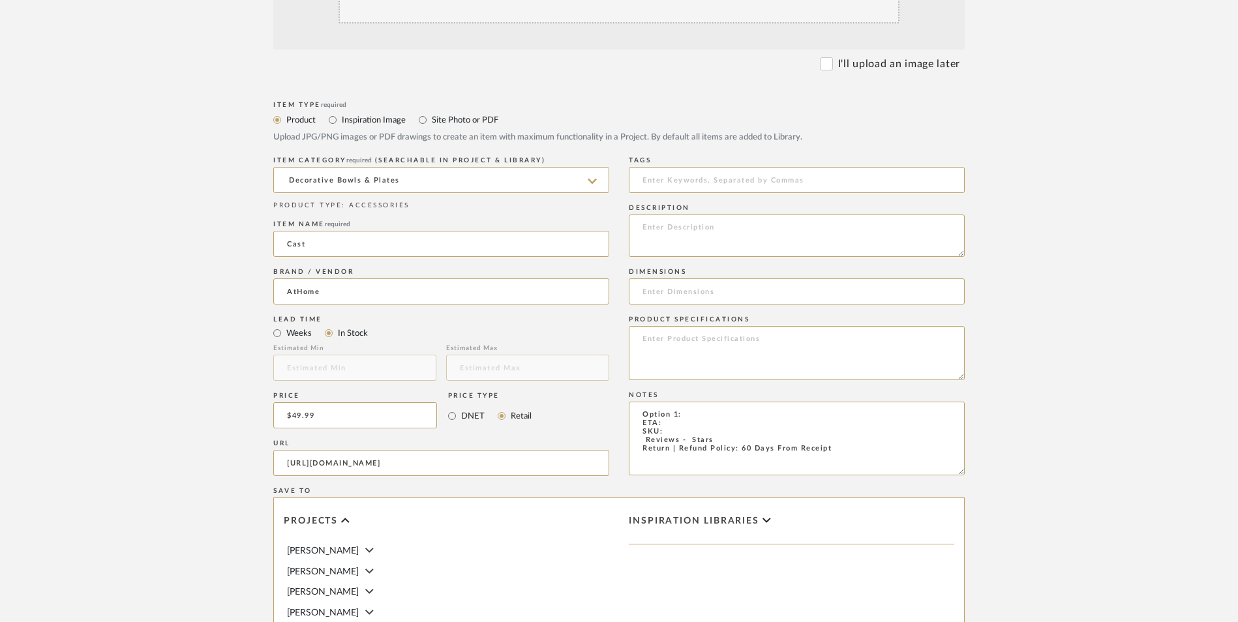
click at [576, 307] on div "Item Type required Product Inspiration Image Site Photo or PDF Upload JPG/PNG i…" at bounding box center [618, 479] width 691 height 762
click at [672, 402] on textarea "Decor Tray ETA: SKU: Reviews - Stars Return | Refund Policy: 60 Days From Recei…" at bounding box center [797, 439] width 336 height 74
click at [687, 402] on textarea "Decor Tray ETA: Pick Up Available ([GEOGRAPHIC_DATA]) SKU: Reviews - Stars Retu…" at bounding box center [797, 439] width 336 height 74
drag, startPoint x: 721, startPoint y: 337, endPoint x: 615, endPoint y: 335, distance: 105.7
click at [615, 335] on div "Item Type required Product Inspiration Image Site Photo or PDF Upload JPG/PNG i…" at bounding box center [618, 479] width 691 height 762
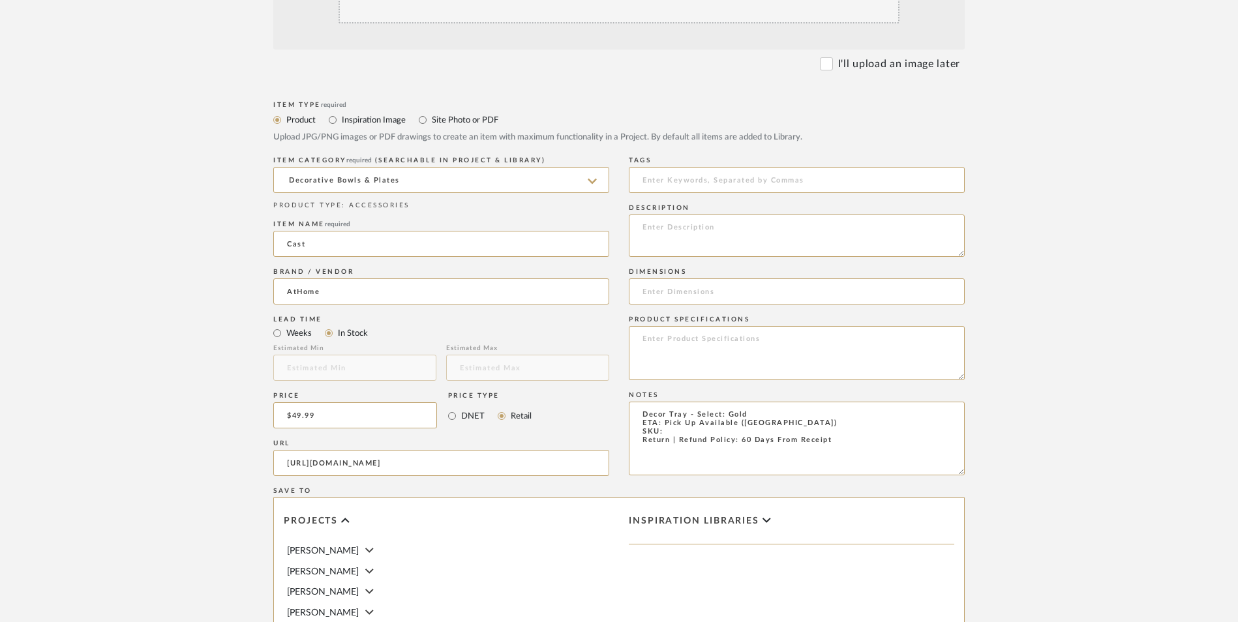
type textarea "Decor Tray - Select: Gold ETA: Pick Up Available ([GEOGRAPHIC_DATA]) SKU: Retur…"
click at [681, 279] on input at bounding box center [797, 292] width 336 height 26
paste input "20.0" L x 11.5" W x 2.0" H"
type input "20.0" L x 11.5" W x 2.0" H"
click at [698, 326] on textarea at bounding box center [797, 353] width 336 height 54
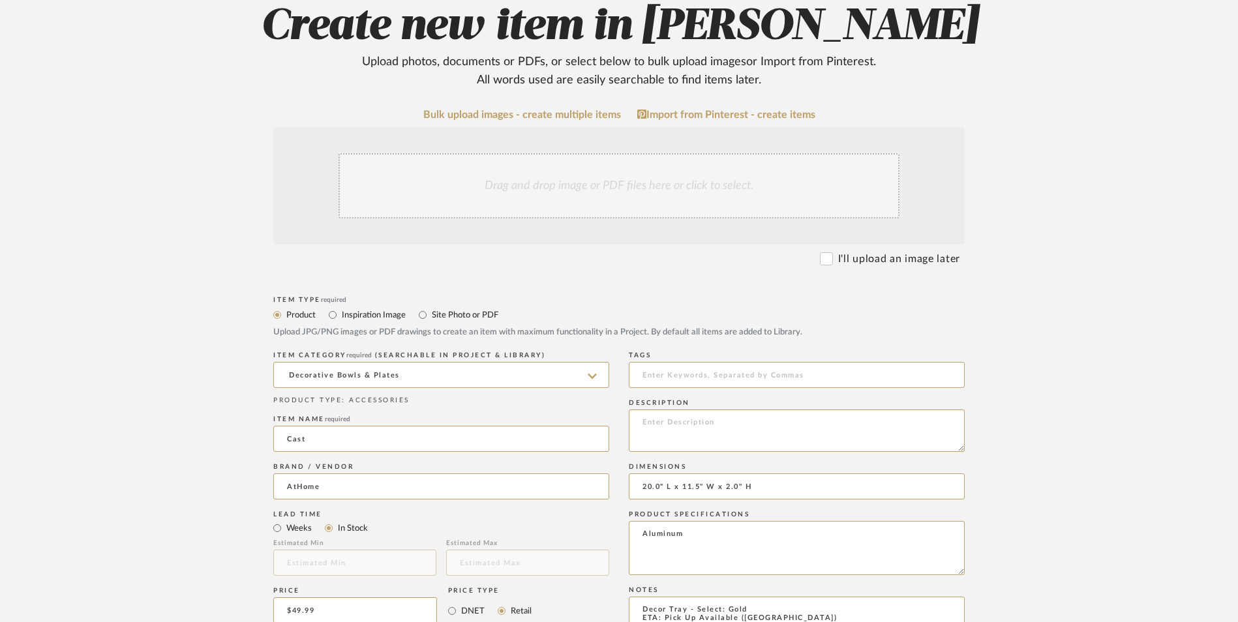
scroll to position [261, 0]
type textarea "Aluminum"
click at [540, 154] on div "Drag and drop image or PDF files here or click to select." at bounding box center [619, 186] width 561 height 65
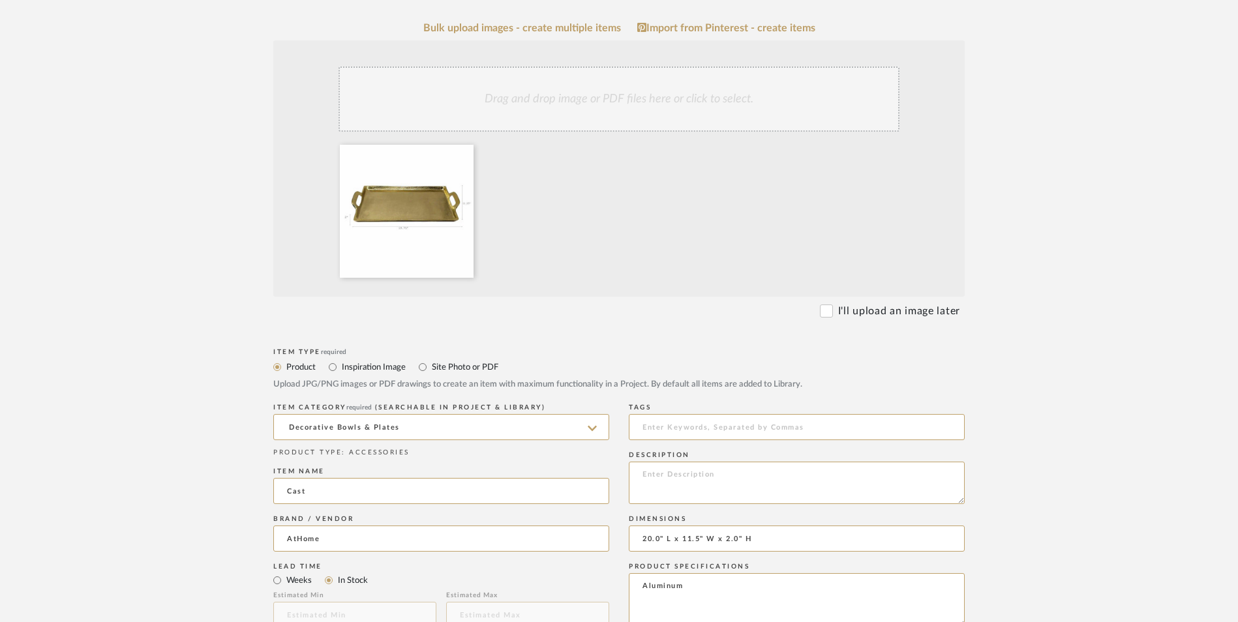
scroll to position [522, 0]
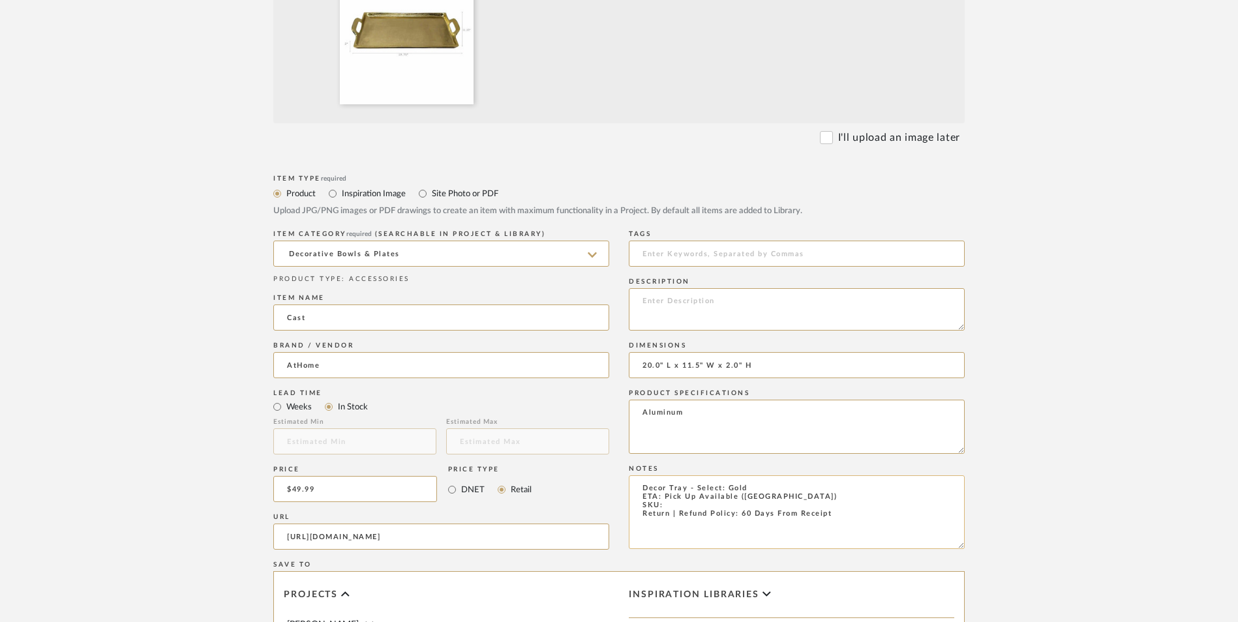
click at [696, 475] on textarea "Decor Tray - Select: Gold ETA: Pick Up Available ([GEOGRAPHIC_DATA]) SKU: Retur…" at bounding box center [797, 512] width 336 height 74
paste textarea "197154424247"
type textarea "Decor Tray - Select: Gold ETA: Pick Up Available ([GEOGRAPHIC_DATA]) SKU: 19715…"
click at [679, 288] on textarea at bounding box center [797, 309] width 336 height 42
paste textarea "Freshen up your home with our 20x11in. Handled Rectangle Cast Aluminum Gold Tra…"
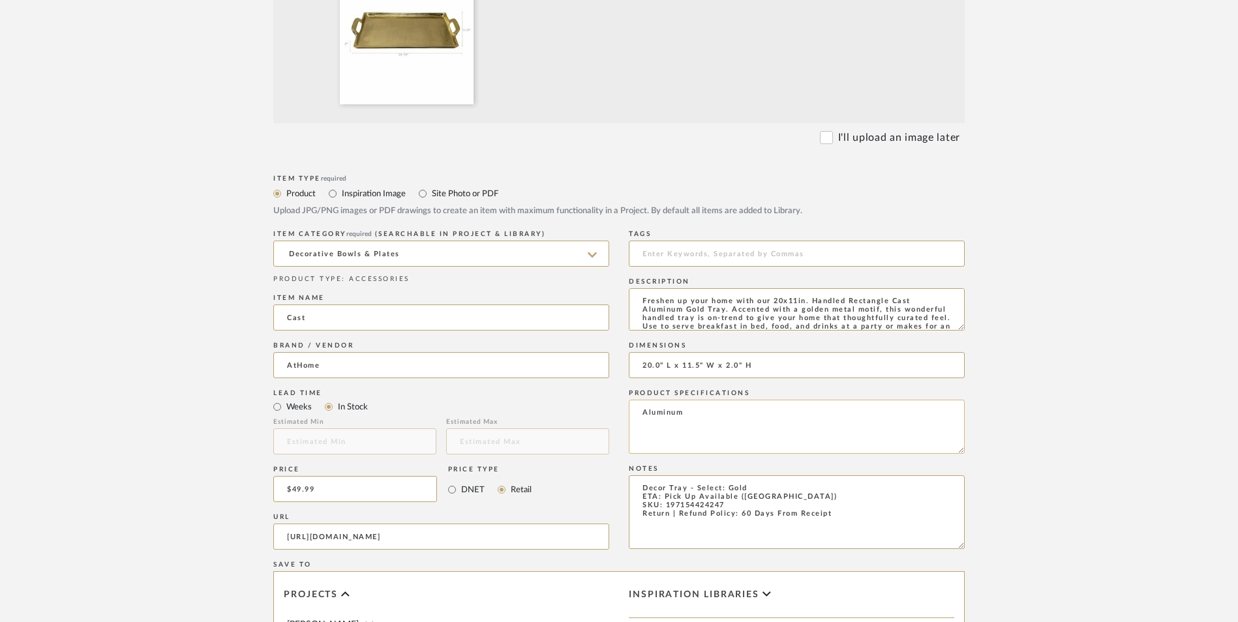
scroll to position [18, 0]
type textarea "Freshen up your home with our 20x11in. Handled Rectangle Cast Aluminum Gold Tra…"
click at [1010, 302] on form "Bulk upload images - create multiple items Import from Pinterest - create items…" at bounding box center [618, 391] width 831 height 1085
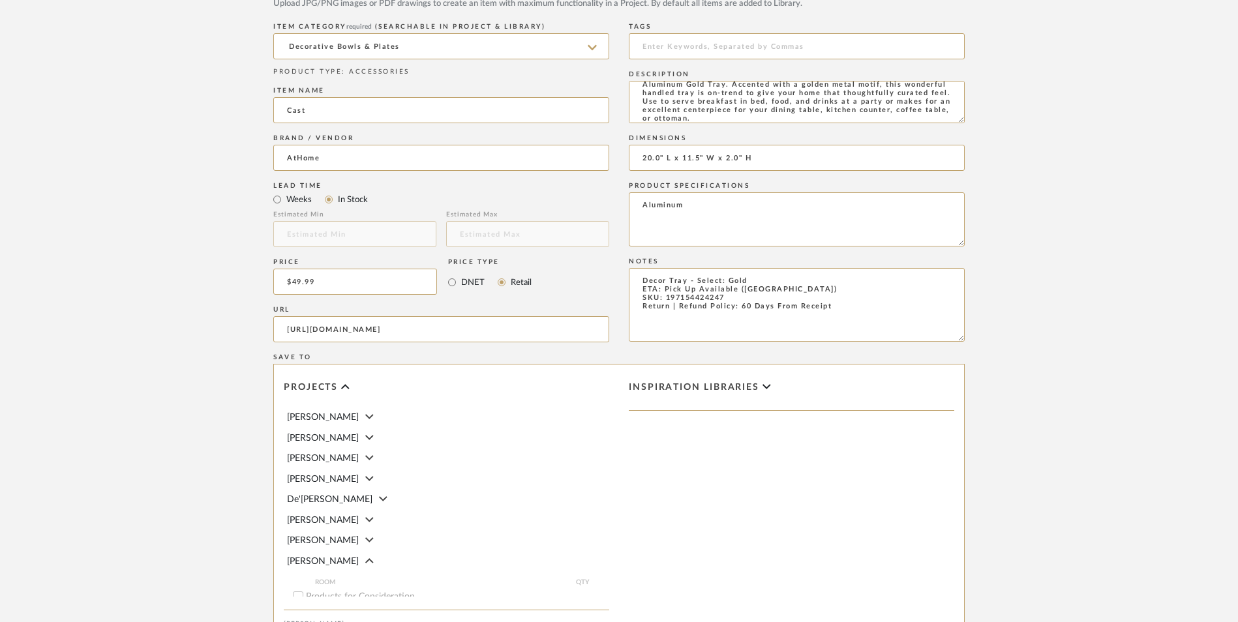
scroll to position [821, 0]
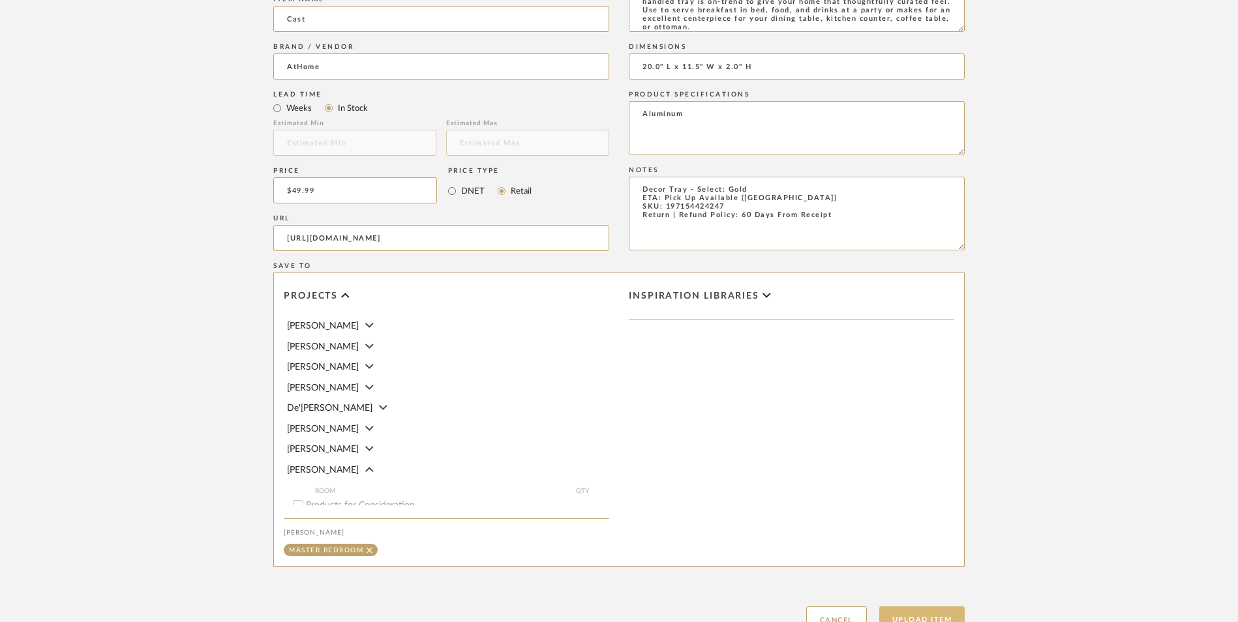
click at [905, 607] on button "Upload Item" at bounding box center [922, 620] width 86 height 27
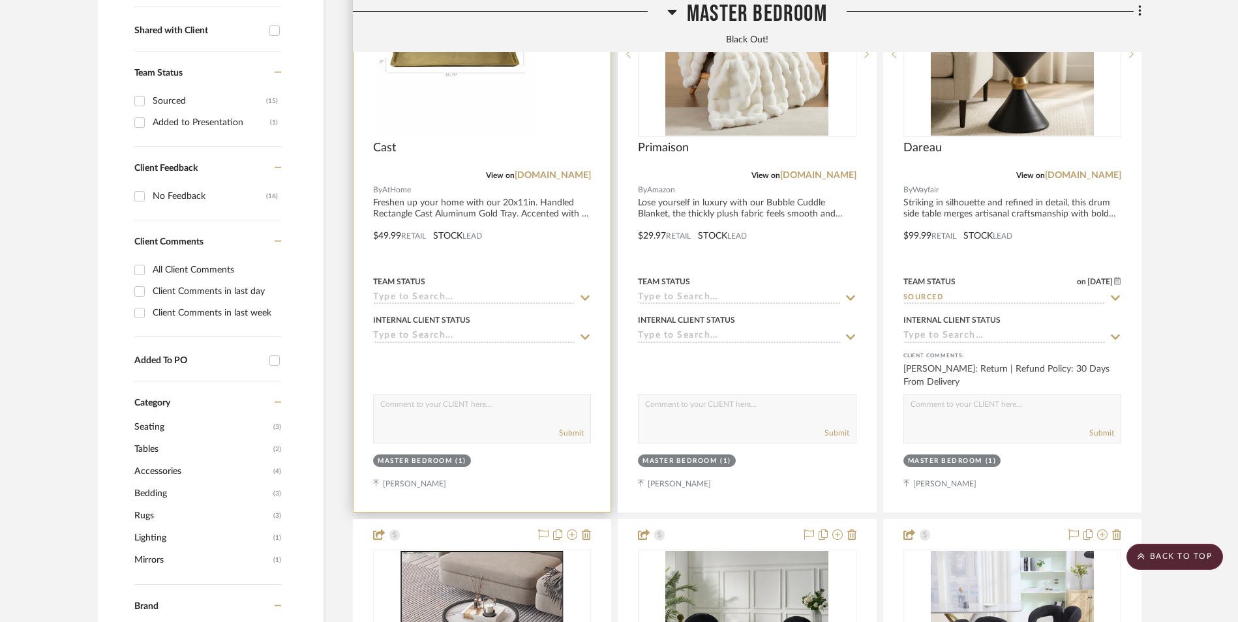
scroll to position [397, 0]
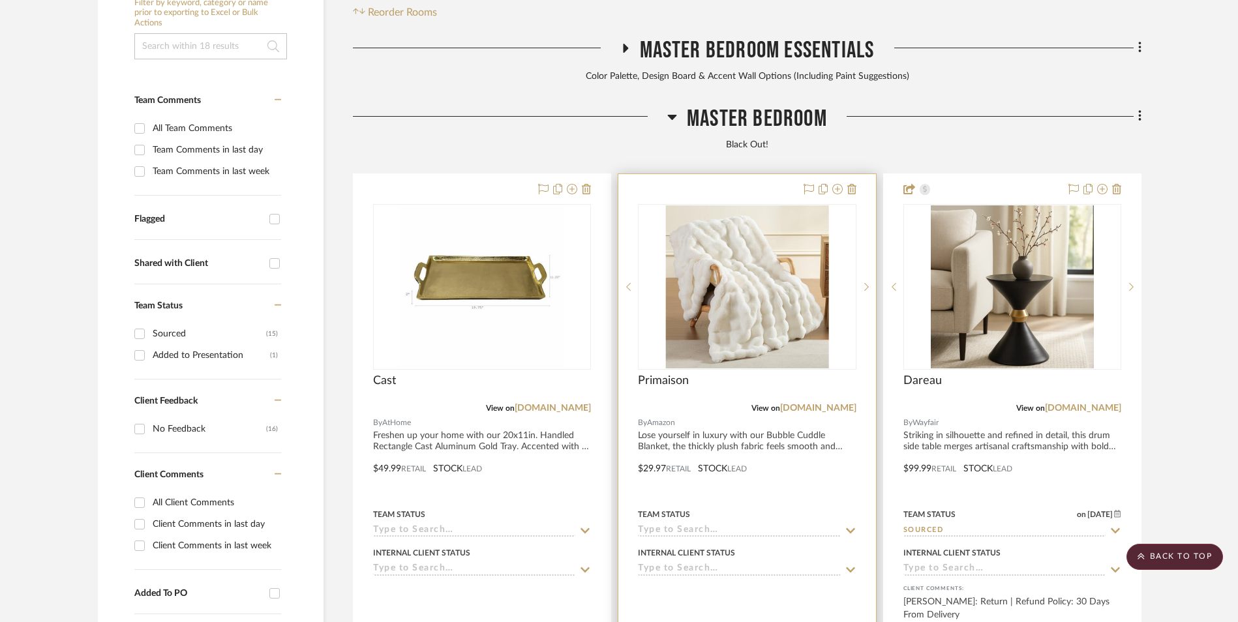
click at [779, 213] on img "0" at bounding box center [746, 286] width 163 height 163
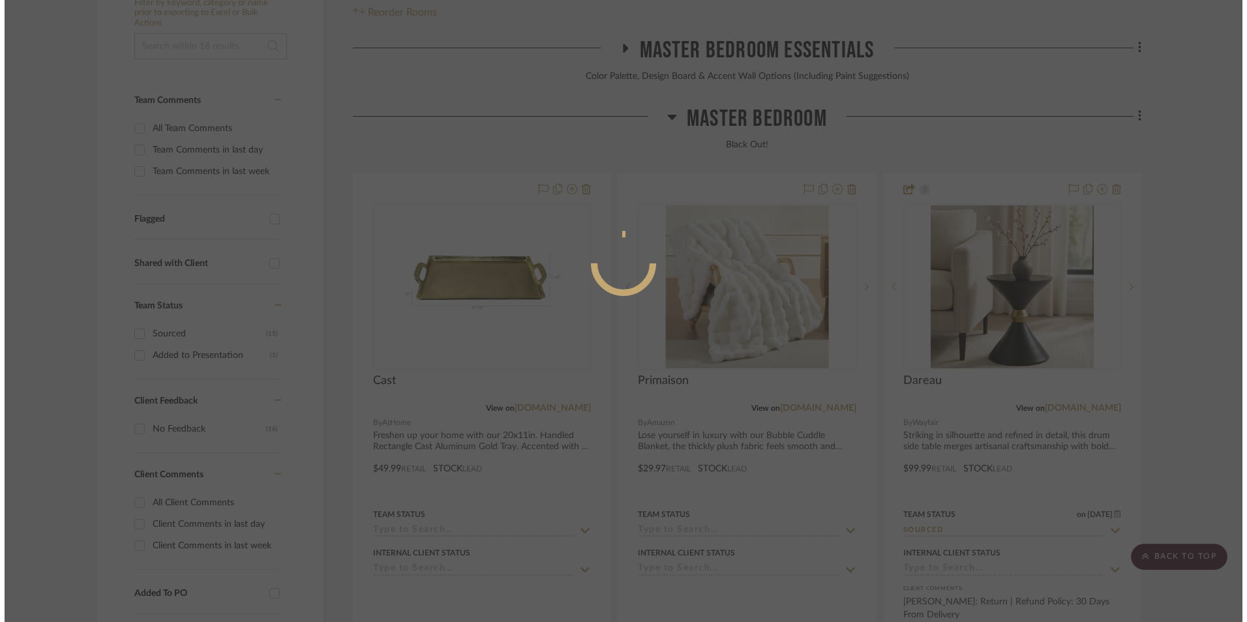
scroll to position [0, 0]
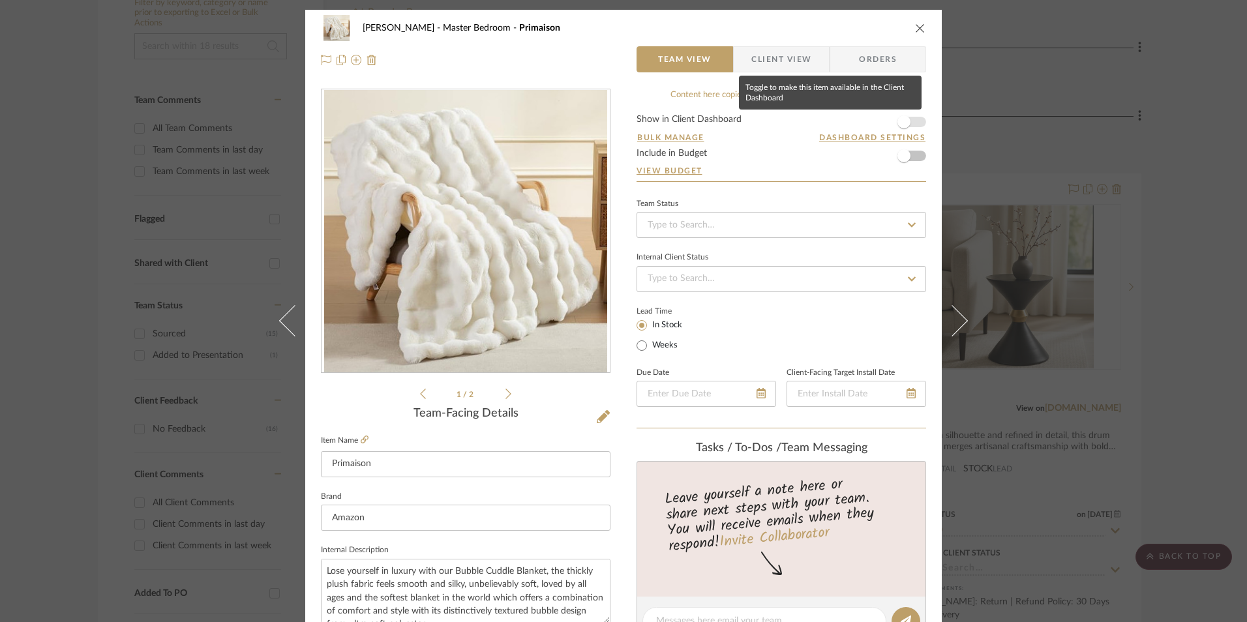
click at [903, 123] on span "button" at bounding box center [903, 121] width 13 height 13
click at [749, 226] on input at bounding box center [782, 225] width 290 height 26
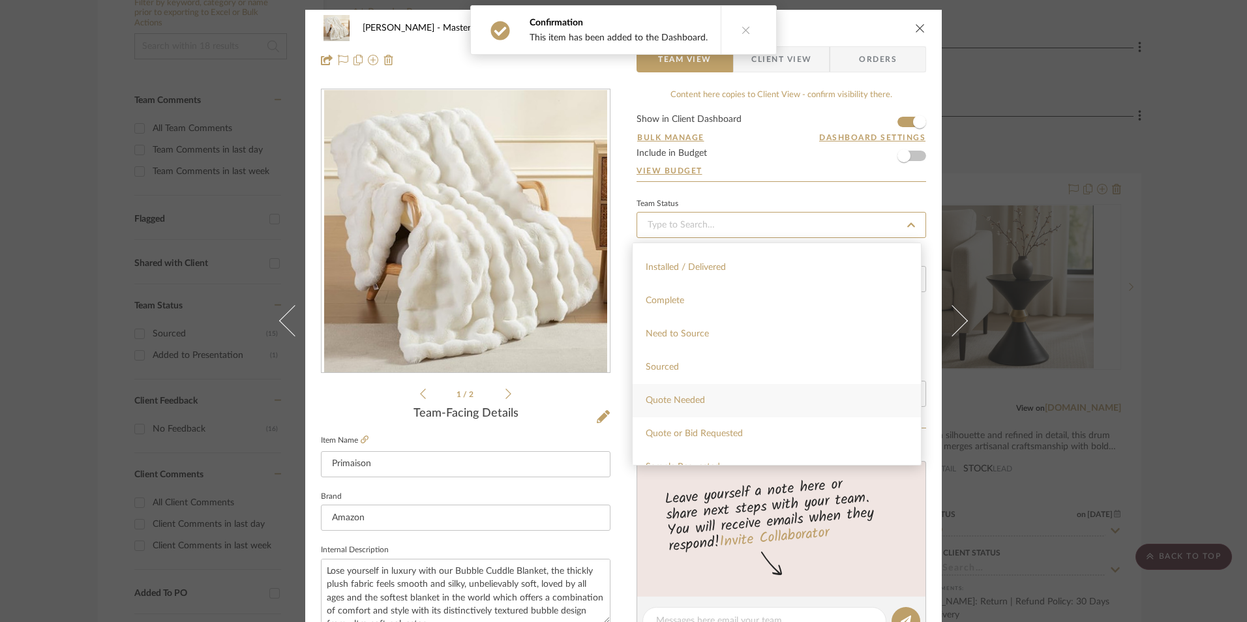
scroll to position [326, 0]
click at [678, 364] on div "Sourced" at bounding box center [777, 366] width 288 height 33
type input "[DATE]"
type input "Sourced"
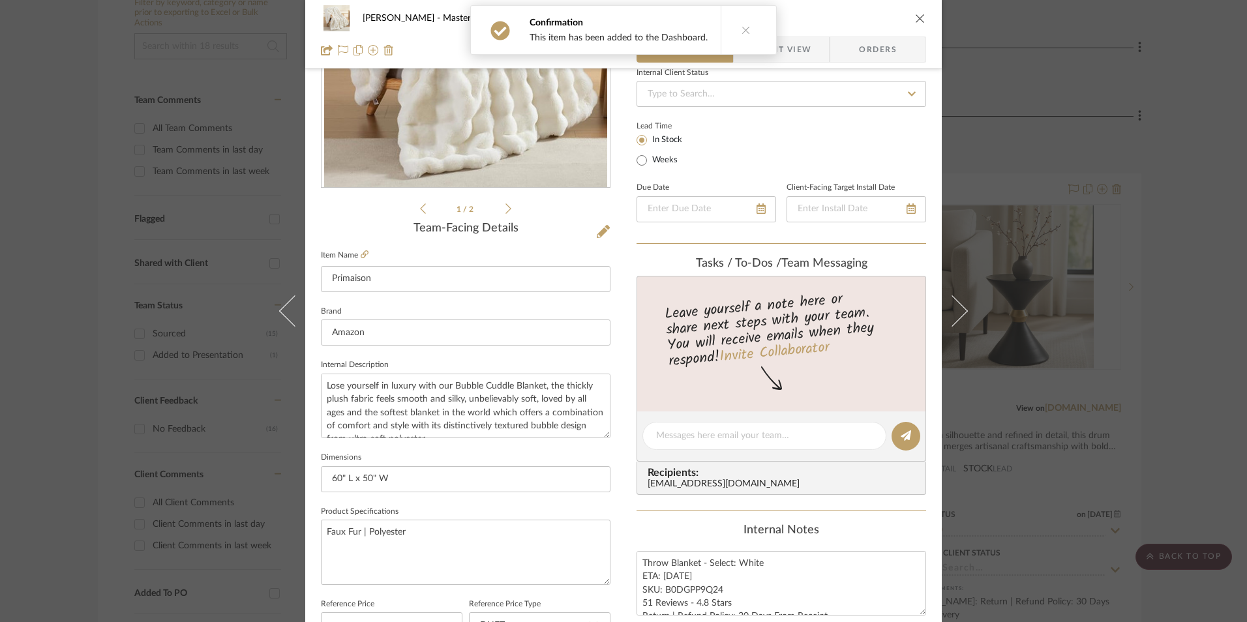
type input "[DATE]"
type input "Sourced"
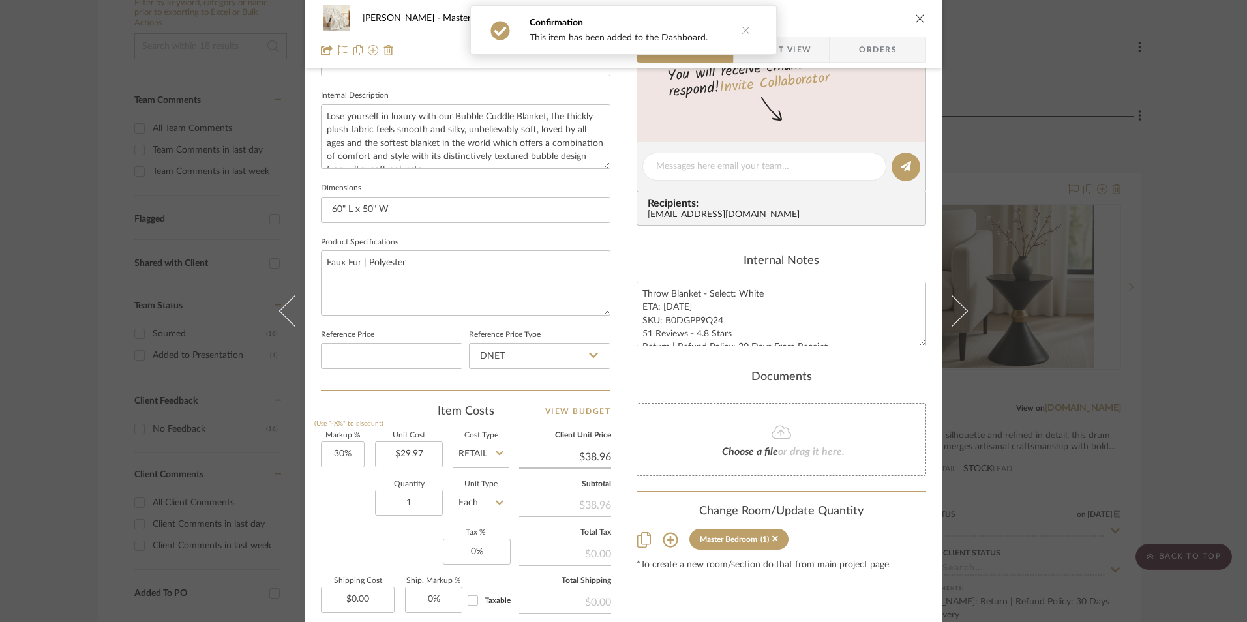
scroll to position [457, 0]
click at [680, 322] on textarea "Throw Blanket - Select: White ETA: [DATE] SKU: B0DGPP9Q24 51 Reviews - 4.8 Star…" at bounding box center [782, 312] width 290 height 65
drag, startPoint x: 719, startPoint y: 317, endPoint x: 662, endPoint y: 316, distance: 56.7
click at [662, 316] on textarea "Throw Blanket - Select: White ETA: [DATE] SKU: B0DGPP9Q24 51 Reviews - 4.8 Star…" at bounding box center [782, 312] width 290 height 65
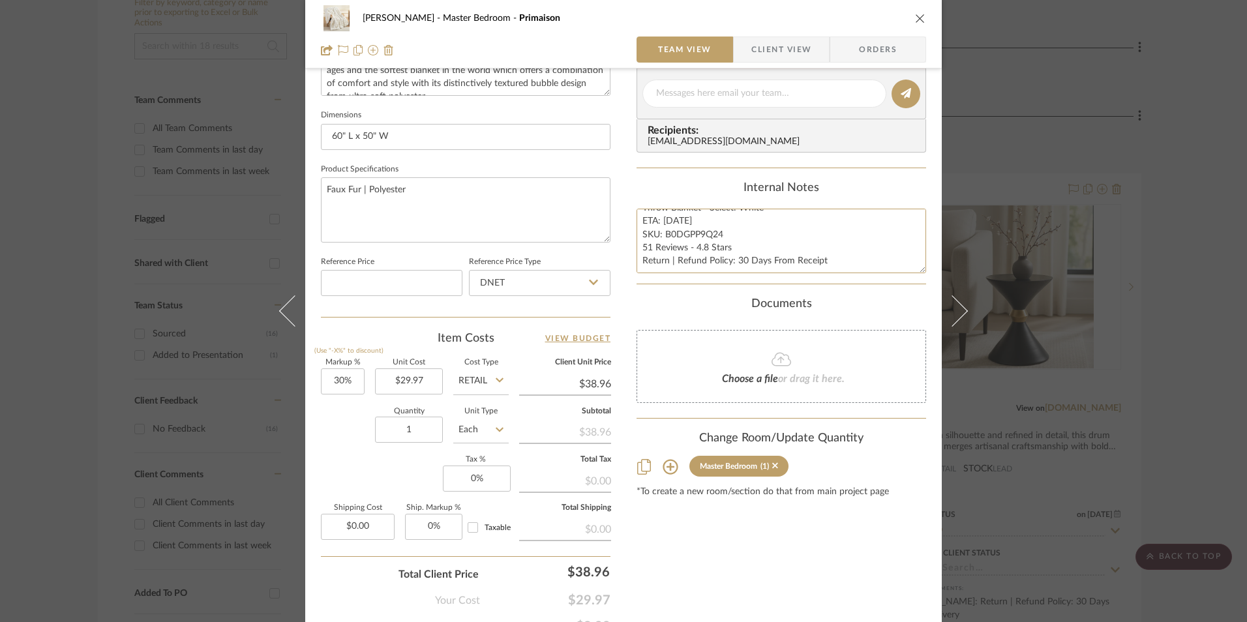
scroll to position [587, 0]
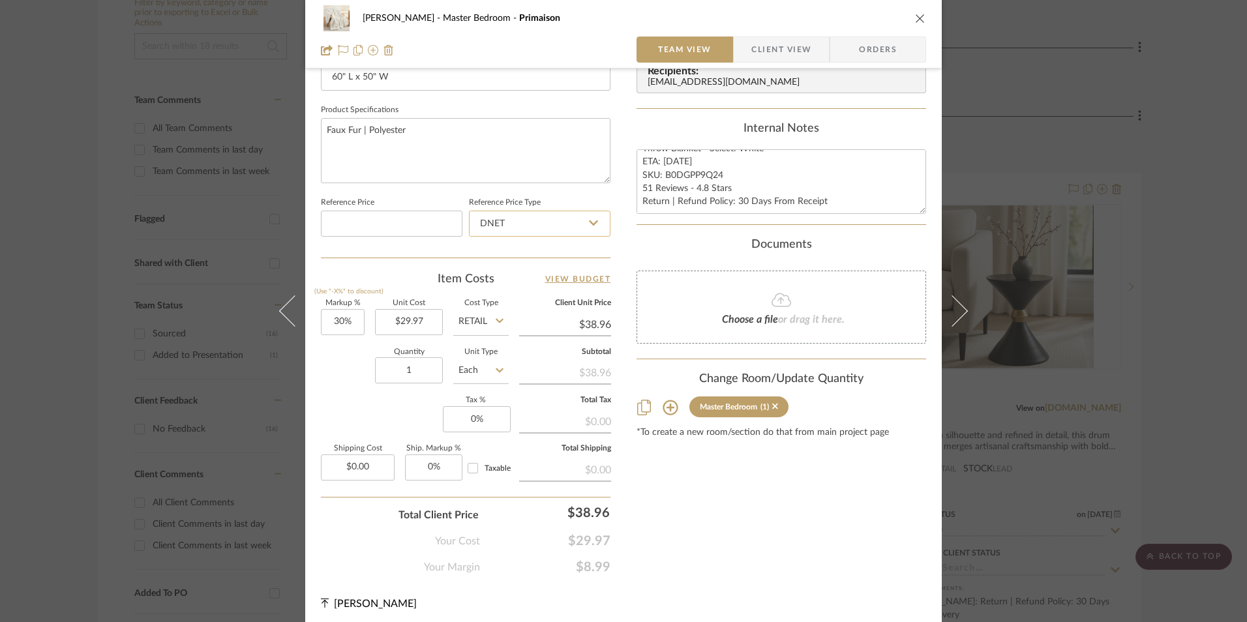
click at [551, 225] on input "DNET" at bounding box center [540, 224] width 142 height 26
drag, startPoint x: 520, startPoint y: 290, endPoint x: 364, endPoint y: 340, distance: 163.8
click at [519, 290] on div "Retail" at bounding box center [545, 289] width 161 height 33
type input "Retail"
type input "30"
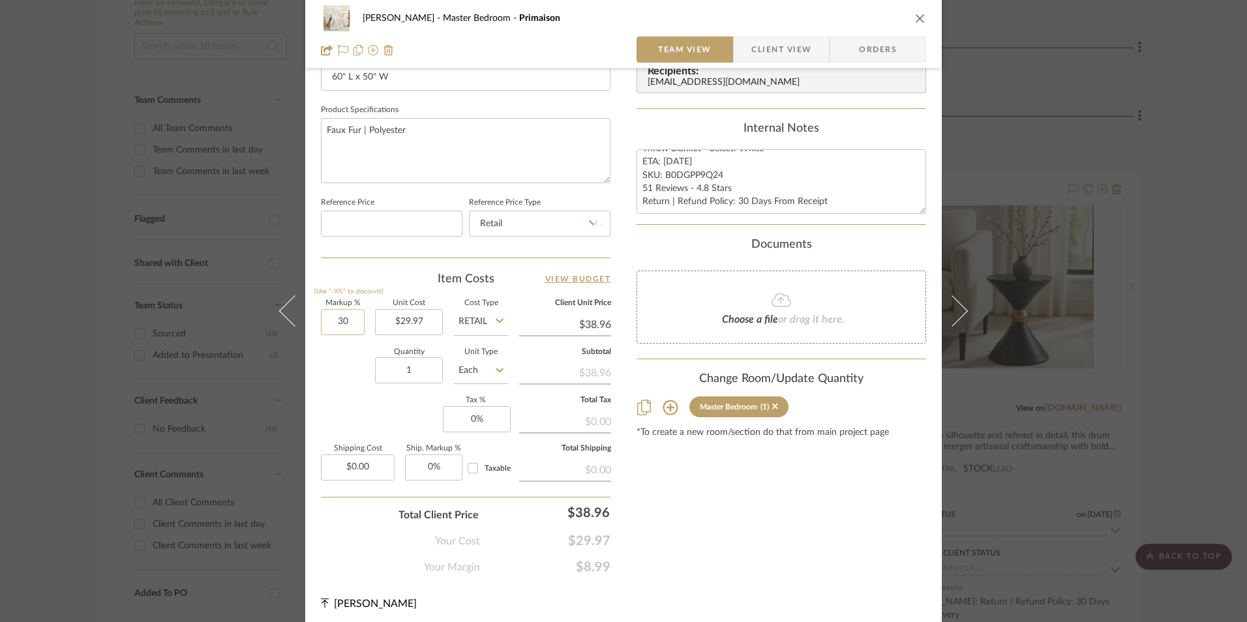
click at [338, 324] on input "30" at bounding box center [343, 322] width 44 height 26
drag, startPoint x: 353, startPoint y: 391, endPoint x: 477, endPoint y: 430, distance: 130.0
click at [355, 393] on div "Quantity 1 Unit Type Each" at bounding box center [415, 372] width 188 height 46
type input "0%"
type input "$29.97"
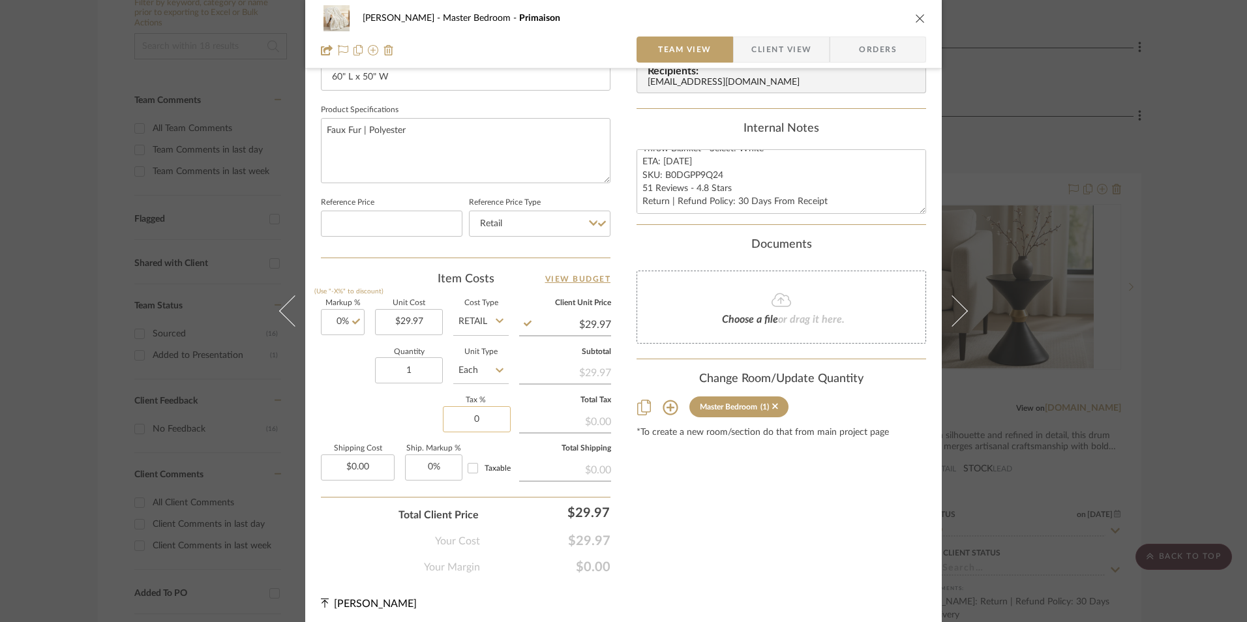
click at [479, 430] on input "0" at bounding box center [477, 419] width 68 height 26
type input "8.25%"
click at [616, 503] on div "[PERSON_NAME] Master Bedroom Primaison Team View Client View Orders 1 / 2 Team-…" at bounding box center [623, 25] width 637 height 1205
click at [896, 48] on span "Orders" at bounding box center [878, 50] width 67 height 26
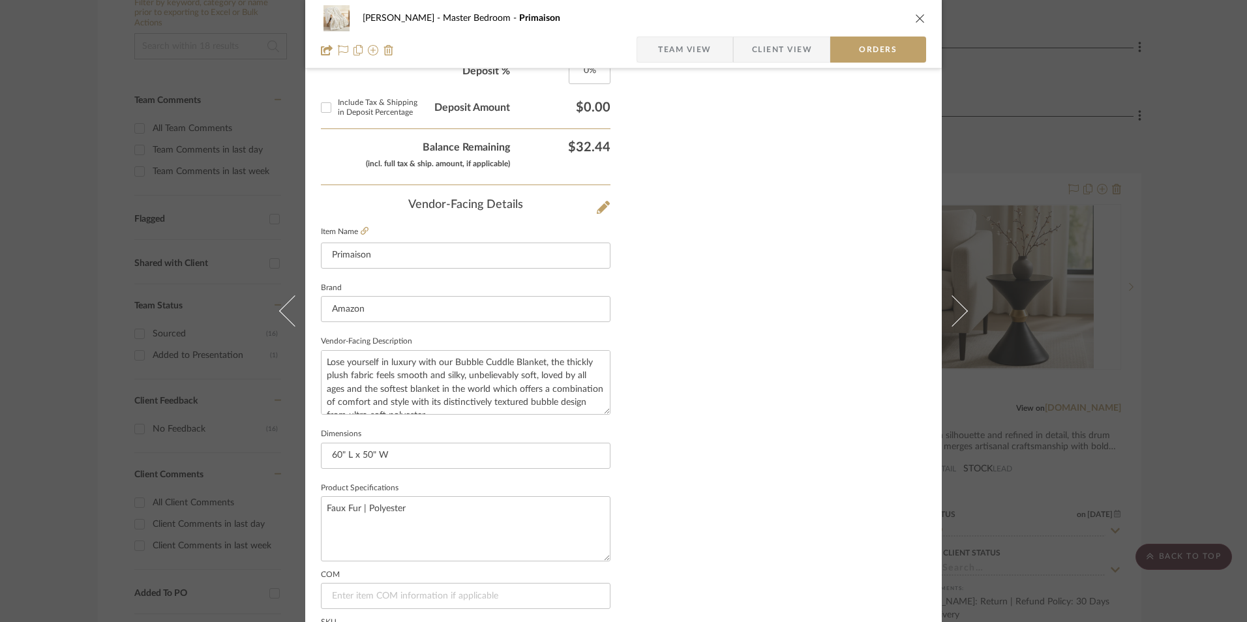
scroll to position [765, 0]
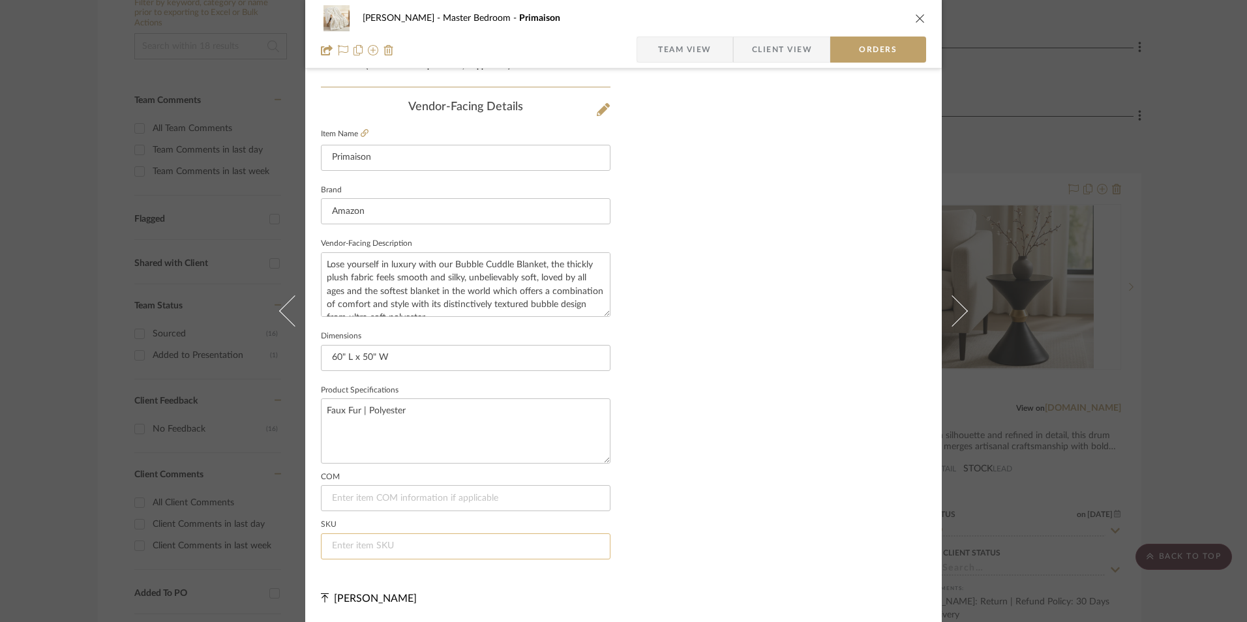
click at [367, 551] on input at bounding box center [466, 547] width 290 height 26
paste input "B0DGPP9Q24"
type input "B0DGPP9Q24"
click at [691, 44] on span "Team View" at bounding box center [684, 50] width 53 height 26
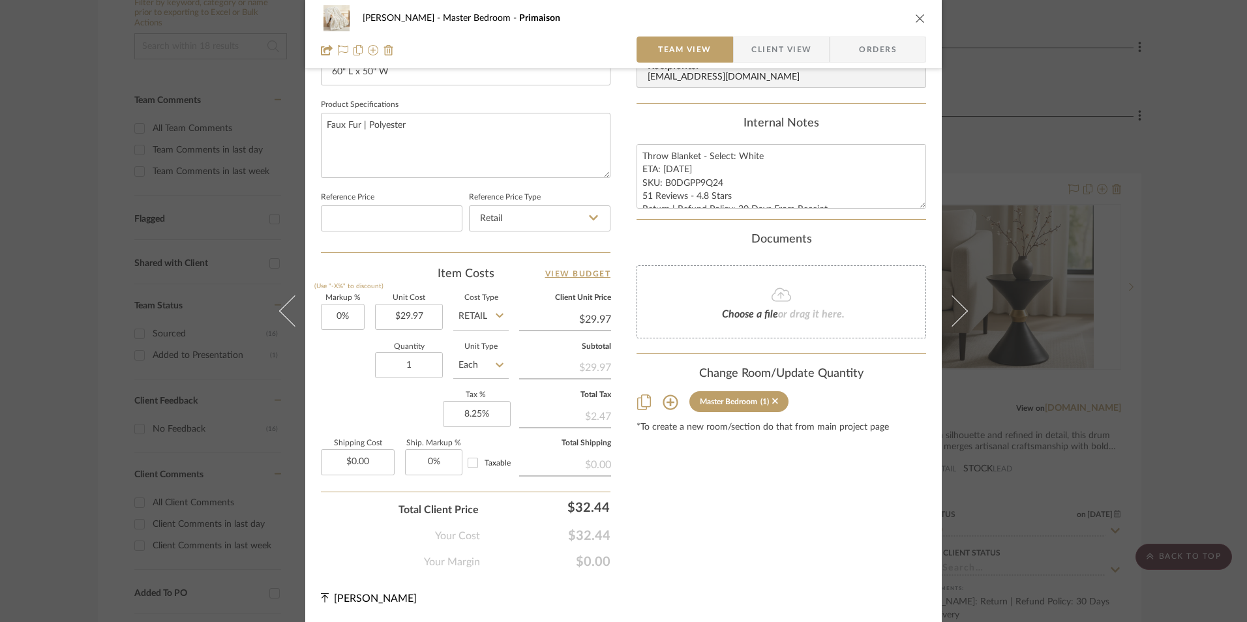
scroll to position [592, 0]
click at [691, 153] on textarea "Throw Blanket - Select: White ETA: [DATE] SKU: B0DGPP9Q24 51 Reviews - 4.8 Star…" at bounding box center [782, 176] width 290 height 65
drag, startPoint x: 639, startPoint y: 152, endPoint x: 841, endPoint y: 217, distance: 212.3
click at [841, 217] on summary-project-notes "Internal Notes Throw Blanket - Select: White ETA: [DATE] SKU: B0DGPP9Q24 51 Rev…" at bounding box center [782, 168] width 290 height 103
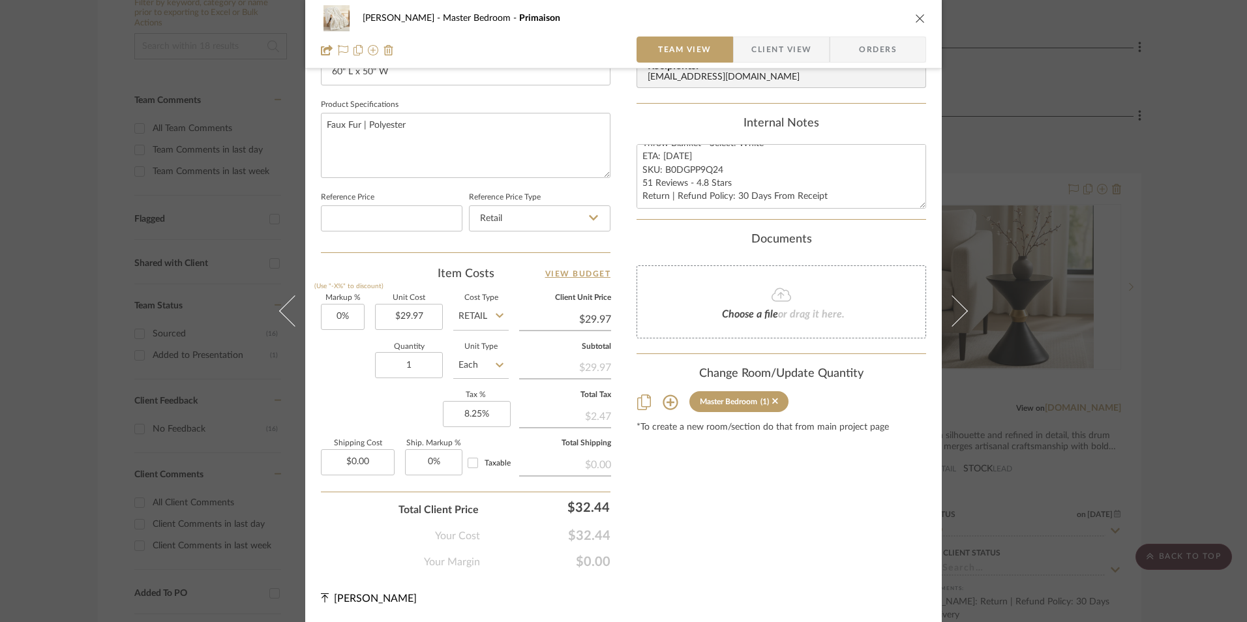
click at [772, 33] on div "[PERSON_NAME] Master Bedroom Primaison Team View Client View Orders" at bounding box center [623, 34] width 637 height 68
click at [770, 53] on span "Client View" at bounding box center [781, 50] width 60 height 26
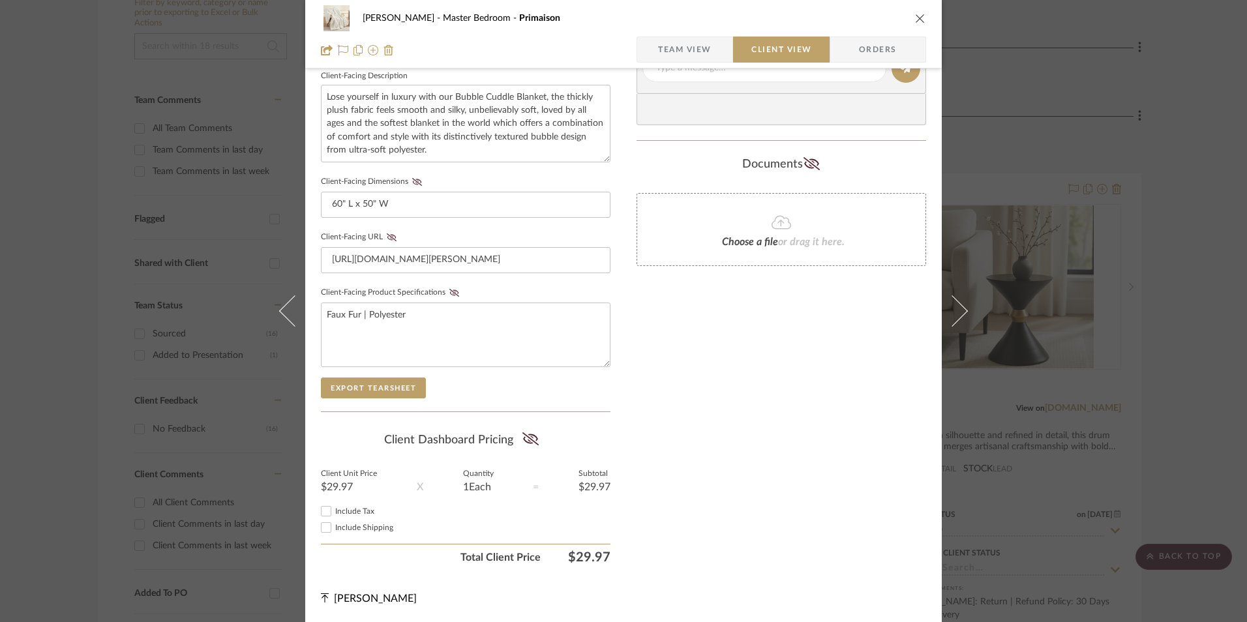
click at [323, 515] on input "Include Tax" at bounding box center [326, 512] width 16 height 16
checkbox input "true"
click at [522, 438] on icon at bounding box center [530, 438] width 16 height 13
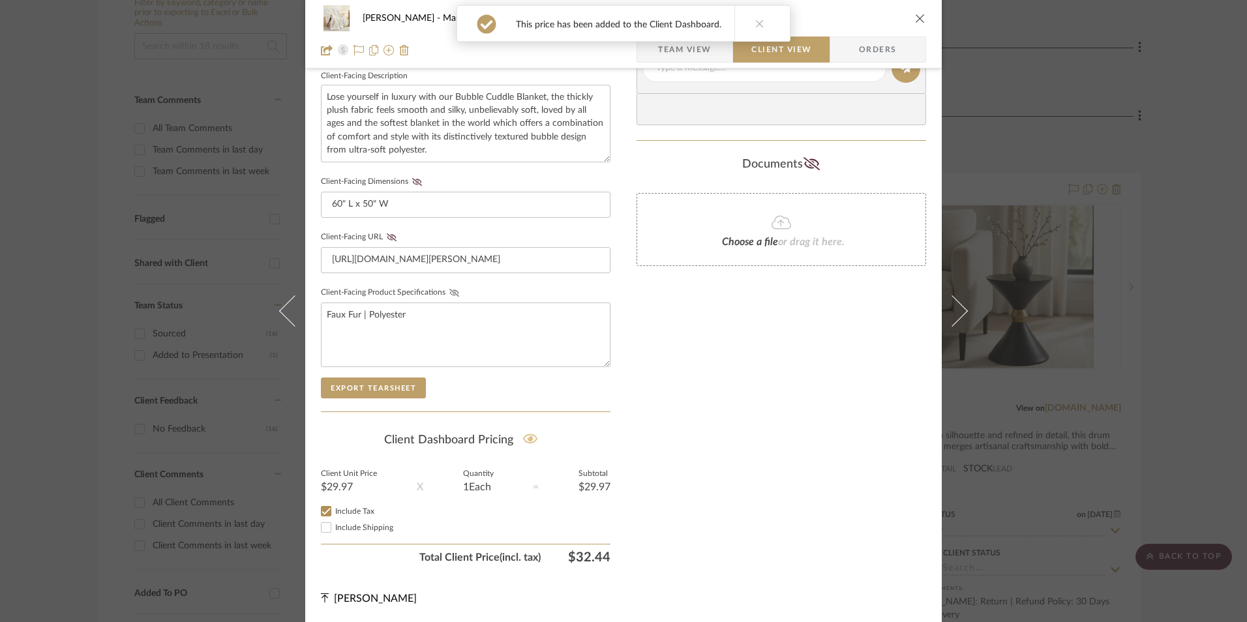
click at [449, 292] on icon at bounding box center [454, 293] width 10 height 8
click at [387, 233] on icon at bounding box center [392, 237] width 10 height 8
click at [416, 178] on icon at bounding box center [417, 182] width 10 height 8
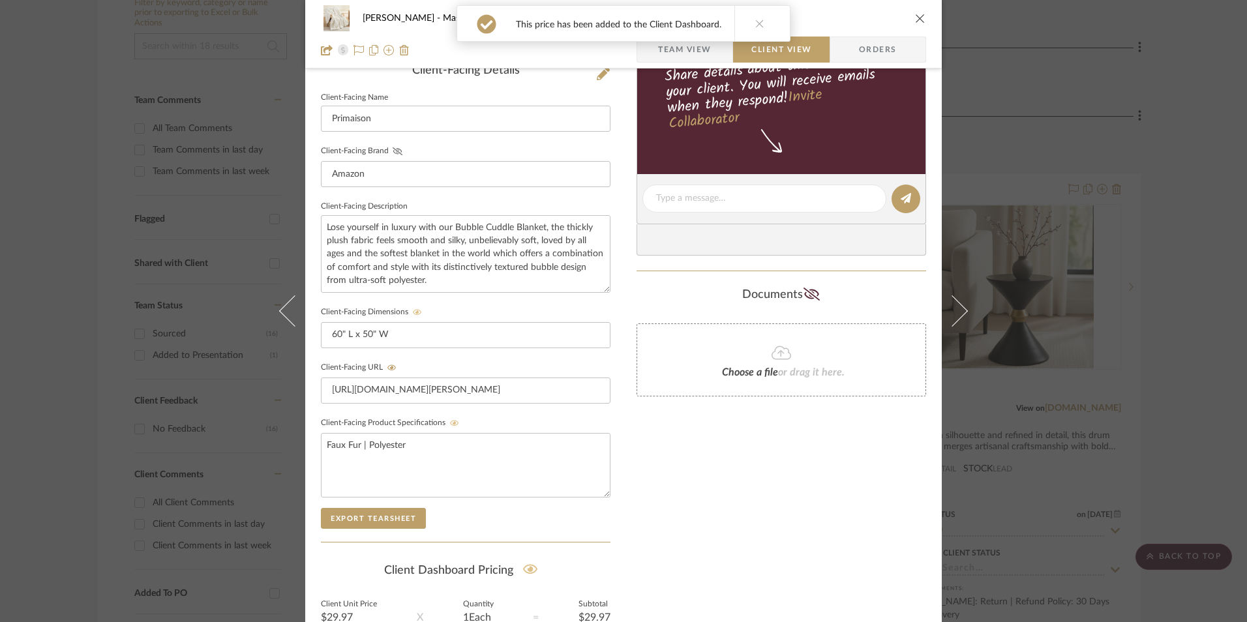
click at [393, 152] on icon at bounding box center [398, 151] width 10 height 8
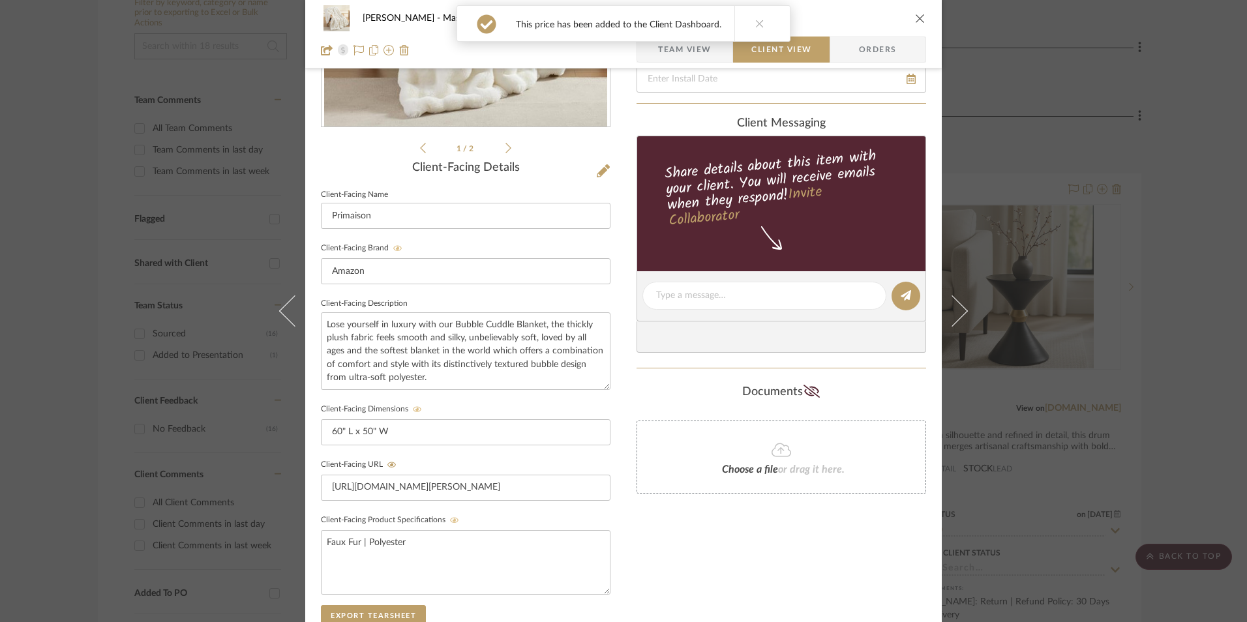
scroll to position [147, 0]
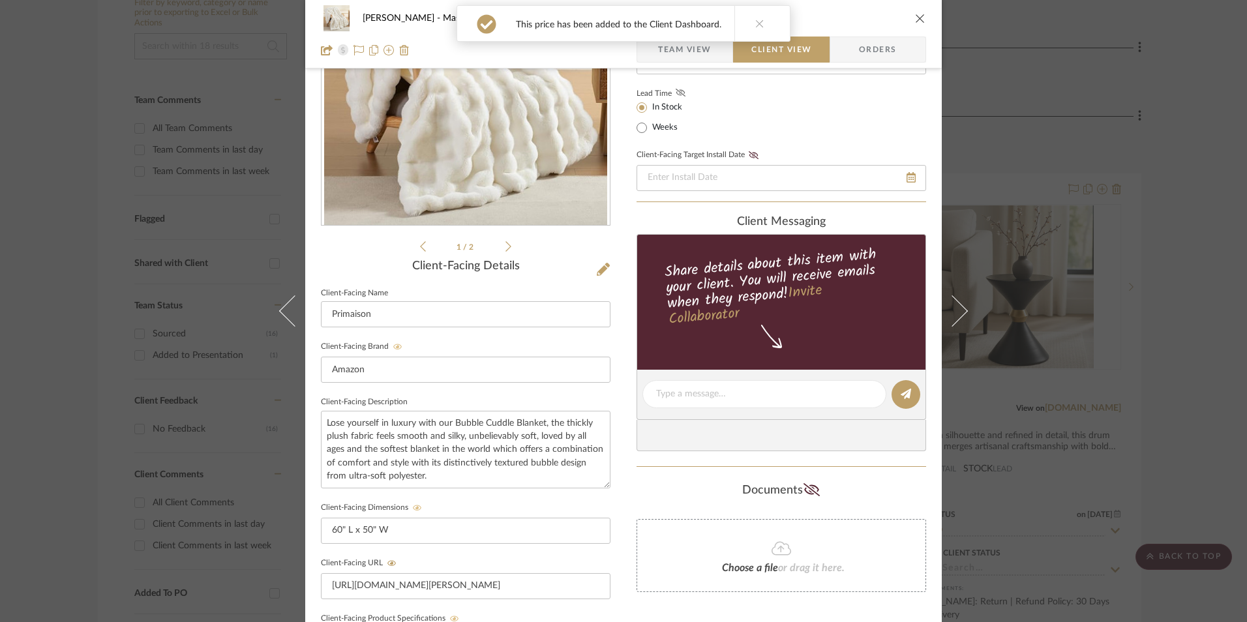
click at [676, 97] on icon at bounding box center [681, 93] width 10 height 8
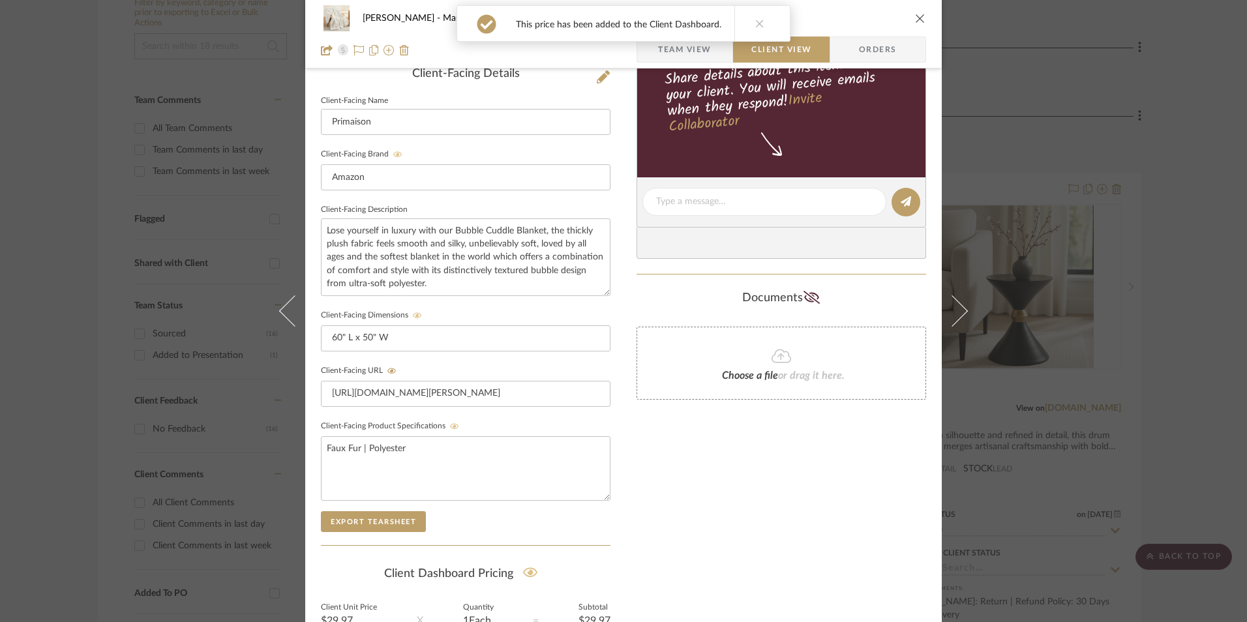
scroll to position [343, 0]
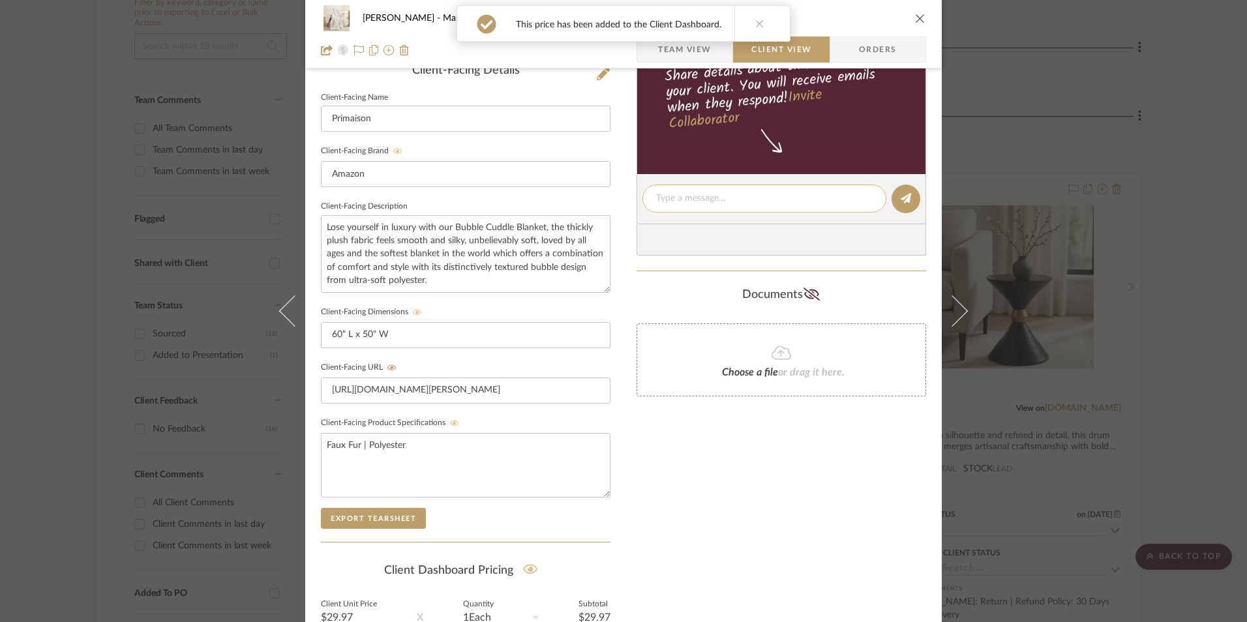
click at [725, 203] on div at bounding box center [764, 199] width 244 height 28
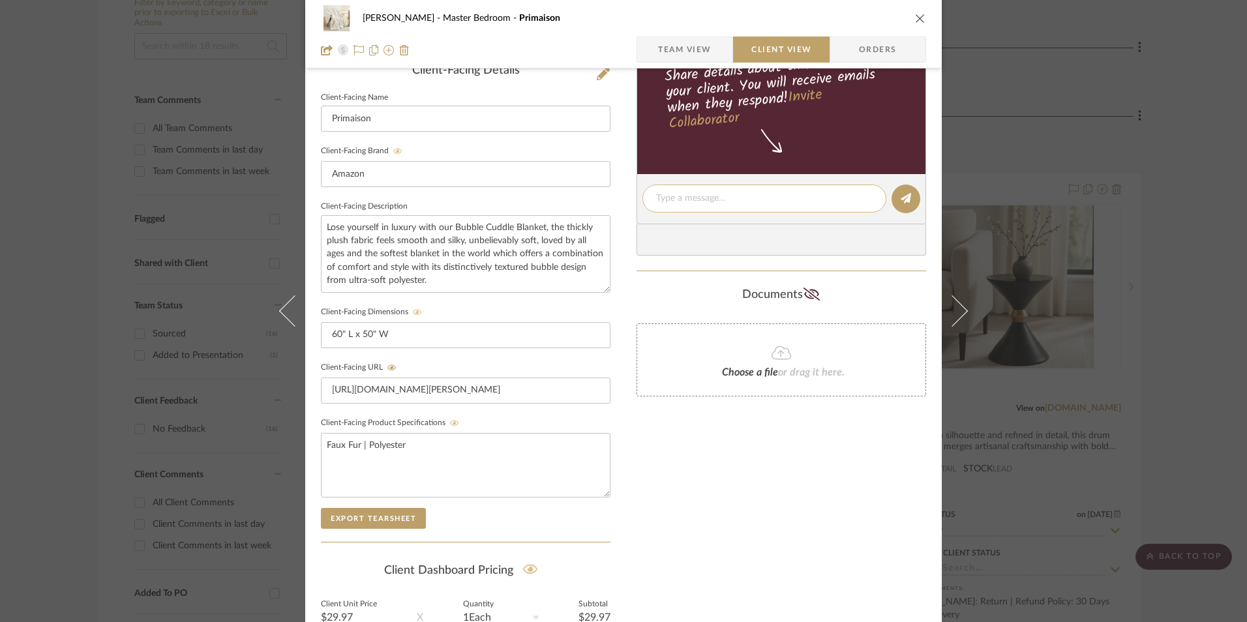
paste textarea "Throw Blanket - Select: White ETA: [DATE] SKU: B0DGPP9Q24 51 Reviews - 4.8 Star…"
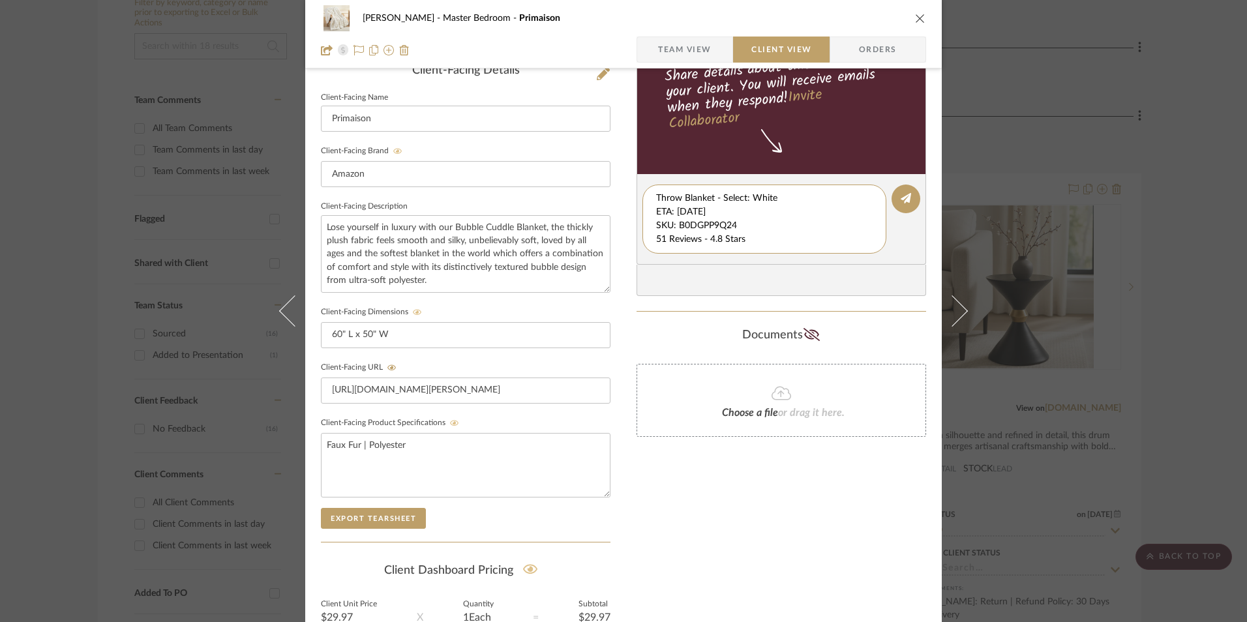
scroll to position [14, 0]
drag, startPoint x: 652, startPoint y: 199, endPoint x: 892, endPoint y: 261, distance: 247.3
click at [892, 261] on editor-of-message "Throw Blanket - Select: White ETA: [DATE] SKU: B0DGPP9Q24 51 Reviews - 4.8 Star…" at bounding box center [782, 219] width 290 height 91
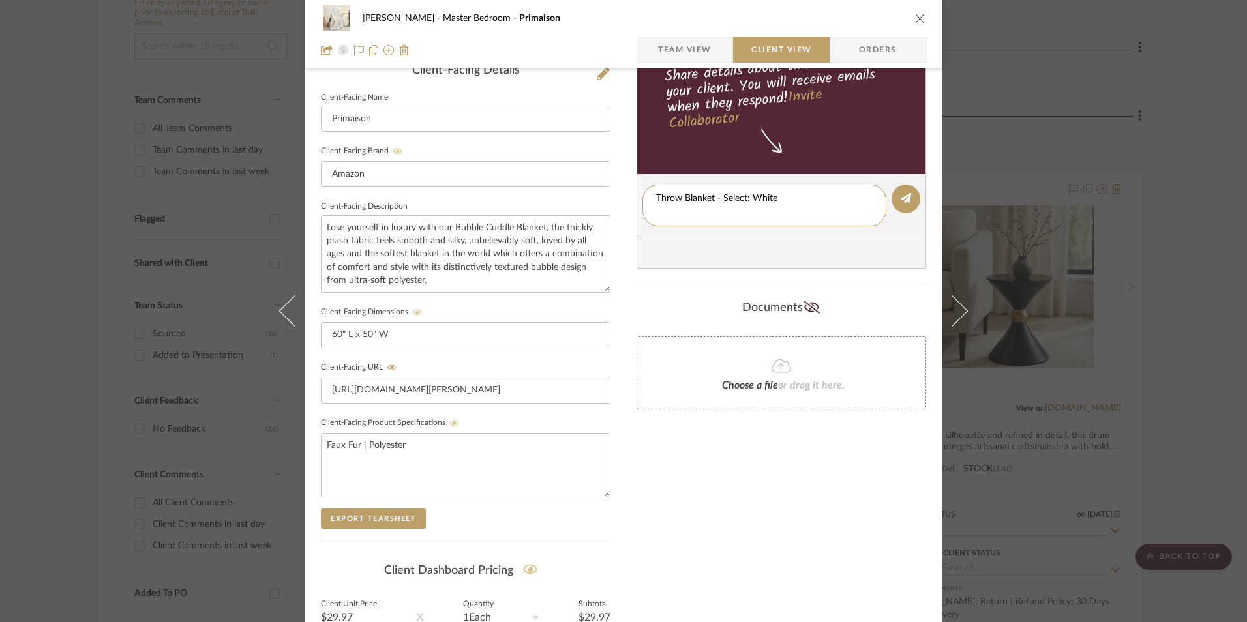
scroll to position [0, 0]
type textarea "Throw Blanket - Select: White"
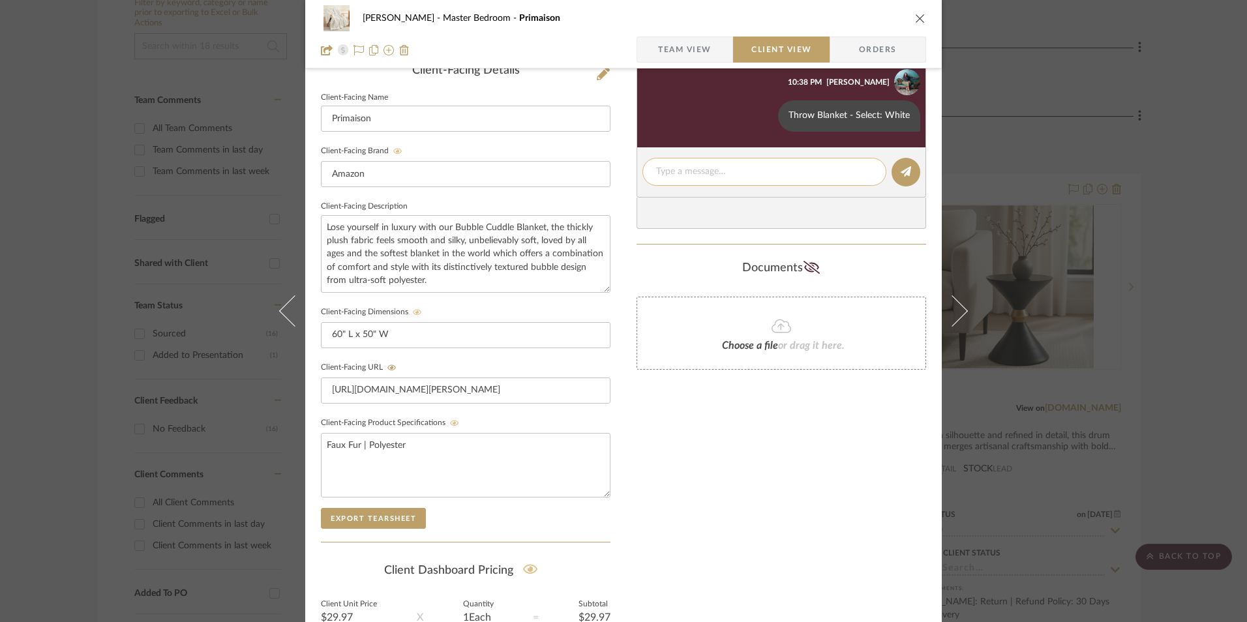
click at [679, 170] on textarea at bounding box center [764, 172] width 217 height 14
paste textarea "ETA: [DATE] SKU: B0DGPP9Q24 51 Reviews - 4.8 Stars Return | Refund Policy: 30 D…"
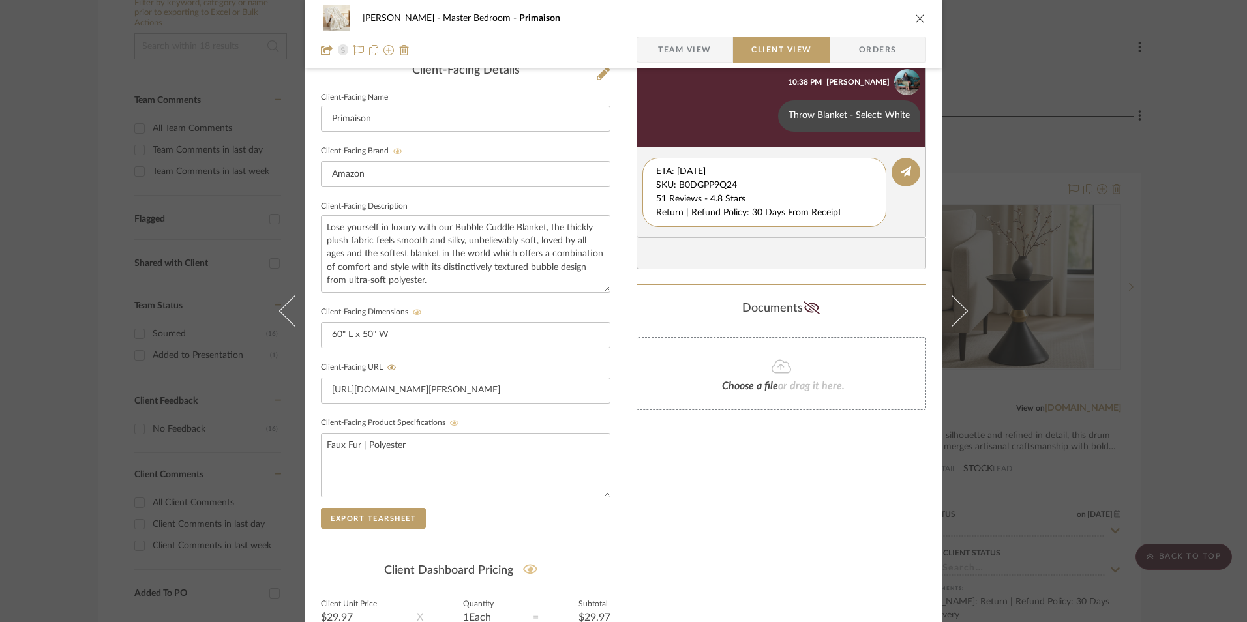
drag, startPoint x: 685, startPoint y: 187, endPoint x: 620, endPoint y: 155, distance: 72.3
click at [603, 149] on div "[PERSON_NAME] Master Bedroom Primaison Team View Client View Orders 1 / 2 Clien…" at bounding box center [623, 210] width 637 height 1086
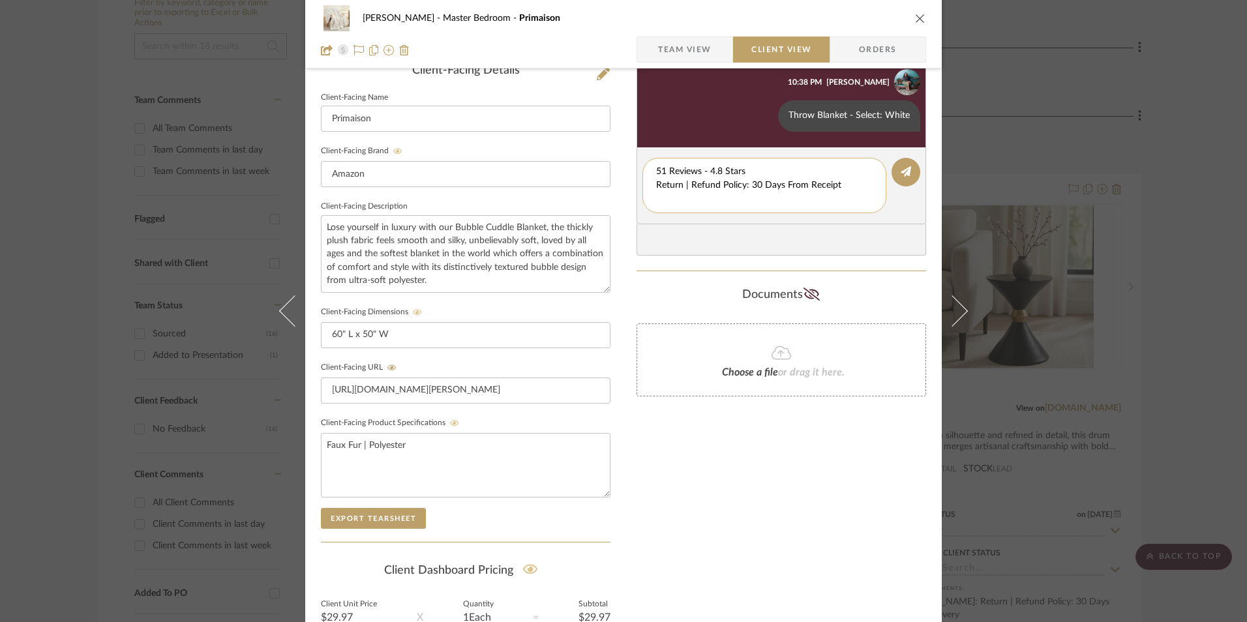
click at [656, 185] on textarea "51 Reviews - 4.8 Stars Return | Refund Policy: 30 Days From Receipt" at bounding box center [764, 185] width 217 height 41
drag, startPoint x: 821, startPoint y: 188, endPoint x: 637, endPoint y: 183, distance: 183.4
click at [637, 183] on editor-of-message "51 Reviews - 4.8 Stars Return | Refund Policy: 30 Days From Receipt" at bounding box center [782, 178] width 290 height 63
type textarea "51 Reviews - 4.8 Stars"
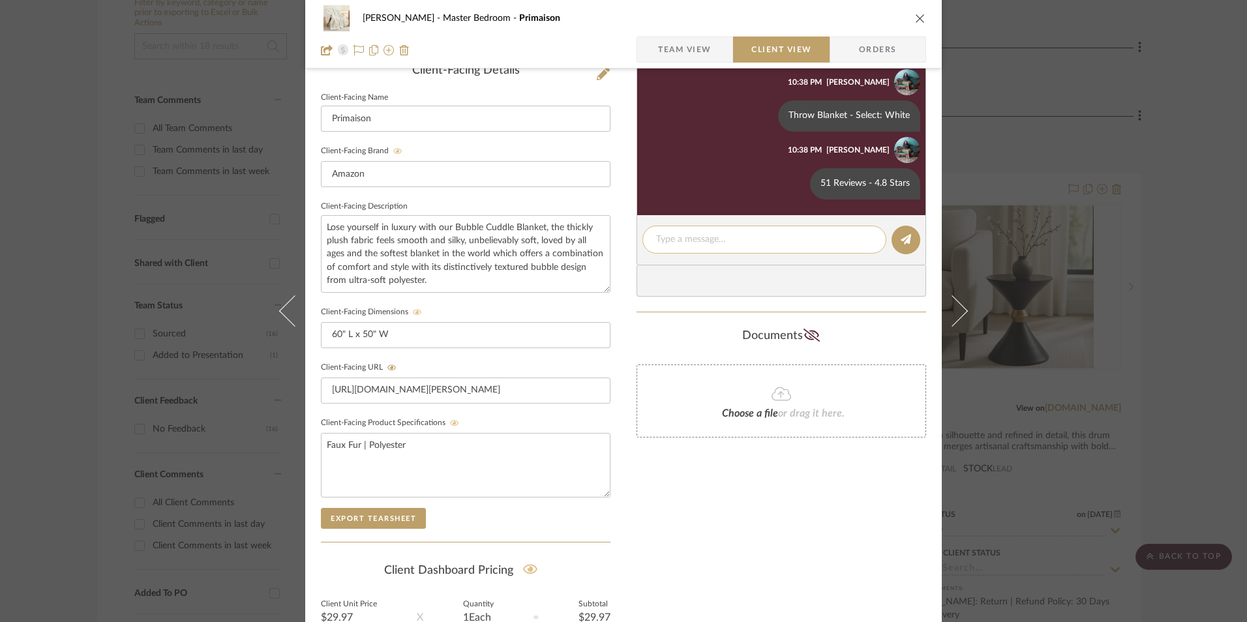
click at [704, 245] on textarea at bounding box center [764, 240] width 217 height 14
paste textarea "Return | Refund Policy: 30 Days From Receipt"
type textarea "Return | Refund Policy: 30 Days From Receipt"
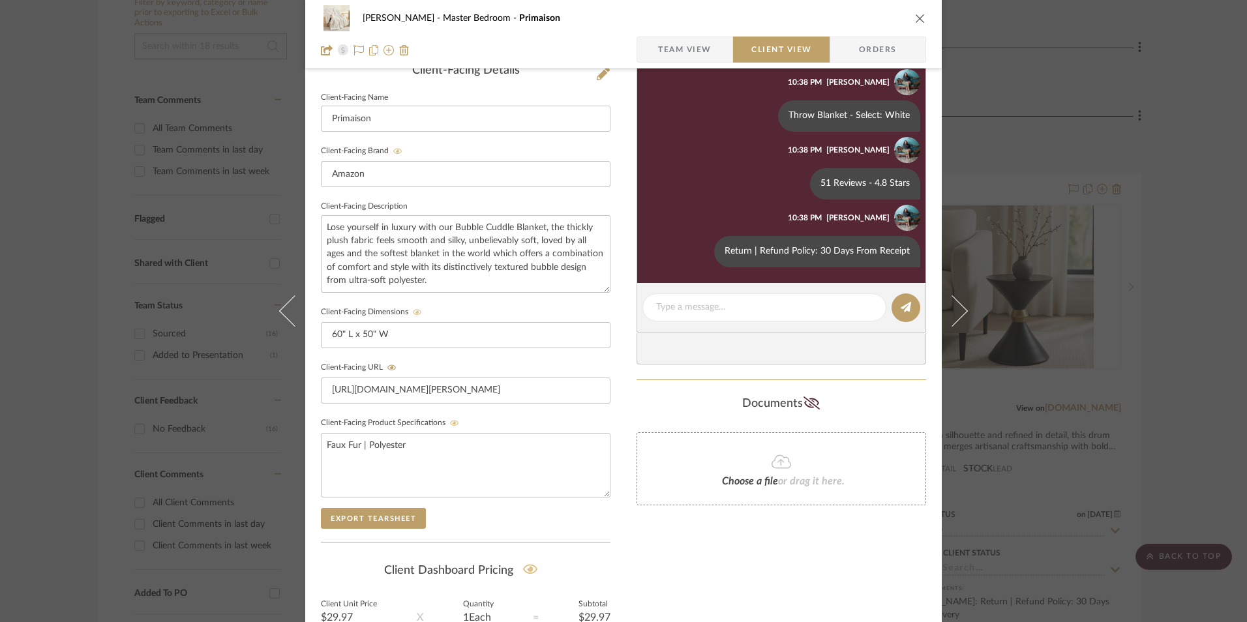
click at [916, 18] on icon "close" at bounding box center [920, 18] width 10 height 10
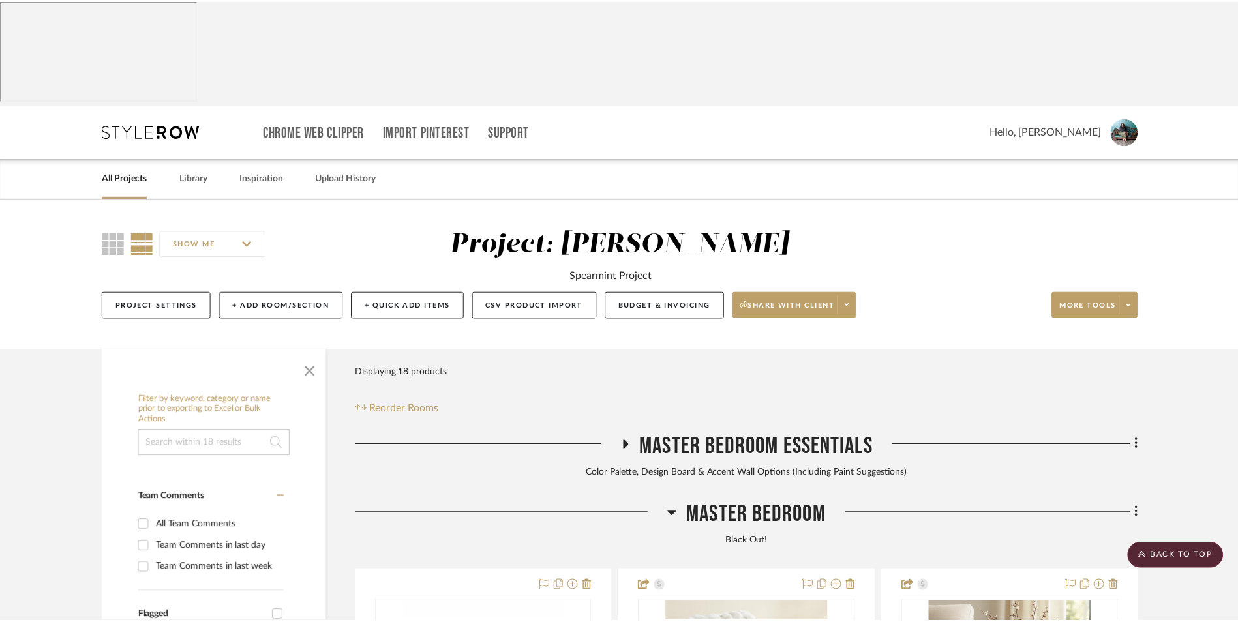
scroll to position [397, 0]
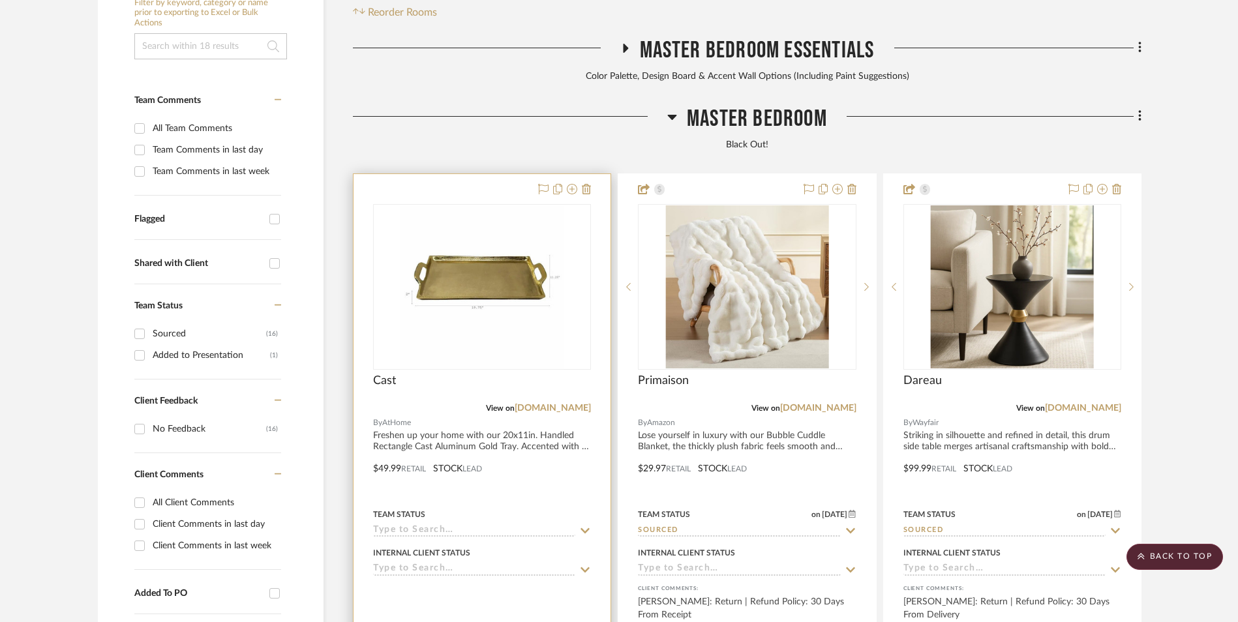
click at [488, 228] on img "0" at bounding box center [481, 286] width 163 height 163
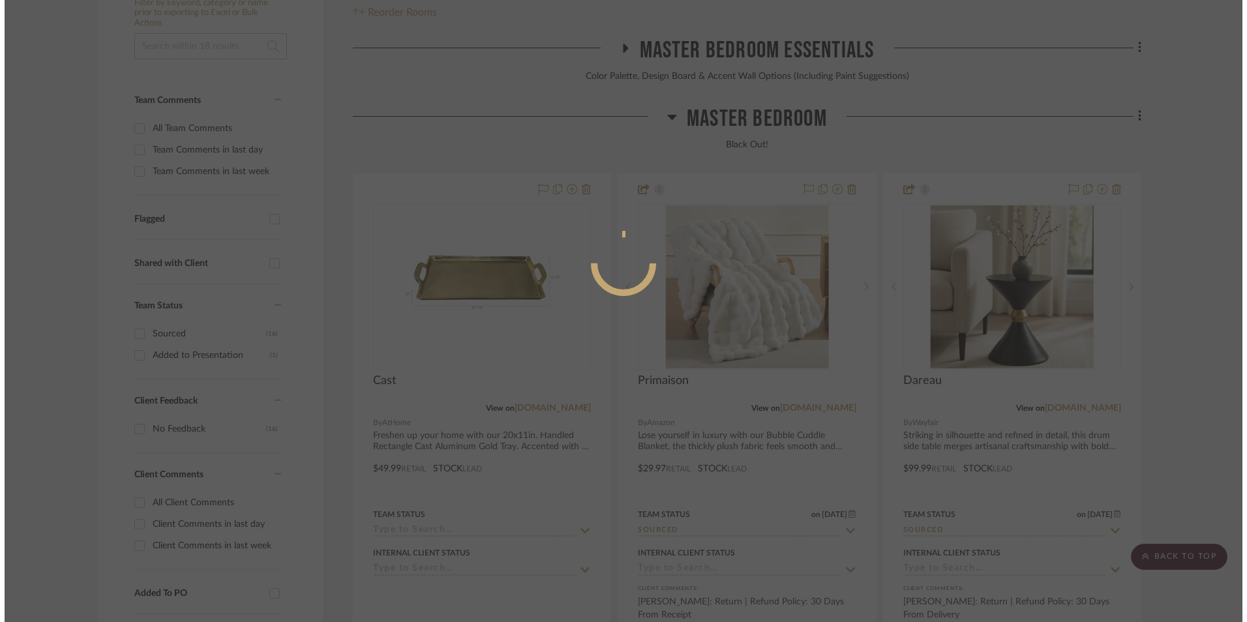
scroll to position [0, 0]
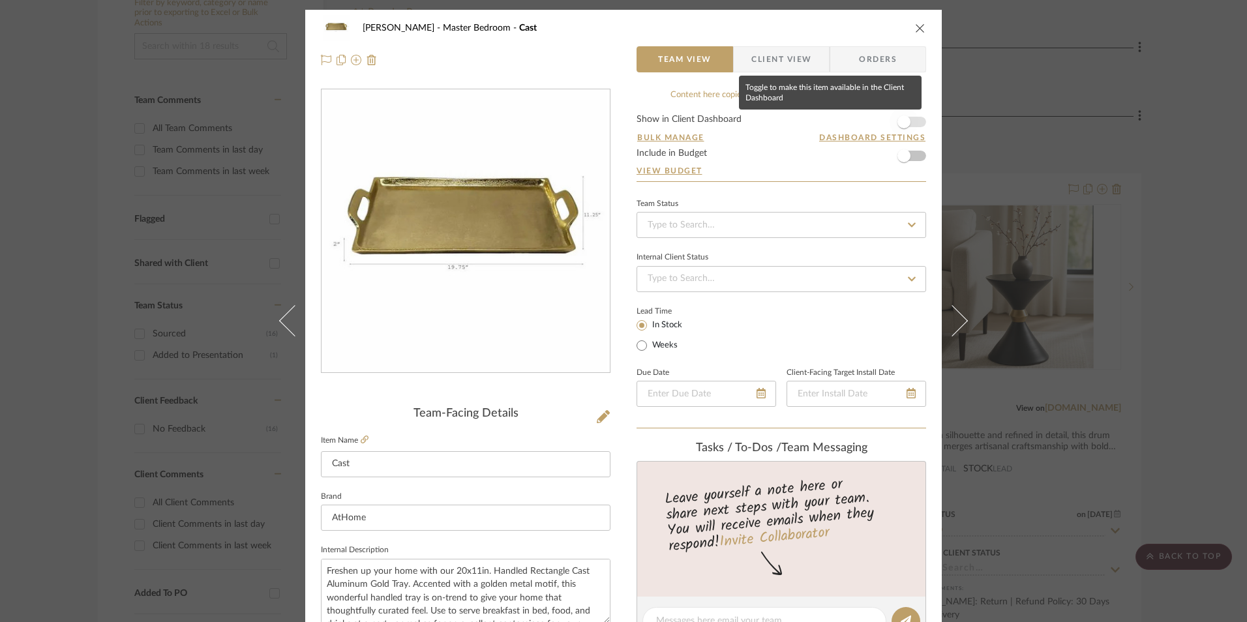
click at [909, 126] on span "button" at bounding box center [904, 122] width 29 height 29
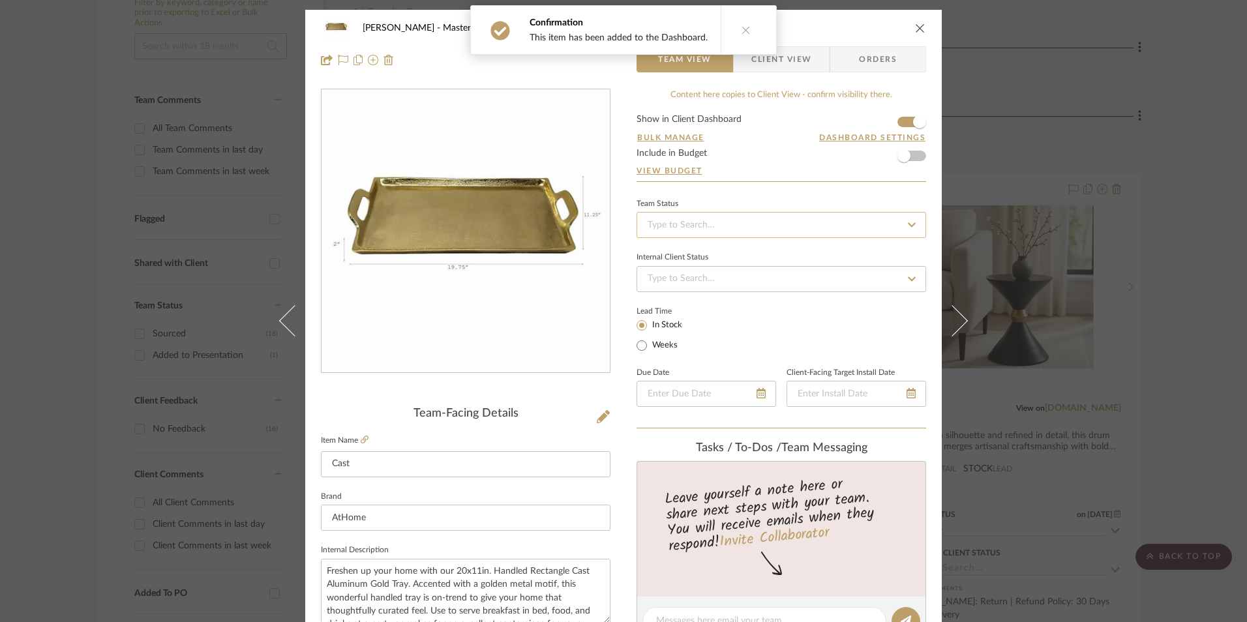
click at [759, 226] on input at bounding box center [782, 225] width 290 height 26
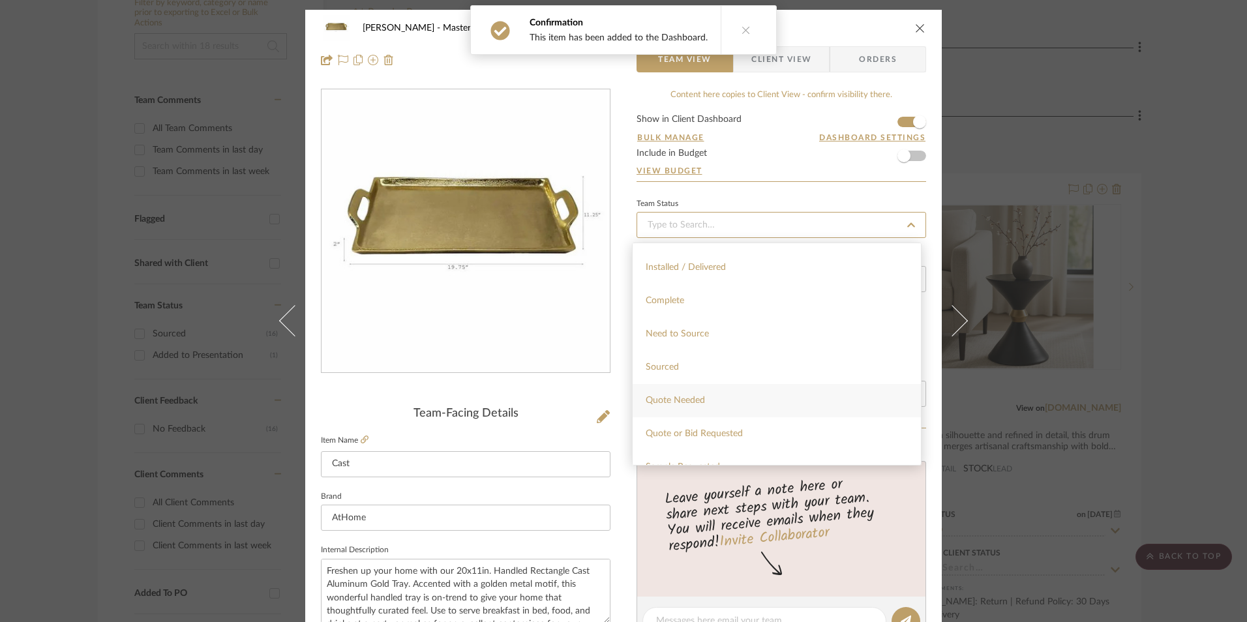
scroll to position [326, 0]
click at [685, 362] on div "Sourced" at bounding box center [777, 366] width 288 height 33
type input "[DATE]"
type input "Sourced"
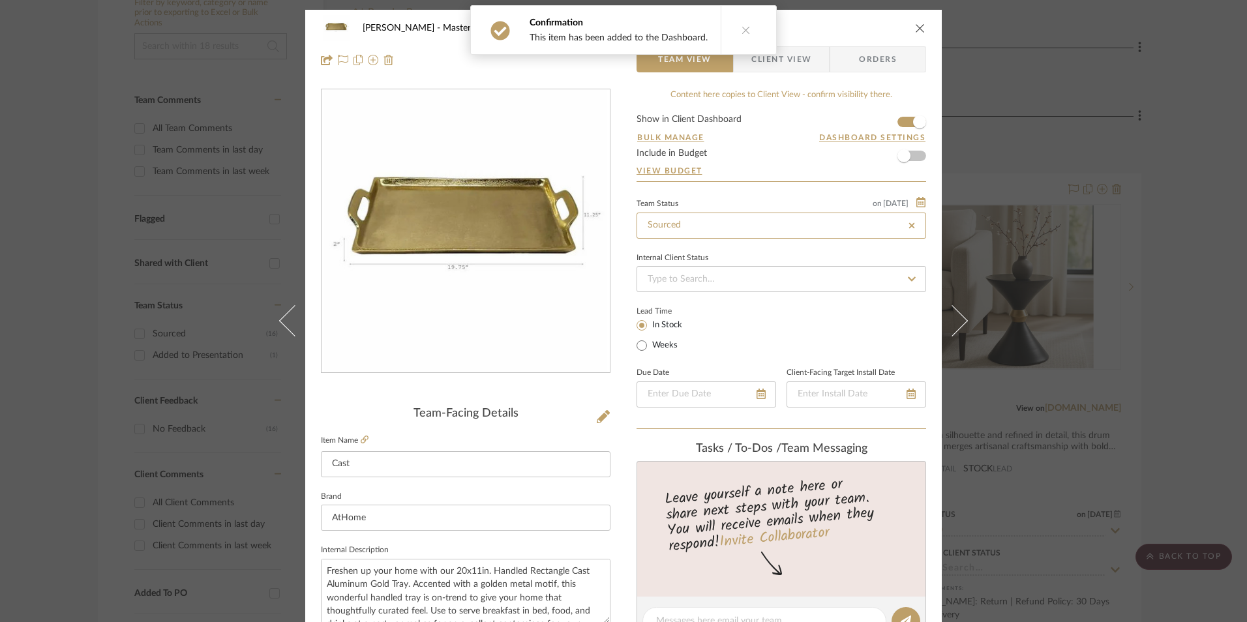
type input "[DATE]"
type input "Sourced"
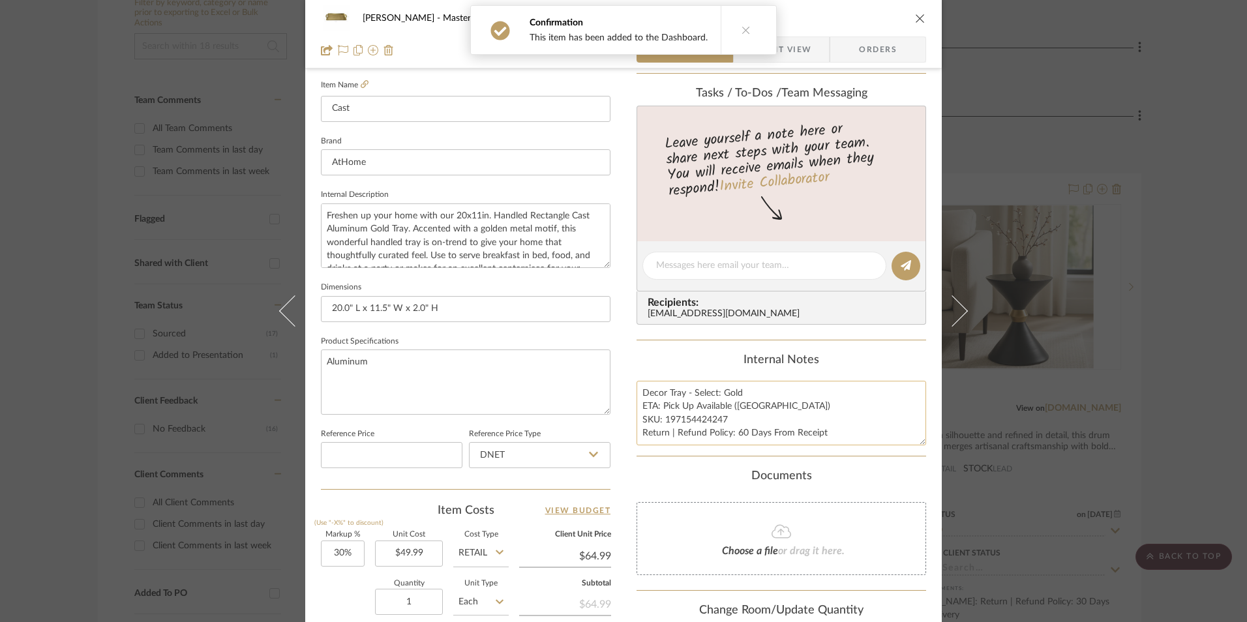
scroll to position [391, 0]
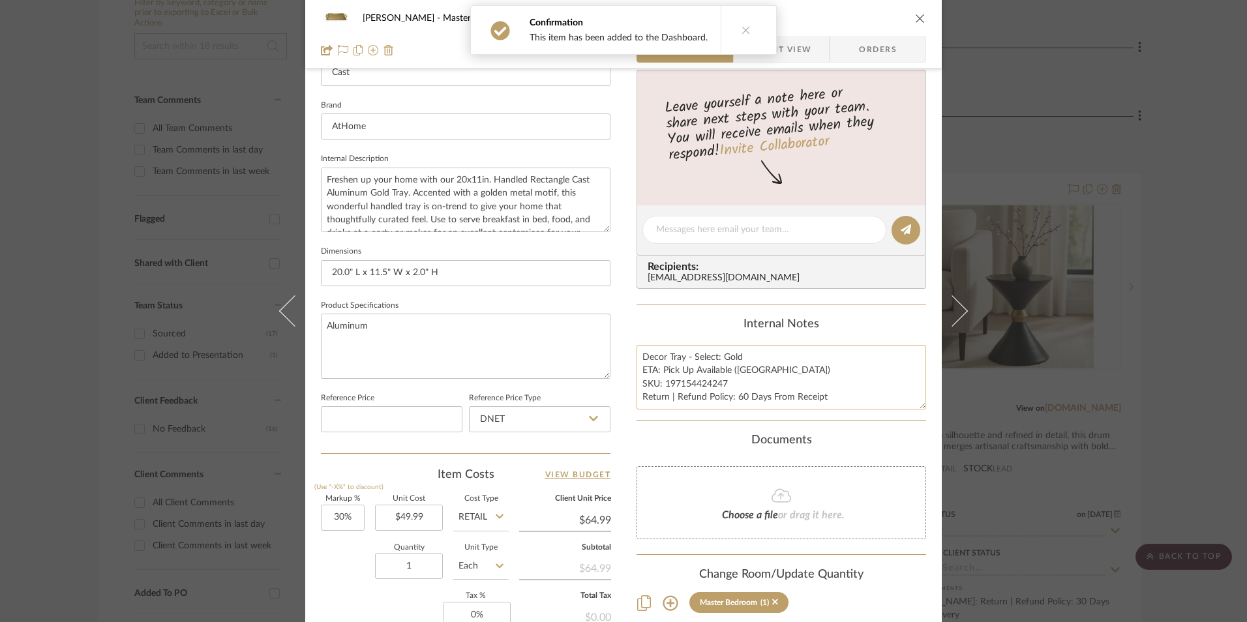
click at [673, 387] on textarea "Decor Tray - Select: Gold ETA: Pick Up Available ([GEOGRAPHIC_DATA]) SKU: 19715…" at bounding box center [782, 377] width 290 height 65
drag, startPoint x: 723, startPoint y: 385, endPoint x: 663, endPoint y: 385, distance: 60.7
click at [663, 385] on textarea "Decor Tray - Select: Gold ETA: Pick Up Available ([GEOGRAPHIC_DATA]) SKU: 19715…" at bounding box center [782, 377] width 290 height 65
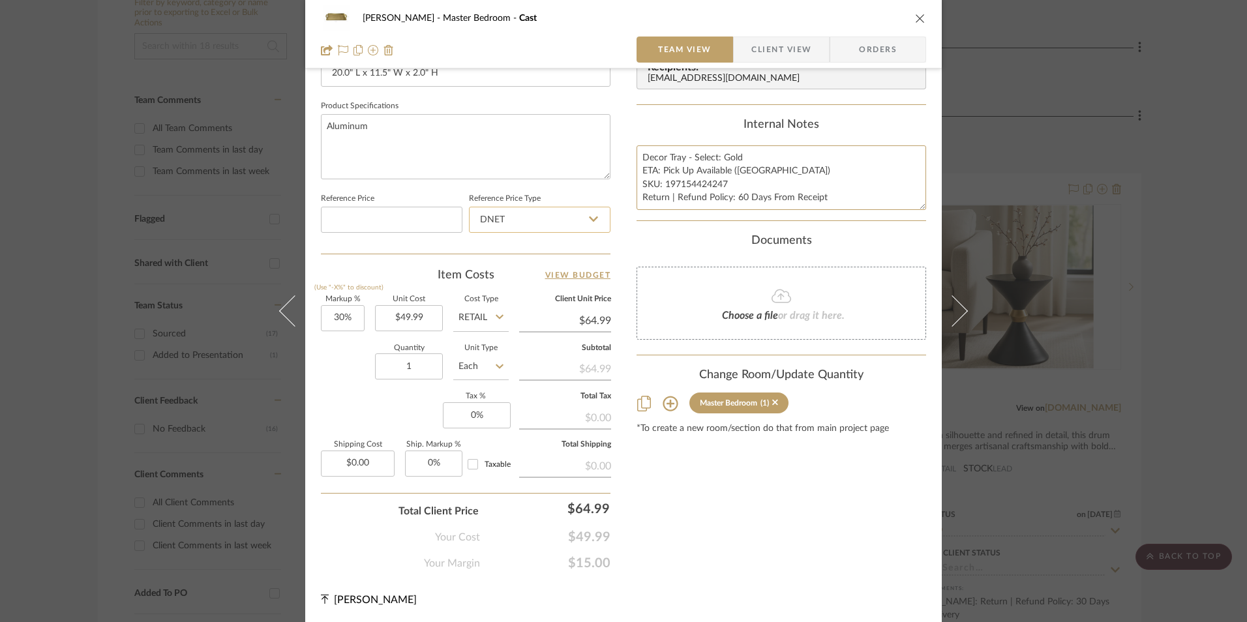
scroll to position [592, 0]
click at [564, 213] on input "DNET" at bounding box center [540, 218] width 142 height 26
click at [532, 292] on div "Retail" at bounding box center [545, 284] width 161 height 33
type input "Retail"
type input "30"
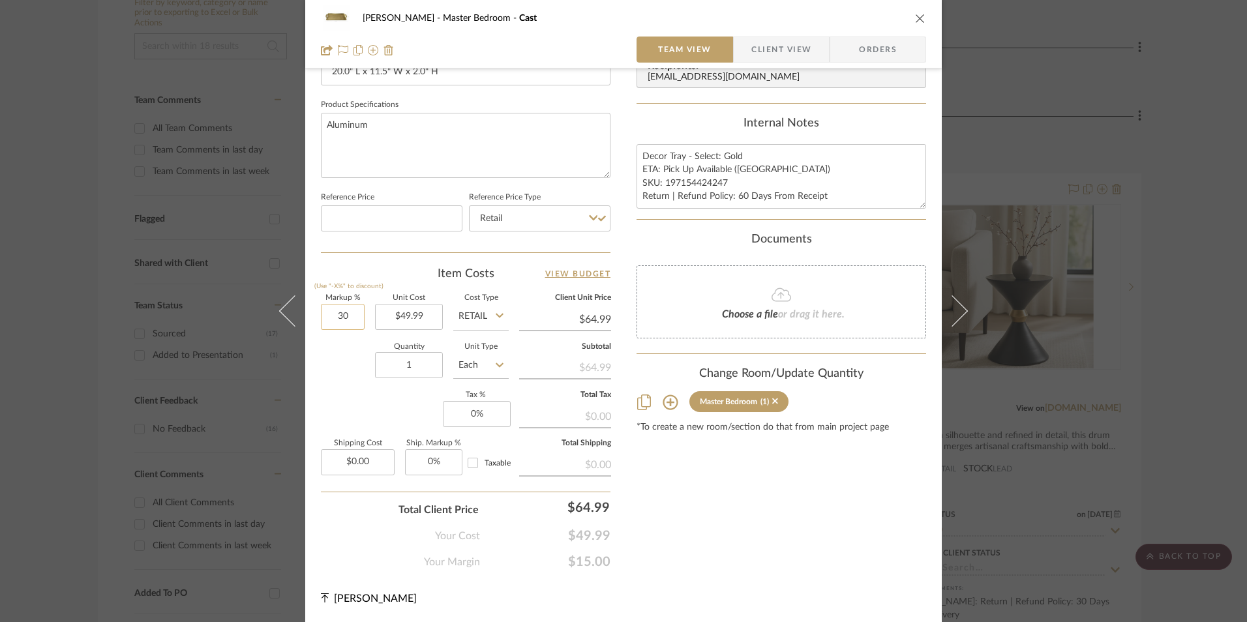
click at [349, 314] on input "30" at bounding box center [343, 317] width 44 height 26
click at [358, 377] on div "Quantity 1 Unit Type Each" at bounding box center [415, 367] width 188 height 46
type input "0%"
type input "$49.99"
click at [487, 410] on input "0" at bounding box center [477, 414] width 68 height 26
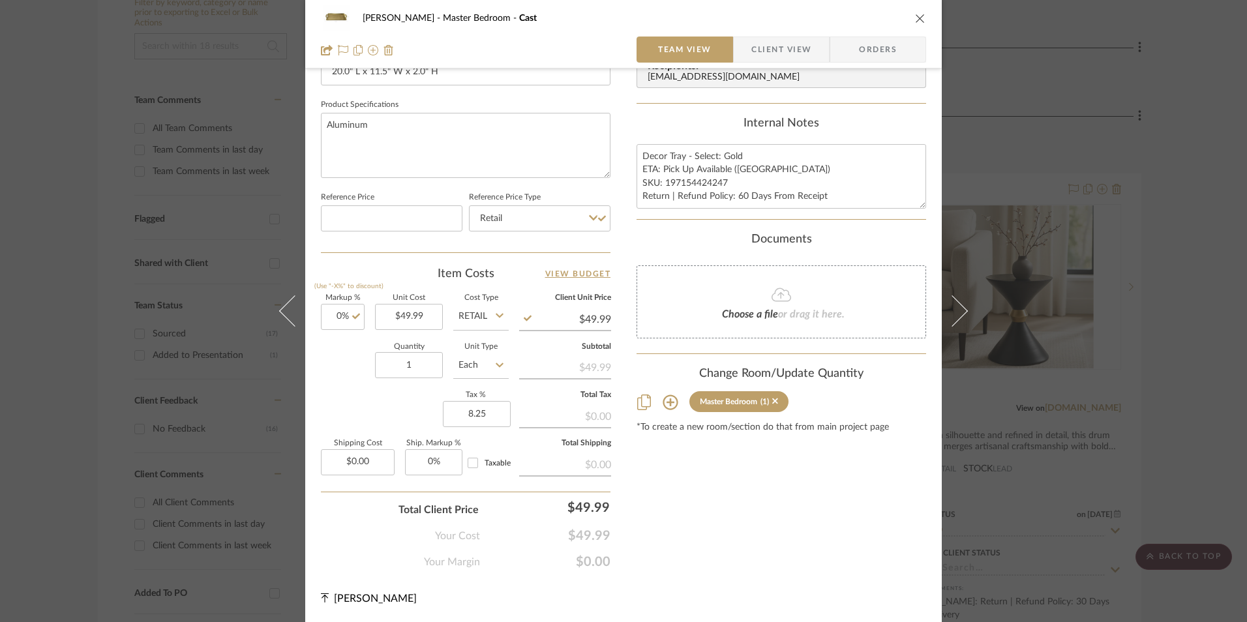
type input "8.25%"
click at [768, 530] on div "Content here copies to Client View - confirm visibility there. Show in Client D…" at bounding box center [782, 33] width 290 height 1074
click at [857, 44] on span "Orders" at bounding box center [878, 50] width 67 height 26
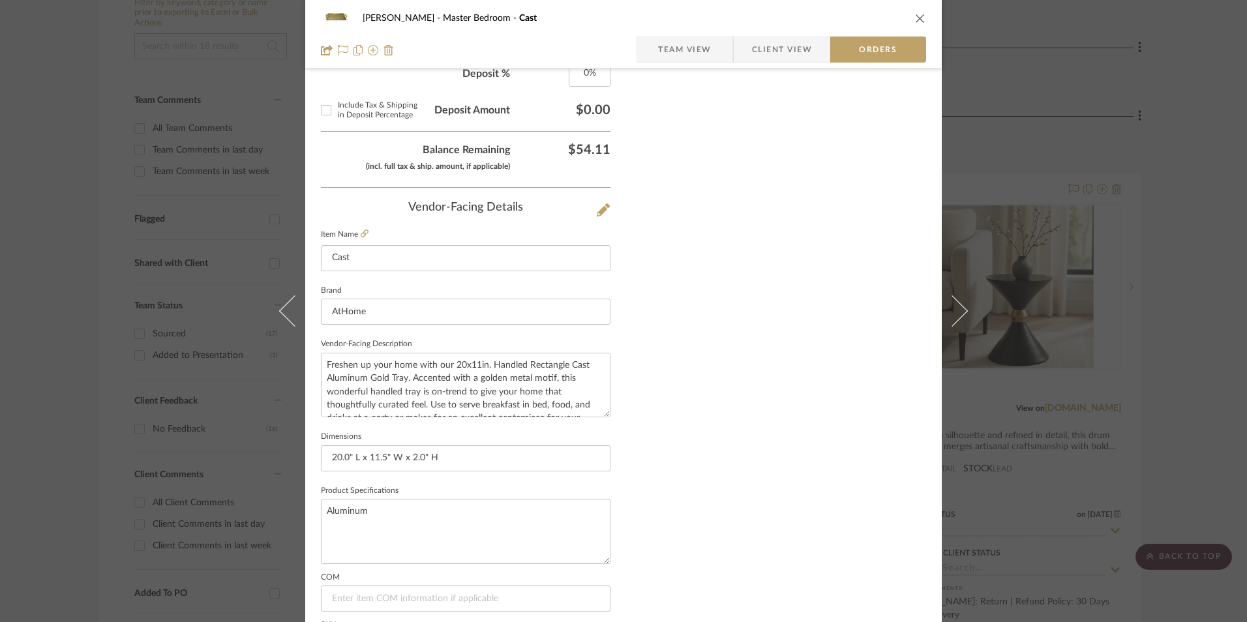
scroll to position [765, 0]
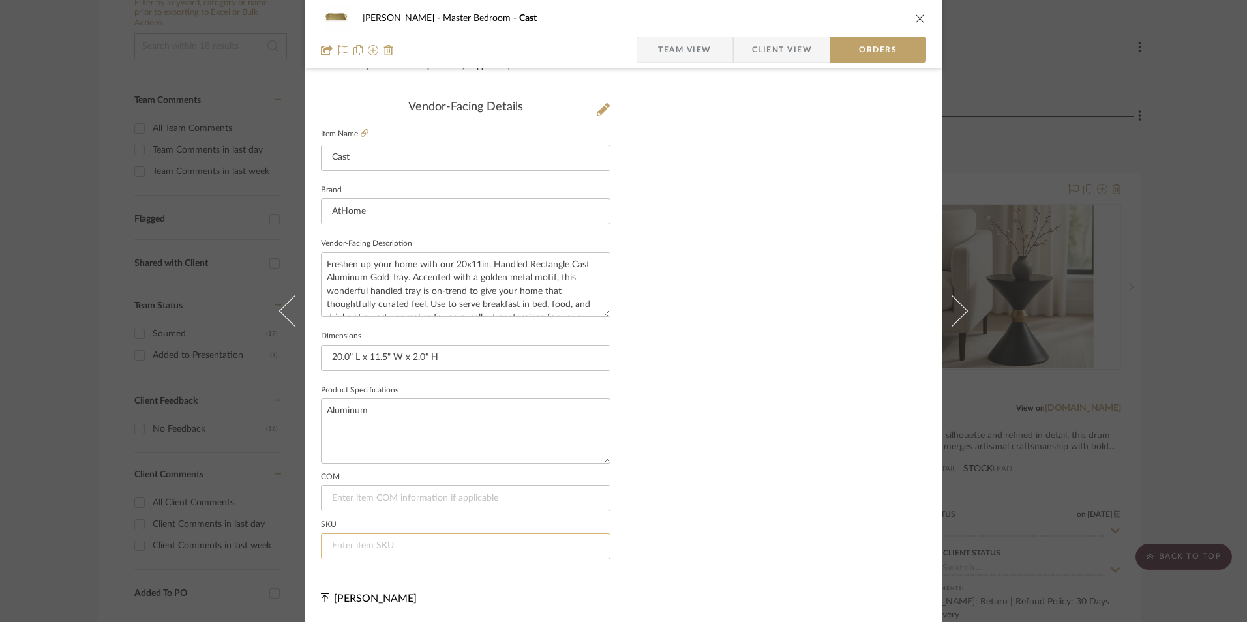
click at [389, 543] on input at bounding box center [466, 547] width 290 height 26
paste input "197154424247"
type input "197154424247"
click at [703, 55] on span "Team View" at bounding box center [684, 50] width 53 height 26
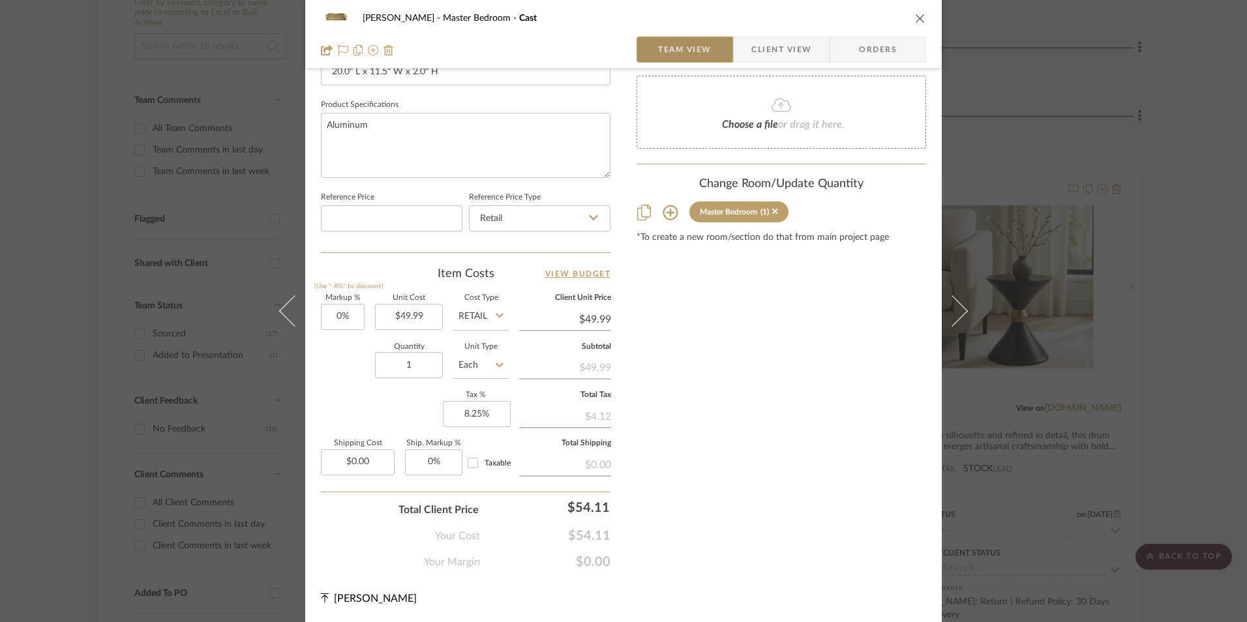
scroll to position [592, 0]
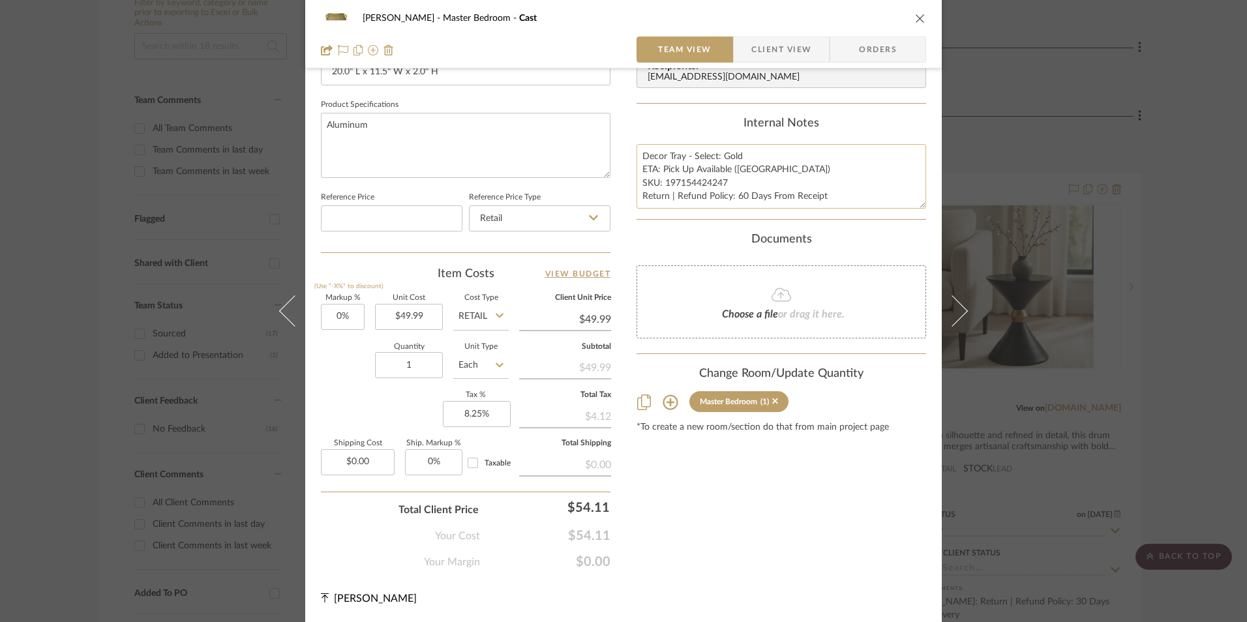
click at [661, 173] on textarea "Decor Tray - Select: Gold ETA: Pick Up Available ([GEOGRAPHIC_DATA]) SKU: 19715…" at bounding box center [782, 176] width 290 height 65
drag, startPoint x: 638, startPoint y: 154, endPoint x: 804, endPoint y: 211, distance: 175.9
click at [852, 232] on div "Content here copies to Client View - confirm visibility there. Show in Client D…" at bounding box center [782, 33] width 290 height 1074
click at [781, 42] on span "Client View" at bounding box center [781, 50] width 60 height 26
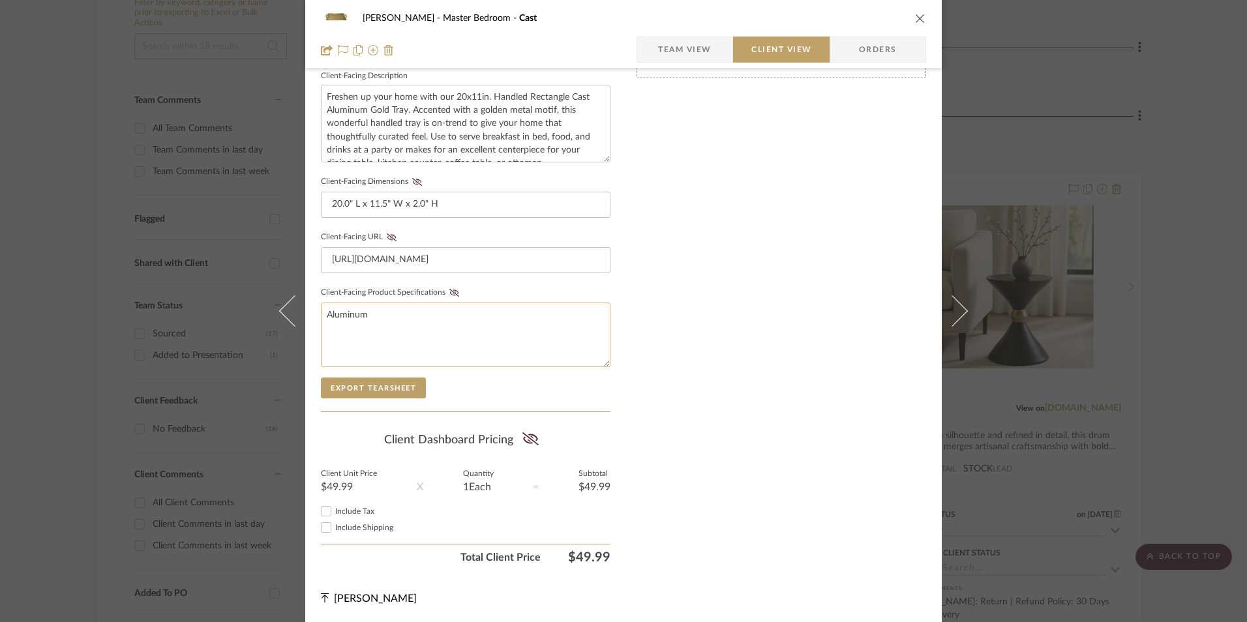
scroll to position [474, 0]
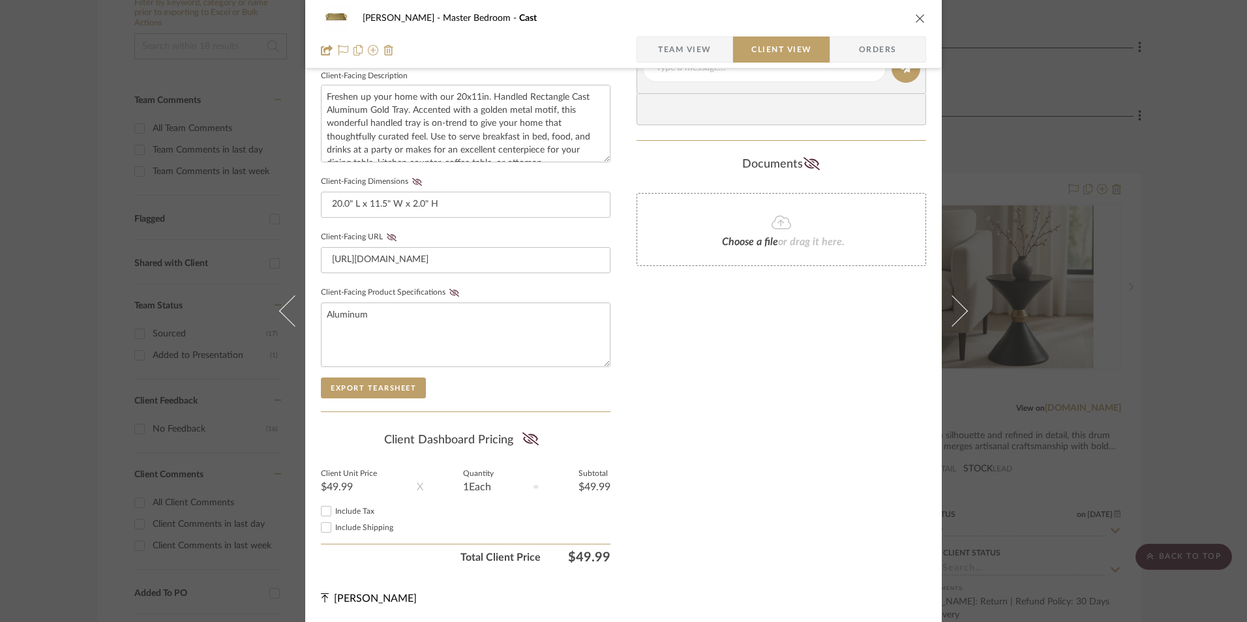
click at [323, 508] on input "Include Tax" at bounding box center [326, 512] width 16 height 16
checkbox input "true"
click at [528, 434] on icon at bounding box center [530, 438] width 16 height 13
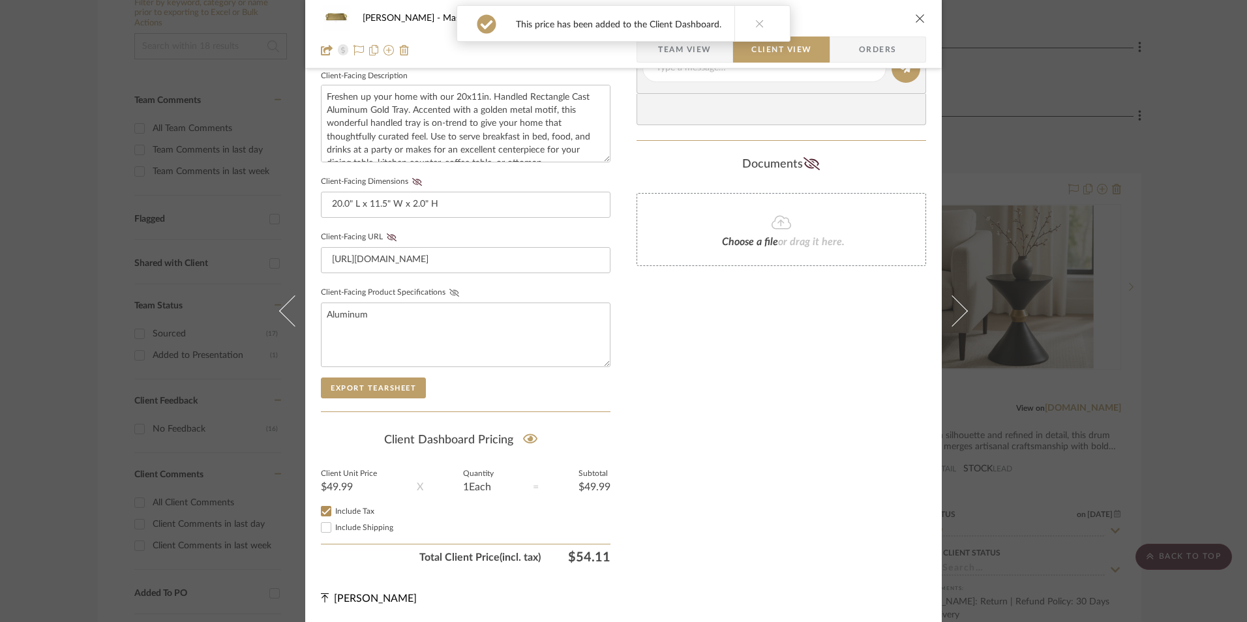
click at [454, 291] on fa-icon at bounding box center [454, 293] width 16 height 8
click at [387, 235] on icon at bounding box center [392, 237] width 10 height 8
click at [413, 179] on icon at bounding box center [417, 182] width 10 height 8
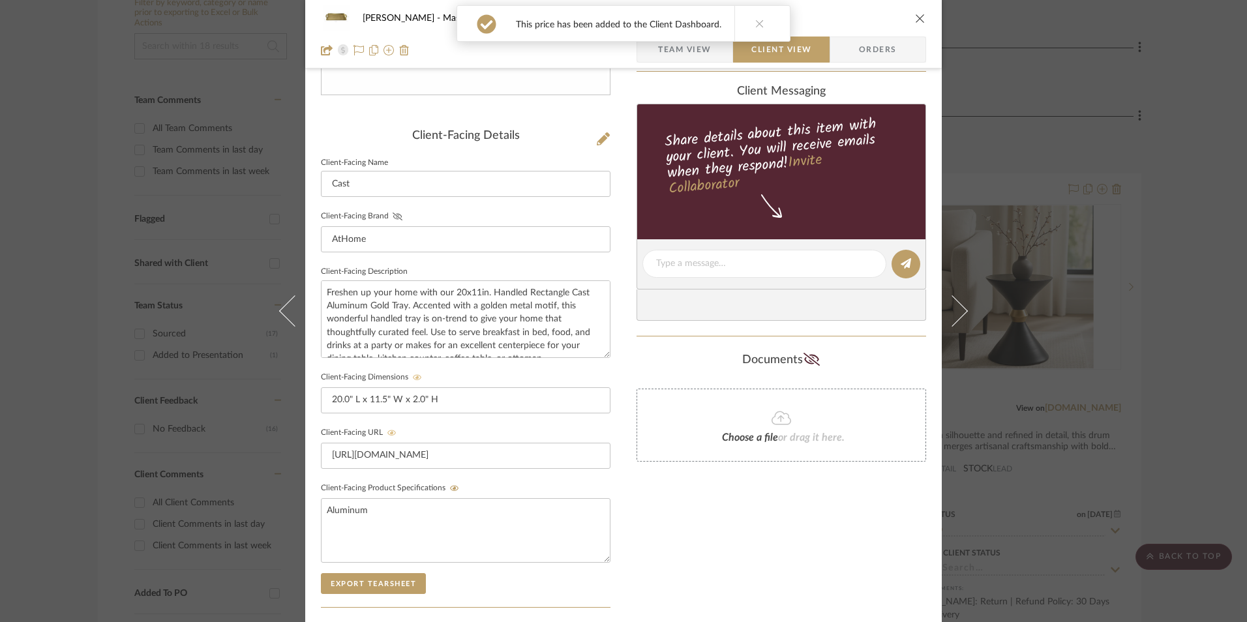
click at [393, 216] on icon at bounding box center [398, 217] width 10 height 8
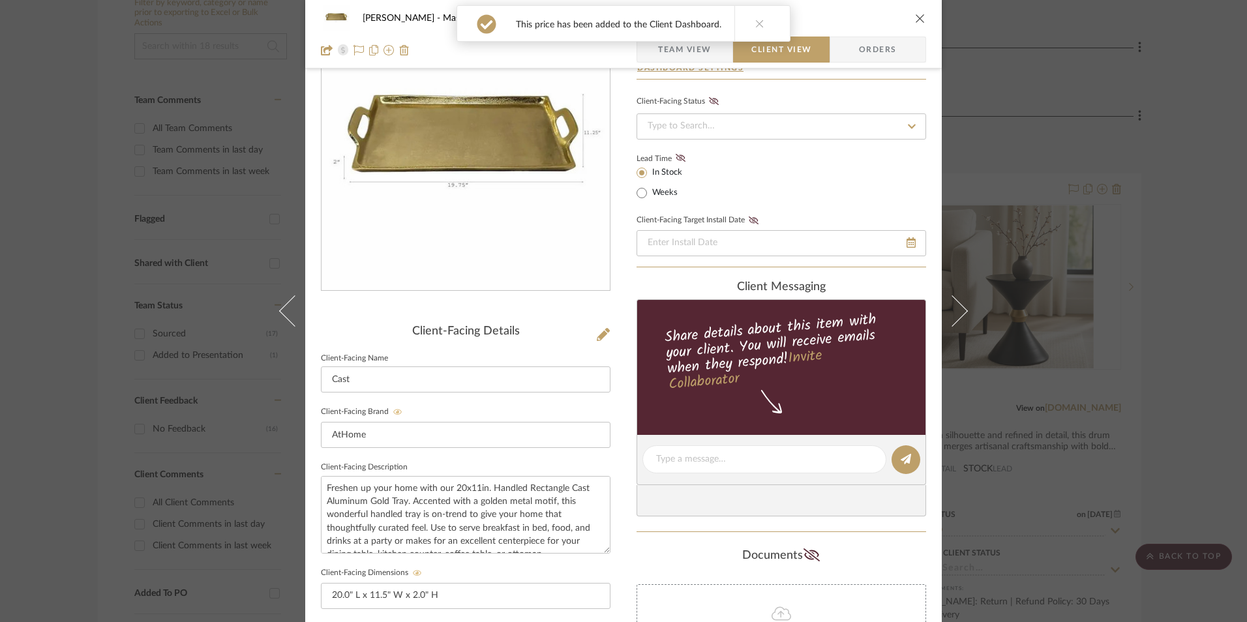
click at [676, 157] on icon at bounding box center [681, 158] width 10 height 8
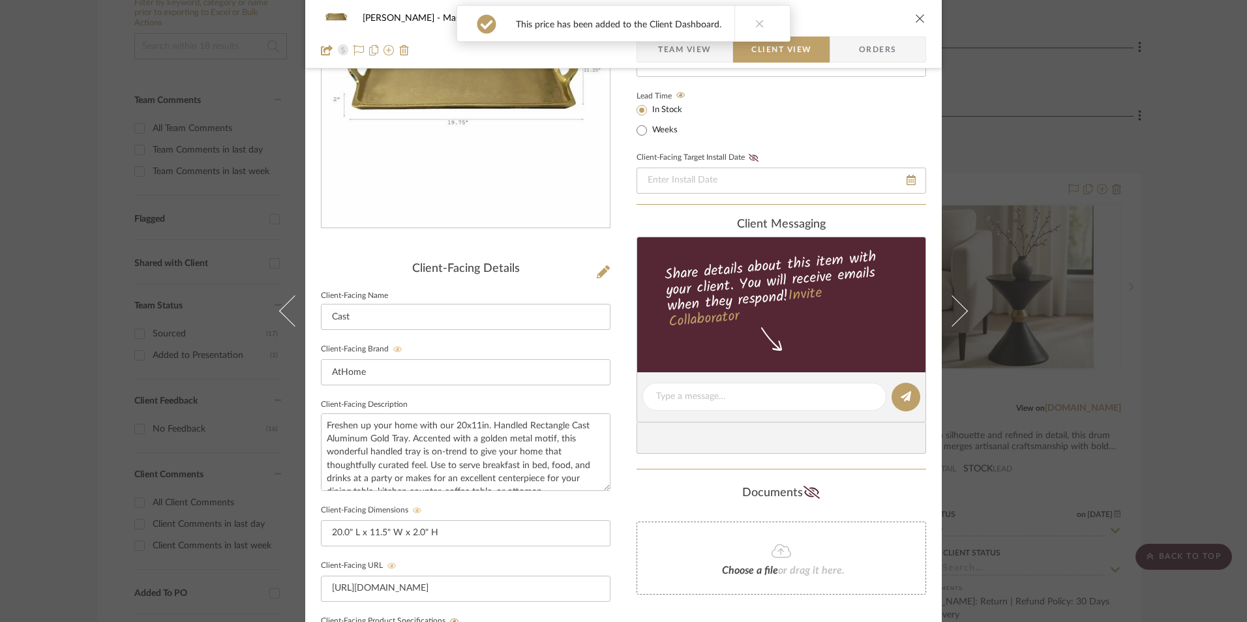
scroll to position [278, 0]
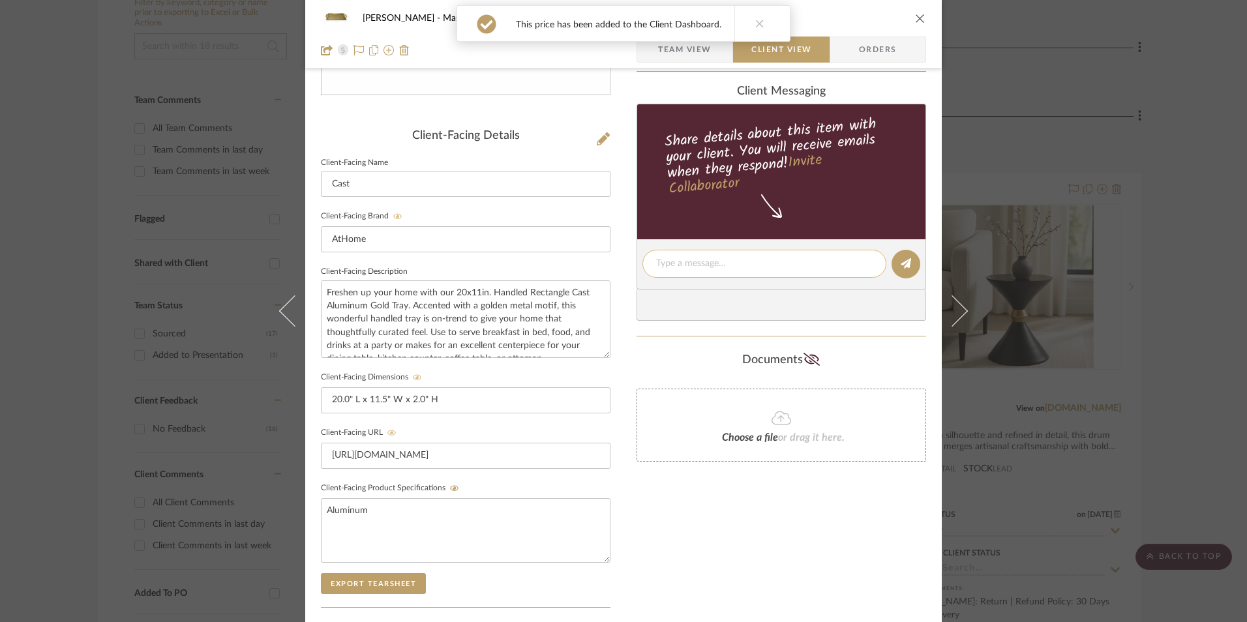
click at [689, 257] on textarea at bounding box center [764, 264] width 217 height 14
paste textarea "Decor Tray - Select: Gold ETA: Pick Up Available ([GEOGRAPHIC_DATA]) SKU: 19715…"
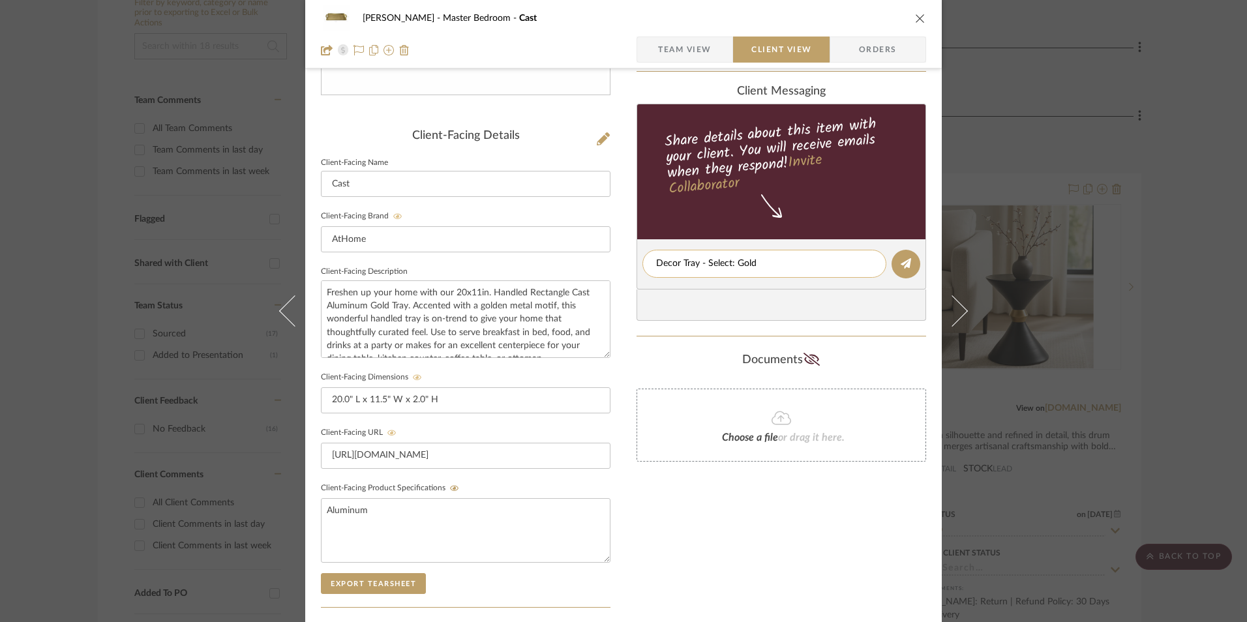
scroll to position [0, 0]
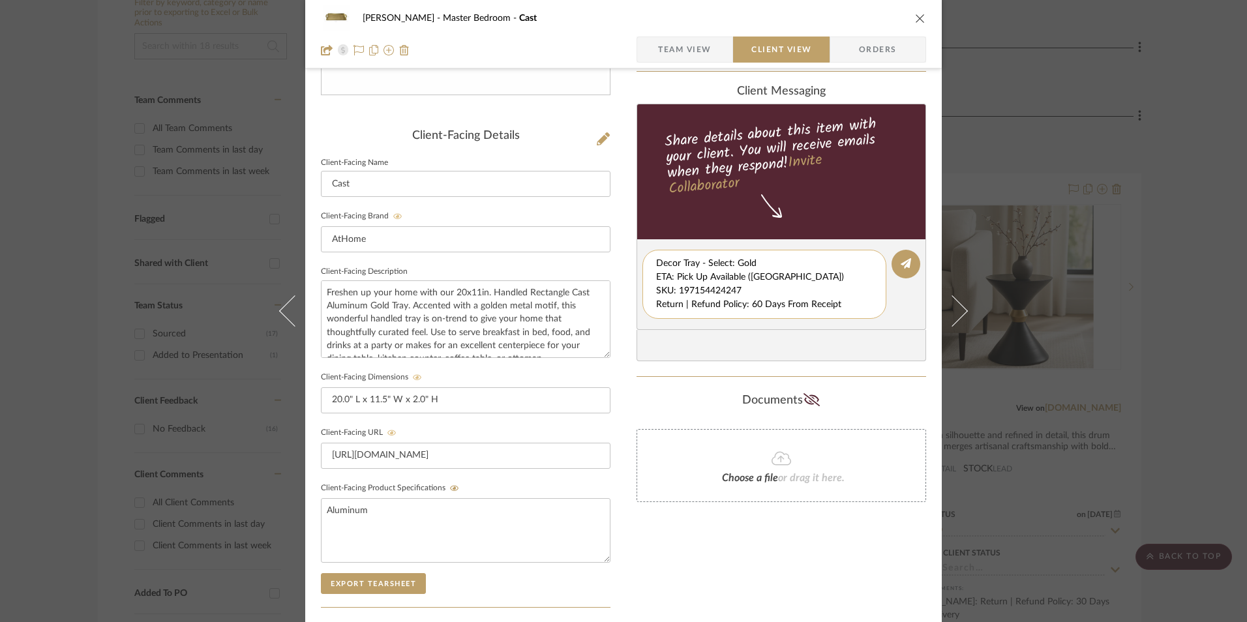
drag, startPoint x: 653, startPoint y: 275, endPoint x: 669, endPoint y: 289, distance: 20.8
click at [844, 312] on div "Decor Tray - Select: Gold ETA: Pick Up Available ([GEOGRAPHIC_DATA]) SKU: 19715…" at bounding box center [764, 284] width 244 height 69
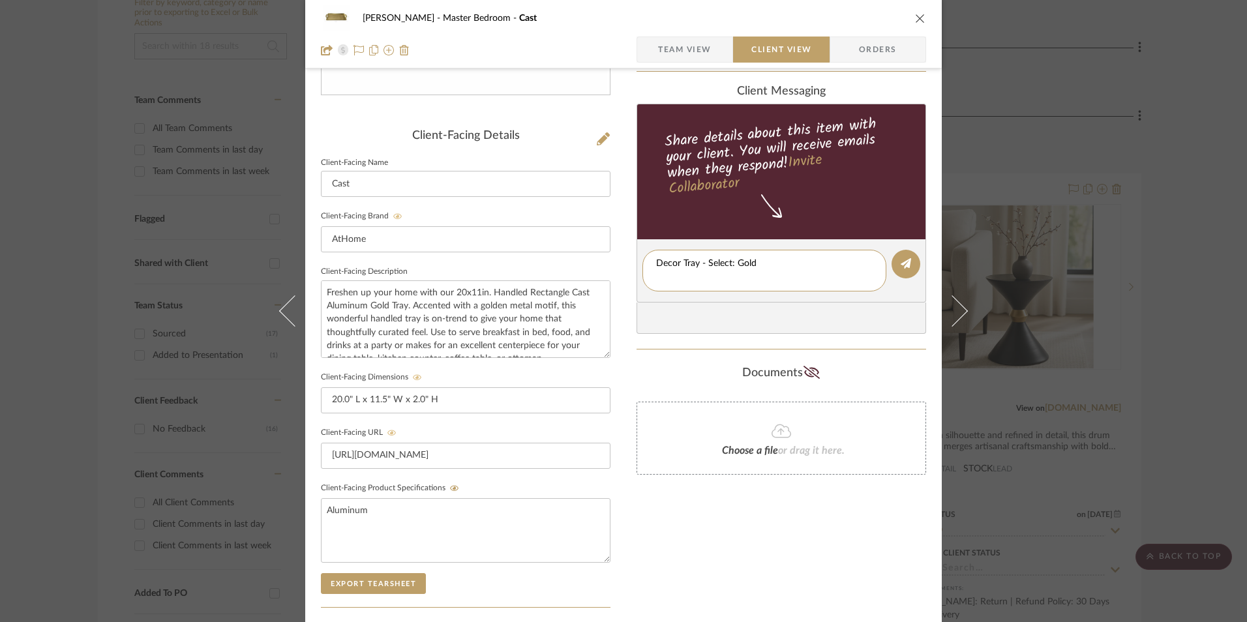
type textarea "Decor Tray - Select: Gold"
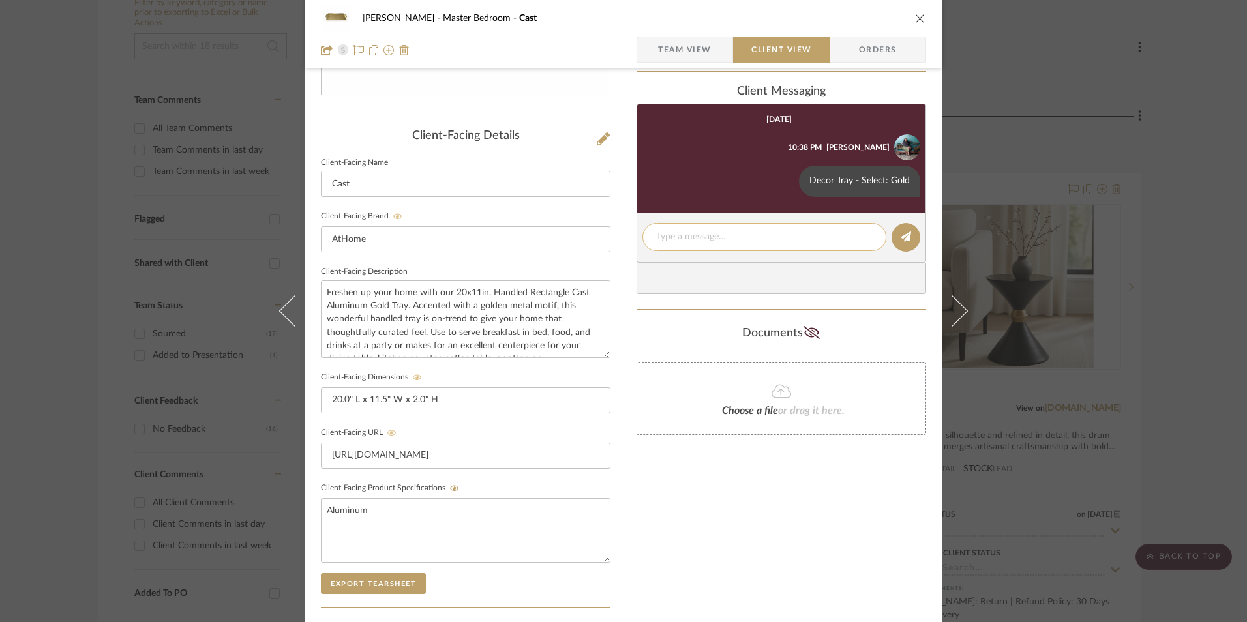
click at [697, 236] on textarea at bounding box center [764, 237] width 217 height 14
paste textarea "ETA: Pick Up Available ([GEOGRAPHIC_DATA]) SKU: 197154424247 Return | Refund Po…"
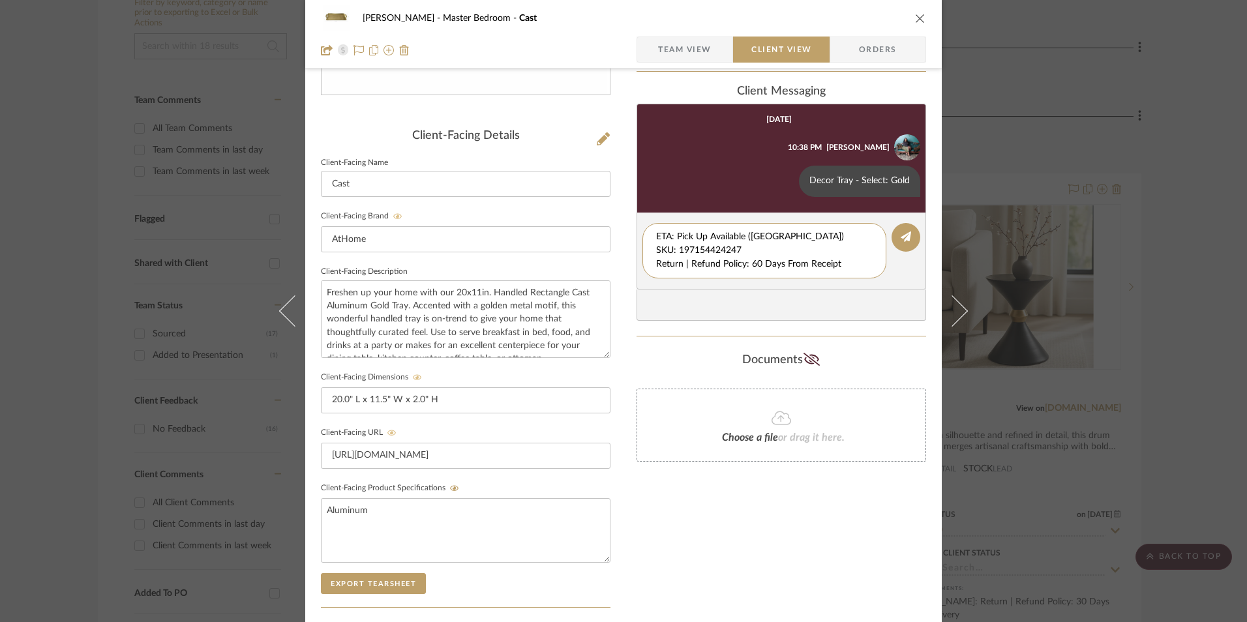
drag, startPoint x: 743, startPoint y: 252, endPoint x: 622, endPoint y: 216, distance: 126.1
click at [618, 216] on div "[PERSON_NAME] Master Bedroom Cast Team View Client View Orders Client-Facing De…" at bounding box center [623, 275] width 637 height 1086
click at [656, 252] on textarea "Return | Refund Policy: 60 Days From Receipt" at bounding box center [764, 243] width 217 height 27
type textarea "Return | Refund Policy: 60 Days From Receipt"
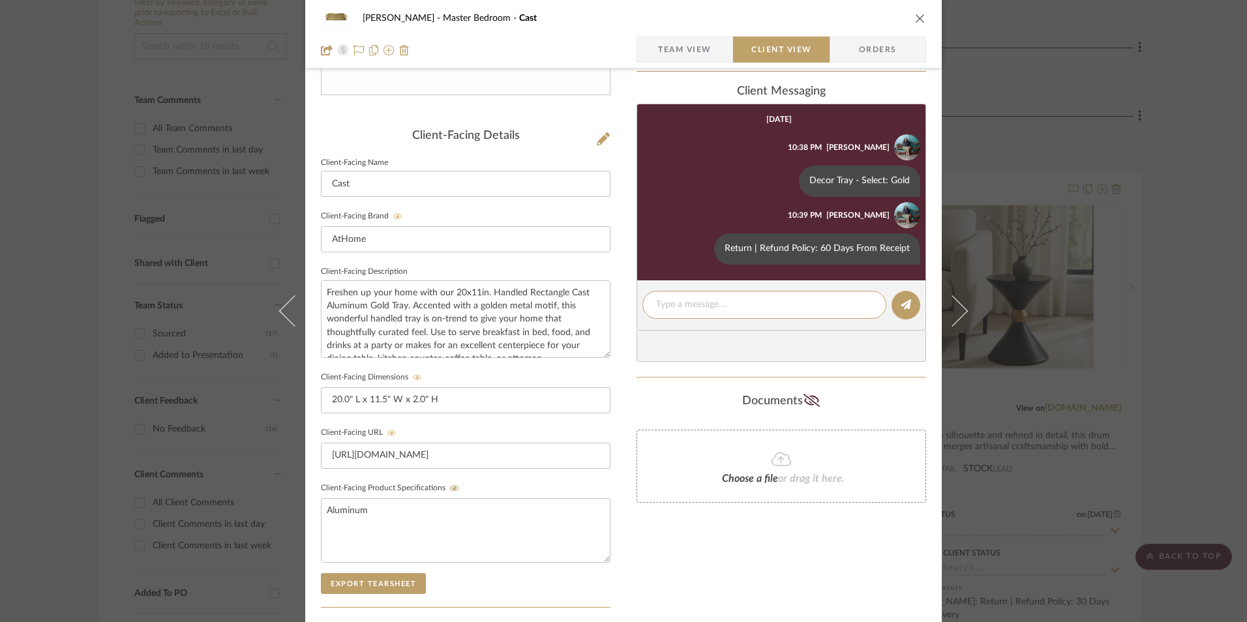
click at [915, 18] on icon "close" at bounding box center [920, 18] width 10 height 10
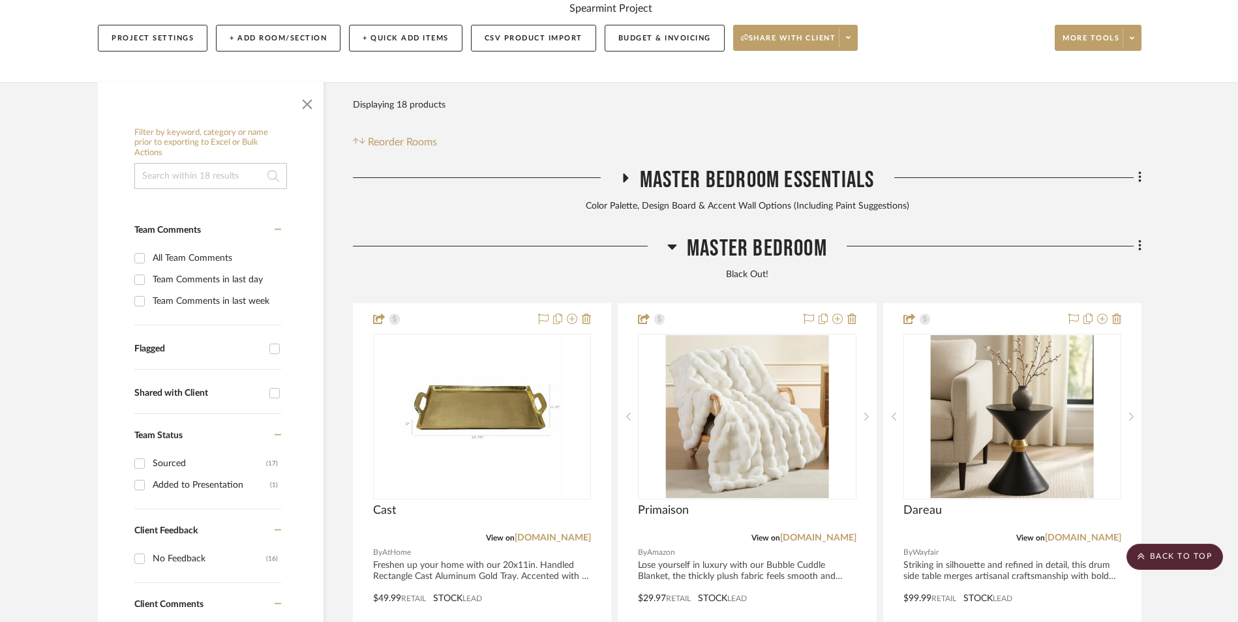
scroll to position [267, 0]
click at [1140, 239] on icon at bounding box center [1140, 246] width 4 height 14
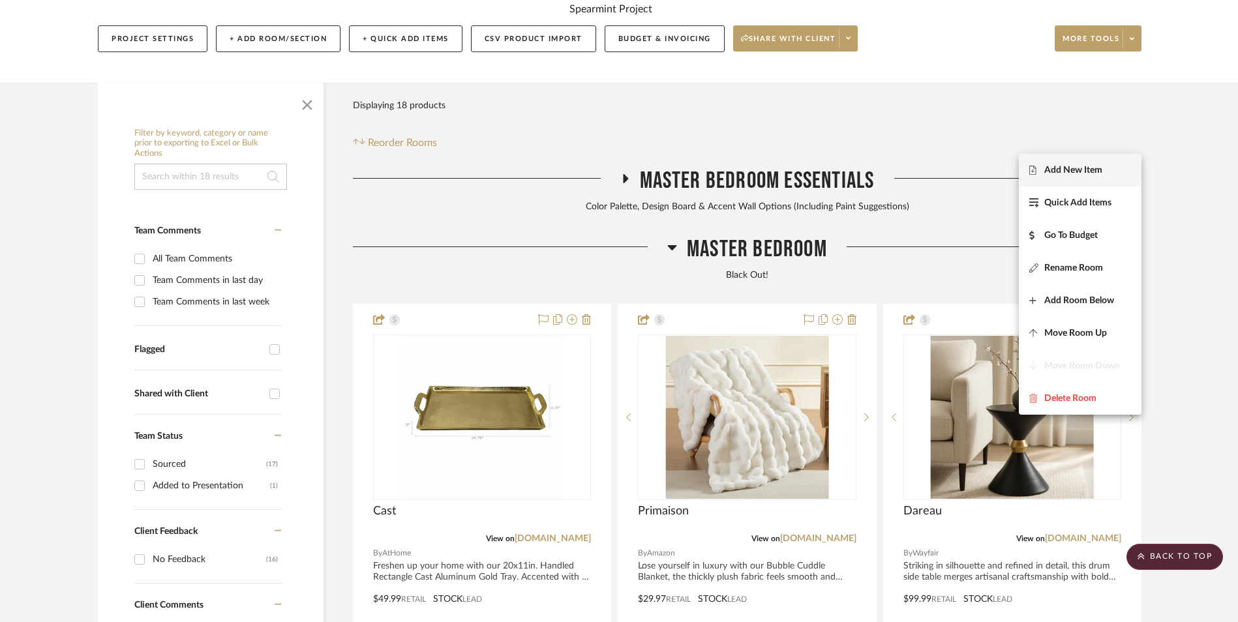
click at [1105, 163] on button "Add New Item" at bounding box center [1080, 170] width 123 height 33
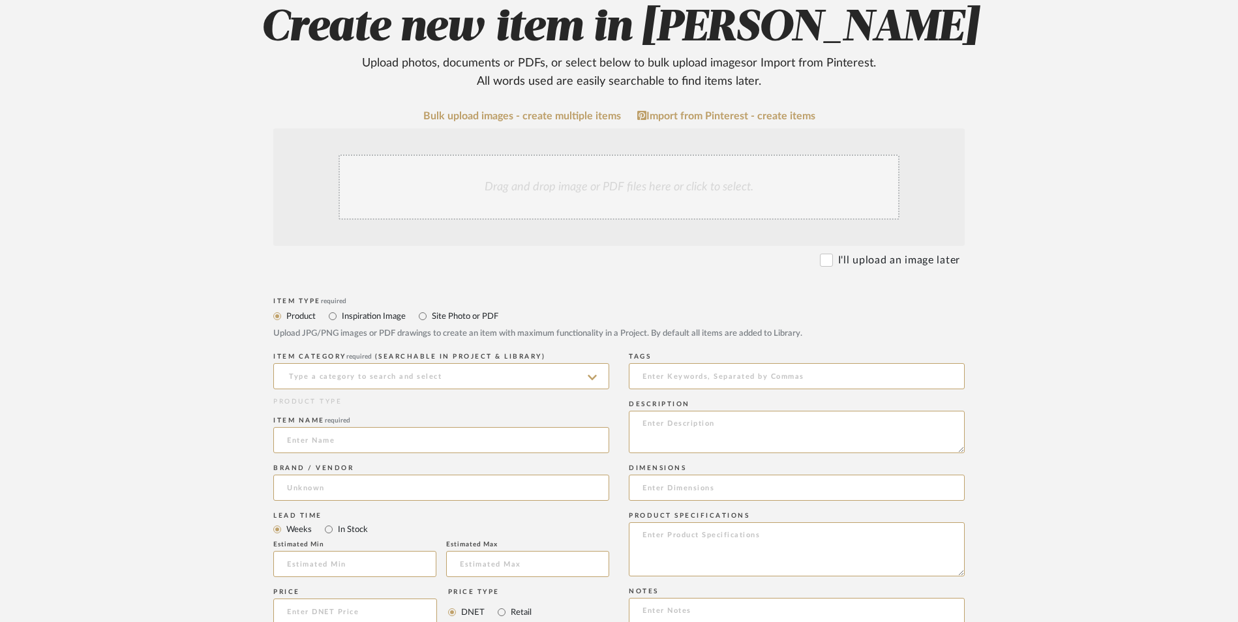
scroll to position [261, 0]
click at [467, 363] on input at bounding box center [441, 376] width 336 height 26
click at [454, 299] on div "Sculptures" at bounding box center [441, 303] width 335 height 33
type input "Sculptures"
click at [393, 413] on div "Item name required" at bounding box center [441, 437] width 336 height 48
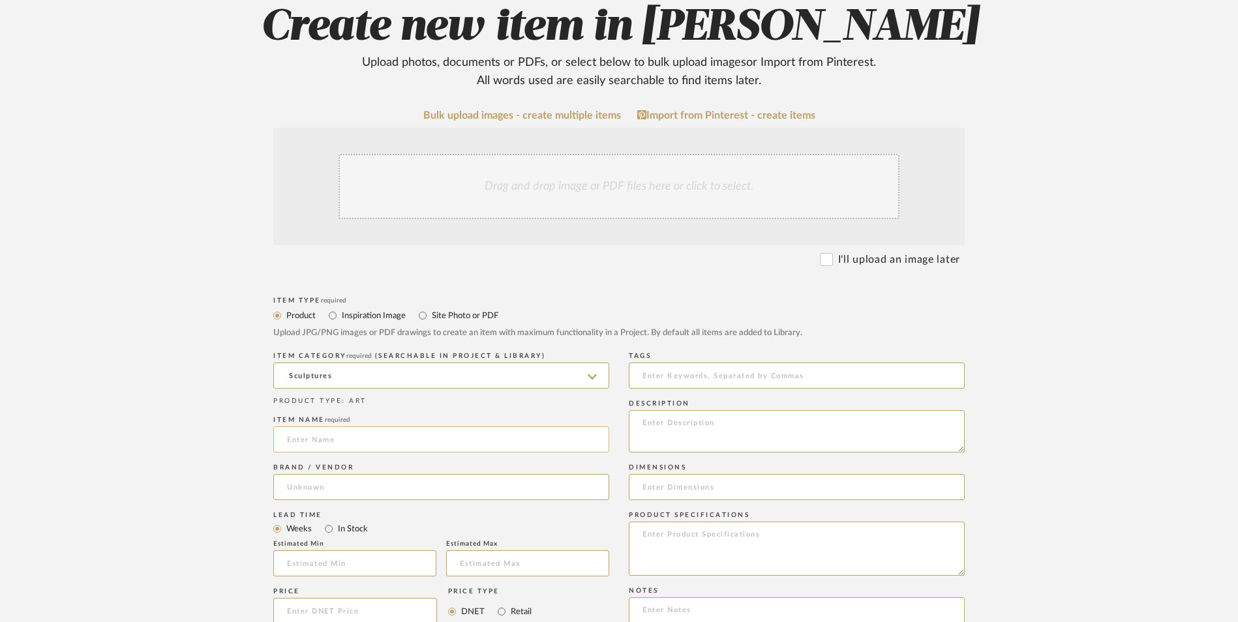
click at [398, 427] on input at bounding box center [441, 440] width 336 height 26
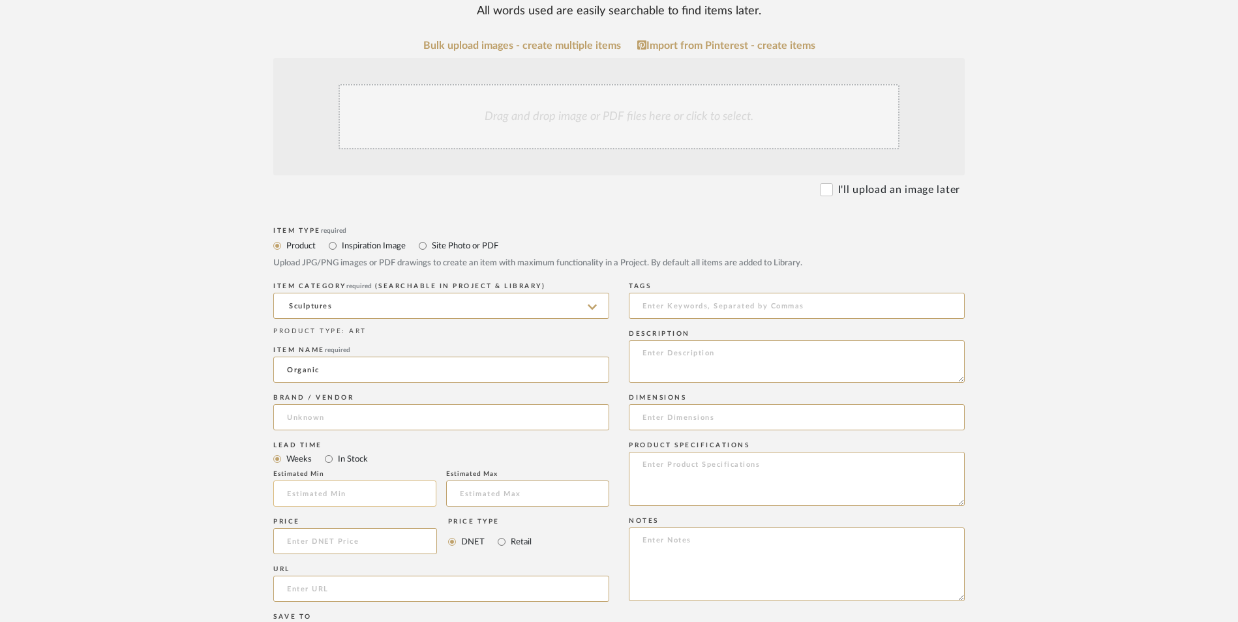
scroll to position [391, 0]
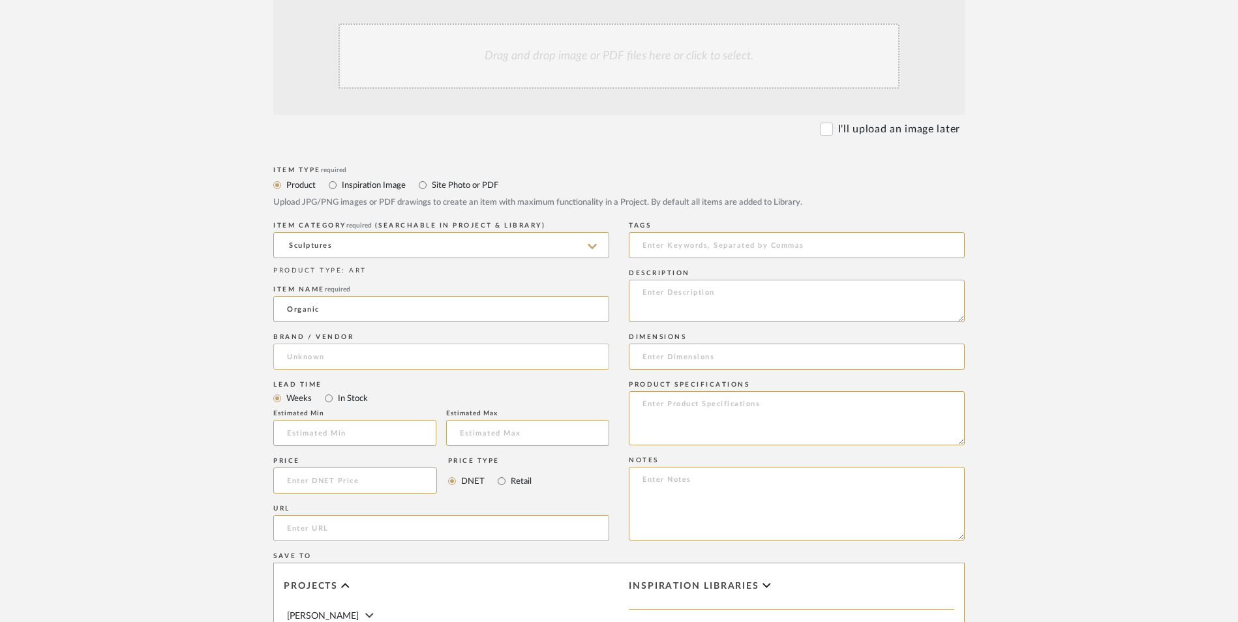
type input "Organic"
click at [384, 344] on input at bounding box center [441, 357] width 336 height 26
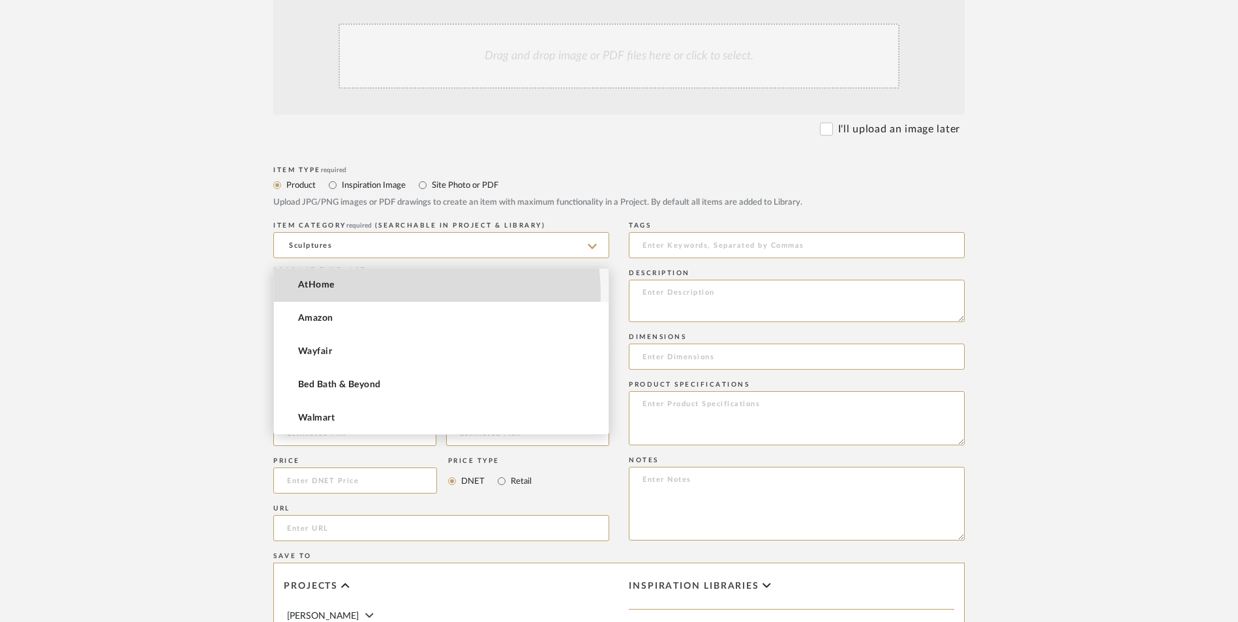
click at [361, 295] on mat-option "AtHome" at bounding box center [441, 285] width 335 height 33
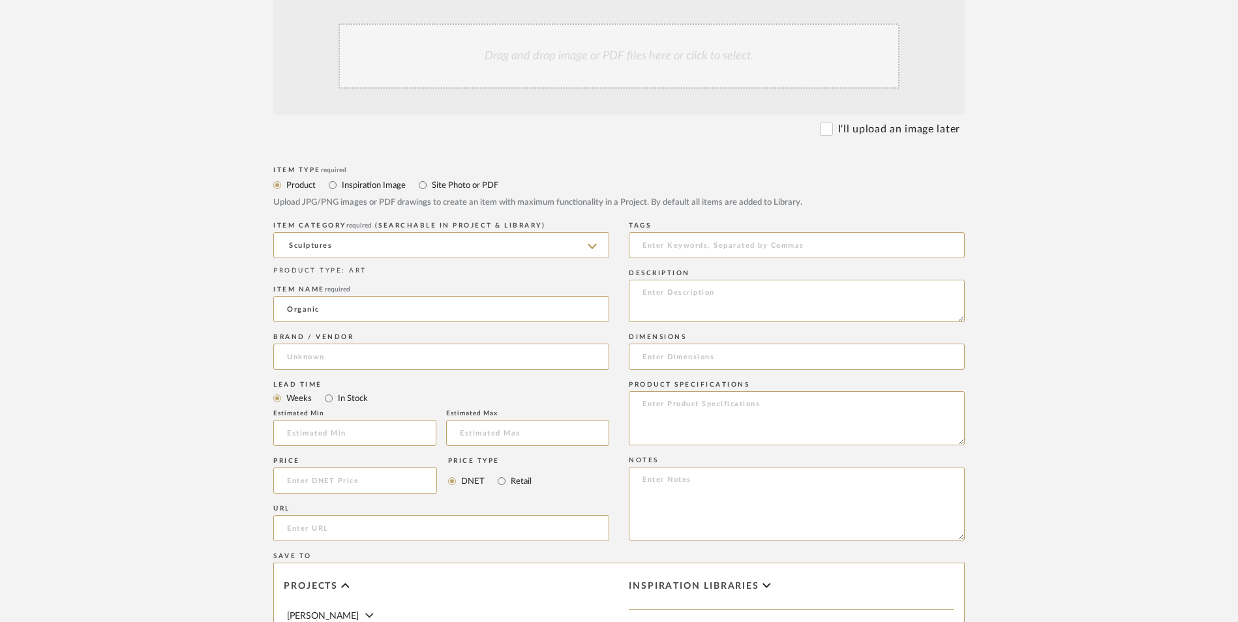
type input "AtHome"
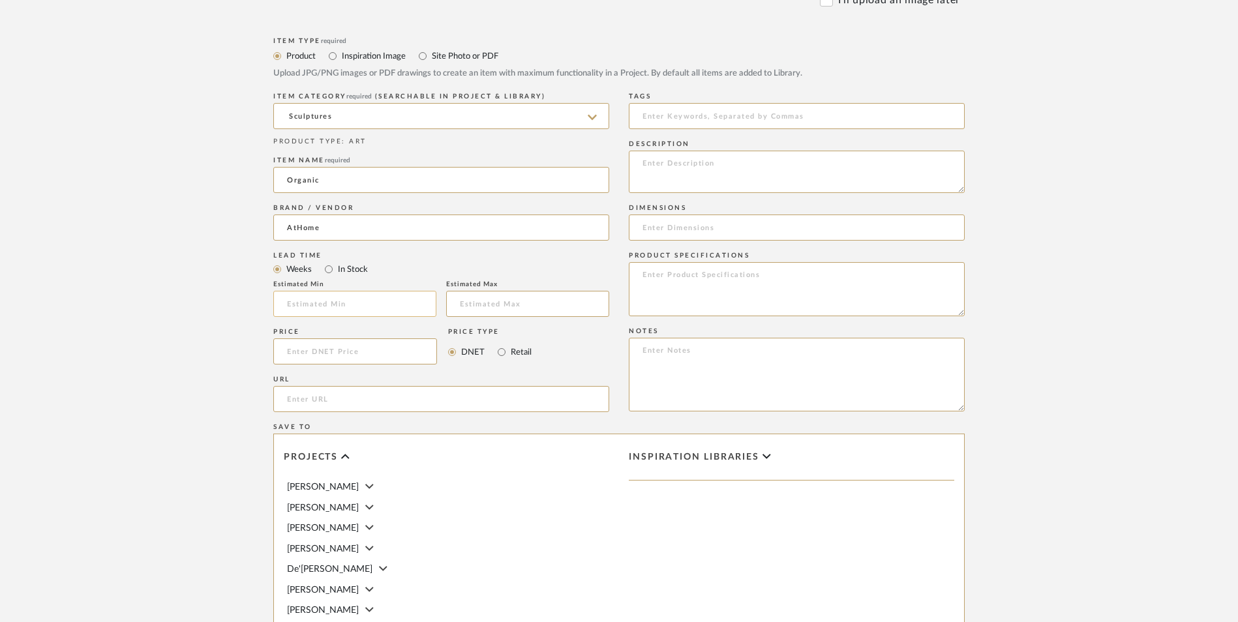
scroll to position [522, 0]
click at [327, 260] on input "In Stock" at bounding box center [329, 268] width 16 height 16
radio input "true"
click at [500, 343] on input "Retail" at bounding box center [502, 351] width 16 height 16
radio input "true"
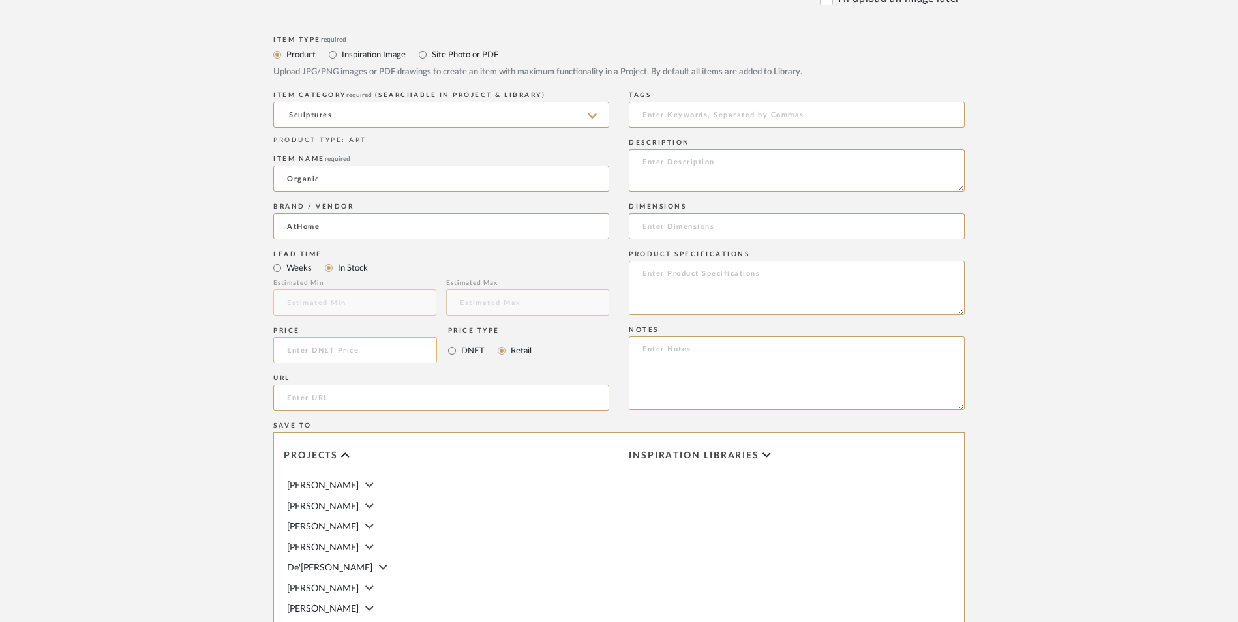
click at [384, 337] on input at bounding box center [355, 350] width 164 height 26
type input "$29.99"
click at [198, 264] on upload-items "Create new item in [PERSON_NAME] Upload photos, documents or PDFs, or select be…" at bounding box center [619, 252] width 1238 height 1150
click at [317, 385] on input "url" at bounding box center [441, 398] width 336 height 26
paste input "[URL][DOMAIN_NAME]"
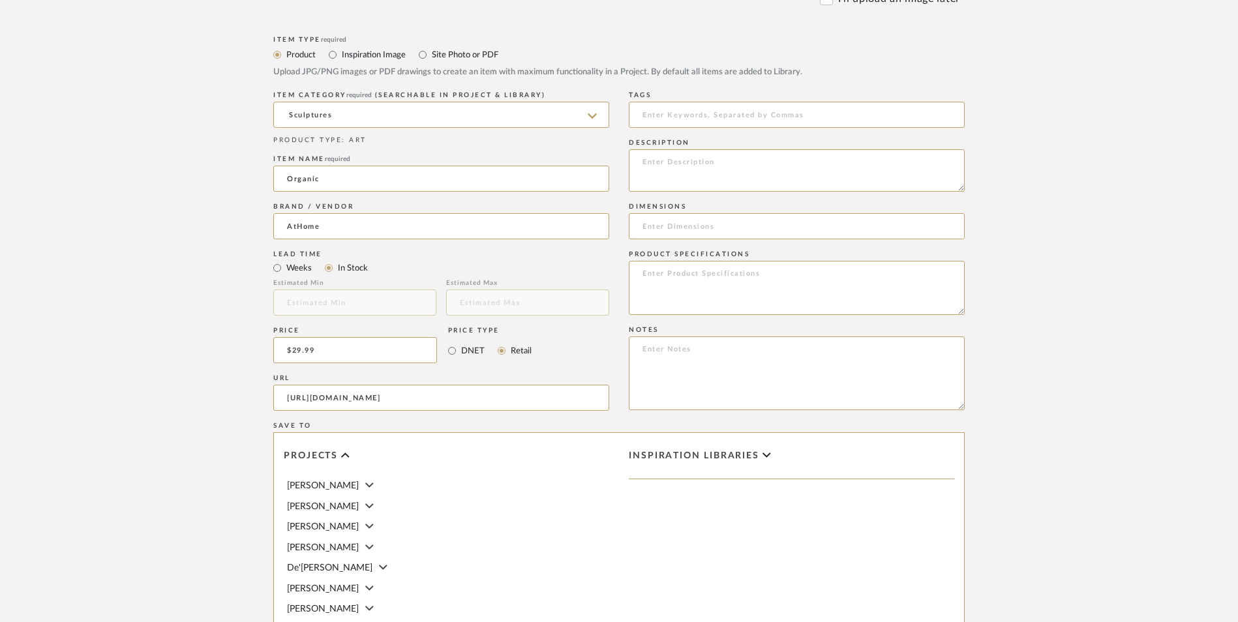
scroll to position [0, 35]
type input "[URL][DOMAIN_NAME]"
drag, startPoint x: 199, startPoint y: 359, endPoint x: 363, endPoint y: 391, distance: 167.4
click at [200, 358] on upload-items "Create new item in [PERSON_NAME] Upload photos, documents or PDFs, or select be…" at bounding box center [619, 252] width 1238 height 1150
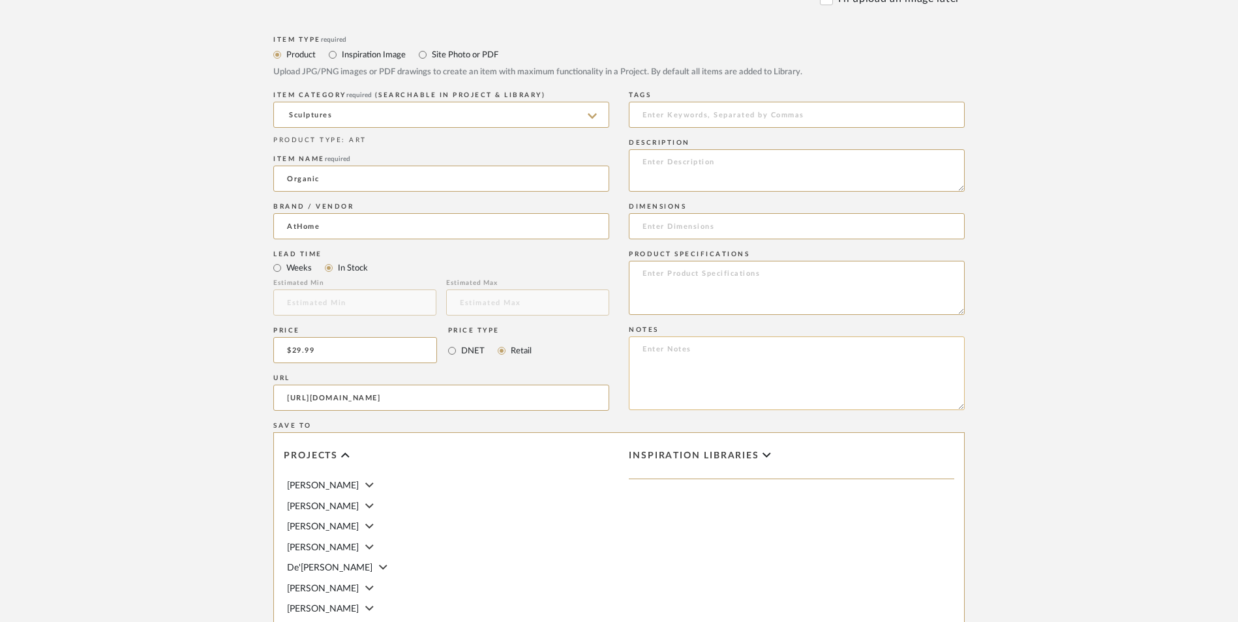
click at [746, 337] on textarea at bounding box center [797, 374] width 336 height 74
paste textarea "Option 1: ETA: SKU: Reviews - Stars Return | Refund Policy:"
drag, startPoint x: 691, startPoint y: 243, endPoint x: 597, endPoint y: 239, distance: 94.0
click at [595, 241] on div "Item Type required Product Inspiration Image Site Photo or PDF Upload JPG/PNG i…" at bounding box center [618, 414] width 691 height 762
click at [750, 337] on textarea "Sculptures (Pair with ETA: SKU: Reviews - Stars Return | Refund Policy:" at bounding box center [797, 374] width 336 height 74
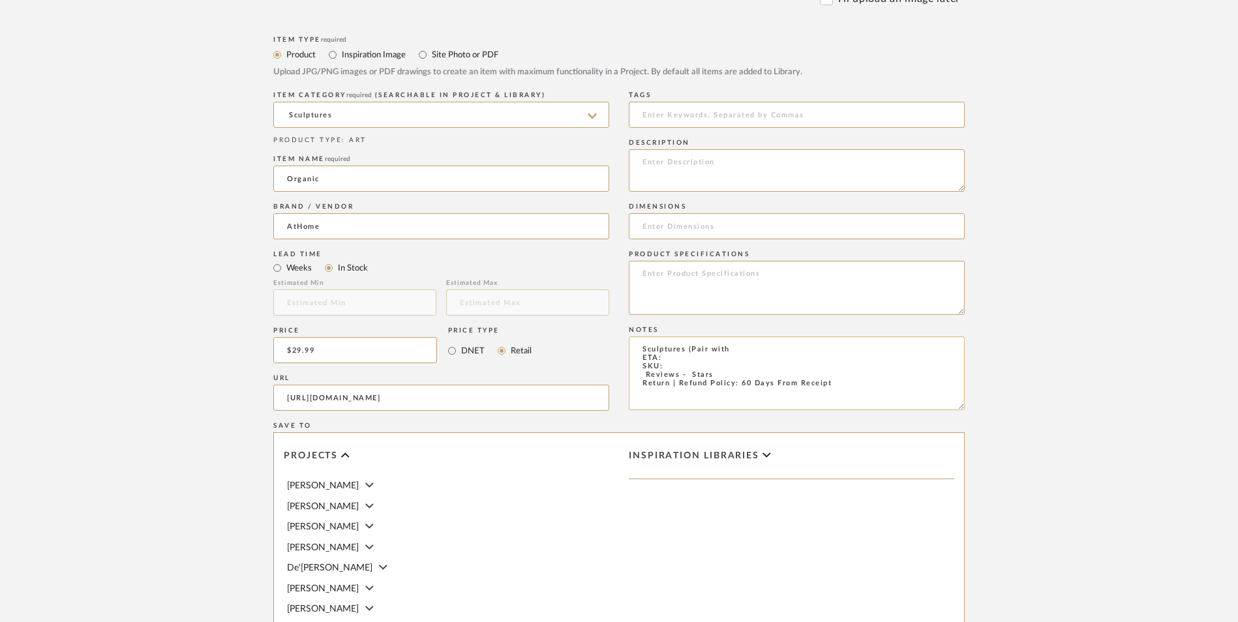
drag, startPoint x: 640, startPoint y: 265, endPoint x: 654, endPoint y: 273, distance: 16.1
click at [639, 337] on textarea "Sculptures (Pair with ETA: SKU: Reviews - Stars Return | Refund Policy: 60 Days…" at bounding box center [797, 374] width 336 height 74
click at [637, 337] on textarea "Sculptures (Pair with ETA: SKU: Reviews - Stars Return | Refund Policy: 60 Days…" at bounding box center [797, 374] width 336 height 74
click at [674, 337] on textarea "Sculptures (Pair with ETA: SKU: 7 Reviews - 5.0 Stars Return | Refund Policy: 6…" at bounding box center [797, 374] width 336 height 74
type textarea "Sculptures (Pair with ETA: Pick Up Available ([GEOGRAPHIC_DATA]) SKU: 7 Reviews…"
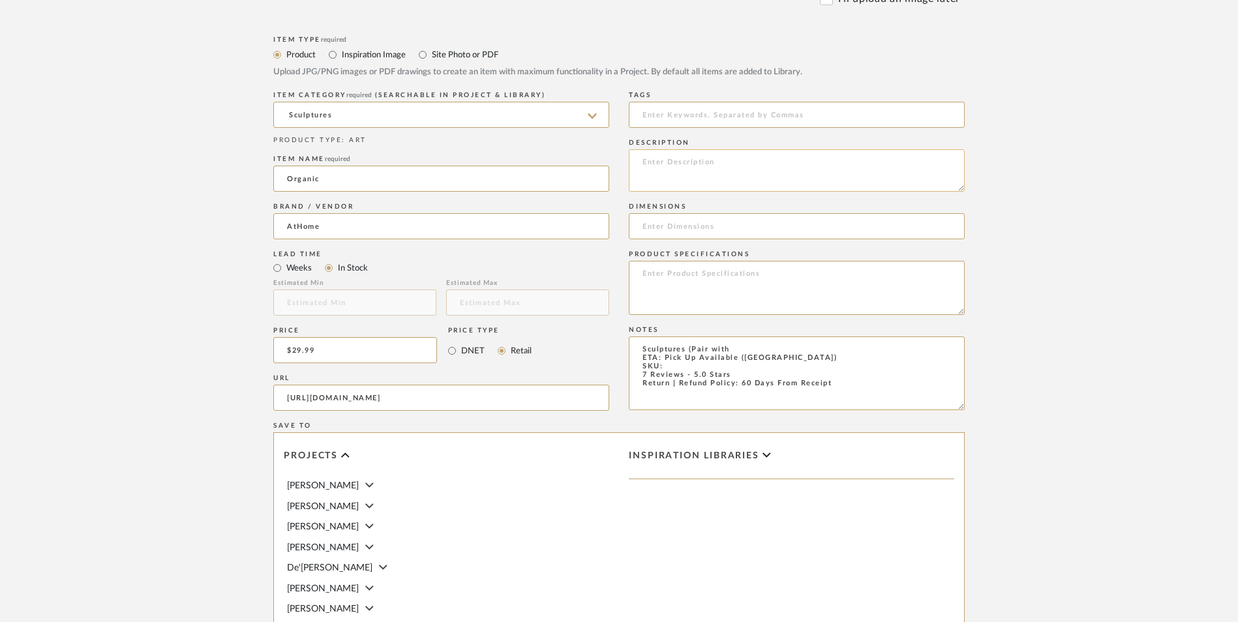
click at [728, 149] on textarea at bounding box center [797, 170] width 336 height 42
paste textarea "Enhance the ambiance of your living space with this captivating 19in. Black Met…"
type textarea "Enhance the ambiance of your living space with this captivating 19in. Black Met…"
click at [706, 261] on textarea at bounding box center [797, 288] width 336 height 54
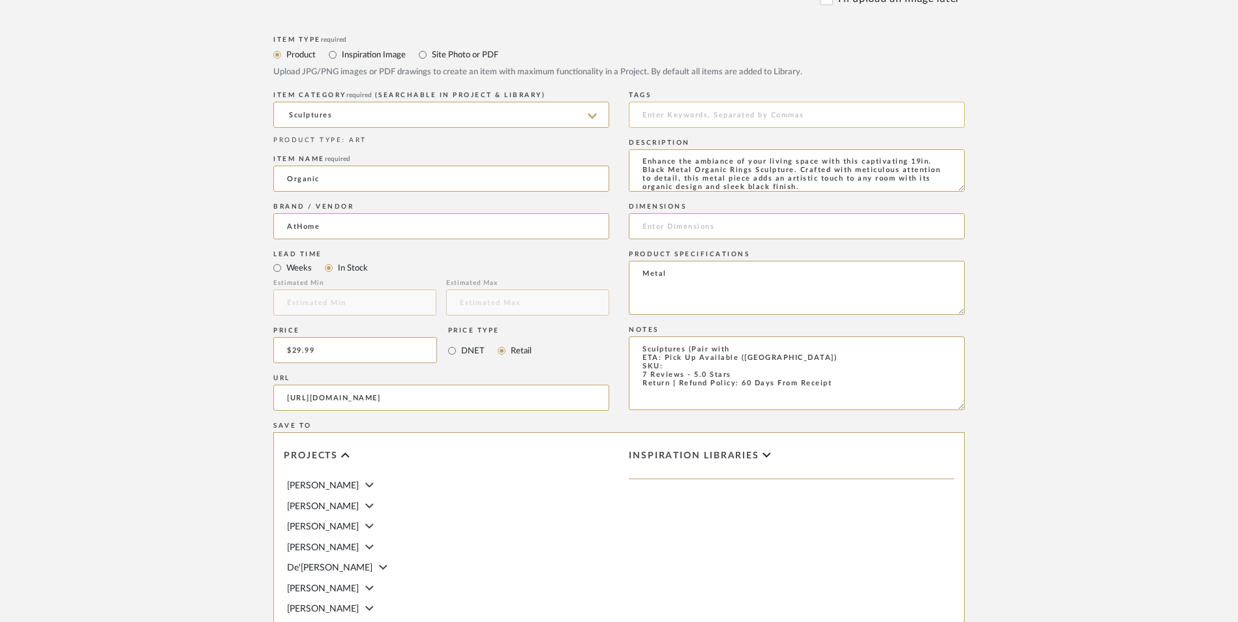
type textarea "Metal"
click at [714, 213] on input at bounding box center [797, 226] width 336 height 26
paste input "7.5" L x 3.5" W x 19.1" H"
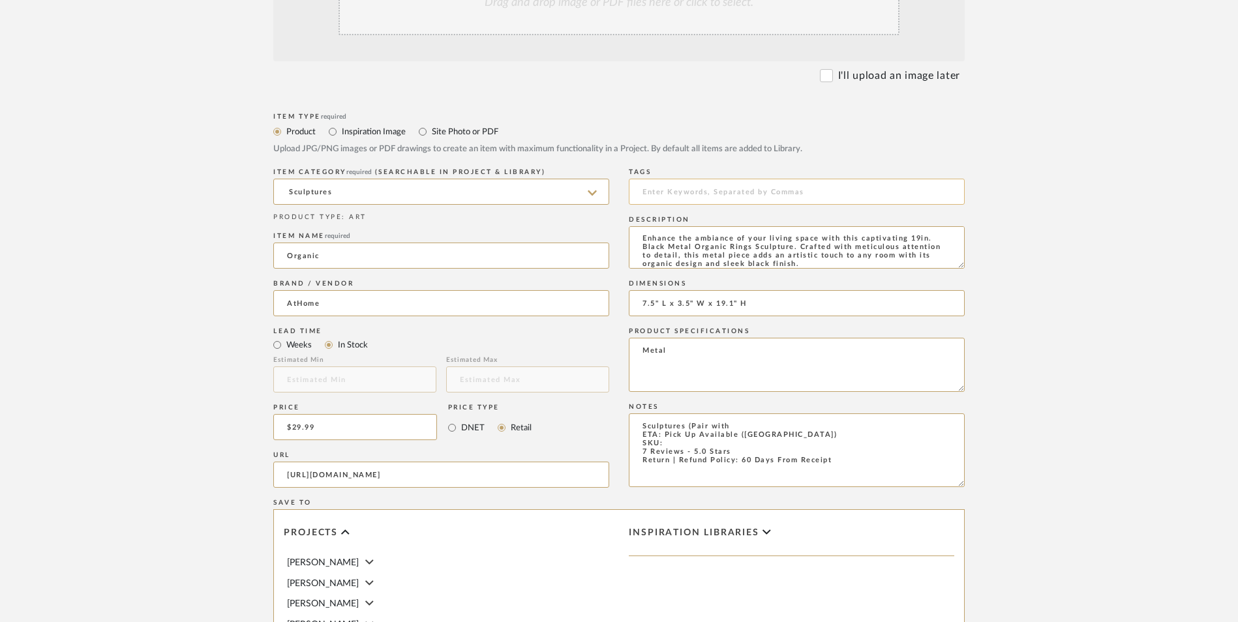
scroll to position [261, 0]
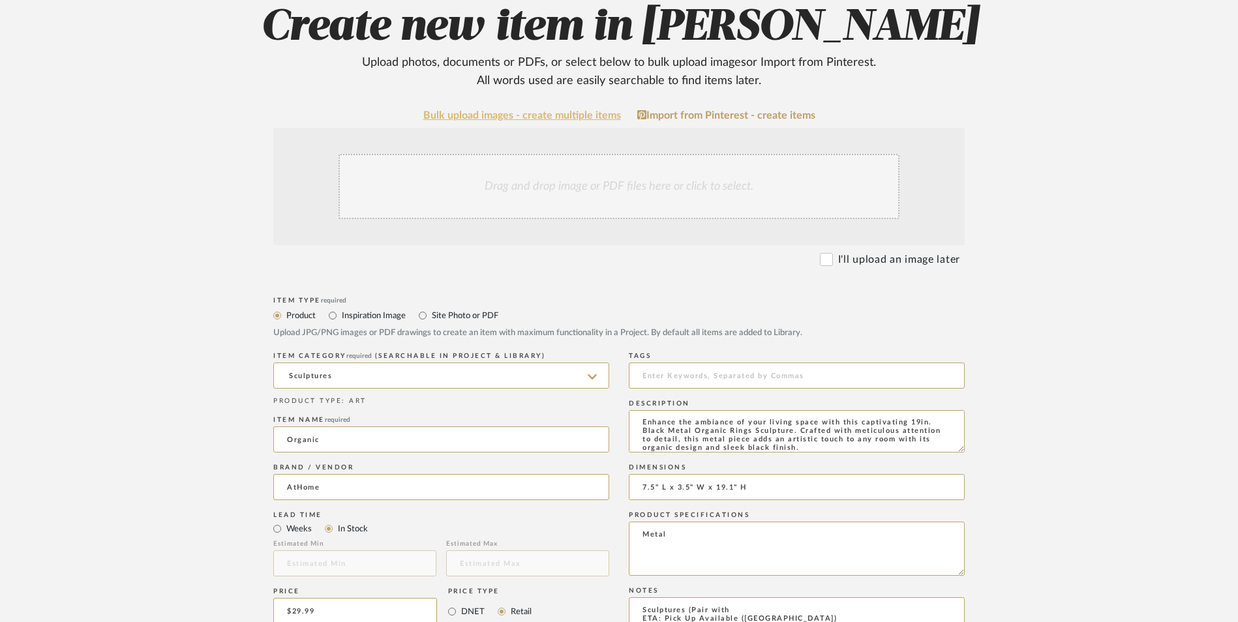
type input "7.5" L x 3.5" W x 19.1" H"
click at [586, 154] on div "Drag and drop image or PDF files here or click to select." at bounding box center [619, 186] width 561 height 65
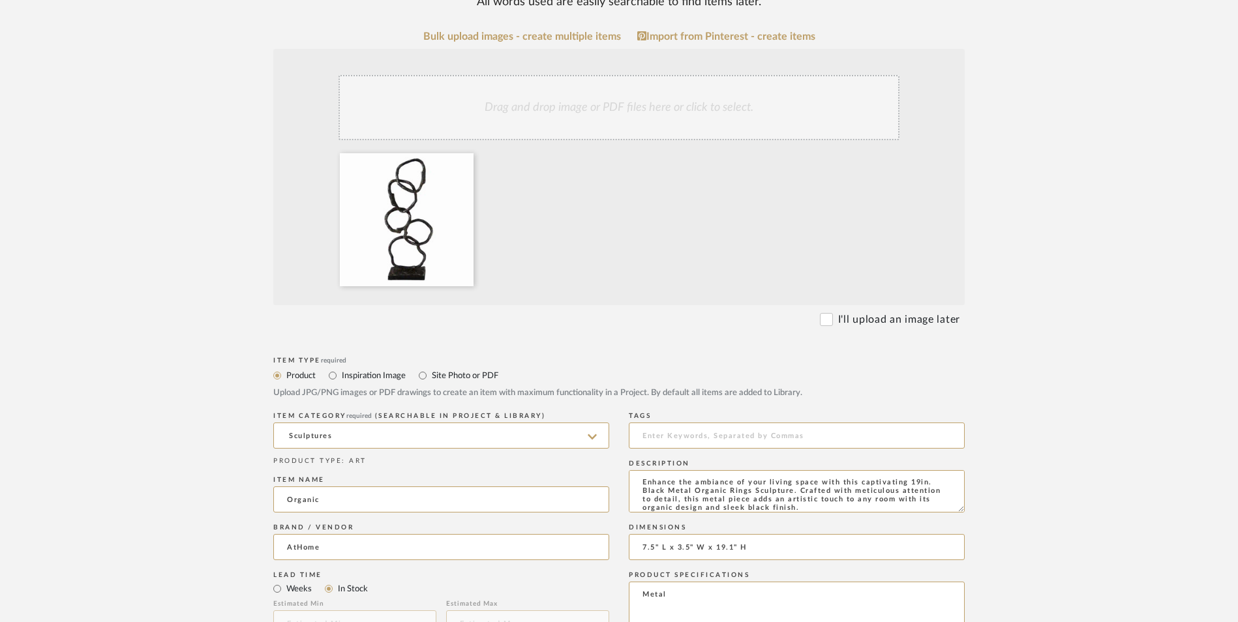
scroll to position [457, 0]
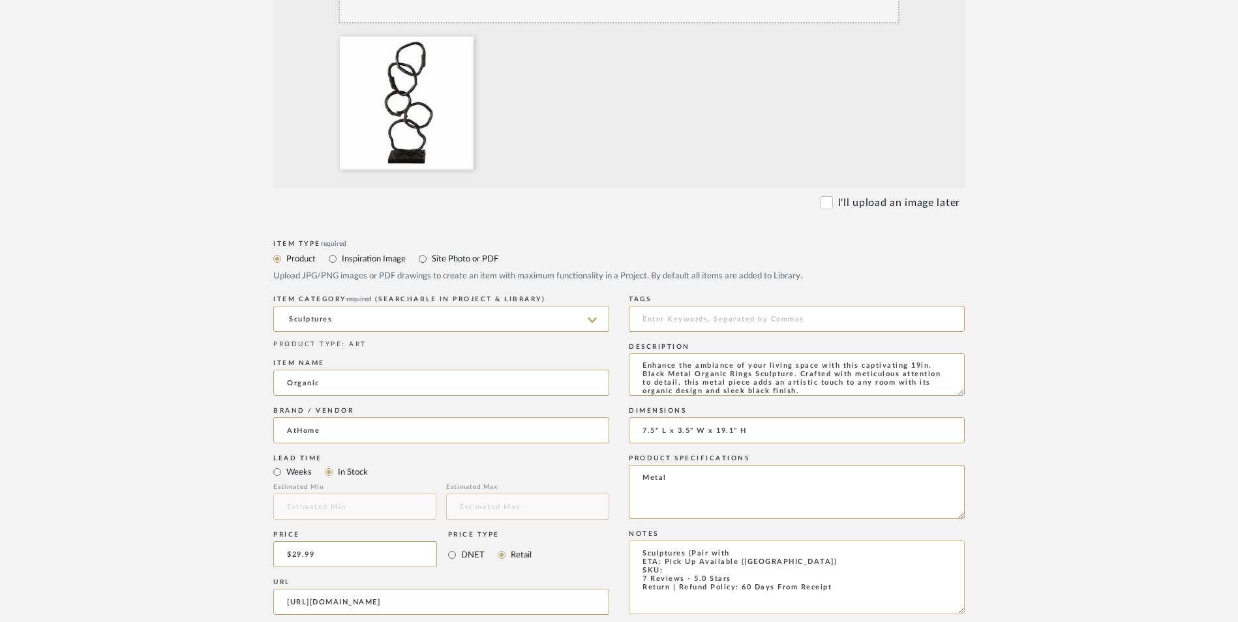
click at [681, 541] on textarea "Sculptures (Pair with ETA: Pick Up Available ([GEOGRAPHIC_DATA]) SKU: 7 Reviews…" at bounding box center [797, 578] width 336 height 74
paste textarea "191607646088"
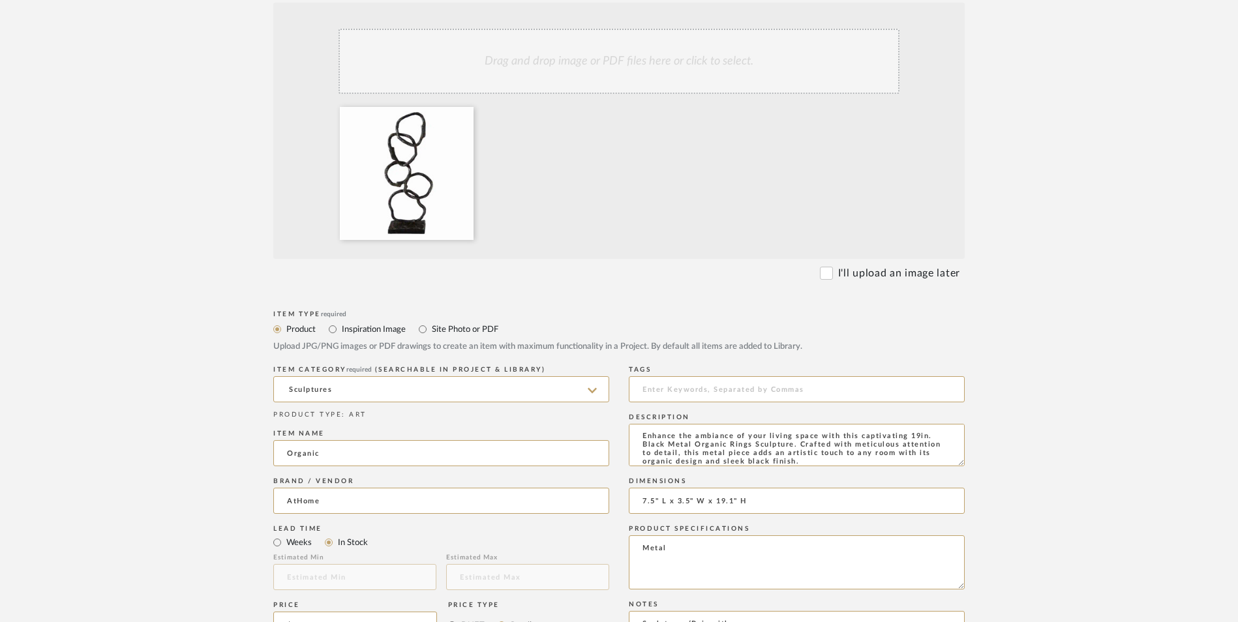
scroll to position [326, 0]
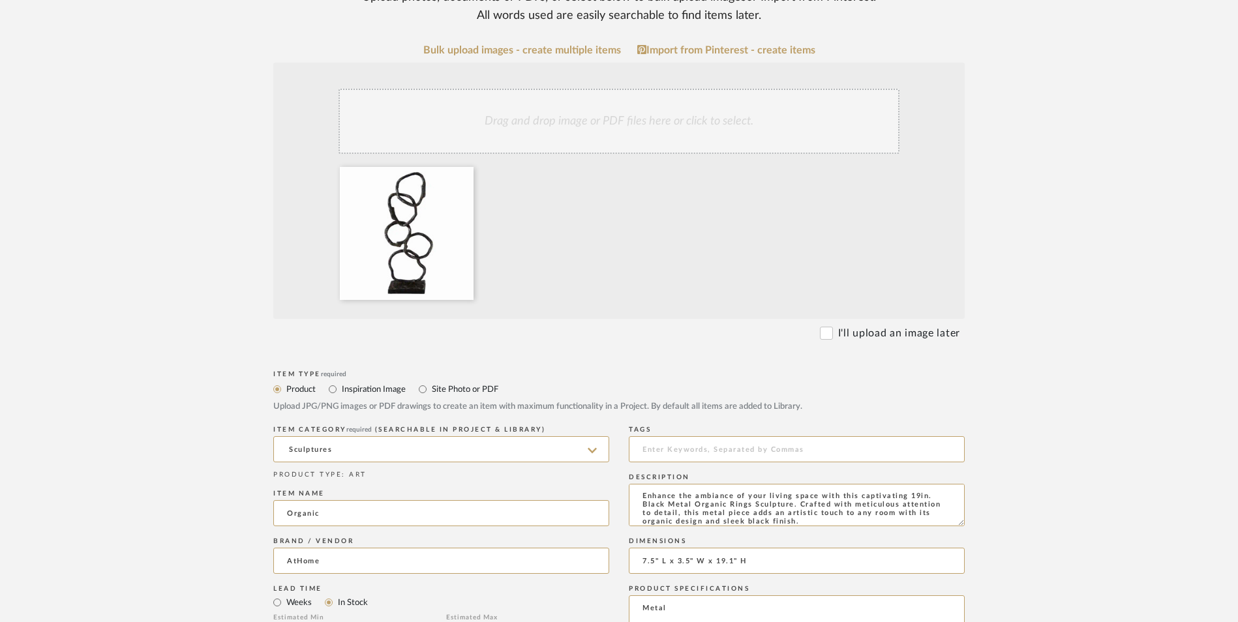
type textarea "Sculptures (Pair with ETA: Pick Up Available ([GEOGRAPHIC_DATA]) SKU: 191607646…"
click at [626, 89] on div "Drag and drop image or PDF files here or click to select." at bounding box center [619, 121] width 561 height 65
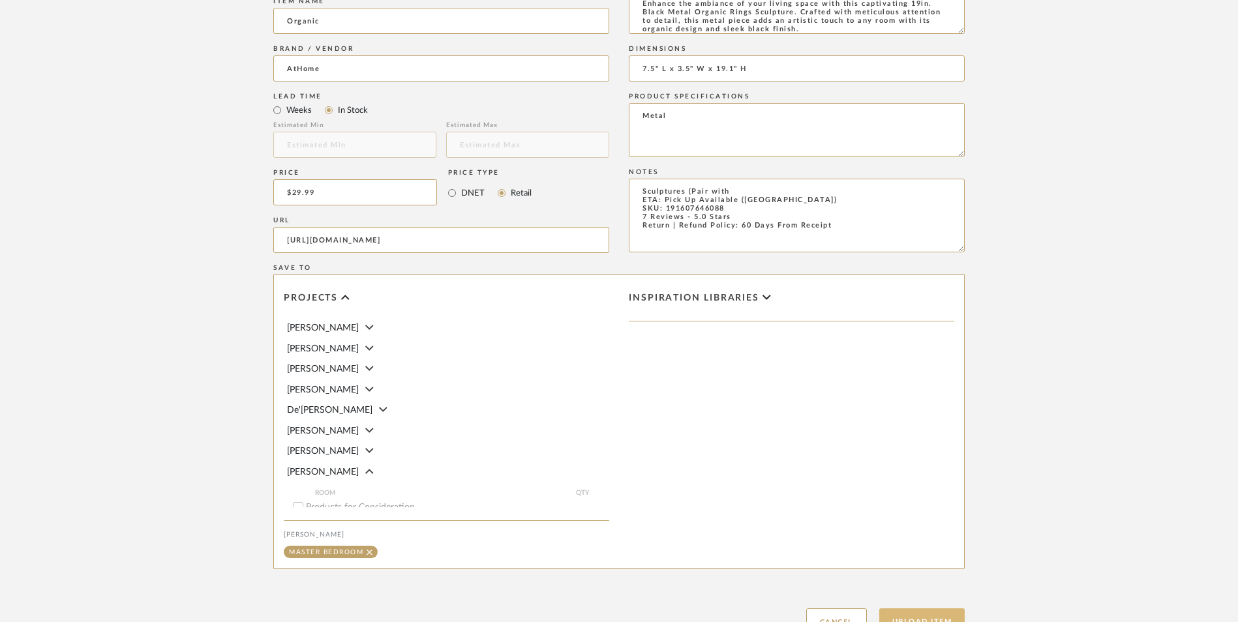
scroll to position [821, 0]
click at [937, 607] on button "Upload Item" at bounding box center [922, 620] width 86 height 27
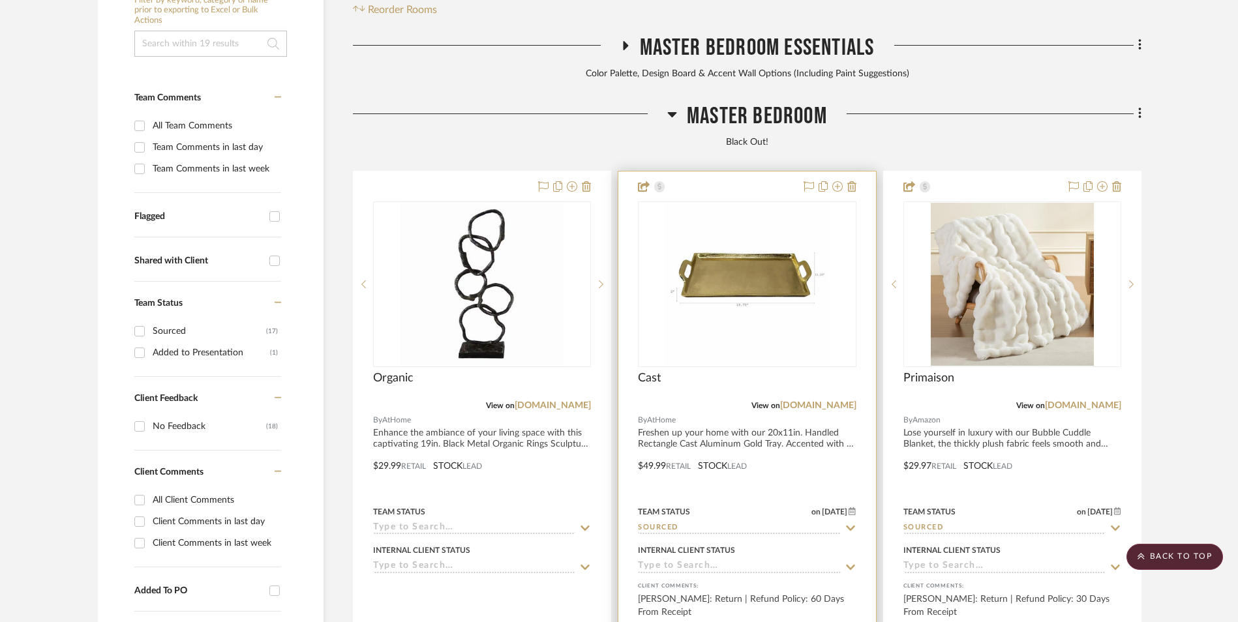
scroll to position [397, 0]
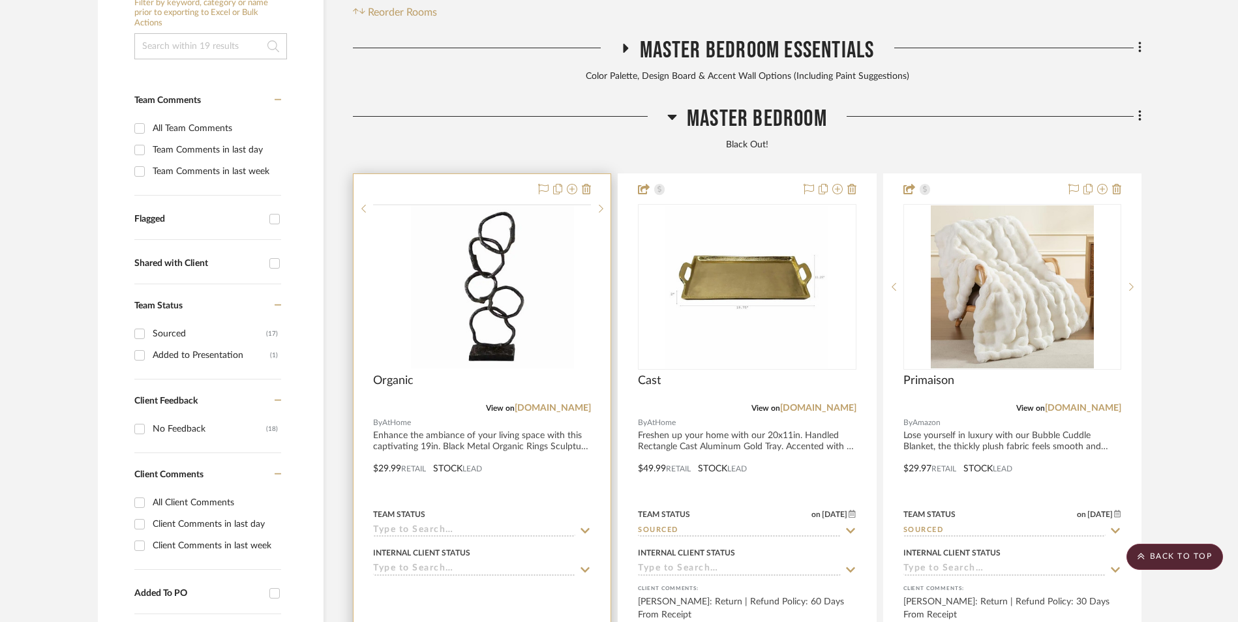
click at [0, 0] on div at bounding box center [0, 0] width 0 height 0
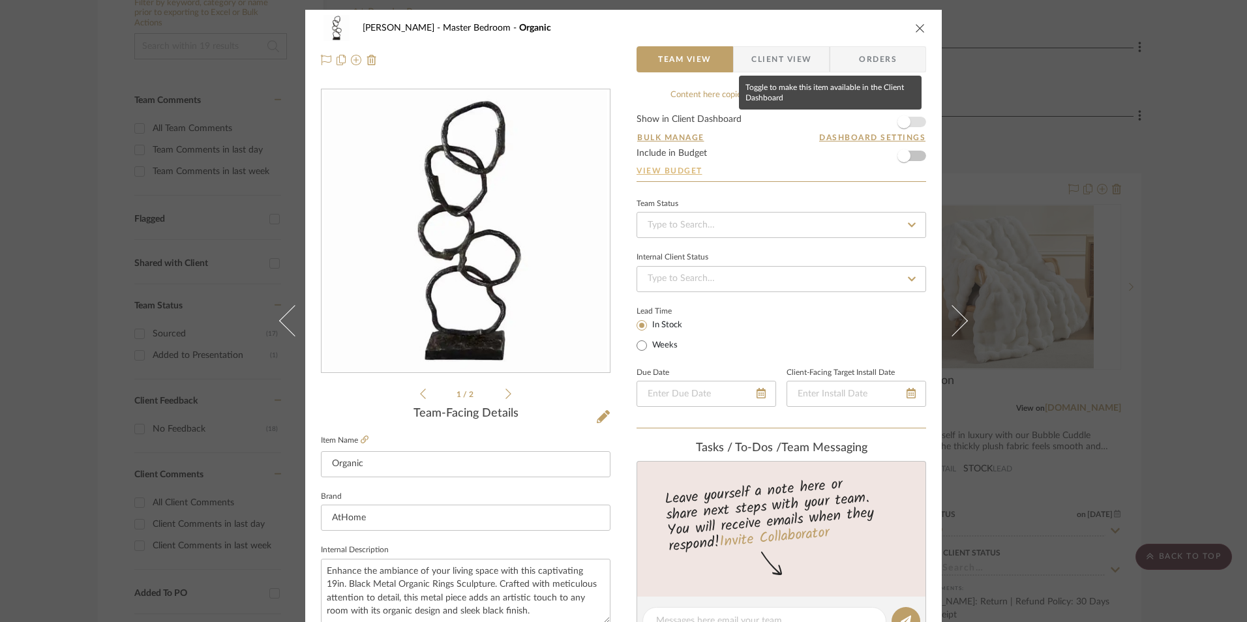
click at [902, 118] on span "button" at bounding box center [903, 121] width 13 height 13
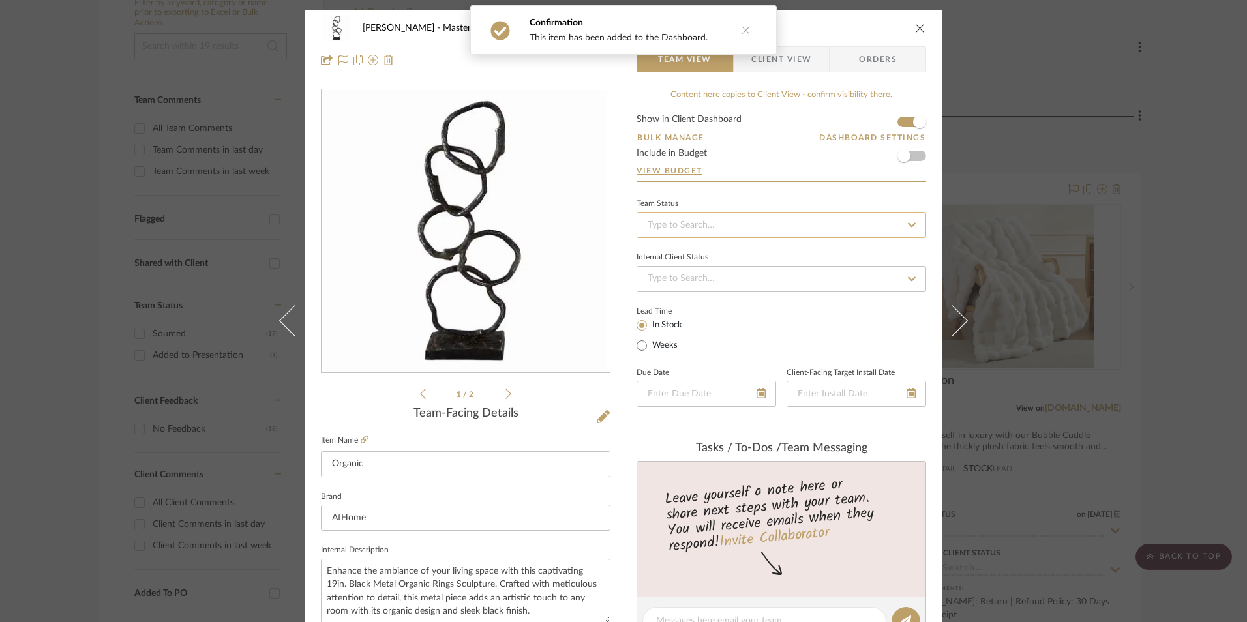
click at [784, 228] on input at bounding box center [782, 225] width 290 height 26
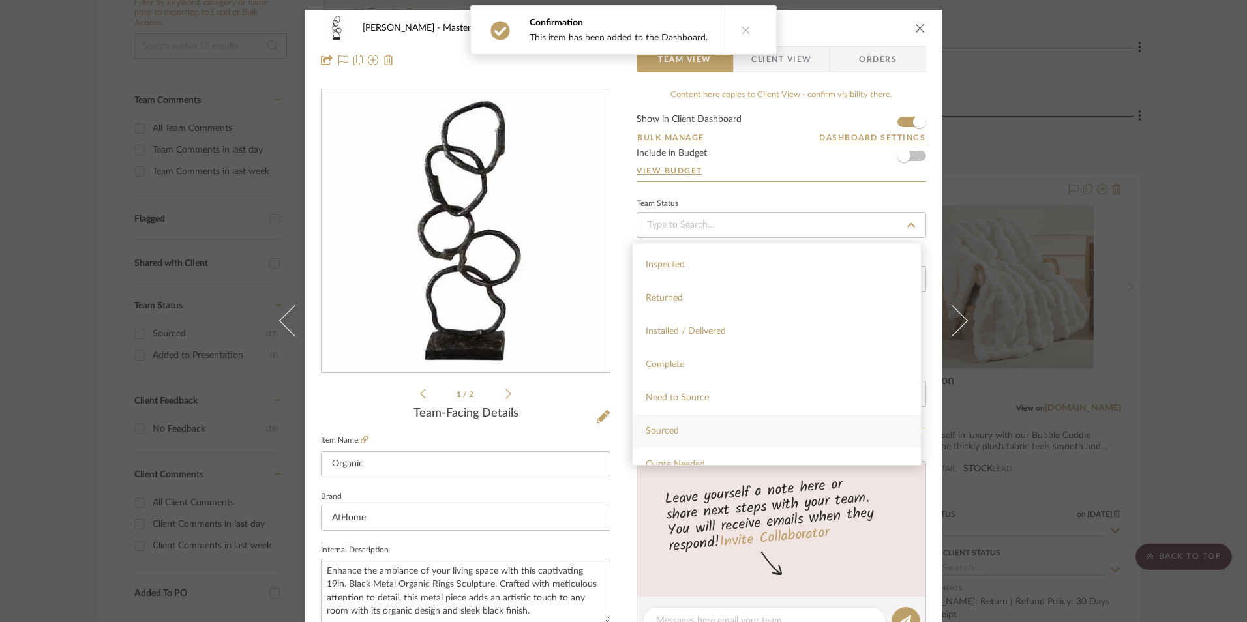
click at [720, 432] on div "Sourced" at bounding box center [777, 431] width 288 height 33
type input "[DATE]"
type input "Sourced"
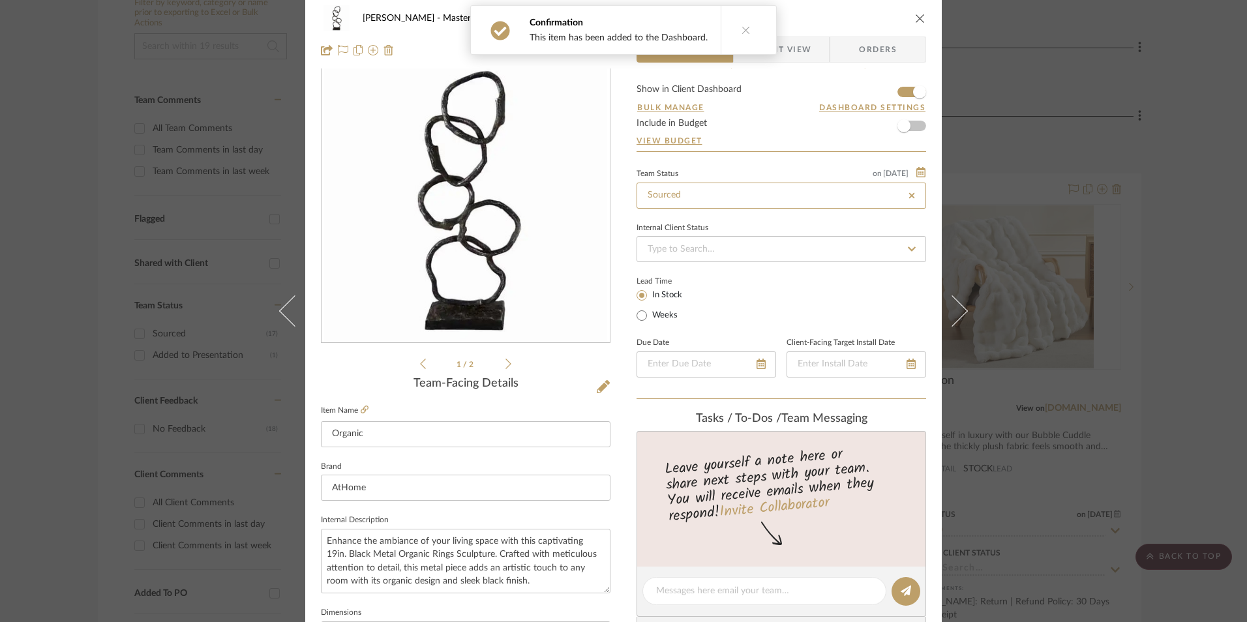
type input "[DATE]"
type input "Sourced"
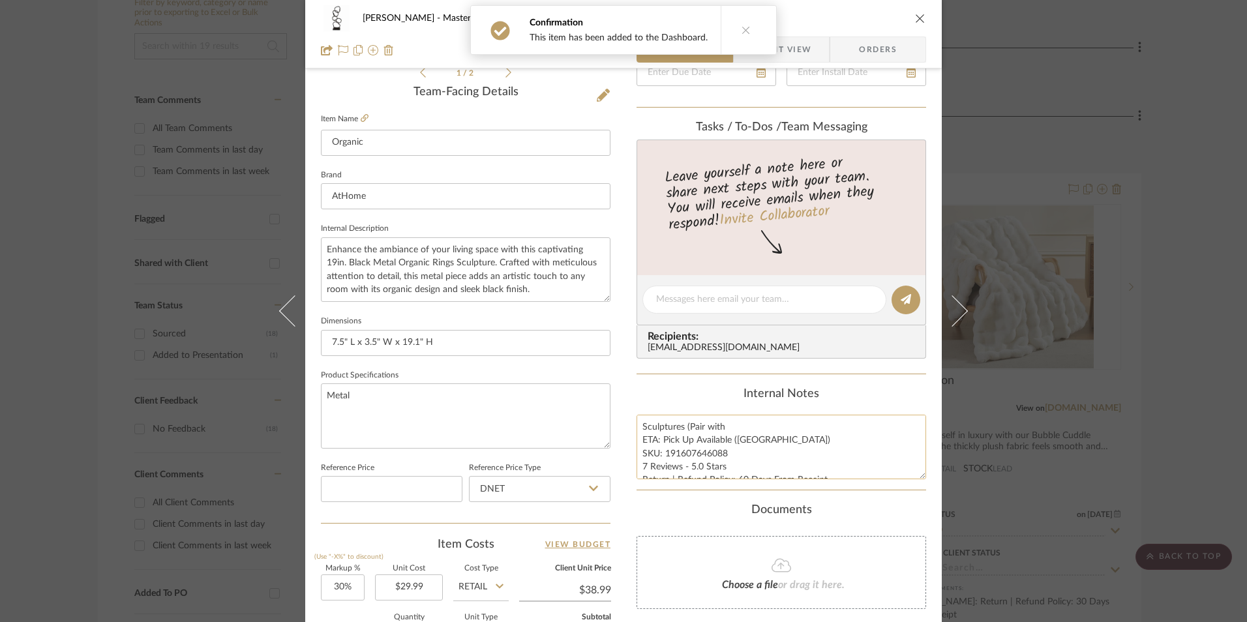
scroll to position [457, 0]
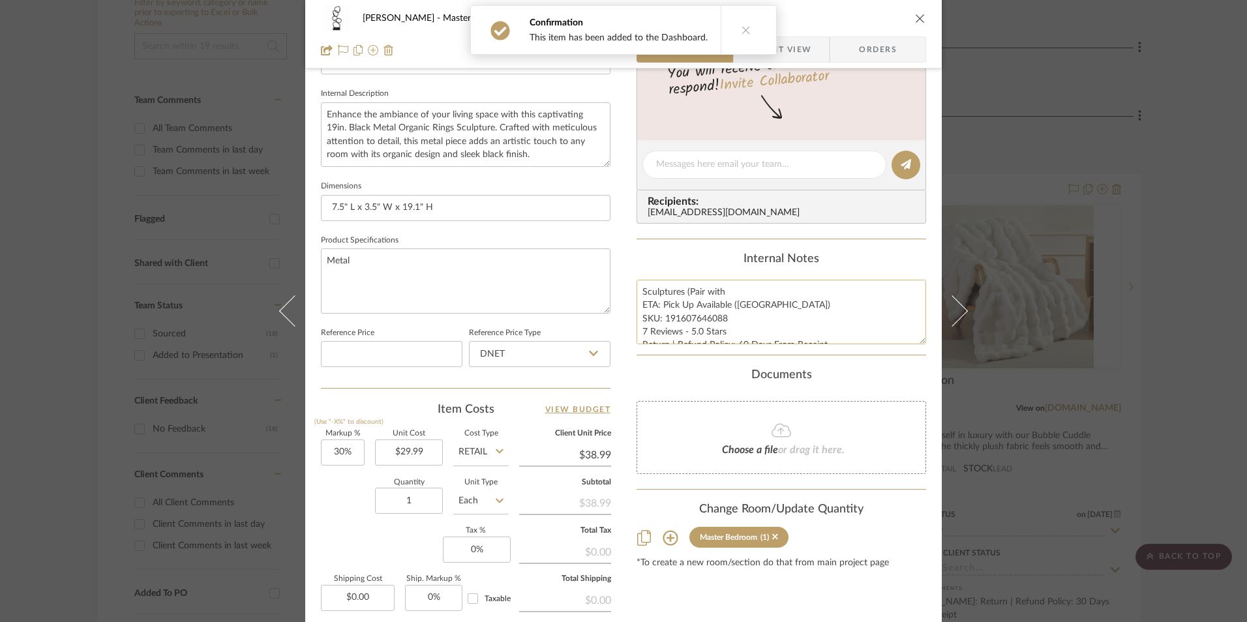
click at [680, 330] on textarea "Sculptures (Pair with ETA: Pick Up Available ([GEOGRAPHIC_DATA]) SKU: 191607646…" at bounding box center [782, 312] width 290 height 65
click at [726, 290] on textarea "Sculptures (Pair with ETA: Pick Up Available ([GEOGRAPHIC_DATA]) SKU: 191607646…" at bounding box center [782, 312] width 290 height 65
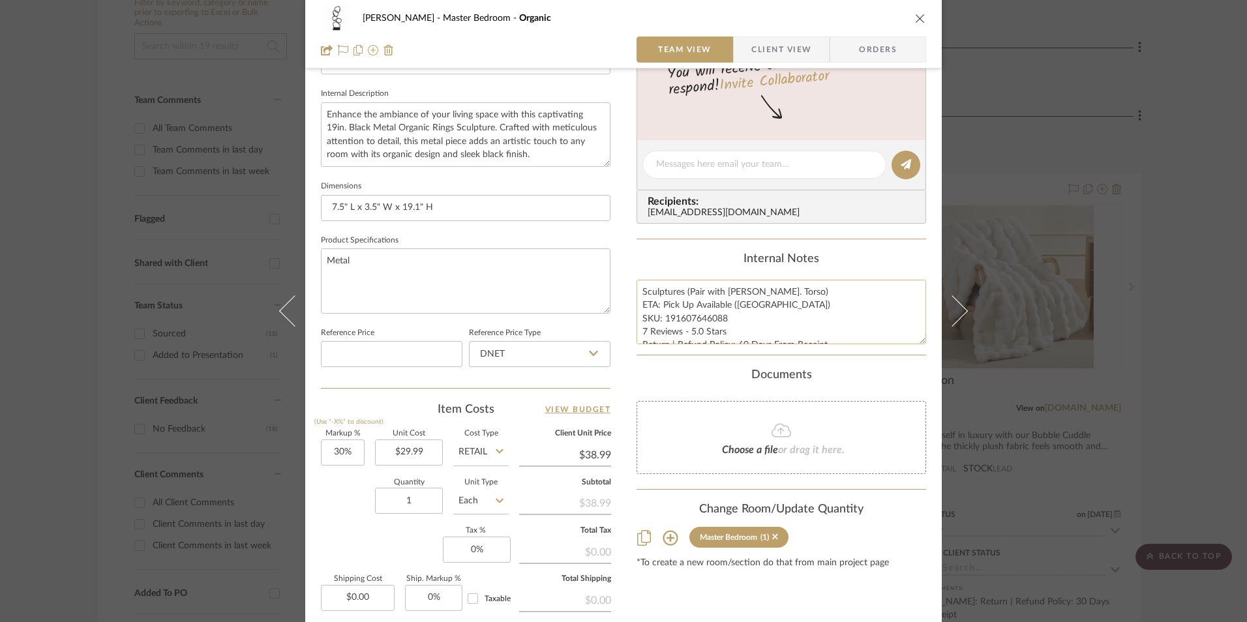
click at [734, 316] on textarea "Sculptures (Pair with [PERSON_NAME]. Torso) ETA: Pick Up Available ([GEOGRAPHIC…" at bounding box center [782, 312] width 290 height 65
drag, startPoint x: 725, startPoint y: 318, endPoint x: 668, endPoint y: 318, distance: 56.7
click at [661, 318] on textarea "Sculptures (Pair with [PERSON_NAME]. Torso) ETA: Pick Up Available ([GEOGRAPHIC…" at bounding box center [782, 312] width 290 height 65
type textarea "Sculptures (Pair with [PERSON_NAME]. Torso) ETA: Pick Up Available ([GEOGRAPHIC…"
click at [683, 272] on div "Internal Notes Sculptures (Pair with [PERSON_NAME]. Torso) ETA: Pick Up Availab…" at bounding box center [782, 298] width 290 height 92
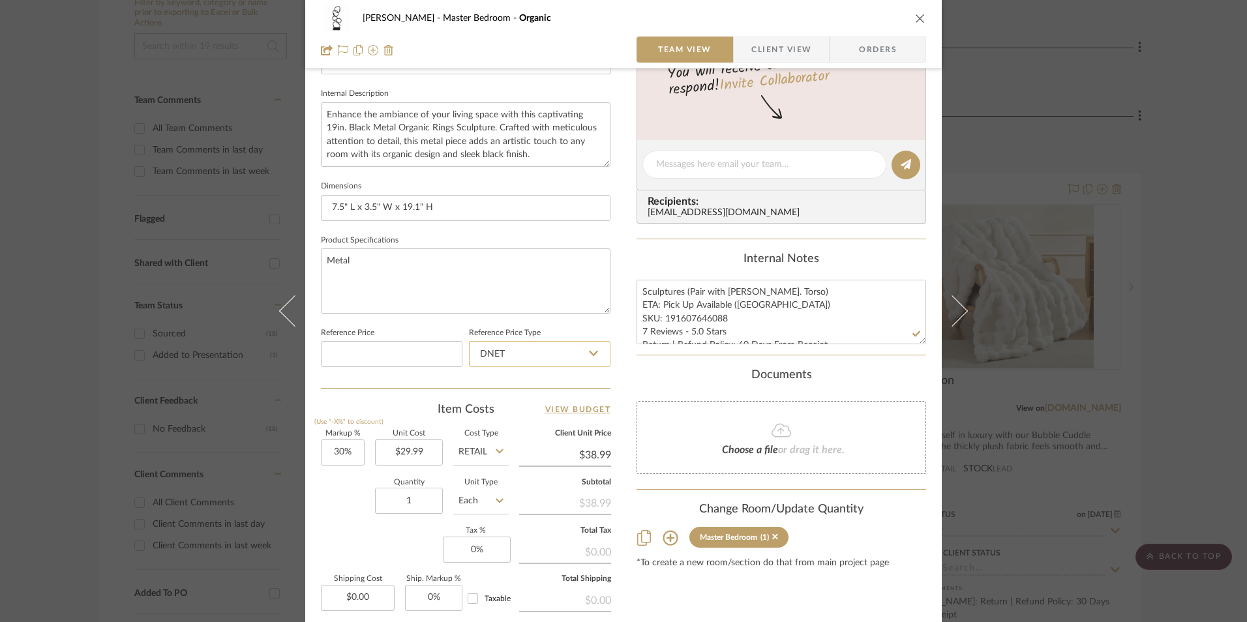
click at [521, 358] on input "DNET" at bounding box center [540, 354] width 142 height 26
click at [509, 414] on div "Retail" at bounding box center [545, 420] width 161 height 33
type input "Retail"
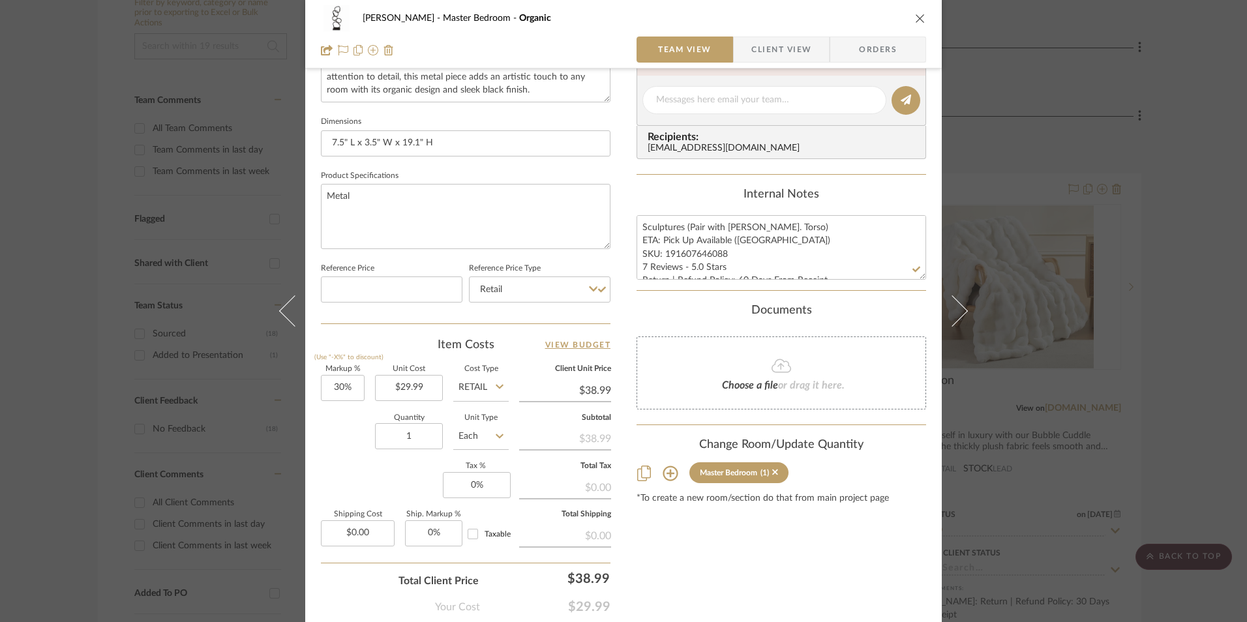
scroll to position [522, 0]
type input "30"
drag, startPoint x: 339, startPoint y: 389, endPoint x: 352, endPoint y: 427, distance: 39.4
click at [339, 389] on input "30" at bounding box center [343, 387] width 44 height 26
drag, startPoint x: 354, startPoint y: 430, endPoint x: 431, endPoint y: 474, distance: 88.2
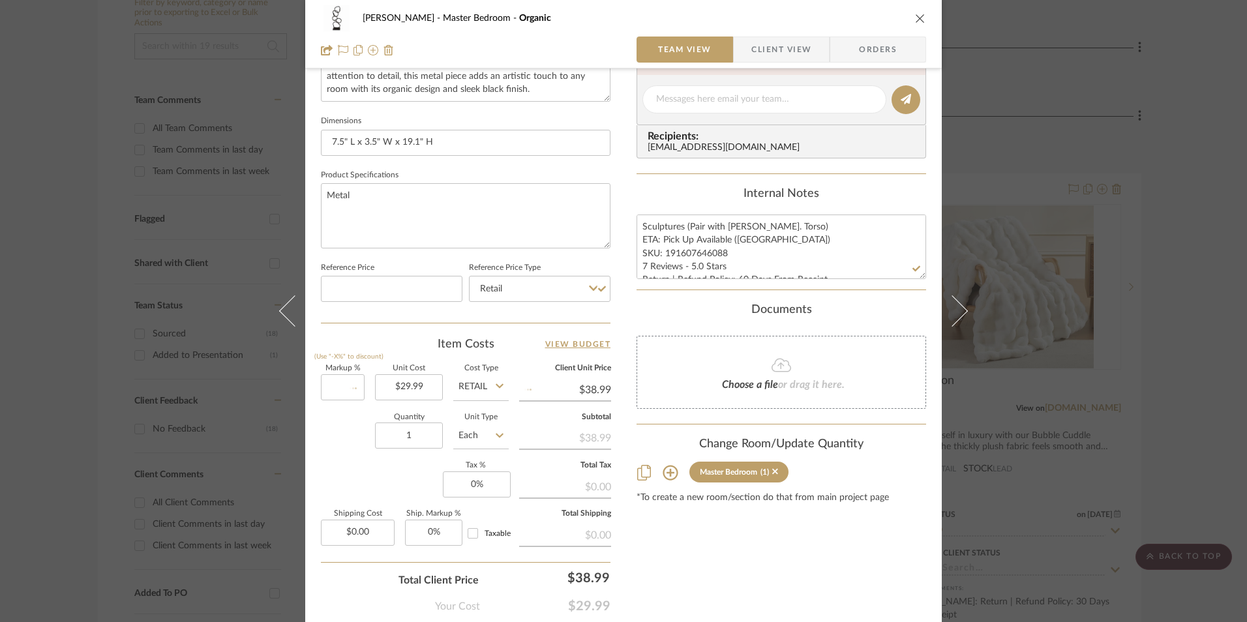
click at [360, 434] on div "Quantity 1 Unit Type Each" at bounding box center [415, 437] width 188 height 46
type input "0%"
type input "$29.99"
click at [500, 491] on input "0" at bounding box center [477, 485] width 68 height 26
type input "8.25%"
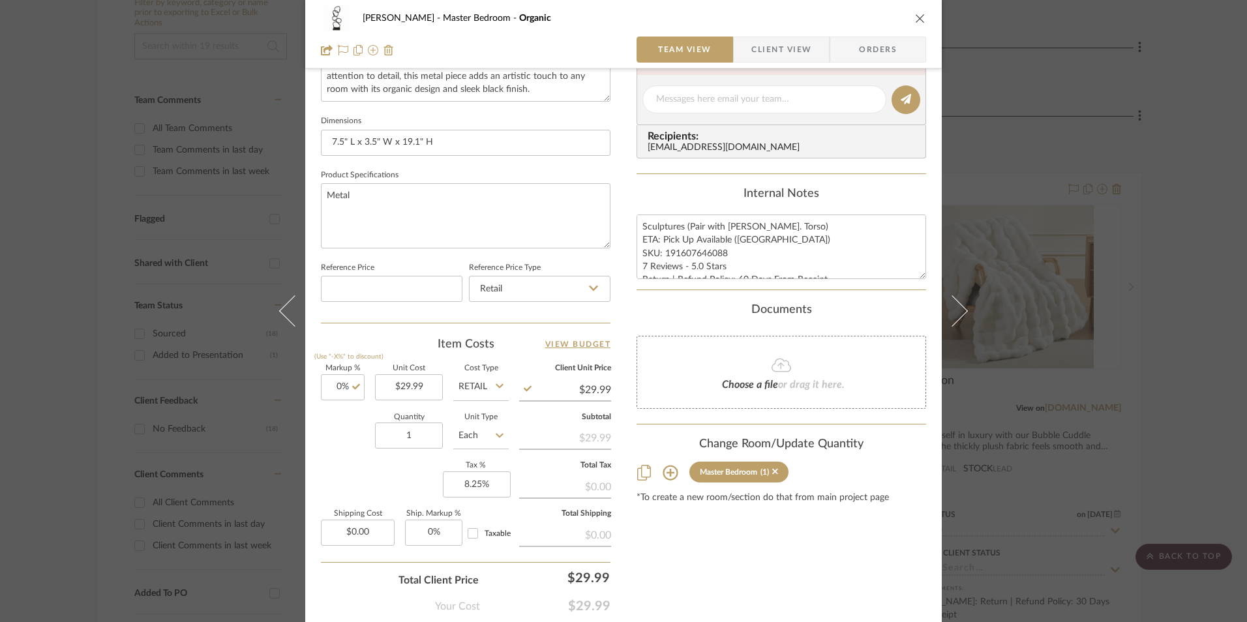
click at [739, 314] on div "Documents" at bounding box center [782, 310] width 290 height 14
click at [888, 45] on span "Orders" at bounding box center [878, 50] width 67 height 26
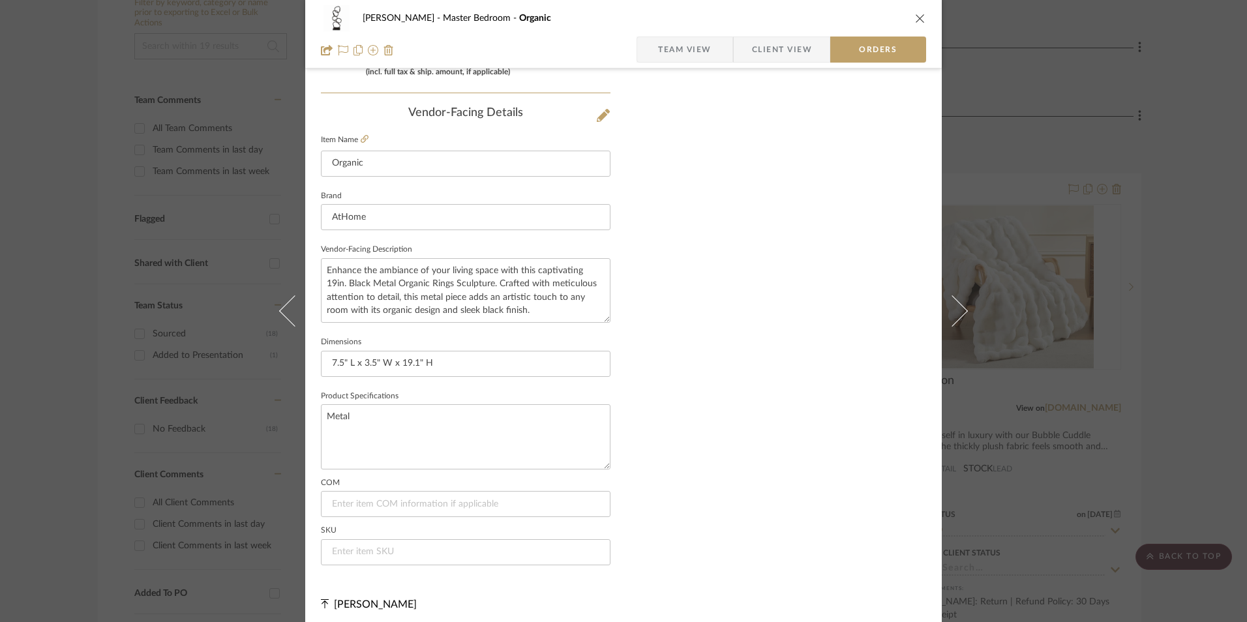
scroll to position [765, 0]
click at [385, 547] on input at bounding box center [466, 547] width 290 height 26
paste input "191607646088"
type input "191607646088"
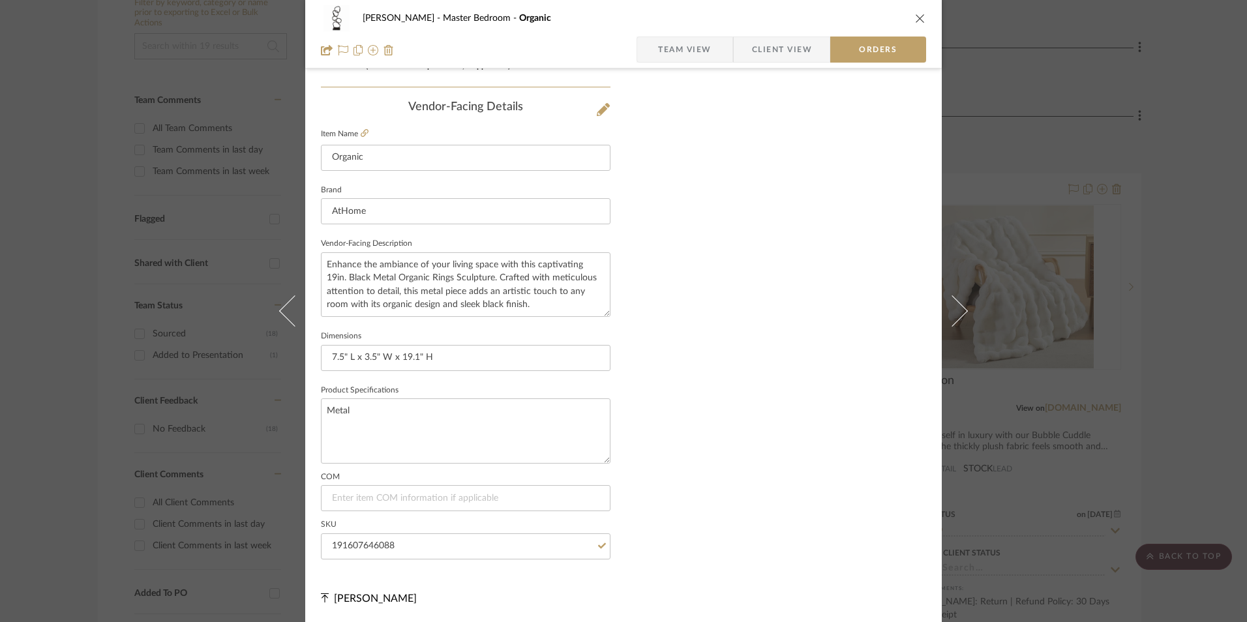
click at [693, 41] on span "Team View" at bounding box center [684, 50] width 53 height 26
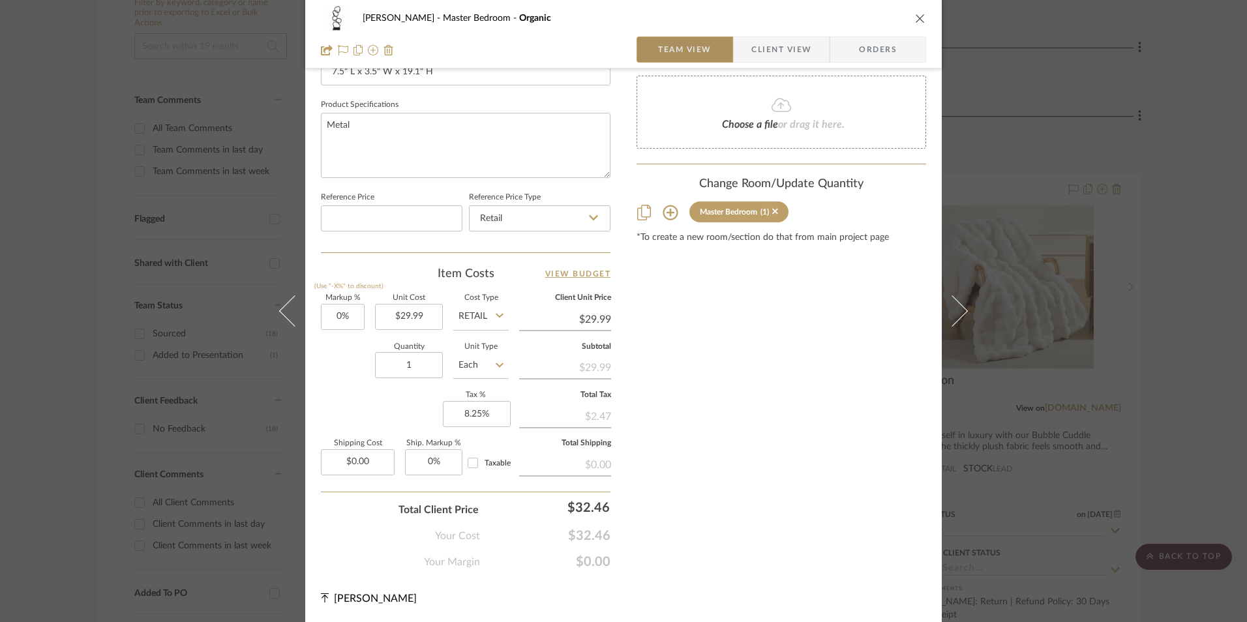
scroll to position [592, 0]
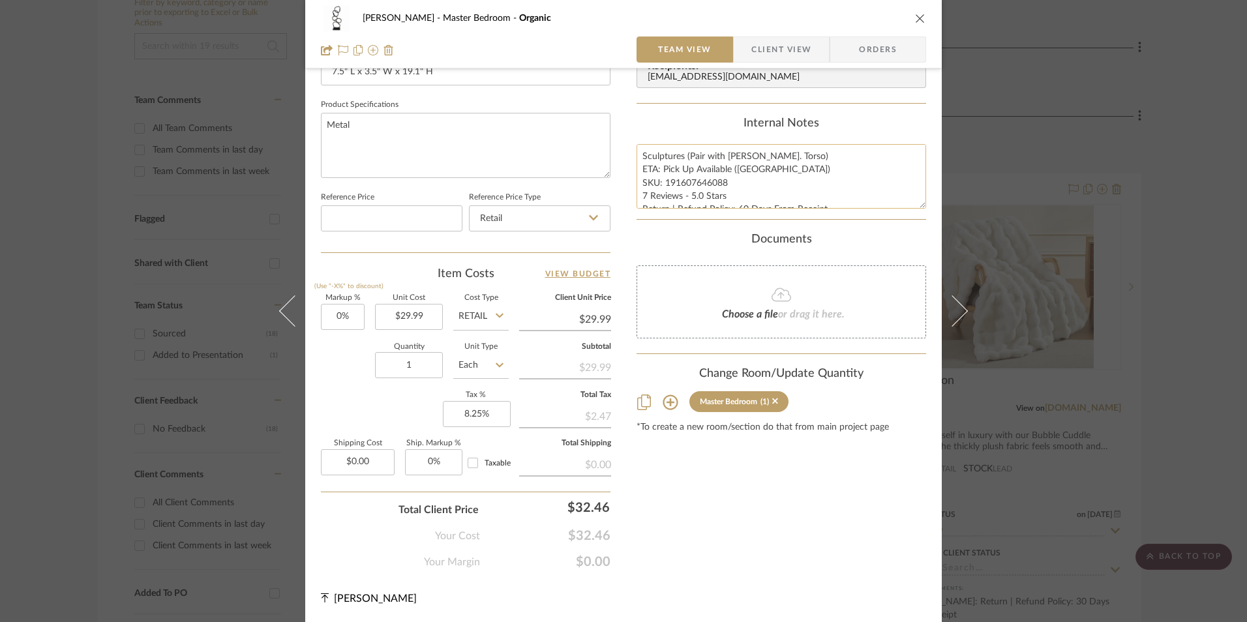
click at [662, 170] on textarea "Sculptures (Pair with [PERSON_NAME]. Torso) ETA: Pick Up Available ([GEOGRAPHIC…" at bounding box center [782, 176] width 290 height 65
drag, startPoint x: 637, startPoint y: 158, endPoint x: 842, endPoint y: 215, distance: 212.7
click at [842, 215] on summary-project-notes "Internal Notes Sculptures (Pair with [PERSON_NAME]. Torso) ETA: Pick Up Availab…" at bounding box center [782, 168] width 290 height 103
click at [764, 46] on span "Client View" at bounding box center [781, 50] width 60 height 26
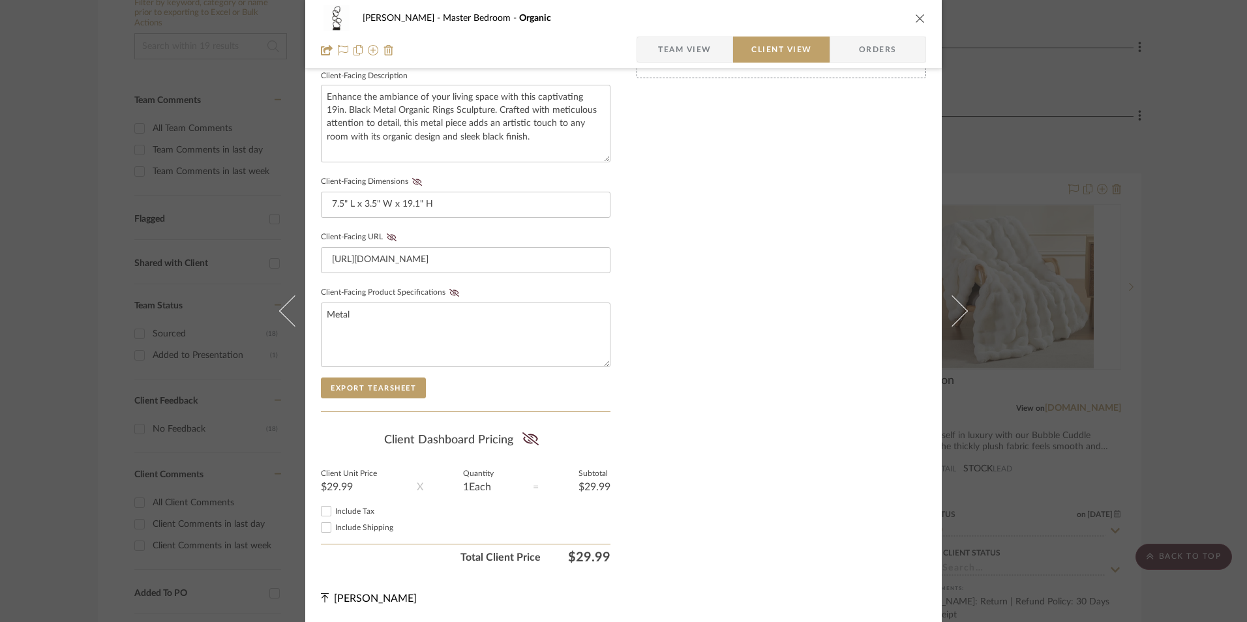
scroll to position [474, 0]
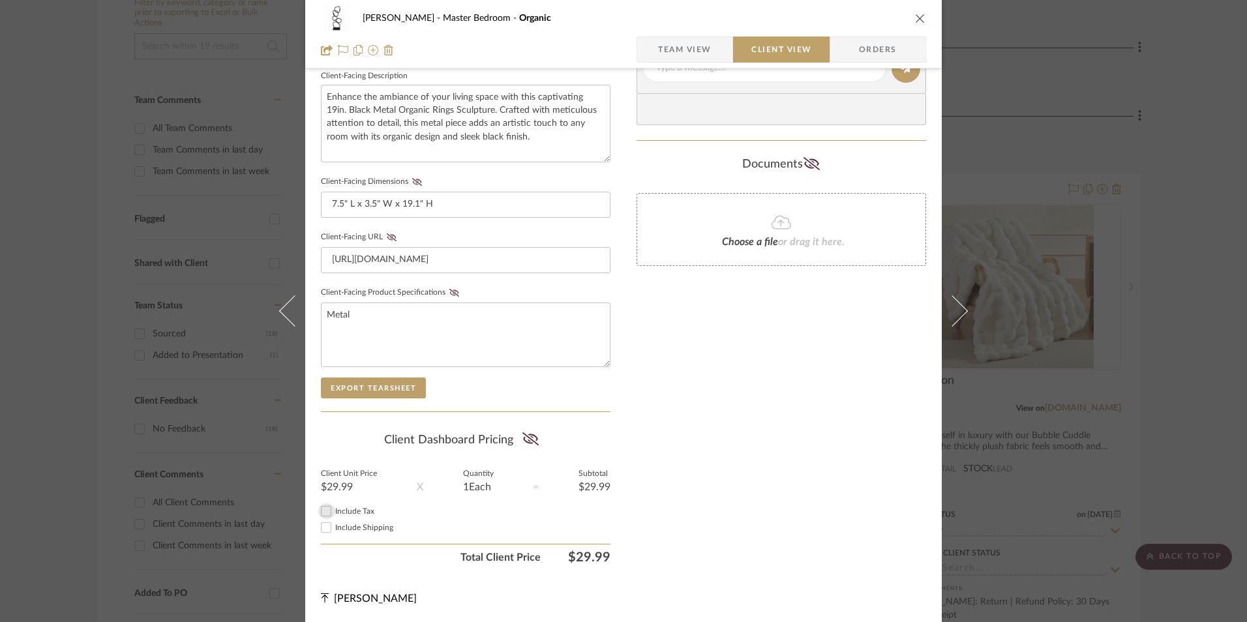
click at [324, 511] on input "Include Tax" at bounding box center [326, 512] width 16 height 16
checkbox input "true"
click at [529, 437] on icon at bounding box center [530, 438] width 16 height 13
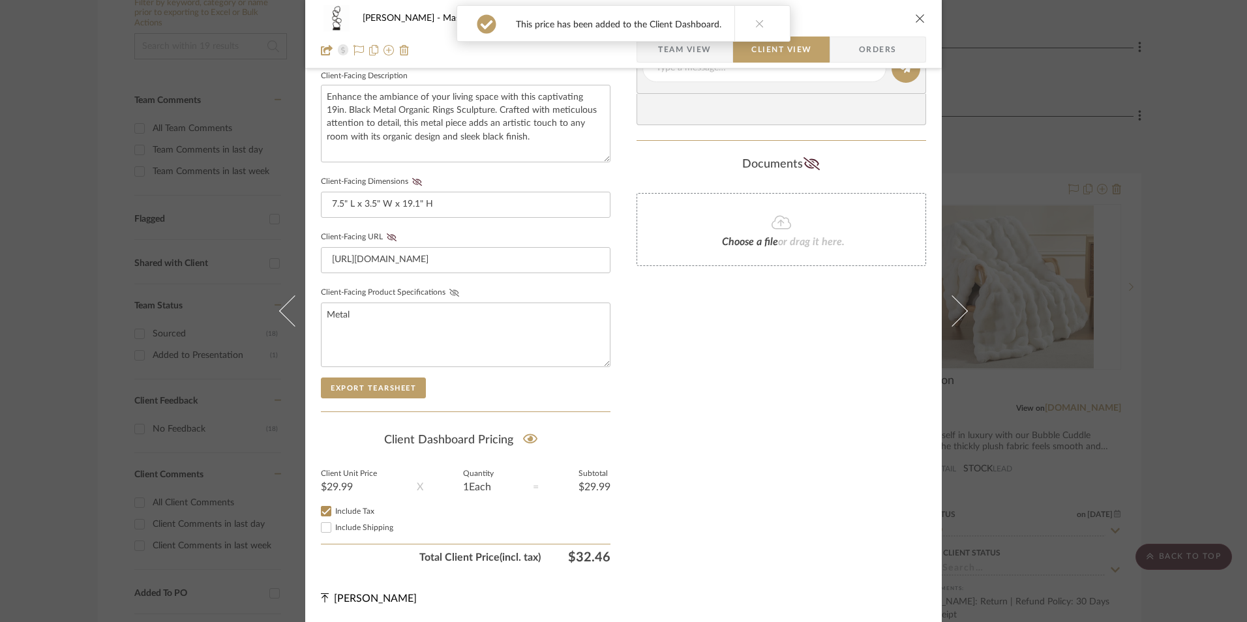
click at [451, 290] on icon at bounding box center [454, 293] width 10 height 8
click at [391, 233] on icon at bounding box center [392, 237] width 10 height 8
click at [418, 180] on fa-icon at bounding box center [417, 182] width 16 height 8
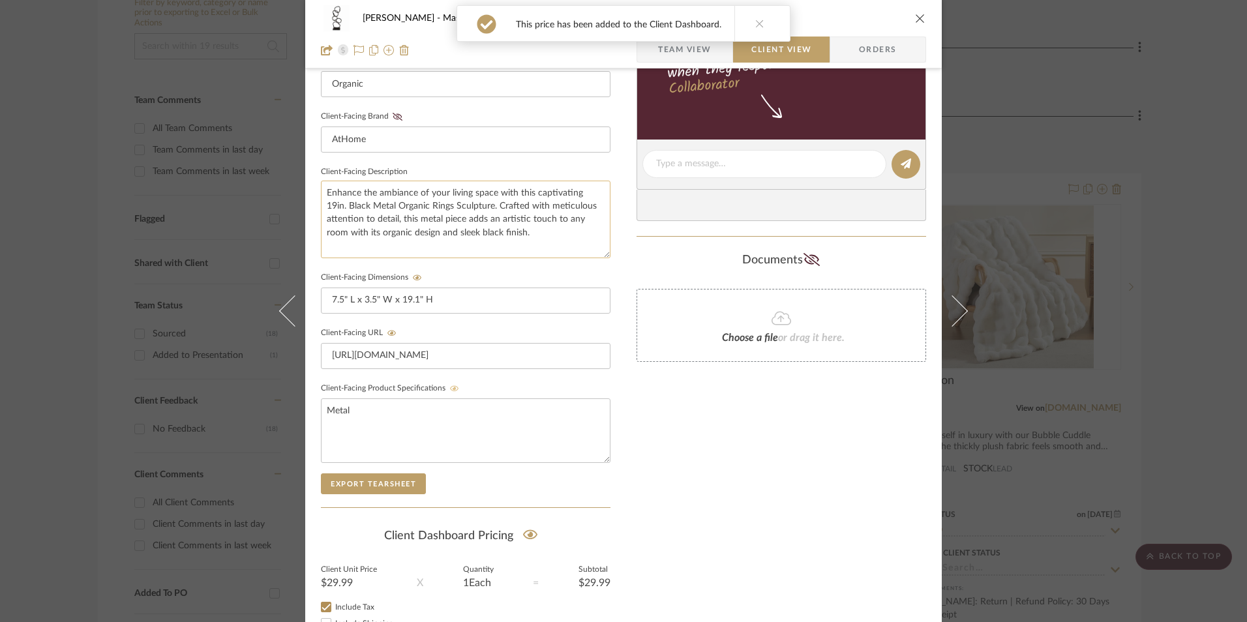
scroll to position [213, 0]
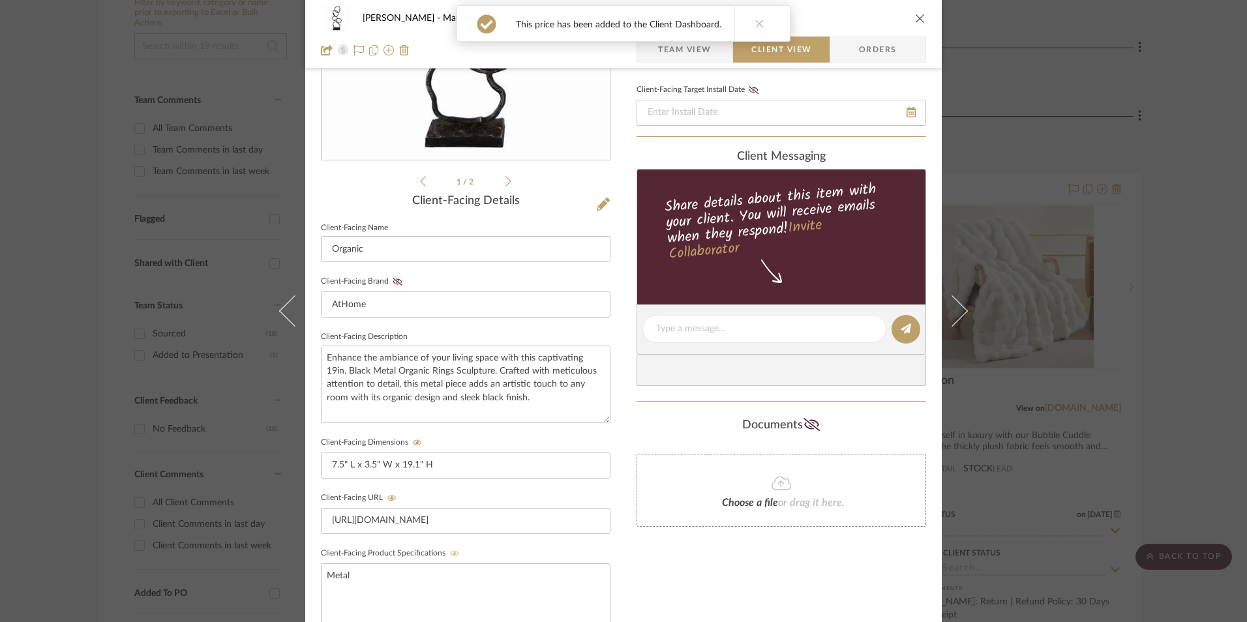
click at [393, 280] on icon at bounding box center [398, 282] width 10 height 8
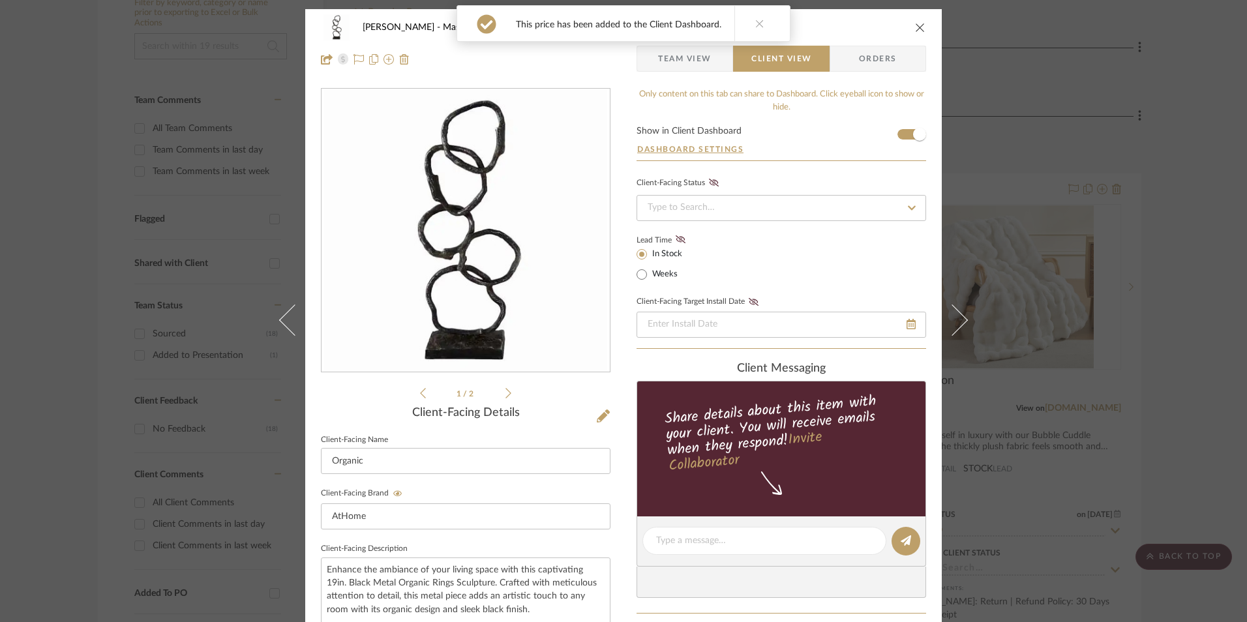
scroll to position [0, 0]
click at [676, 240] on icon at bounding box center [681, 240] width 10 height 8
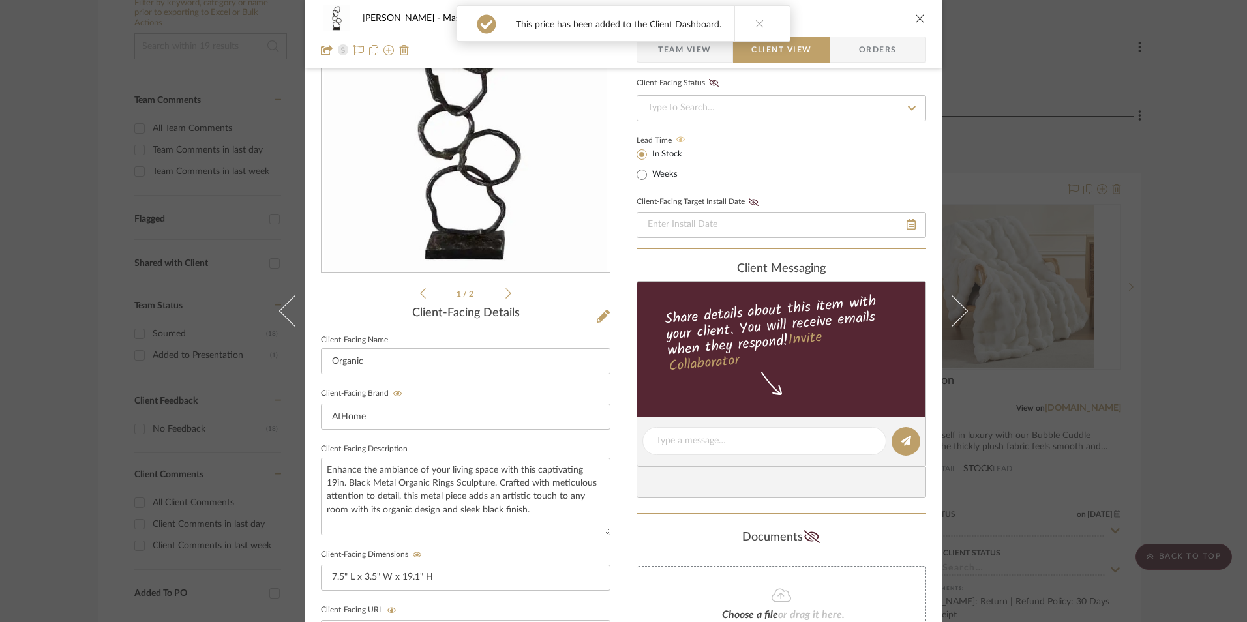
scroll to position [196, 0]
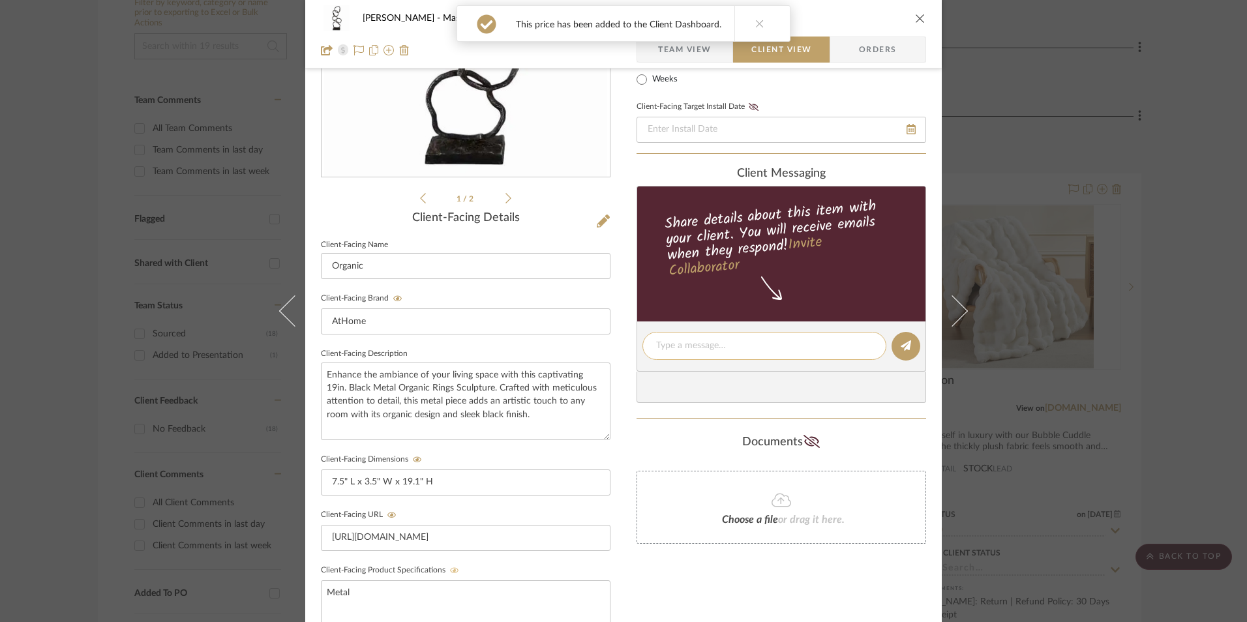
click at [699, 342] on textarea at bounding box center [764, 346] width 217 height 14
paste textarea "Sculptures (Pair with [PERSON_NAME]. Torso) ETA: Pick Up Available ([GEOGRAPHIC…"
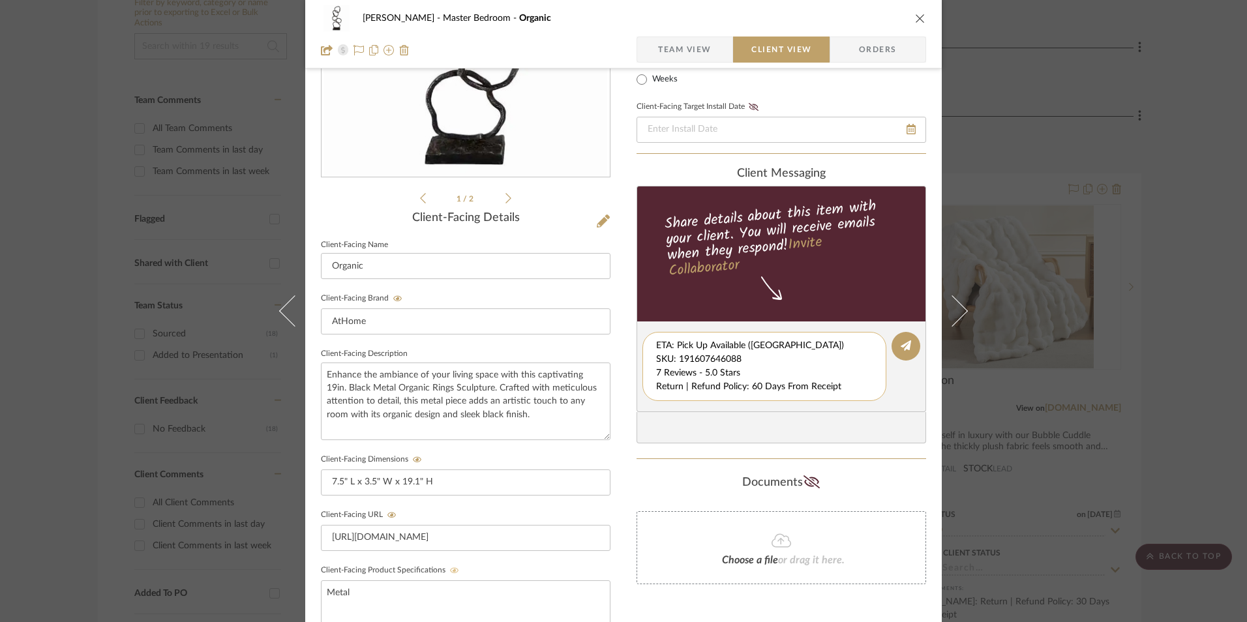
scroll to position [14, 0]
drag, startPoint x: 654, startPoint y: 345, endPoint x: 664, endPoint y: 369, distance: 25.4
click at [822, 389] on textarea "Sculptures (Pair with [PERSON_NAME]. Torso) ETA: Pick Up Available ([GEOGRAPHIC…" at bounding box center [769, 366] width 226 height 55
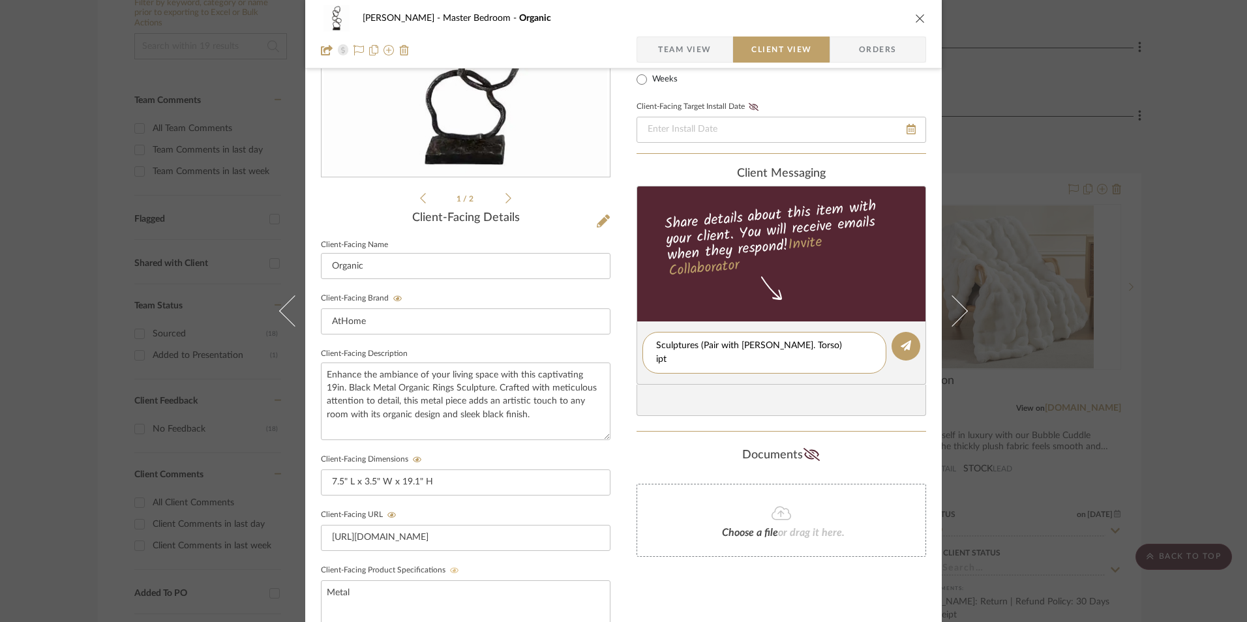
scroll to position [0, 0]
type textarea "Sculptures (Pair with [PERSON_NAME]. Torso) ipt"
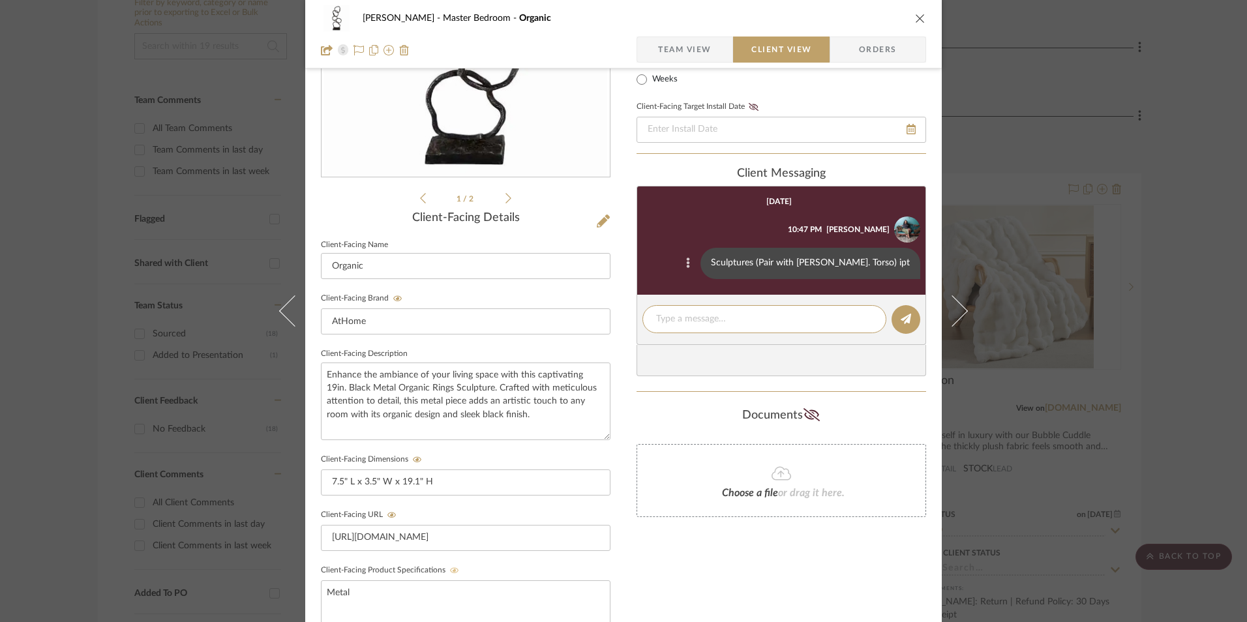
click at [690, 262] on icon at bounding box center [688, 263] width 4 height 10
click at [687, 246] on button "Edit Message" at bounding box center [667, 247] width 90 height 31
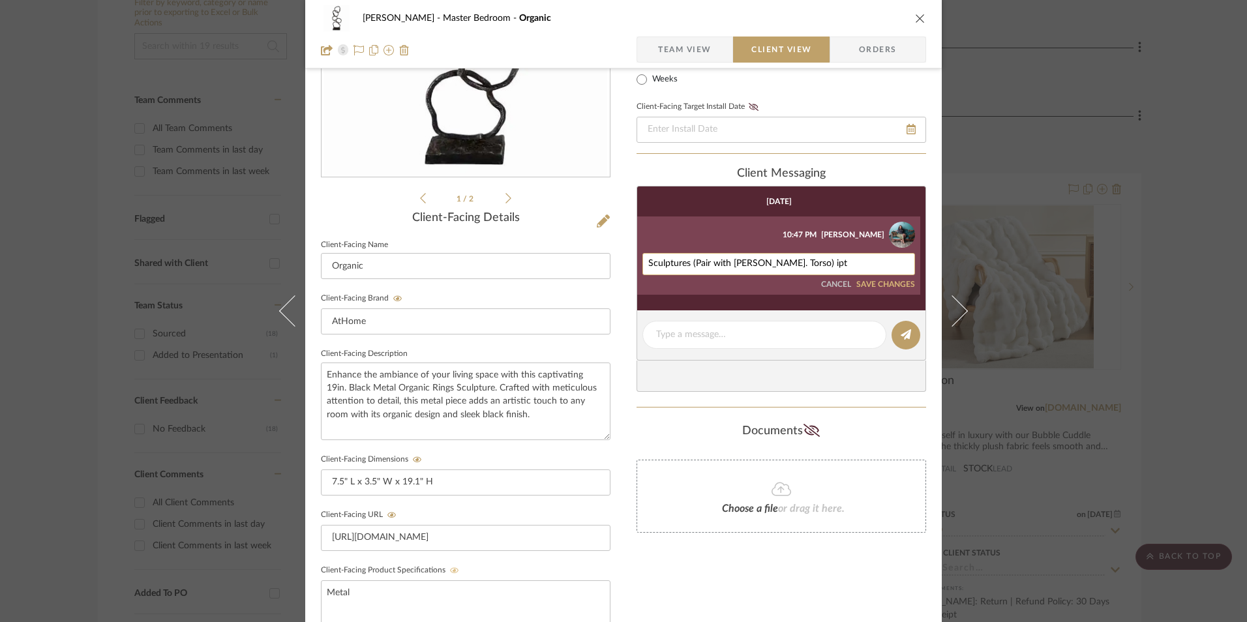
drag, startPoint x: 816, startPoint y: 260, endPoint x: 795, endPoint y: 261, distance: 20.9
click at [795, 261] on textarea "Sculptures (Pair with [PERSON_NAME]. Torso) ipt" at bounding box center [778, 264] width 261 height 10
type textarea "Sculptures (Pair with [PERSON_NAME]. Torso)"
click at [894, 282] on button "SAVE CHANGES" at bounding box center [885, 284] width 59 height 9
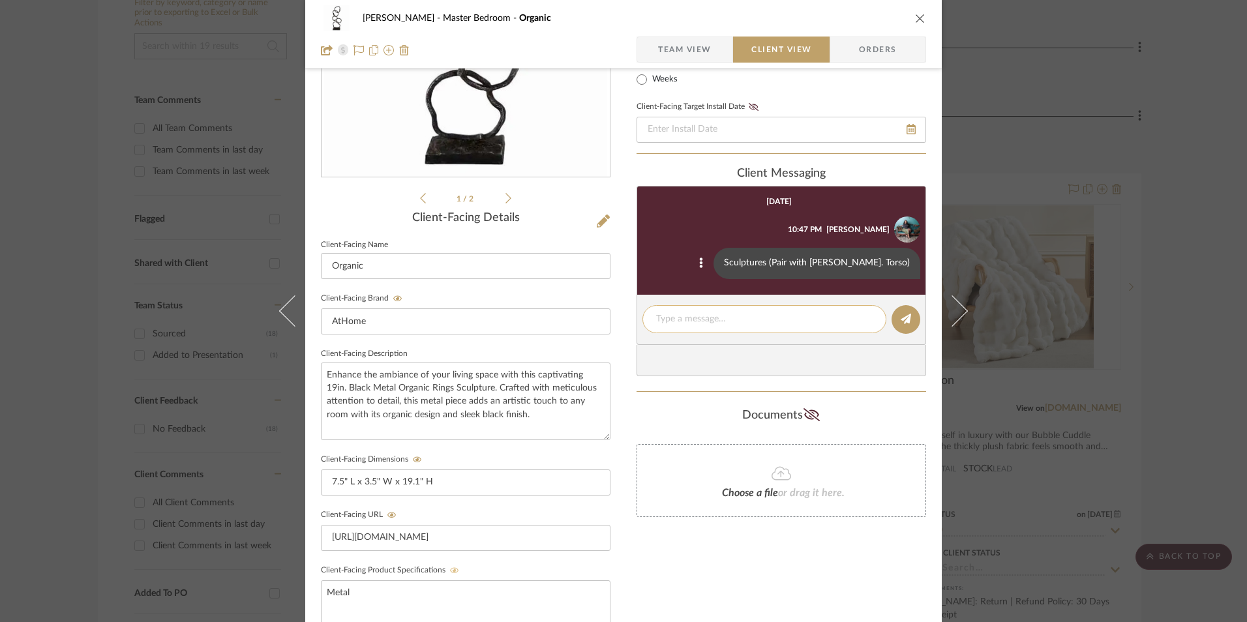
click at [725, 319] on textarea at bounding box center [764, 319] width 217 height 14
paste textarea "ETA: Pick Up Available ([GEOGRAPHIC_DATA]) SKU: 191607646088 7 Reviews - 5.0 St…"
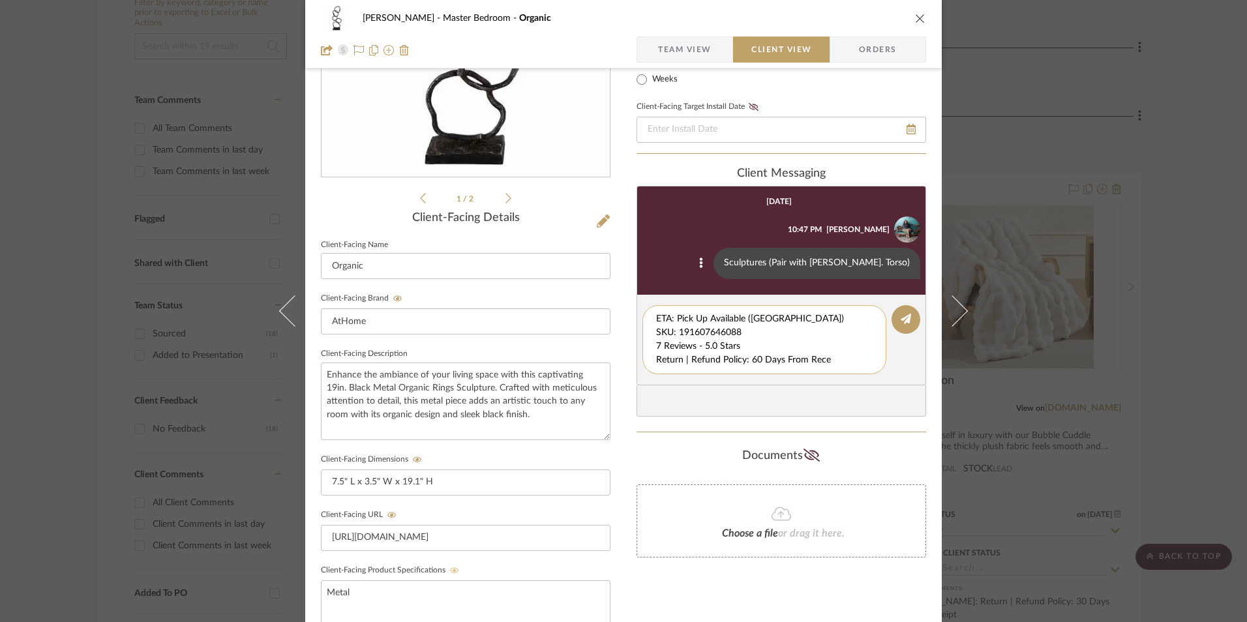
drag, startPoint x: 734, startPoint y: 335, endPoint x: 657, endPoint y: 333, distance: 77.6
click at [624, 306] on div "[PERSON_NAME] Master Bedroom Organic Team View Client View Orders 1 / 2 Client-…" at bounding box center [623, 357] width 637 height 1086
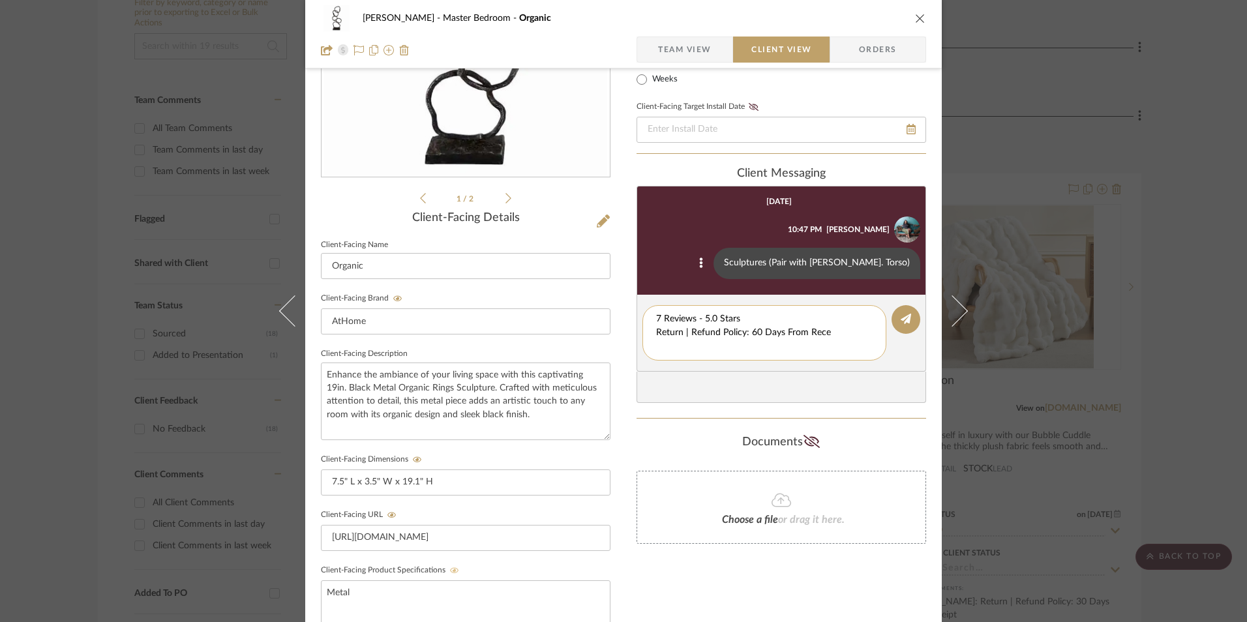
click at [656, 330] on textarea "7 Reviews - 5.0 Stars Return | Refund Policy: 60 Days From Rece" at bounding box center [764, 332] width 217 height 41
drag, startPoint x: 768, startPoint y: 336, endPoint x: 636, endPoint y: 333, distance: 132.4
click at [637, 334] on editor-of-message "7 Reviews - 5.0 Stars Return | Refund Policy: 60 Days From Rece" at bounding box center [782, 326] width 290 height 63
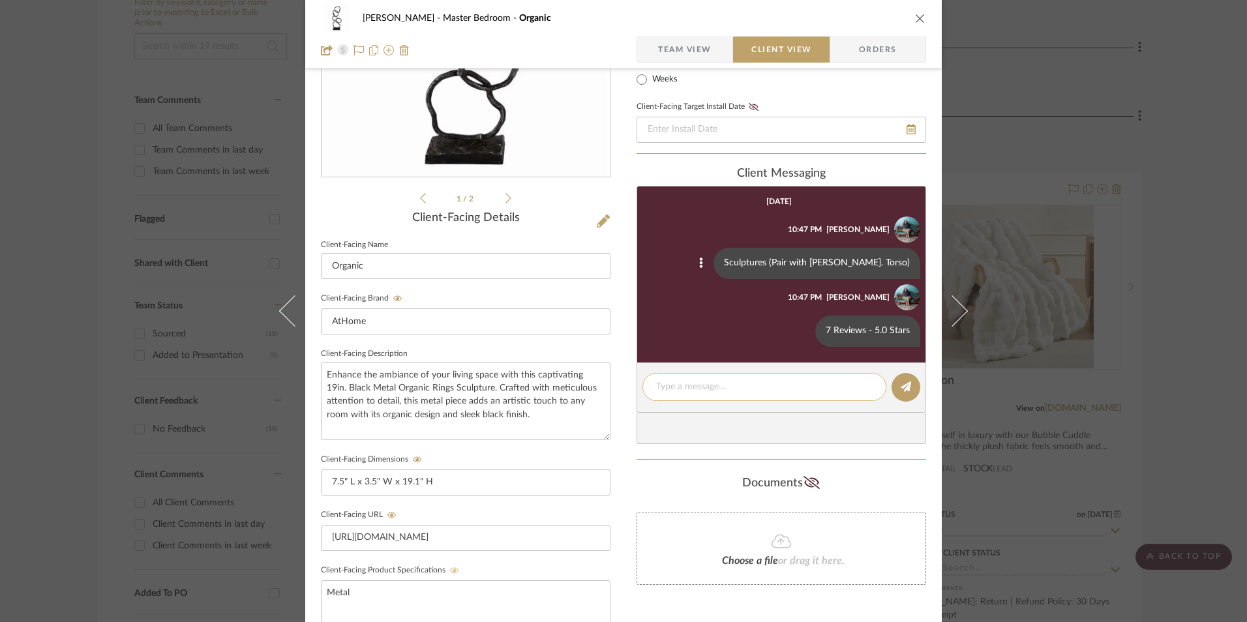
click at [697, 391] on textarea at bounding box center [764, 387] width 217 height 14
paste textarea "Return | Refund Policy: 60 Days From Rece"
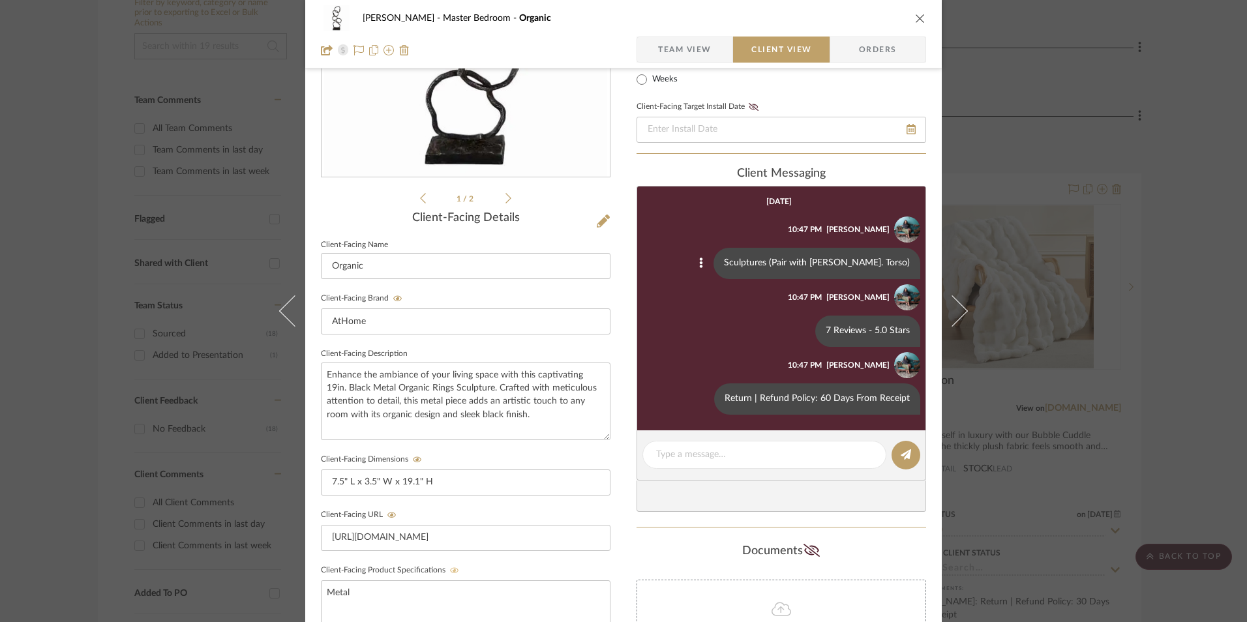
click at [917, 22] on icon "close" at bounding box center [920, 18] width 10 height 10
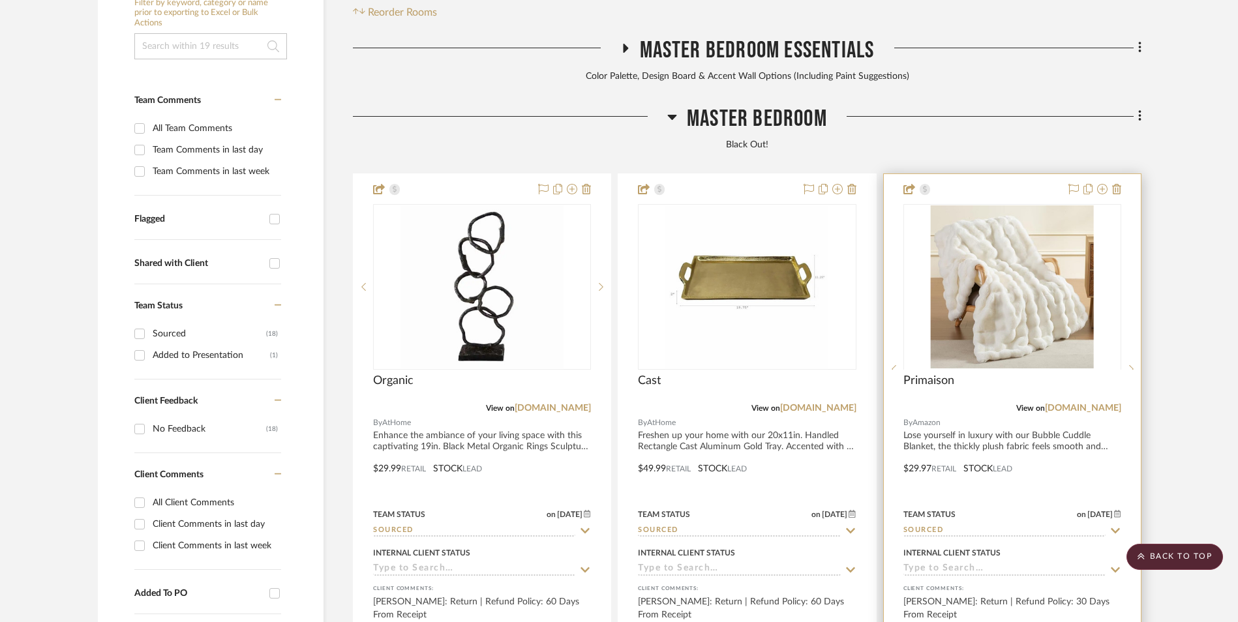
scroll to position [332, 0]
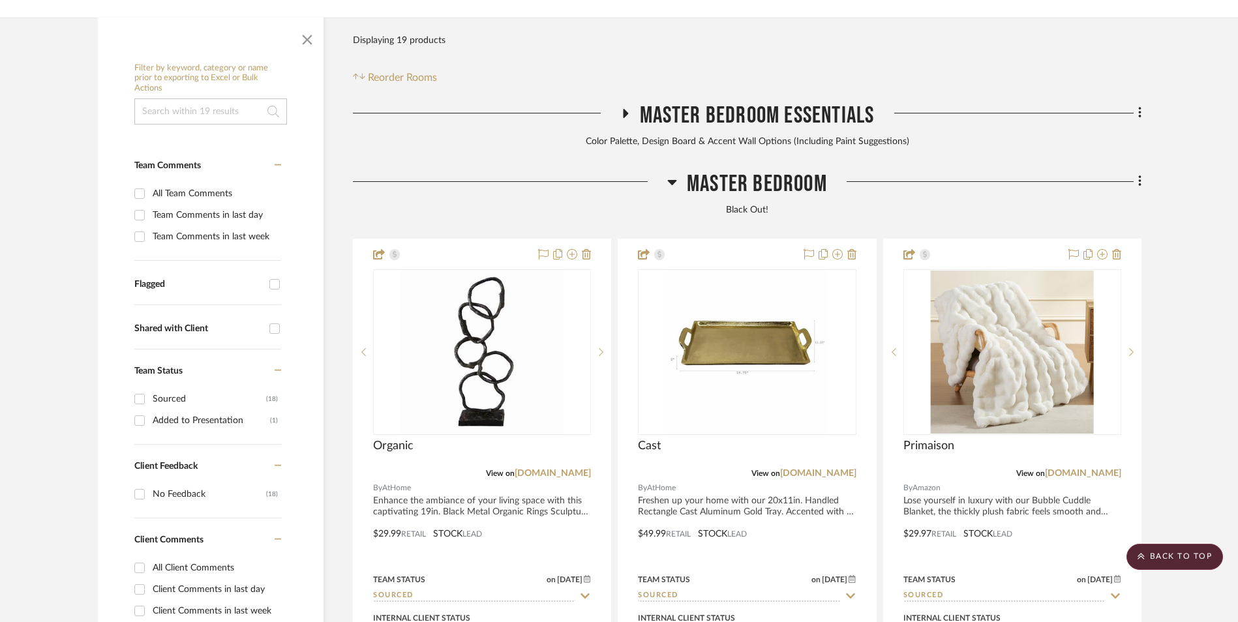
click at [1140, 176] on icon at bounding box center [1139, 181] width 3 height 11
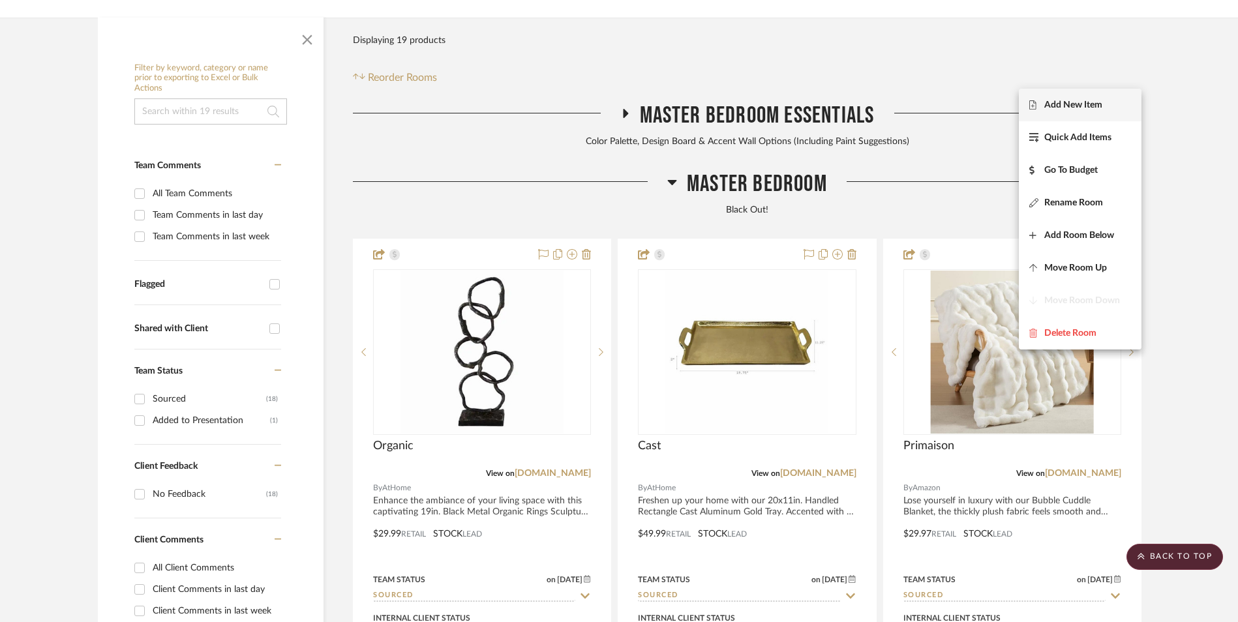
click at [1106, 106] on span "Add New Item" at bounding box center [1080, 104] width 102 height 11
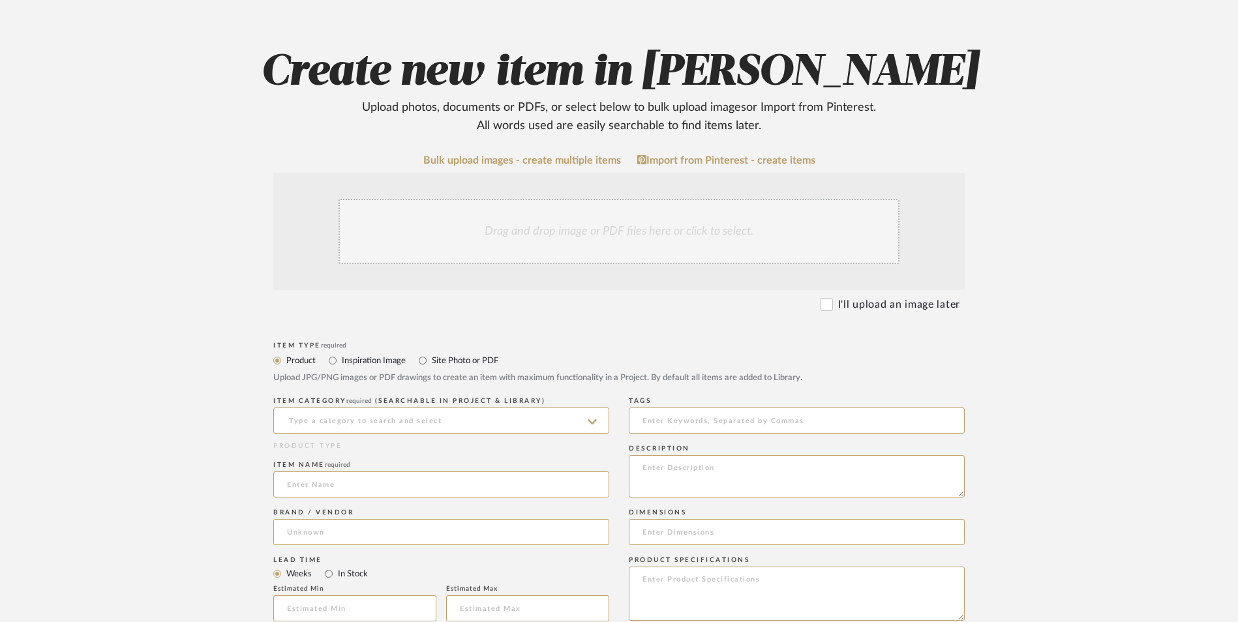
scroll to position [261, 0]
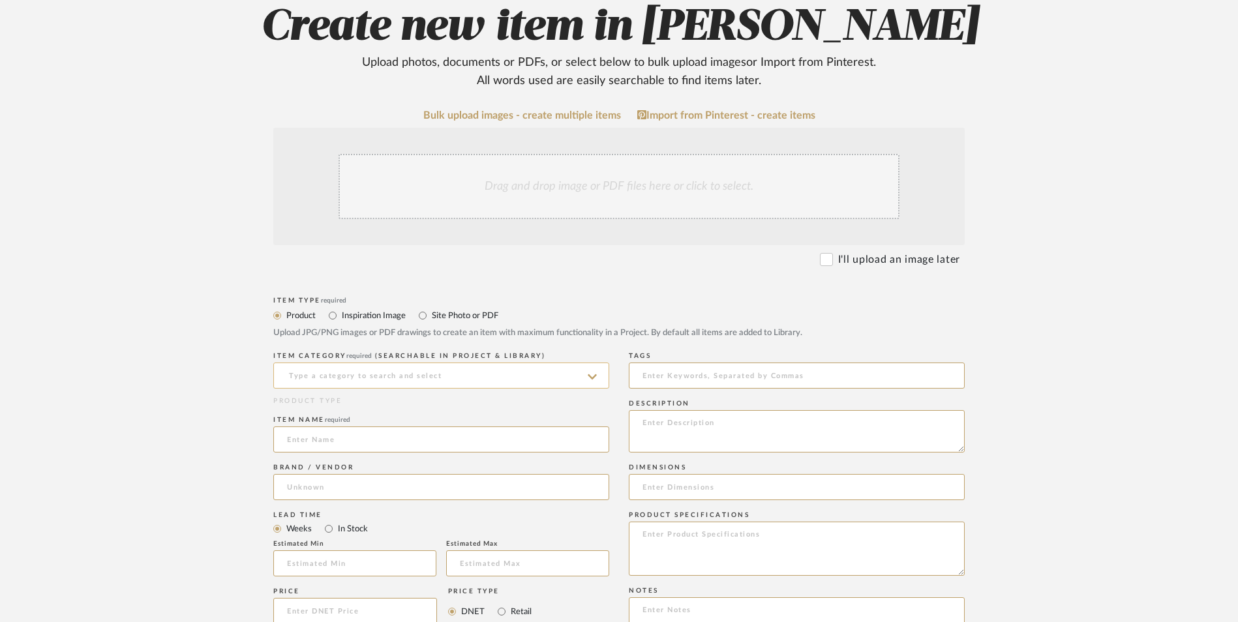
click at [393, 363] on input at bounding box center [441, 376] width 336 height 26
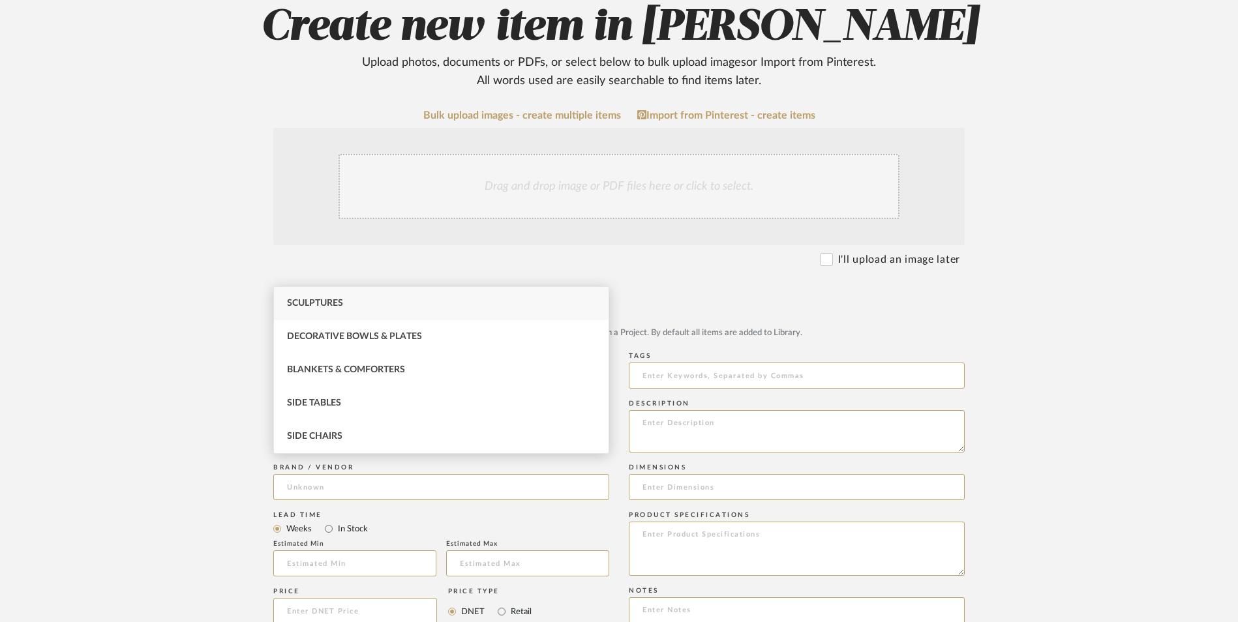
click at [352, 295] on div "Sculptures" at bounding box center [441, 303] width 335 height 33
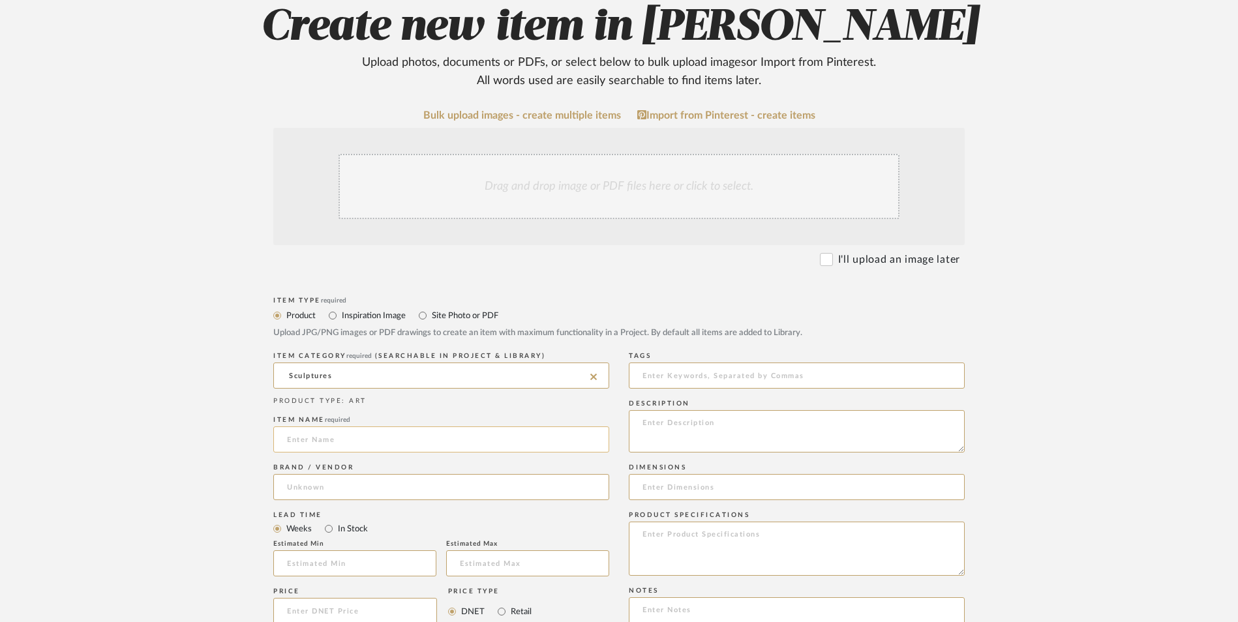
click at [344, 427] on input at bounding box center [441, 440] width 336 height 26
drag, startPoint x: 394, startPoint y: 380, endPoint x: 396, endPoint y: 389, distance: 10.0
click at [393, 474] on input at bounding box center [441, 487] width 336 height 26
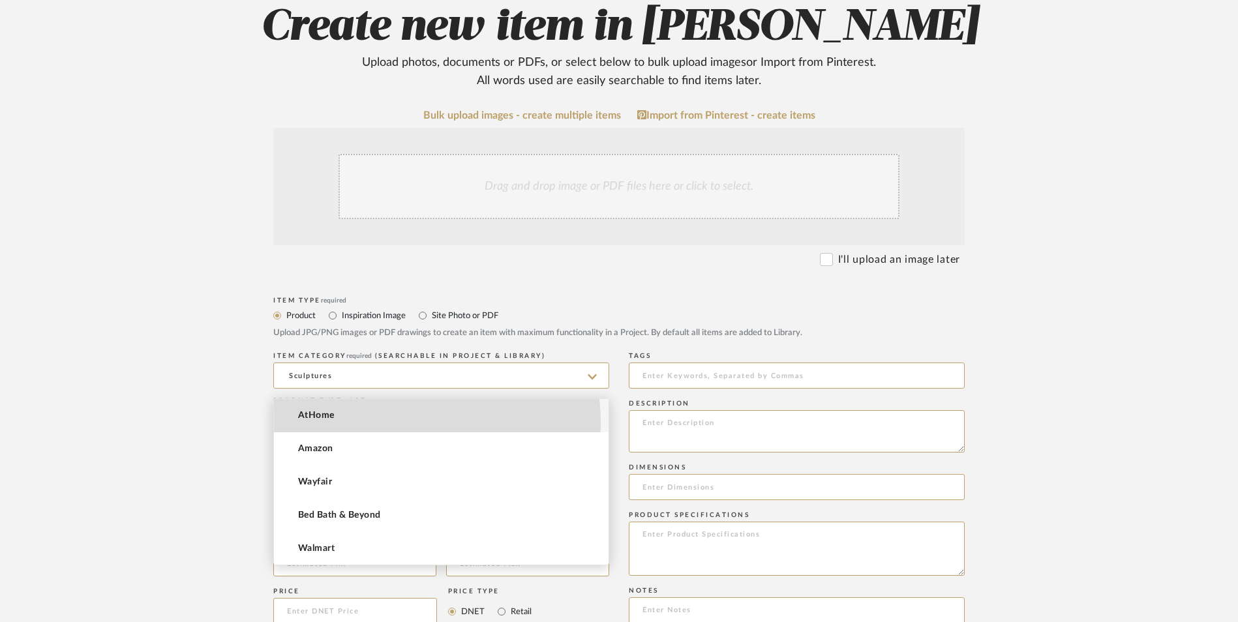
click at [378, 423] on mat-option "AtHome" at bounding box center [441, 415] width 335 height 33
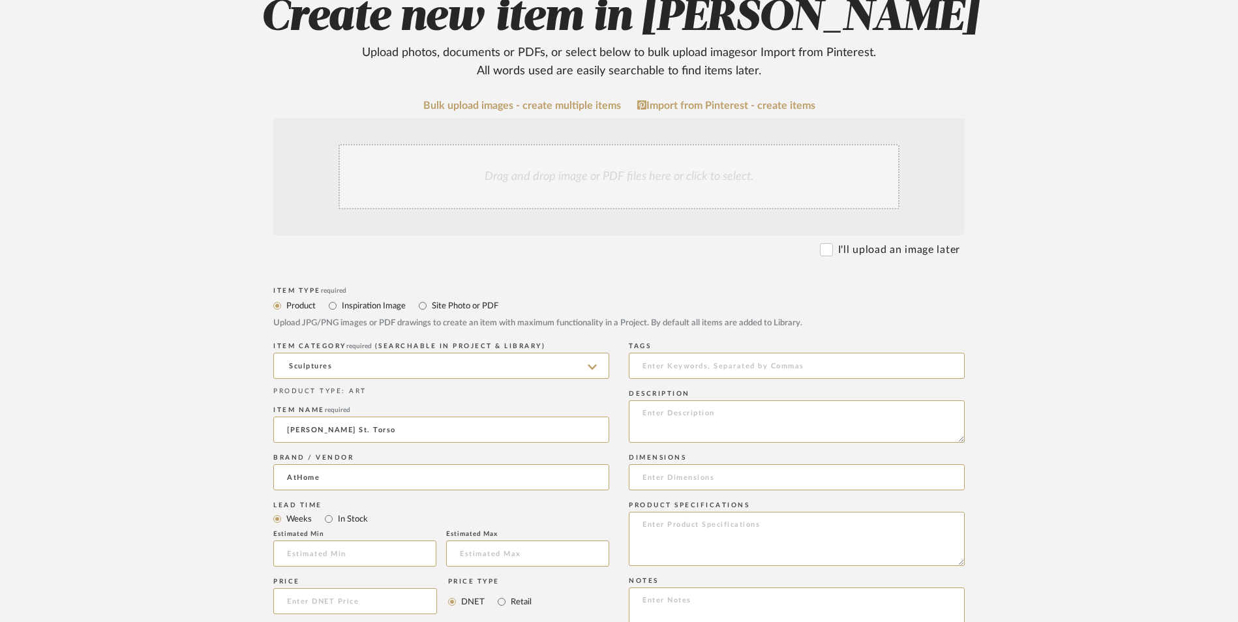
scroll to position [457, 0]
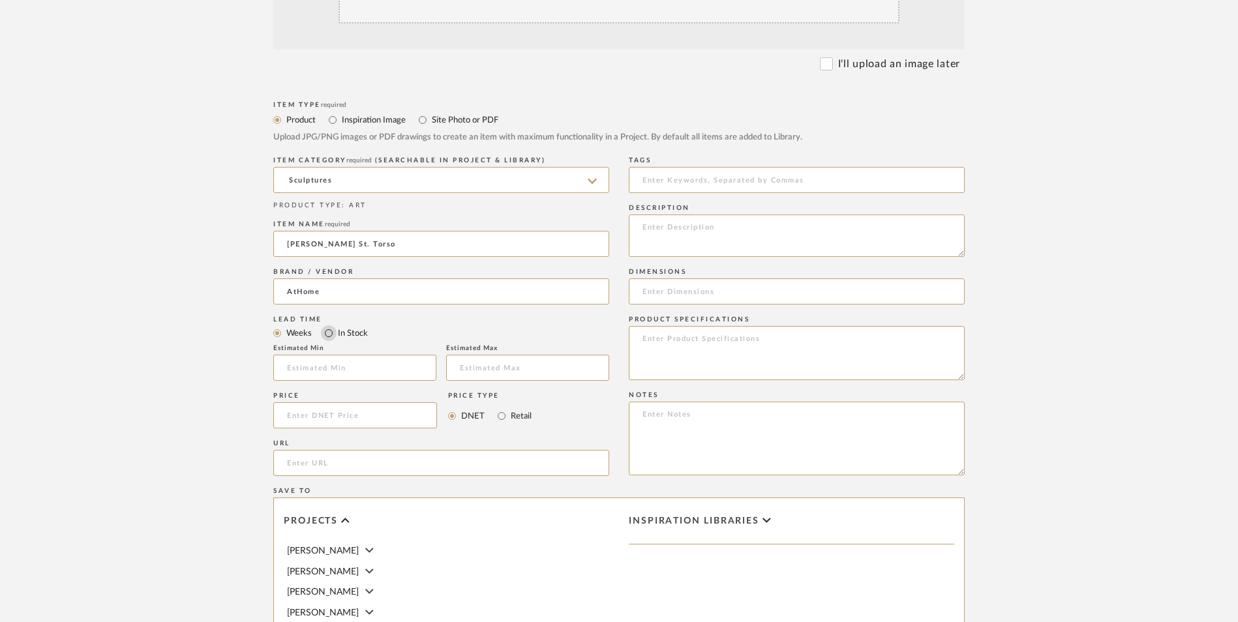
click at [327, 325] on input "In Stock" at bounding box center [329, 333] width 16 height 16
drag, startPoint x: 500, startPoint y: 312, endPoint x: 485, endPoint y: 313, distance: 15.7
click at [501, 408] on input "Retail" at bounding box center [502, 416] width 16 height 16
click at [389, 402] on input at bounding box center [355, 415] width 164 height 26
click at [236, 320] on form "Bulk upload images - create multiple items Import from Pinterest - create items…" at bounding box center [618, 387] width 831 height 946
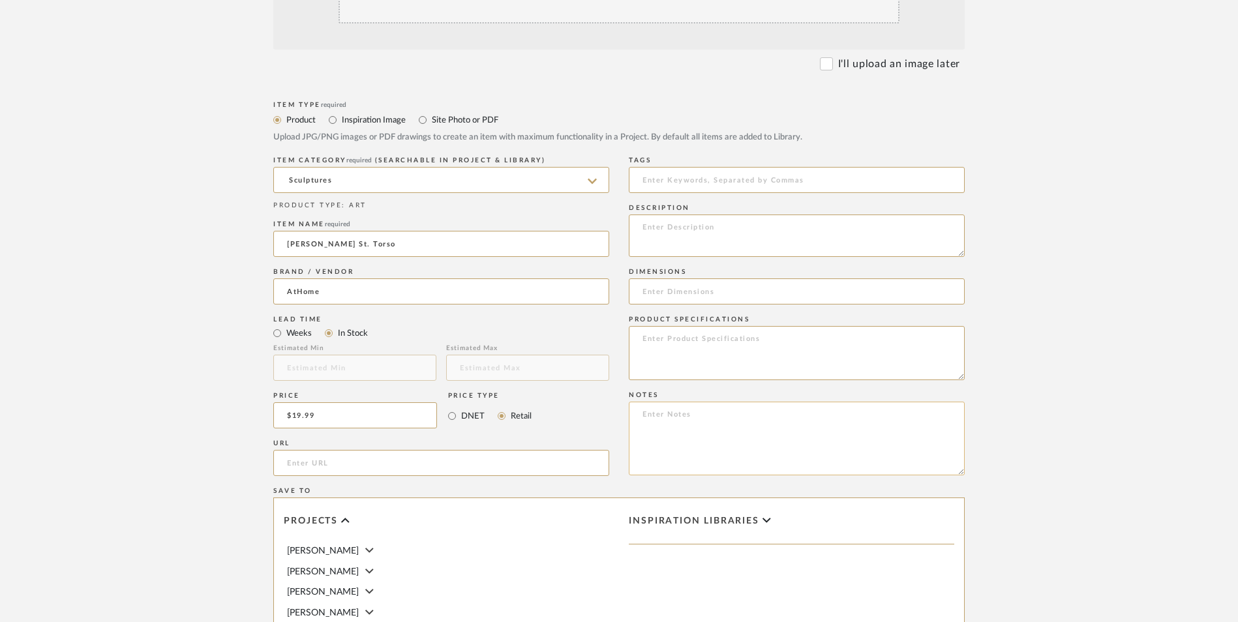
click at [751, 402] on textarea at bounding box center [797, 439] width 336 height 74
paste textarea "Option 1: ETA: SKU: Reviews - Stars Return | Refund Policy:"
drag, startPoint x: 593, startPoint y: 309, endPoint x: 582, endPoint y: 309, distance: 10.4
click at [582, 309] on div "Item Type required Product Inspiration Image Site Photo or PDF Upload JPG/PNG i…" at bounding box center [618, 479] width 691 height 762
click at [682, 402] on textarea "Sculptures ETA: SKU: Reviews - Stars Return | Refund Policy: 60 Days From Recei…" at bounding box center [797, 439] width 336 height 74
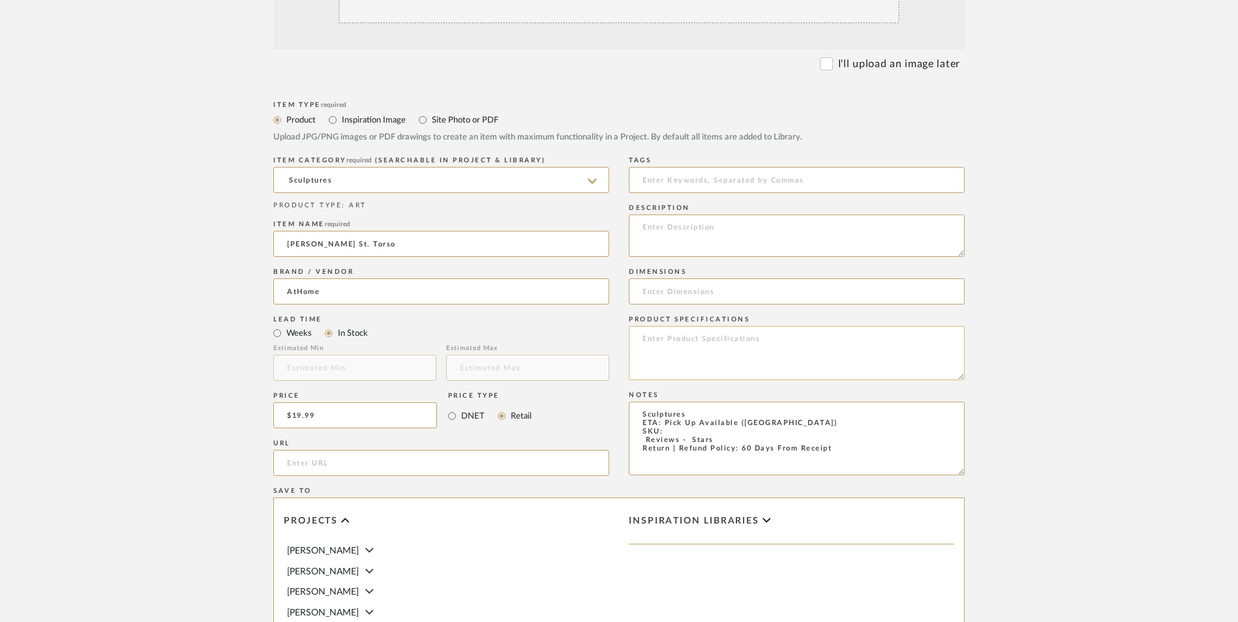
click at [676, 326] on textarea at bounding box center [797, 353] width 336 height 54
click at [676, 279] on input at bounding box center [797, 292] width 336 height 26
paste input "This sleek, white torso figurine captures the essence of contemporary design. C…"
click at [751, 279] on input "This sleek, white torso figurine captures the essence of contemporary design. C…" at bounding box center [797, 292] width 336 height 26
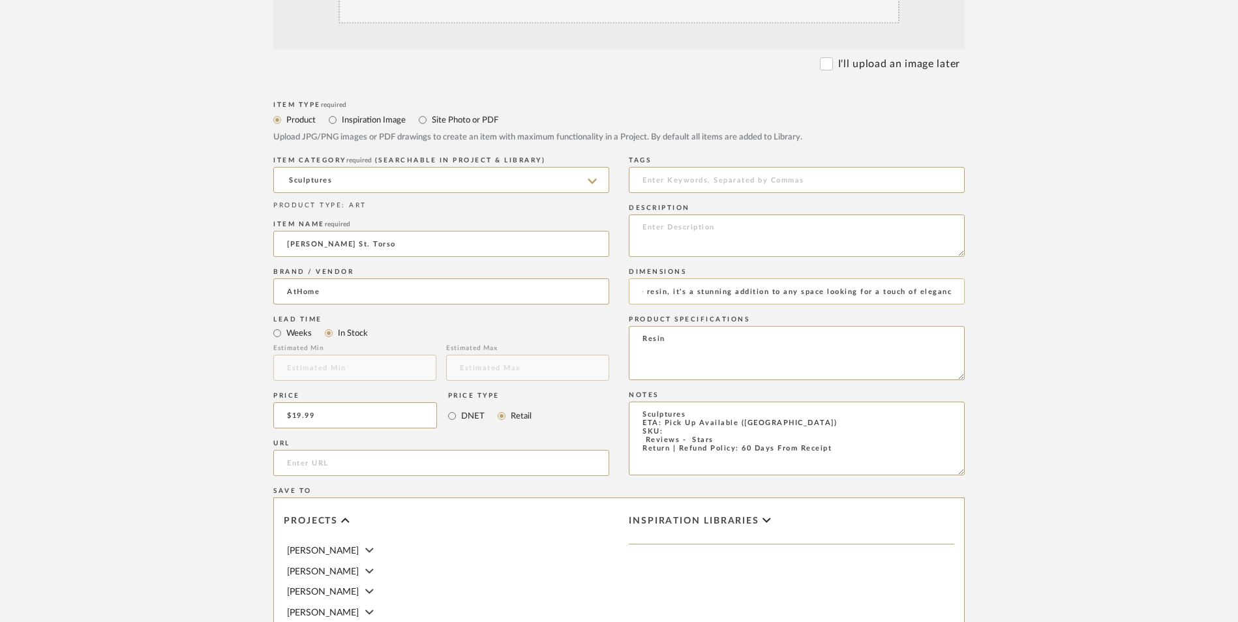
click at [751, 279] on input "This sleek, white torso figurine captures the essence of contemporary design. C…" at bounding box center [797, 292] width 336 height 26
click at [749, 215] on textarea at bounding box center [797, 236] width 336 height 42
paste textarea "This sleek, white torso figurine captures the essence of contemporary design. C…"
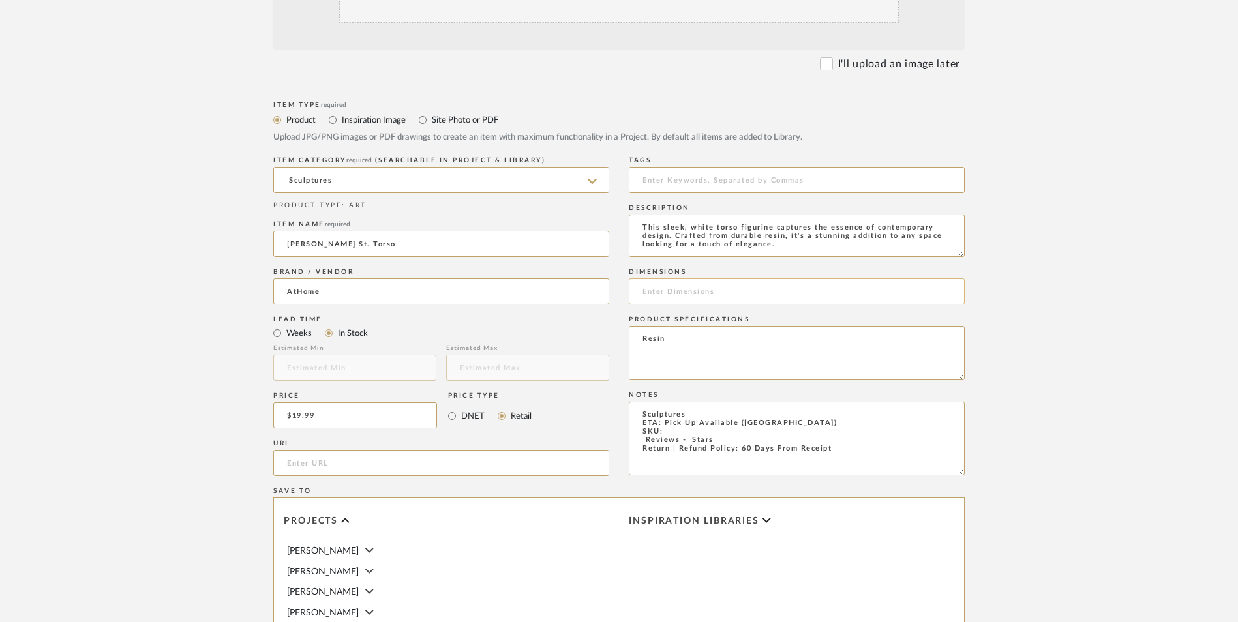
click at [692, 279] on input at bounding box center [797, 292] width 336 height 26
paste input "197154260449"
drag, startPoint x: 714, startPoint y: 334, endPoint x: 639, endPoint y: 335, distance: 75.7
click at [639, 402] on textarea "Sculptures ETA: Pick Up Available ([GEOGRAPHIC_DATA]) SKU: Reviews - Stars Retu…" at bounding box center [797, 439] width 336 height 74
click at [678, 402] on textarea "Sculptures ETA: Pick Up Available ([GEOGRAPHIC_DATA]) SKU: Return | Refund Poli…" at bounding box center [797, 439] width 336 height 74
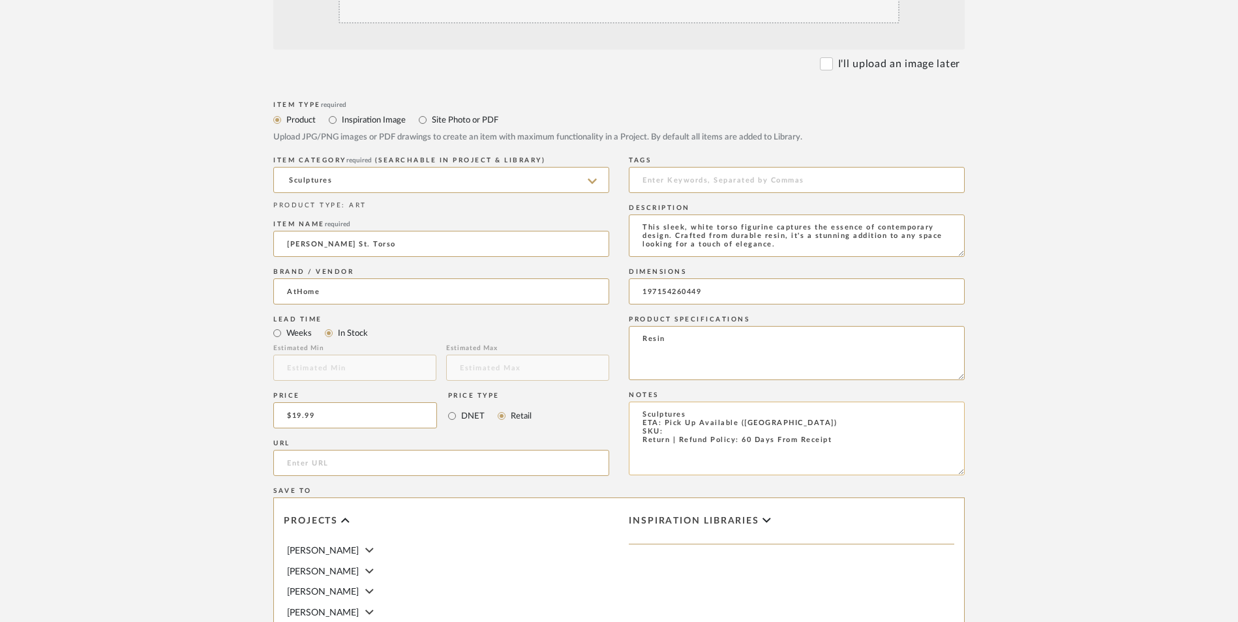
paste textarea "197154260449"
drag, startPoint x: 638, startPoint y: 181, endPoint x: 549, endPoint y: 185, distance: 88.8
click at [562, 181] on div "Item Type required Product Inspiration Image Site Photo or PDF Upload JPG/PNG i…" at bounding box center [618, 479] width 691 height 762
paste input "3.9" L x 3.9" W x 15.7" H"
click at [393, 450] on input "url" at bounding box center [441, 463] width 336 height 26
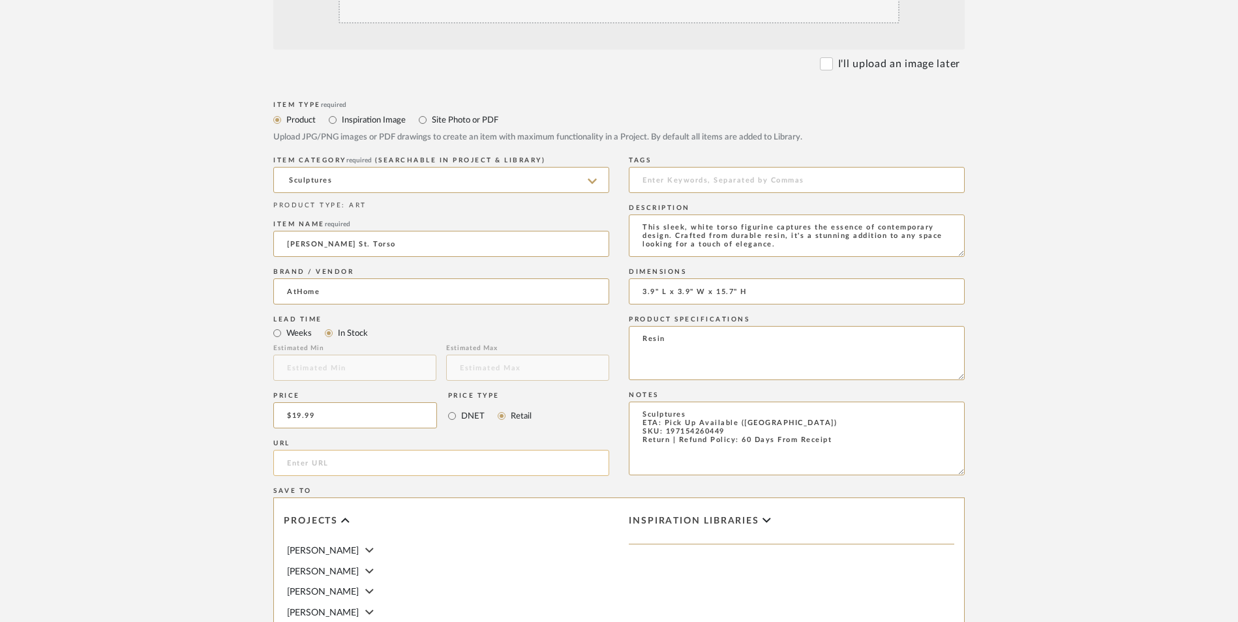
paste input "[URL][DOMAIN_NAME][PERSON_NAME]"
click at [1054, 295] on upload-items "Create new item in [PERSON_NAME] Upload photos, documents or PDFs, or select be…" at bounding box center [619, 317] width 1238 height 1150
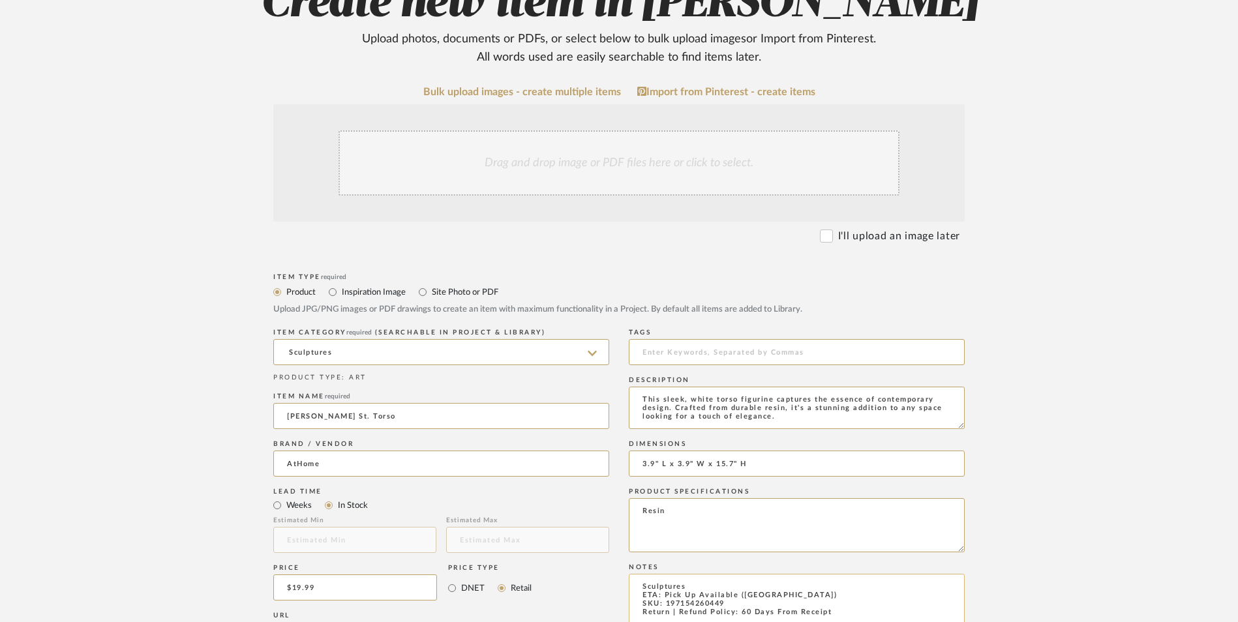
scroll to position [261, 0]
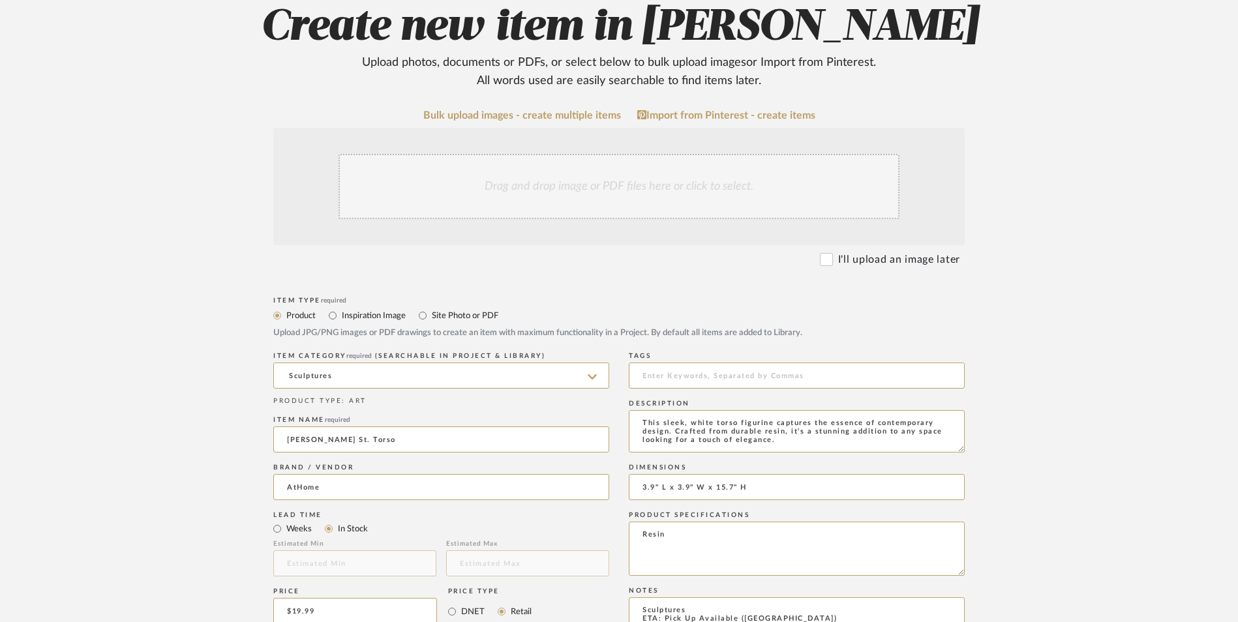
click at [517, 154] on div "Drag and drop image or PDF files here or click to select." at bounding box center [619, 186] width 561 height 65
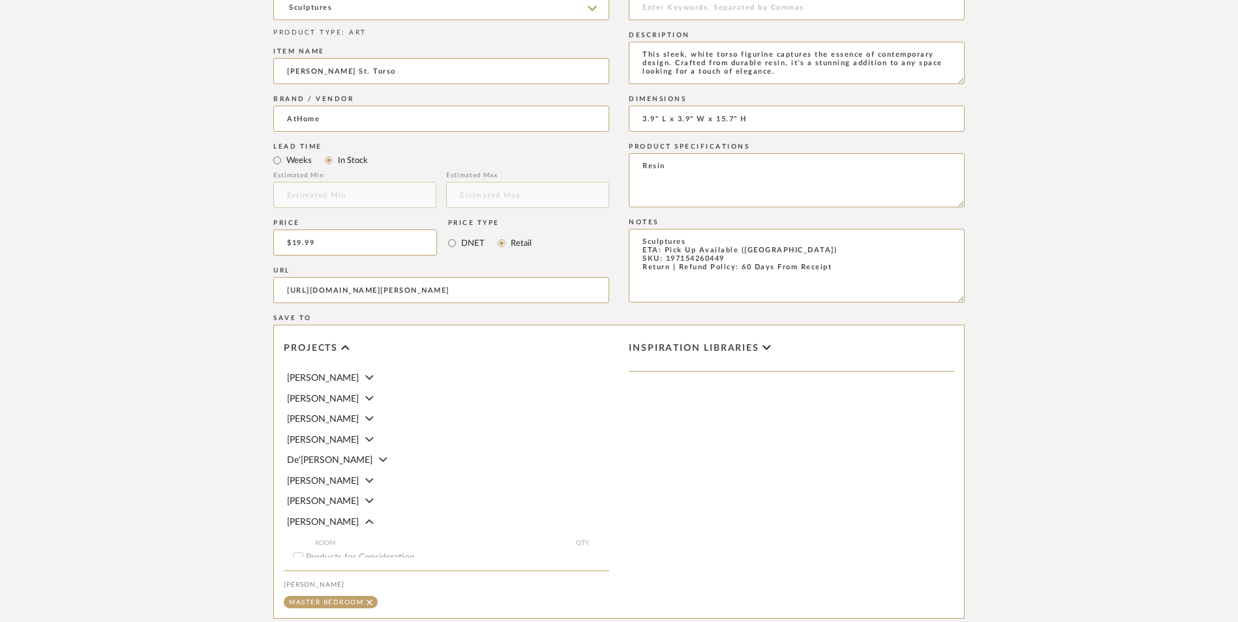
scroll to position [821, 0]
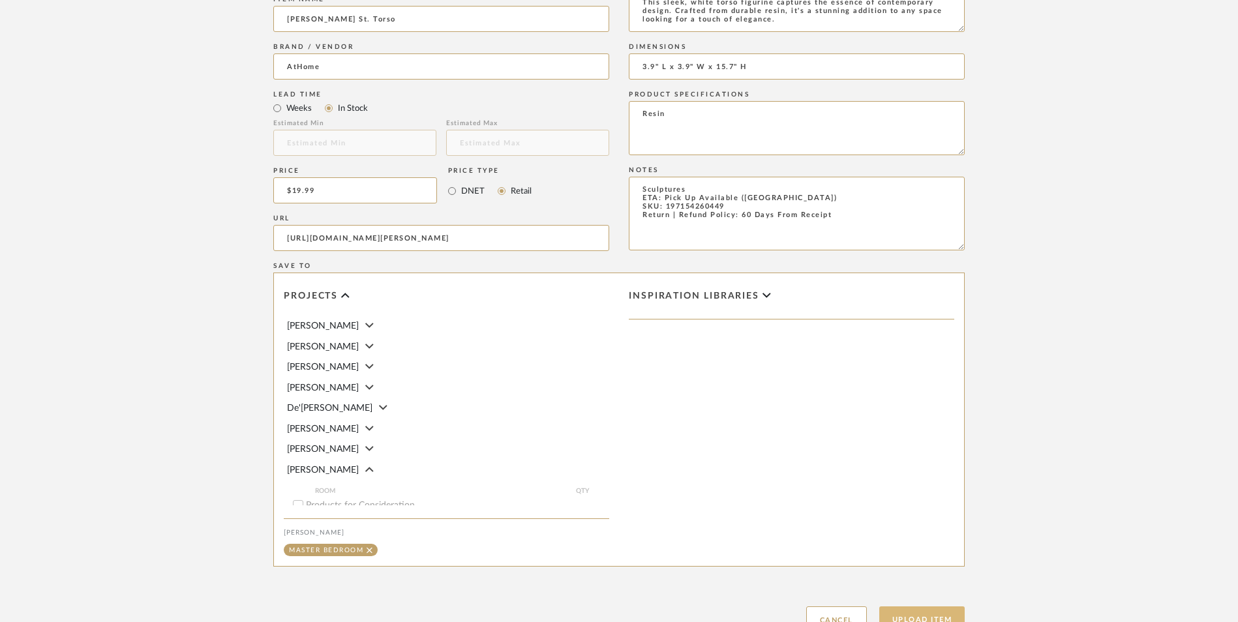
click at [929, 607] on button "Upload Item" at bounding box center [922, 620] width 86 height 27
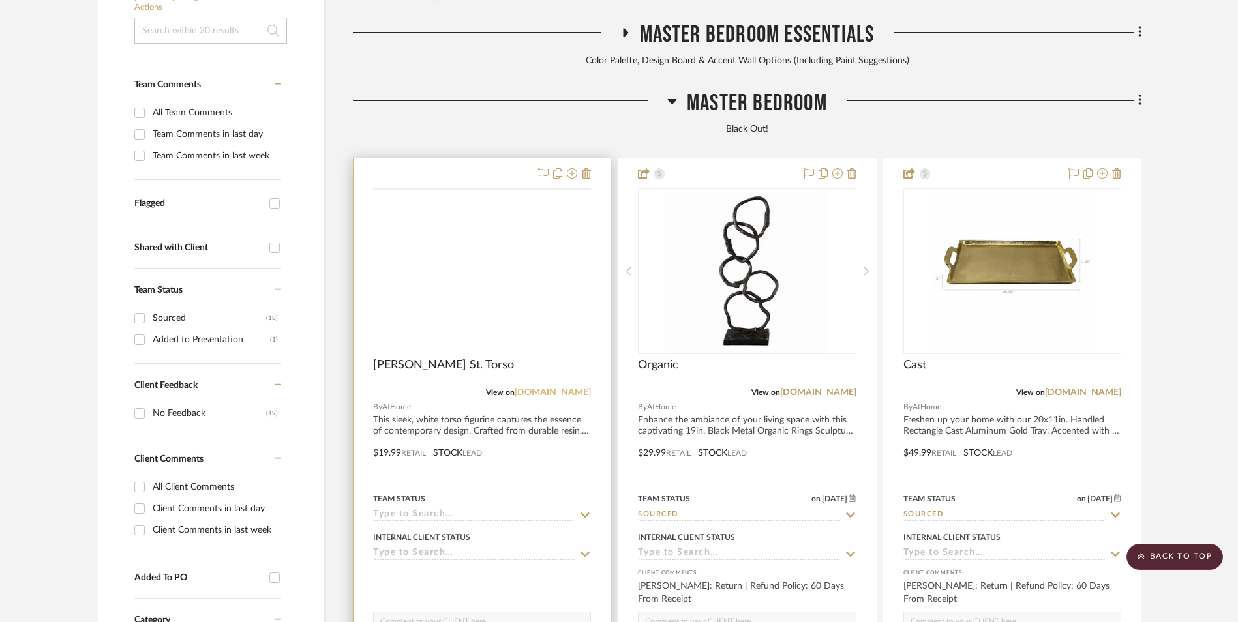
scroll to position [397, 0]
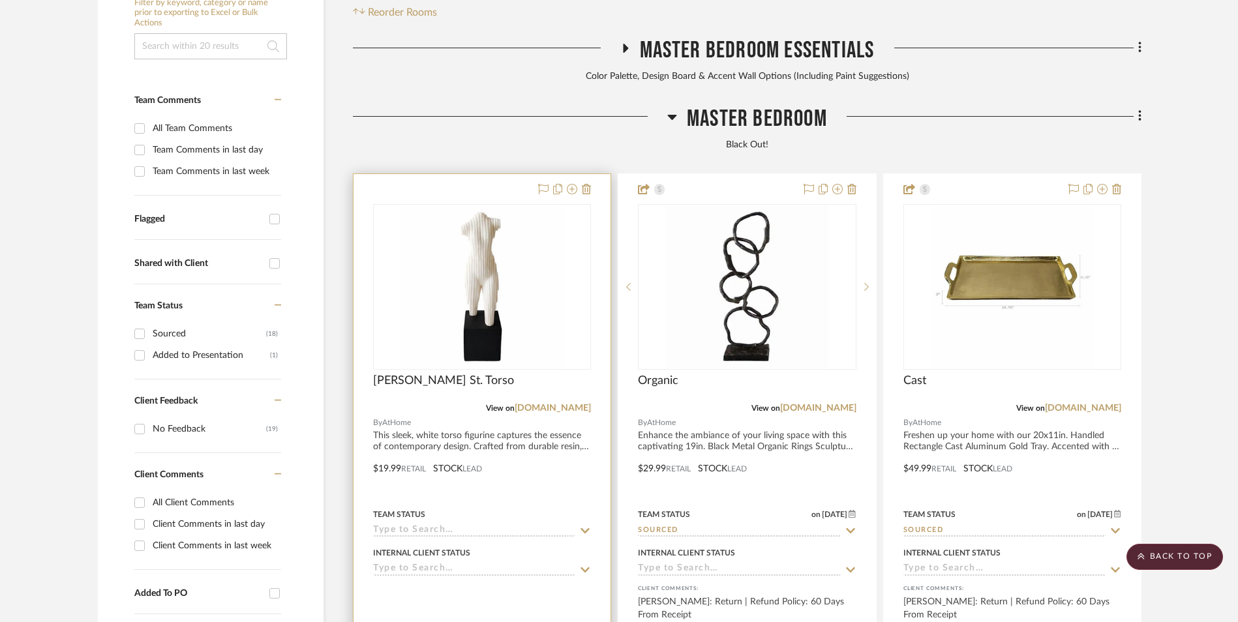
click at [493, 215] on img "0" at bounding box center [481, 286] width 163 height 163
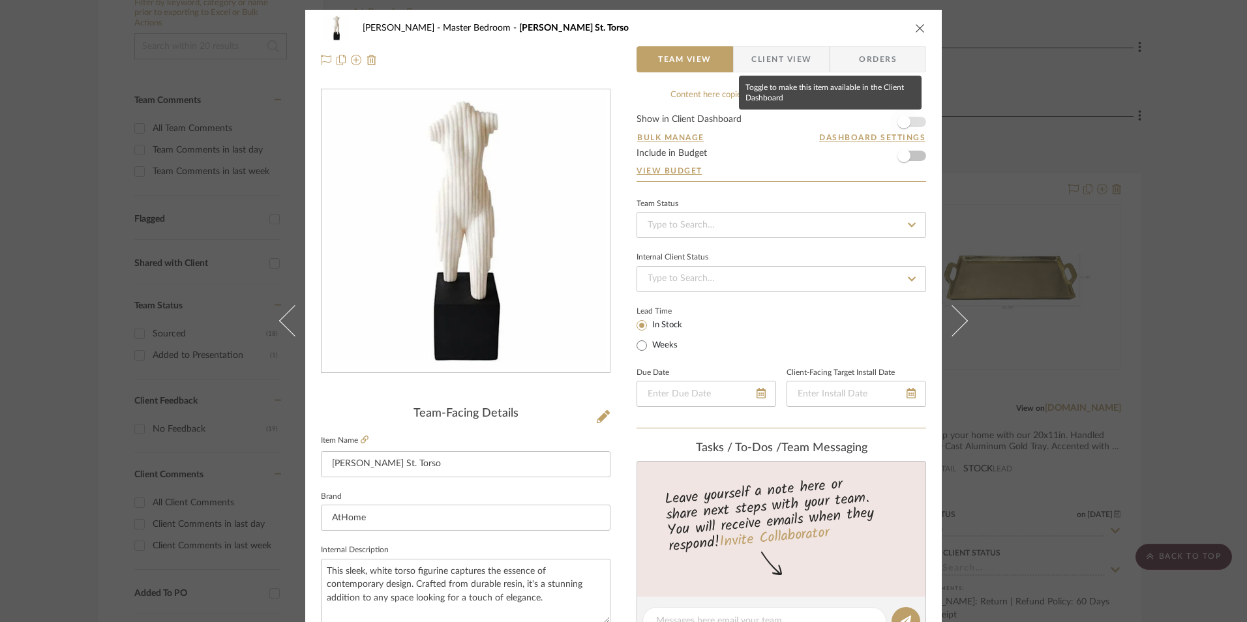
click at [901, 121] on span "button" at bounding box center [903, 121] width 13 height 13
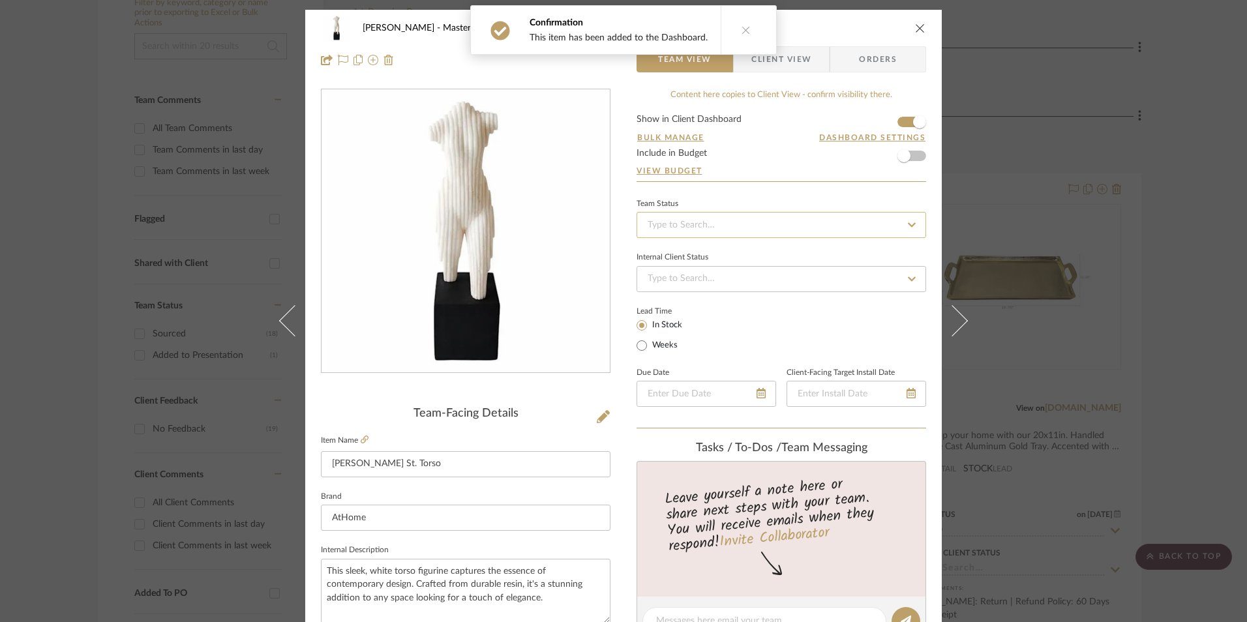
click at [753, 226] on input at bounding box center [782, 225] width 290 height 26
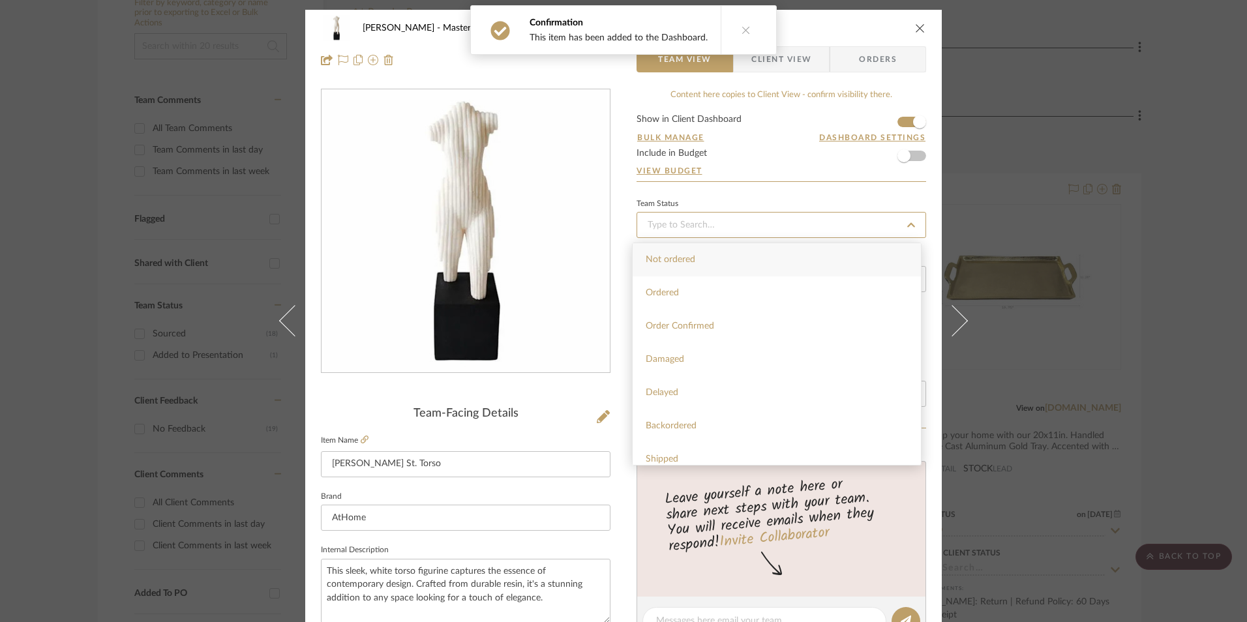
scroll to position [261, 0]
drag, startPoint x: 697, startPoint y: 435, endPoint x: 675, endPoint y: 404, distance: 37.5
click at [696, 433] on div "Sourced" at bounding box center [777, 431] width 288 height 33
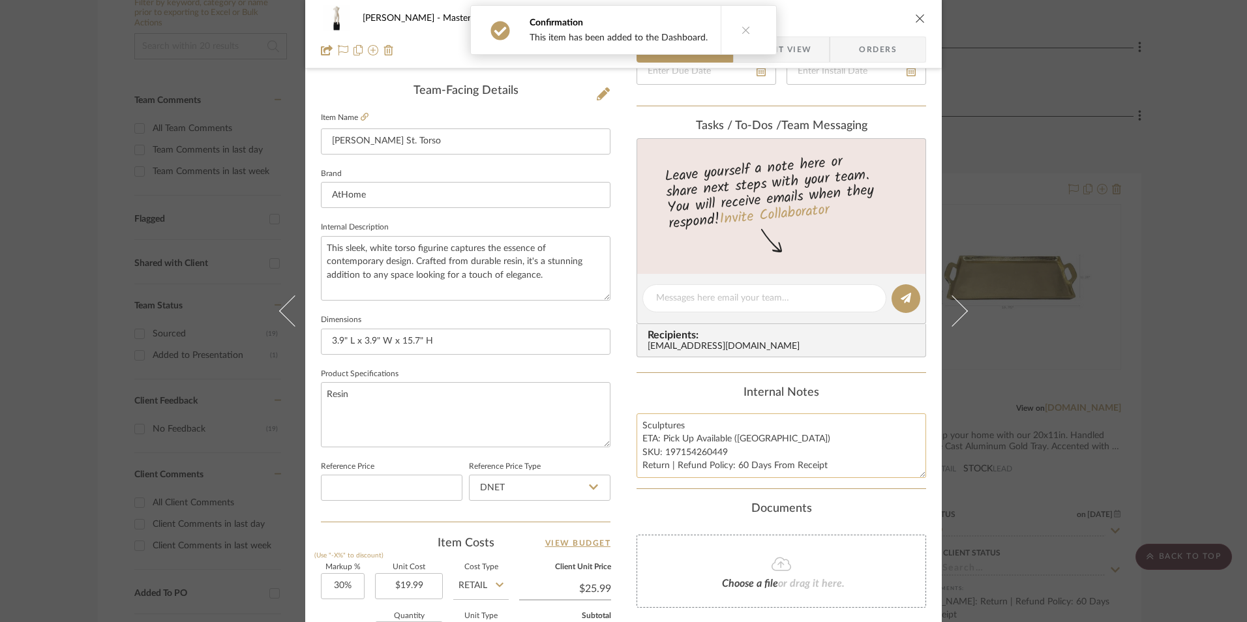
scroll to position [326, 0]
click at [688, 459] on textarea "Sculptures ETA: Pick Up Available ([GEOGRAPHIC_DATA]) SKU: 197154260449 Return …" at bounding box center [782, 442] width 290 height 65
drag, startPoint x: 722, startPoint y: 448, endPoint x: 662, endPoint y: 449, distance: 60.0
click at [662, 449] on textarea "Sculptures ETA: Pick Up Available ([GEOGRAPHIC_DATA]) SKU: 197154260449 Return …" at bounding box center [782, 442] width 290 height 65
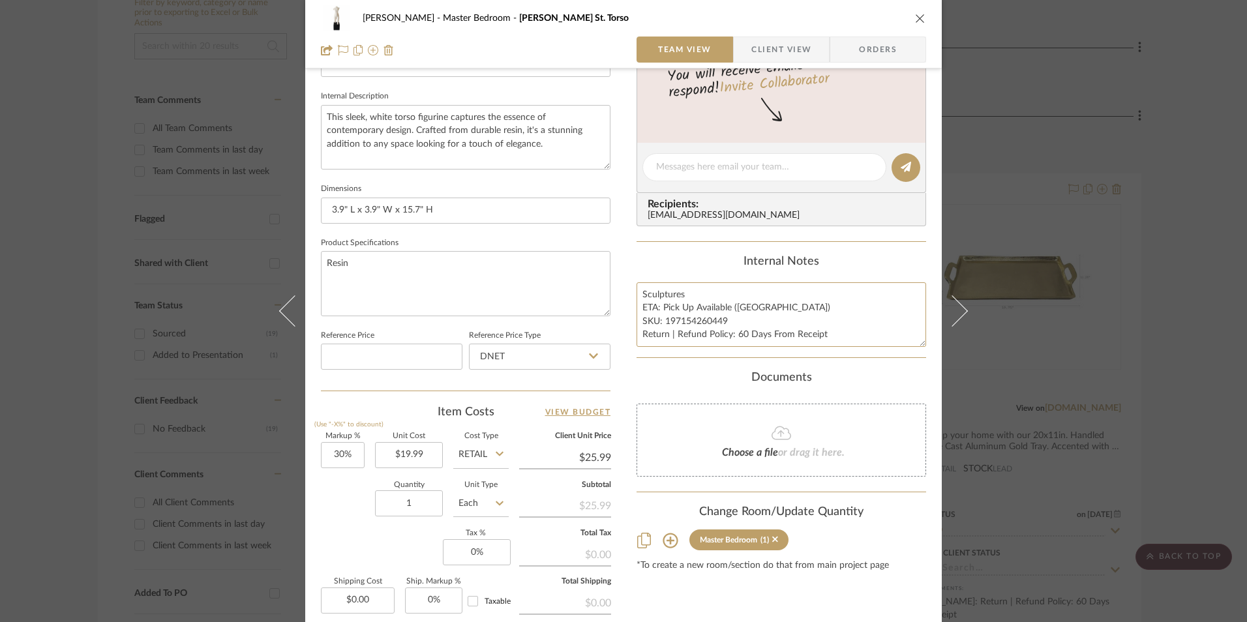
scroll to position [457, 0]
click at [528, 357] on input "DNET" at bounding box center [540, 354] width 142 height 26
click at [521, 418] on div "Retail" at bounding box center [545, 420] width 161 height 33
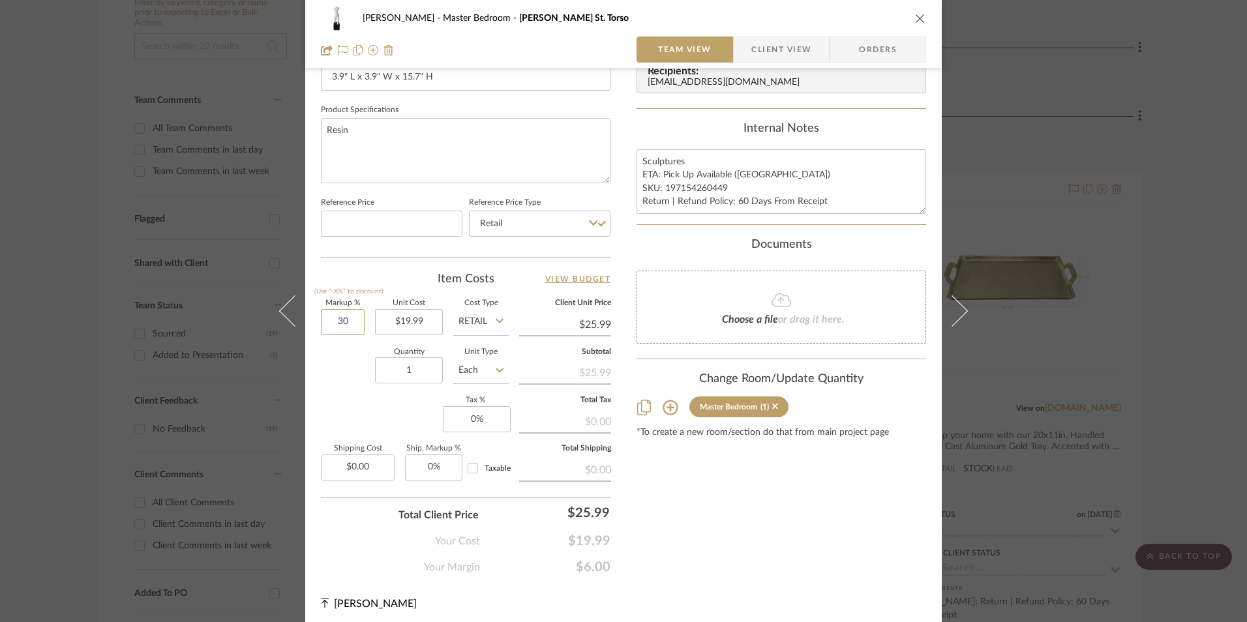
click at [354, 330] on input "30" at bounding box center [343, 322] width 44 height 26
drag, startPoint x: 346, startPoint y: 401, endPoint x: 468, endPoint y: 426, distance: 125.1
click at [350, 401] on div "Markup % (Use "-X%" to discount) Unit Cost $19.99 Cost Type Retail Client Unit …" at bounding box center [466, 395] width 290 height 190
drag, startPoint x: 472, startPoint y: 415, endPoint x: 490, endPoint y: 419, distance: 19.3
click at [472, 415] on input "0" at bounding box center [477, 419] width 68 height 26
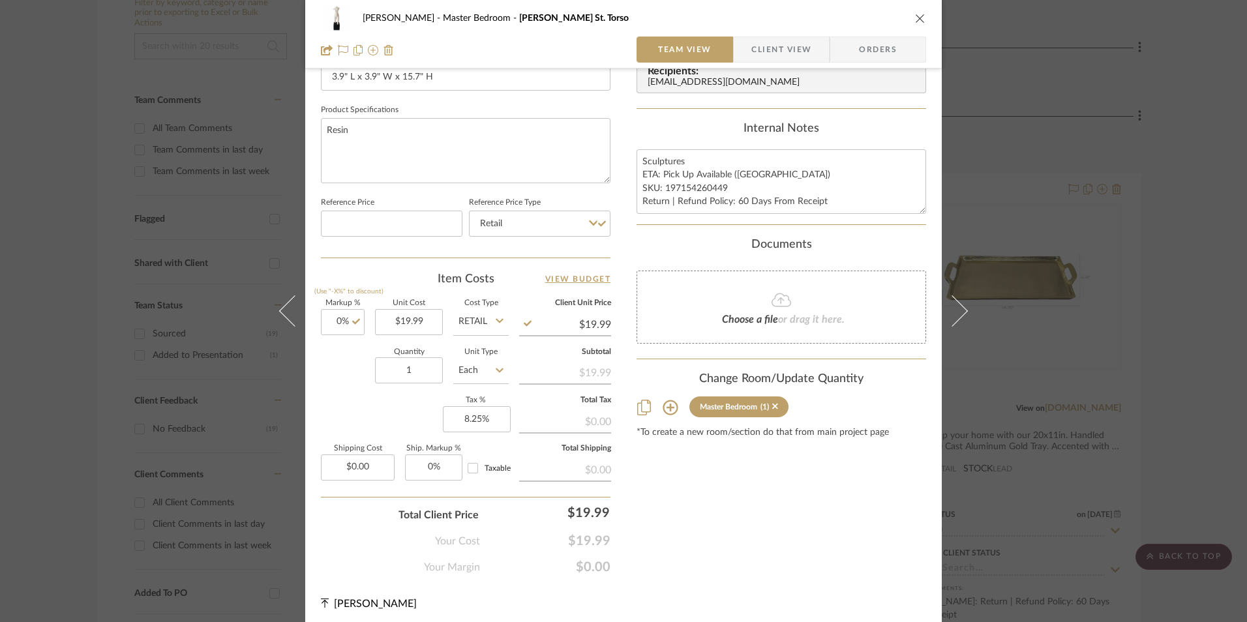
click at [718, 490] on div "Content here copies to Client View - confirm visibility there. Show in Client D…" at bounding box center [782, 39] width 290 height 1074
click at [880, 46] on span "Orders" at bounding box center [878, 50] width 67 height 26
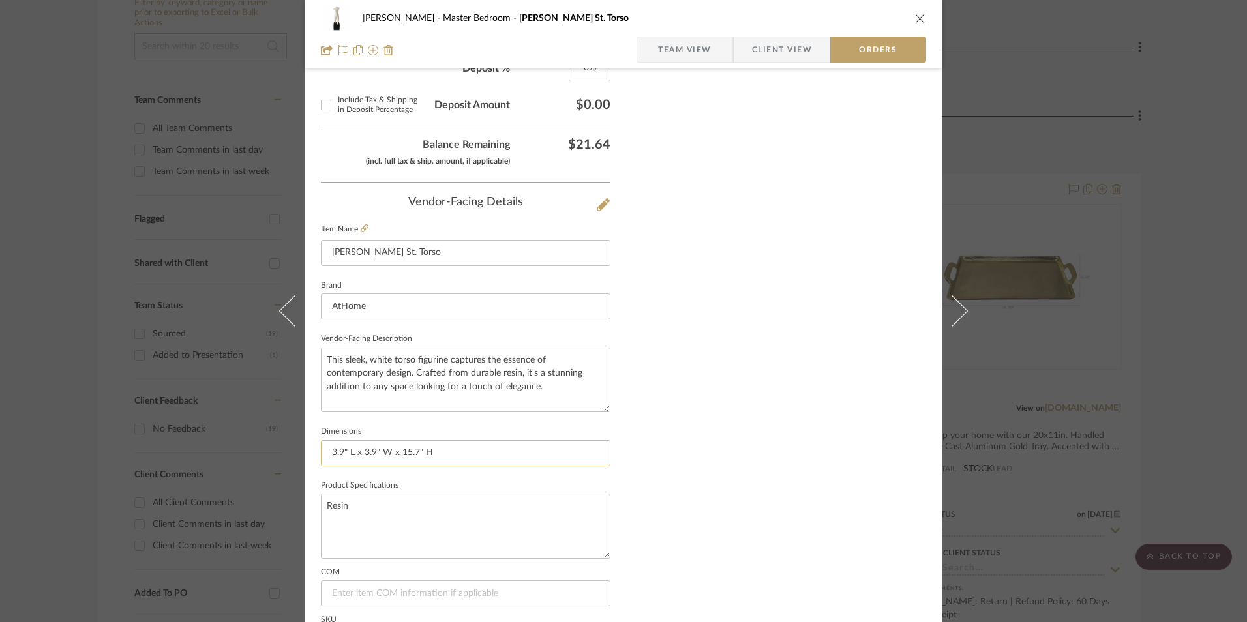
scroll to position [765, 0]
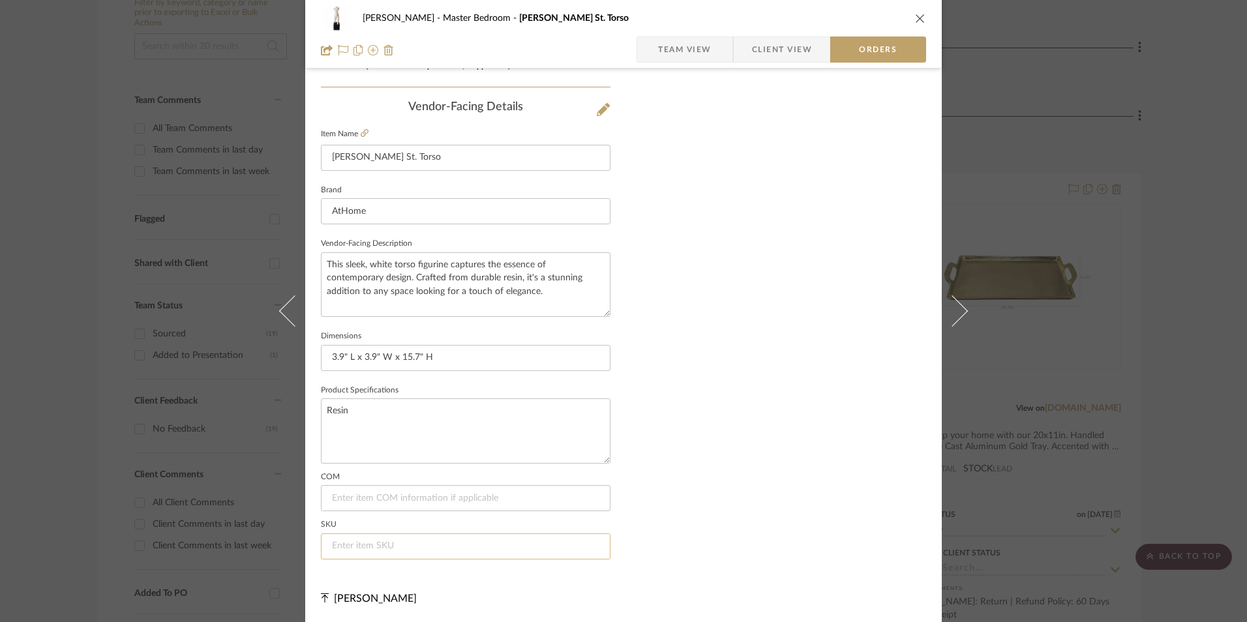
click at [380, 543] on input at bounding box center [466, 547] width 290 height 26
paste input "197154260449"
click at [678, 46] on span "Team View" at bounding box center [684, 50] width 53 height 26
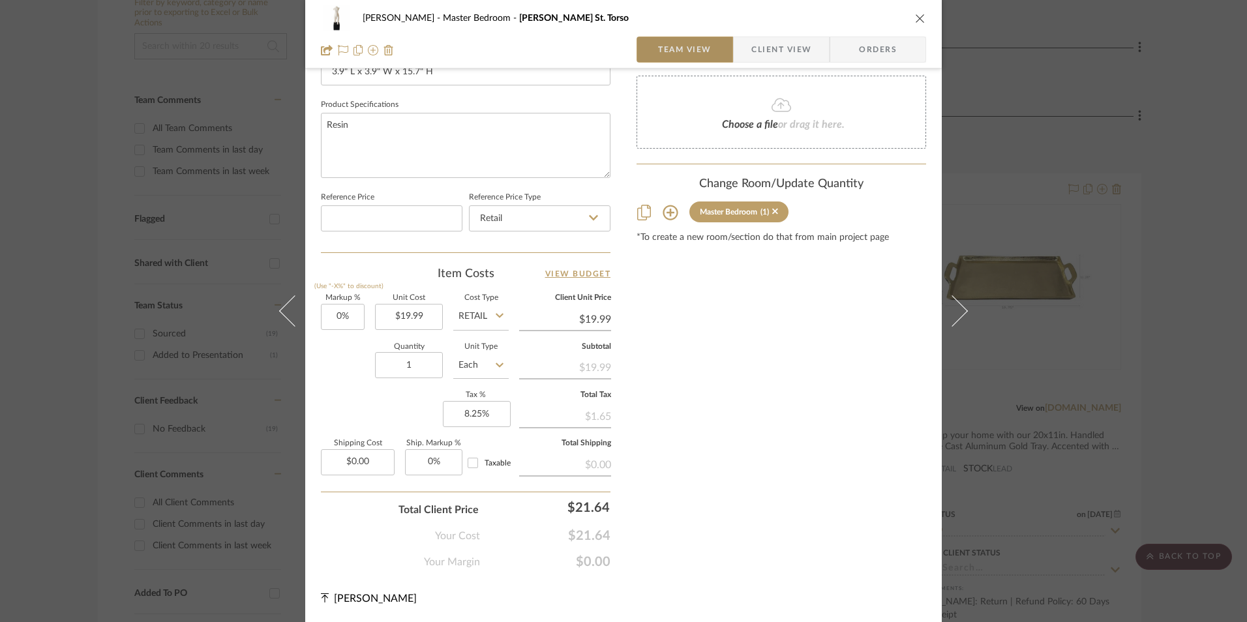
scroll to position [592, 0]
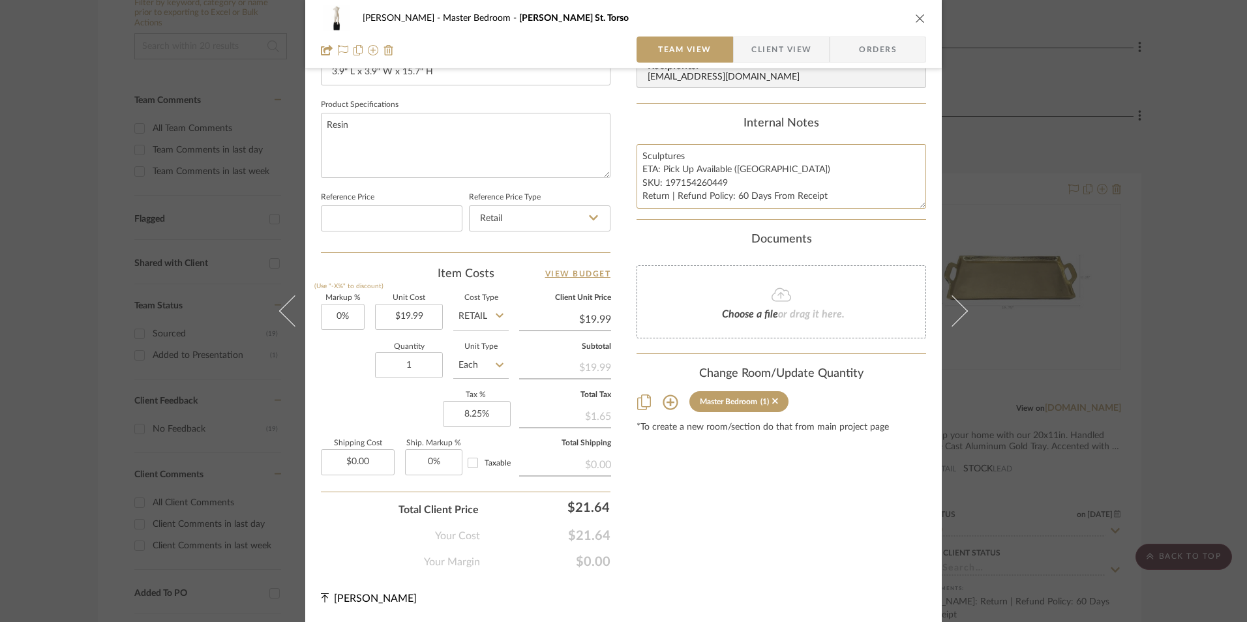
drag, startPoint x: 638, startPoint y: 155, endPoint x: 830, endPoint y: 215, distance: 201.7
click at [836, 220] on summary-project-notes "Internal Notes Sculptures ETA: Pick Up Available ([GEOGRAPHIC_DATA]) SKU: 19715…" at bounding box center [782, 168] width 290 height 103
click at [785, 48] on span "Client View" at bounding box center [781, 50] width 60 height 26
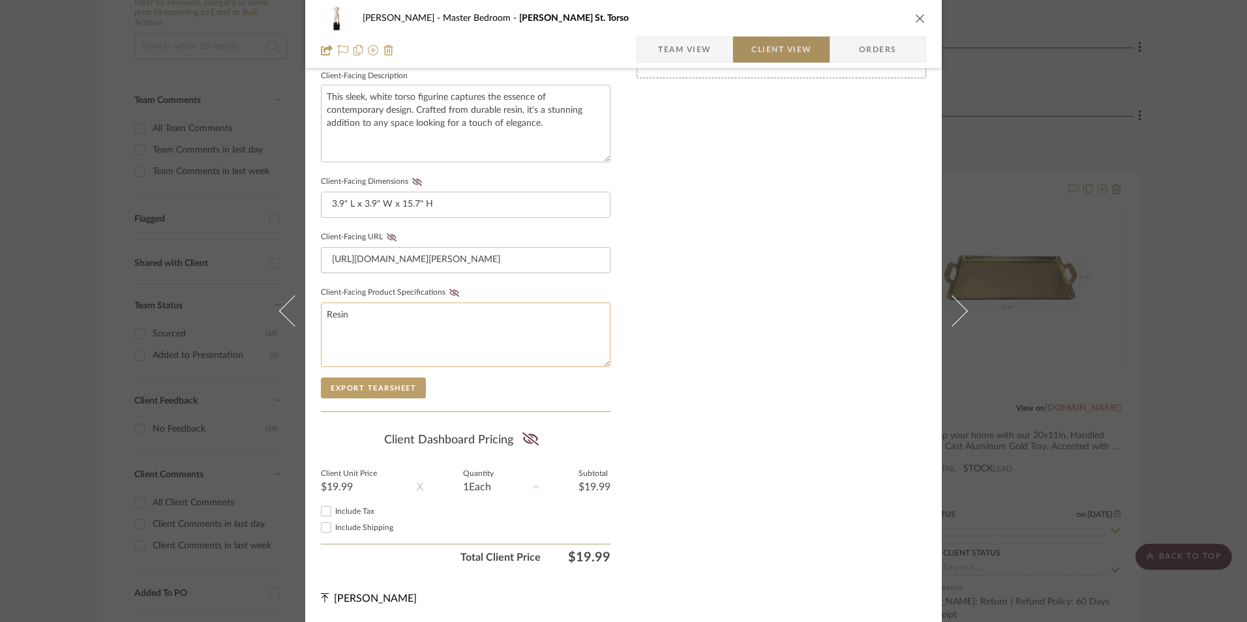
scroll to position [474, 0]
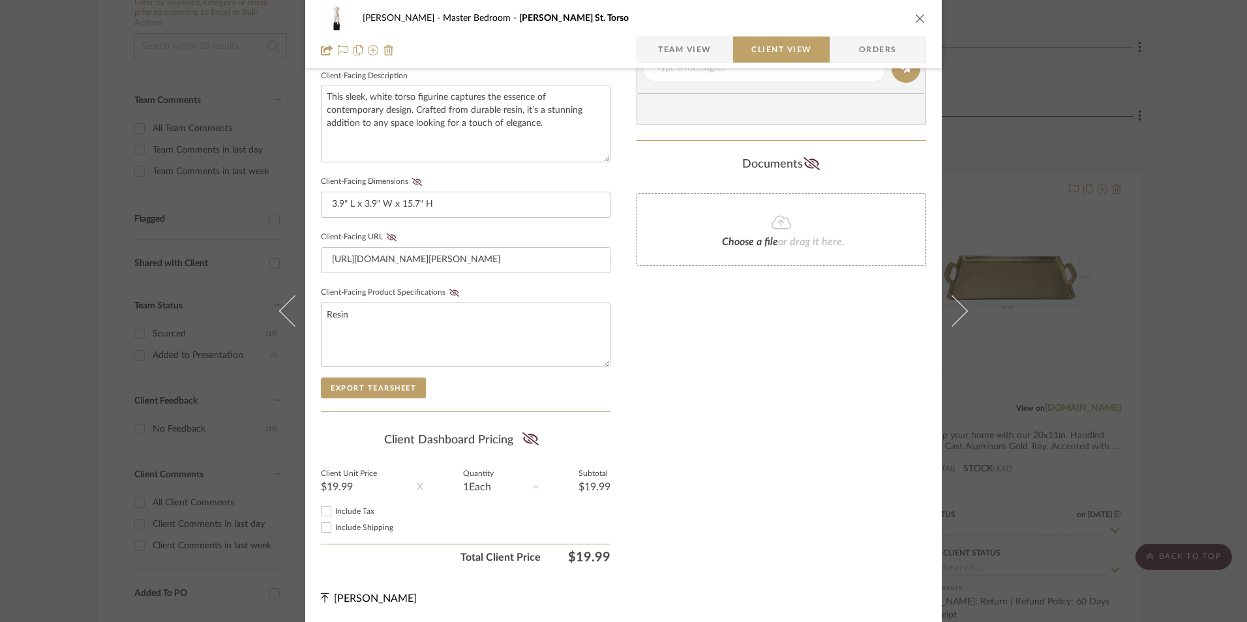
drag, startPoint x: 324, startPoint y: 511, endPoint x: 522, endPoint y: 456, distance: 206.3
click at [326, 509] on input "Include Tax" at bounding box center [326, 512] width 16 height 16
click at [532, 439] on icon at bounding box center [530, 438] width 16 height 13
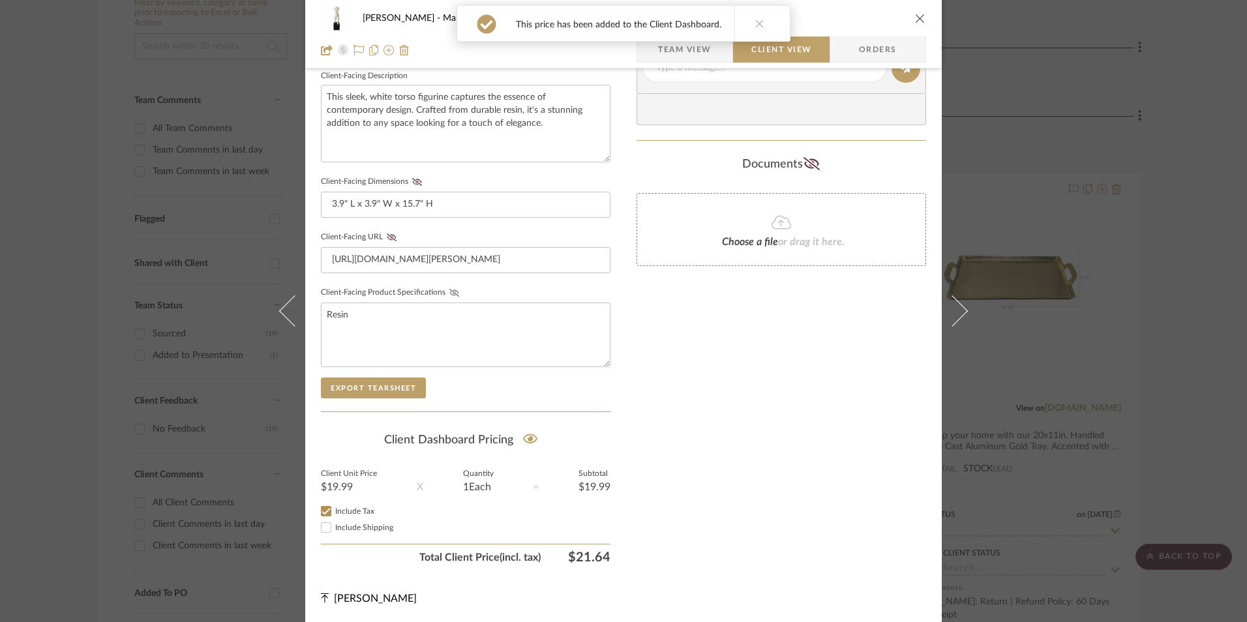
click at [449, 292] on icon at bounding box center [454, 293] width 10 height 8
click at [384, 235] on fa-icon at bounding box center [392, 237] width 16 height 8
drag, startPoint x: 408, startPoint y: 181, endPoint x: 415, endPoint y: 190, distance: 11.6
click at [412, 181] on icon at bounding box center [417, 182] width 10 height 8
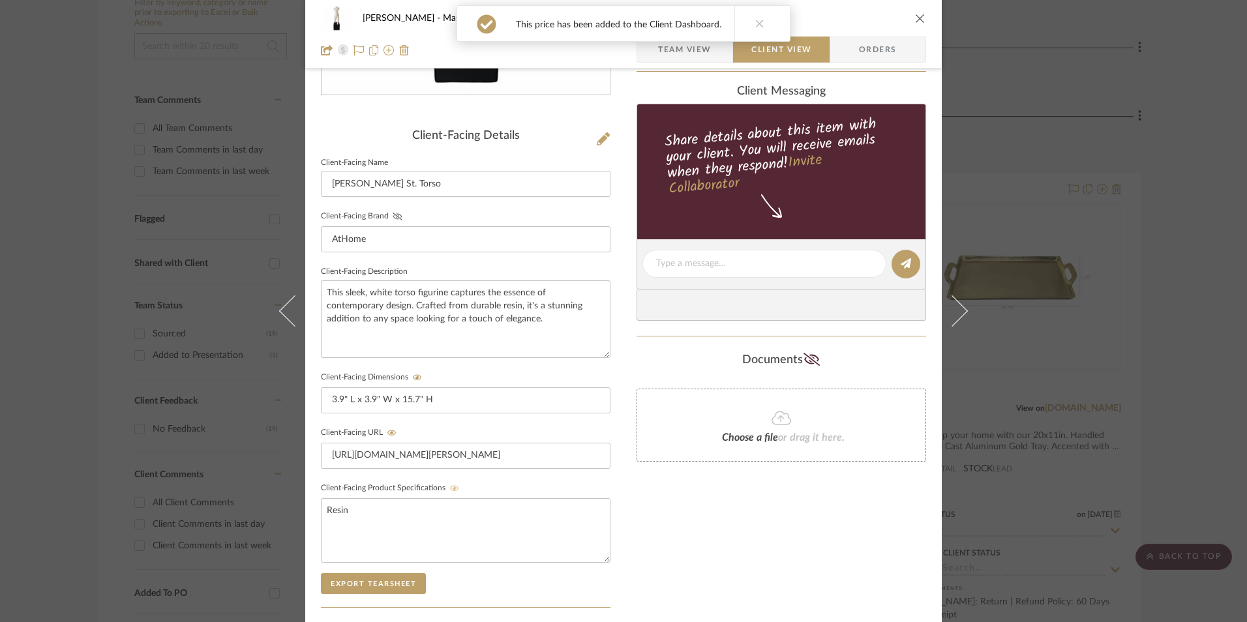
click at [395, 215] on icon at bounding box center [398, 217] width 10 height 8
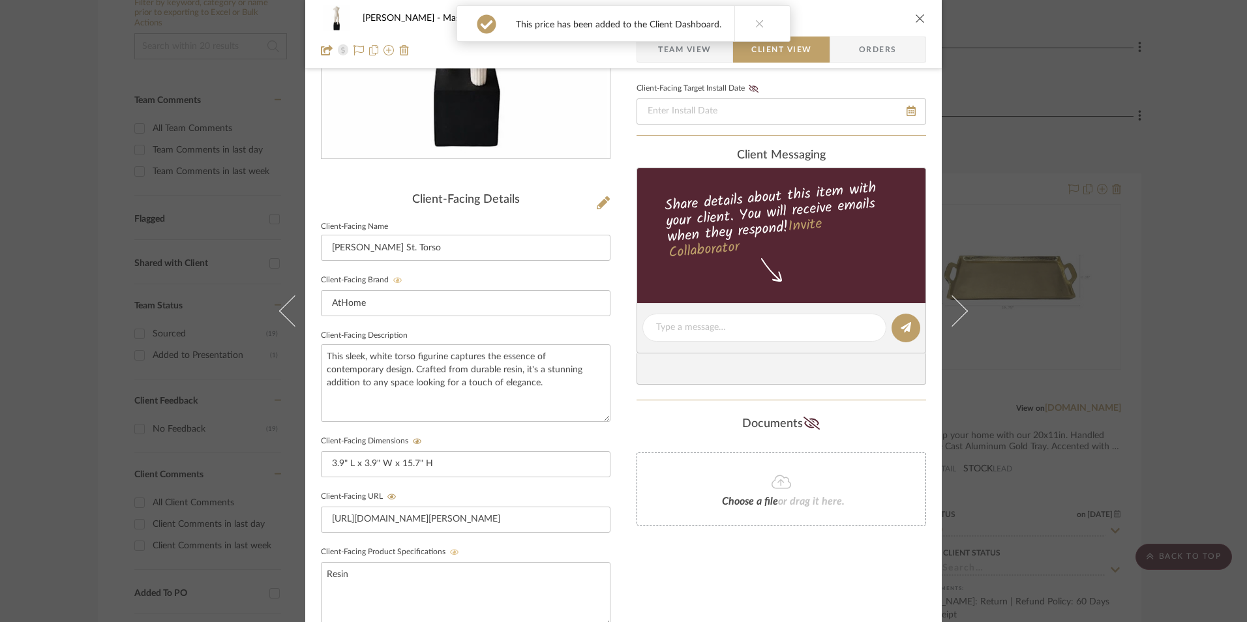
scroll to position [82, 0]
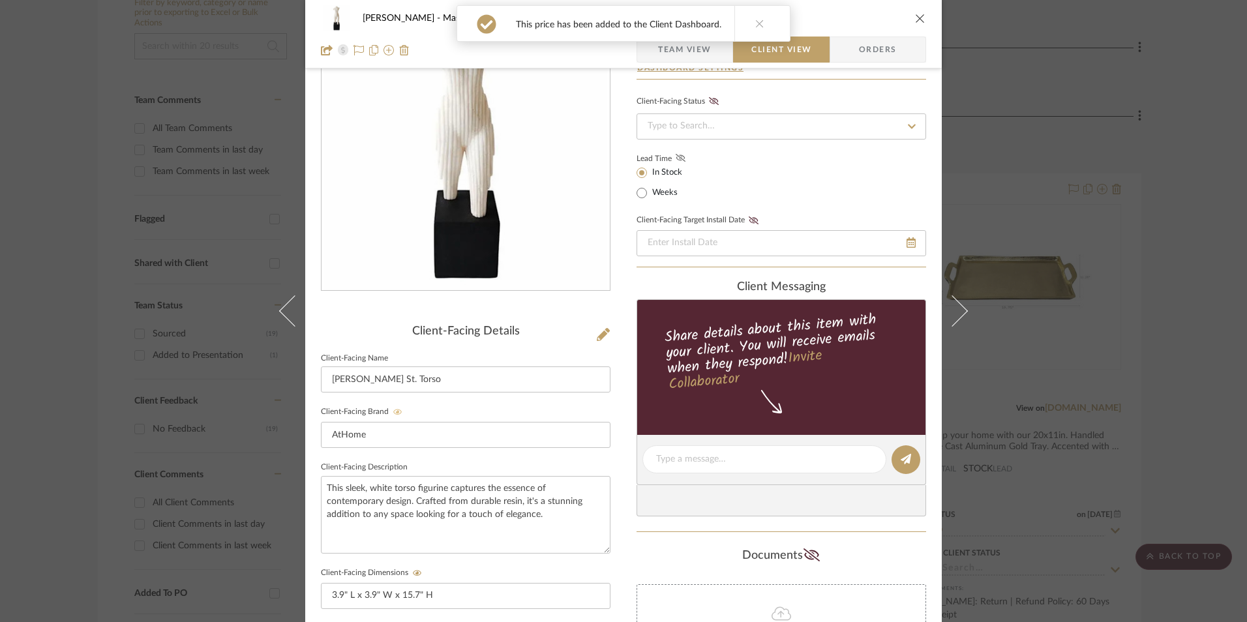
click at [680, 158] on fa-icon at bounding box center [680, 159] width 16 height 12
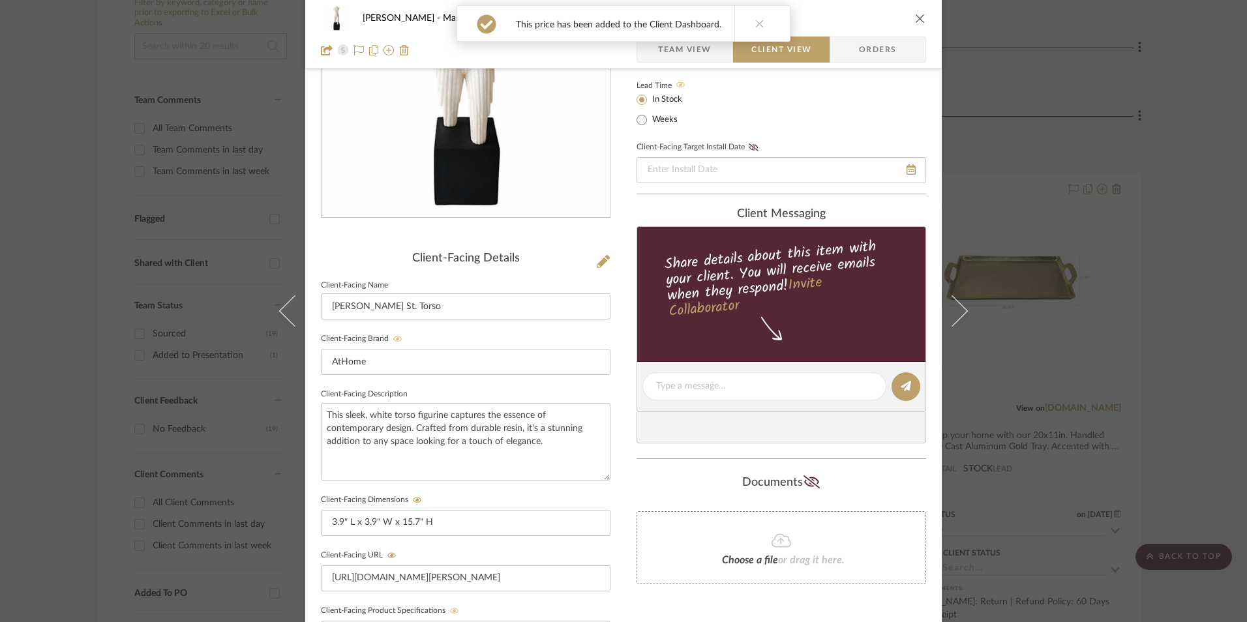
scroll to position [278, 0]
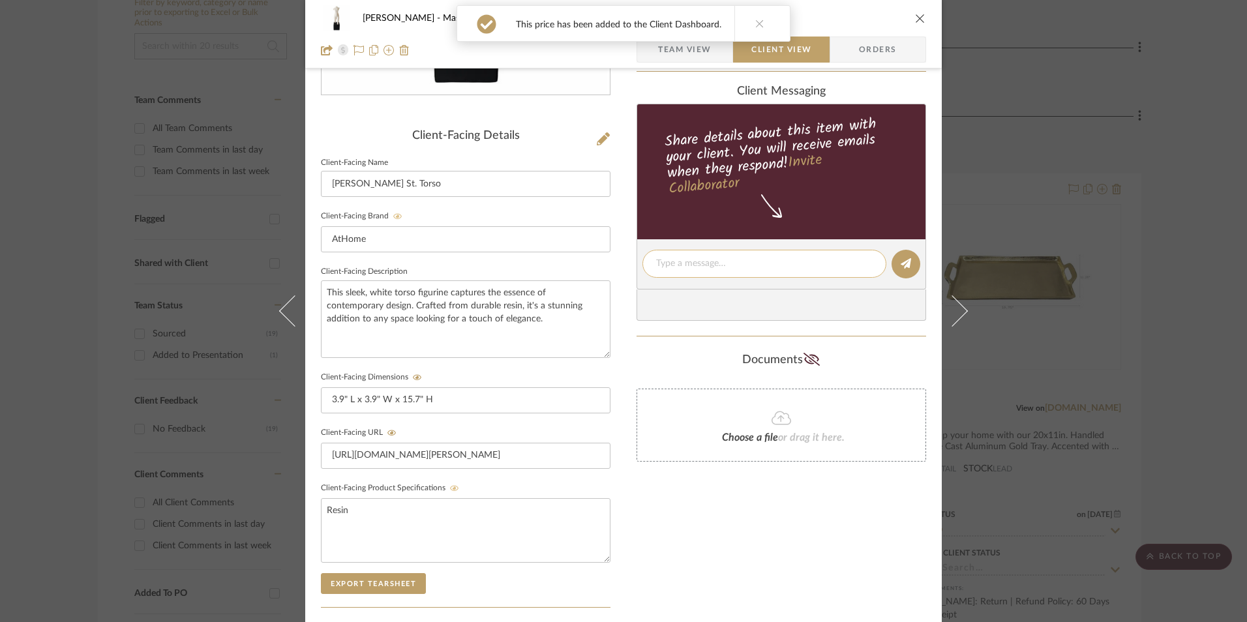
click at [717, 259] on textarea at bounding box center [764, 264] width 217 height 14
paste textarea "Sculptures ETA: Pick Up Available ([GEOGRAPHIC_DATA]) SKU: 197154260449 Return …"
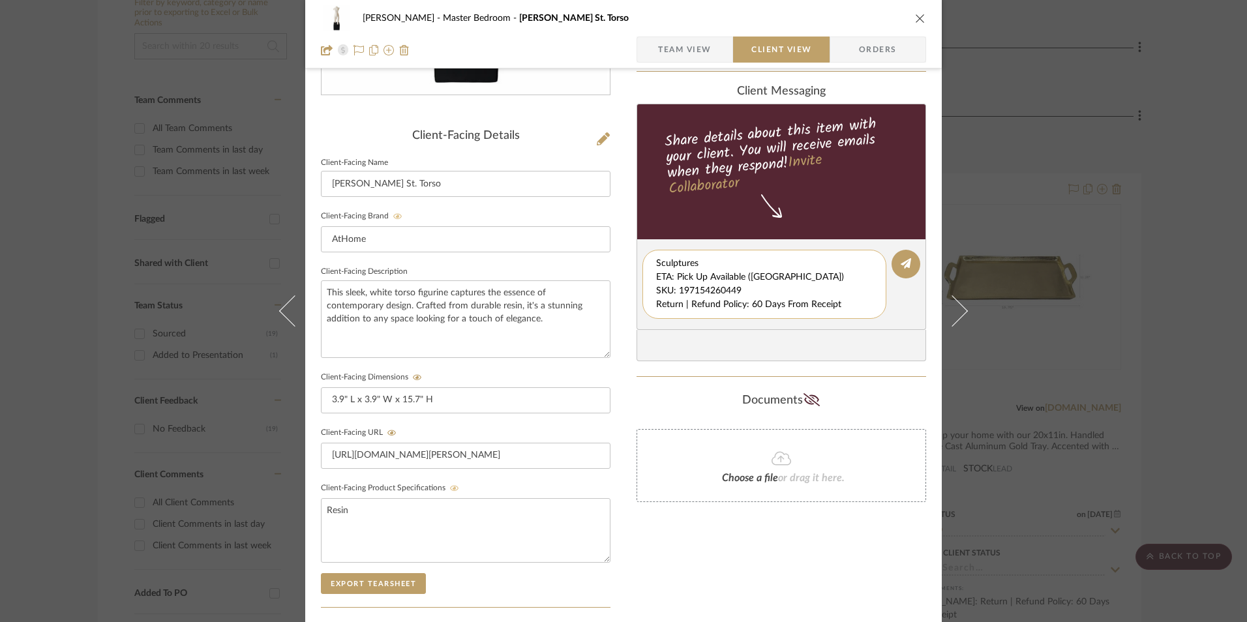
scroll to position [0, 0]
drag, startPoint x: 653, startPoint y: 275, endPoint x: 750, endPoint y: 311, distance: 103.6
click at [879, 320] on editor-of-message "Sculptures ETA: Pick Up Available ([GEOGRAPHIC_DATA]) SKU: 197154260449 Return …" at bounding box center [782, 284] width 290 height 91
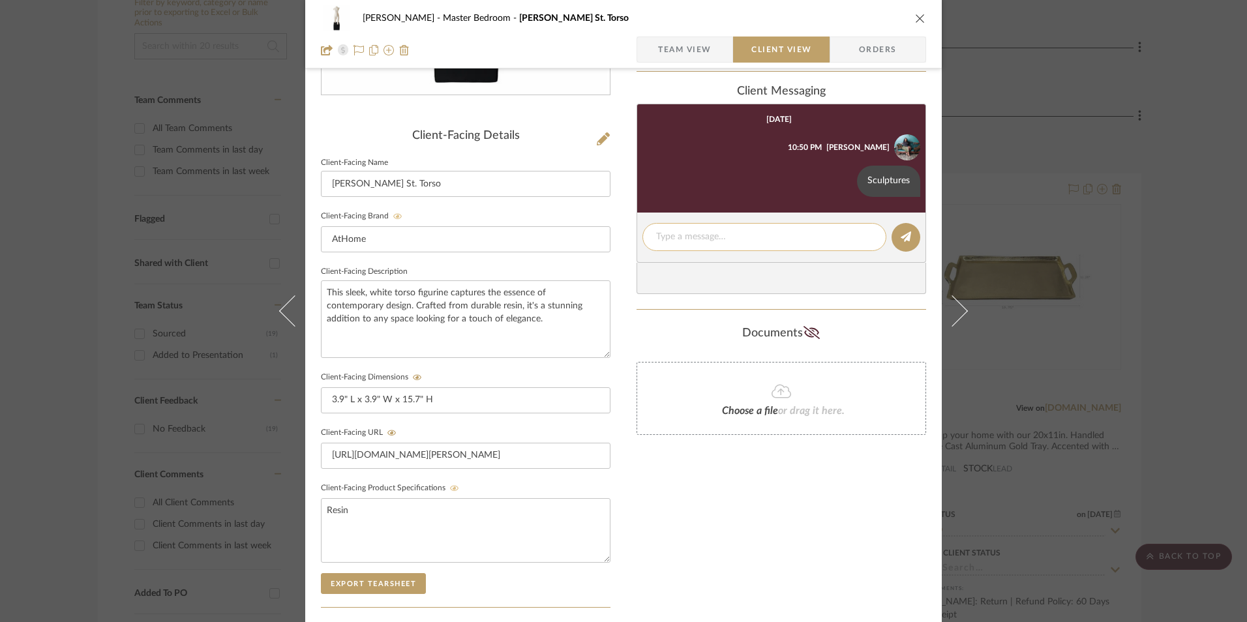
click at [697, 238] on textarea at bounding box center [764, 237] width 217 height 14
paste textarea "ETA: Pick Up Available ([GEOGRAPHIC_DATA]) SKU: 197154260449 Return | Refund Po…"
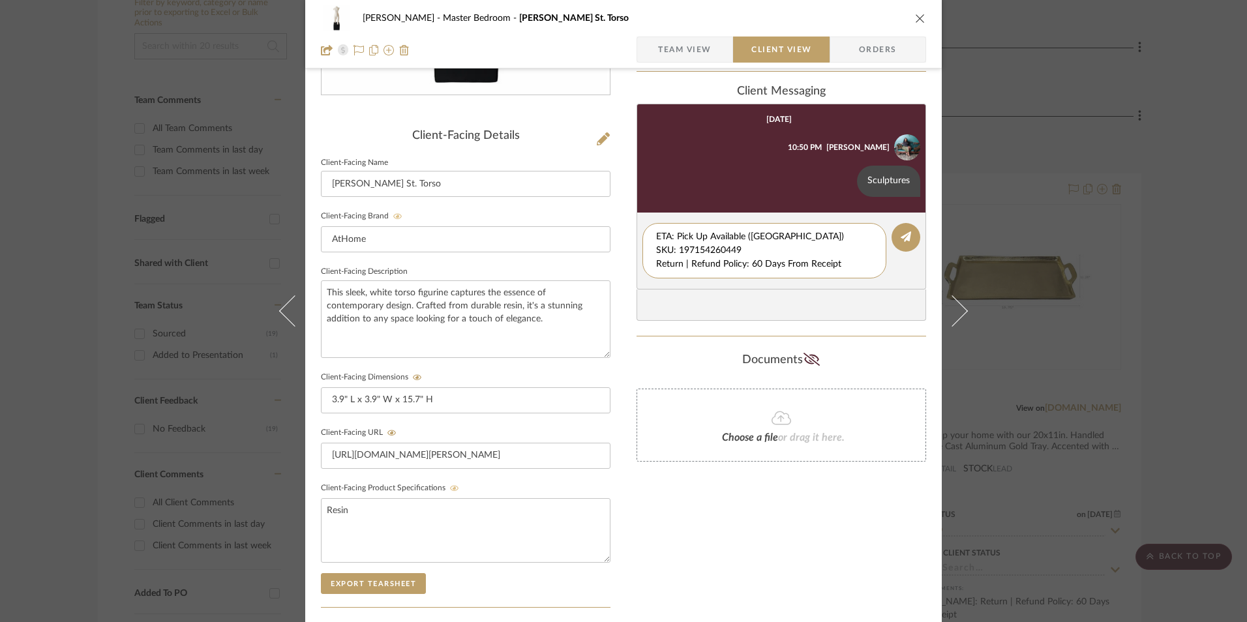
drag, startPoint x: 627, startPoint y: 245, endPoint x: 642, endPoint y: 213, distance: 35.9
click at [637, 222] on editor-of-message "ETA: Pick Up Available ([GEOGRAPHIC_DATA]) SKU: 197154260449 Return | Refund Po…" at bounding box center [782, 251] width 290 height 77
click at [656, 248] on textarea "Return | Refund Policy: 60 Days From Receipt" at bounding box center [764, 243] width 217 height 27
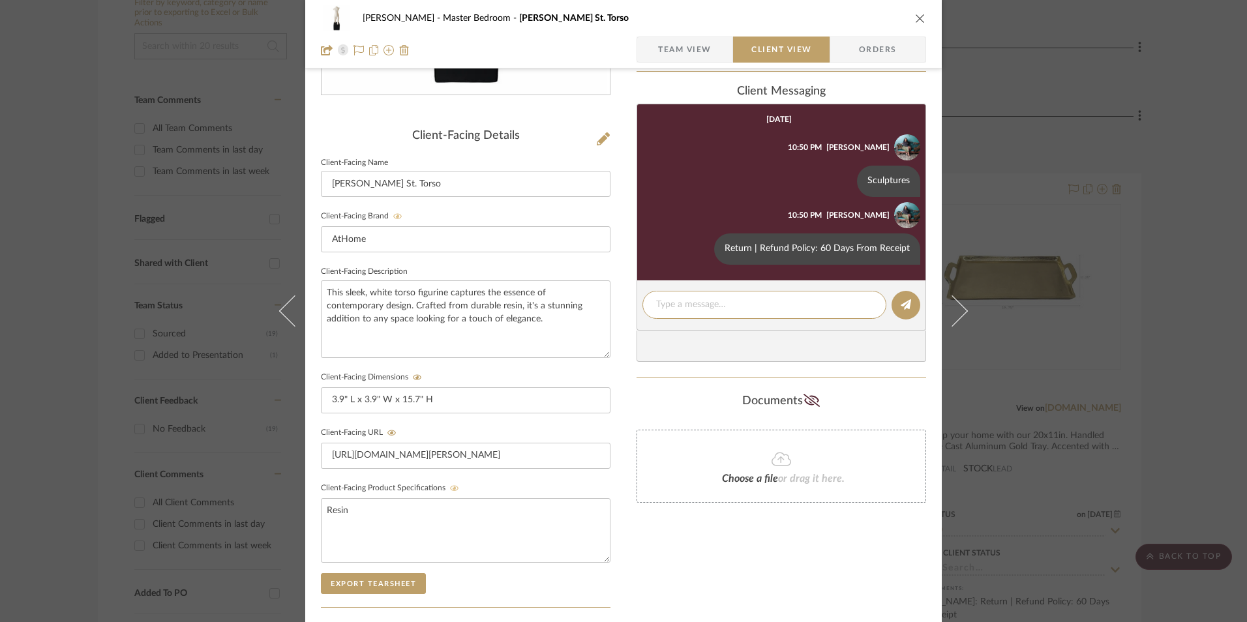
click at [916, 14] on icon "close" at bounding box center [920, 18] width 10 height 10
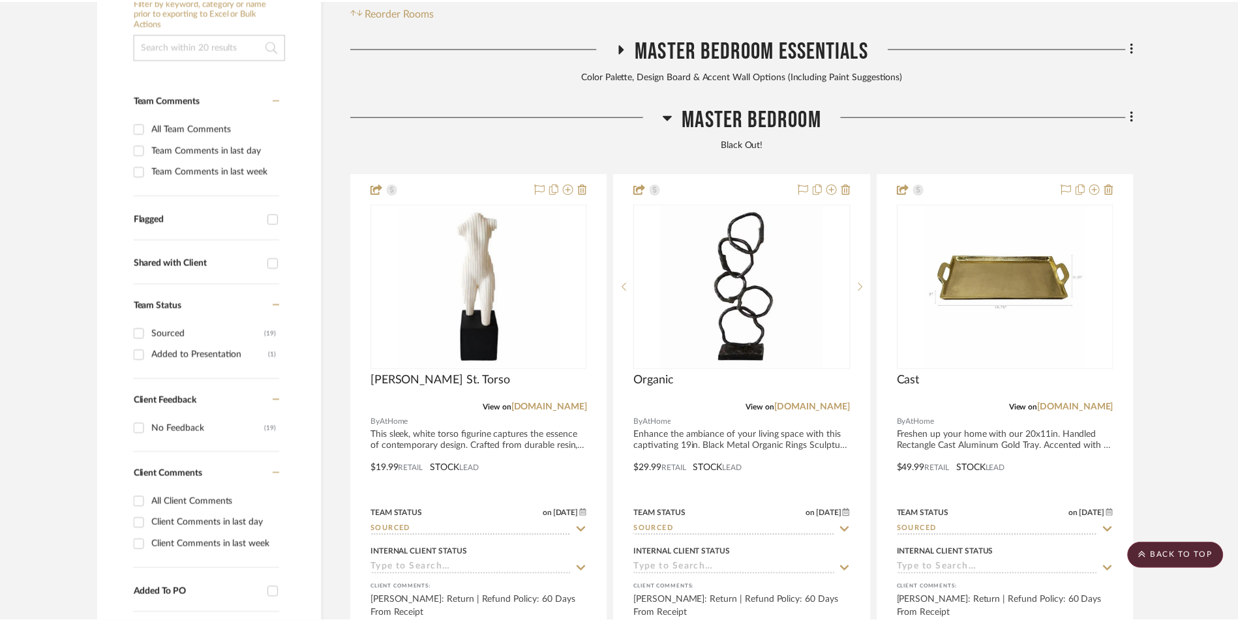
scroll to position [397, 0]
